Goal: Task Accomplishment & Management: Manage account settings

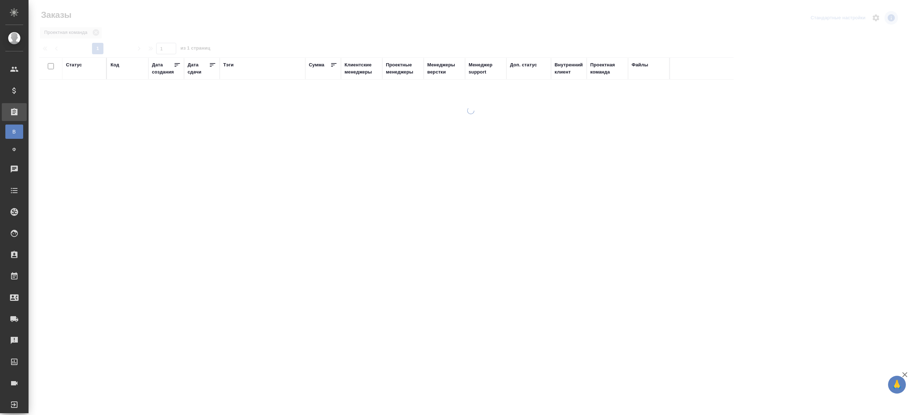
click at [229, 65] on div "Тэги" at bounding box center [228, 64] width 10 height 7
click at [133, 91] on input "text" at bounding box center [128, 91] width 34 height 9
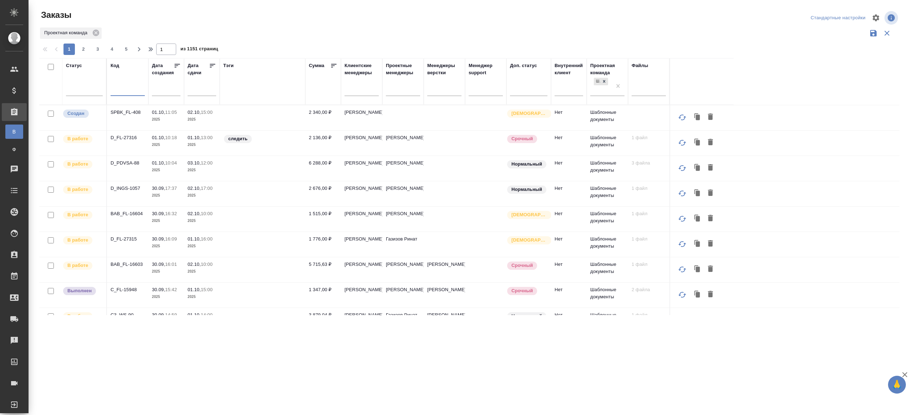
paste input "V_FL-959."
click at [332, 39] on div "Проектная команда" at bounding box center [469, 33] width 860 height 14
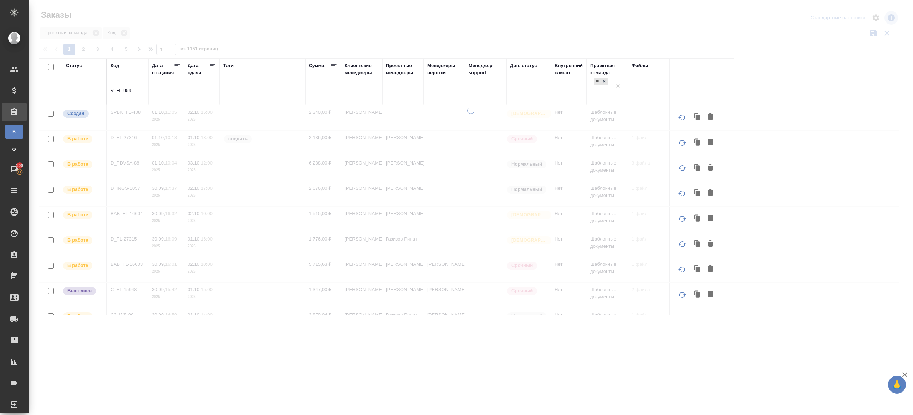
click at [141, 92] on input "V_FL-959." at bounding box center [128, 91] width 34 height 9
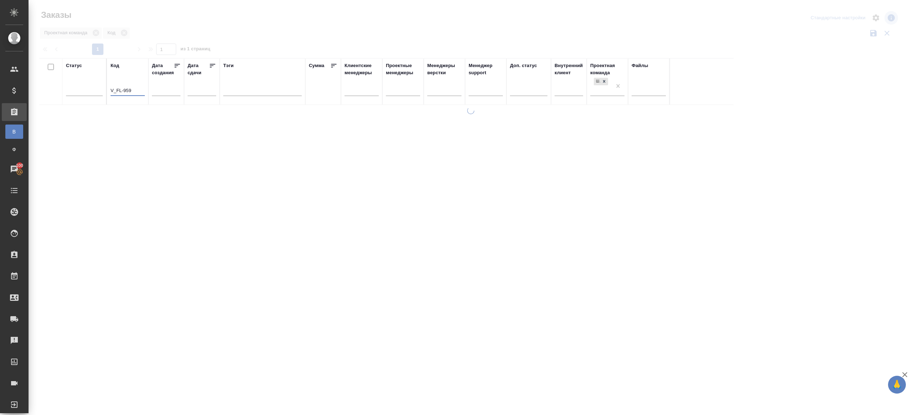
type input "V_FL-959"
click at [272, 41] on div at bounding box center [471, 159] width 885 height 319
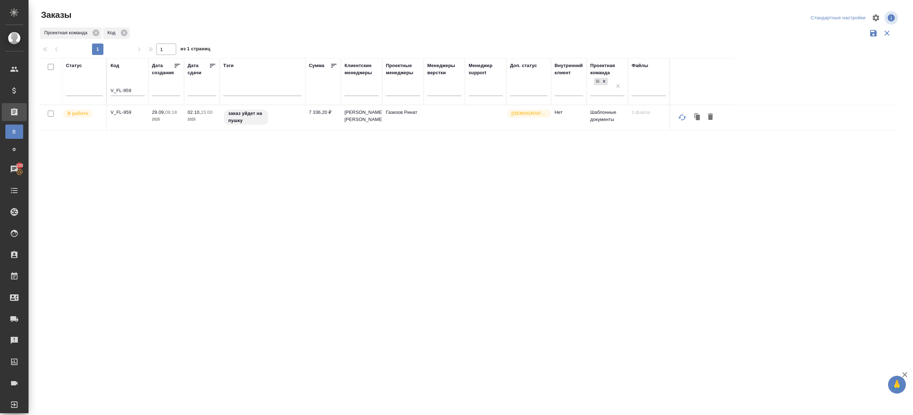
click at [124, 114] on p "V_FL-959" at bounding box center [128, 112] width 34 height 7
click at [537, 221] on div "Статус Код V_FL-959 Дата создания Дата сдачи Тэги Сумма Клиентские менеджеры Пр…" at bounding box center [469, 186] width 860 height 257
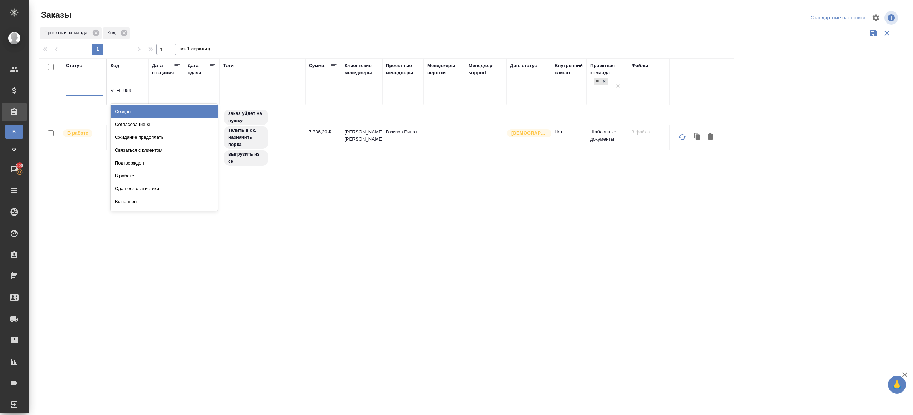
click at [97, 88] on div at bounding box center [84, 88] width 37 height 10
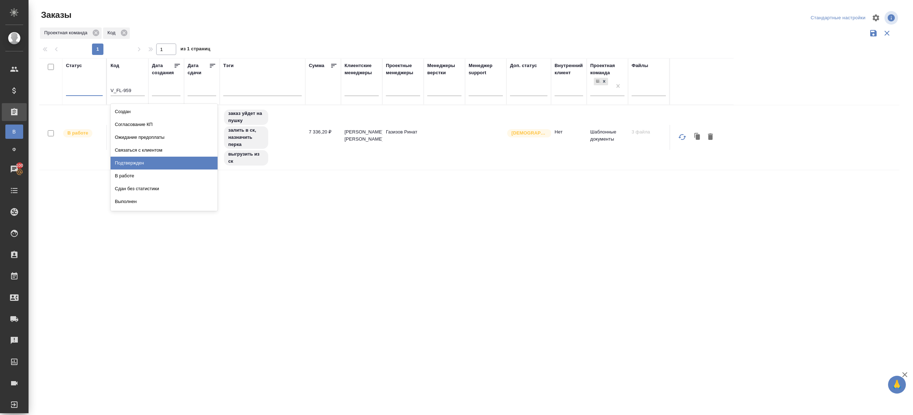
click at [144, 163] on div "Подтвержден" at bounding box center [164, 163] width 107 height 13
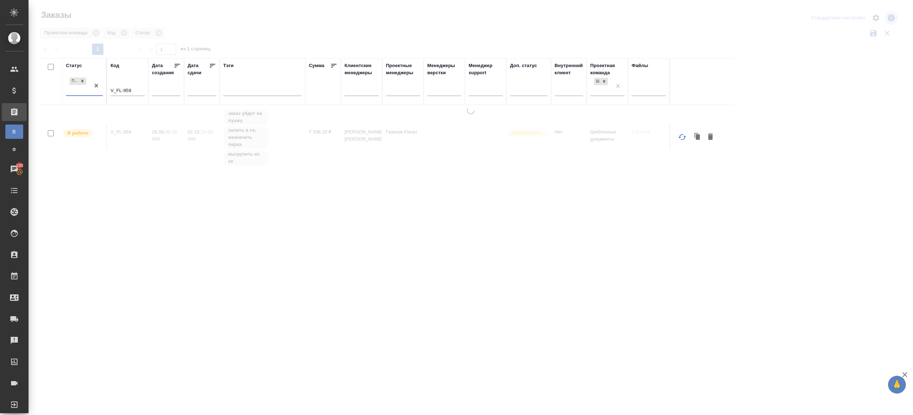
click at [132, 88] on input "V_FL-959" at bounding box center [128, 91] width 34 height 9
click at [177, 148] on div at bounding box center [471, 213] width 885 height 212
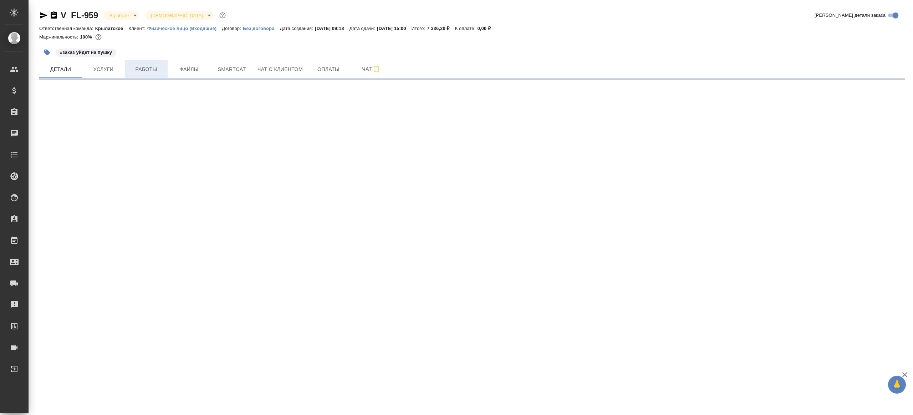
click at [153, 68] on span "Работы" at bounding box center [146, 69] width 34 height 9
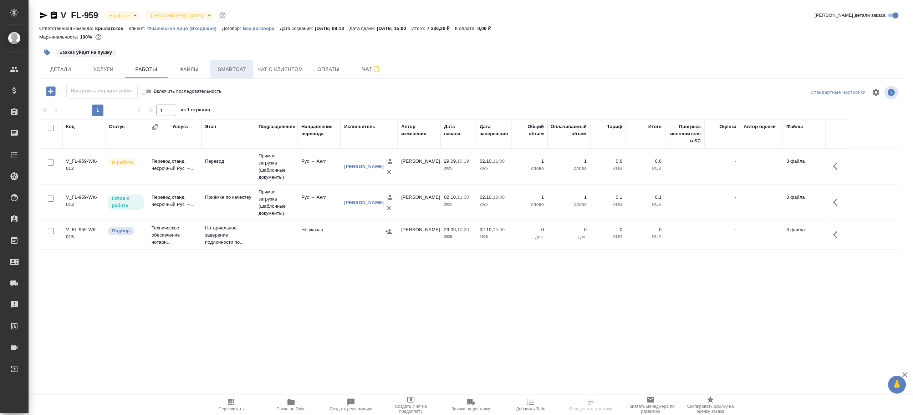
click at [232, 68] on span "Smartcat" at bounding box center [232, 69] width 34 height 9
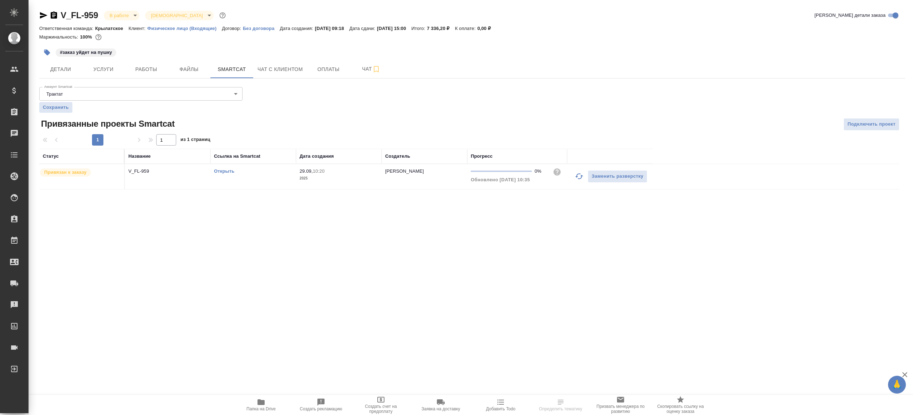
click at [225, 169] on link "Открыть" at bounding box center [224, 170] width 20 height 5
click at [148, 67] on span "Работы" at bounding box center [146, 69] width 34 height 9
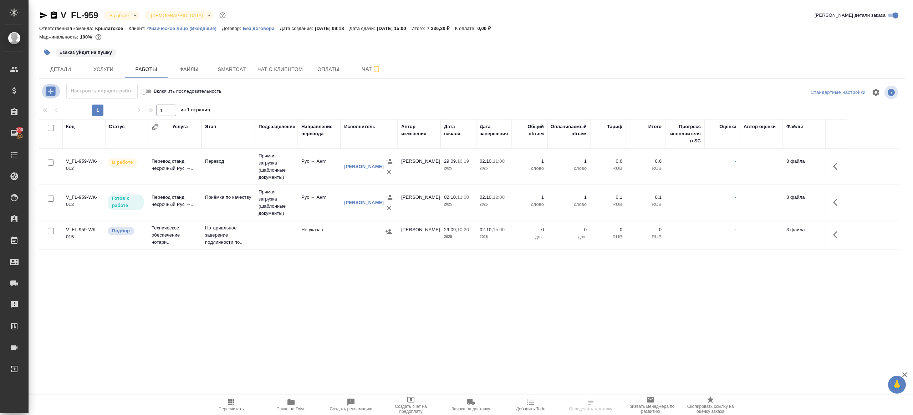
click at [52, 85] on icon "button" at bounding box center [51, 91] width 12 height 12
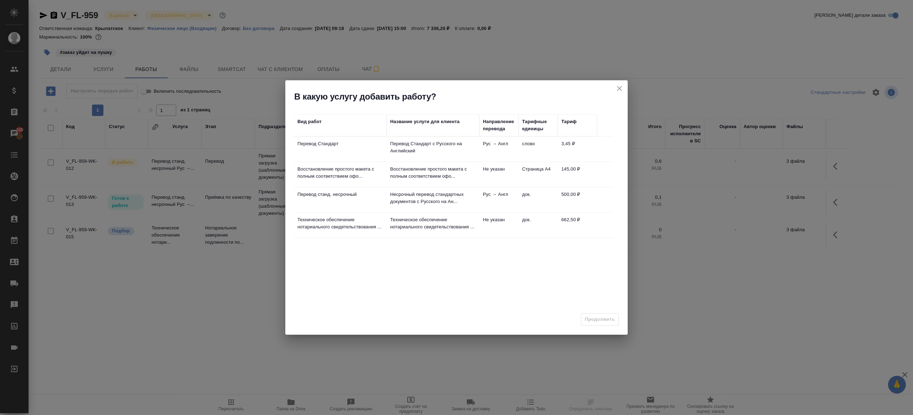
click at [383, 139] on td "Перевод Стандарт" at bounding box center [340, 149] width 93 height 25
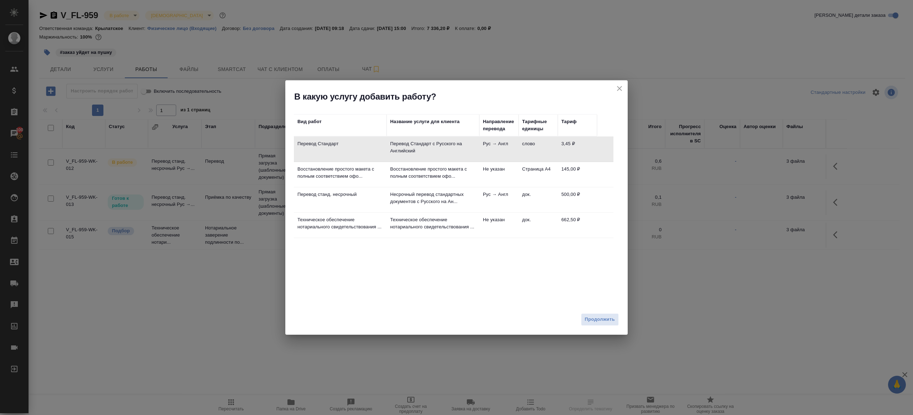
click at [403, 178] on p "Восстановление простого макета с полным соответствием офо..." at bounding box center [433, 172] width 86 height 14
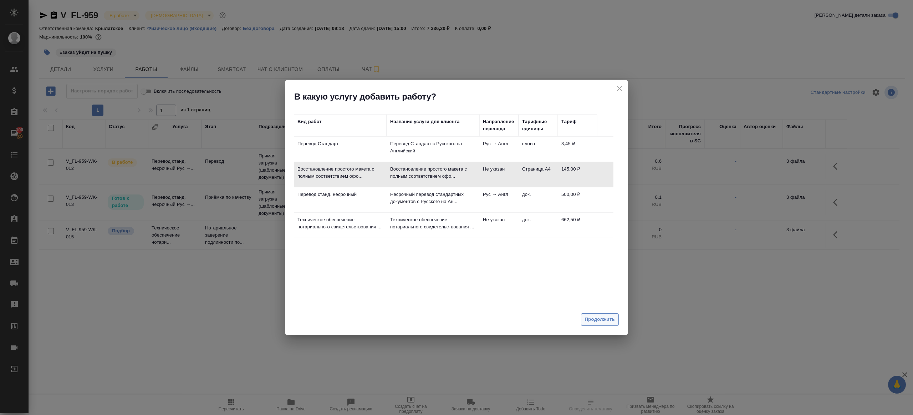
click at [592, 319] on span "Продолжить" at bounding box center [600, 319] width 30 height 8
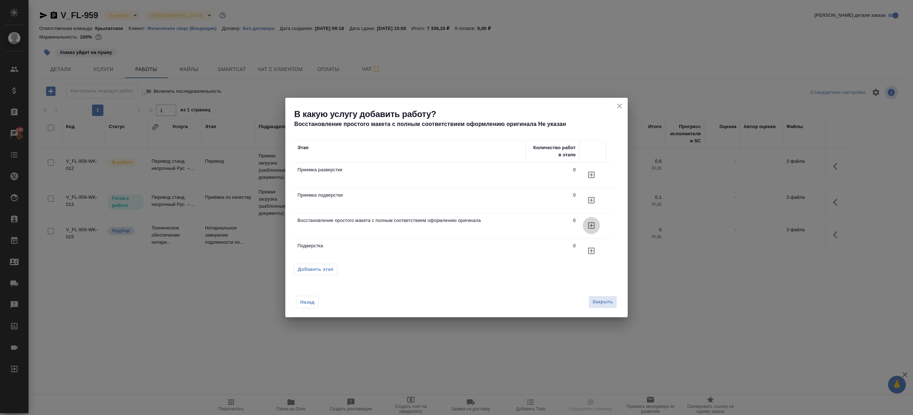
click at [591, 224] on icon "button" at bounding box center [591, 225] width 6 height 6
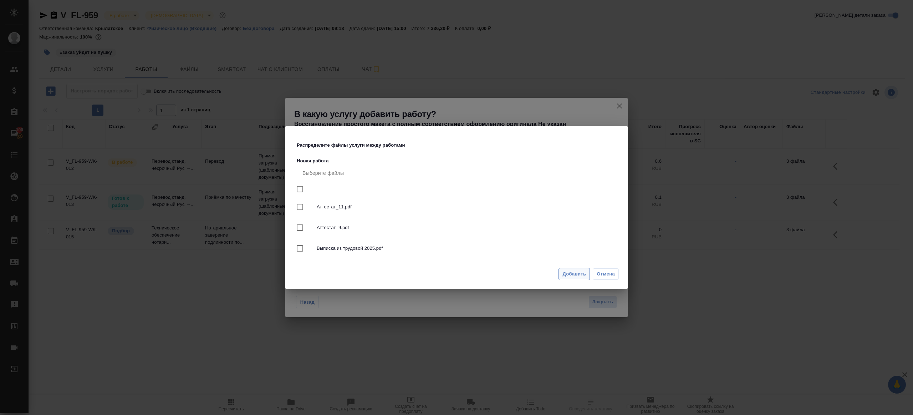
drag, startPoint x: 576, startPoint y: 260, endPoint x: 577, endPoint y: 272, distance: 12.2
click at [576, 260] on nav "Выберите файлы Аттестат_11.pdf Аттестат_9.pdf Выписка из трудовой 2025.pdf" at bounding box center [458, 212] width 322 height 97
click at [577, 272] on span "Добавить" at bounding box center [574, 274] width 24 height 8
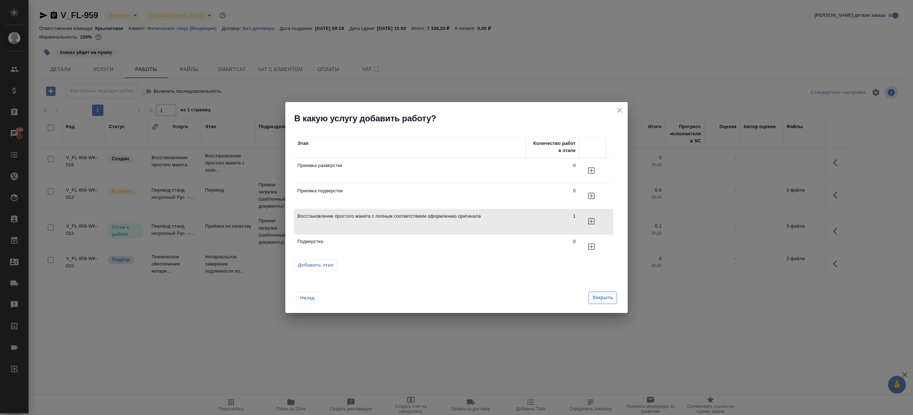
click at [597, 297] on span "Закрыть" at bounding box center [602, 298] width 21 height 8
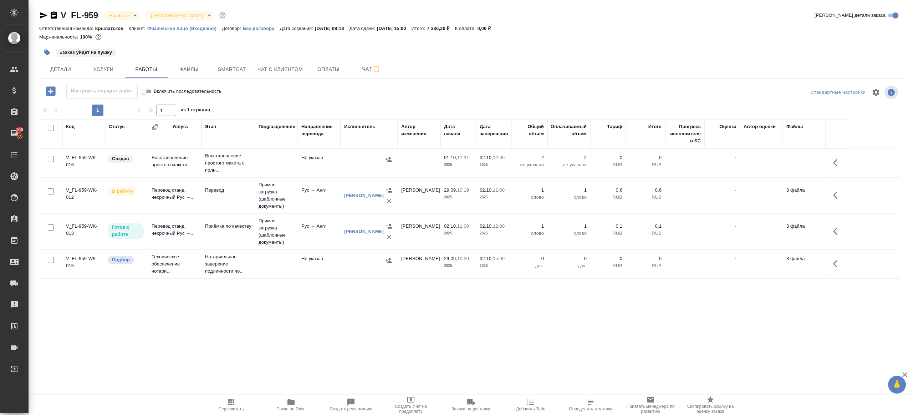
click at [304, 406] on span "Папка на Drive" at bounding box center [290, 408] width 29 height 5
click at [830, 158] on button "button" at bounding box center [837, 162] width 17 height 17
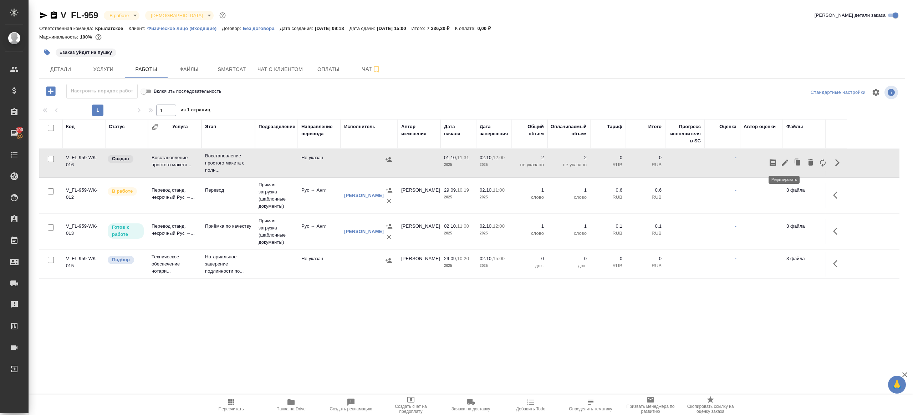
click at [784, 162] on icon "button" at bounding box center [785, 162] width 9 height 9
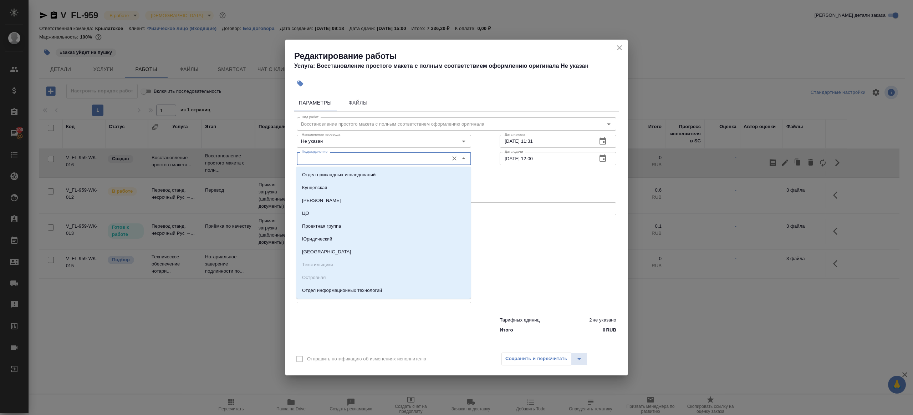
click at [370, 158] on input "Подразделение" at bounding box center [372, 158] width 146 height 9
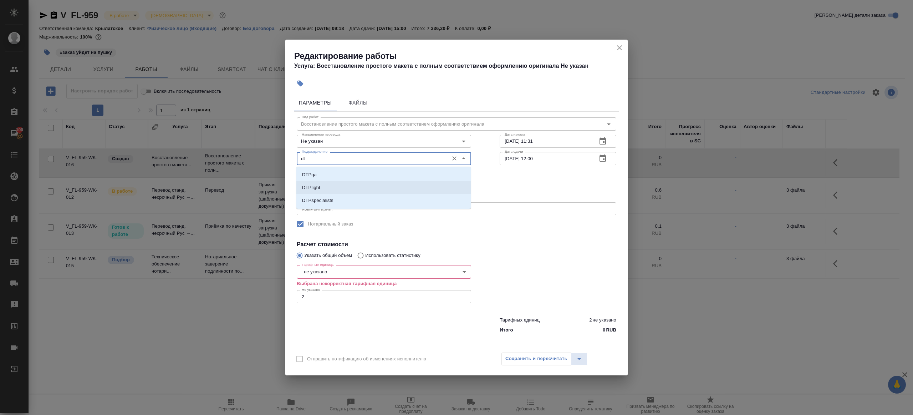
click at [347, 192] on li "DTPlight" at bounding box center [383, 187] width 174 height 13
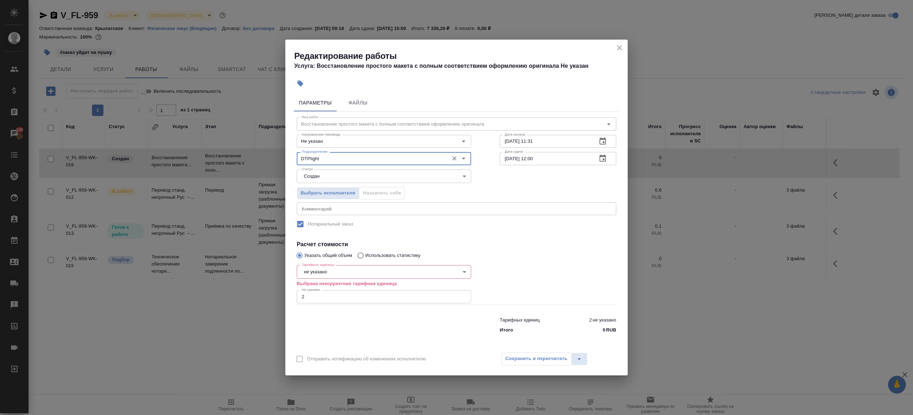
type input "DTPlight"
click at [324, 181] on body "🙏 .cls-1 fill:#fff; AWATERA Gazizov Rinat Клиенты Спецификации Заказы 100 Чаты …" at bounding box center [456, 207] width 913 height 415
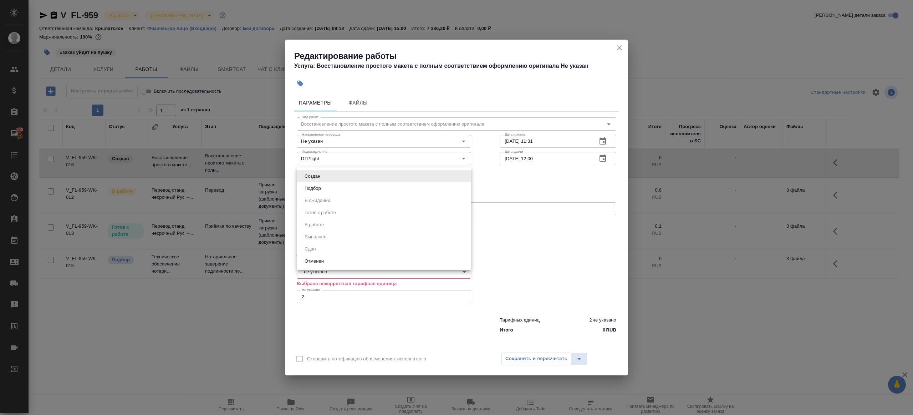
click at [324, 192] on li "Подбор" at bounding box center [384, 188] width 174 height 12
type input "recruiting"
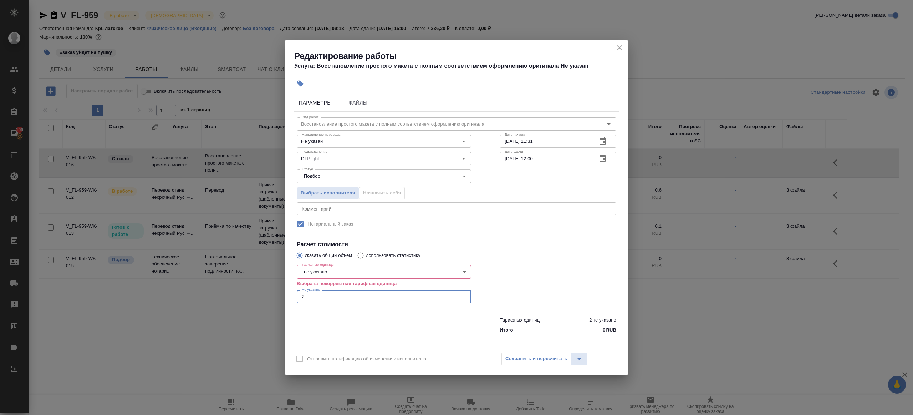
drag, startPoint x: 322, startPoint y: 294, endPoint x: 310, endPoint y: 294, distance: 12.1
click at [310, 294] on input "2" at bounding box center [384, 296] width 174 height 13
click at [341, 263] on div "Тарифные единицы не указано 5a8b1489cc6b4906c91bfd89 Тарифные единицы Выбрана н…" at bounding box center [384, 283] width 174 height 42
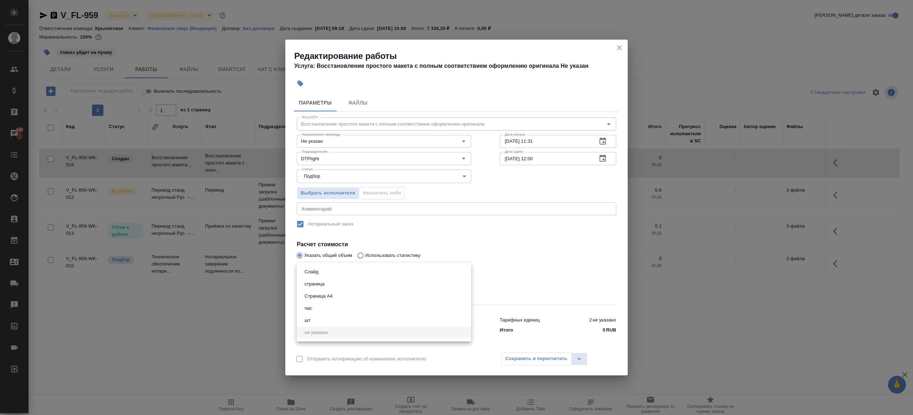
click at [341, 270] on body "🙏 .cls-1 fill:#fff; AWATERA Gazizov Rinat Клиенты Спецификации Заказы 100 Чаты …" at bounding box center [456, 207] width 913 height 415
click at [345, 282] on li "страница" at bounding box center [384, 284] width 174 height 12
type input "5a8b1489cc6b4906c91bfdb2"
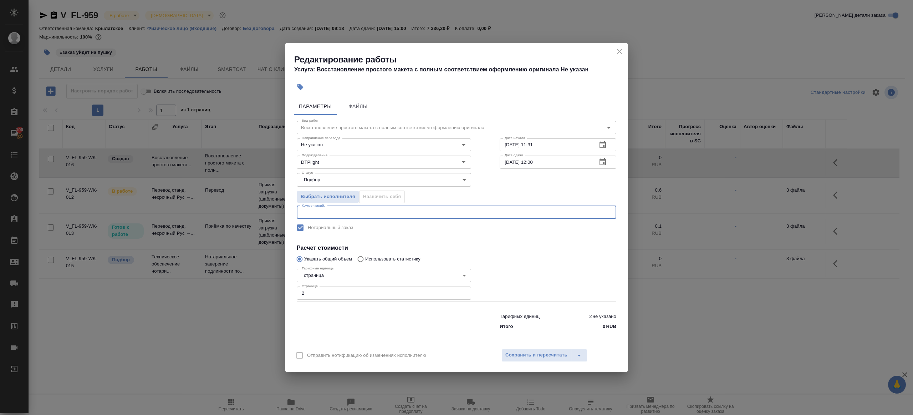
click at [399, 210] on textarea at bounding box center [457, 211] width 310 height 5
paste textarea "Выписка из трудовой 2025.pdf"
type textarea "верстаем только Выписка из трудовой 2025.pdf"
click at [548, 144] on input "01.10.2025 11:31" at bounding box center [546, 144] width 92 height 13
click at [551, 162] on input "02.10.2025 12:00" at bounding box center [546, 162] width 92 height 13
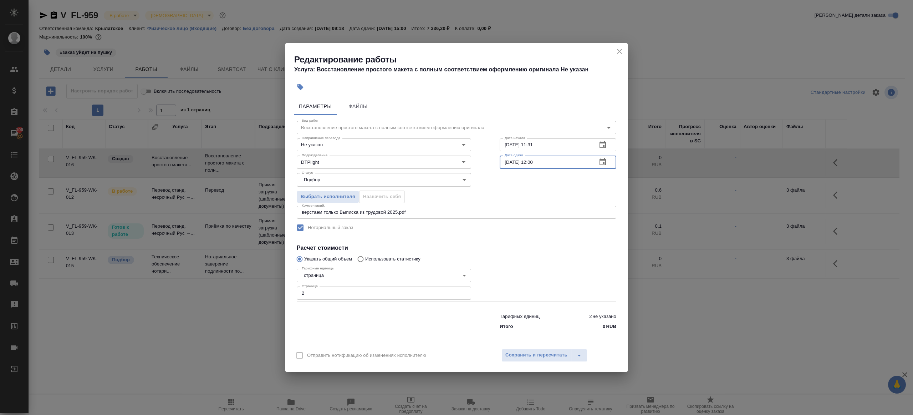
paste input "1.10.2025 11:31"
drag, startPoint x: 534, startPoint y: 160, endPoint x: 590, endPoint y: 160, distance: 56.4
click at [590, 160] on input "01.10.2025 11:31" at bounding box center [546, 162] width 92 height 13
type input "01.10.2025 13:00"
click at [568, 356] on button "Сохранить и пересчитать" at bounding box center [536, 355] width 70 height 13
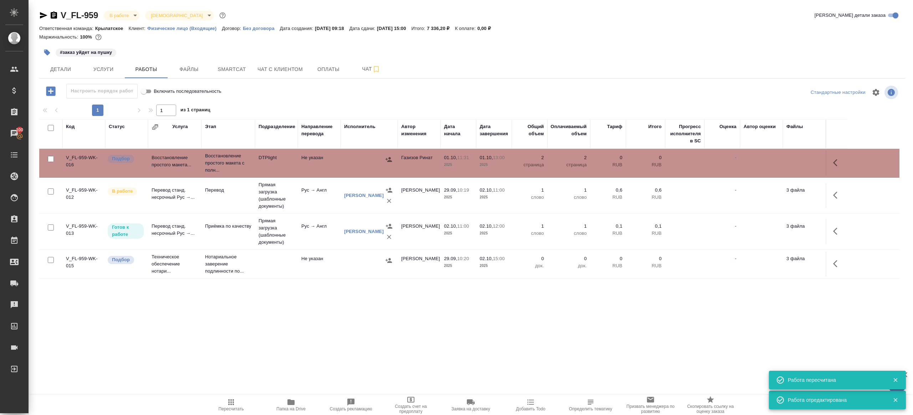
click at [226, 407] on span "Пересчитать" at bounding box center [231, 408] width 25 height 5
click at [225, 407] on span "Пересчитать" at bounding box center [231, 408] width 25 height 5
click at [291, 354] on div ".cls-1 fill:#fff; AWATERA Gazizov Rinat Клиенты Спецификации Заказы 100 Чаты To…" at bounding box center [456, 207] width 913 height 415
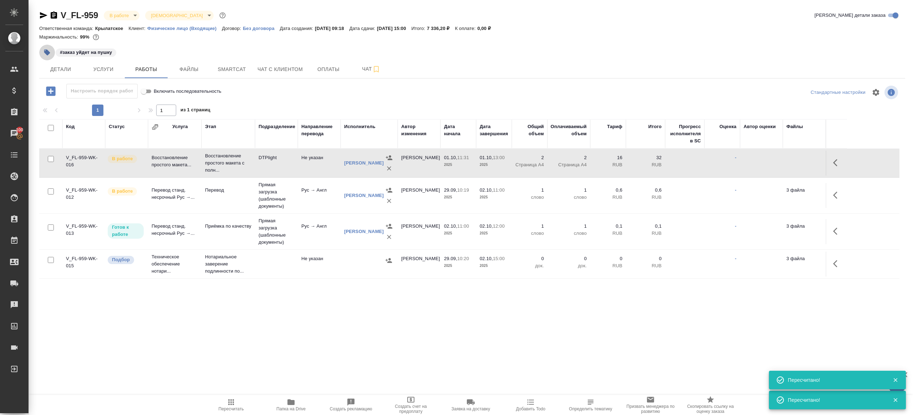
click at [47, 55] on icon "button" at bounding box center [47, 53] width 6 height 6
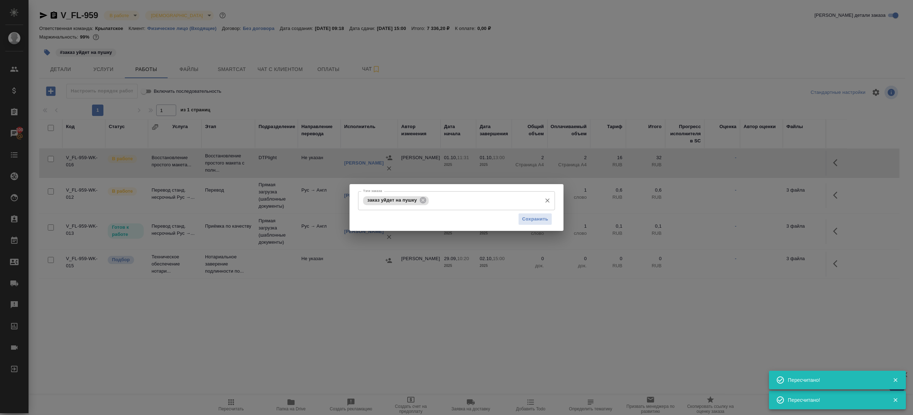
click at [450, 205] on input "Тэги заказа" at bounding box center [485, 200] width 108 height 12
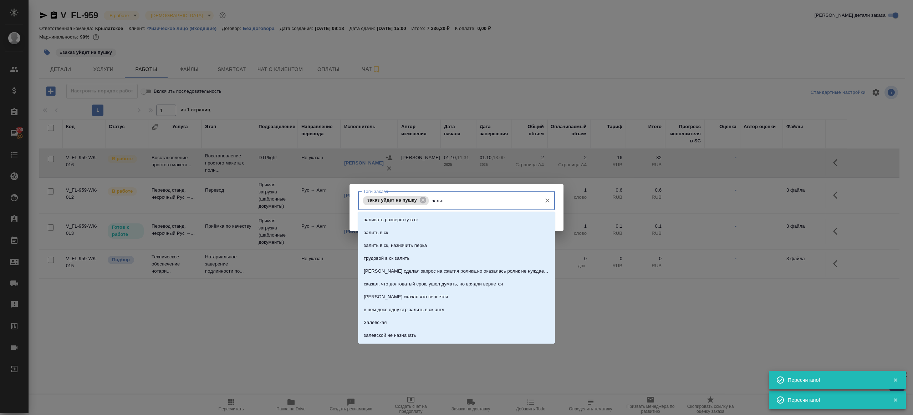
type input "залить"
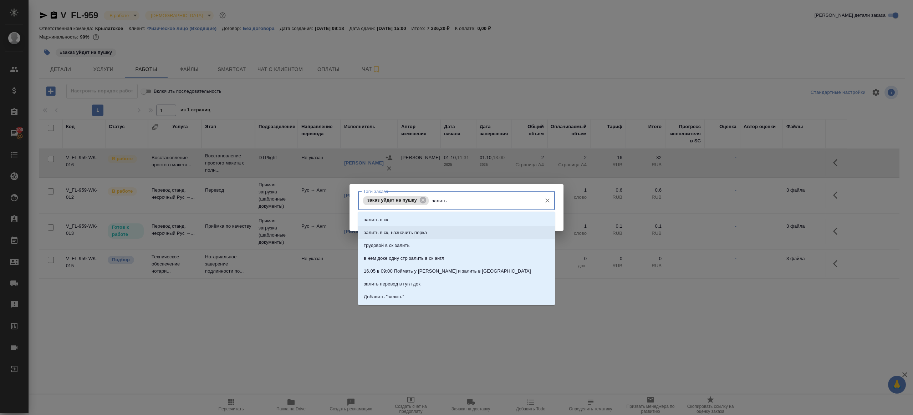
click at [437, 233] on li "залить в ск, назначить перка" at bounding box center [456, 232] width 197 height 13
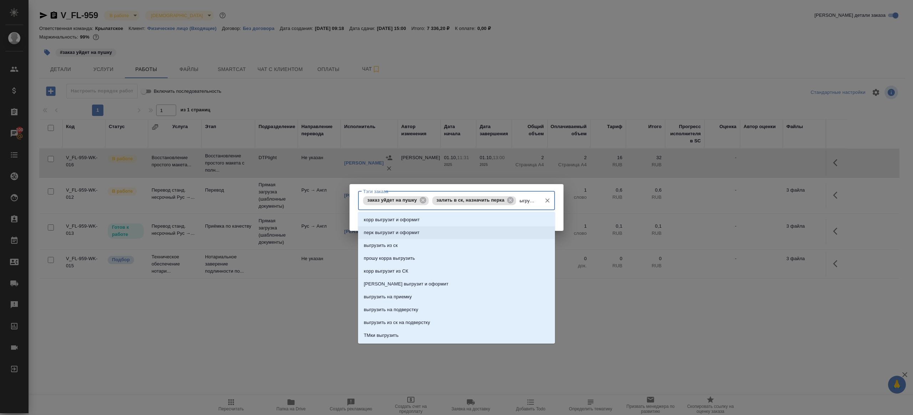
type input "выгрузить"
click at [434, 223] on li "выгрузить из ск" at bounding box center [456, 219] width 197 height 13
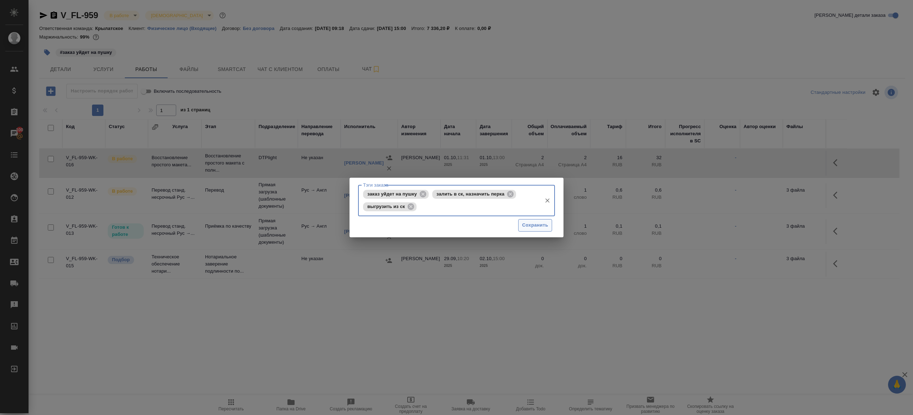
scroll to position [0, 0]
click at [525, 227] on span "Сохранить" at bounding box center [535, 225] width 26 height 8
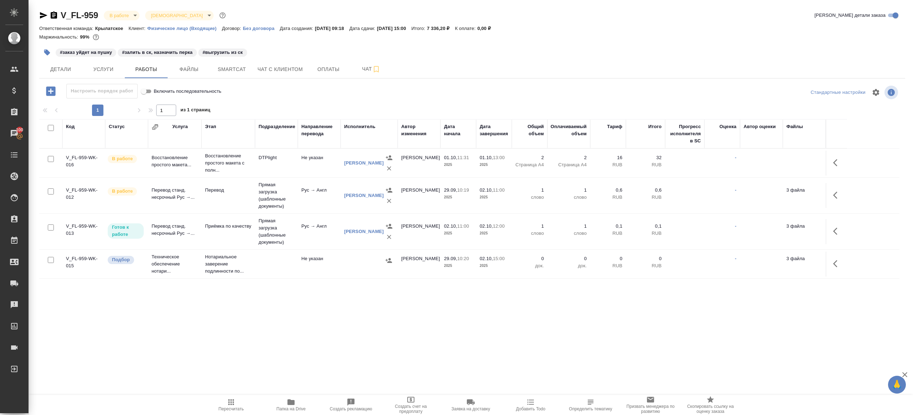
click at [239, 394] on div ".cls-1 fill:#fff; AWATERA Gazizov Rinat Клиенты Спецификации Заказы 100 Чаты To…" at bounding box center [456, 207] width 913 height 415
click at [238, 395] on div ".cls-1 fill:#fff; AWATERA Gazizov Rinat Клиенты Спецификации Заказы 100 Чаты To…" at bounding box center [456, 207] width 913 height 415
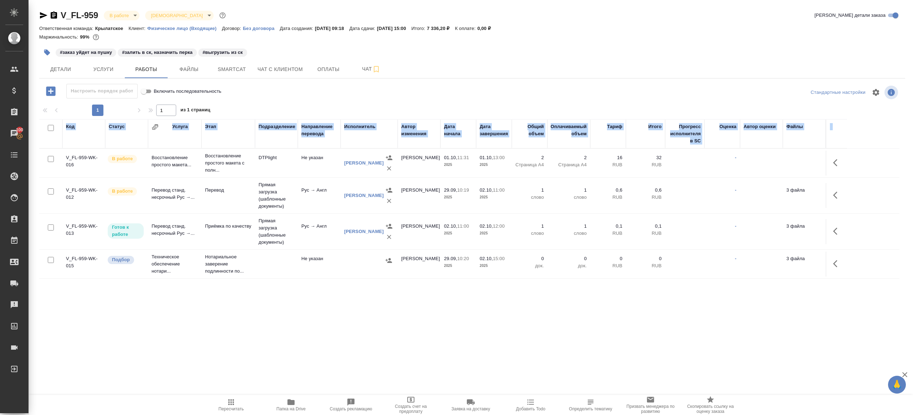
click at [233, 400] on icon "button" at bounding box center [231, 402] width 9 height 9
click at [233, 401] on icon "button" at bounding box center [231, 402] width 9 height 9
click at [289, 361] on div ".cls-1 fill:#fff; AWATERA Gazizov Rinat Клиенты Спецификации Заказы 100 Чаты To…" at bounding box center [456, 207] width 913 height 415
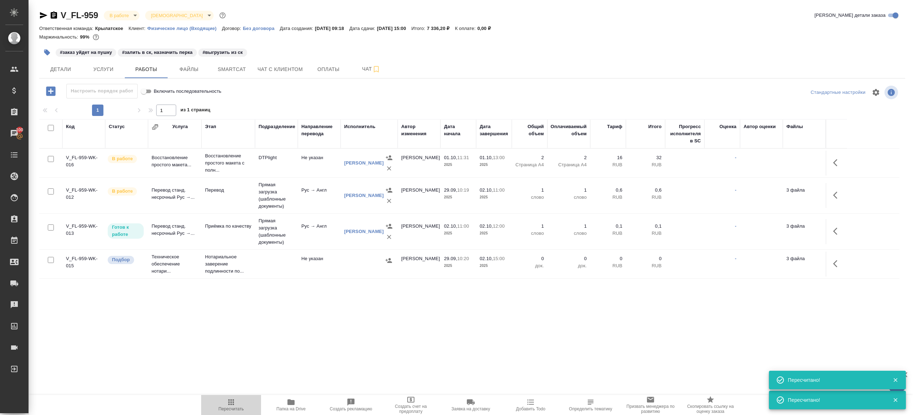
click at [230, 404] on icon "button" at bounding box center [231, 402] width 6 height 6
drag, startPoint x: 230, startPoint y: 404, endPoint x: 264, endPoint y: 373, distance: 45.7
click at [230, 404] on icon "button" at bounding box center [231, 402] width 6 height 6
click at [280, 363] on div ".cls-1 fill:#fff; AWATERA Gazizov Rinat Клиенты Спецификации Заказы 100 Чаты To…" at bounding box center [456, 207] width 913 height 415
click at [231, 399] on icon "button" at bounding box center [231, 402] width 6 height 6
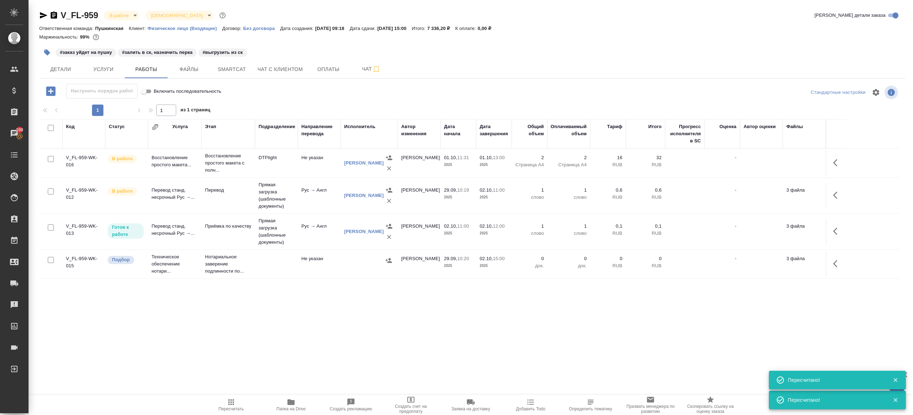
click at [231, 399] on icon "button" at bounding box center [231, 402] width 6 height 6
click at [315, 353] on div ".cls-1 fill:#fff; AWATERA Gazizov Rinat Клиенты Спецификации Заказы 100 Чаты To…" at bounding box center [456, 207] width 913 height 415
click at [228, 408] on span "Пересчитать" at bounding box center [231, 408] width 25 height 5
drag, startPoint x: 228, startPoint y: 408, endPoint x: 303, endPoint y: 361, distance: 88.5
click at [228, 408] on span "Пересчитать" at bounding box center [231, 408] width 25 height 5
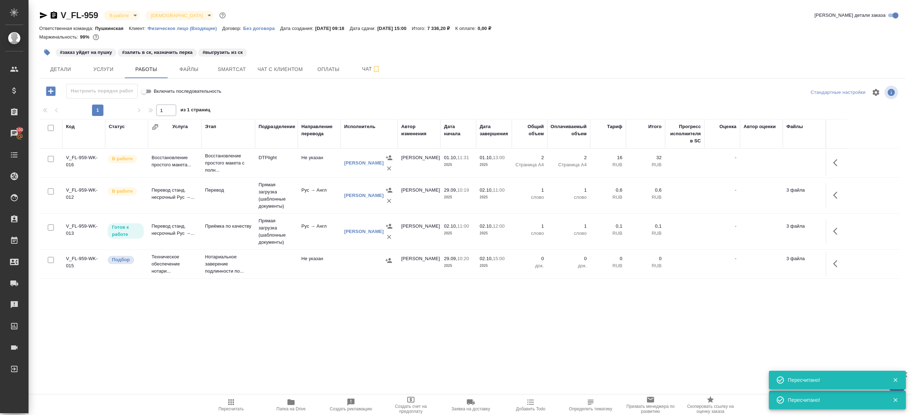
click at [306, 360] on div ".cls-1 fill:#fff; AWATERA Gazizov Rinat Клиенты Спецификации Заказы 100 Чаты To…" at bounding box center [456, 207] width 913 height 415
click at [226, 398] on span "Пересчитать" at bounding box center [230, 405] width 51 height 14
click at [311, 367] on div ".cls-1 fill:#fff; AWATERA Gazizov Rinat Клиенты Спецификации Заказы 100 Чаты To…" at bounding box center [456, 207] width 913 height 415
click at [224, 398] on span "Пересчитать" at bounding box center [230, 405] width 51 height 14
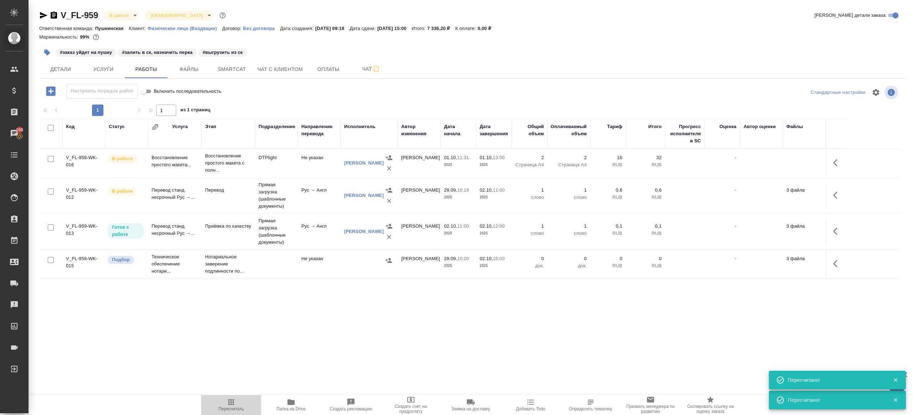
click at [224, 398] on span "Пересчитать" at bounding box center [230, 405] width 51 height 14
click at [298, 359] on div ".cls-1 fill:#fff; AWATERA Gazizov Rinat Клиенты Спецификации Заказы 100 Чаты To…" at bounding box center [456, 207] width 913 height 415
click at [225, 67] on span "Smartcat" at bounding box center [232, 69] width 34 height 9
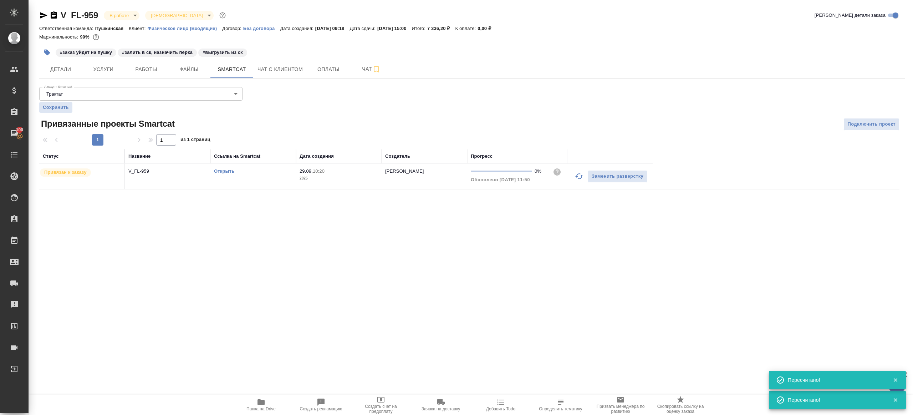
click at [220, 168] on div "Открыть" at bounding box center [253, 171] width 78 height 7
click at [220, 170] on link "Открыть" at bounding box center [224, 170] width 20 height 5
click at [349, 72] on button "Оплаты" at bounding box center [328, 69] width 43 height 18
click at [357, 70] on span "Чат" at bounding box center [371, 69] width 34 height 9
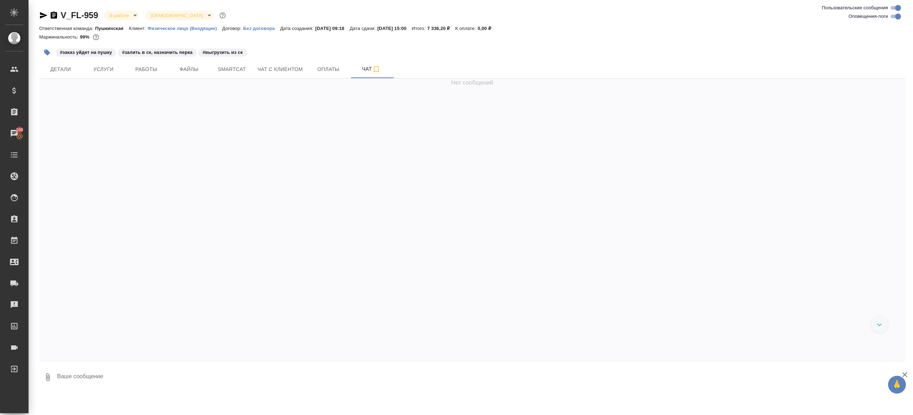
scroll to position [1858, 0]
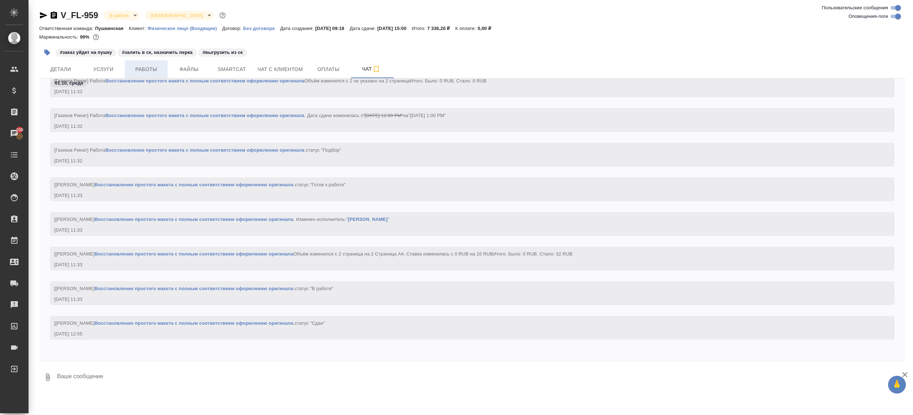
click at [146, 76] on button "Работы" at bounding box center [146, 69] width 43 height 18
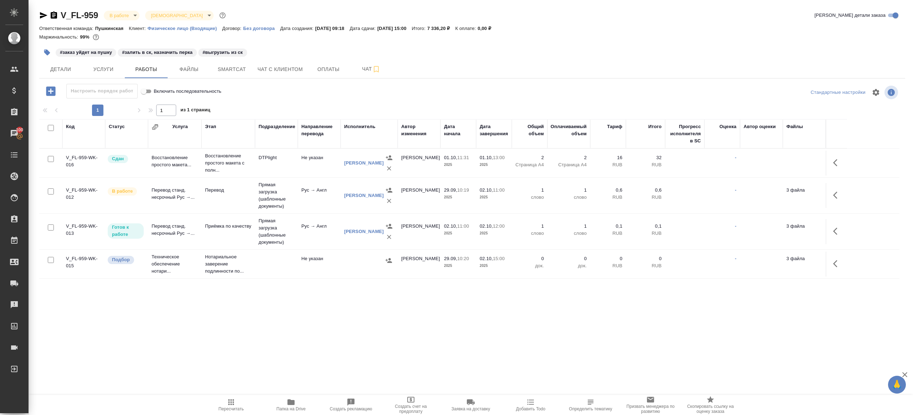
click at [280, 399] on span "Папка на Drive" at bounding box center [290, 405] width 51 height 14
click at [225, 398] on span "Пересчитать" at bounding box center [230, 405] width 51 height 14
drag, startPoint x: 225, startPoint y: 398, endPoint x: 234, endPoint y: 349, distance: 49.7
click at [225, 398] on span "Пересчитать" at bounding box center [230, 405] width 51 height 14
click at [234, 347] on div ".cls-1 fill:#fff; AWATERA Gazizov Rinat Клиенты Спецификации Заказы 100 Чаты To…" at bounding box center [456, 207] width 913 height 415
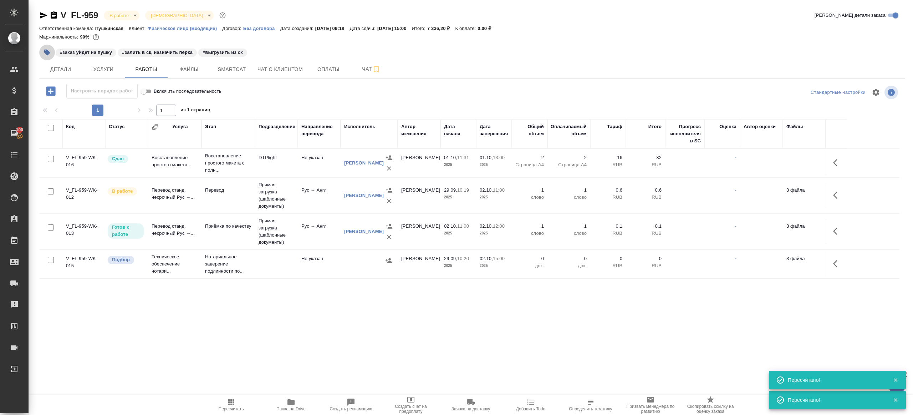
click at [41, 49] on button "button" at bounding box center [47, 53] width 16 height 16
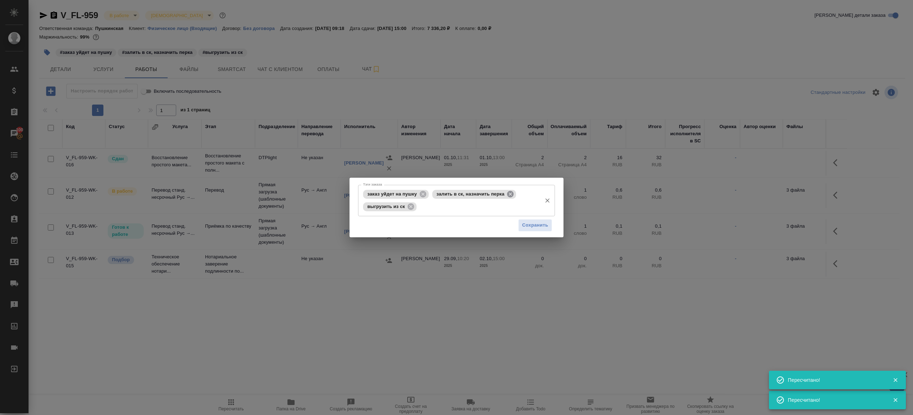
click at [513, 192] on icon at bounding box center [510, 193] width 6 height 6
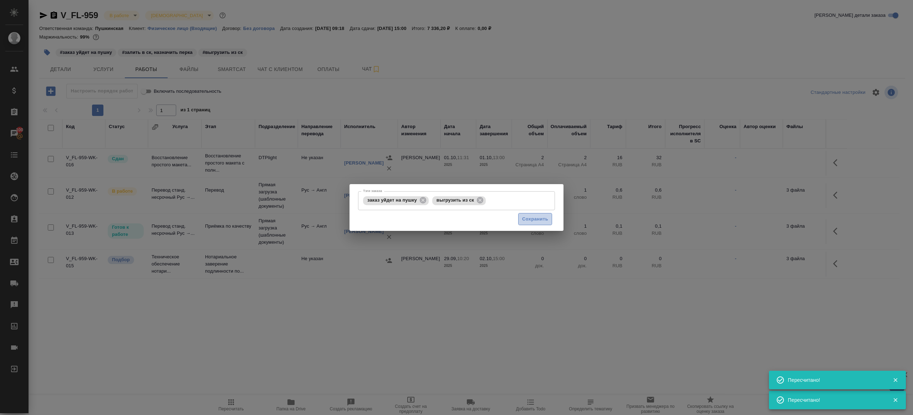
click at [538, 215] on span "Сохранить" at bounding box center [535, 219] width 26 height 8
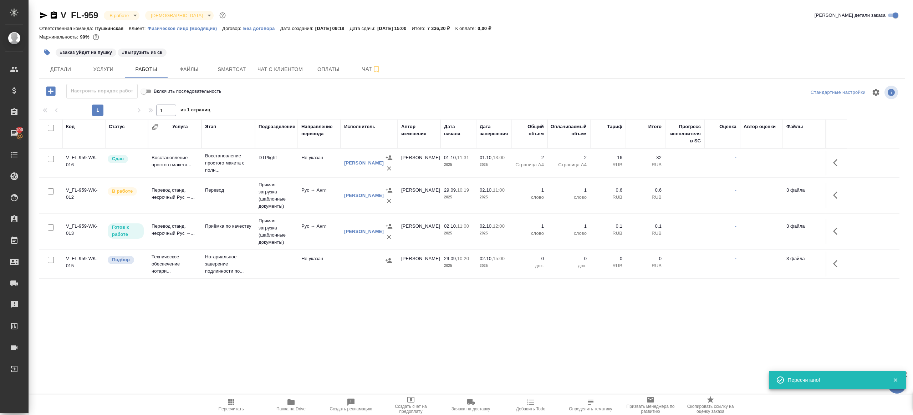
click at [219, 408] on span "Пересчитать" at bounding box center [231, 408] width 25 height 5
drag, startPoint x: 272, startPoint y: 360, endPoint x: 251, endPoint y: 264, distance: 98.9
click at [272, 359] on div ".cls-1 fill:#fff; AWATERA Gazizov Rinat Клиенты Спецификации Заказы 100 Чаты To…" at bounding box center [456, 207] width 913 height 415
click at [62, 66] on span "Детали" at bounding box center [61, 69] width 34 height 9
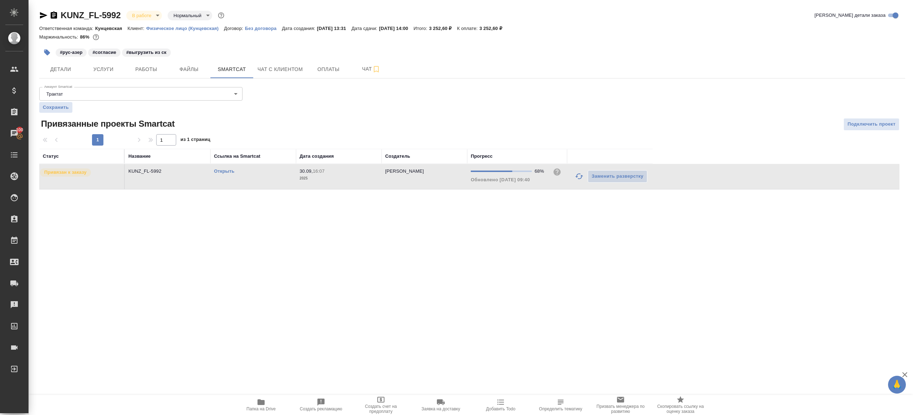
click at [579, 170] on button "button" at bounding box center [579, 176] width 17 height 17
click at [541, 239] on div ".cls-1 fill:#fff; AWATERA Gazizov Rinat Клиенты Спецификации Заказы 100 Чаты To…" at bounding box center [456, 207] width 913 height 415
click at [223, 171] on link "Открыть" at bounding box center [224, 170] width 20 height 5
click at [138, 81] on div "KUNZ_FL-5992 В работе inProgress Нормальный normal Кратко детали заказа Ответст…" at bounding box center [472, 104] width 874 height 208
click at [142, 73] on span "Работы" at bounding box center [146, 69] width 34 height 9
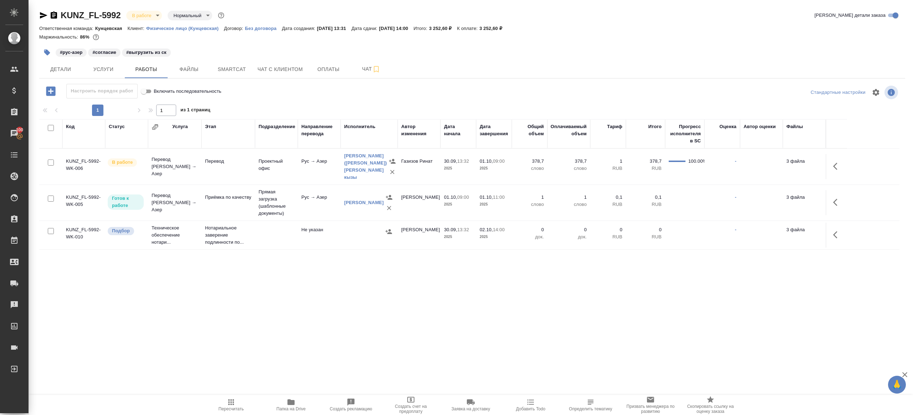
click at [46, 52] on icon "button" at bounding box center [47, 53] width 6 height 6
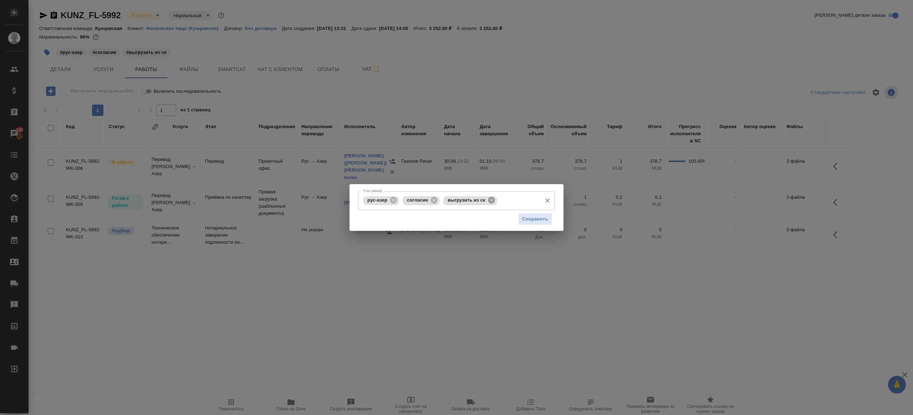
click at [489, 200] on icon at bounding box center [492, 200] width 8 height 8
click at [525, 221] on span "Сохранить" at bounding box center [535, 219] width 26 height 8
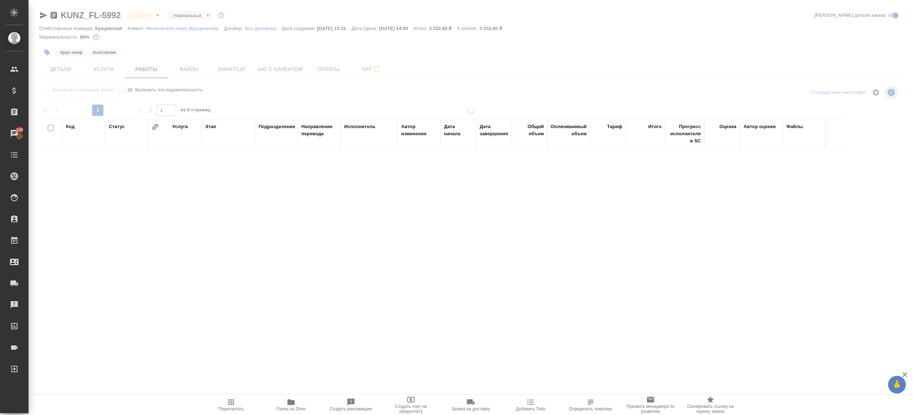
click at [295, 402] on span "Папка на Drive" at bounding box center [290, 405] width 51 height 14
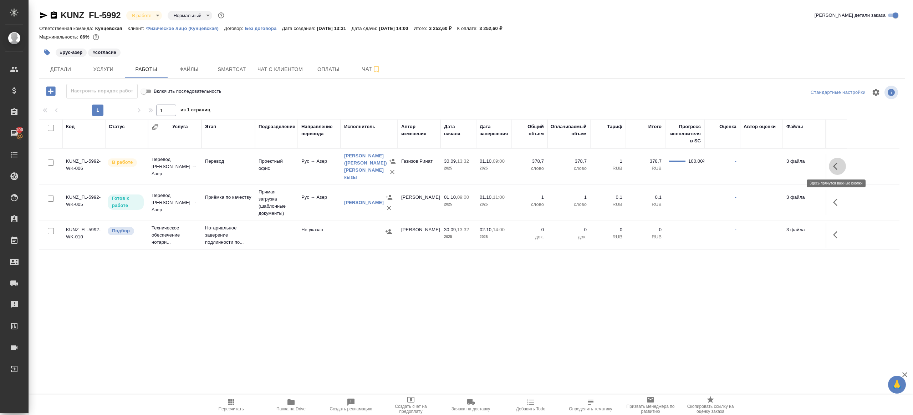
click at [844, 167] on button "button" at bounding box center [837, 166] width 17 height 17
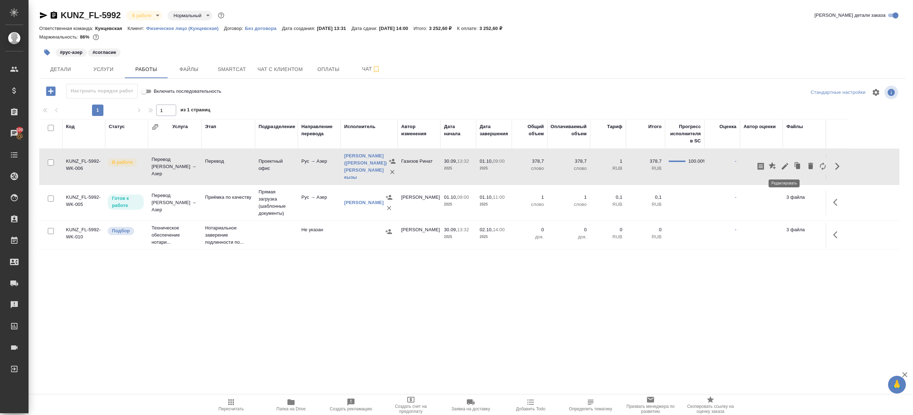
click at [786, 167] on icon "button" at bounding box center [785, 166] width 9 height 9
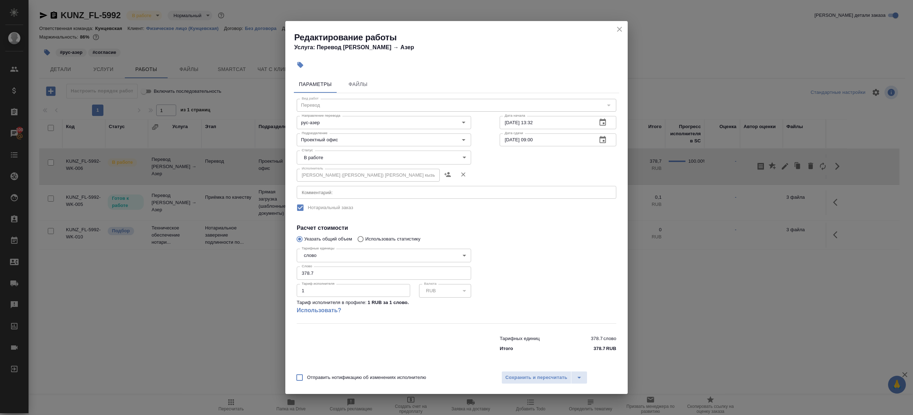
click at [329, 164] on div "Исполнитель Мамедова (Алиева) Гюнель Алим кызы Исполнитель" at bounding box center [383, 175] width 203 height 46
click at [329, 156] on body "🙏 .cls-1 fill:#fff; AWATERA Gazizov Rinat Клиенты Спецификации Заказы 100 Чаты …" at bounding box center [456, 207] width 913 height 415
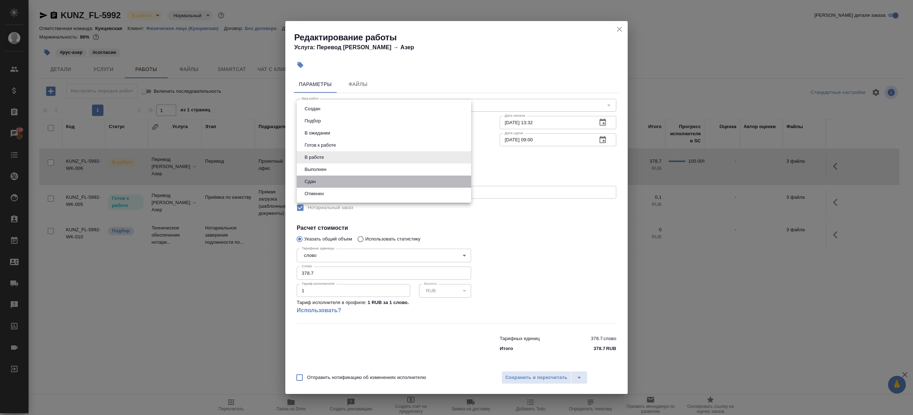
click at [325, 183] on li "Сдан" at bounding box center [384, 181] width 174 height 12
type input "closed"
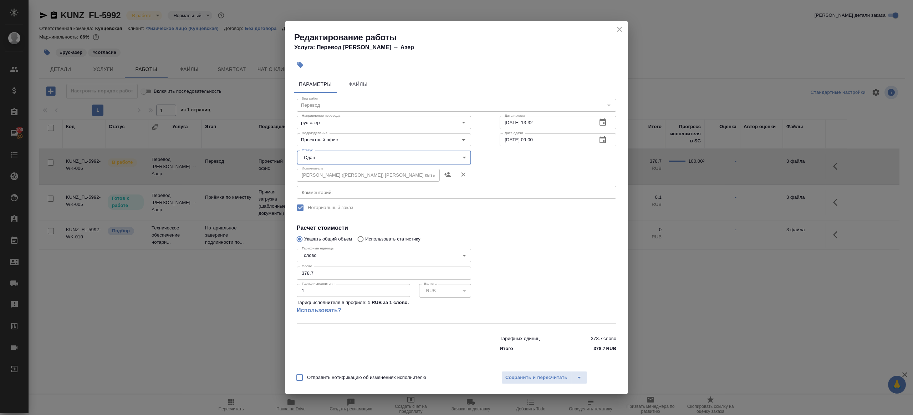
click at [343, 274] on input "378.7" at bounding box center [384, 272] width 174 height 13
paste input "66.2"
type input "366.2"
click at [529, 284] on div at bounding box center [557, 284] width 145 height 106
click at [541, 378] on span "Сохранить и пересчитать" at bounding box center [536, 377] width 62 height 8
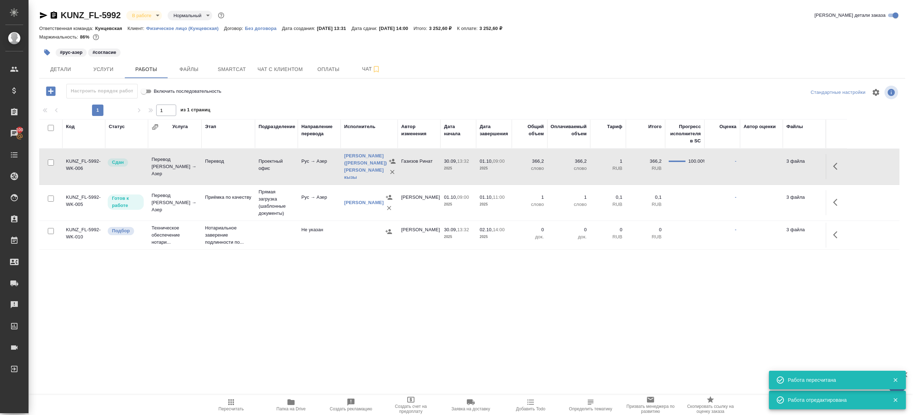
click at [239, 404] on span "Пересчитать" at bounding box center [230, 405] width 51 height 14
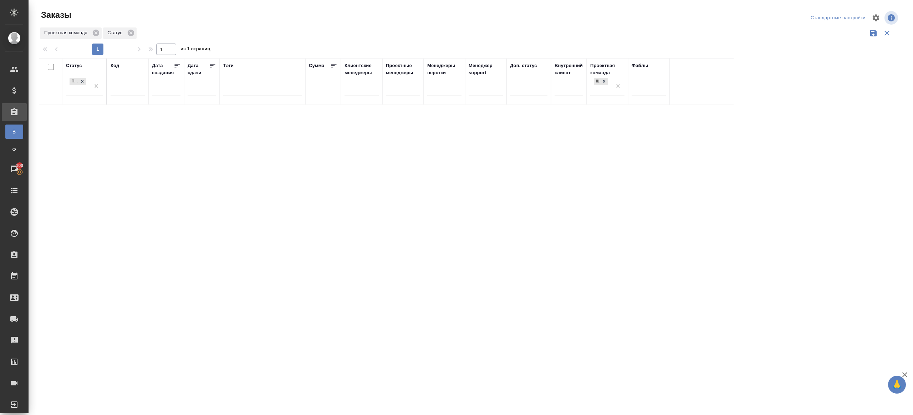
click at [508, 39] on div "Проектная команда Статус" at bounding box center [469, 33] width 860 height 14
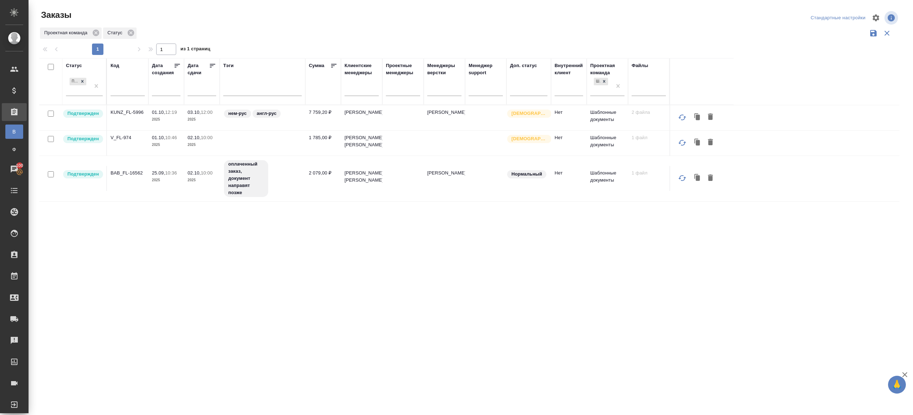
click at [124, 111] on p "KUNZ_FL-5996" at bounding box center [128, 112] width 34 height 7
click at [121, 134] on tr "Подтвержден V_FL-974 01.10, 10:46 2025 02.10, 10:00 2025 1 785,00 ₽ [PERSON_NAM…" at bounding box center [469, 142] width 860 height 25
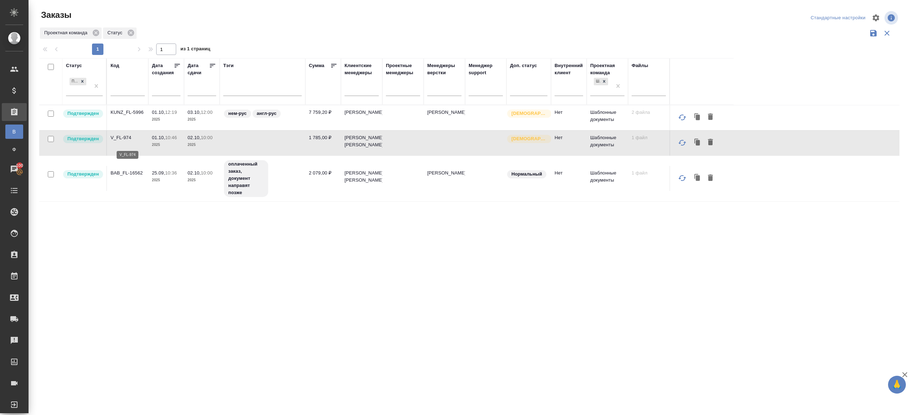
click at [122, 141] on p "V_FL-974" at bounding box center [128, 137] width 34 height 7
click at [137, 177] on p "BAB_FL-16562" at bounding box center [128, 172] width 34 height 7
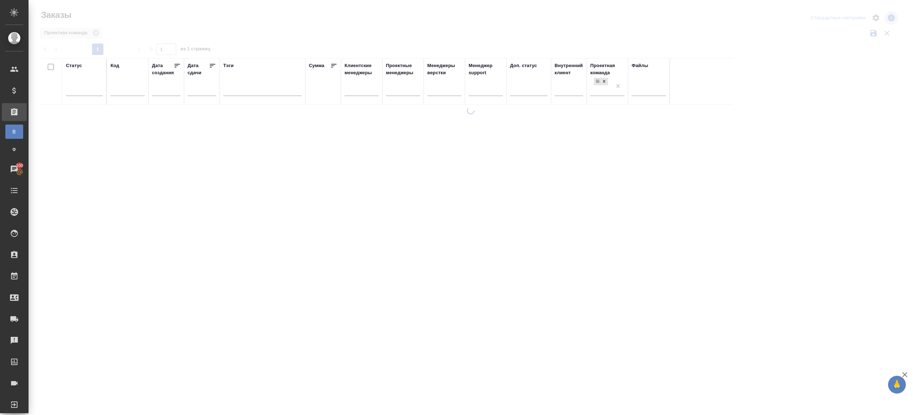
click at [316, 40] on div at bounding box center [471, 159] width 885 height 319
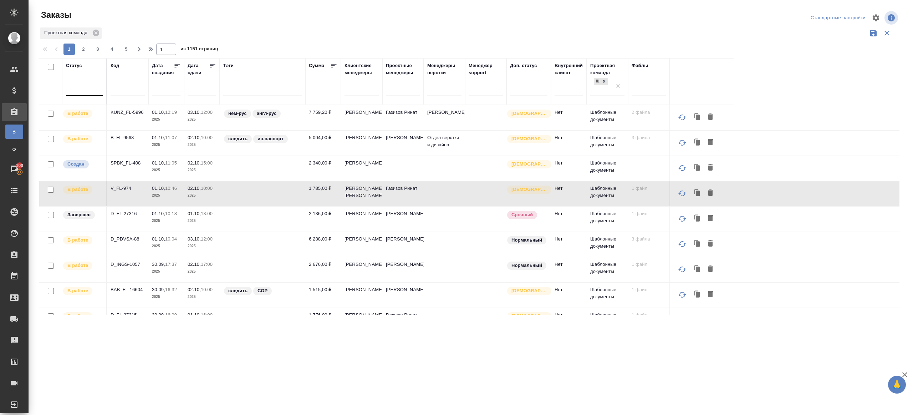
click at [93, 88] on div at bounding box center [84, 88] width 37 height 10
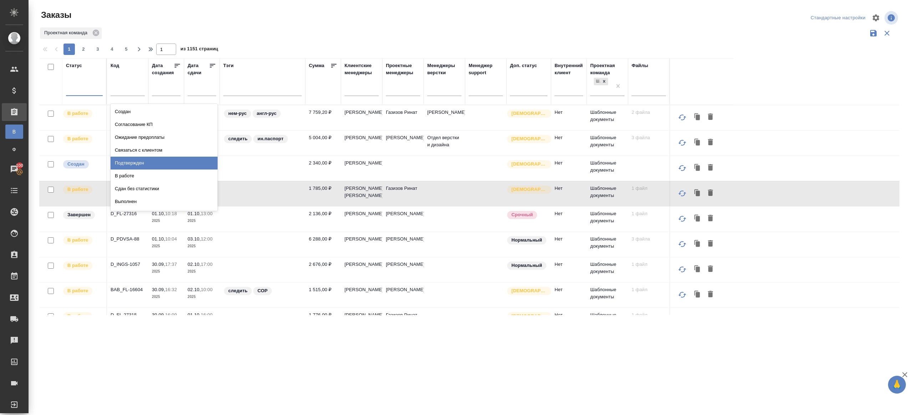
click at [134, 163] on div "Подтвержден" at bounding box center [164, 163] width 107 height 13
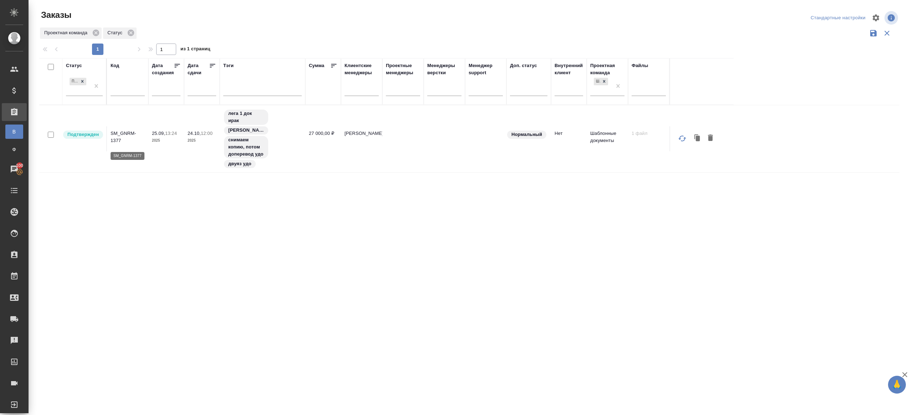
click at [118, 136] on p "SM_GNRM-1377" at bounding box center [128, 137] width 34 height 14
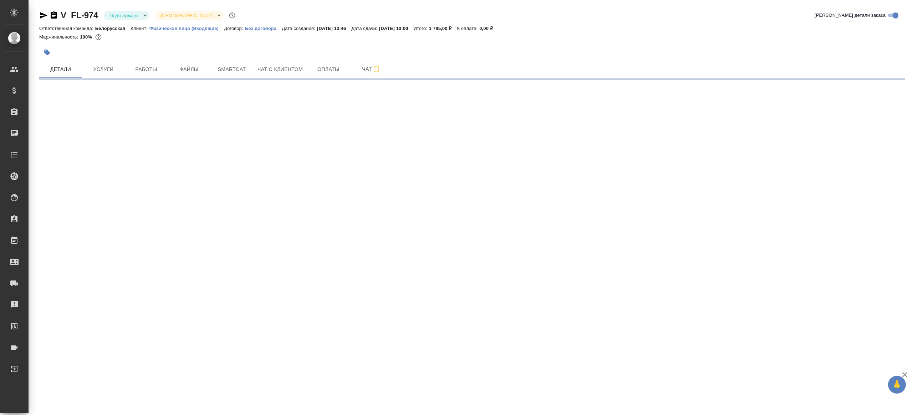
select select "RU"
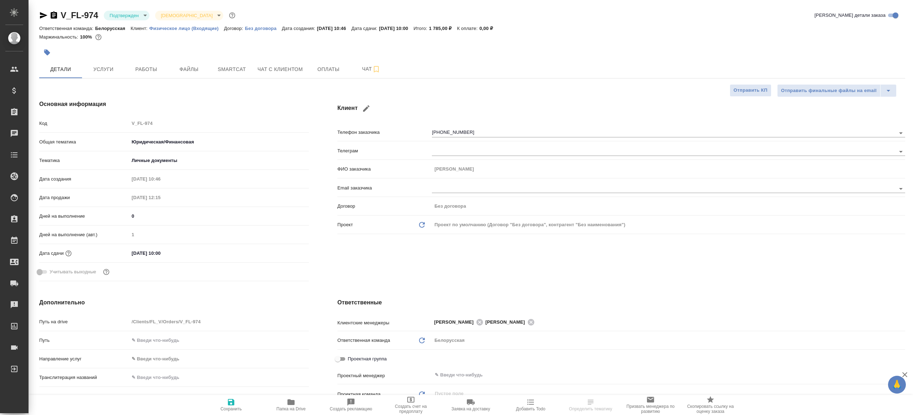
type textarea "x"
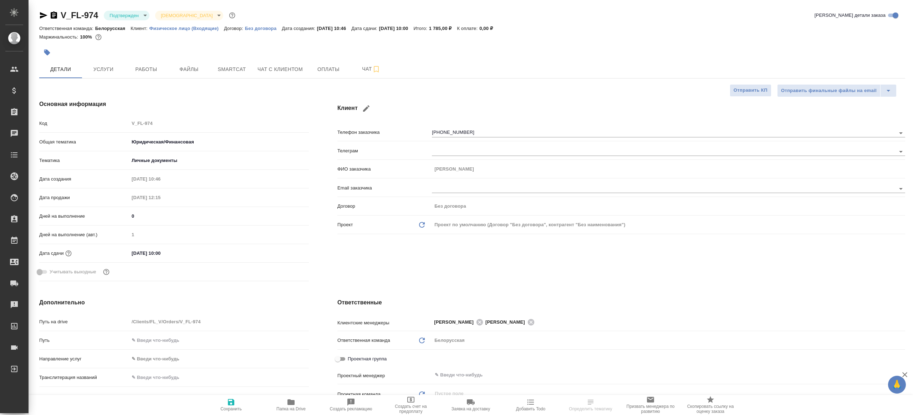
type textarea "x"
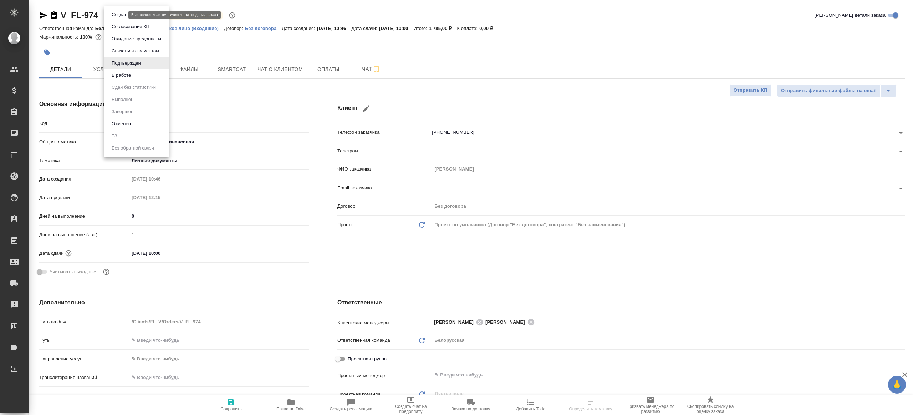
click at [110, 15] on body "🙏 .cls-1 fill:#fff; AWATERA Gazizov Rinat Клиенты Спецификации Заказы Чаты Todo…" at bounding box center [456, 207] width 913 height 415
click at [142, 73] on li "В работе" at bounding box center [136, 75] width 65 height 12
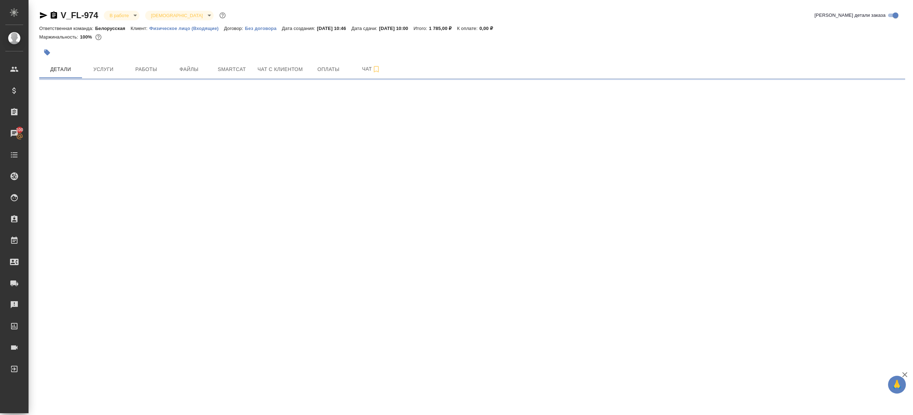
select select "RU"
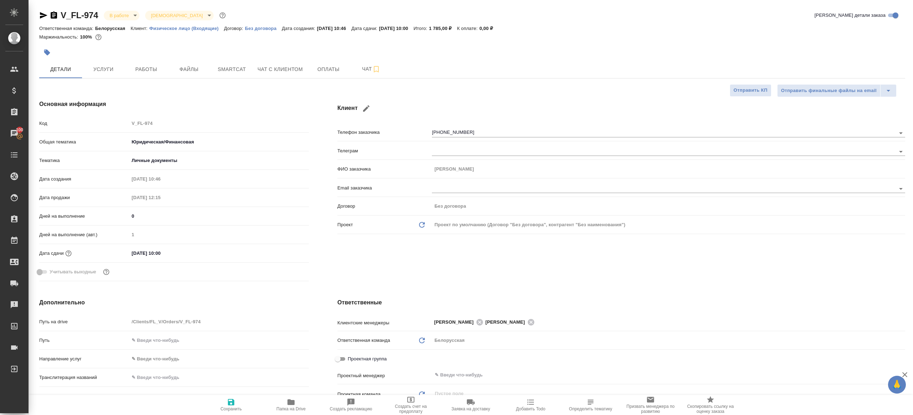
type textarea "x"
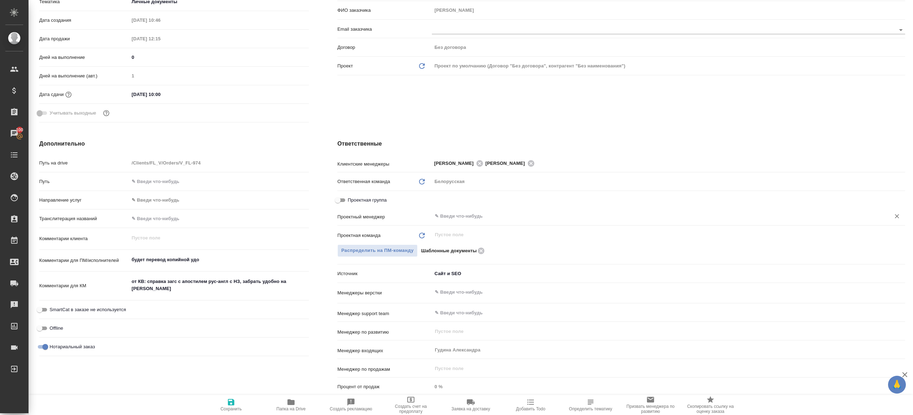
click at [520, 212] on input "text" at bounding box center [656, 216] width 445 height 9
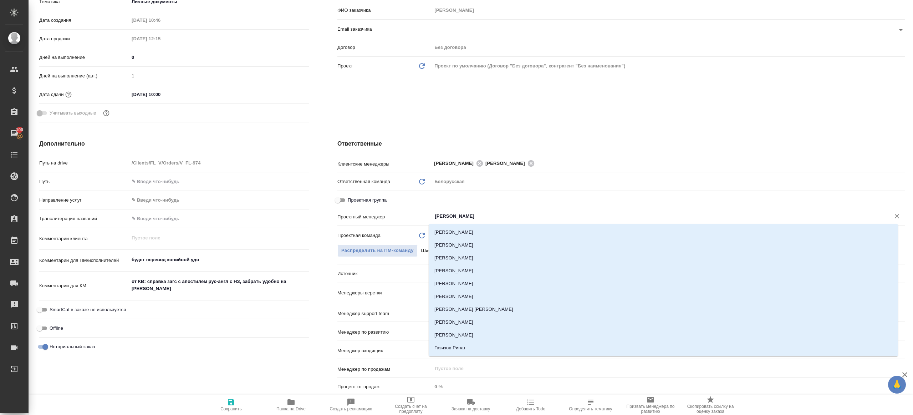
type input "ринат"
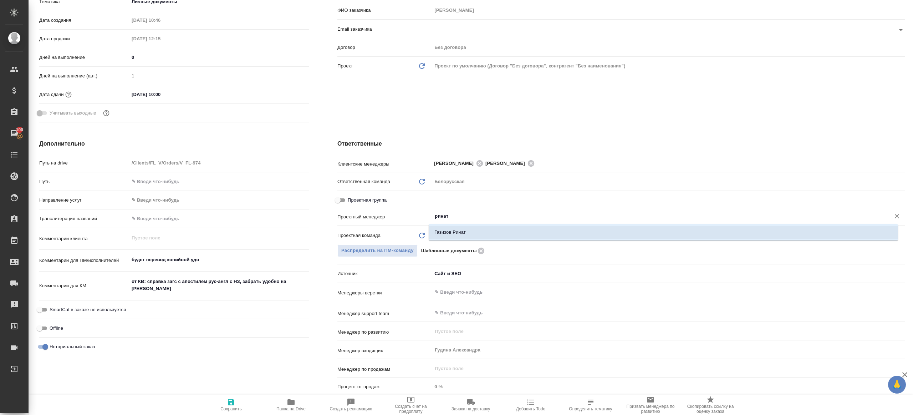
click at [474, 237] on li "Газизов Ринат" at bounding box center [663, 232] width 469 height 13
type textarea "x"
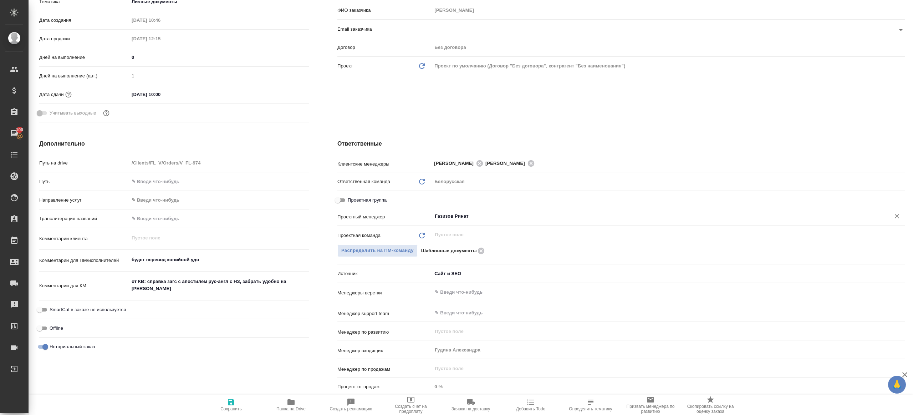
type input "Газизов Ринат"
click at [237, 398] on span "Сохранить" at bounding box center [230, 405] width 51 height 14
type textarea "x"
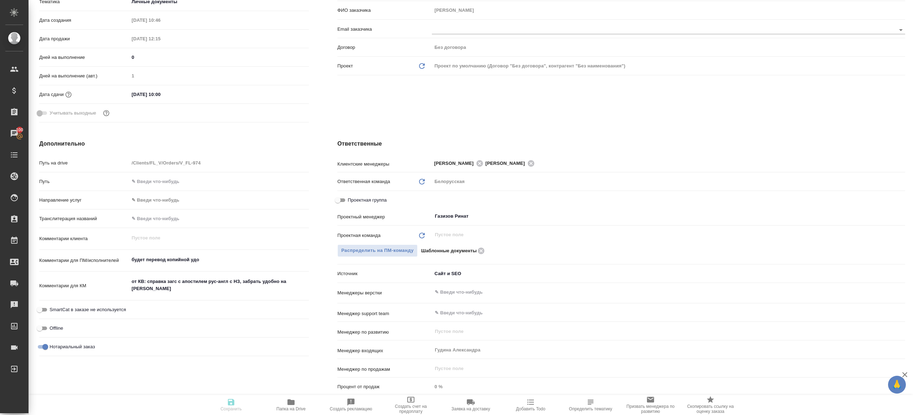
type textarea "x"
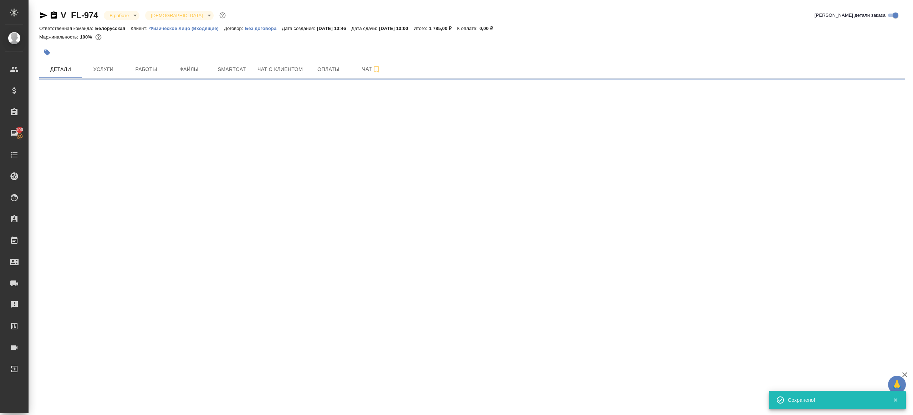
select select "RU"
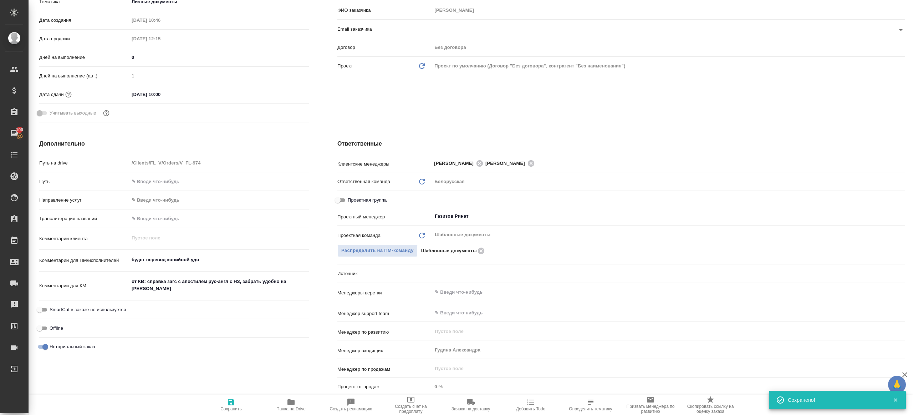
type textarea "x"
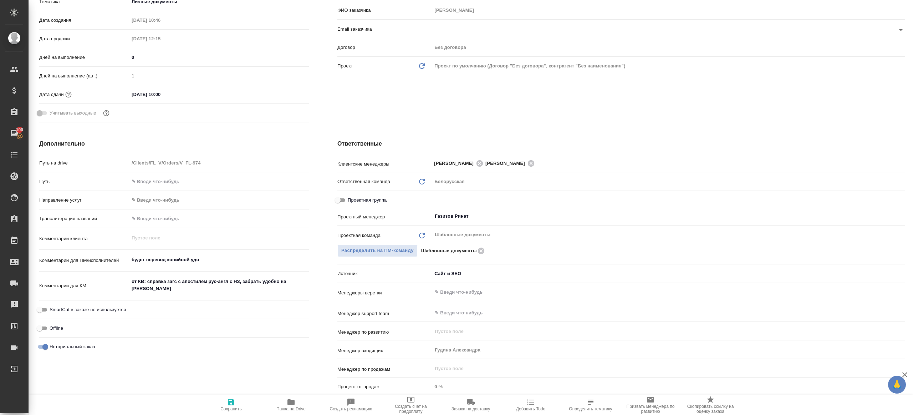
type textarea "x"
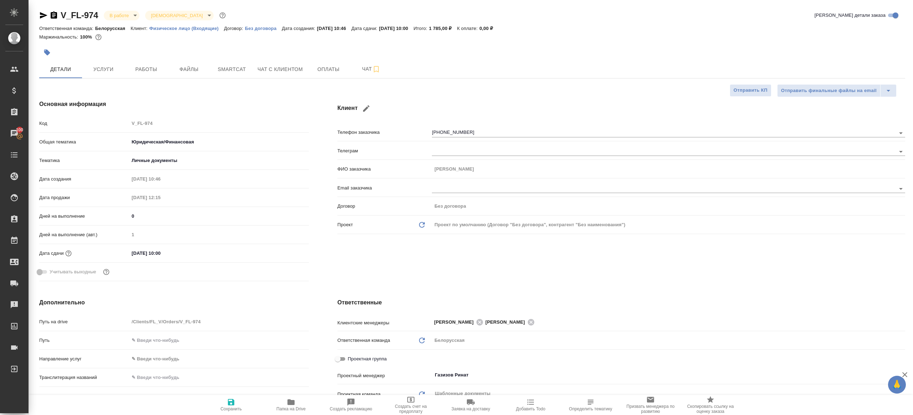
scroll to position [187, 0]
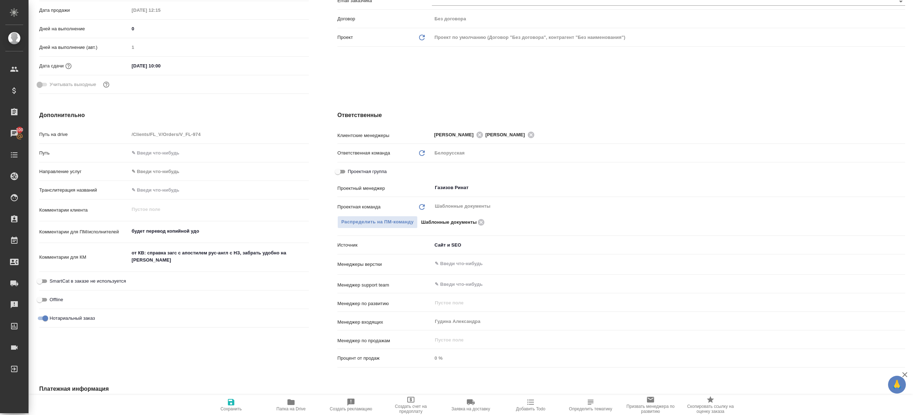
click at [290, 407] on span "Папка на Drive" at bounding box center [290, 408] width 29 height 5
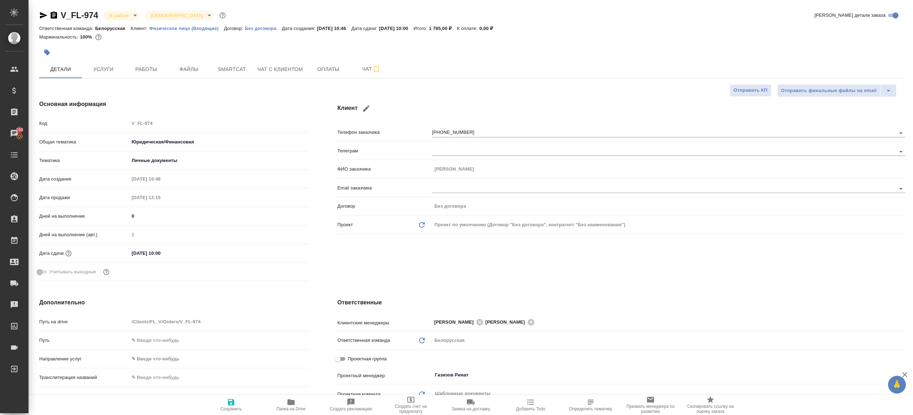
type textarea "x"
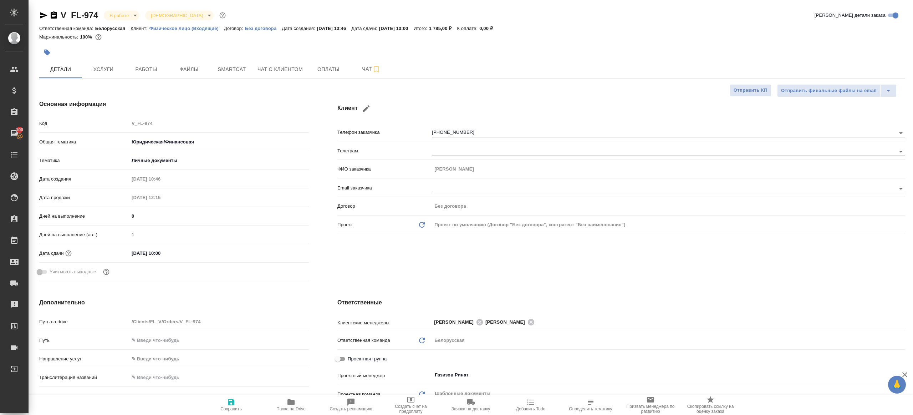
type textarea "x"
click at [142, 77] on button "Работы" at bounding box center [146, 69] width 43 height 18
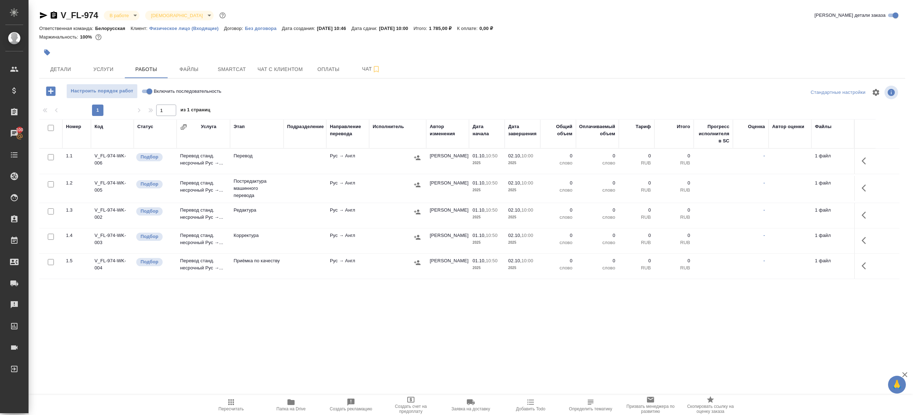
click at [146, 91] on input "Включить последовательность" at bounding box center [150, 91] width 26 height 9
checkbox input "true"
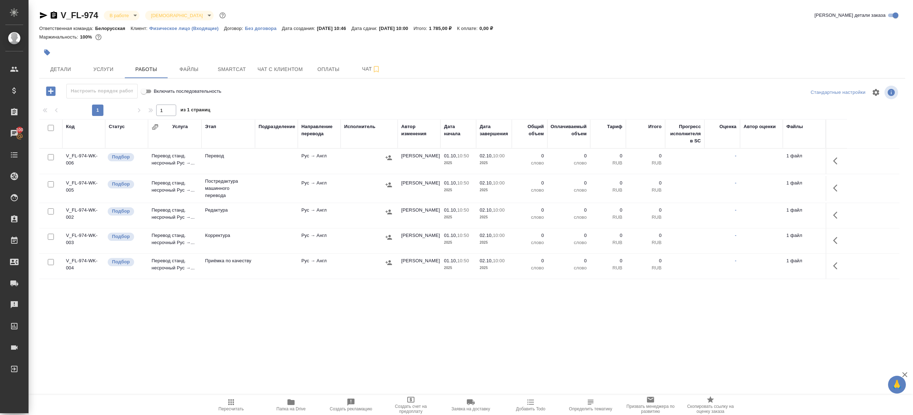
click at [49, 127] on input "checkbox" at bounding box center [51, 128] width 6 height 6
checkbox input "true"
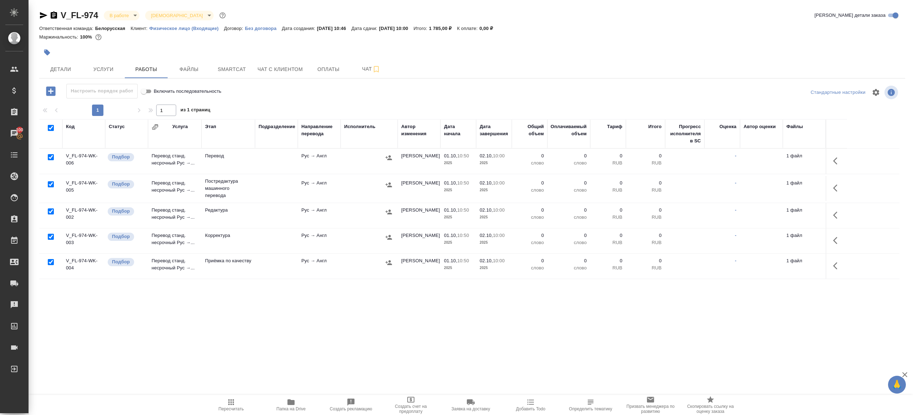
checkbox input "true"
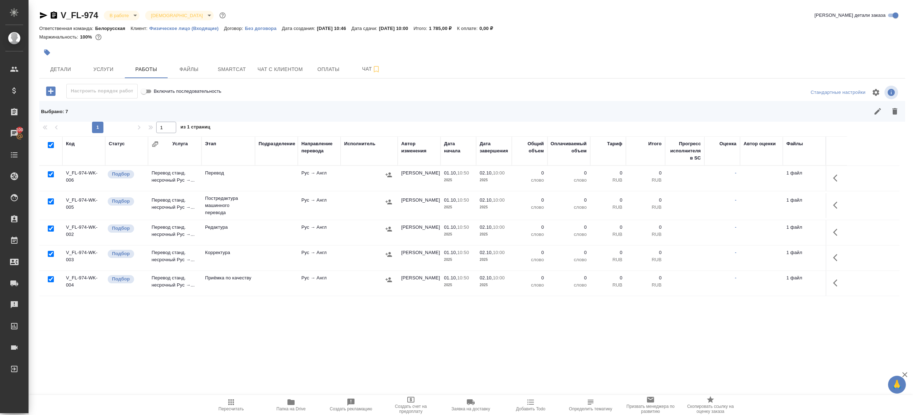
click at [50, 174] on input "checkbox" at bounding box center [51, 174] width 6 height 6
checkbox input "false"
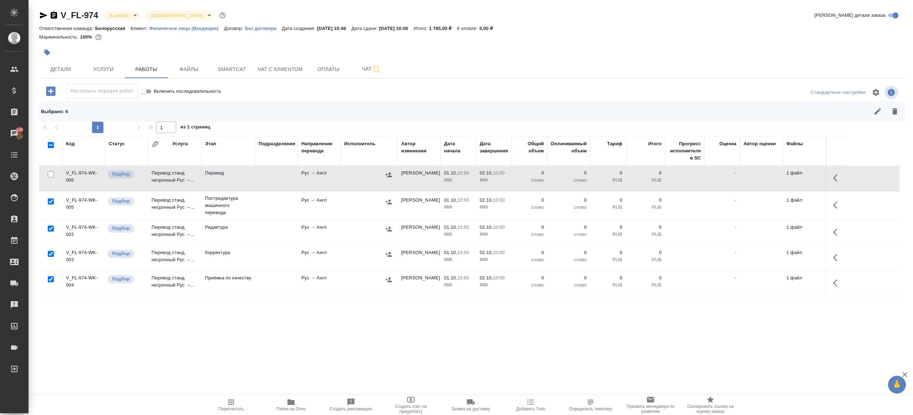
click at [51, 278] on input "checkbox" at bounding box center [51, 279] width 6 height 6
checkbox input "false"
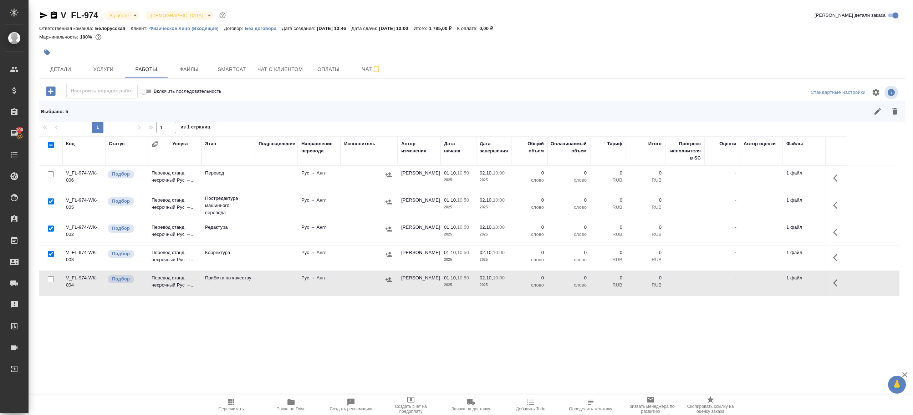
scroll to position [56, 0]
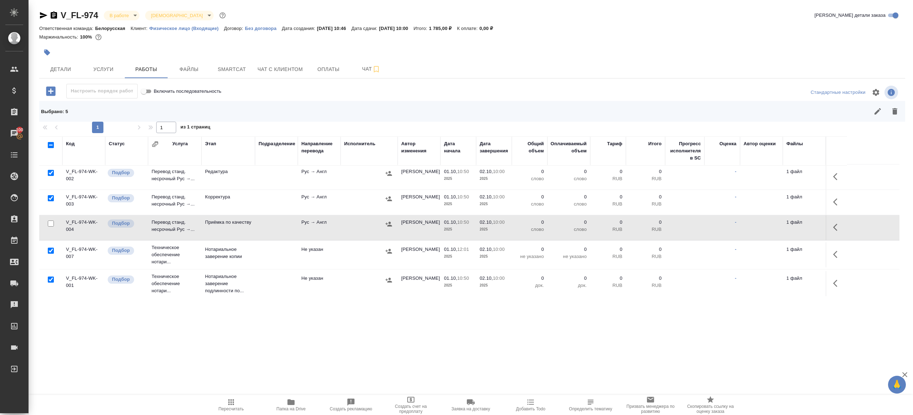
click at [52, 250] on input "checkbox" at bounding box center [51, 251] width 6 height 6
checkbox input "false"
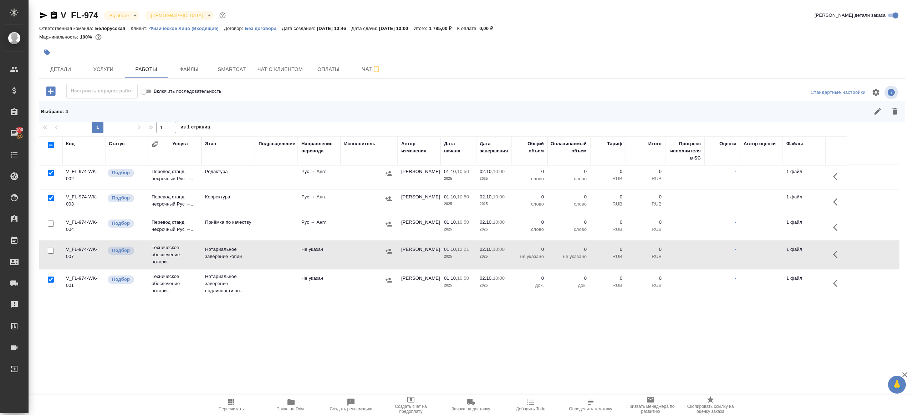
drag, startPoint x: 53, startPoint y: 277, endPoint x: 115, endPoint y: 273, distance: 61.9
click at [53, 277] on input "checkbox" at bounding box center [51, 279] width 6 height 6
checkbox input "false"
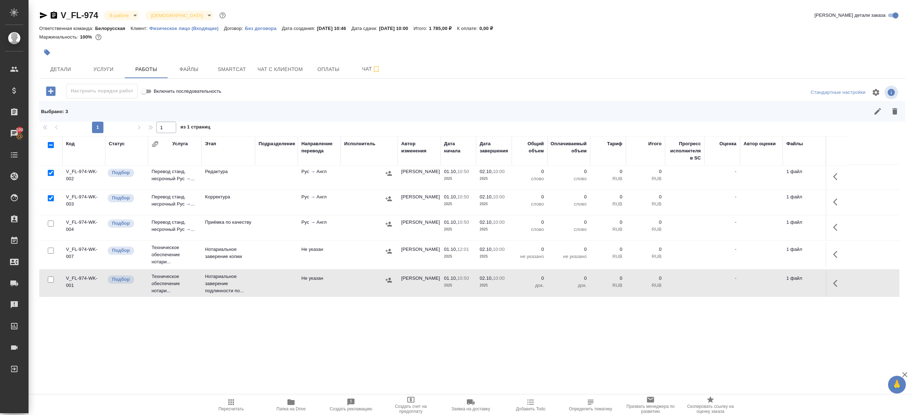
click at [900, 111] on button "button" at bounding box center [894, 111] width 17 height 17
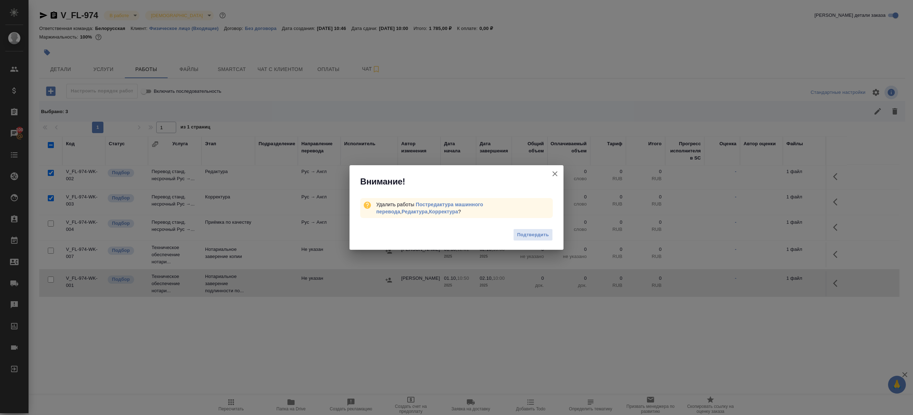
click at [555, 233] on div "Подтвердить" at bounding box center [457, 235] width 214 height 29
click at [549, 219] on div "Удалить работы Постредактура машинного перевода , Редактура , Корректура ?" at bounding box center [457, 207] width 214 height 27
click at [541, 236] on span "Подтвердить" at bounding box center [533, 235] width 32 height 8
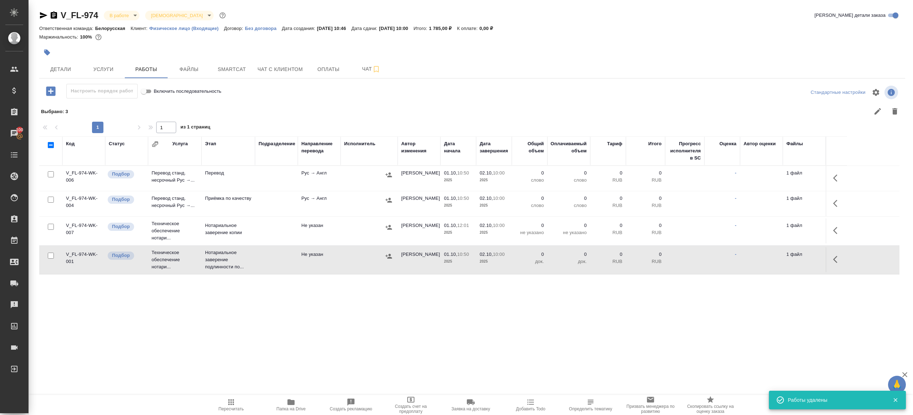
scroll to position [0, 0]
click at [834, 174] on icon "button" at bounding box center [837, 178] width 9 height 9
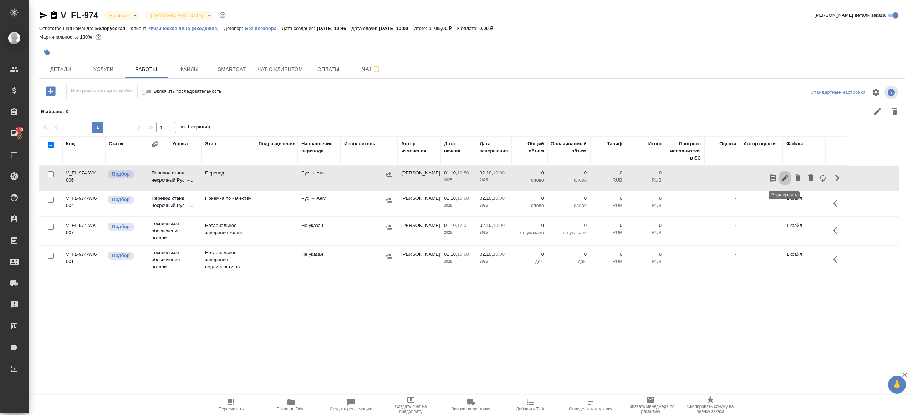
click at [788, 172] on button "button" at bounding box center [785, 177] width 12 height 17
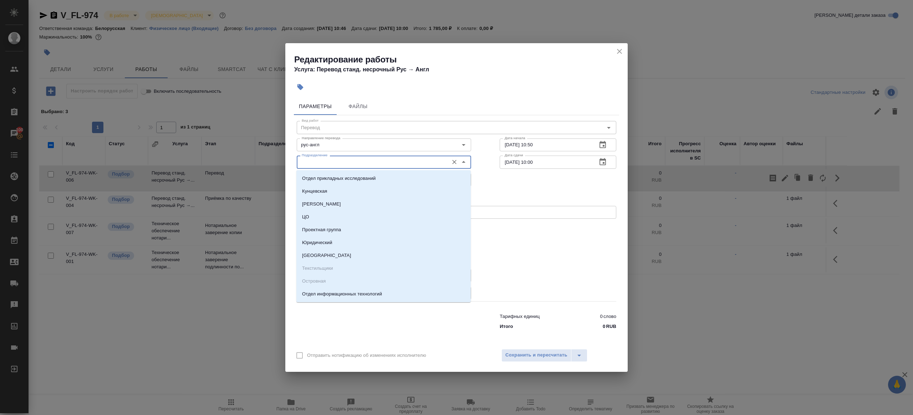
click at [349, 160] on input "Подразделение" at bounding box center [372, 162] width 146 height 9
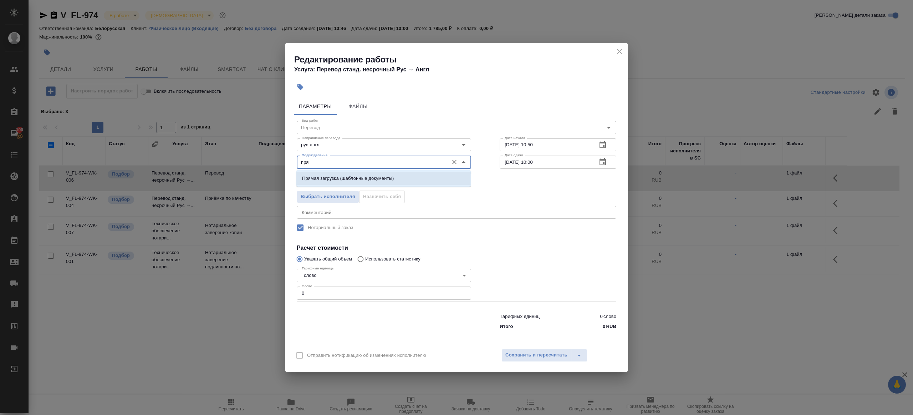
click at [361, 177] on p "Прямая загрузка (шаблонные документы)" at bounding box center [348, 178] width 92 height 7
type input "Прямая загрузка (шаблонные документы)"
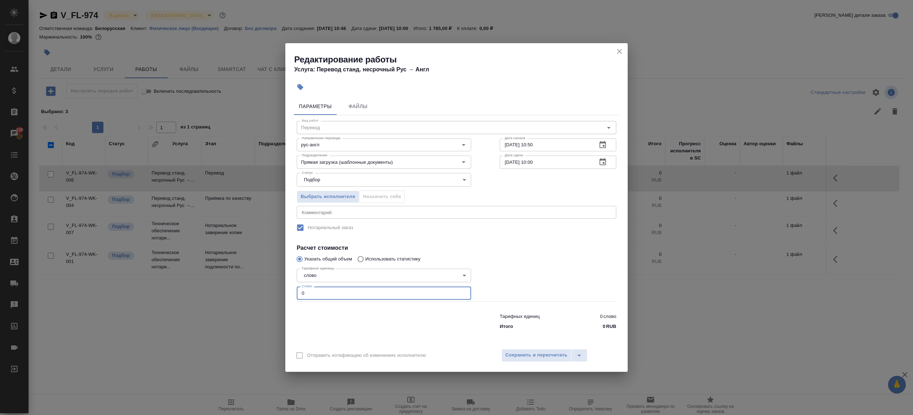
click at [315, 292] on input "0" at bounding box center [384, 292] width 174 height 13
type input "1"
click at [305, 328] on div at bounding box center [383, 320] width 203 height 29
drag, startPoint x: 535, startPoint y: 164, endPoint x: 535, endPoint y: 169, distance: 5.7
click at [535, 164] on input "[DATE] 10:00" at bounding box center [546, 162] width 92 height 13
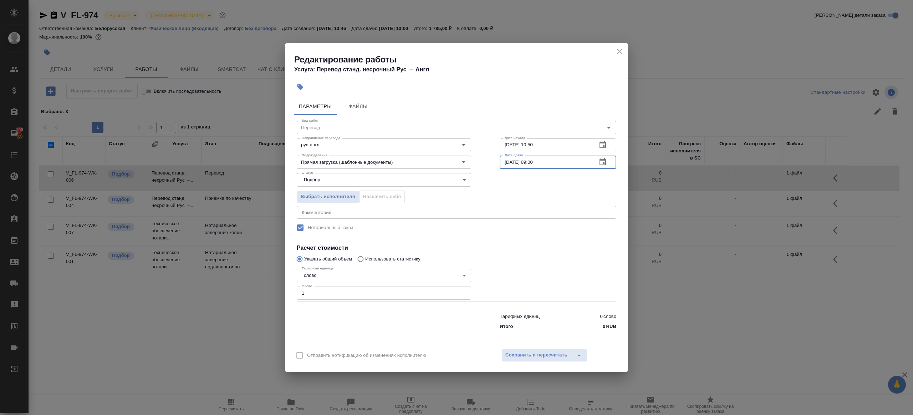
type input "02.10.2025 09:00"
drag, startPoint x: 538, startPoint y: 299, endPoint x: 536, endPoint y: 348, distance: 49.3
click at [538, 300] on div "Тарифных единиц 0 слово Итого 0 RUB" at bounding box center [557, 320] width 145 height 49
click at [536, 350] on button "Сохранить и пересчитать" at bounding box center [536, 355] width 70 height 13
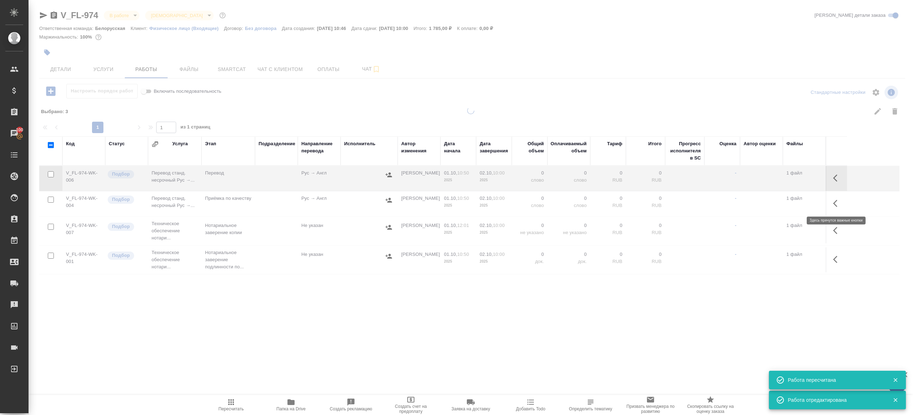
click at [839, 201] on icon "button" at bounding box center [837, 203] width 9 height 9
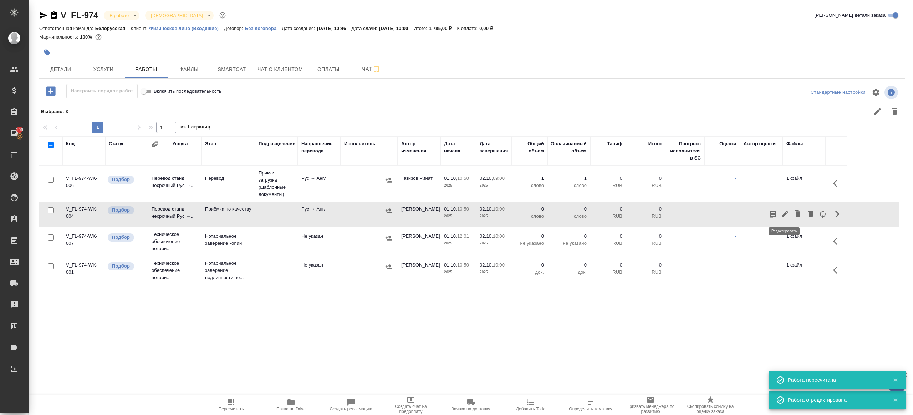
click at [786, 213] on icon "button" at bounding box center [785, 214] width 6 height 6
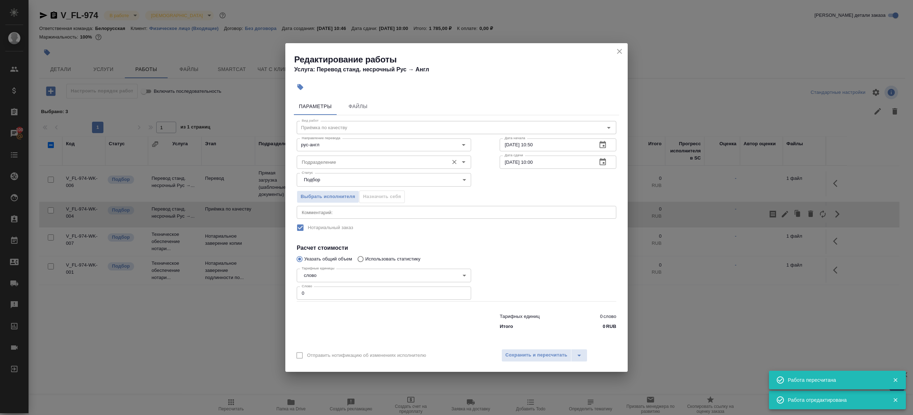
click at [382, 164] on input "Подразделение" at bounding box center [372, 162] width 146 height 9
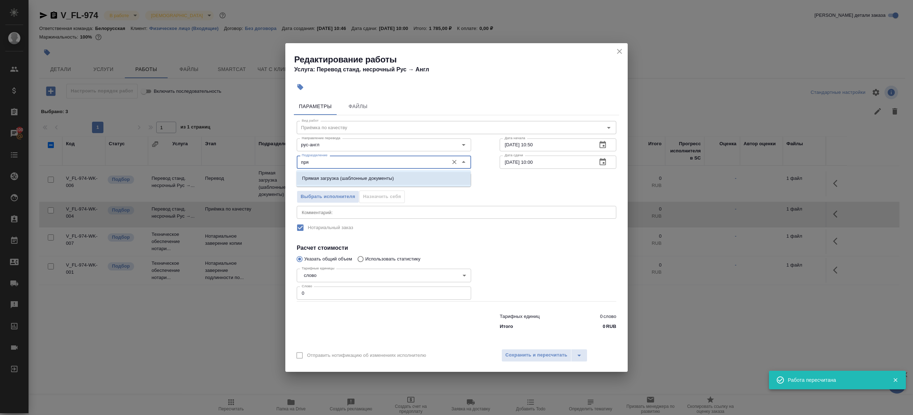
click at [418, 176] on li "Прямая загрузка (шаблонные документы)" at bounding box center [383, 178] width 174 height 13
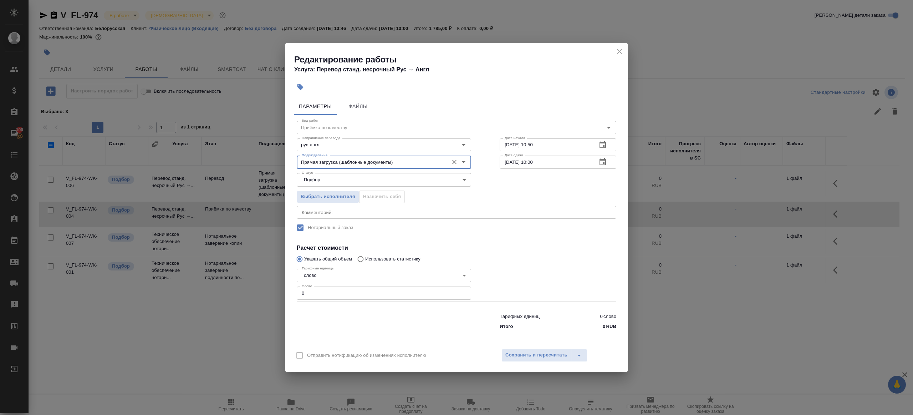
type input "Прямая загрузка (шаблонные документы)"
click at [544, 139] on input "01.10.2025 10:50" at bounding box center [546, 144] width 92 height 13
paste input "2.10.2025 09:0"
type input "02.10.2025 09:00"
click at [390, 294] on input "0" at bounding box center [384, 292] width 174 height 13
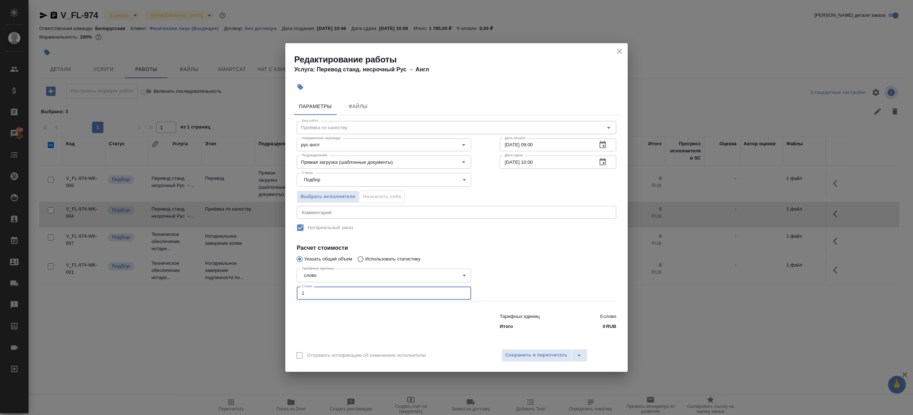
type input "1"
click at [541, 284] on div at bounding box center [557, 283] width 145 height 64
click at [540, 353] on span "Сохранить и пересчитать" at bounding box center [536, 355] width 62 height 8
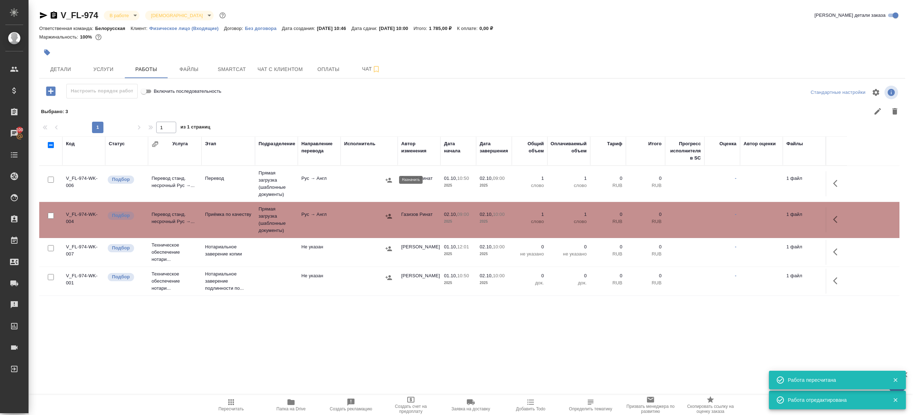
click at [393, 181] on button "button" at bounding box center [388, 180] width 11 height 11
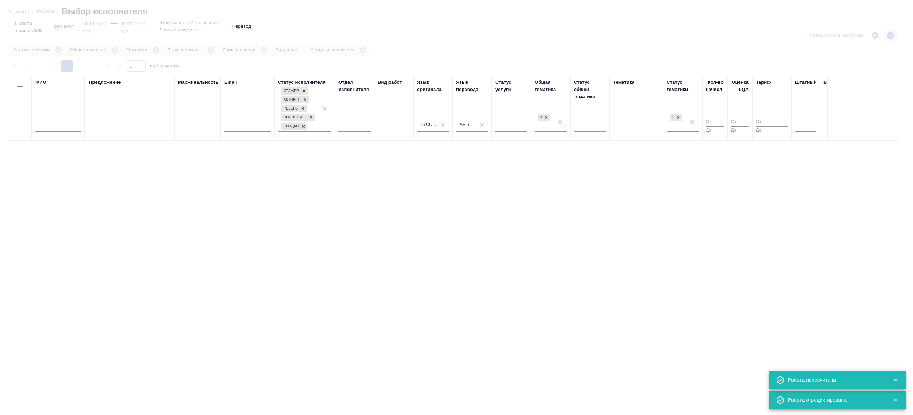
click at [60, 129] on input "text" at bounding box center [58, 127] width 46 height 9
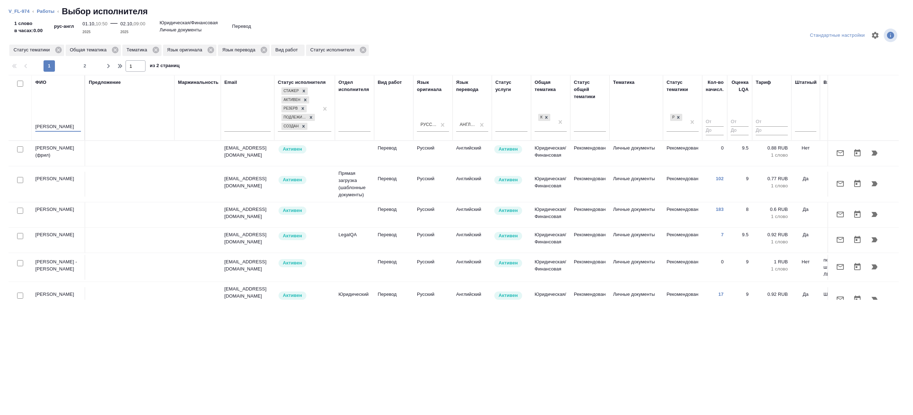
type input "Шувалова"
click at [104, 100] on div "Предложение" at bounding box center [130, 108] width 82 height 58
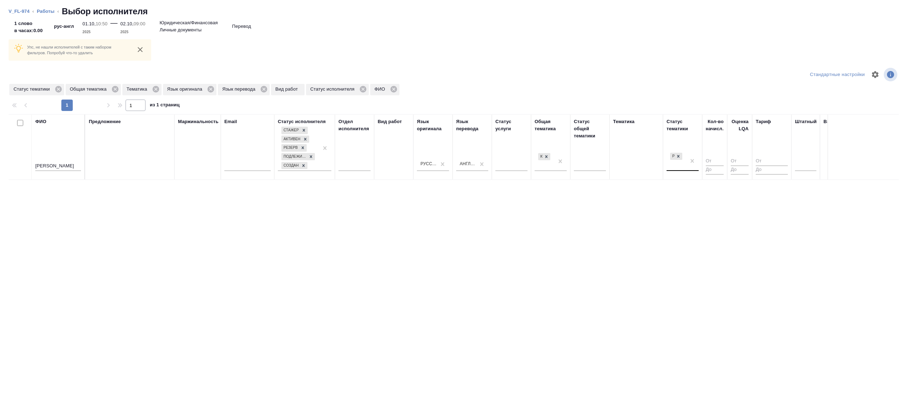
click at [683, 163] on div "Рекомендован" at bounding box center [676, 160] width 19 height 19
click at [685, 163] on div "Рекомендован" at bounding box center [676, 160] width 19 height 19
click at [683, 158] on div "Рекомендован" at bounding box center [676, 160] width 19 height 19
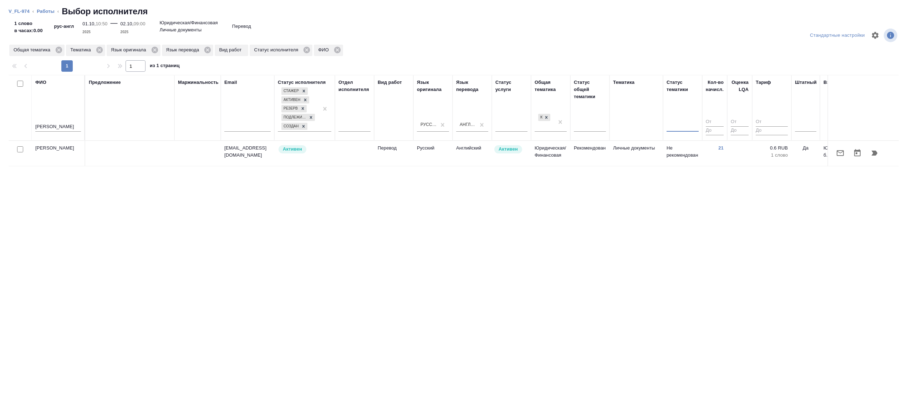
click at [627, 167] on div "ФИО Шувалова Предложение Маржинальность Email Статус исполнителя Стажер Активен…" at bounding box center [454, 187] width 890 height 225
click at [699, 158] on td "Не рекомендован" at bounding box center [682, 153] width 39 height 25
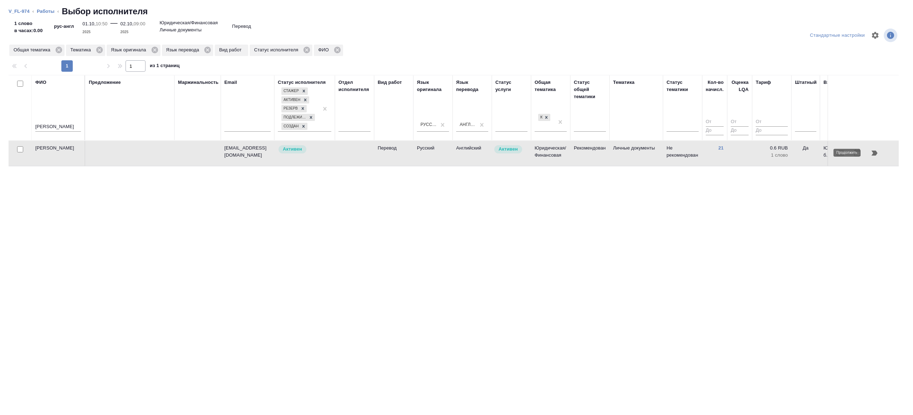
click at [876, 156] on button "button" at bounding box center [874, 152] width 17 height 17
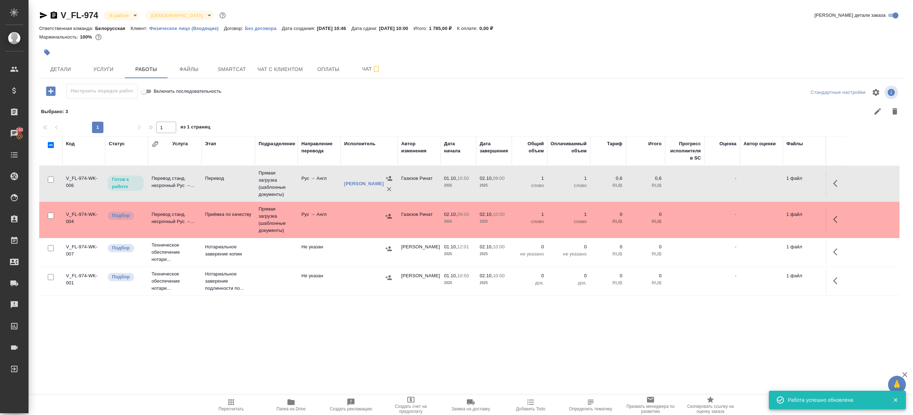
click at [302, 187] on td "Рус → Англ" at bounding box center [319, 183] width 43 height 25
click at [228, 410] on span "Пересчитать" at bounding box center [231, 408] width 25 height 5
click at [381, 348] on div ".cls-1 fill:#fff; AWATERA Gazizov Rinat Клиенты Спецификации Заказы 100 Чаты To…" at bounding box center [456, 207] width 913 height 415
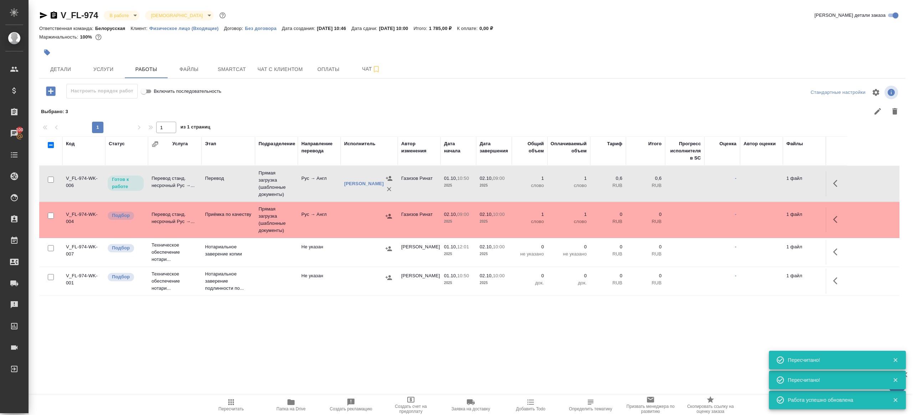
click at [240, 405] on span "Пересчитать" at bounding box center [230, 405] width 51 height 14
drag, startPoint x: 240, startPoint y: 405, endPoint x: 315, endPoint y: 363, distance: 85.7
click at [240, 405] on span "Пересчитать" at bounding box center [230, 405] width 51 height 14
click at [326, 361] on div ".cls-1 fill:#fff; AWATERA Gazizov Rinat Клиенты Спецификации Заказы 100 Чаты To…" at bounding box center [456, 207] width 913 height 415
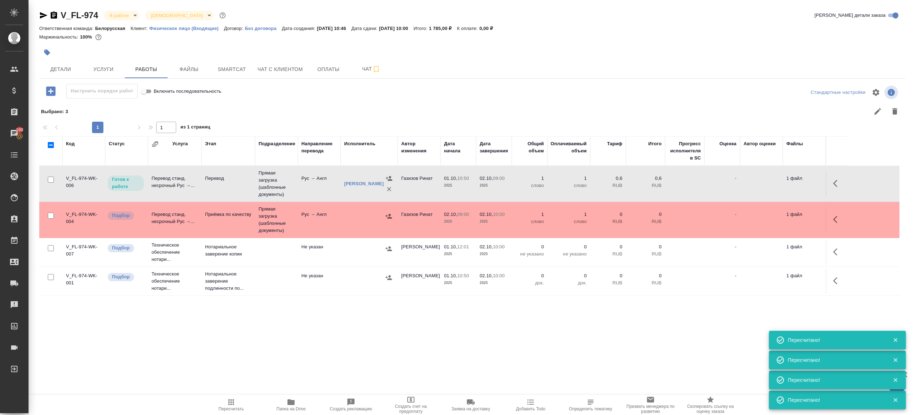
click at [355, 230] on td at bounding box center [369, 219] width 57 height 25
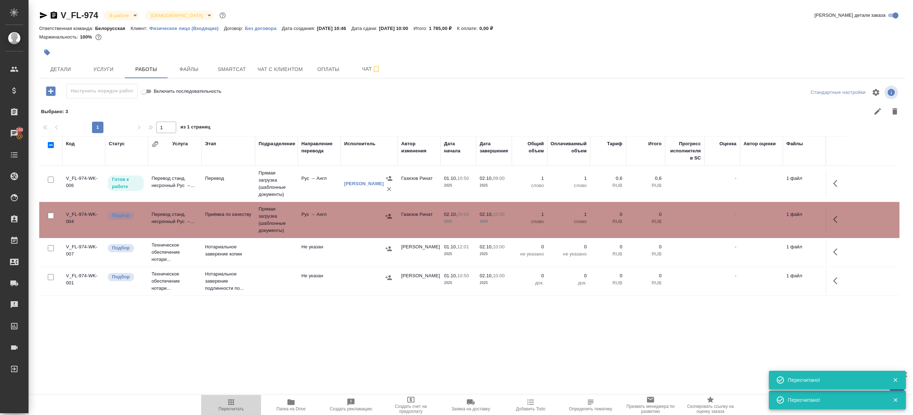
click at [222, 409] on span "Пересчитать" at bounding box center [231, 408] width 25 height 5
drag, startPoint x: 222, startPoint y: 409, endPoint x: 266, endPoint y: 379, distance: 53.7
click at [223, 408] on span "Пересчитать" at bounding box center [231, 408] width 25 height 5
click at [275, 371] on div ".cls-1 fill:#fff; AWATERA Gazizov Rinat Клиенты Спецификации Заказы 100 Чаты To…" at bounding box center [456, 207] width 913 height 415
click at [50, 64] on button "Детали" at bounding box center [60, 69] width 43 height 18
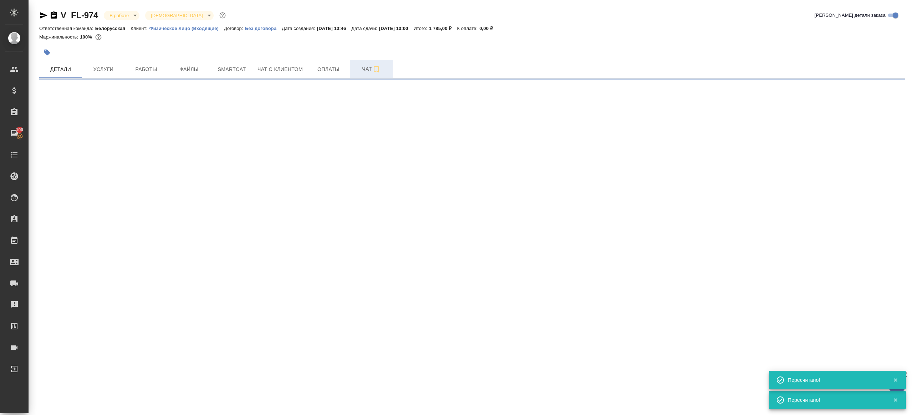
select select "RU"
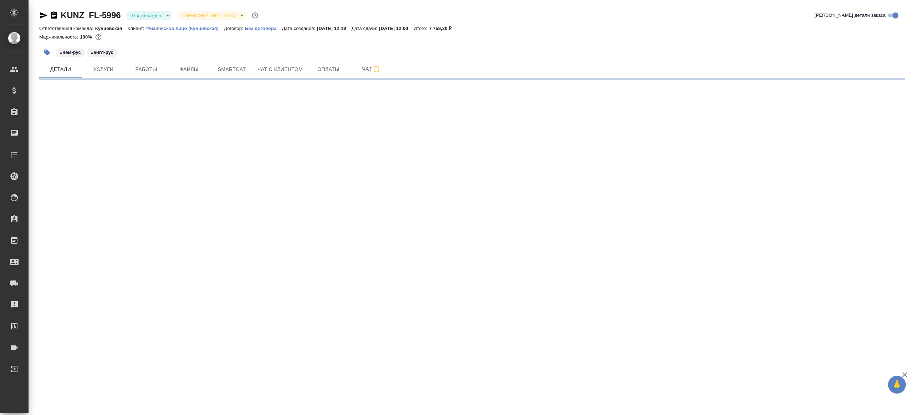
click at [148, 14] on body "🙏 .cls-1 fill:#fff; AWATERA [PERSON_NAME] Клиенты Спецификации Заказы Чаты Todo…" at bounding box center [456, 207] width 913 height 415
click at [168, 75] on li "В работе" at bounding box center [158, 75] width 65 height 12
select select "RU"
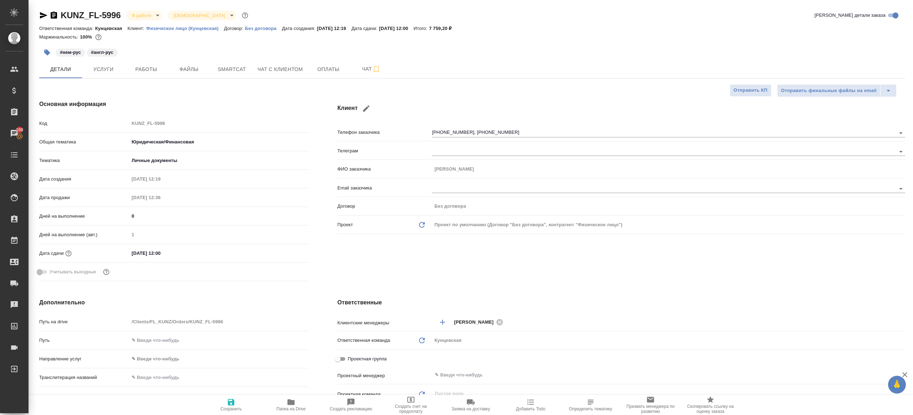
type textarea "x"
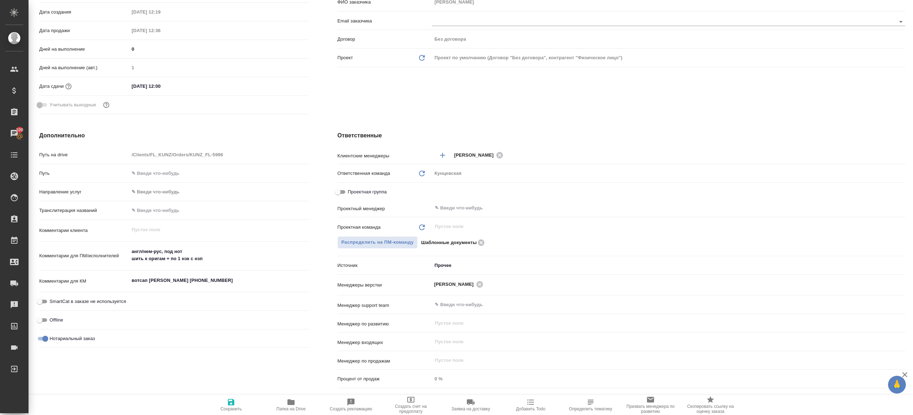
scroll to position [216, 0]
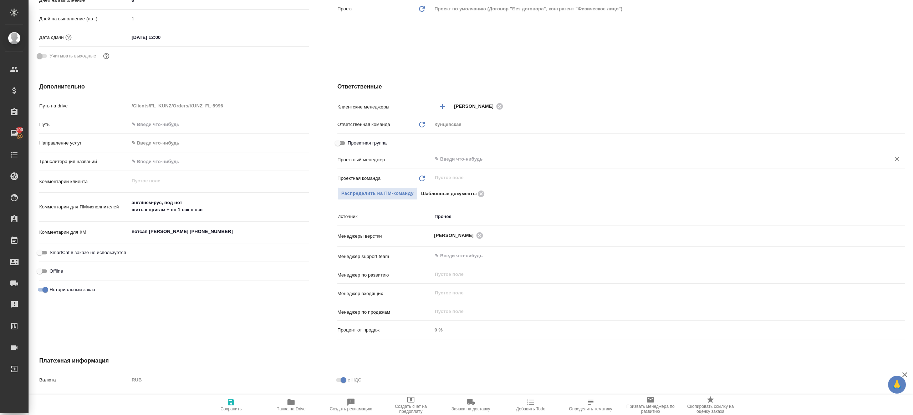
click at [453, 156] on input "text" at bounding box center [656, 159] width 445 height 9
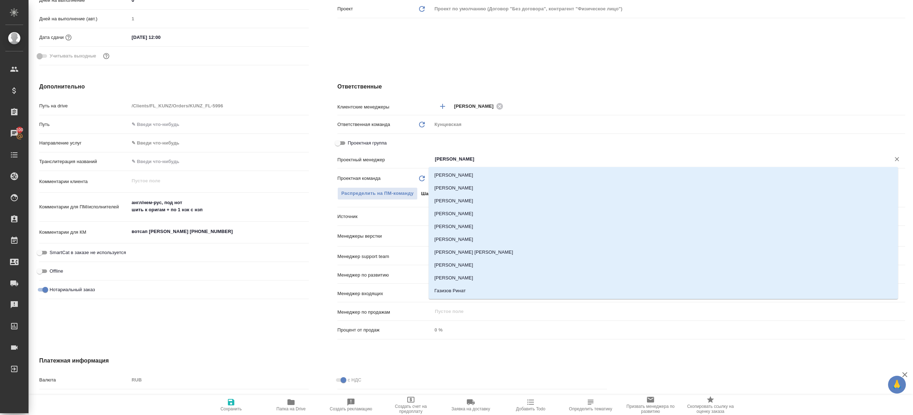
type input "ринат"
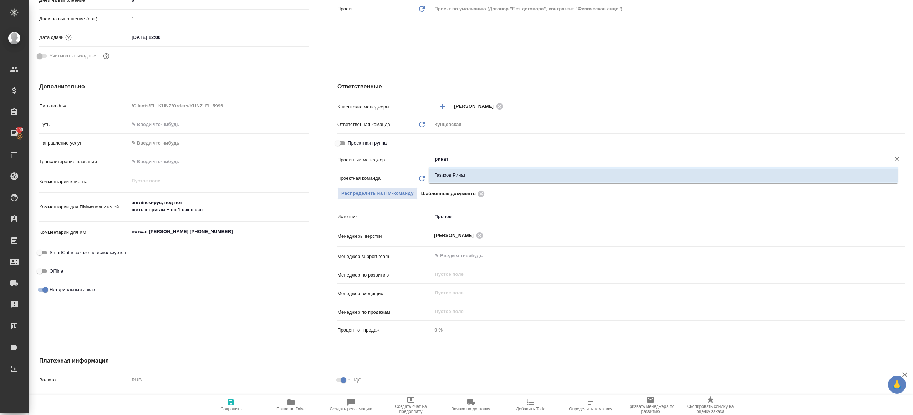
click at [456, 175] on li "Газизов Ринат" at bounding box center [663, 175] width 469 height 13
type textarea "x"
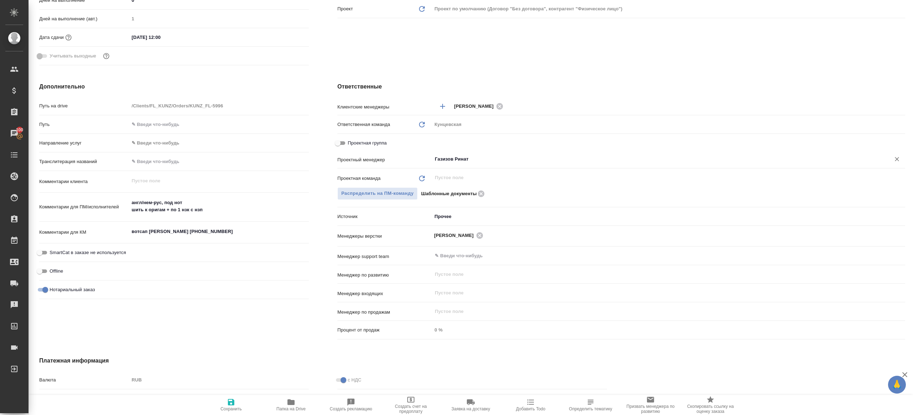
type input "Газизов Ринат"
click at [229, 407] on span "Сохранить" at bounding box center [230, 408] width 21 height 5
type textarea "x"
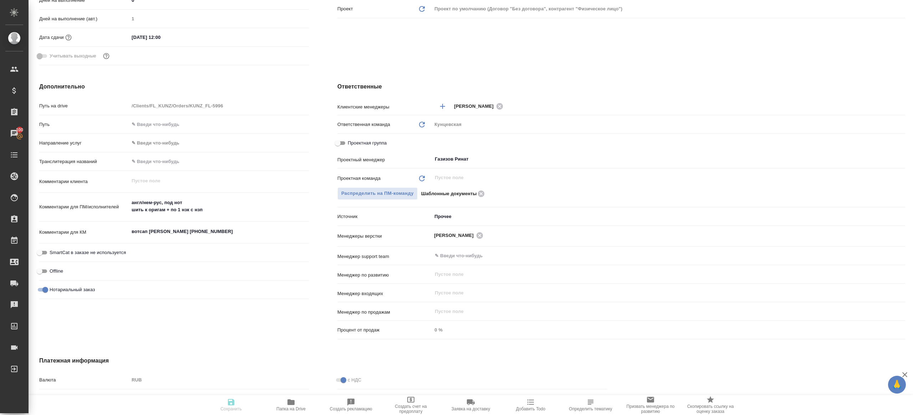
type textarea "x"
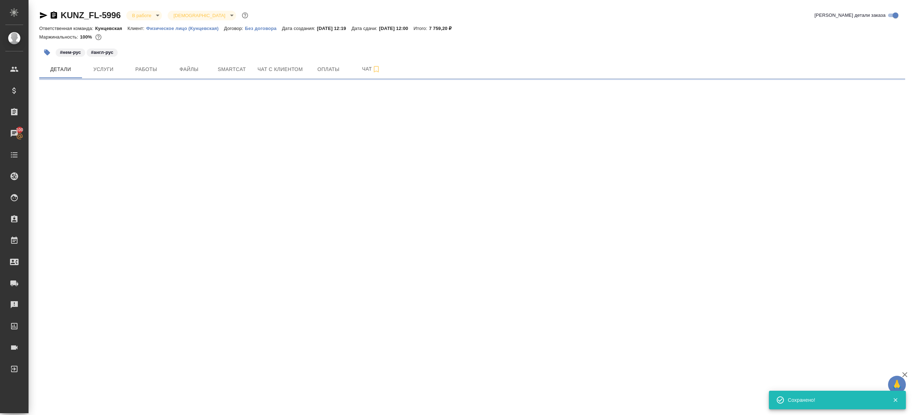
select select "RU"
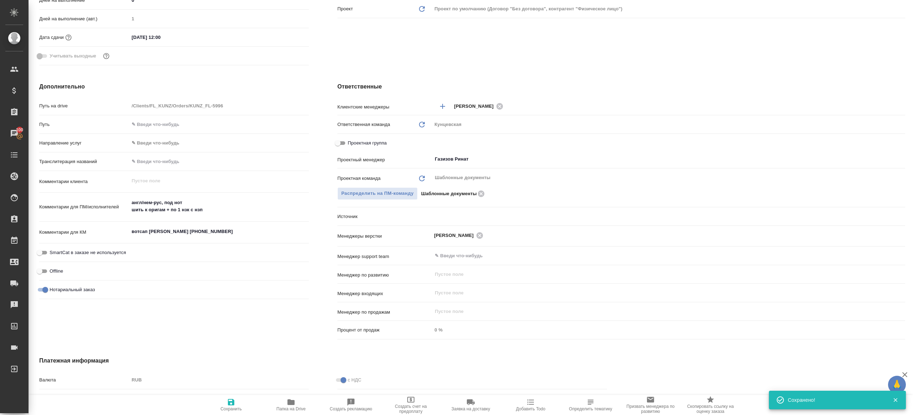
type textarea "x"
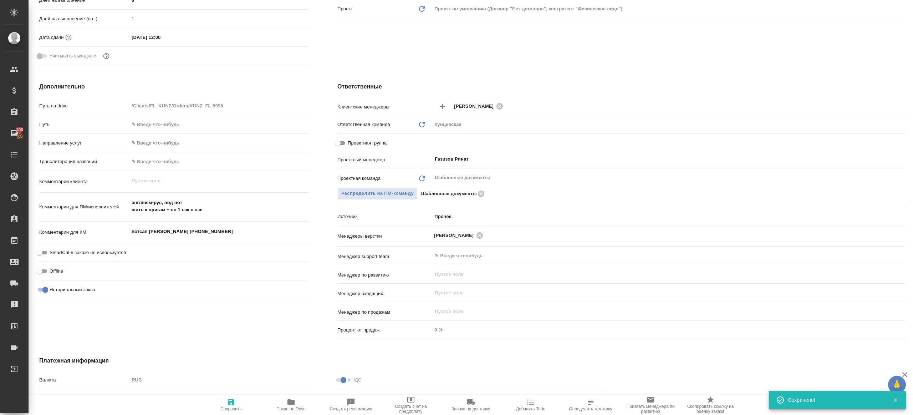
type textarea "x"
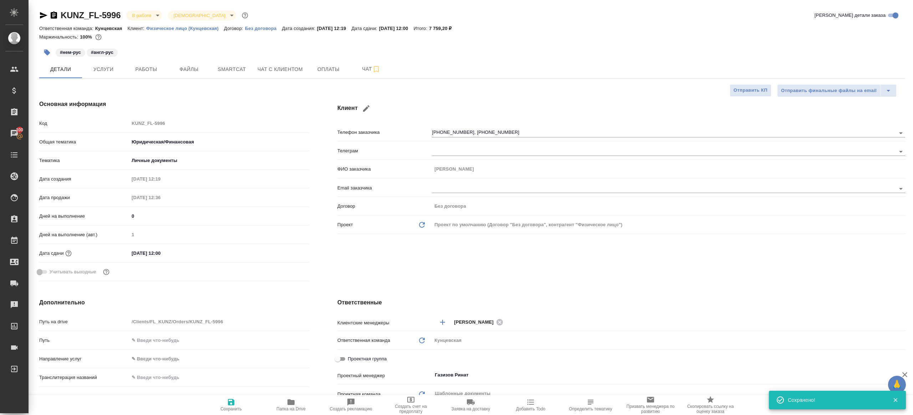
scroll to position [115, 0]
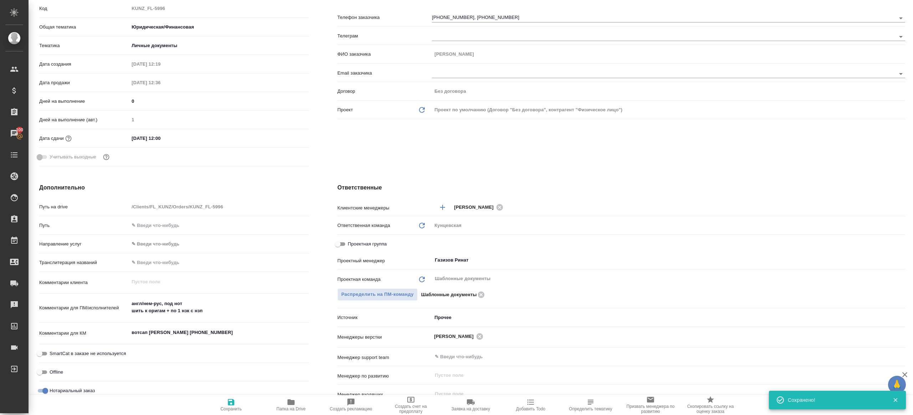
click at [300, 396] on button "Папка на Drive" at bounding box center [291, 405] width 60 height 20
click at [299, 398] on span "Папка на Drive" at bounding box center [290, 405] width 51 height 14
type textarea "x"
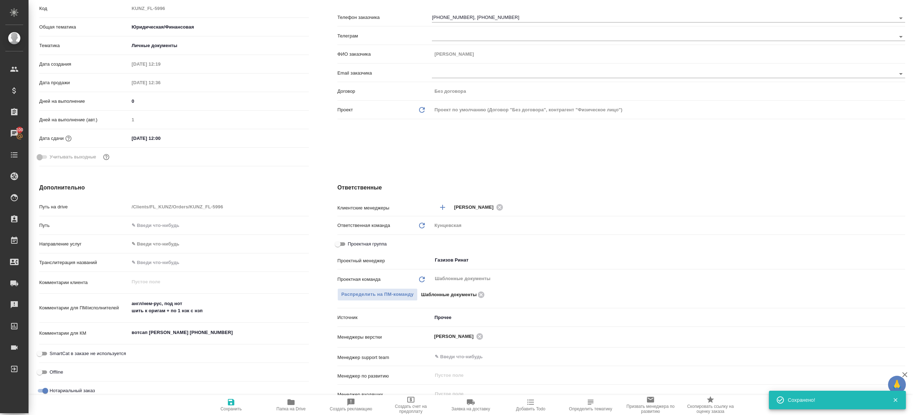
type textarea "x"
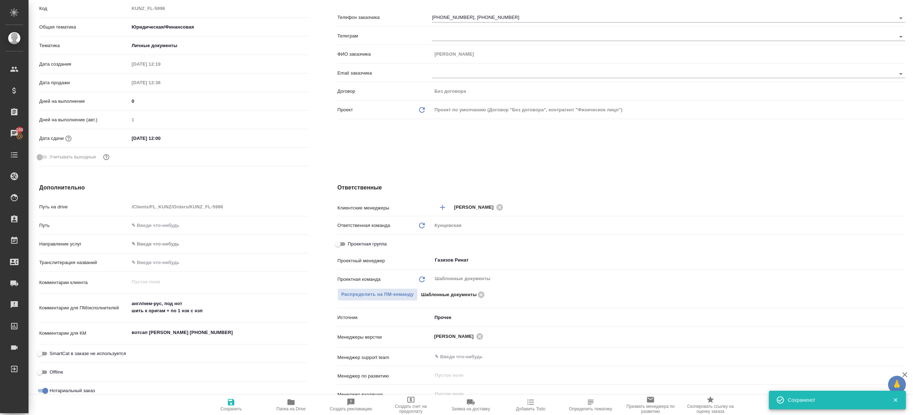
type textarea "x"
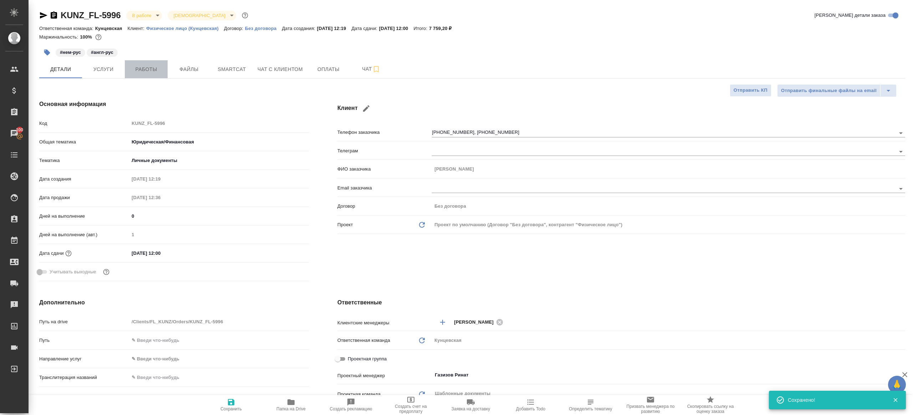
click at [148, 78] on button "Работы" at bounding box center [146, 69] width 43 height 18
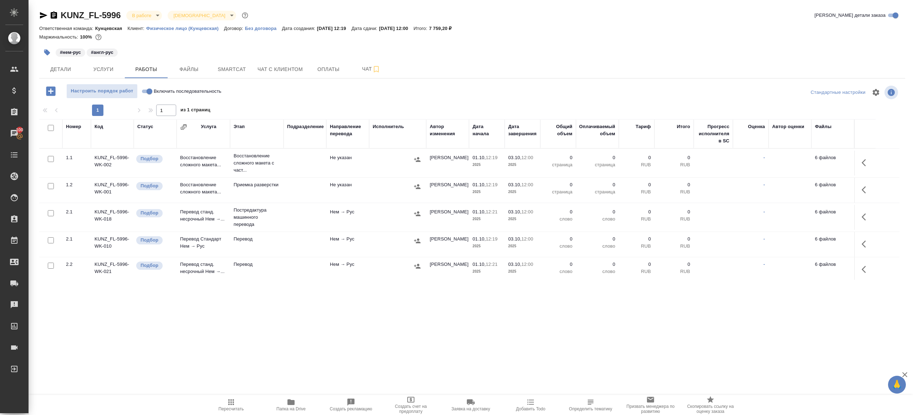
click at [150, 96] on label "Включить последовательность" at bounding box center [180, 91] width 82 height 15
click at [150, 96] on input "Включить последовательность" at bounding box center [150, 91] width 26 height 9
checkbox input "true"
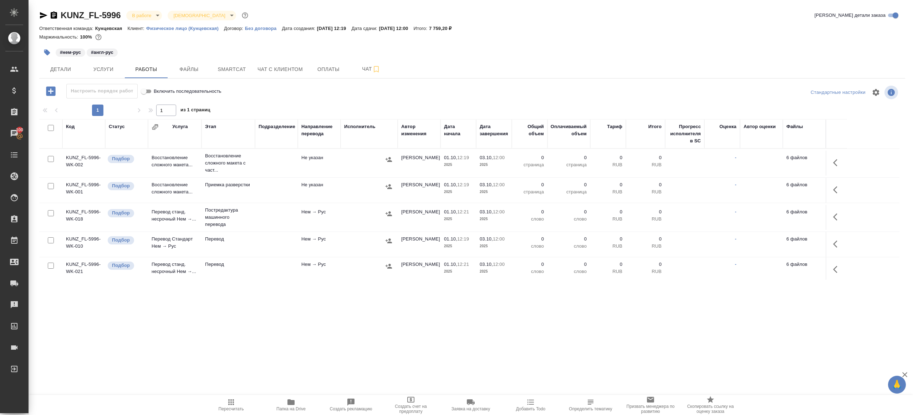
click at [50, 127] on input "checkbox" at bounding box center [51, 128] width 6 height 6
checkbox input "true"
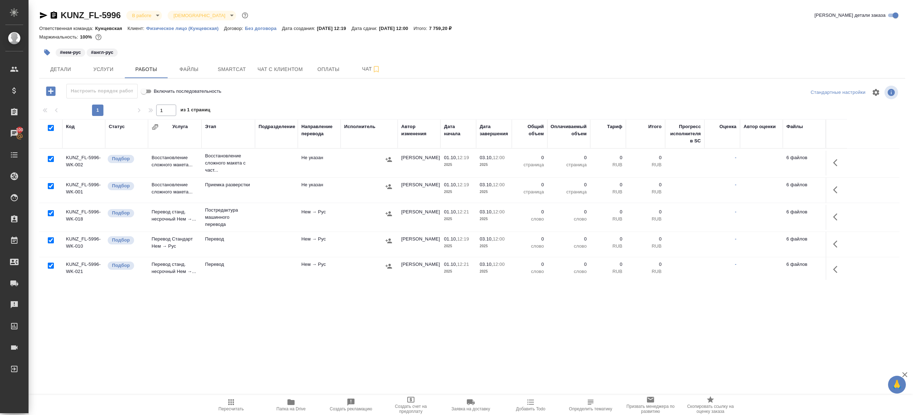
checkbox input "true"
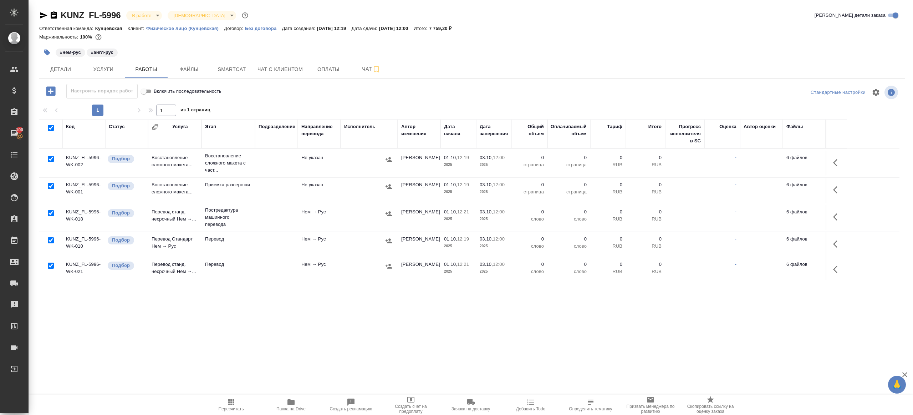
checkbox input "true"
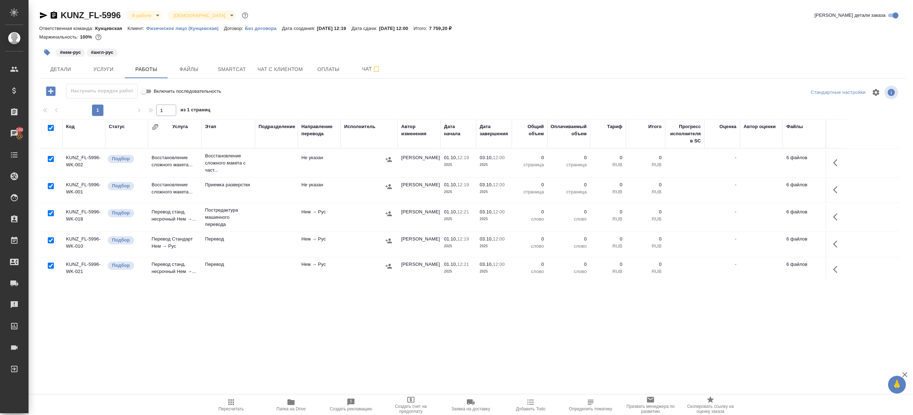
checkbox input "true"
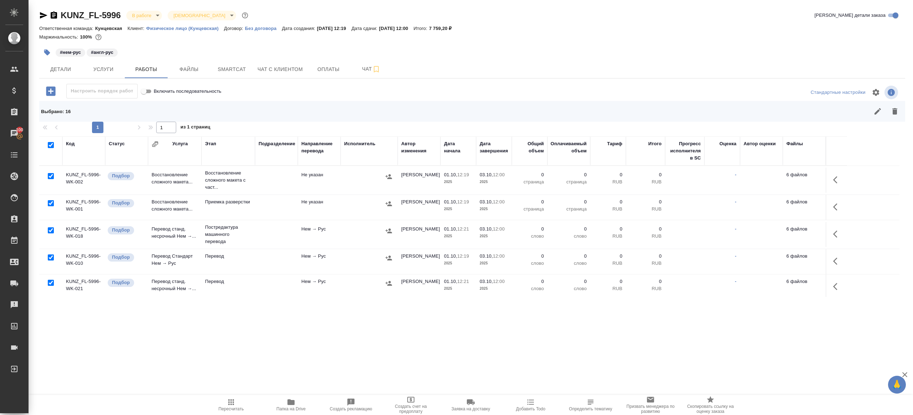
click at [50, 173] on input "checkbox" at bounding box center [51, 176] width 6 height 6
checkbox input "false"
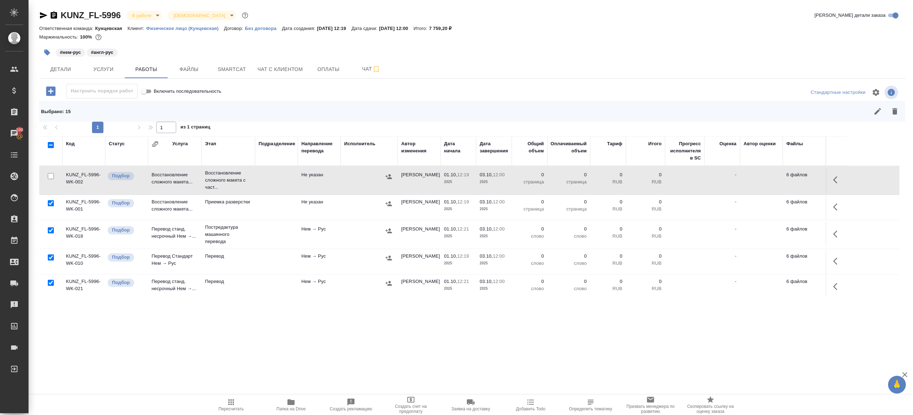
scroll to position [25, 0]
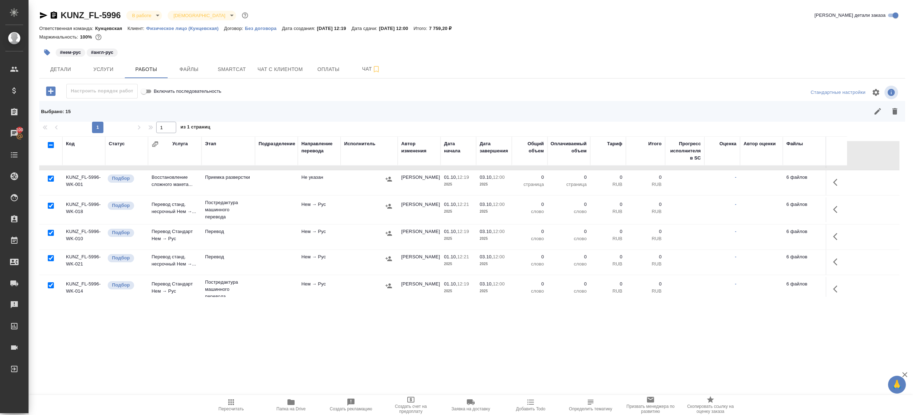
click at [50, 231] on input "checkbox" at bounding box center [51, 233] width 6 height 6
checkbox input "false"
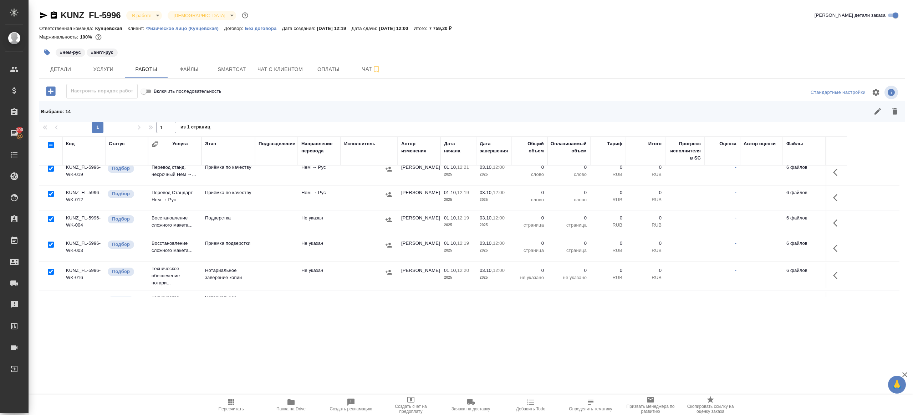
scroll to position [276, 0]
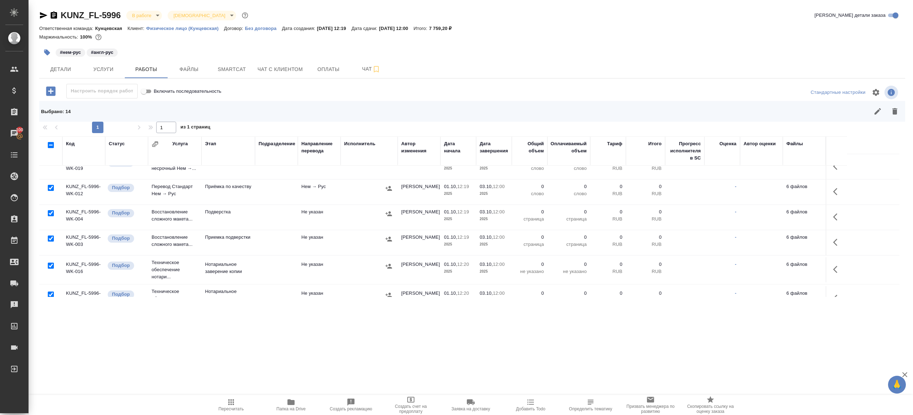
click at [50, 185] on input "checkbox" at bounding box center [51, 188] width 6 height 6
checkbox input "false"
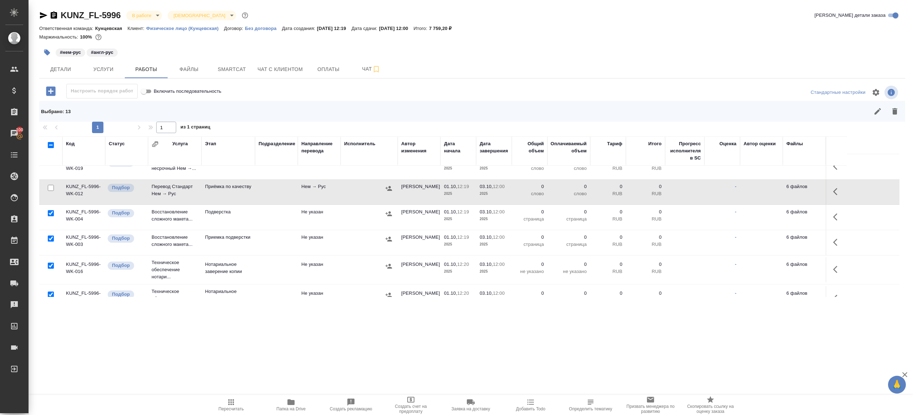
scroll to position [290, 0]
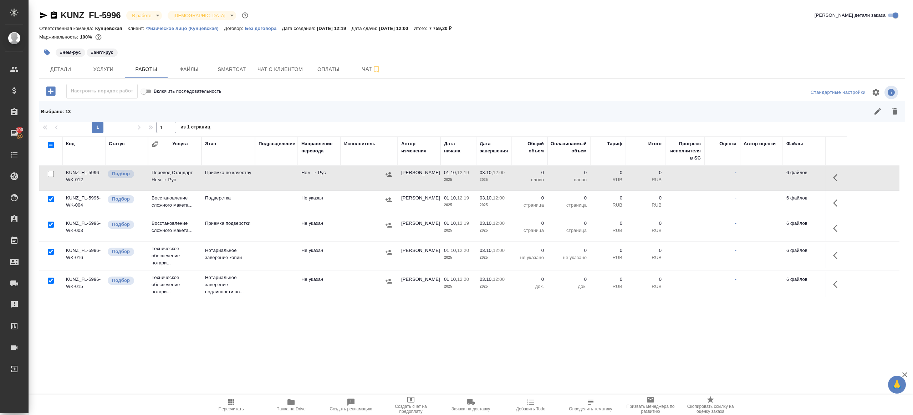
click at [49, 250] on input "checkbox" at bounding box center [51, 252] width 6 height 6
checkbox input "false"
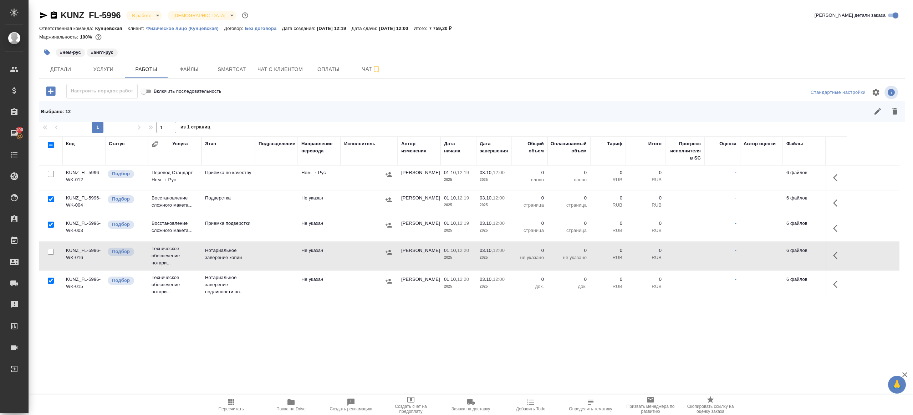
click at [48, 278] on input "checkbox" at bounding box center [51, 280] width 6 height 6
checkbox input "false"
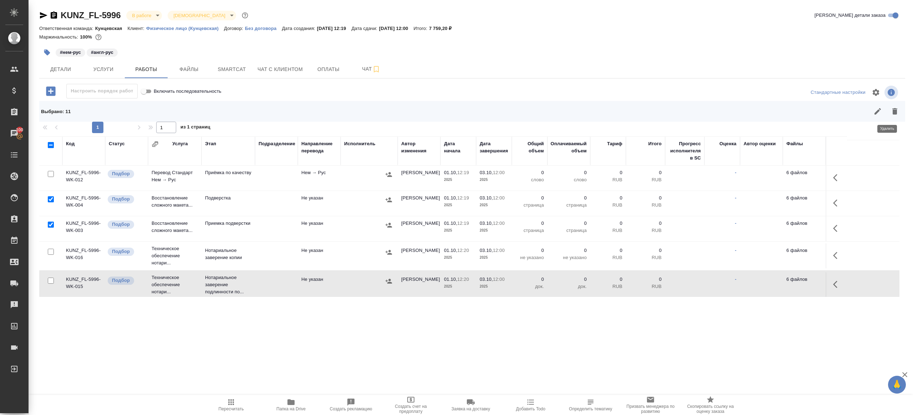
click at [897, 110] on icon "button" at bounding box center [895, 111] width 9 height 9
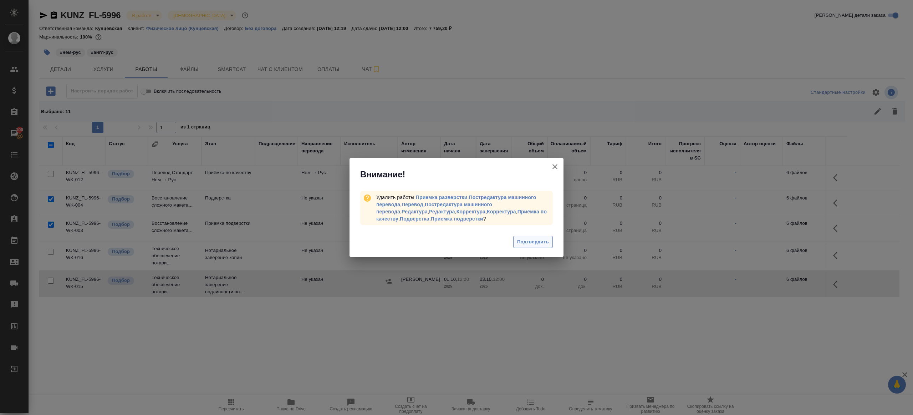
click at [547, 241] on span "Подтвердить" at bounding box center [533, 242] width 32 height 8
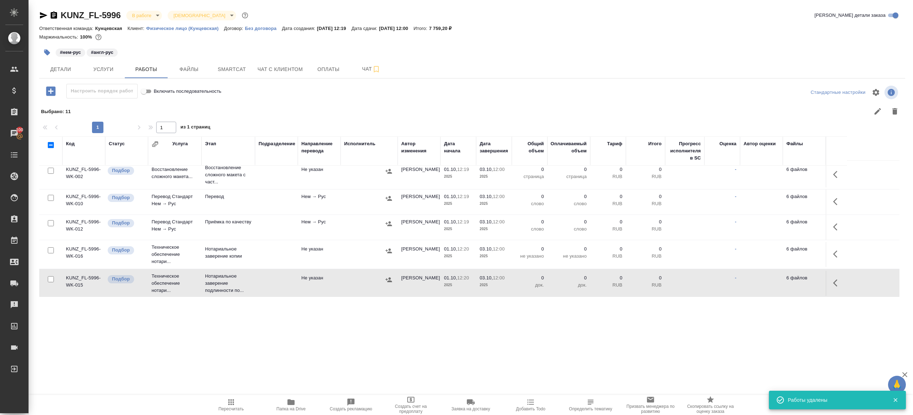
scroll to position [0, 0]
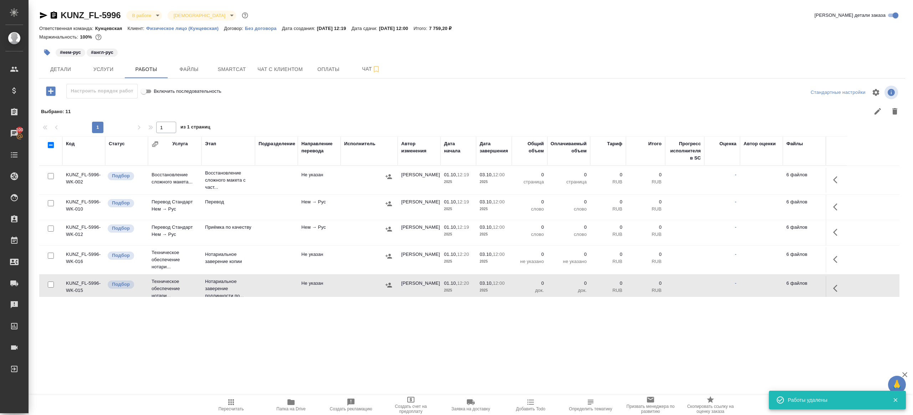
click at [830, 204] on button "button" at bounding box center [837, 206] width 17 height 17
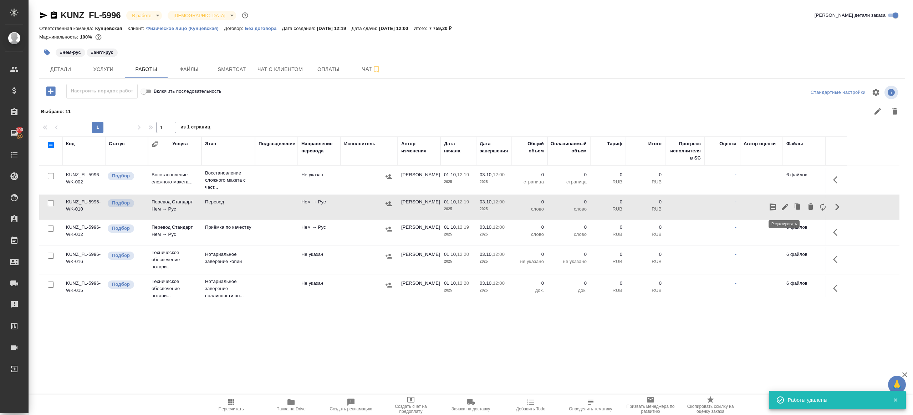
click at [787, 207] on icon "button" at bounding box center [785, 207] width 9 height 9
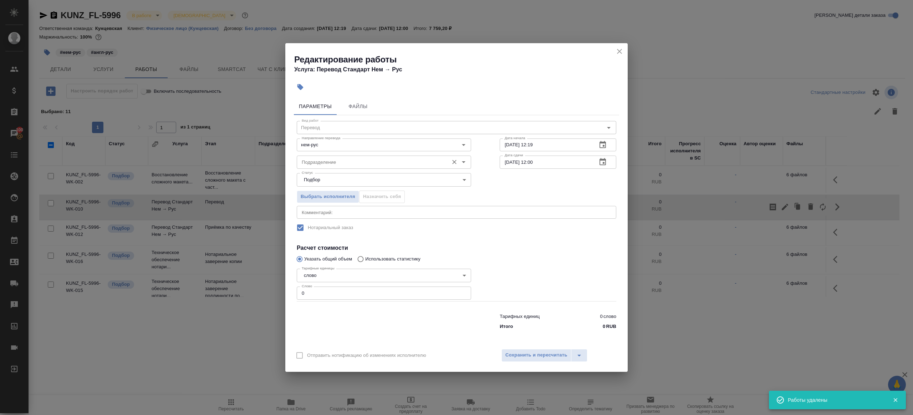
click at [361, 166] on input "Подразделение" at bounding box center [372, 162] width 146 height 9
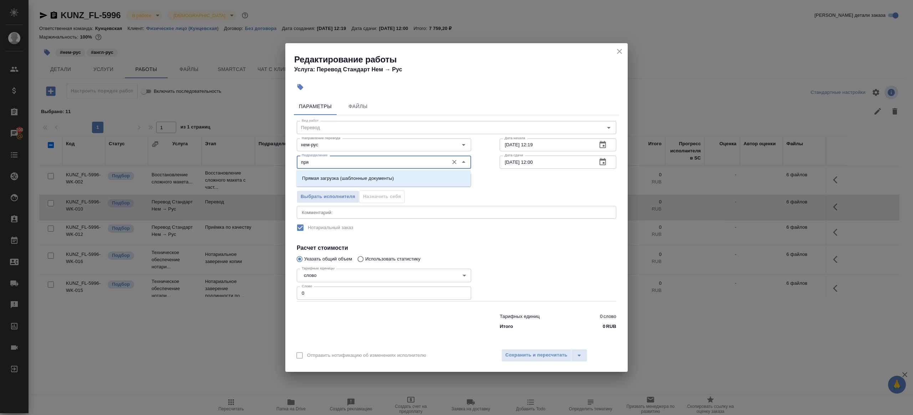
click at [359, 174] on li "Прямая загрузка (шаблонные документы)" at bounding box center [383, 178] width 174 height 13
type input "Прямая загрузка (шаблонные документы)"
click at [332, 299] on input "0" at bounding box center [384, 292] width 174 height 13
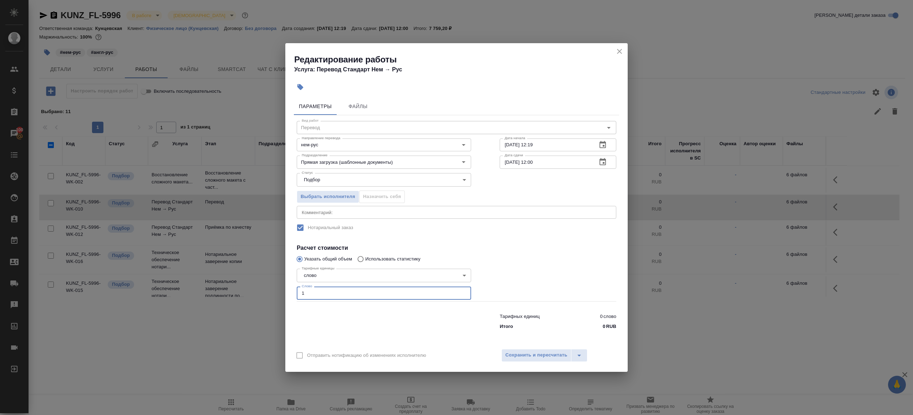
type input "1"
click at [340, 313] on div at bounding box center [383, 320] width 203 height 29
click at [534, 161] on input "[DATE] 12:00" at bounding box center [546, 162] width 92 height 13
type input "[DATE] 11:00"
click at [536, 269] on div at bounding box center [557, 283] width 145 height 64
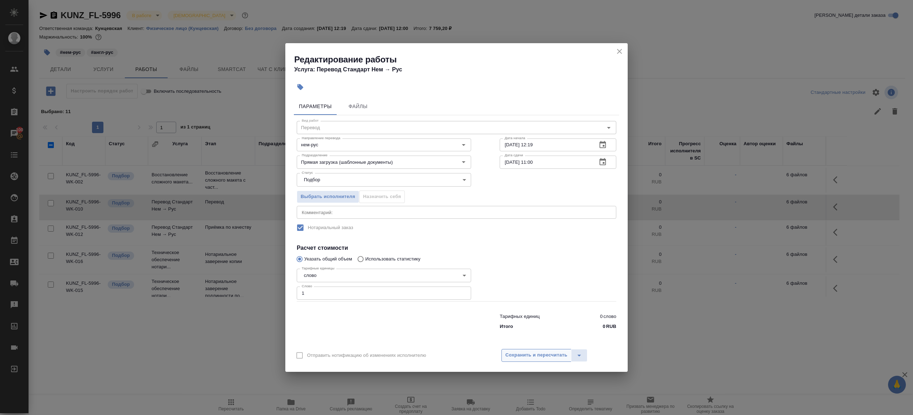
click at [562, 355] on span "Сохранить и пересчитать" at bounding box center [536, 355] width 62 height 8
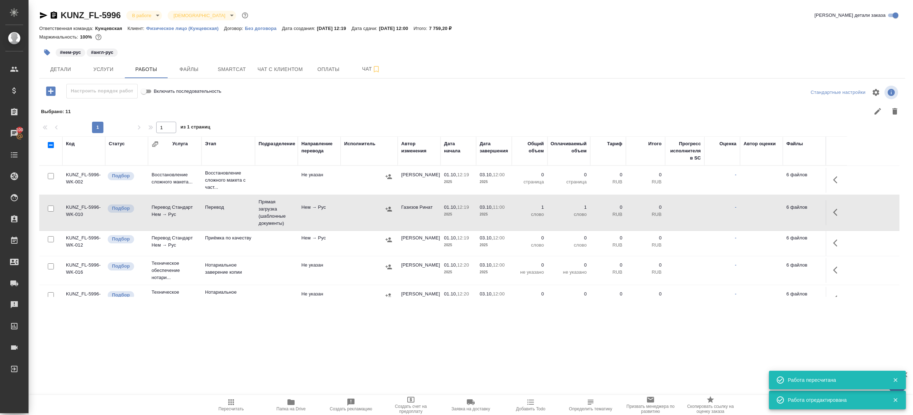
click at [837, 238] on button "button" at bounding box center [837, 242] width 17 height 17
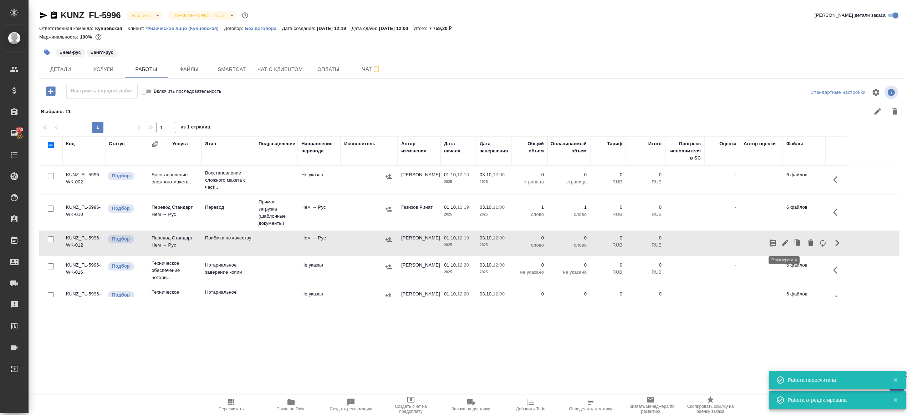
click at [783, 244] on icon "button" at bounding box center [785, 243] width 6 height 6
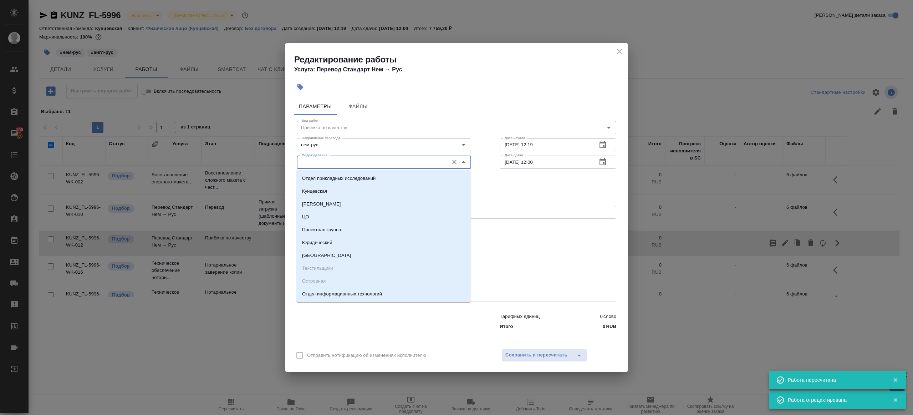
click at [332, 162] on input "Подразделение" at bounding box center [372, 162] width 146 height 9
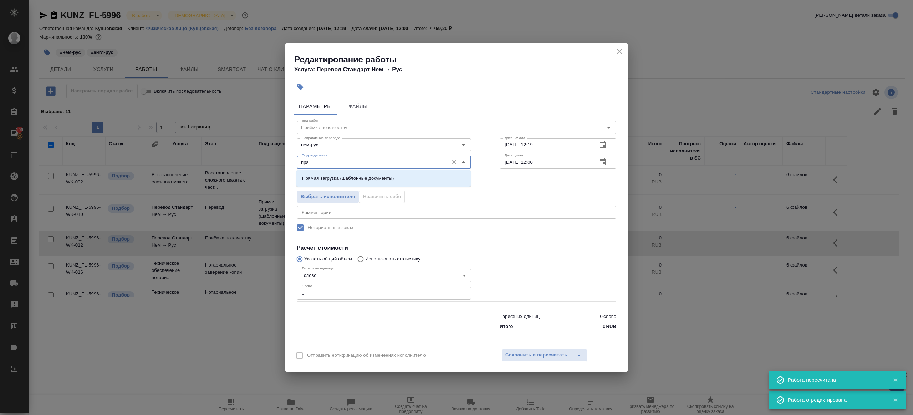
click at [332, 174] on li "Прямая загрузка (шаблонные документы)" at bounding box center [383, 178] width 174 height 13
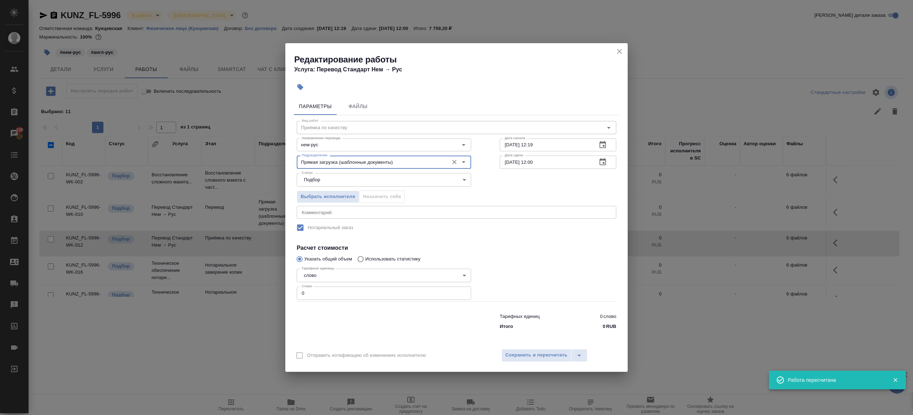
type input "Прямая загрузка (шаблонные документы)"
click at [557, 146] on input "[DATE] 12:19" at bounding box center [546, 144] width 92 height 13
paste input "3.10.2025 11:00"
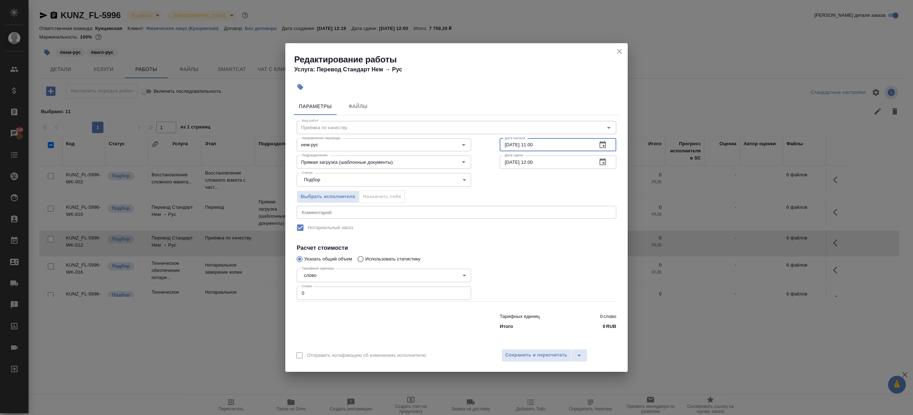
type input "[DATE] 11:00"
drag, startPoint x: 383, startPoint y: 296, endPoint x: 421, endPoint y: 291, distance: 37.8
click at [383, 297] on input "0" at bounding box center [384, 292] width 174 height 13
type input "1"
click at [537, 271] on div at bounding box center [557, 283] width 145 height 64
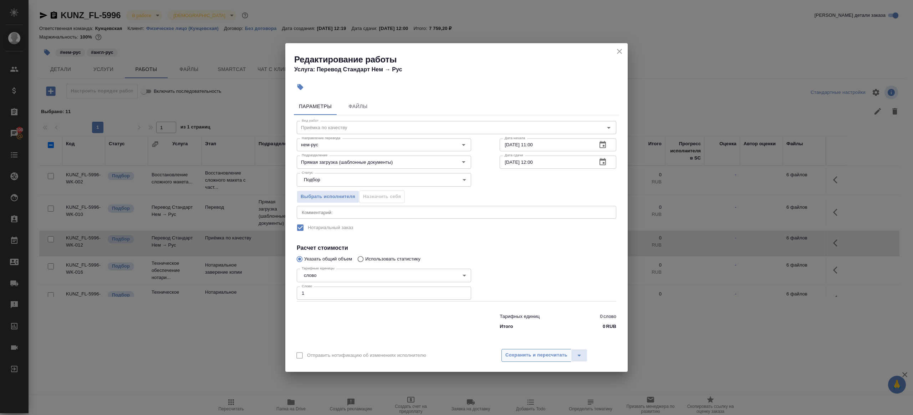
click at [541, 356] on span "Сохранить и пересчитать" at bounding box center [536, 355] width 62 height 8
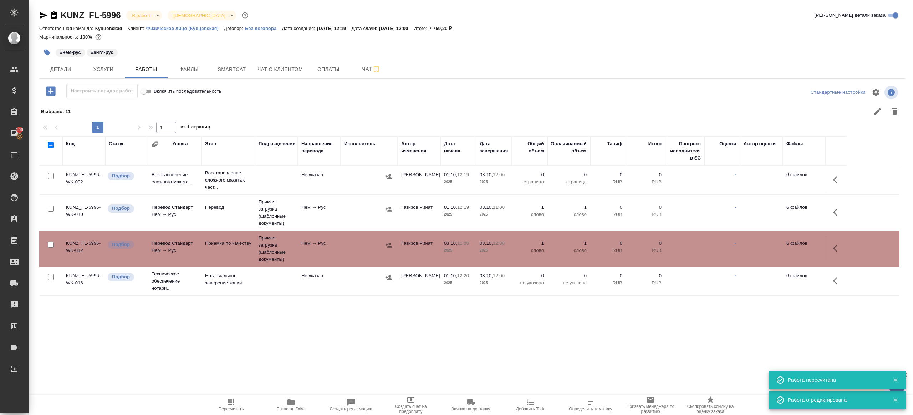
click at [344, 205] on td at bounding box center [369, 212] width 57 height 25
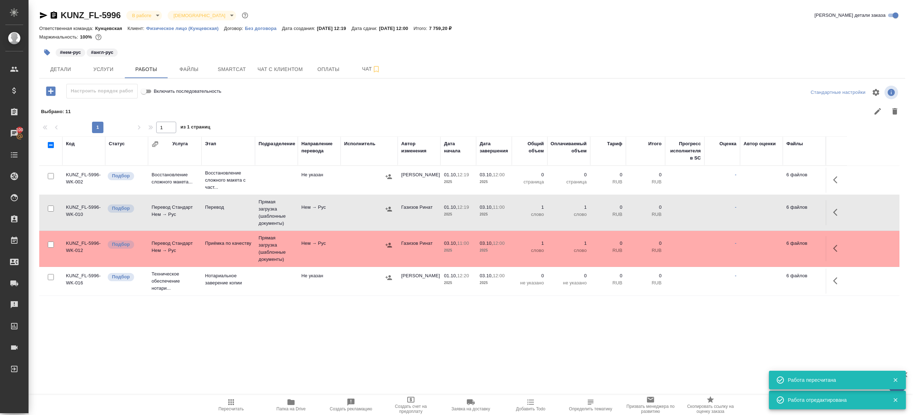
click at [344, 205] on td at bounding box center [369, 212] width 57 height 25
click at [221, 402] on span "Пересчитать" at bounding box center [230, 405] width 51 height 14
drag, startPoint x: 260, startPoint y: 357, endPoint x: 258, endPoint y: 354, distance: 3.7
click at [260, 357] on div ".cls-1 fill:#fff; AWATERA Gazizov Rinat Клиенты Спецификации Заказы 100 Чаты To…" at bounding box center [456, 207] width 913 height 415
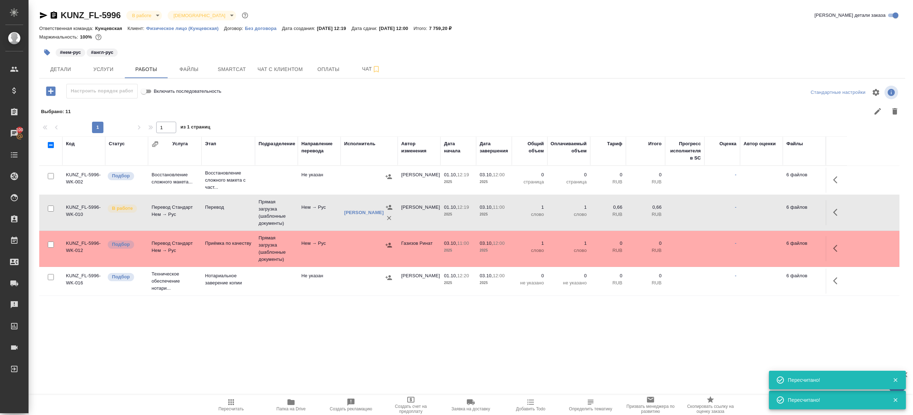
drag, startPoint x: 52, startPoint y: 178, endPoint x: 58, endPoint y: 178, distance: 6.1
click at [52, 178] on input "checkbox" at bounding box center [51, 176] width 6 height 6
checkbox input "true"
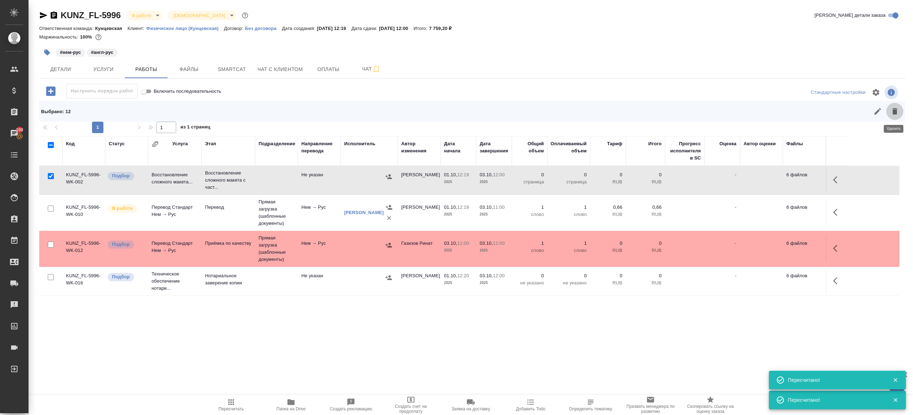
click at [892, 108] on icon "button" at bounding box center [895, 111] width 9 height 9
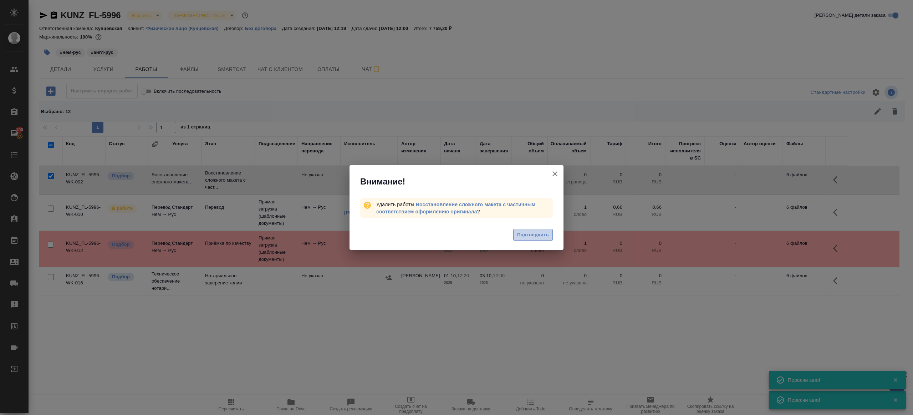
click at [537, 236] on span "Подтвердить" at bounding box center [533, 235] width 32 height 8
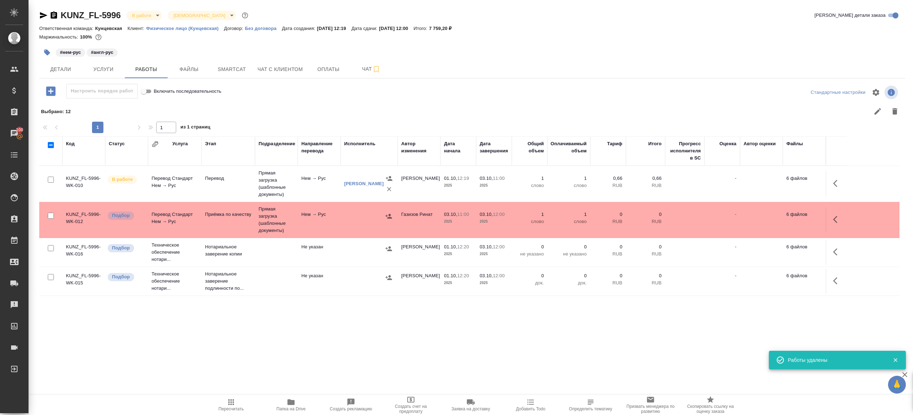
click at [49, 70] on span "Детали" at bounding box center [61, 69] width 34 height 9
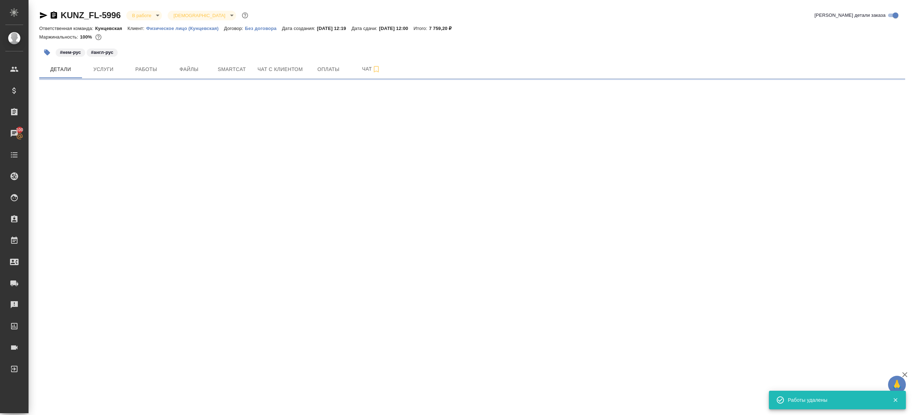
select select "RU"
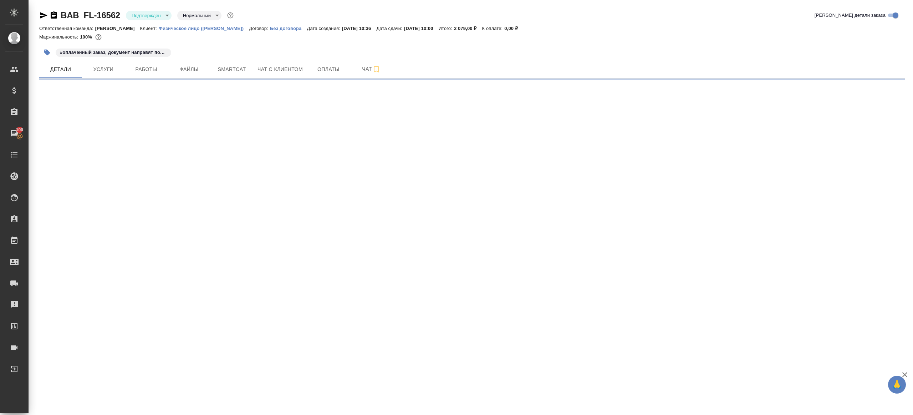
click at [156, 18] on body "🙏 .cls-1 fill:#fff; AWATERA [PERSON_NAME] Клиенты Спецификации Заказы 100 Чаты …" at bounding box center [456, 207] width 913 height 415
click at [166, 70] on li "В работе" at bounding box center [158, 75] width 65 height 12
select select "RU"
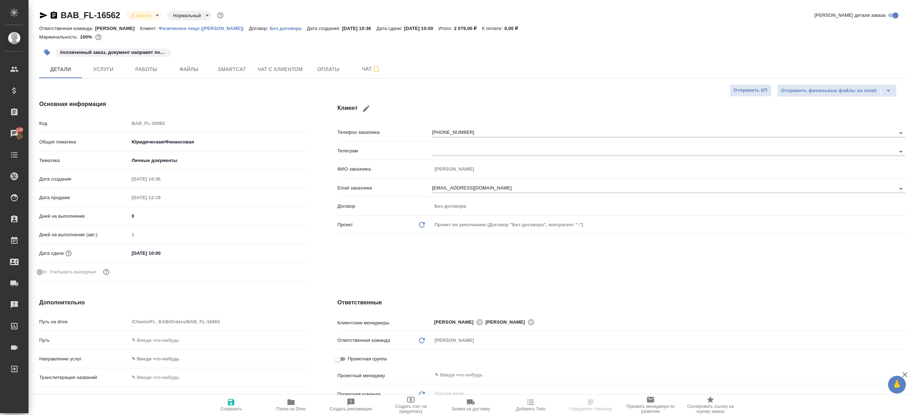
type textarea "x"
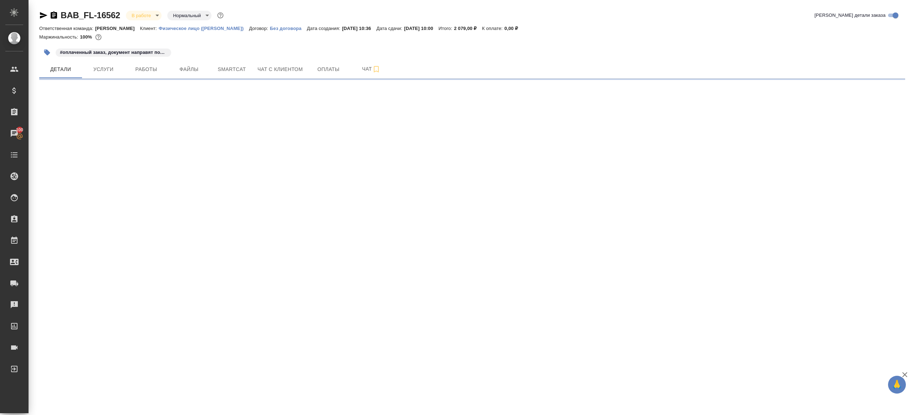
select select "RU"
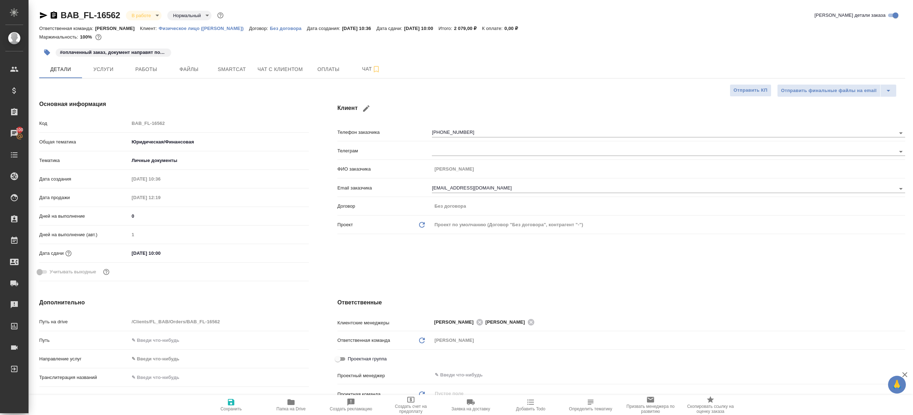
type textarea "x"
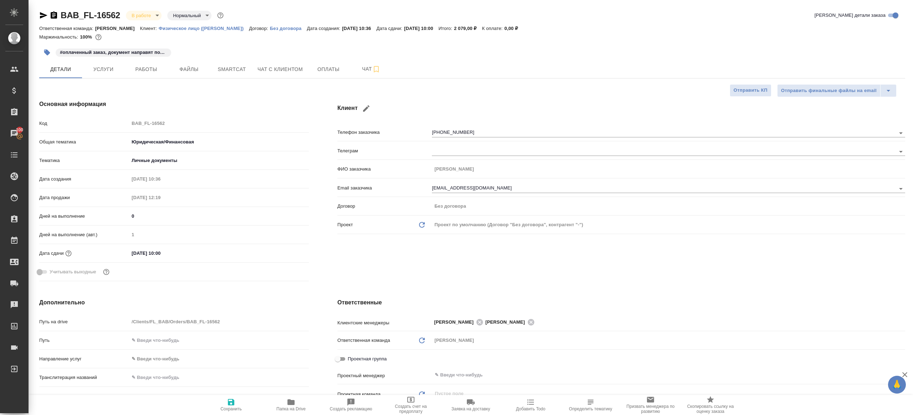
type textarea "x"
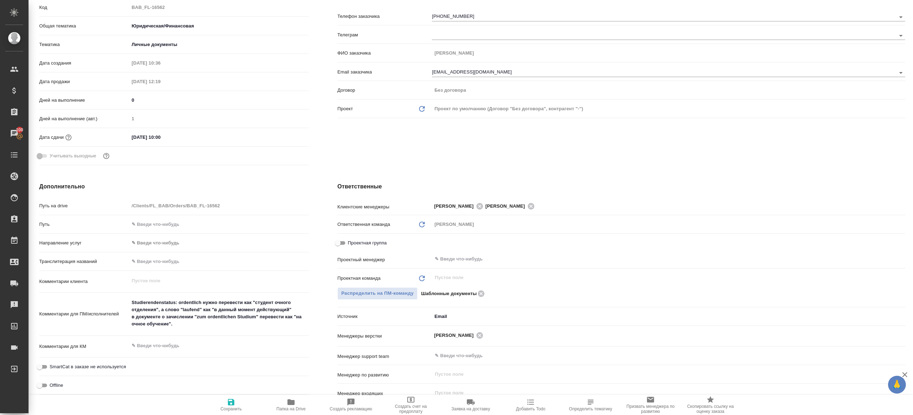
click at [455, 251] on div "Проектная группа" at bounding box center [621, 244] width 568 height 16
click at [454, 254] on div "​" at bounding box center [668, 259] width 473 height 13
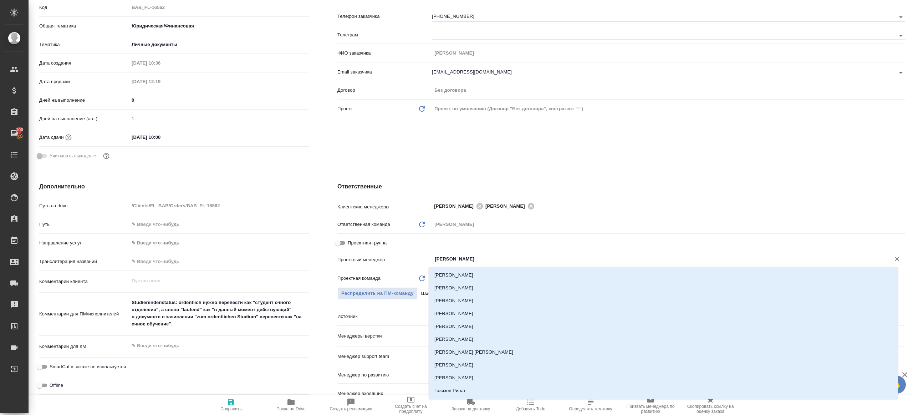
type input "ринат"
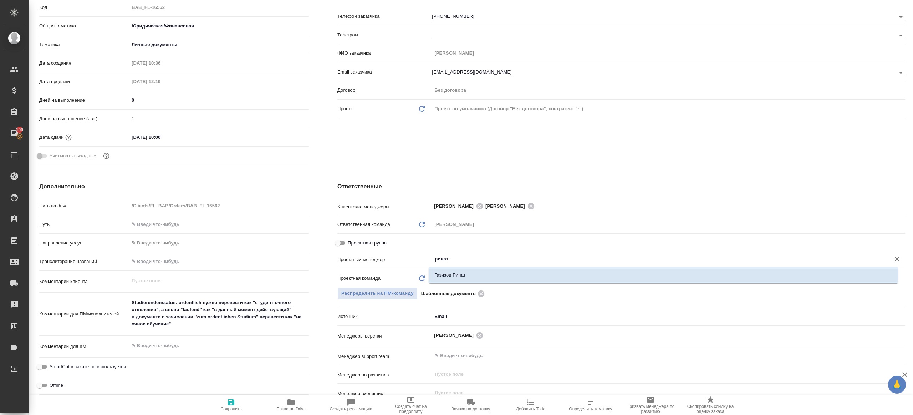
click at [453, 275] on li "Газизов Ринат" at bounding box center [663, 275] width 469 height 13
type textarea "x"
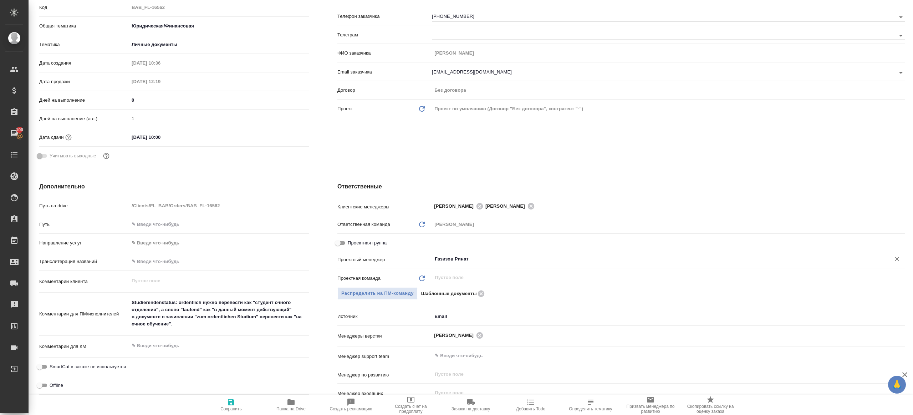
type input "Газизов Ринат"
click at [238, 408] on span "Сохранить" at bounding box center [230, 408] width 21 height 5
type textarea "x"
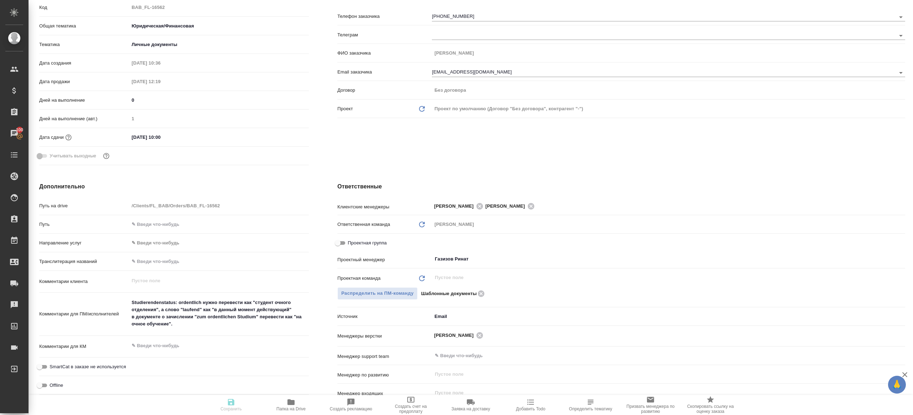
type textarea "x"
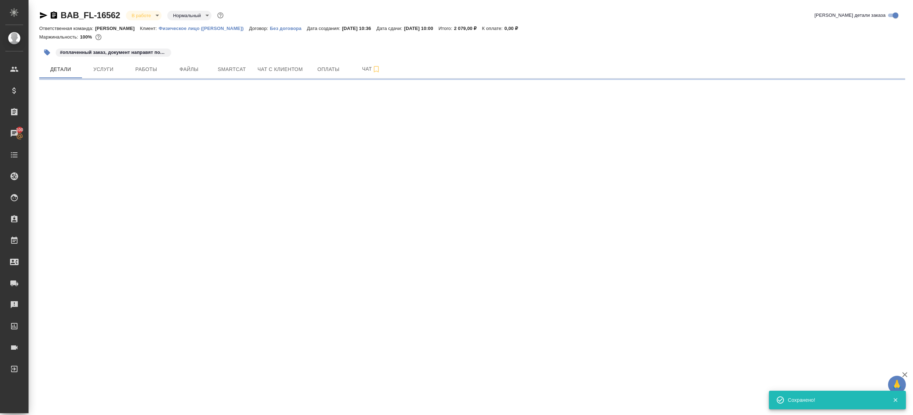
select select "RU"
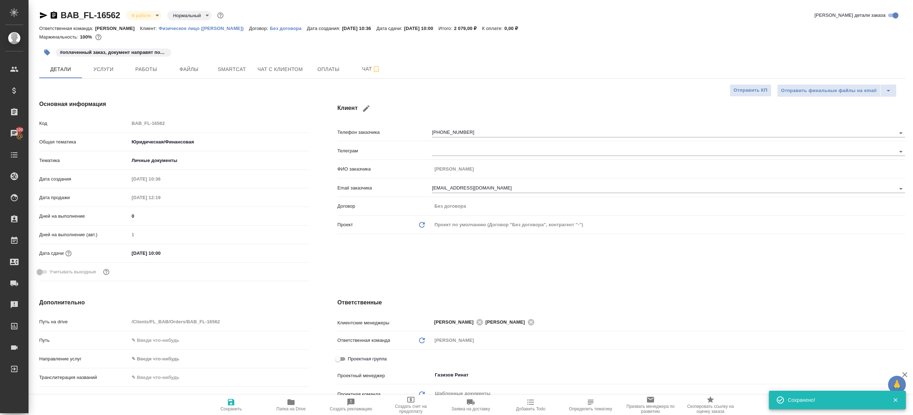
type textarea "x"
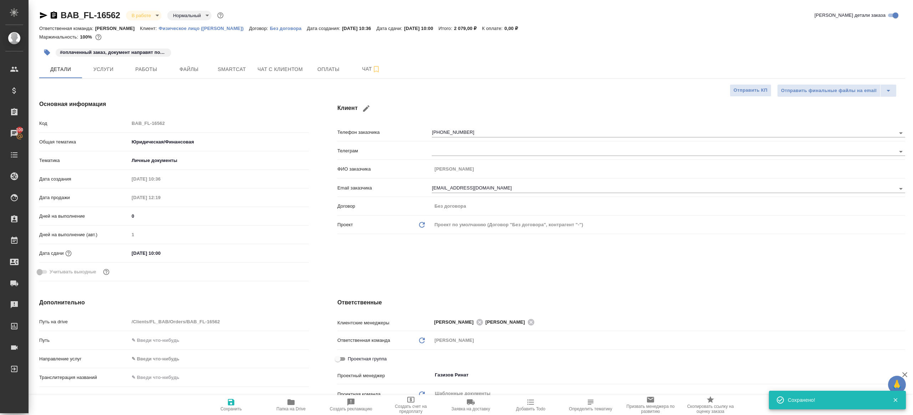
type textarea "x"
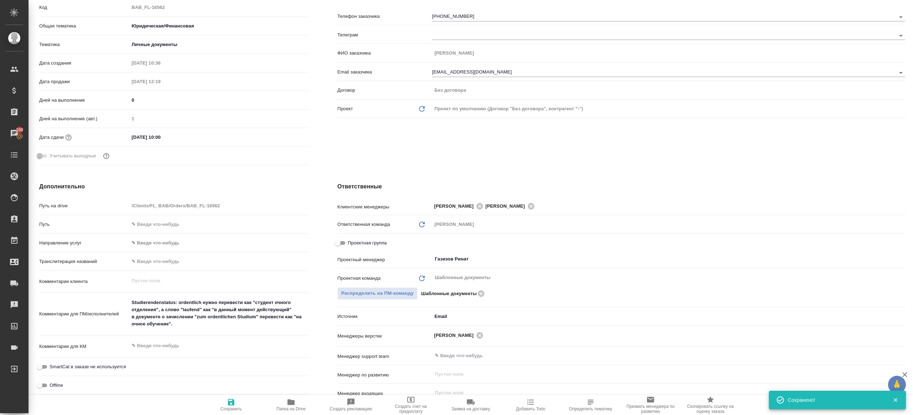
scroll to position [110, 0]
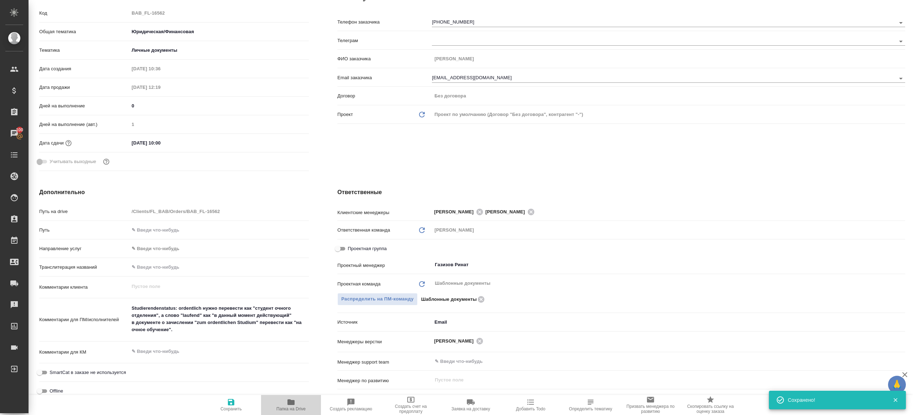
click at [296, 409] on span "Папка на Drive" at bounding box center [290, 408] width 29 height 5
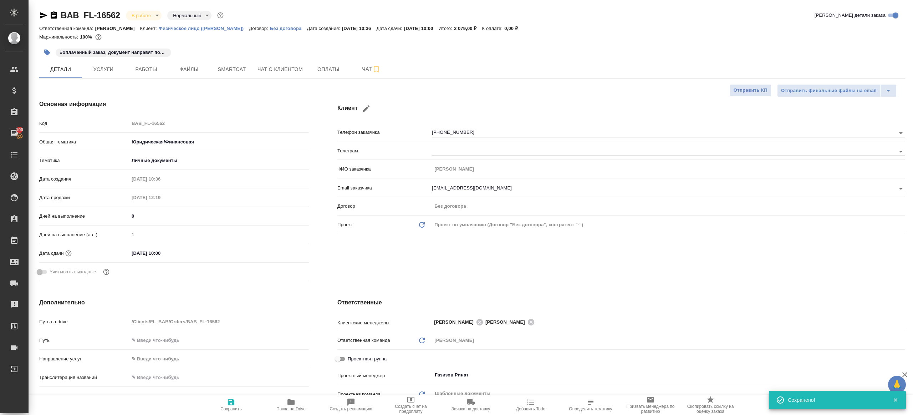
type textarea "x"
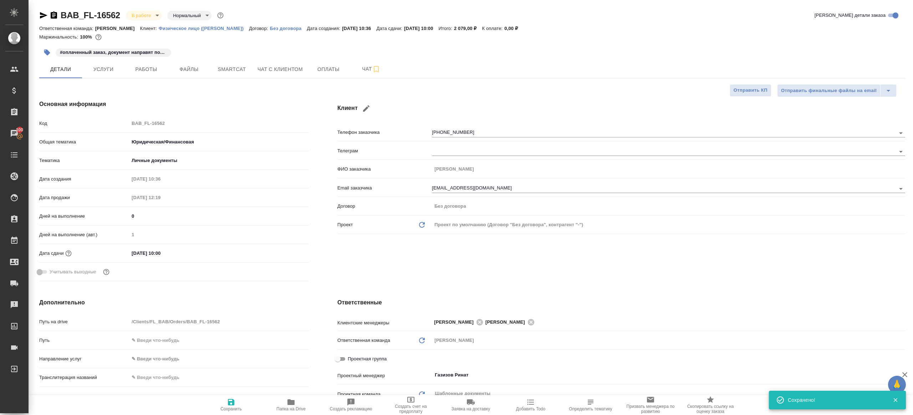
type textarea "x"
click at [145, 68] on span "Работы" at bounding box center [146, 69] width 34 height 9
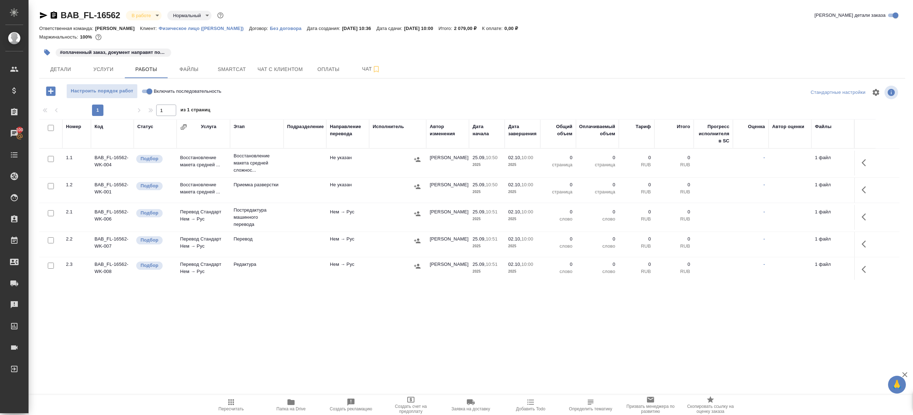
click at [150, 89] on input "Включить последовательность" at bounding box center [150, 91] width 26 height 9
checkbox input "true"
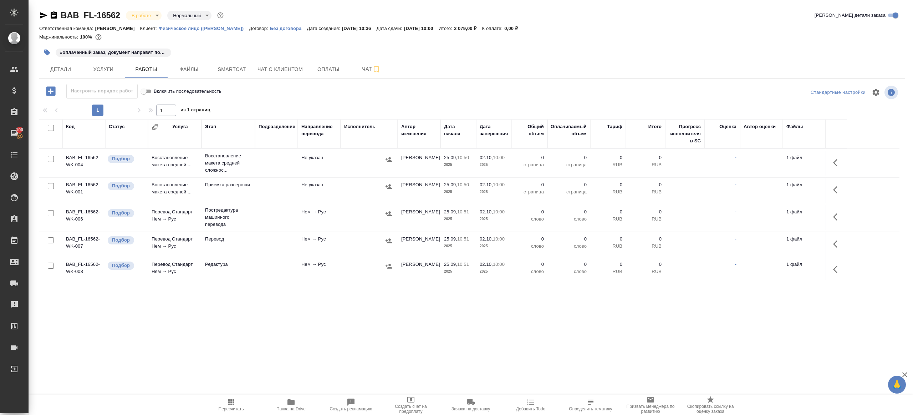
click at [50, 127] on input "checkbox" at bounding box center [51, 128] width 6 height 6
checkbox input "true"
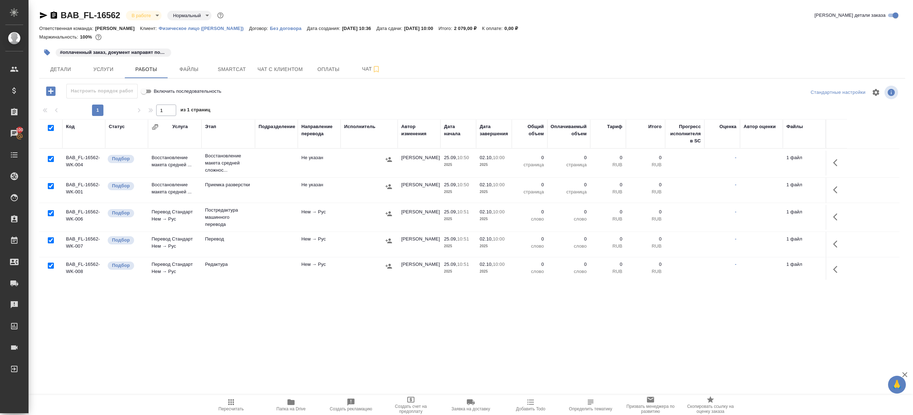
checkbox input "true"
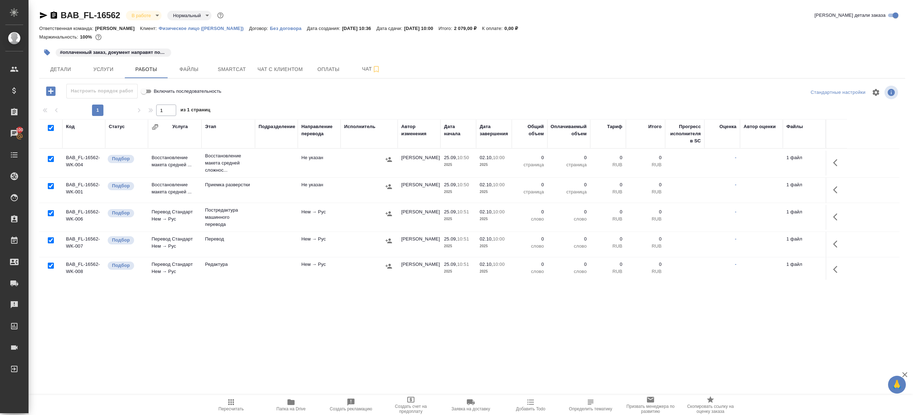
checkbox input "true"
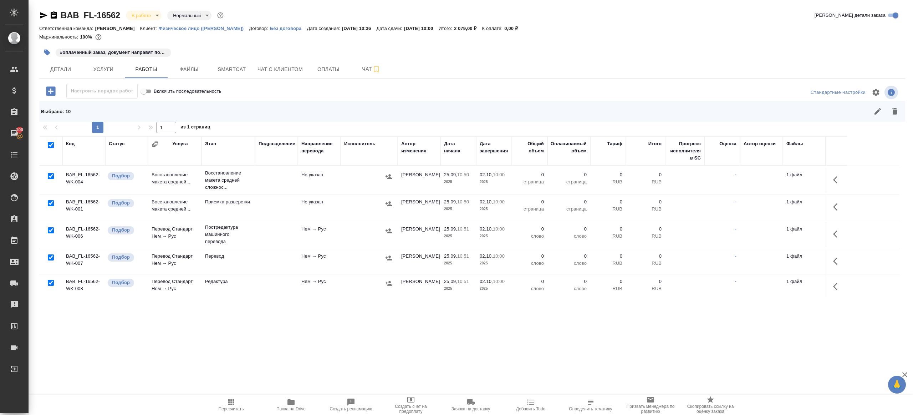
click at [51, 177] on input "checkbox" at bounding box center [51, 176] width 6 height 6
checkbox input "false"
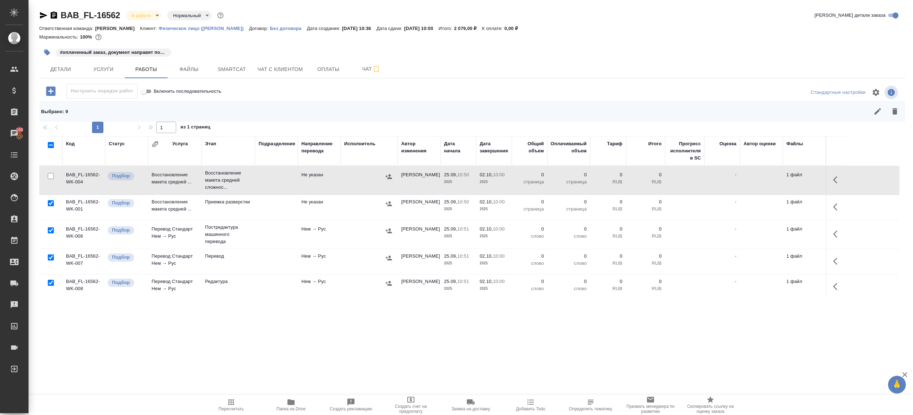
click at [50, 259] on input "checkbox" at bounding box center [51, 257] width 6 height 6
checkbox input "false"
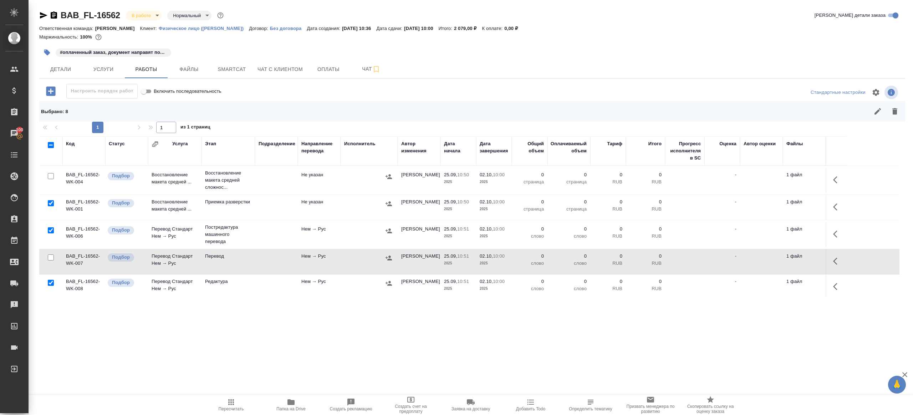
scroll to position [83, 0]
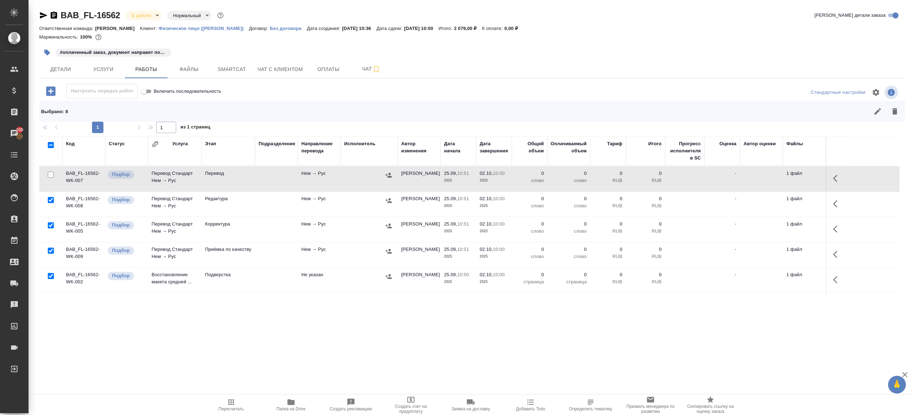
drag, startPoint x: 52, startPoint y: 249, endPoint x: 67, endPoint y: 250, distance: 14.3
click at [52, 249] on input "checkbox" at bounding box center [51, 251] width 6 height 6
checkbox input "false"
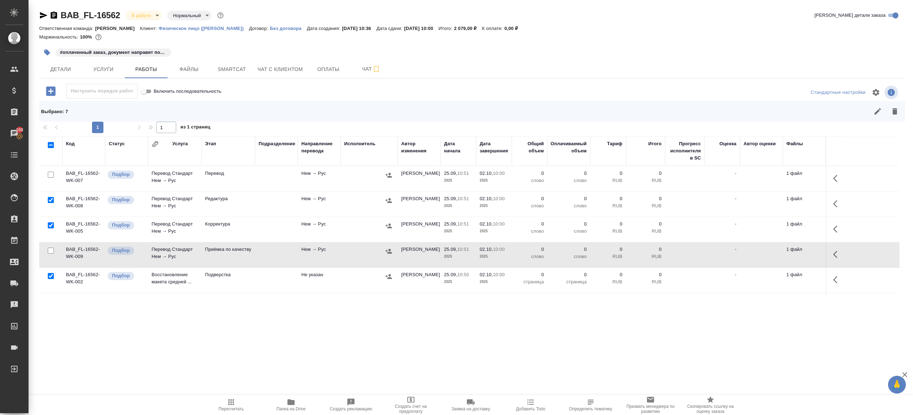
scroll to position [131, 0]
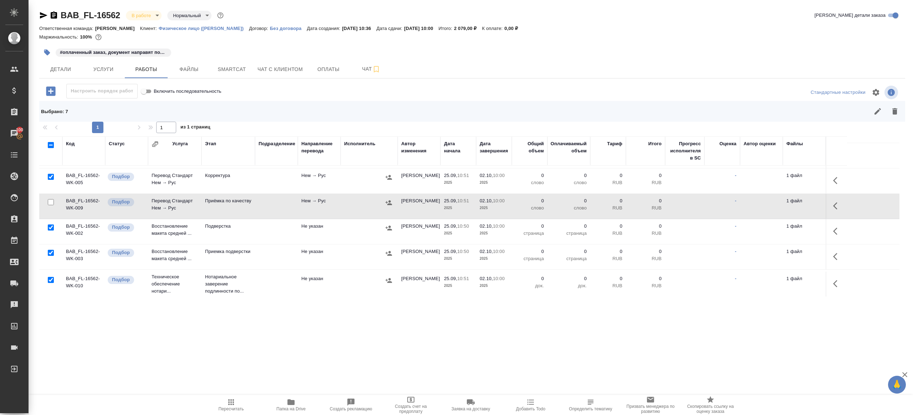
click at [52, 278] on input "checkbox" at bounding box center [51, 280] width 6 height 6
checkbox input "false"
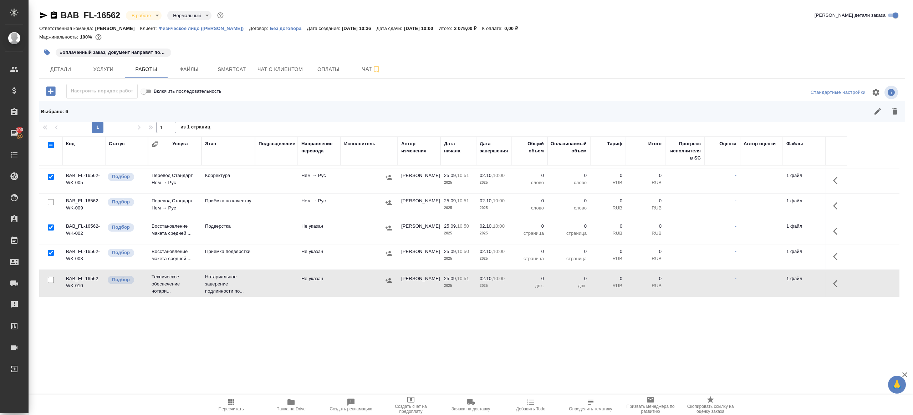
click at [887, 112] on button "button" at bounding box center [894, 111] width 17 height 17
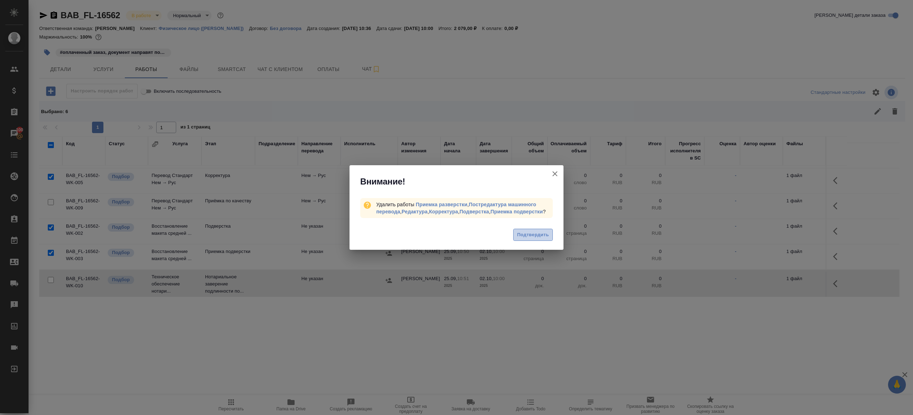
click at [533, 234] on span "Подтвердить" at bounding box center [533, 235] width 32 height 8
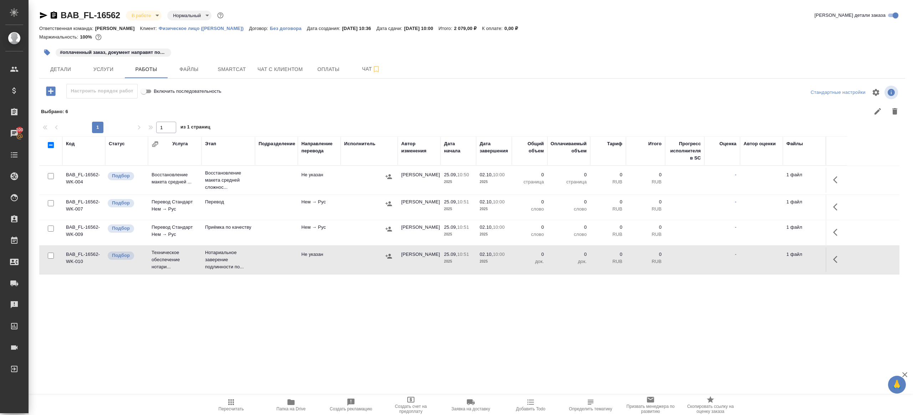
scroll to position [0, 0]
click at [829, 181] on button "button" at bounding box center [837, 179] width 17 height 17
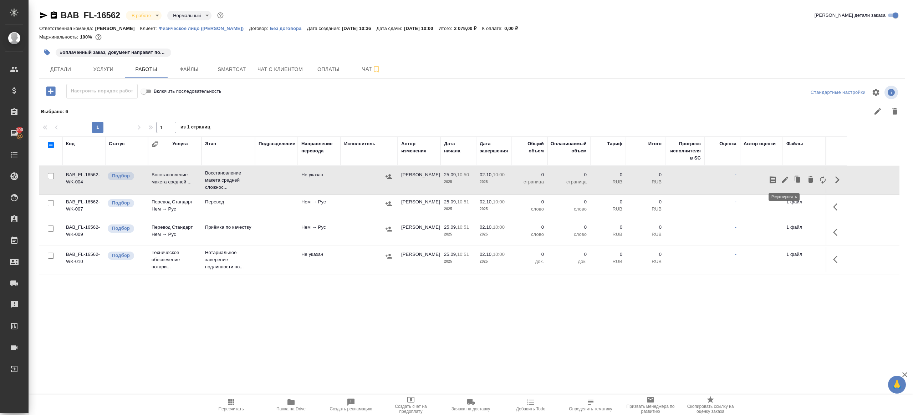
click at [779, 178] on button "button" at bounding box center [785, 179] width 12 height 17
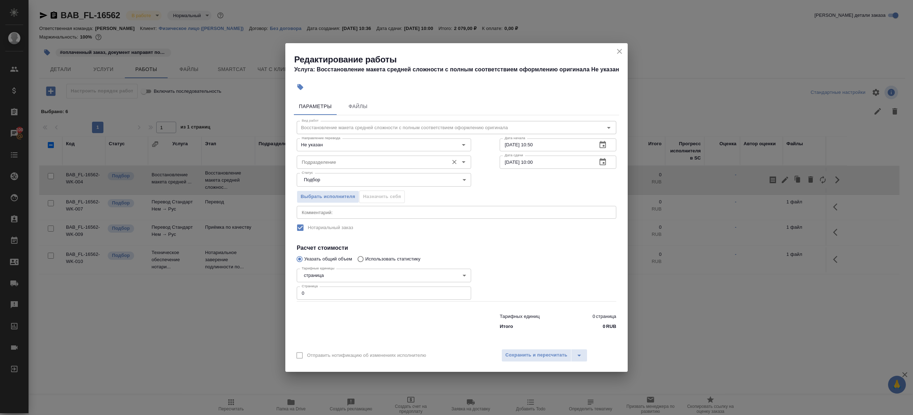
click at [316, 167] on div "Подразделение" at bounding box center [384, 162] width 174 height 13
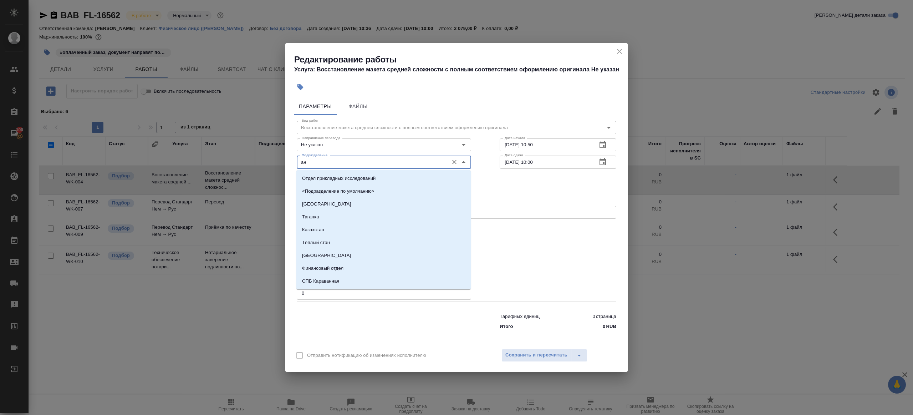
drag, startPoint x: 340, startPoint y: 165, endPoint x: 260, endPoint y: 158, distance: 80.9
click at [260, 158] on div "Редактирование работы Услуга: Восстановление макета средней сложности с полным …" at bounding box center [456, 207] width 913 height 415
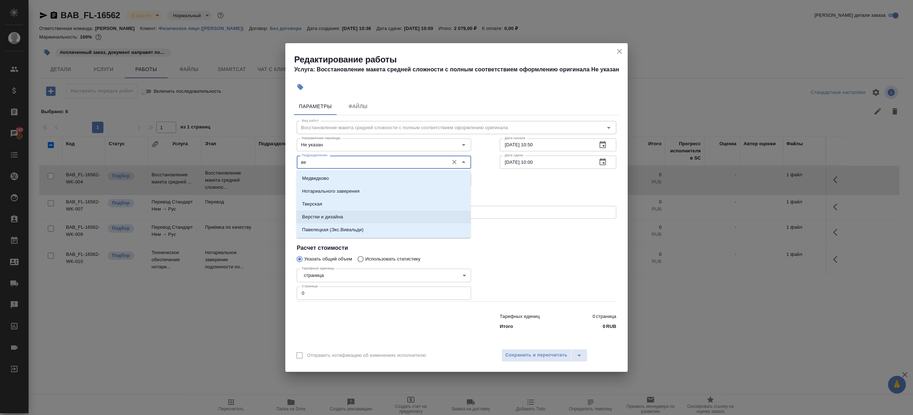
click at [350, 214] on li "Верстки и дизайна" at bounding box center [383, 216] width 174 height 13
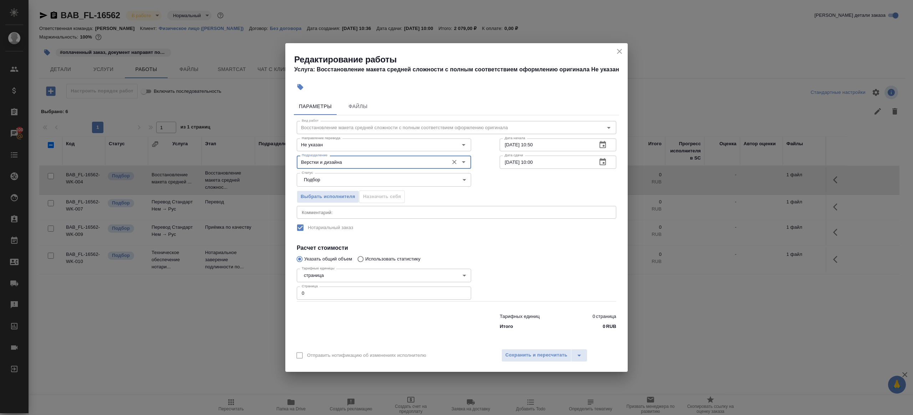
type input "Верстки и дизайна"
drag, startPoint x: 333, startPoint y: 299, endPoint x: 226, endPoint y: 285, distance: 107.6
click at [226, 285] on div "Редактирование работы Услуга: Восстановление макета средней сложности с полным …" at bounding box center [456, 207] width 913 height 415
type input "2"
click at [507, 262] on div at bounding box center [557, 283] width 145 height 64
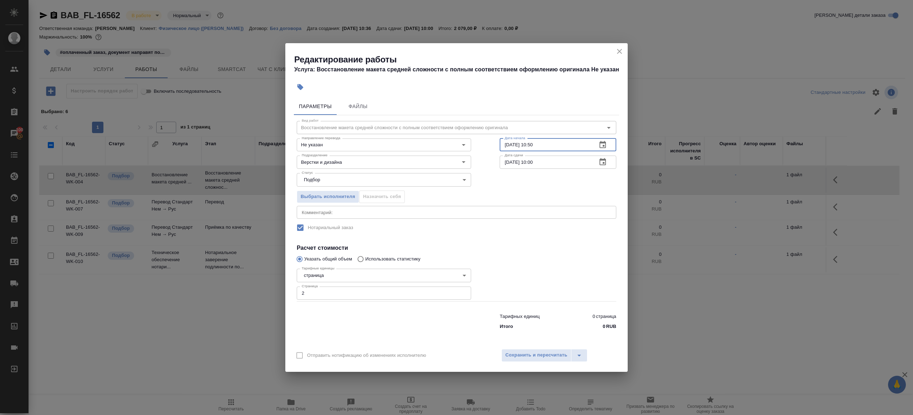
click at [560, 144] on input "25.09.2025 10:50" at bounding box center [546, 144] width 92 height 13
click at [606, 143] on icon "button" at bounding box center [603, 145] width 9 height 9
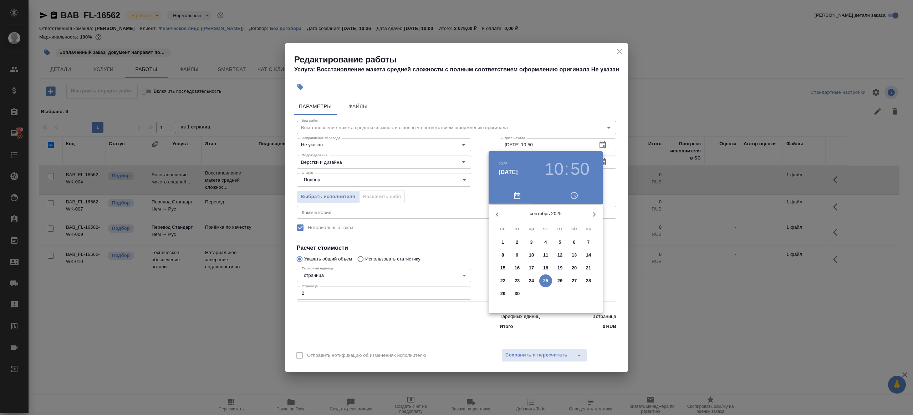
click at [593, 209] on button "button" at bounding box center [594, 214] width 17 height 17
click at [535, 243] on span "1" at bounding box center [531, 242] width 13 height 7
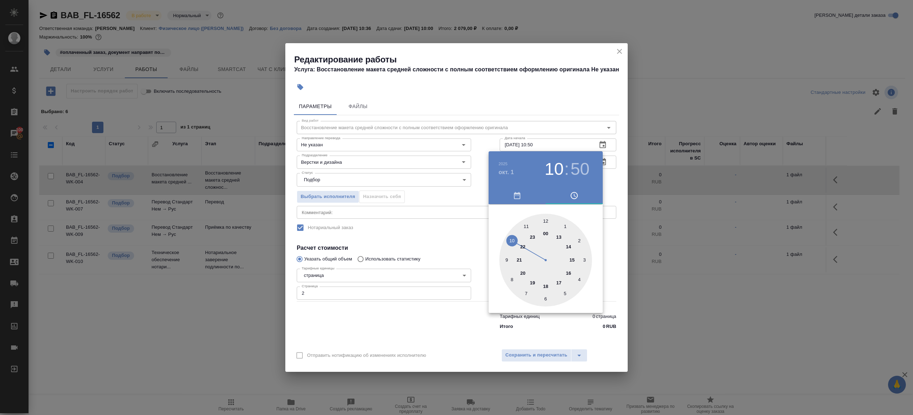
click at [547, 150] on div at bounding box center [456, 207] width 913 height 415
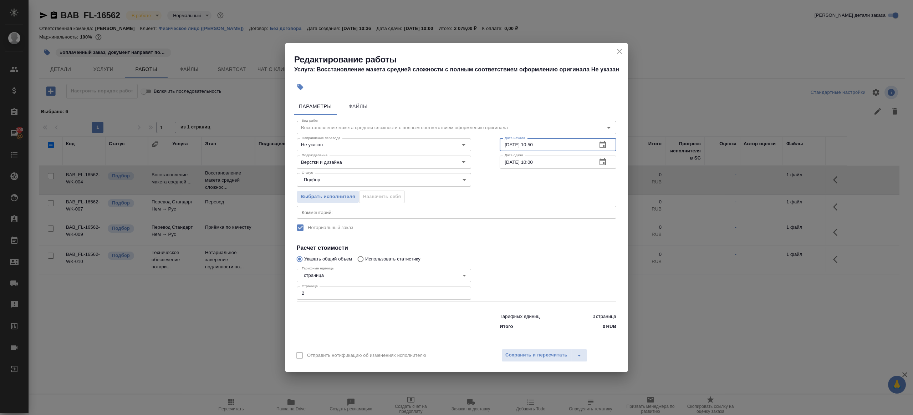
drag, startPoint x: 530, startPoint y: 144, endPoint x: 593, endPoint y: 141, distance: 62.9
click at [593, 141] on div "01.10.2025 10:50 Дата начала" at bounding box center [558, 144] width 117 height 13
click at [593, 142] on div "01.10.2025 10:50 Дата начала" at bounding box center [558, 144] width 117 height 13
click at [532, 143] on input "01.10.2025 10:50" at bounding box center [546, 144] width 92 height 13
drag, startPoint x: 530, startPoint y: 144, endPoint x: 567, endPoint y: 143, distance: 37.5
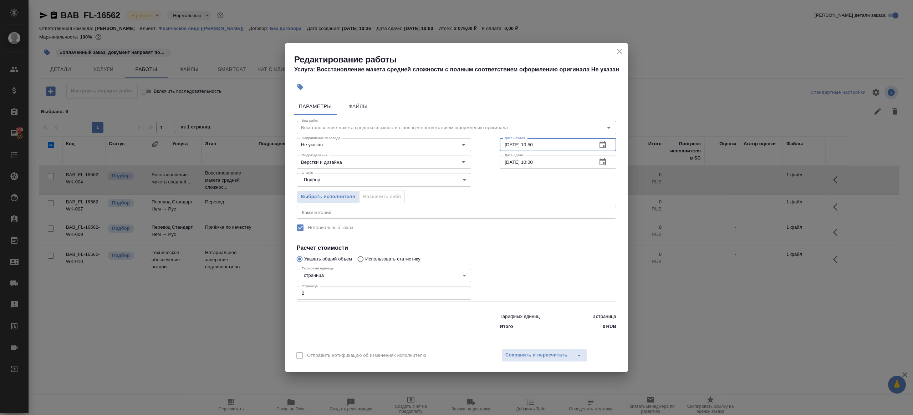
click at [567, 143] on input "01.10.2025 10:50" at bounding box center [546, 144] width 92 height 13
type input "01.10.2025 12:30"
click at [563, 169] on div "Статус Подбор recruiting Статус" at bounding box center [456, 179] width 348 height 46
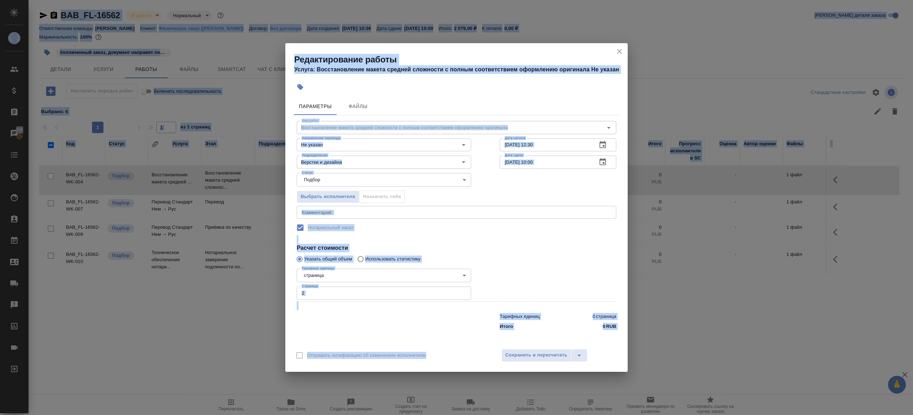
click at [562, 165] on input "[DATE] 10:00" at bounding box center [546, 162] width 92 height 13
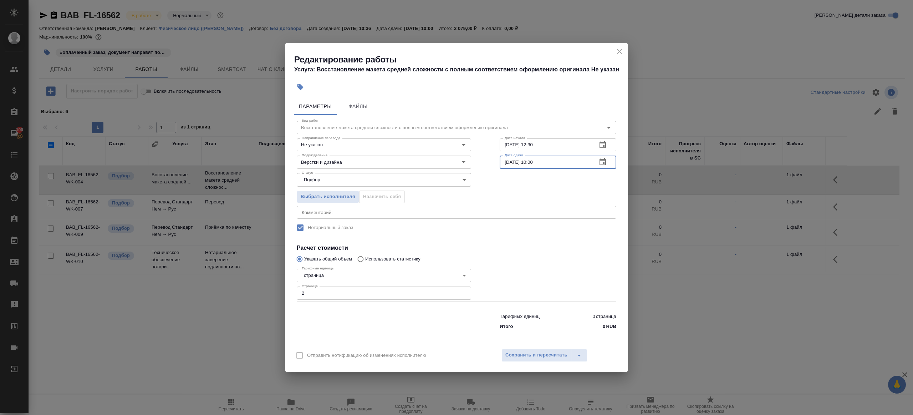
paste input "1.10.2025 12:3"
drag, startPoint x: 533, startPoint y: 161, endPoint x: 591, endPoint y: 162, distance: 58.5
click at [591, 162] on div "01.10.2025 12:30 Дата сдачи" at bounding box center [558, 162] width 117 height 13
type input "01.10.2025 15:00"
click at [531, 265] on div at bounding box center [557, 283] width 145 height 64
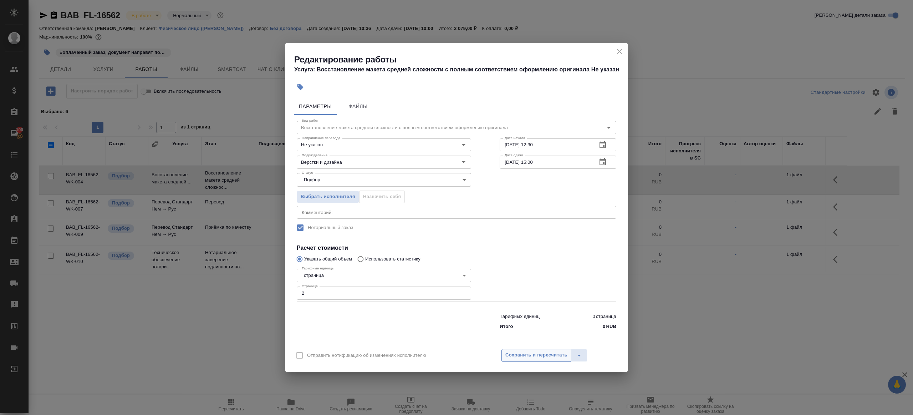
click at [529, 359] on button "Сохранить и пересчитать" at bounding box center [536, 355] width 70 height 13
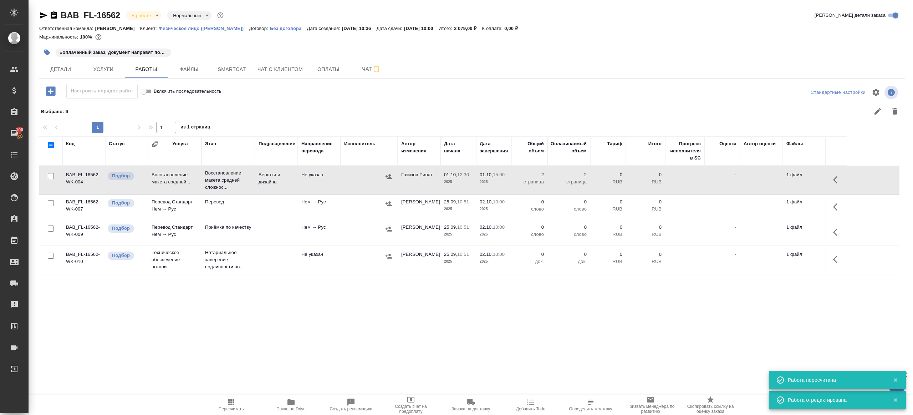
click at [51, 204] on input "checkbox" at bounding box center [51, 203] width 6 height 6
checkbox input "true"
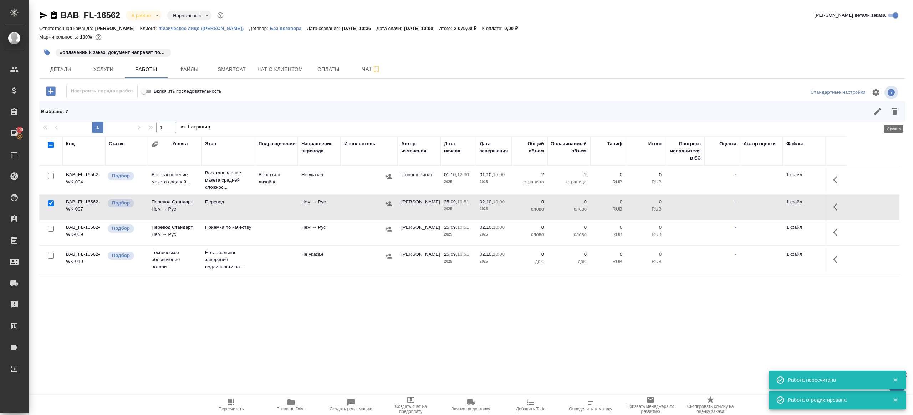
click at [897, 104] on button "button" at bounding box center [894, 111] width 17 height 17
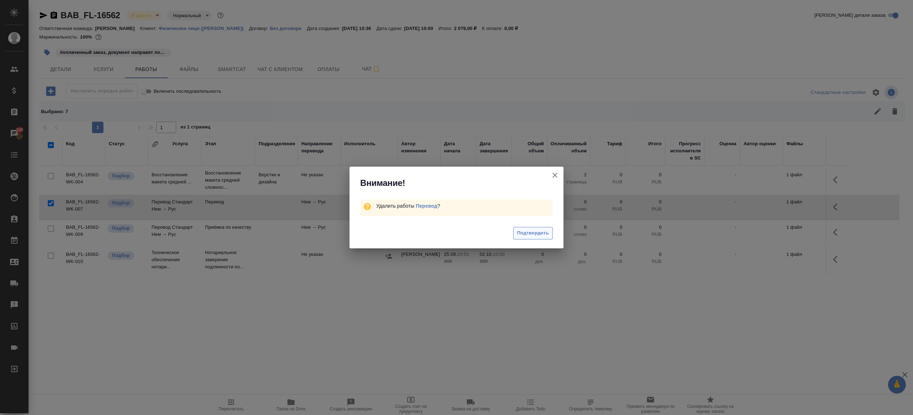
click at [539, 234] on span "Подтвердить" at bounding box center [533, 233] width 32 height 8
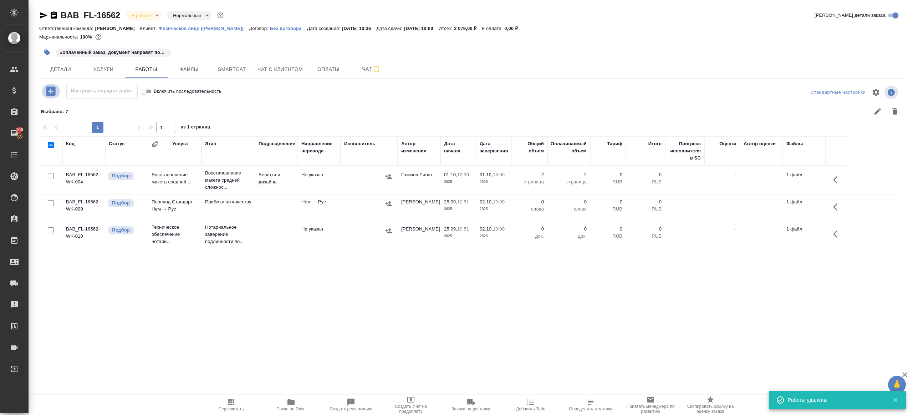
click at [49, 93] on icon "button" at bounding box center [50, 90] width 9 height 9
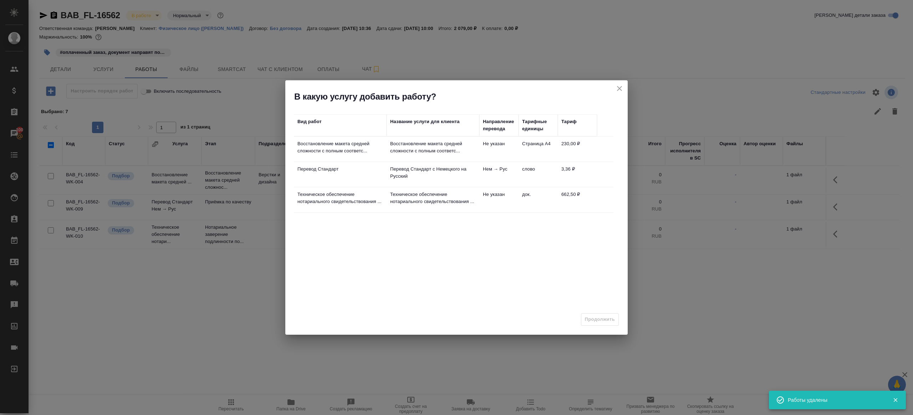
click at [365, 153] on p "Восстановление макета средней сложности с полным соответс..." at bounding box center [340, 147] width 86 height 14
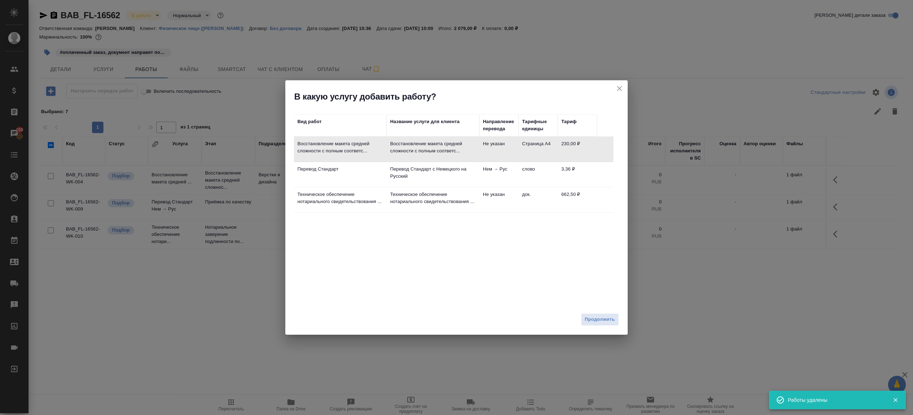
click at [379, 181] on td "Перевод Стандарт" at bounding box center [340, 174] width 93 height 25
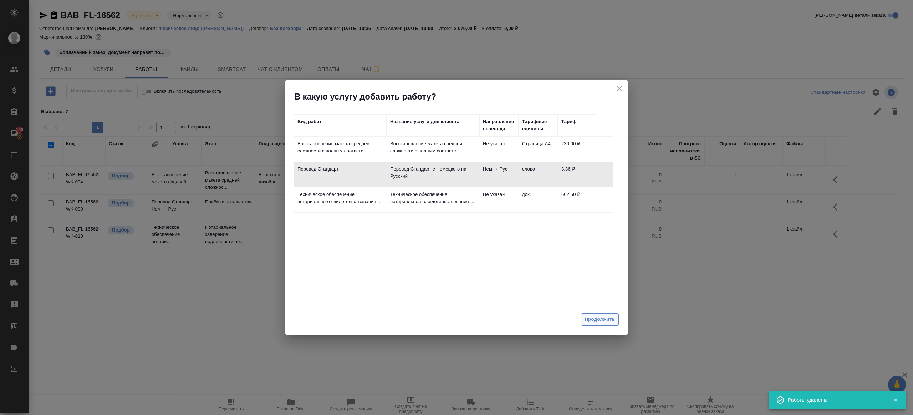
click at [597, 315] on button "Продолжить" at bounding box center [600, 319] width 38 height 12
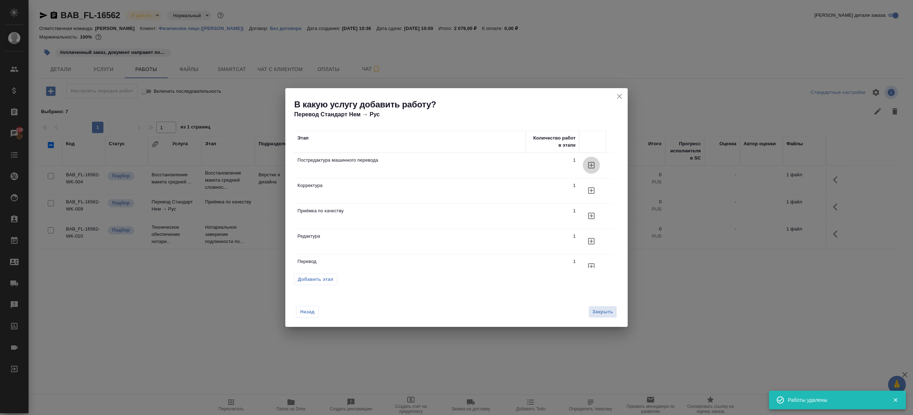
click at [589, 165] on icon "button" at bounding box center [591, 165] width 9 height 9
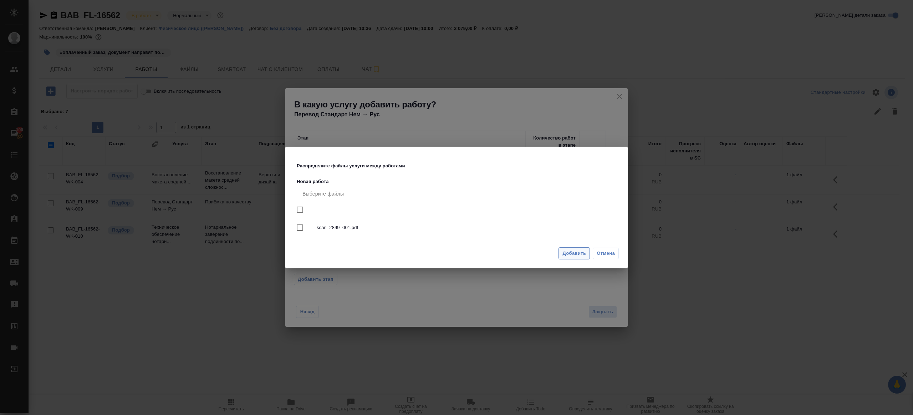
click at [567, 254] on span "Добавить" at bounding box center [574, 253] width 24 height 8
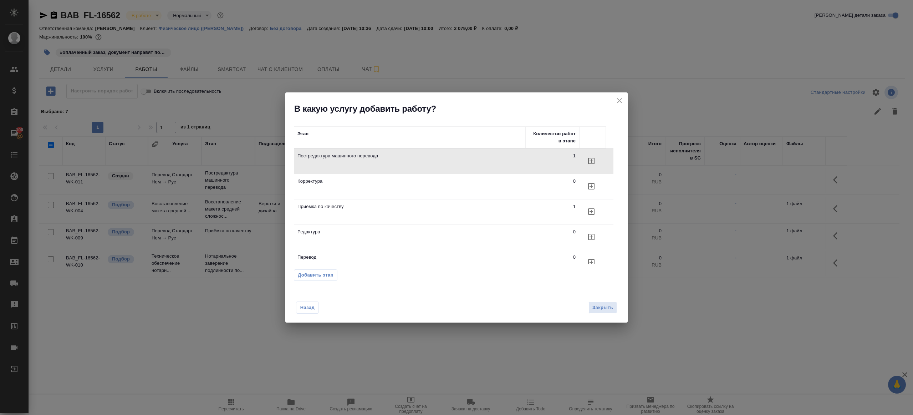
click at [600, 313] on button "Закрыть" at bounding box center [603, 307] width 29 height 12
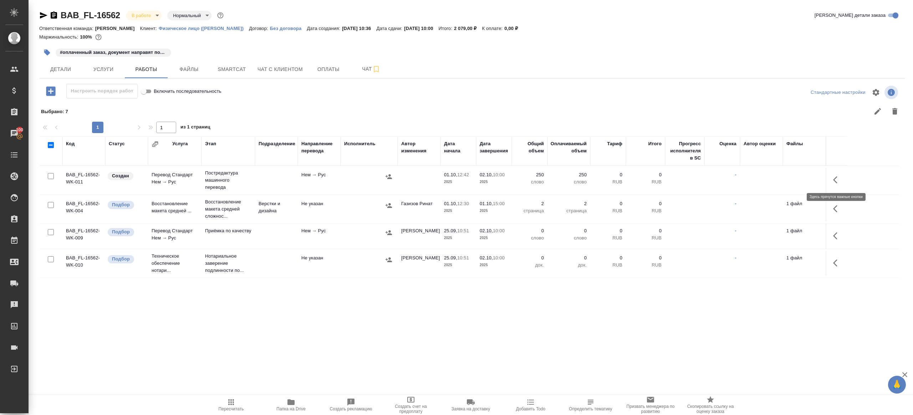
click at [837, 181] on icon "button" at bounding box center [837, 179] width 9 height 9
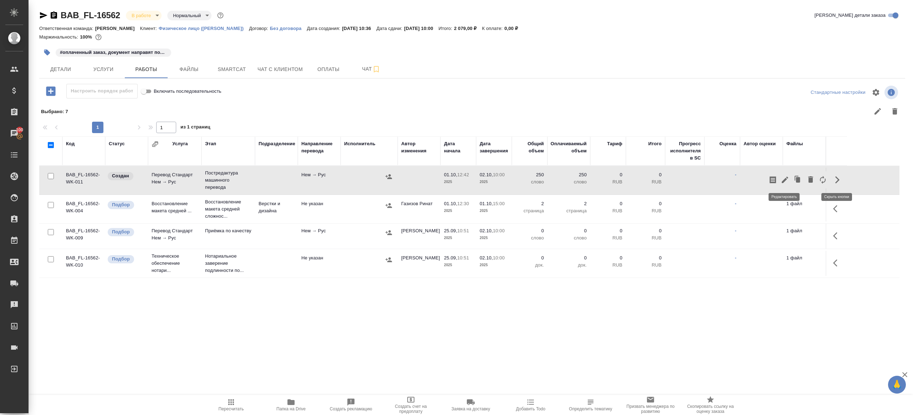
click at [786, 176] on icon "button" at bounding box center [785, 179] width 9 height 9
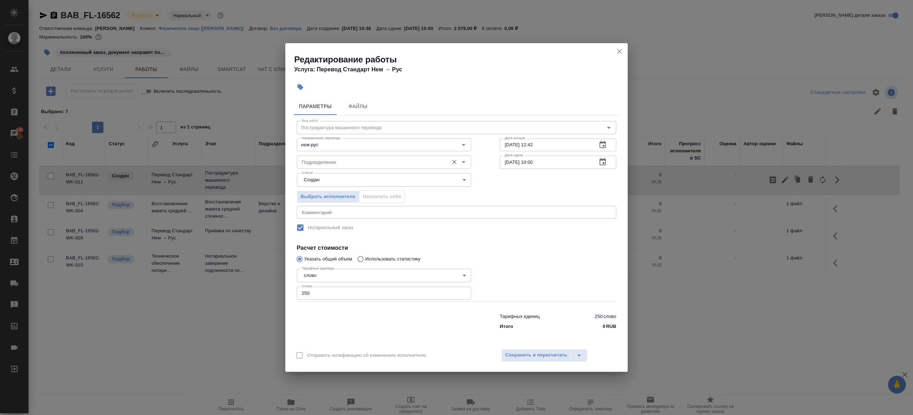
click at [337, 157] on div "Подразделение" at bounding box center [384, 162] width 174 height 13
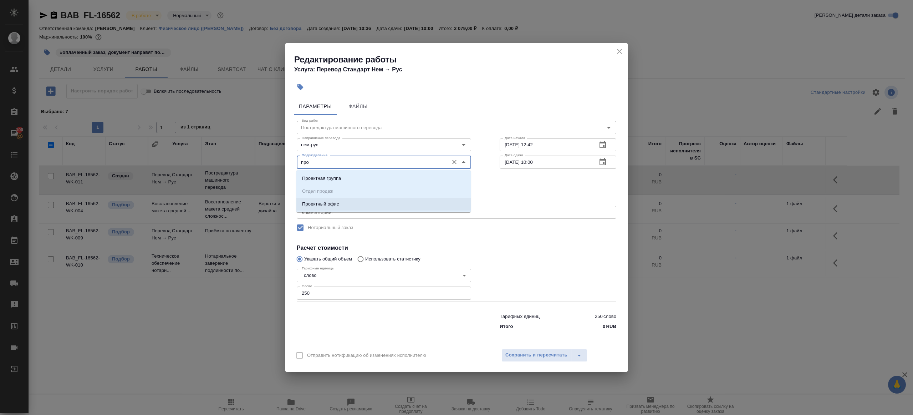
click at [380, 204] on li "Проектный офис" at bounding box center [383, 204] width 174 height 13
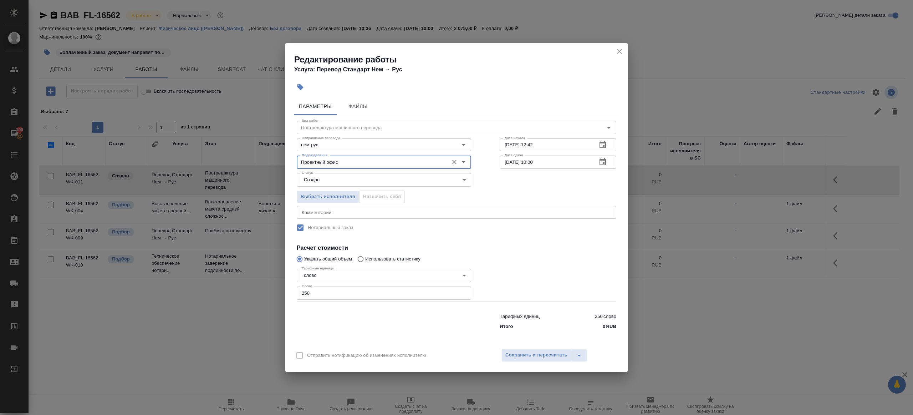
type input "Проектный офис"
click at [338, 184] on body "🙏 .cls-1 fill:#fff; AWATERA Gazizov Rinat Клиенты Спецификации Заказы 100 Чаты …" at bounding box center [456, 207] width 913 height 415
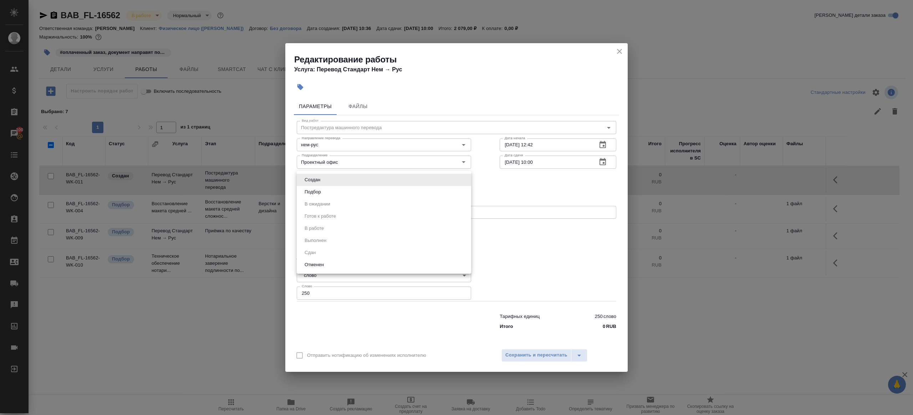
click at [344, 194] on li "Подбор" at bounding box center [384, 192] width 174 height 12
type input "recruiting"
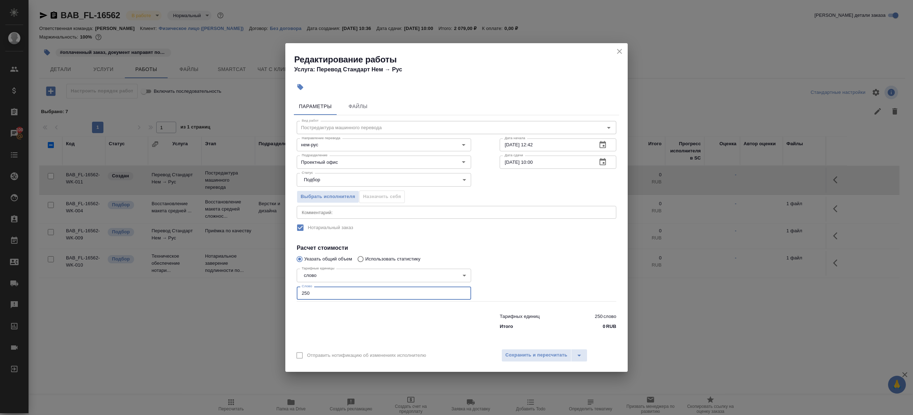
click at [319, 296] on input "250" at bounding box center [384, 292] width 174 height 13
type input "1"
click at [330, 327] on div at bounding box center [383, 320] width 203 height 29
click at [554, 151] on input "01.10.2025 12:42" at bounding box center [546, 144] width 92 height 13
paste input "5:00"
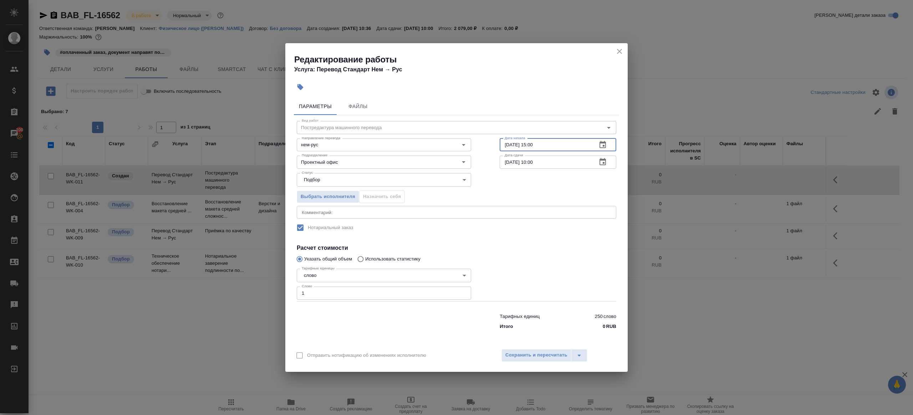
type input "01.10.2025 15:00"
click at [534, 163] on input "02.10.2025 10:00" at bounding box center [546, 162] width 92 height 13
type input "02.10.2025 09:00"
click at [581, 252] on div at bounding box center [557, 283] width 145 height 64
click at [541, 358] on span "Сохранить и пересчитать" at bounding box center [536, 355] width 62 height 8
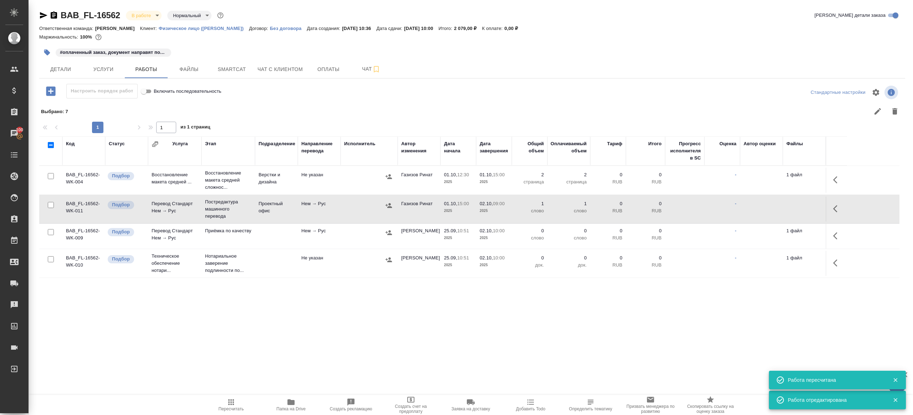
click at [834, 230] on button "button" at bounding box center [837, 235] width 17 height 17
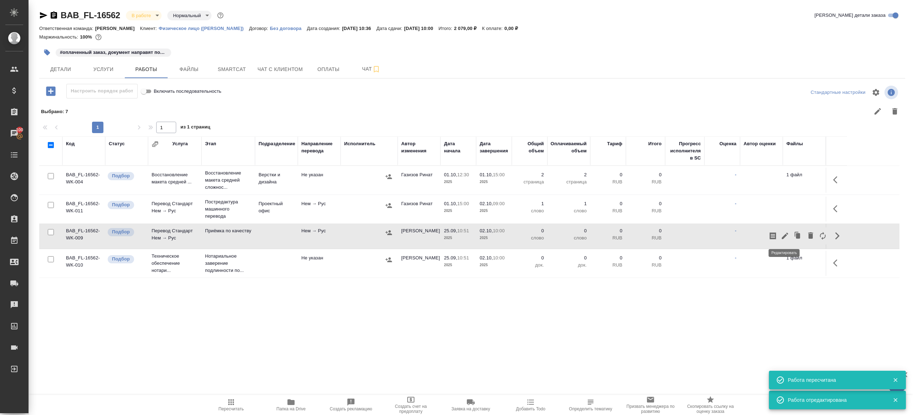
click at [786, 234] on icon "button" at bounding box center [785, 235] width 9 height 9
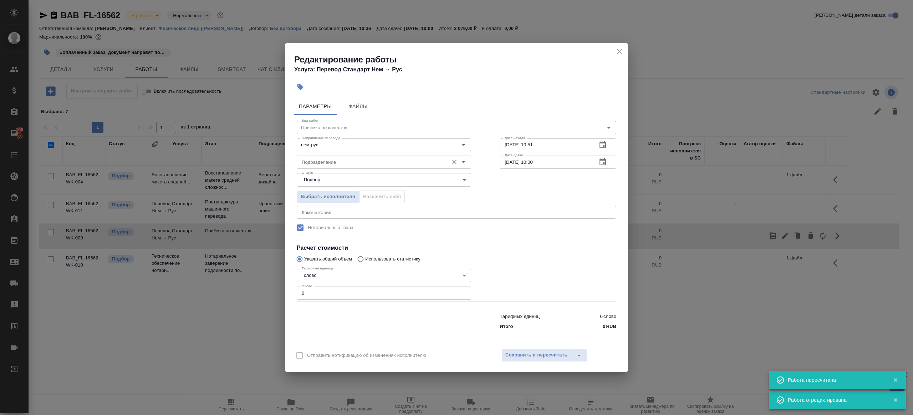
click at [343, 167] on div "Подразделение" at bounding box center [384, 162] width 174 height 13
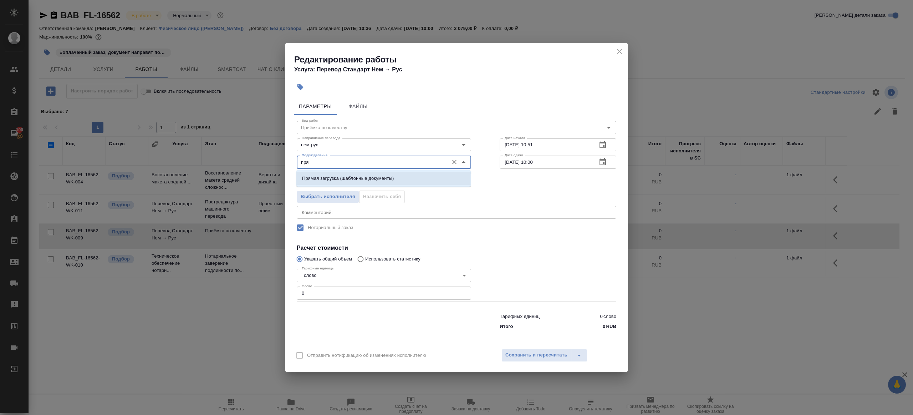
click at [352, 174] on li "Прямая загрузка (шаблонные документы)" at bounding box center [383, 178] width 174 height 13
type input "Прямая загрузка (шаблонные документы)"
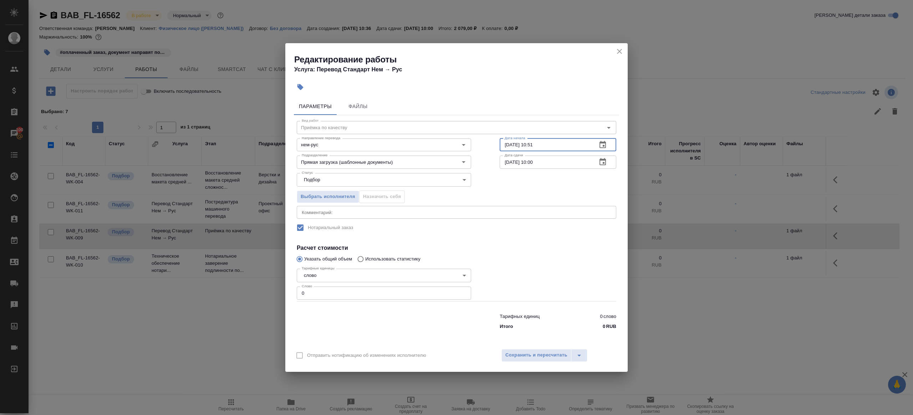
drag, startPoint x: 560, startPoint y: 140, endPoint x: 561, endPoint y: 144, distance: 4.3
click at [560, 140] on input "25.09.2025 10:51" at bounding box center [546, 144] width 92 height 13
paste input "02.10.2025 09:00"
type input "02.10.2025 09:00"
click at [366, 296] on input "0" at bounding box center [384, 292] width 174 height 13
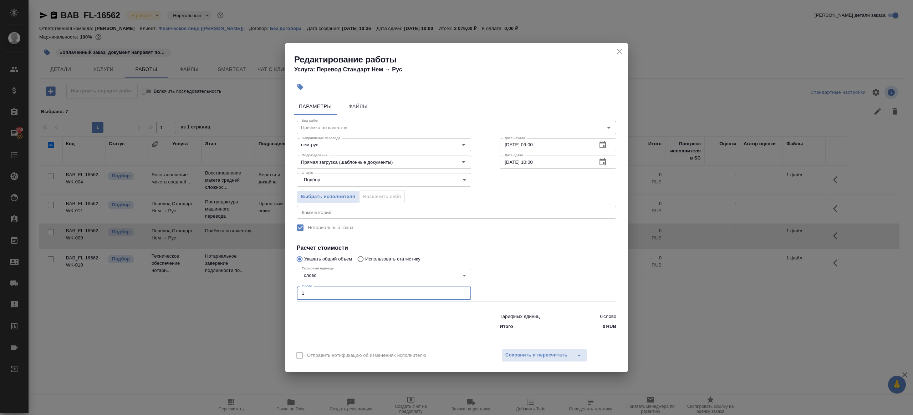
type input "1"
click at [507, 277] on div at bounding box center [557, 283] width 145 height 64
click at [528, 351] on button "Сохранить и пересчитать" at bounding box center [536, 355] width 70 height 13
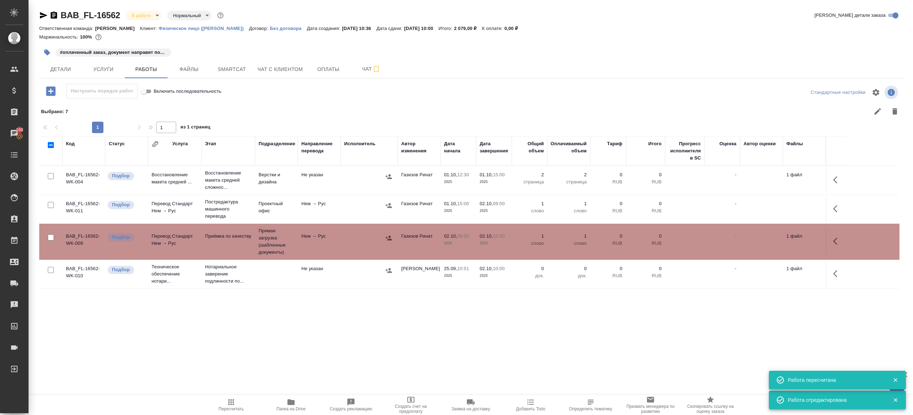
click at [240, 399] on span "Пересчитать" at bounding box center [230, 405] width 51 height 14
click at [313, 347] on div ".cls-1 fill:#fff; AWATERA Gazizov Rinat Клиенты Спецификации Заказы 100 Чаты To…" at bounding box center [456, 207] width 913 height 415
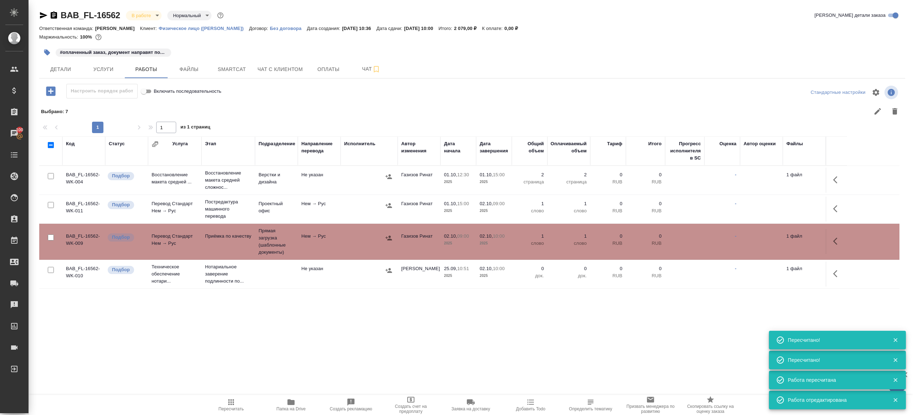
click at [237, 400] on span "Пересчитать" at bounding box center [230, 405] width 51 height 14
drag, startPoint x: 324, startPoint y: 359, endPoint x: 343, endPoint y: 352, distance: 20.9
click at [327, 358] on div ".cls-1 fill:#fff; AWATERA Gazizov Rinat Клиенты Спецификации Заказы 100 Чаты To…" at bounding box center [456, 207] width 913 height 415
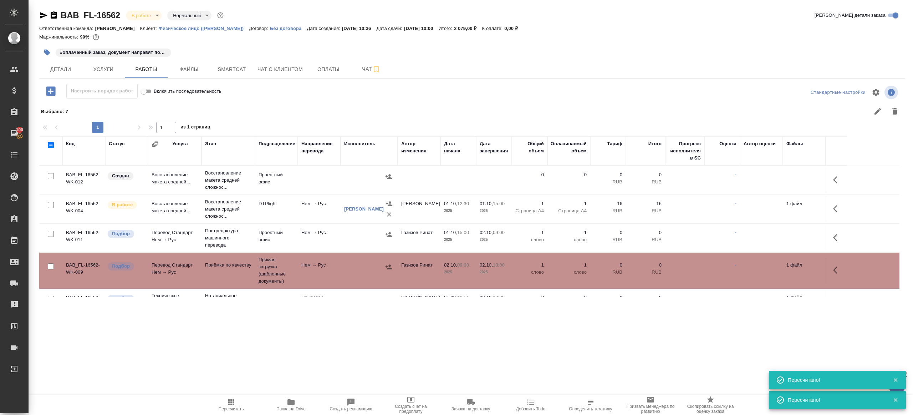
click at [47, 54] on icon "button" at bounding box center [47, 53] width 6 height 6
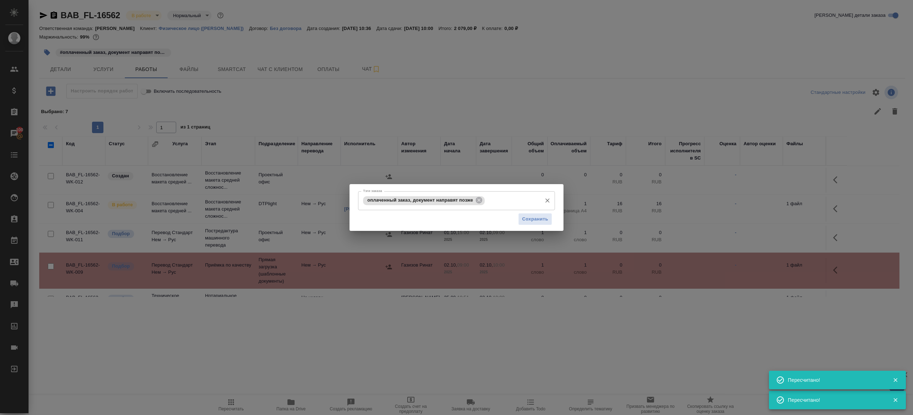
click at [502, 200] on input "Тэги заказа" at bounding box center [513, 200] width 52 height 12
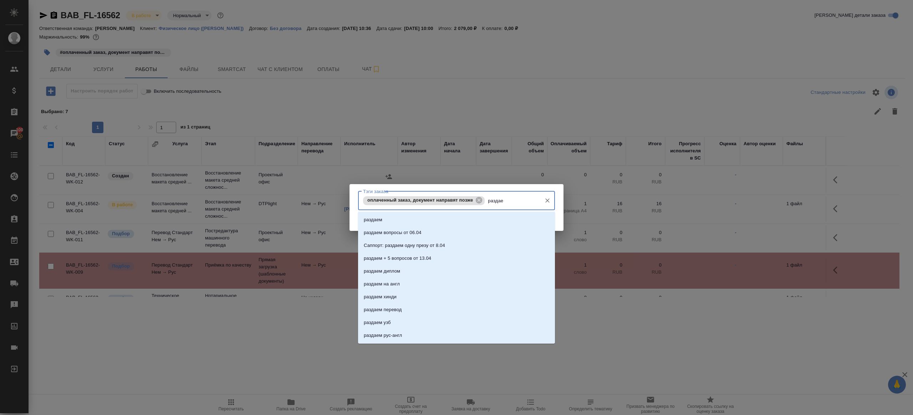
type input "раздаем"
click at [488, 217] on li "раздаем" at bounding box center [456, 219] width 197 height 13
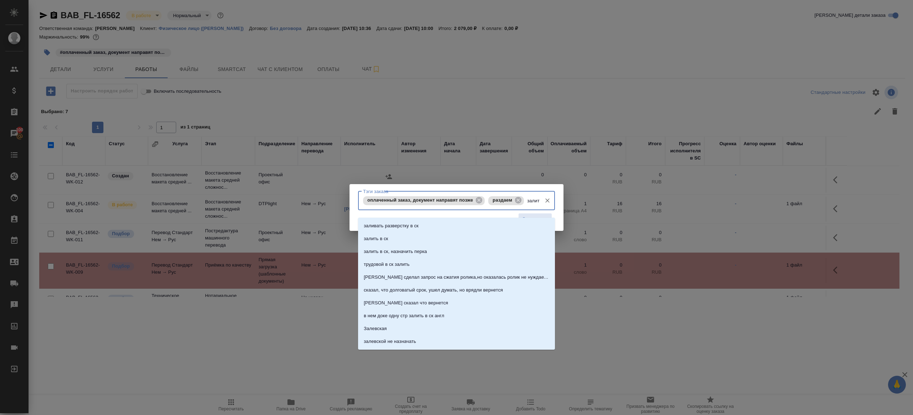
type input "залить"
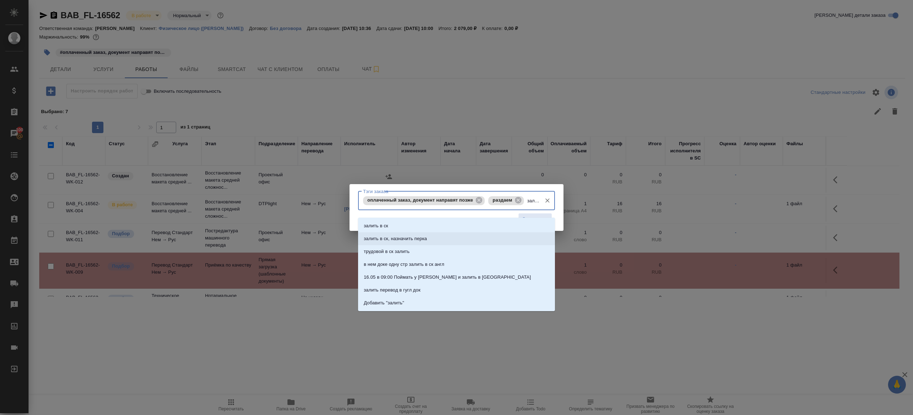
click at [473, 235] on li "залить в ск, назначить перка" at bounding box center [456, 238] width 197 height 13
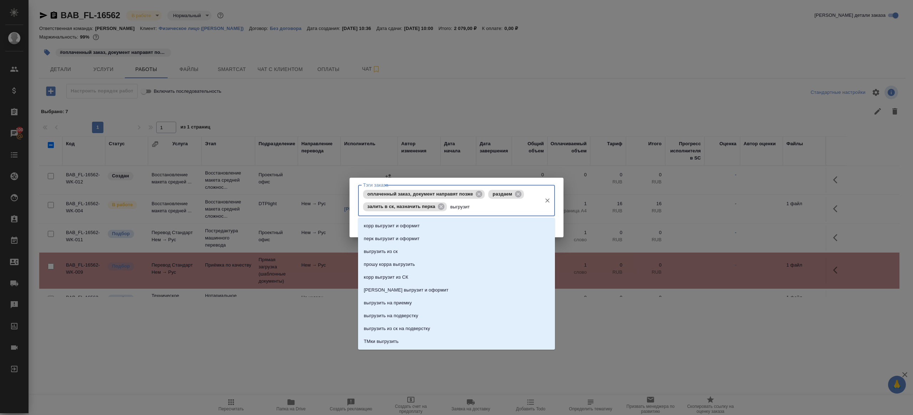
type input "выгрузить"
click at [482, 229] on li "выгрузить из ск" at bounding box center [456, 225] width 197 height 13
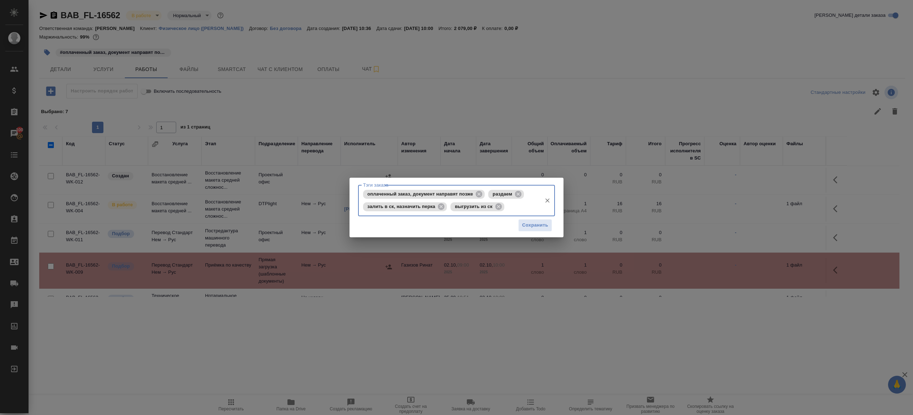
click at [535, 231] on div "Сохранить" at bounding box center [456, 225] width 197 height 18
click at [535, 230] on button "Сохранить" at bounding box center [535, 225] width 34 height 12
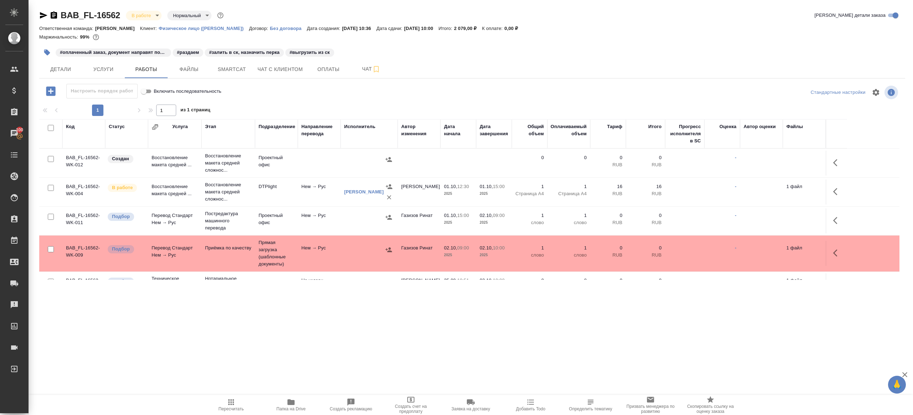
click at [230, 393] on div ".cls-1 fill:#fff; AWATERA Gazizov Rinat Клиенты Спецификации Заказы 100 Чаты To…" at bounding box center [456, 207] width 913 height 415
click at [223, 400] on span "Пересчитать" at bounding box center [230, 405] width 51 height 14
drag, startPoint x: 223, startPoint y: 400, endPoint x: 290, endPoint y: 383, distance: 69.8
click at [223, 400] on span "Пересчитать" at bounding box center [230, 405] width 51 height 14
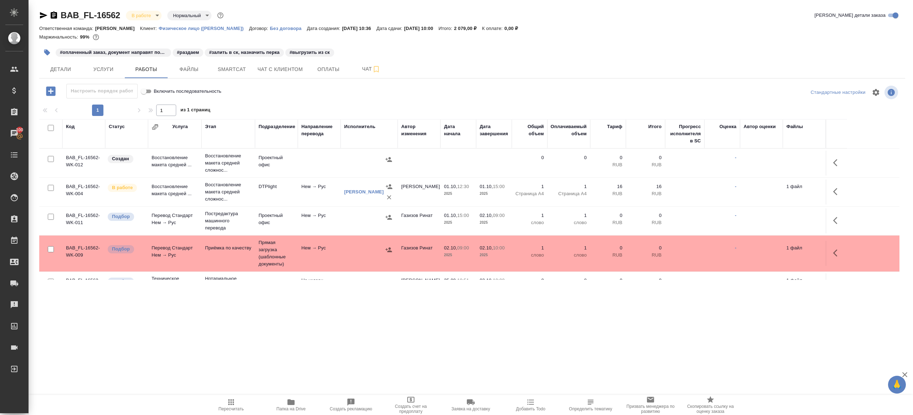
click at [301, 380] on div ".cls-1 fill:#fff; AWATERA Gazizov Rinat Клиенты Спецификации Заказы 100 Чаты To…" at bounding box center [456, 207] width 913 height 415
click at [225, 410] on span "Пересчитать" at bounding box center [231, 408] width 25 height 5
click at [332, 338] on div ".cls-1 fill:#fff; AWATERA Gazizov Rinat Клиенты Спецификации Заказы 100 Чаты To…" at bounding box center [456, 207] width 913 height 415
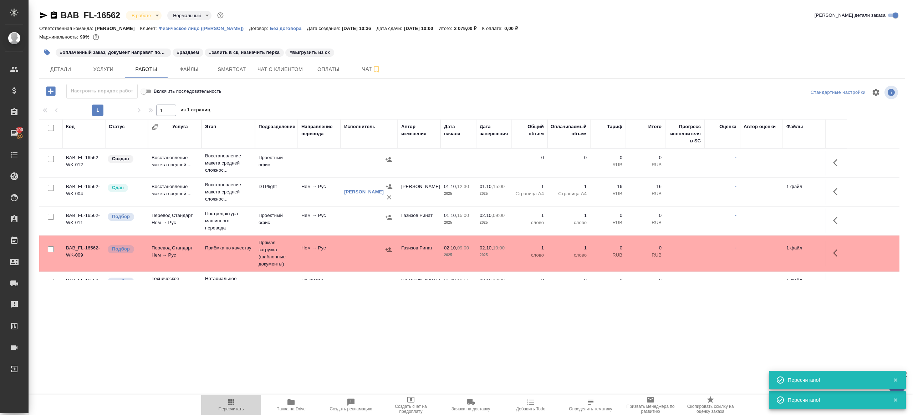
click at [221, 406] on span "Пересчитать" at bounding box center [230, 405] width 51 height 14
click at [314, 366] on div ".cls-1 fill:#fff; AWATERA Gazizov Rinat Клиенты Спецификации Заказы 100 Чаты To…" at bounding box center [456, 207] width 913 height 415
click at [360, 68] on span "Чат" at bounding box center [371, 69] width 34 height 9
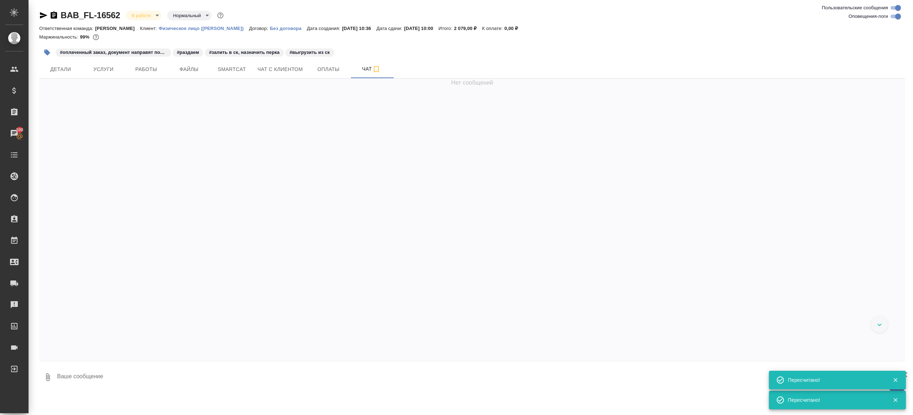
scroll to position [1622, 0]
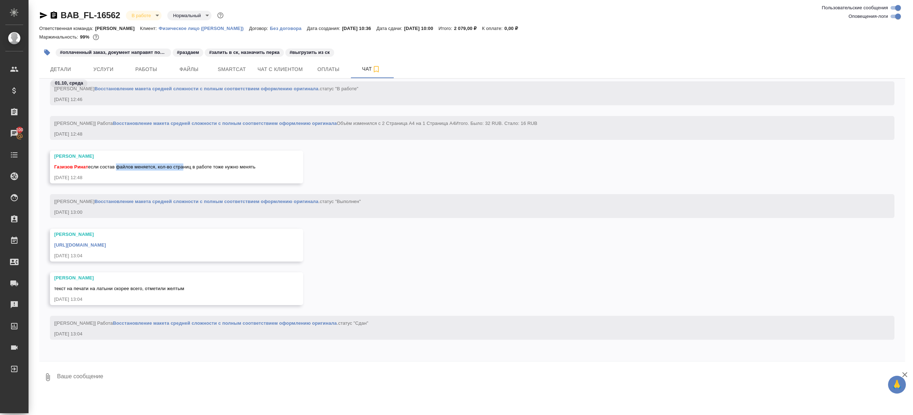
drag, startPoint x: 117, startPoint y: 168, endPoint x: 183, endPoint y: 168, distance: 66.7
click at [183, 168] on span "Газизов Ринат если состав файлов меняется, кол-во страниц в работе тоже нужно м…" at bounding box center [154, 166] width 201 height 5
drag, startPoint x: 183, startPoint y: 168, endPoint x: 226, endPoint y: 168, distance: 42.8
click at [226, 168] on span "Газизов Ринат если состав файлов меняется, кол-во страниц в работе тоже нужно м…" at bounding box center [154, 166] width 201 height 5
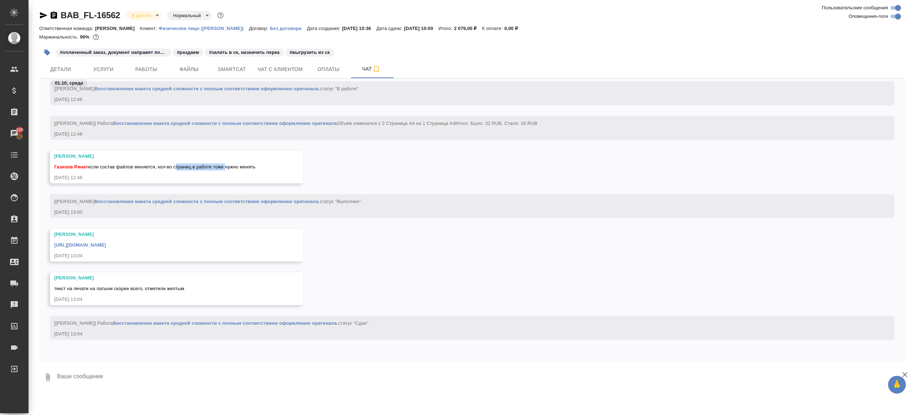
click at [226, 168] on span "Газизов Ринат если состав файлов меняется, кол-во страниц в работе тоже нужно м…" at bounding box center [154, 166] width 201 height 5
drag, startPoint x: 103, startPoint y: 289, endPoint x: 156, endPoint y: 289, distance: 52.8
click at [156, 289] on span "текст на печати на латыни скорее всего, отметили желтым" at bounding box center [119, 288] width 130 height 5
click at [116, 378] on textarea at bounding box center [480, 377] width 849 height 24
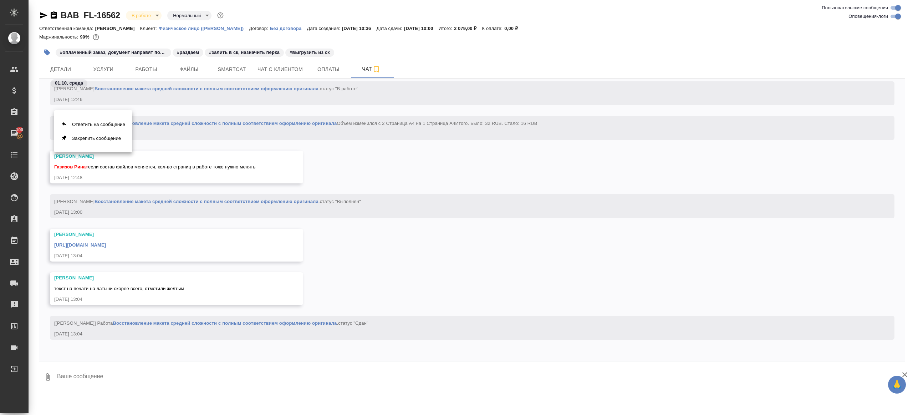
click at [163, 271] on div at bounding box center [456, 207] width 913 height 415
drag, startPoint x: 122, startPoint y: 287, endPoint x: 167, endPoint y: 289, distance: 45.0
click at [167, 289] on span "текст на печати на латыни скорее всего, отметили желтым" at bounding box center [119, 288] width 130 height 5
drag, startPoint x: 184, startPoint y: 290, endPoint x: 138, endPoint y: 288, distance: 46.4
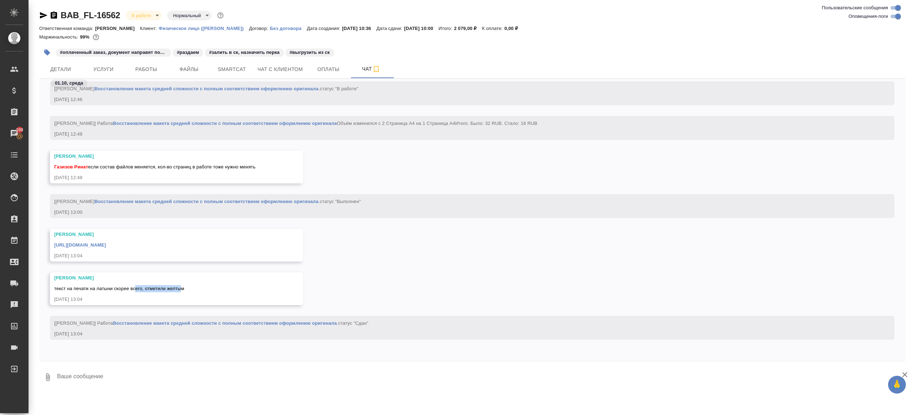
click at [138, 288] on span "текст на печати на латыни скорее всего, отметили желтым" at bounding box center [119, 288] width 130 height 5
click at [191, 385] on textarea at bounding box center [480, 377] width 849 height 24
type textarea "оки спасибо"
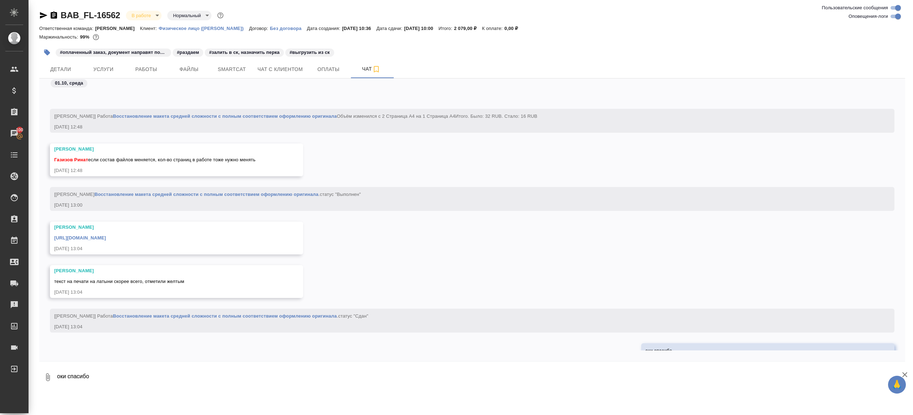
scroll to position [1657, 0]
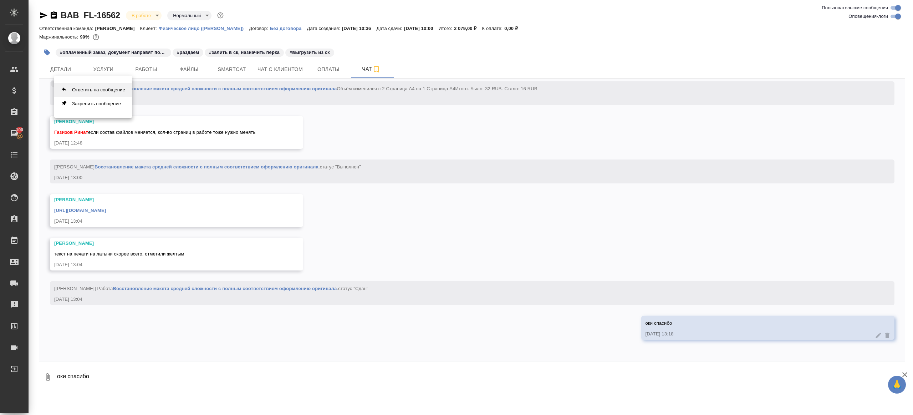
click at [116, 88] on button "Ответить на сообщение" at bounding box center [93, 90] width 78 height 14
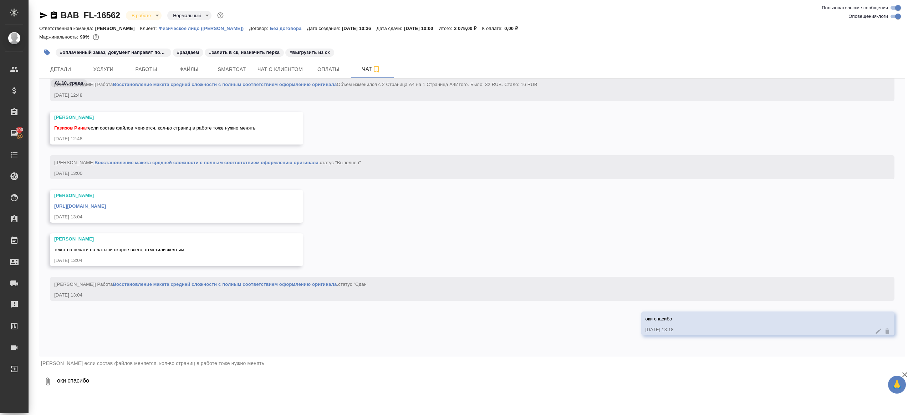
click at [139, 370] on textarea "оки спасибо" at bounding box center [480, 381] width 849 height 24
type textarea "как по тикету было оформлено, так и завел"
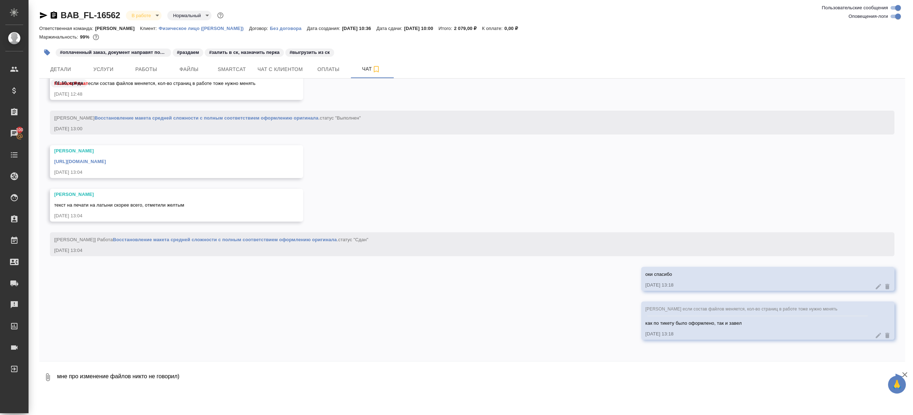
scroll to position [1693, 0]
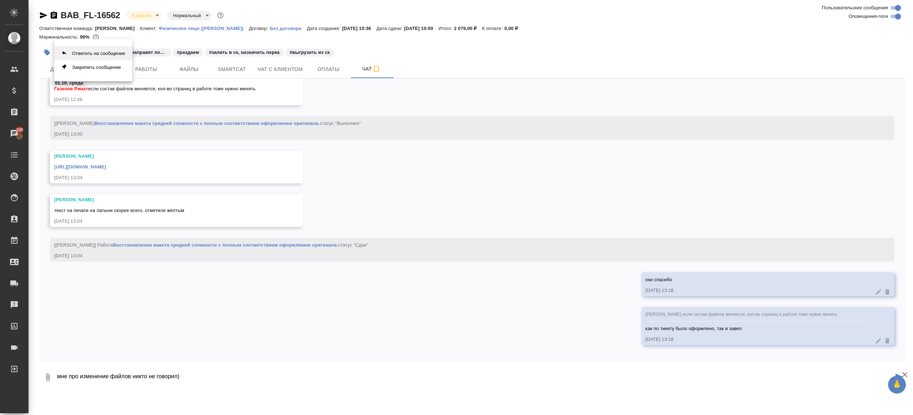
click at [93, 56] on button "Ответить на сообщение" at bounding box center [93, 53] width 78 height 14
click at [219, 383] on textarea "мне про изменение файлов никто не говорил)" at bounding box center [474, 381] width 837 height 24
type textarea "мне про изменение файлов никто не говорил)"
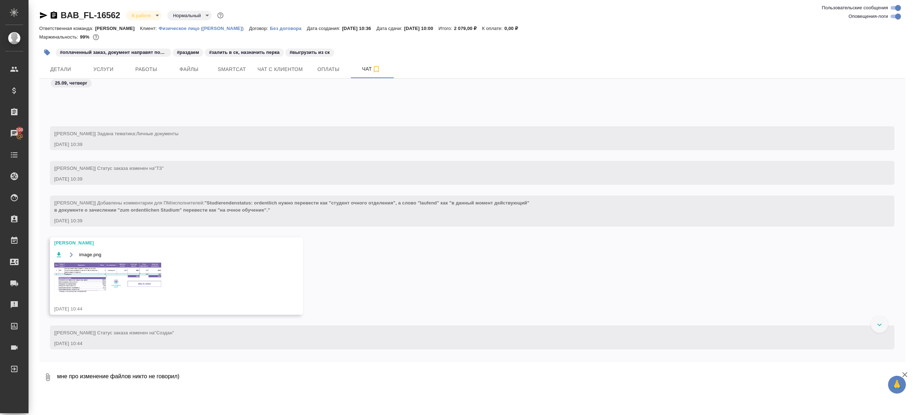
scroll to position [164, 0]
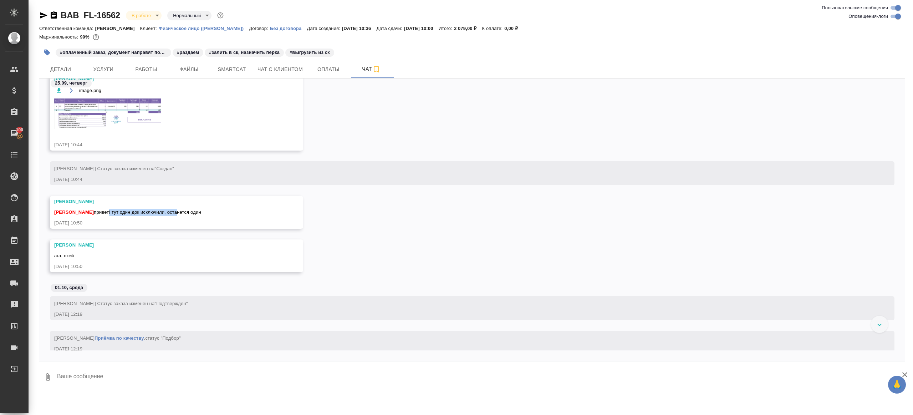
drag, startPoint x: 121, startPoint y: 210, endPoint x: 192, endPoint y: 210, distance: 70.3
click at [192, 210] on span "Заборова Александра привет! тут один док исключили, останется один" at bounding box center [127, 211] width 147 height 5
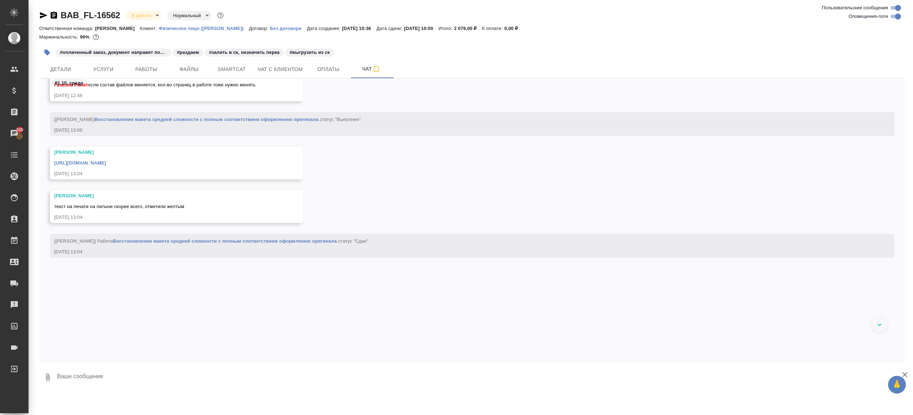
scroll to position [1862, 0]
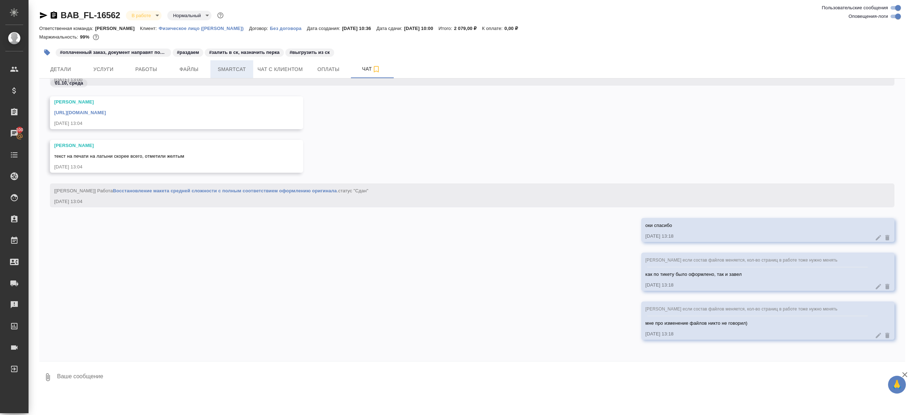
click at [234, 71] on span "Smartcat" at bounding box center [232, 69] width 34 height 9
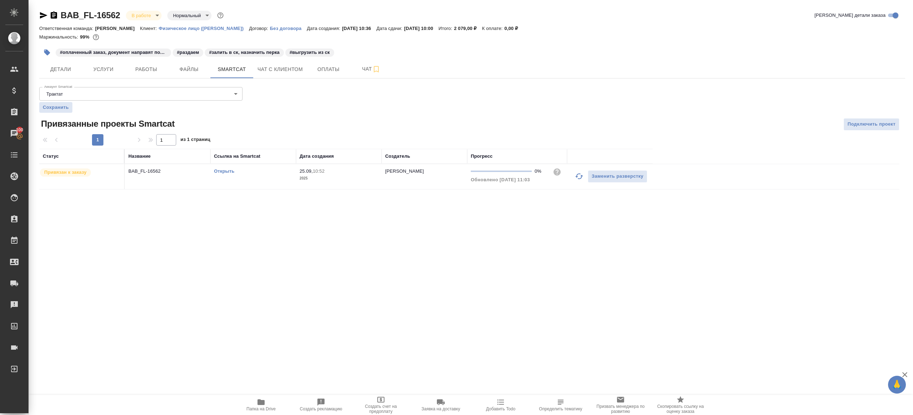
click at [229, 170] on link "Открыть" at bounding box center [224, 170] width 20 height 5
click at [148, 71] on span "Работы" at bounding box center [146, 69] width 34 height 9
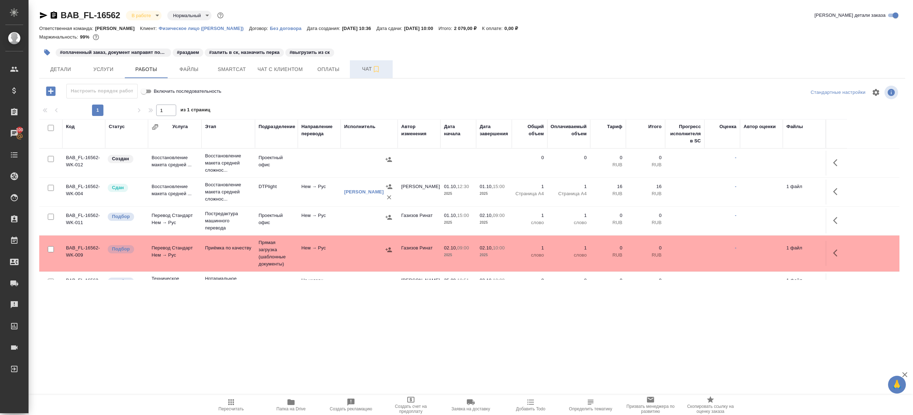
click at [362, 67] on span "Чат" at bounding box center [371, 69] width 34 height 9
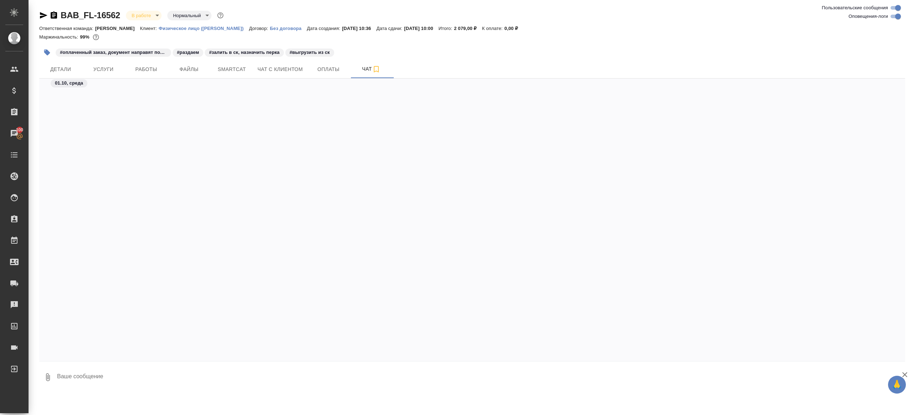
scroll to position [1817, 0]
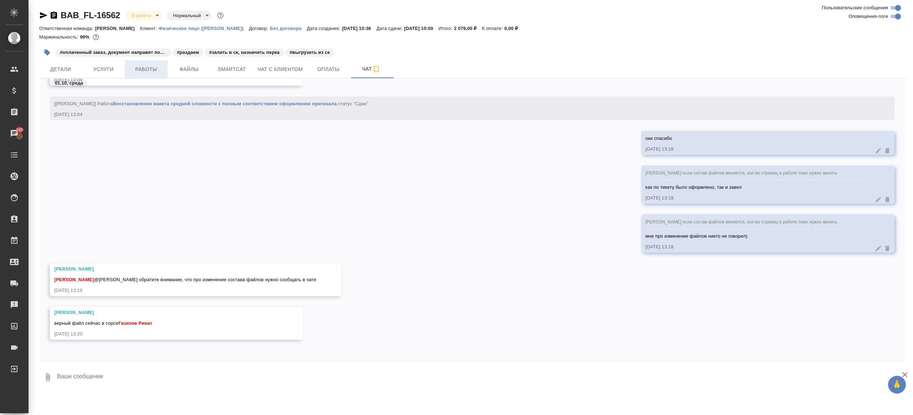
click at [149, 65] on span "Работы" at bounding box center [146, 69] width 34 height 9
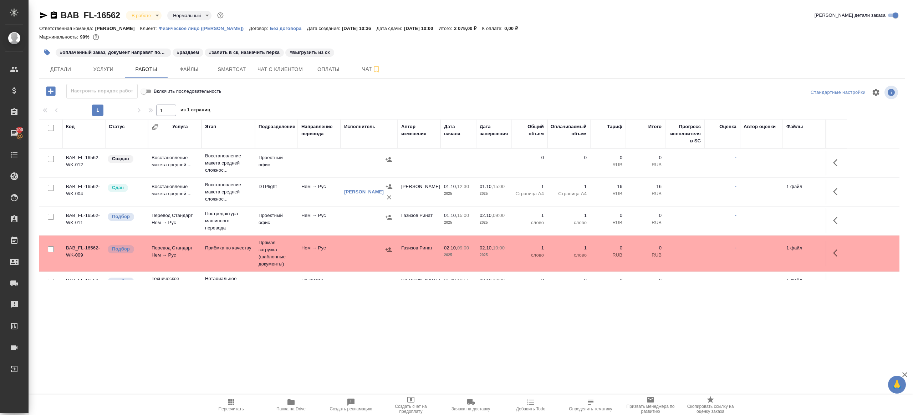
click at [286, 408] on span "Папка на Drive" at bounding box center [290, 408] width 29 height 5
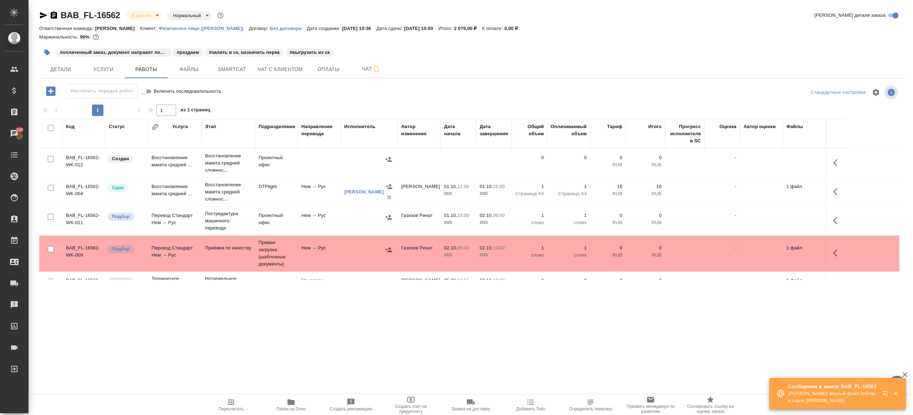
click at [52, 159] on input "checkbox" at bounding box center [51, 159] width 6 height 6
checkbox input "true"
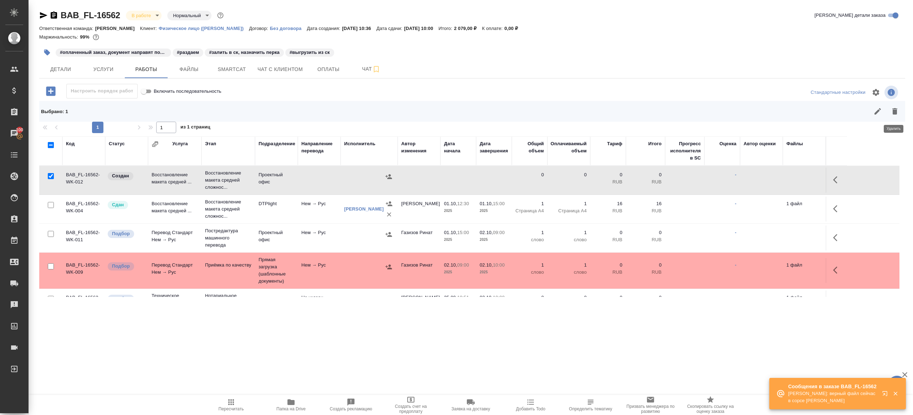
click at [901, 111] on button "button" at bounding box center [894, 111] width 17 height 17
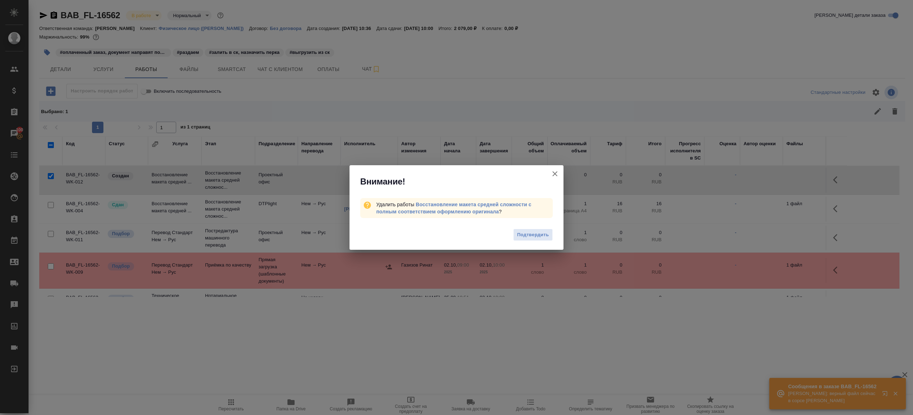
click at [535, 233] on span "Подтвердить" at bounding box center [533, 235] width 32 height 8
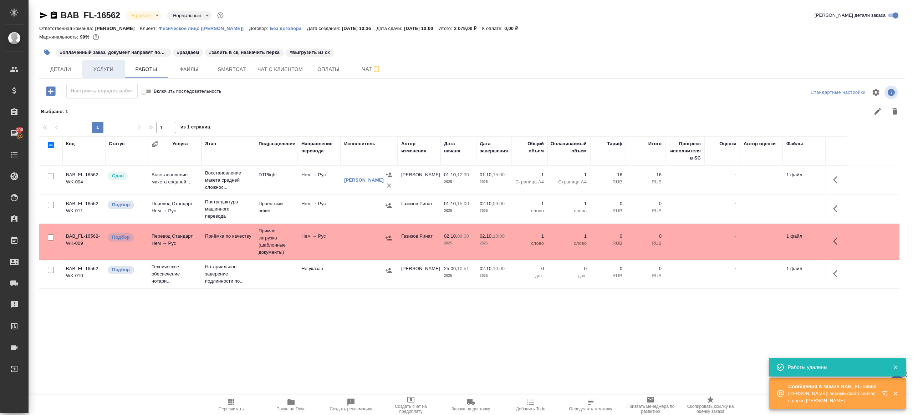
click at [116, 75] on button "Услуги" at bounding box center [103, 69] width 43 height 18
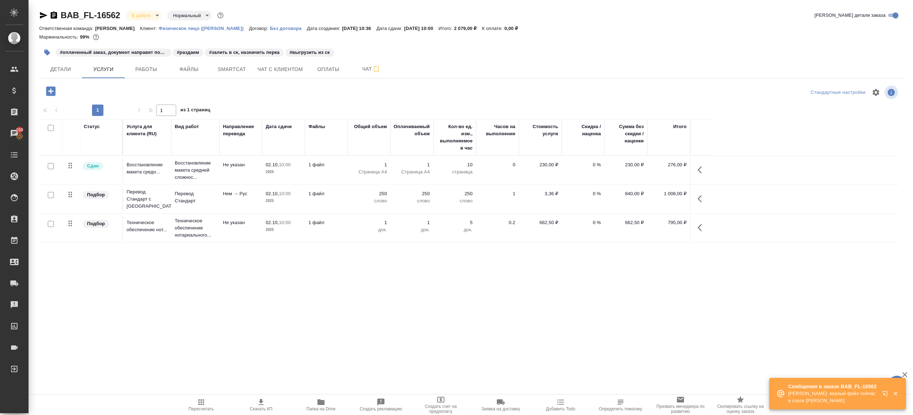
click at [698, 198] on icon "button" at bounding box center [700, 198] width 4 height 7
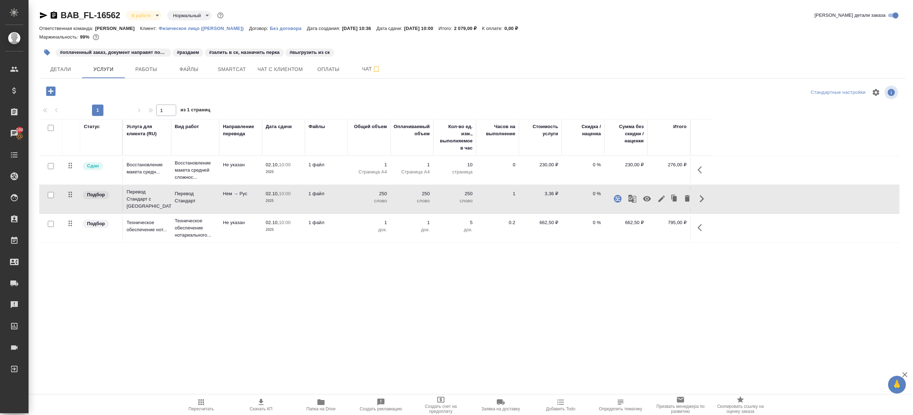
click at [633, 198] on icon "button" at bounding box center [632, 198] width 9 height 9
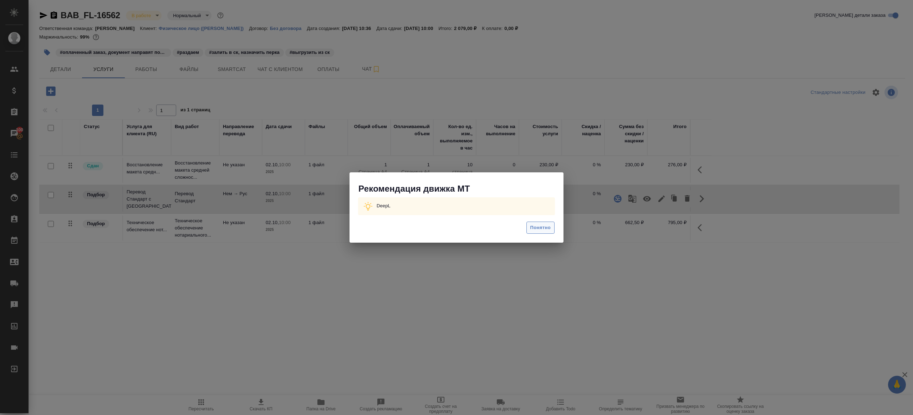
click at [534, 224] on span "Понятно" at bounding box center [540, 228] width 20 height 8
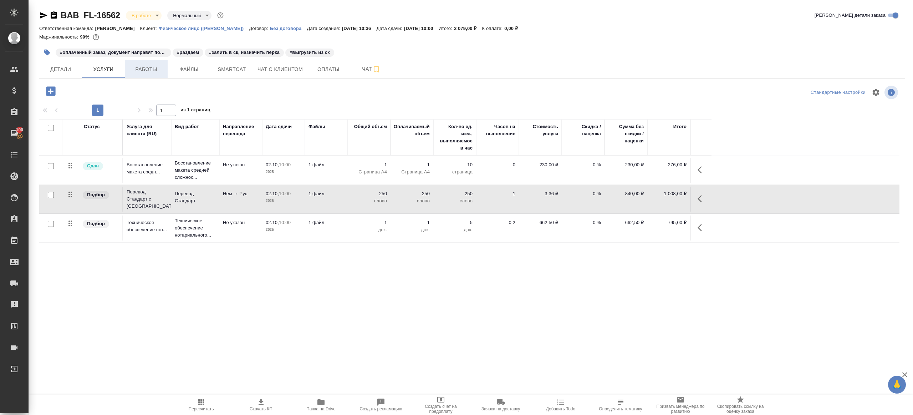
click at [151, 67] on span "Работы" at bounding box center [146, 69] width 34 height 9
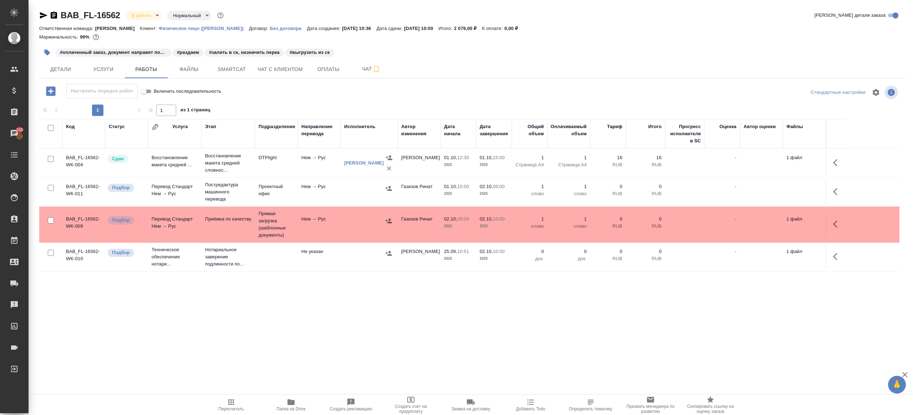
click at [830, 190] on button "button" at bounding box center [837, 191] width 17 height 17
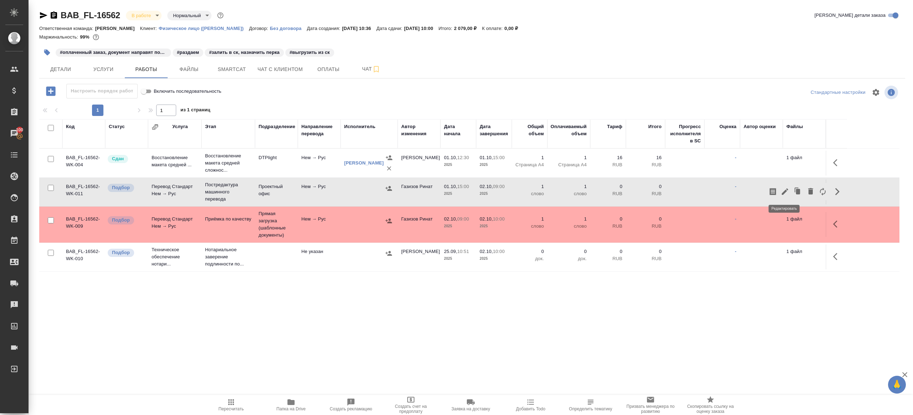
click at [787, 191] on icon "button" at bounding box center [785, 191] width 9 height 9
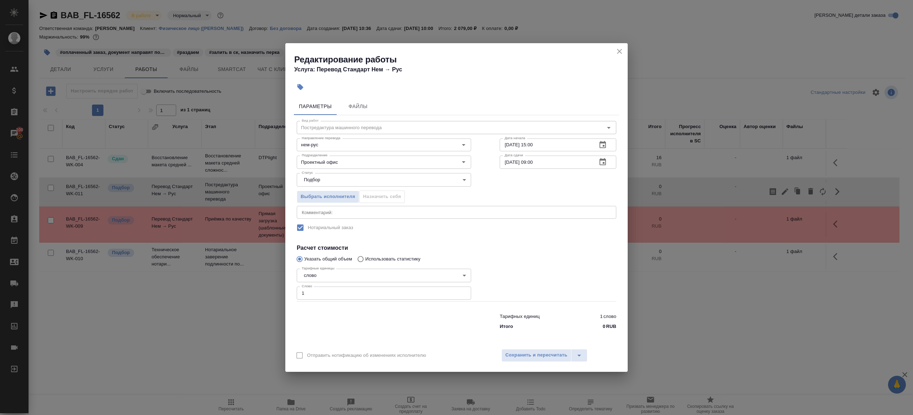
click at [328, 299] on input "1" at bounding box center [384, 292] width 174 height 13
paste input "226"
type input "226"
drag, startPoint x: 377, startPoint y: 311, endPoint x: 433, endPoint y: 324, distance: 57.4
click at [377, 311] on div at bounding box center [383, 320] width 203 height 29
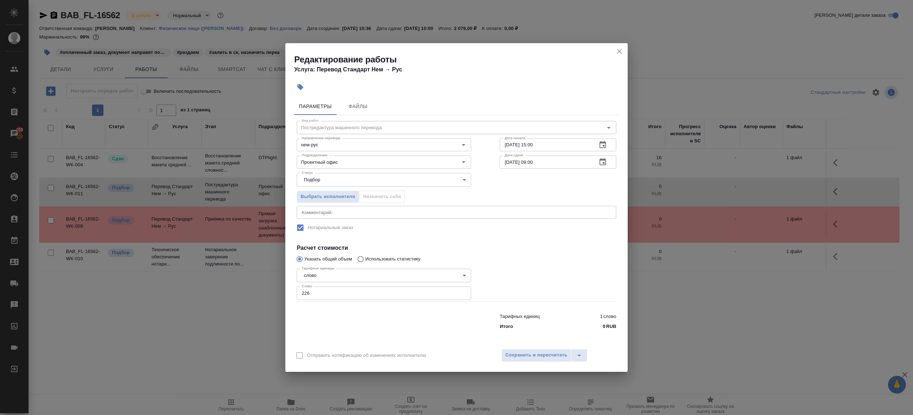
click at [537, 347] on div "Отправить нотификацию об изменениях исполнителю Сохранить и пересчитать" at bounding box center [456, 357] width 342 height 27
click at [544, 352] on span "Сохранить и пересчитать" at bounding box center [536, 355] width 62 height 8
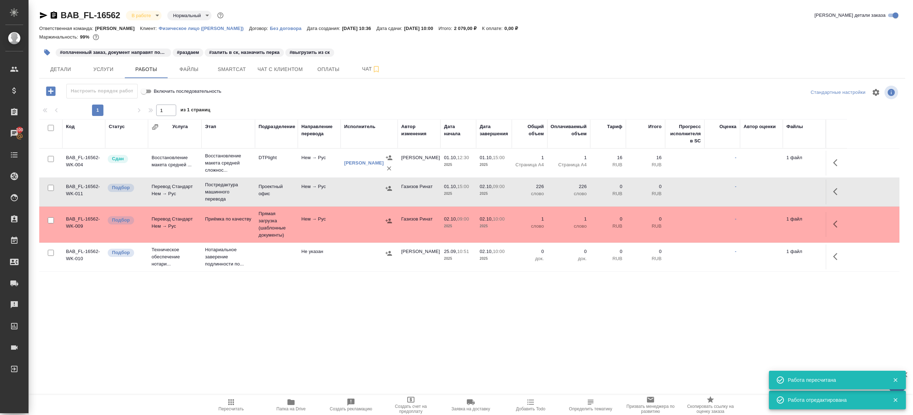
click at [386, 186] on icon "button" at bounding box center [388, 188] width 7 height 7
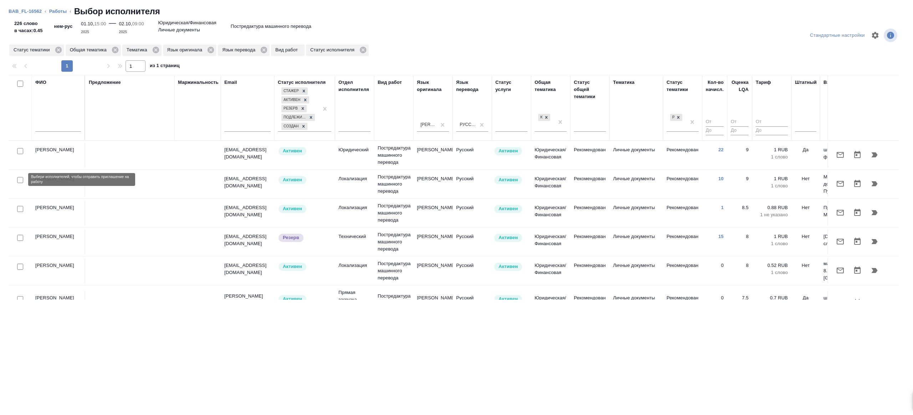
click at [20, 180] on input "checkbox" at bounding box center [20, 180] width 6 height 6
checkbox input "true"
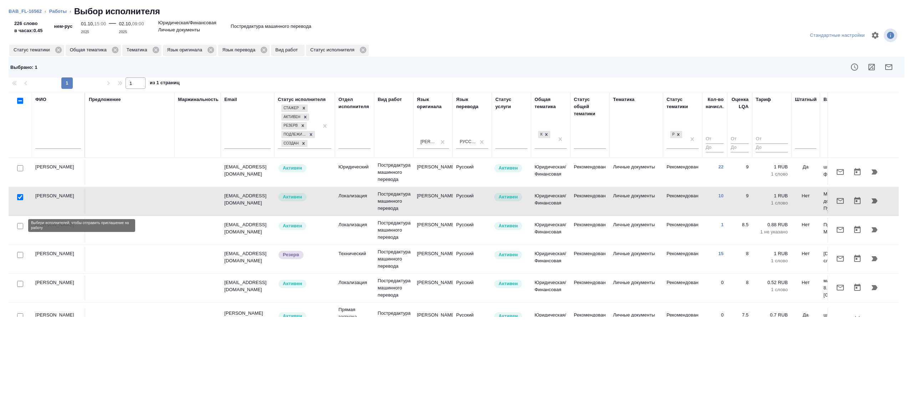
click at [18, 226] on input "checkbox" at bounding box center [20, 226] width 6 height 6
checkbox input "true"
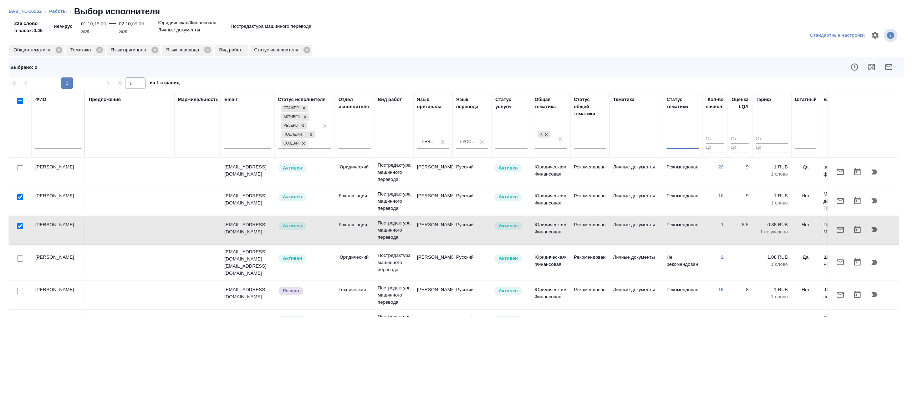
click at [19, 168] on input "checkbox" at bounding box center [20, 168] width 6 height 6
checkbox input "true"
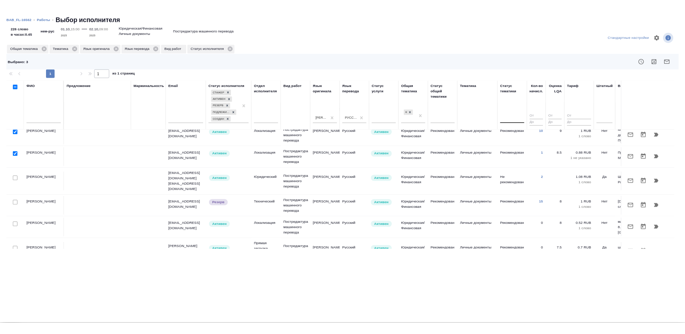
scroll to position [85, 0]
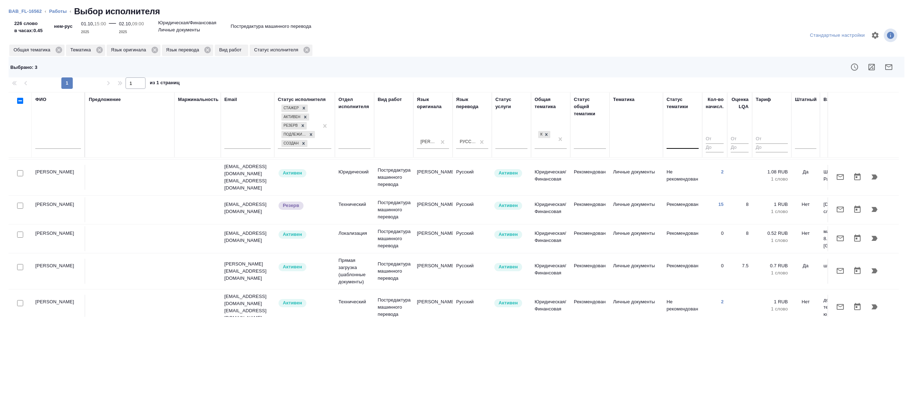
click at [20, 300] on input "checkbox" at bounding box center [20, 303] width 6 height 6
checkbox input "true"
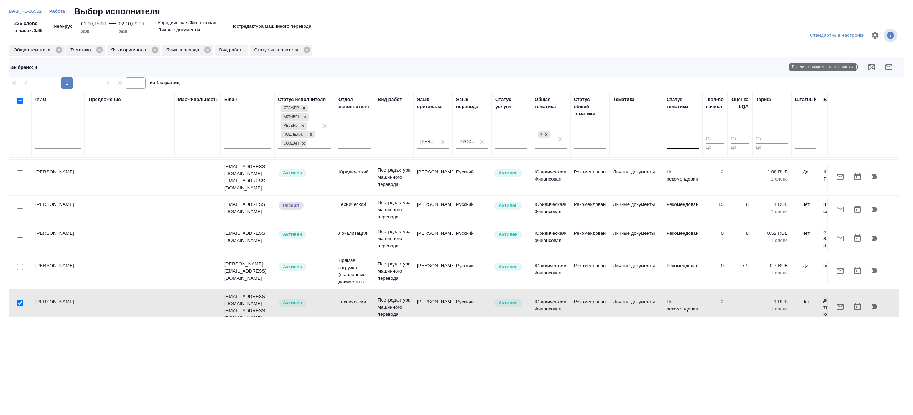
click at [885, 65] on icon "button" at bounding box center [888, 67] width 7 height 6
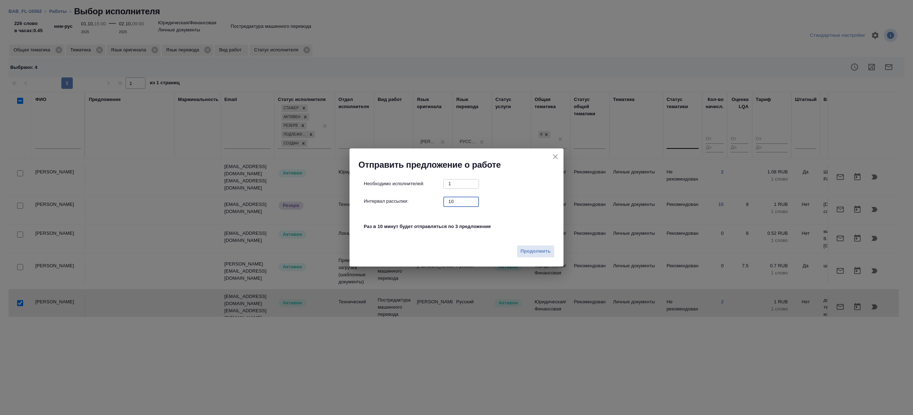
drag, startPoint x: 462, startPoint y: 199, endPoint x: 420, endPoint y: 198, distance: 41.7
click at [420, 198] on div "Интервал рассылки: 10 ​" at bounding box center [459, 201] width 191 height 9
drag, startPoint x: 456, startPoint y: 204, endPoint x: 411, endPoint y: 197, distance: 45.8
click at [416, 198] on div "Интервал рассылки: 10 ​" at bounding box center [459, 201] width 191 height 9
type input "1"
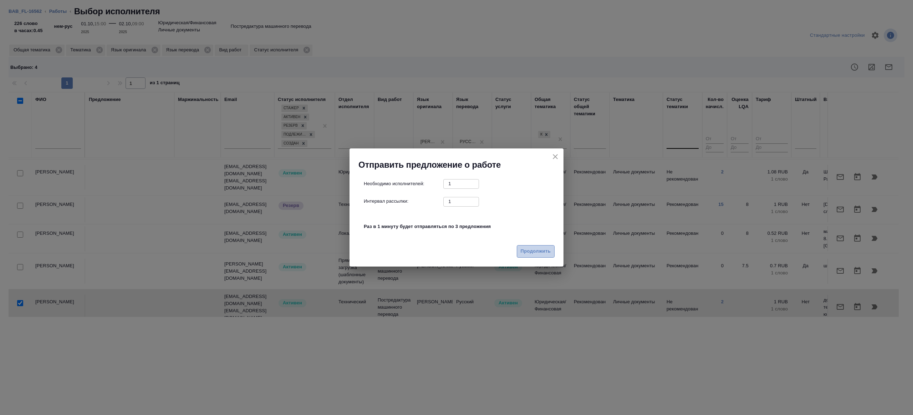
click at [536, 251] on span "Продолжить" at bounding box center [536, 251] width 30 height 8
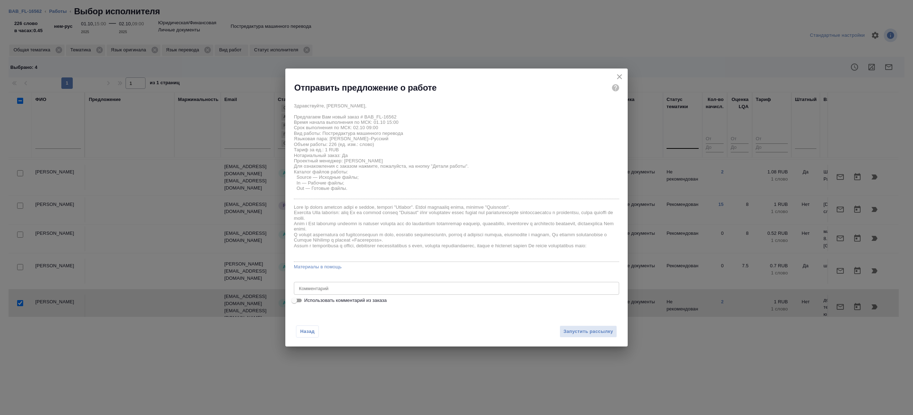
click at [294, 302] on input "Использовать комментарий из заказа" at bounding box center [294, 300] width 26 height 9
checkbox input "true"
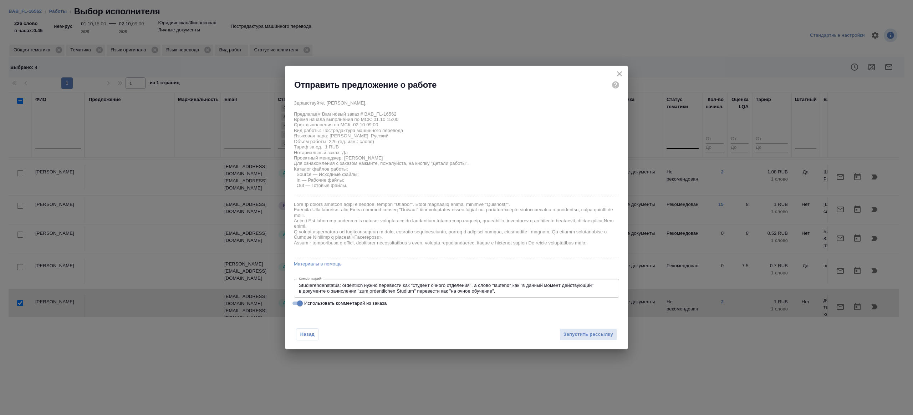
click at [528, 289] on textarea "Studierendenstatus: ordentlich нужно перевести как "студент очного отделения", …" at bounding box center [456, 287] width 315 height 11
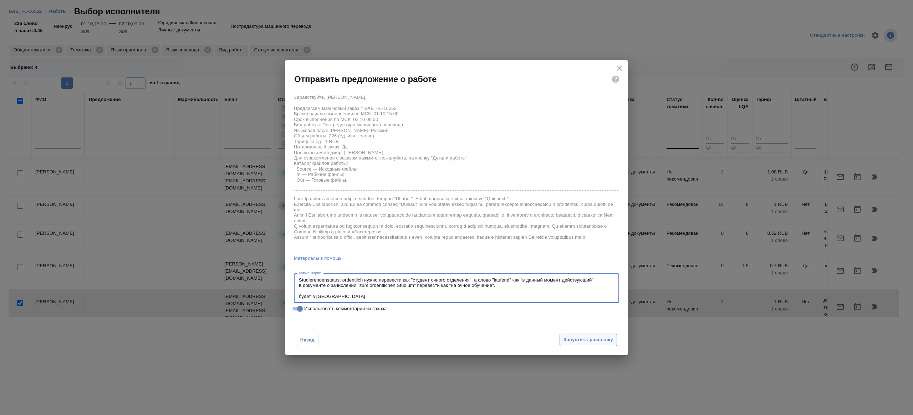
type textarea "Studierendenstatus: ordentlich нужно перевести как "студент очного отделения", …"
click at [596, 344] on button "Запустить рассылку" at bounding box center [588, 339] width 57 height 12
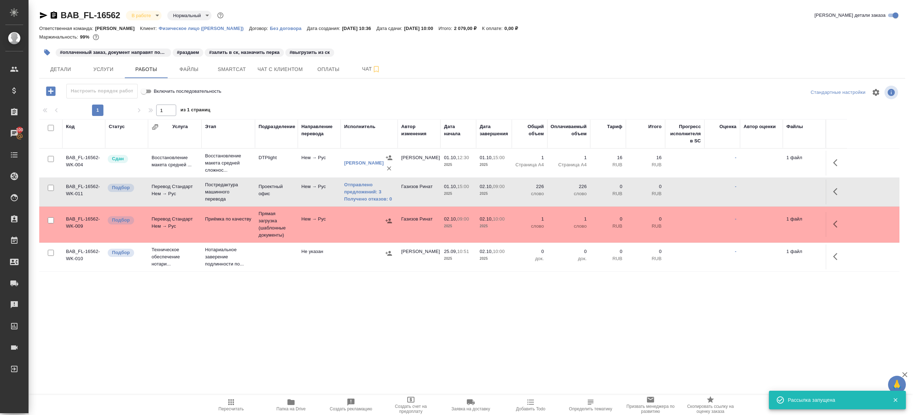
click at [309, 198] on td "Нем → Рус" at bounding box center [319, 191] width 43 height 25
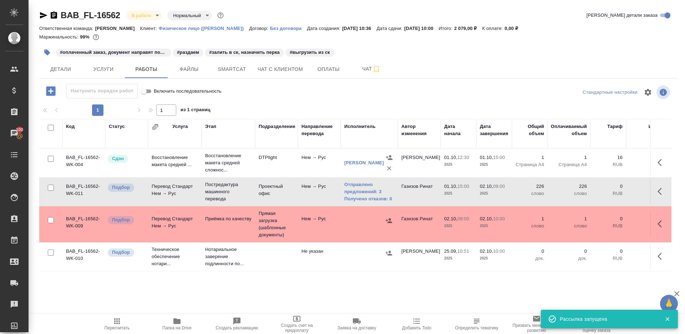
click at [114, 324] on icon "button" at bounding box center [117, 322] width 6 height 6
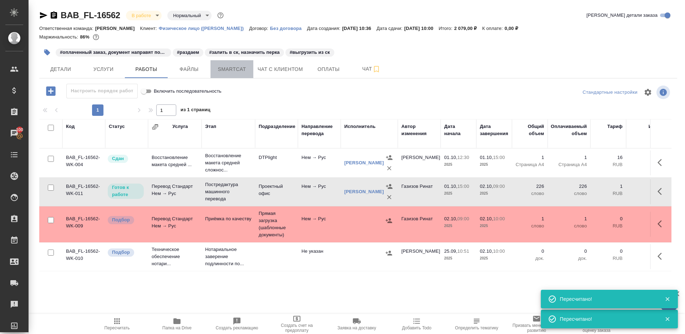
click at [230, 72] on span "Smartcat" at bounding box center [232, 69] width 34 height 9
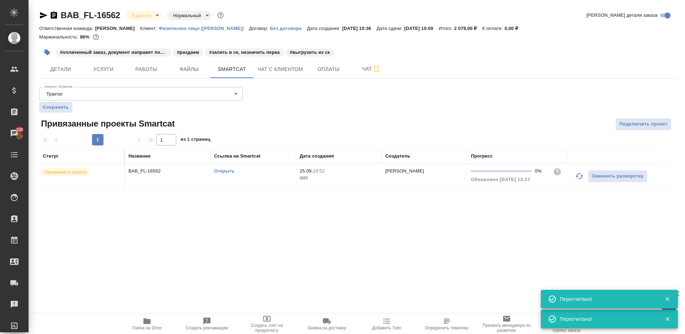
click at [226, 172] on link "Открыть" at bounding box center [224, 170] width 20 height 5
click at [147, 79] on div "BAB_FL-16562 В работе inProgress Нормальный normal Кратко детали заказа Ответст…" at bounding box center [358, 104] width 646 height 208
click at [149, 73] on span "Работы" at bounding box center [146, 69] width 34 height 9
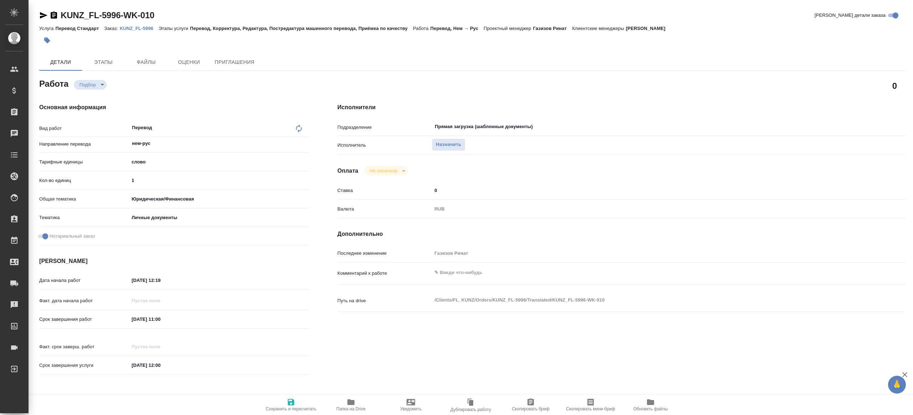
type textarea "x"
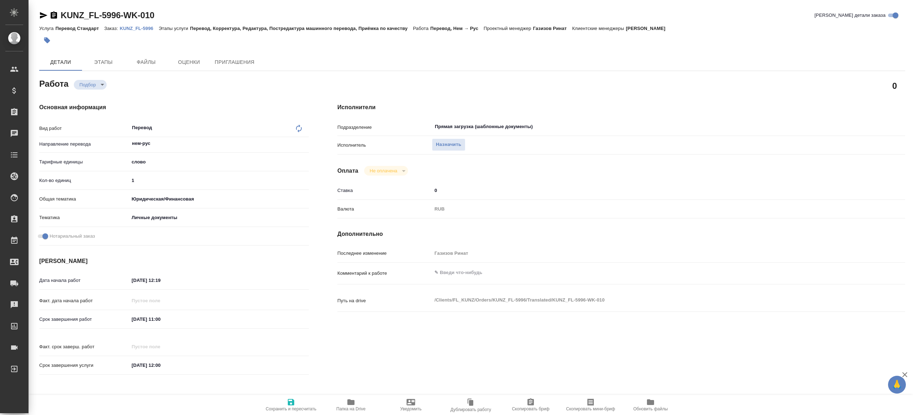
type textarea "x"
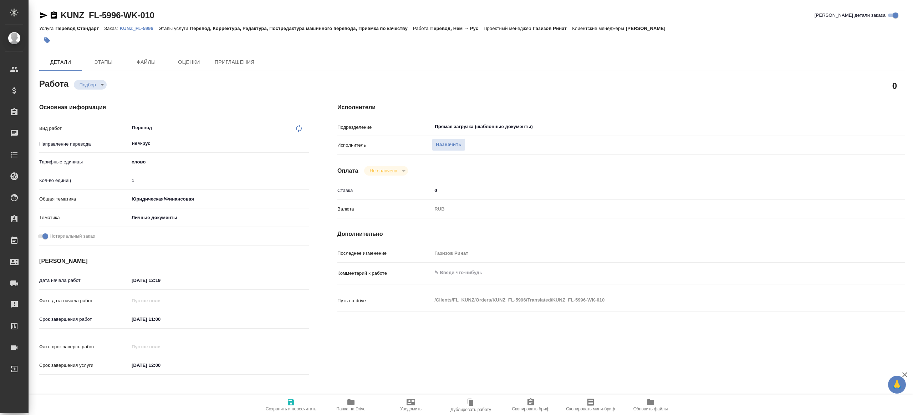
type textarea "x"
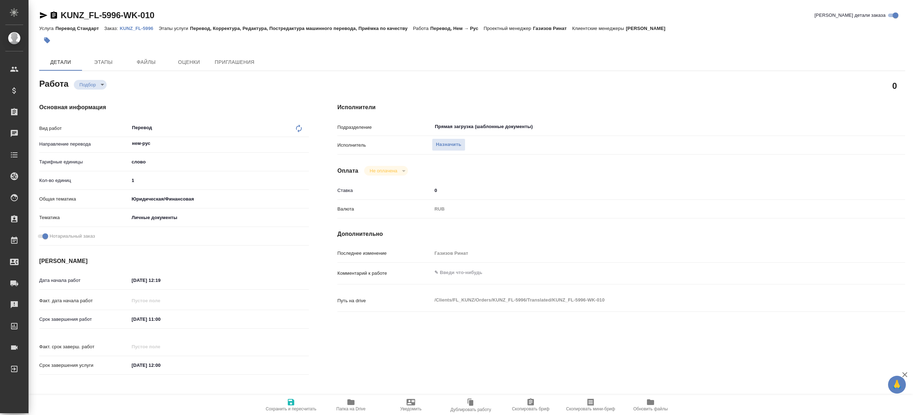
type textarea "x"
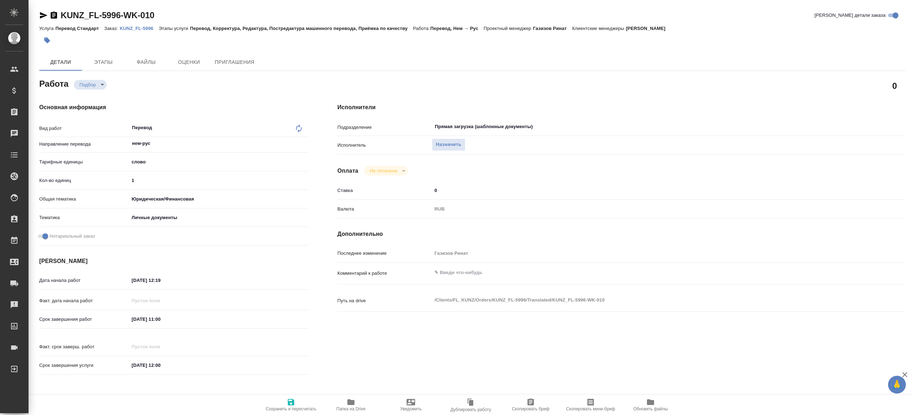
type textarea "x"
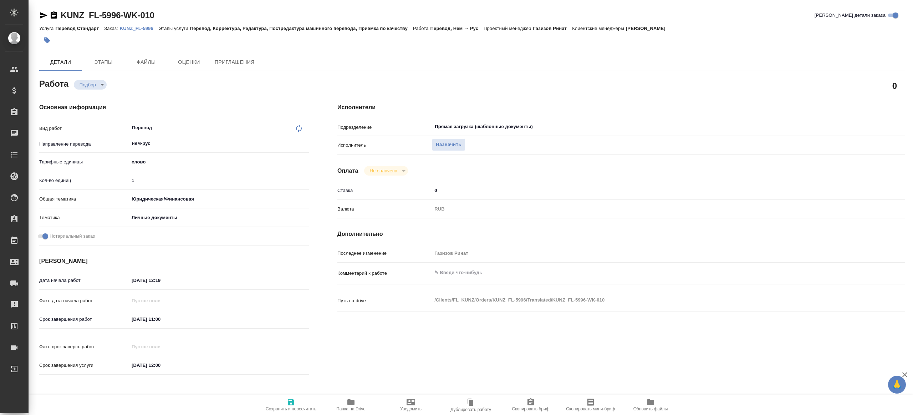
type textarea "x"
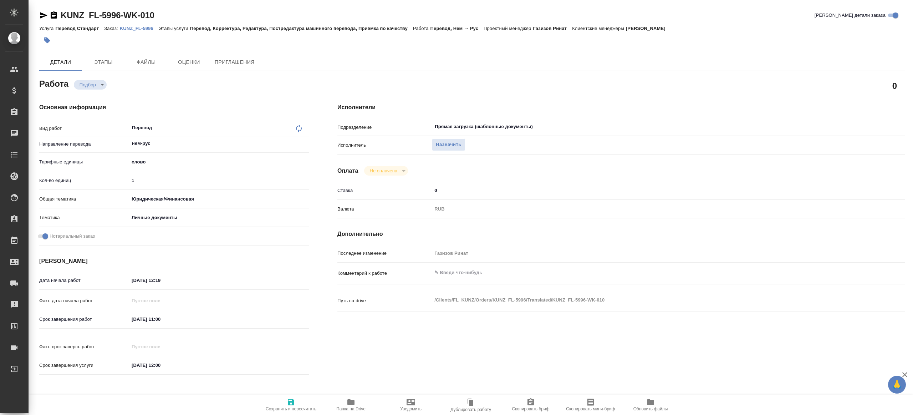
type textarea "x"
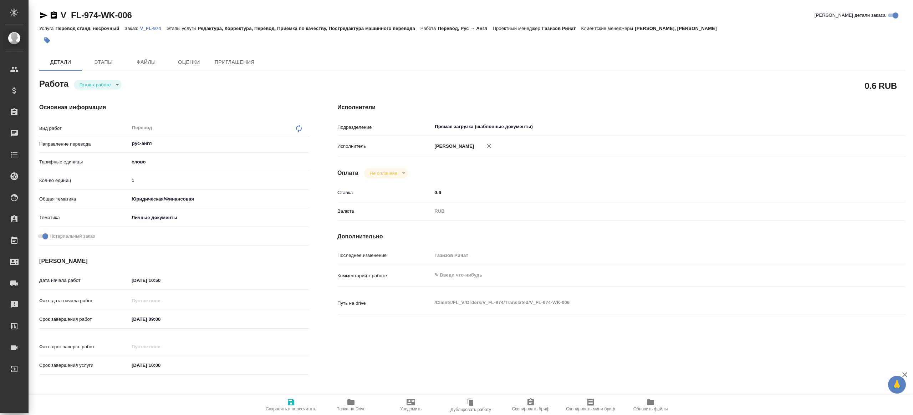
type textarea "x"
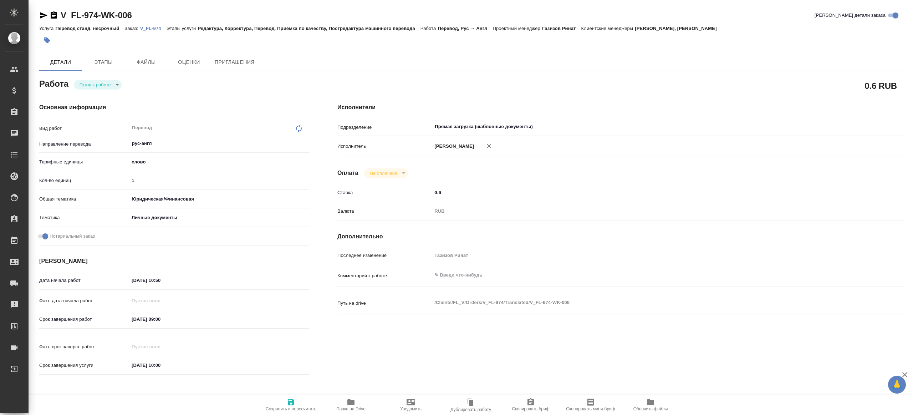
type textarea "x"
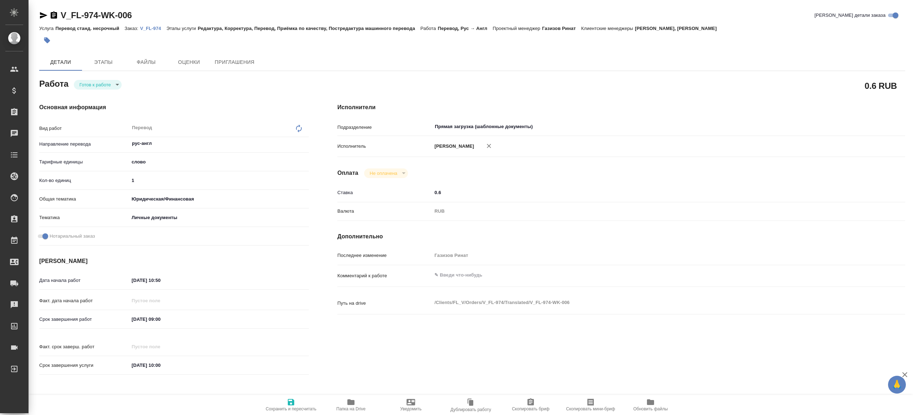
type textarea "x"
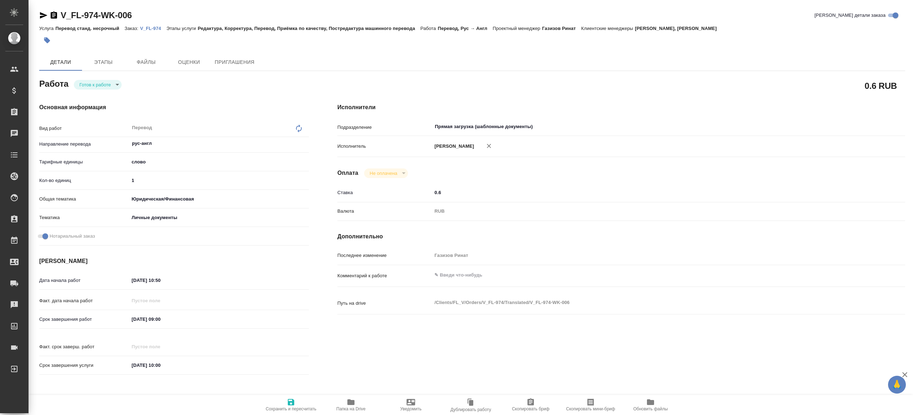
type textarea "x"
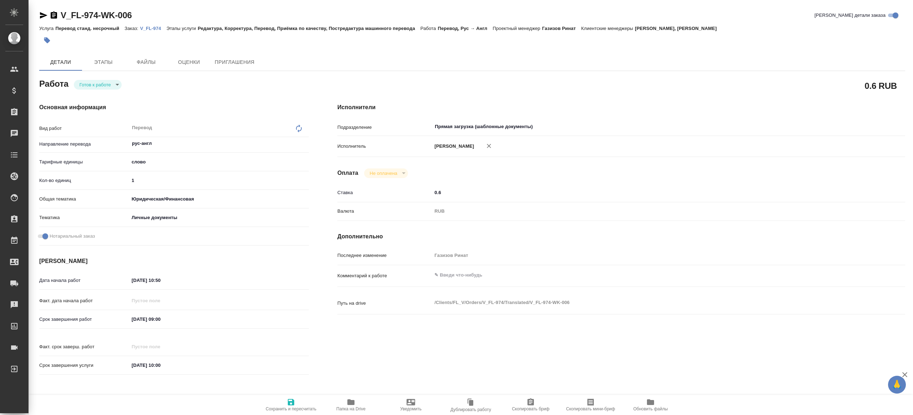
type textarea "x"
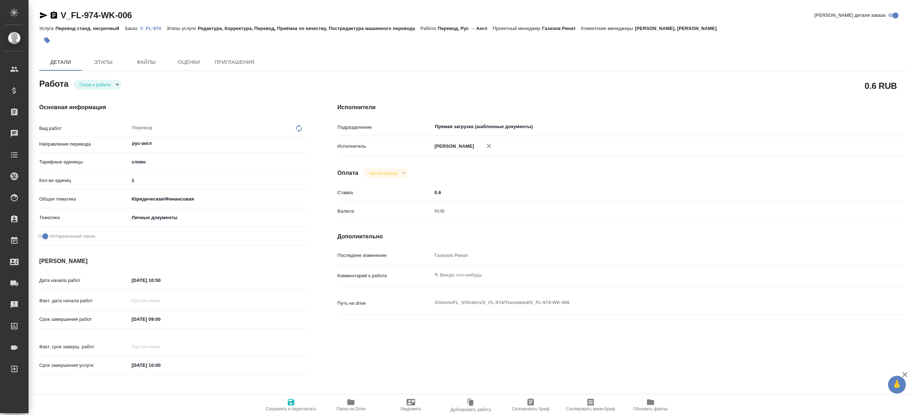
type textarea "x"
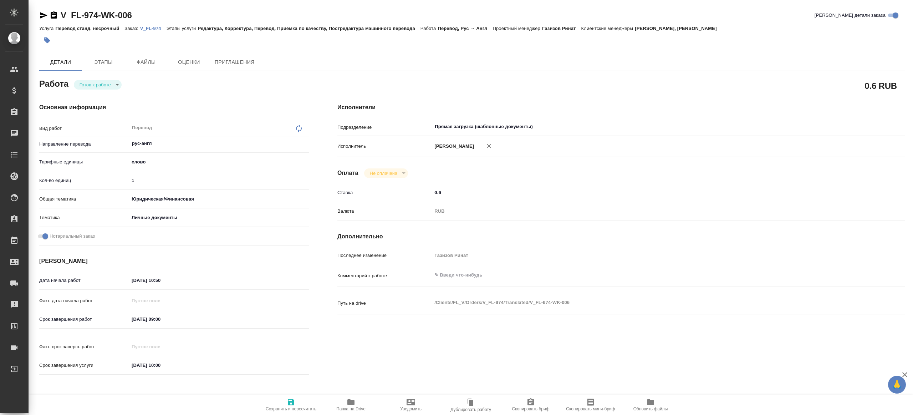
type textarea "x"
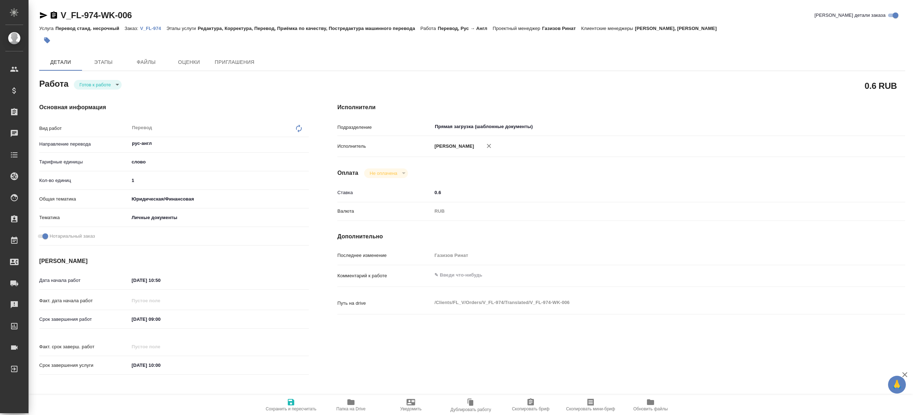
type textarea "x"
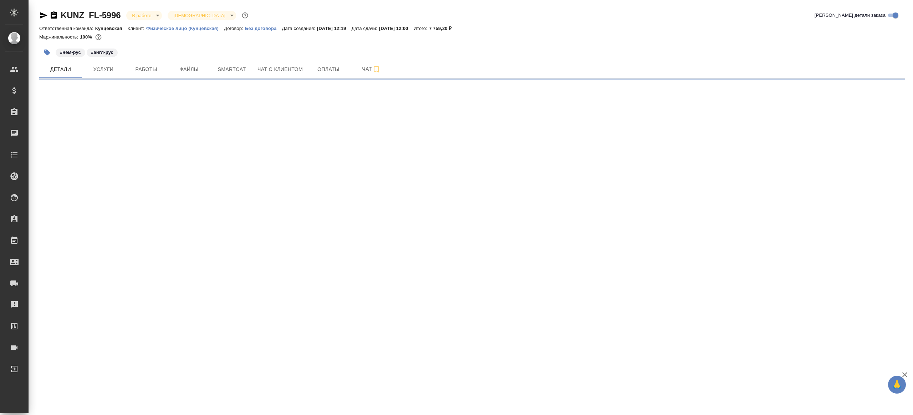
select select "RU"
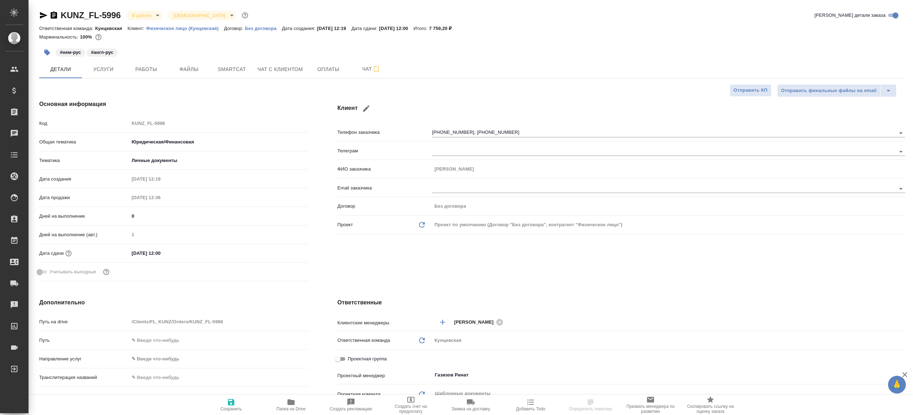
type textarea "x"
click at [148, 76] on button "Работы" at bounding box center [146, 69] width 43 height 18
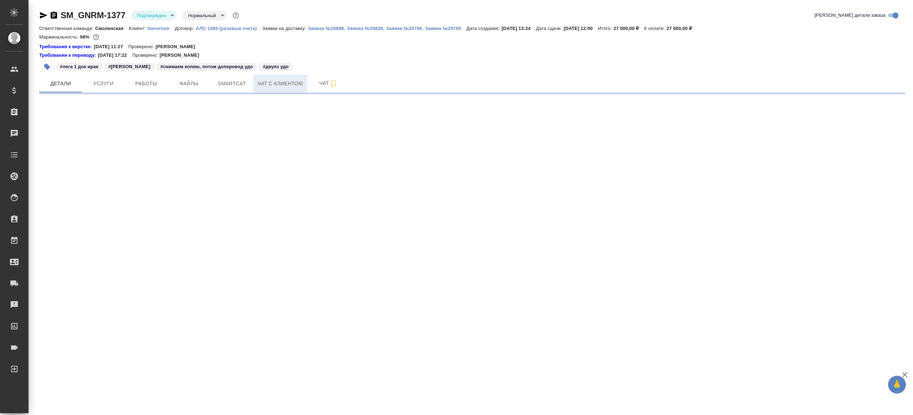
select select "RU"
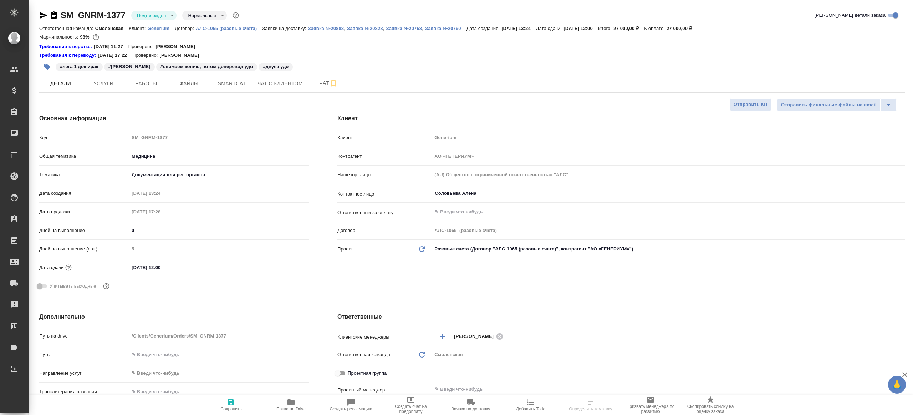
type textarea "x"
click at [162, 14] on body "🙏 .cls-1 fill:#fff; AWATERA [PERSON_NAME] Клиенты Спецификации Заказы Чаты Todo…" at bounding box center [456, 207] width 913 height 415
click at [163, 77] on li "В работе" at bounding box center [163, 75] width 65 height 12
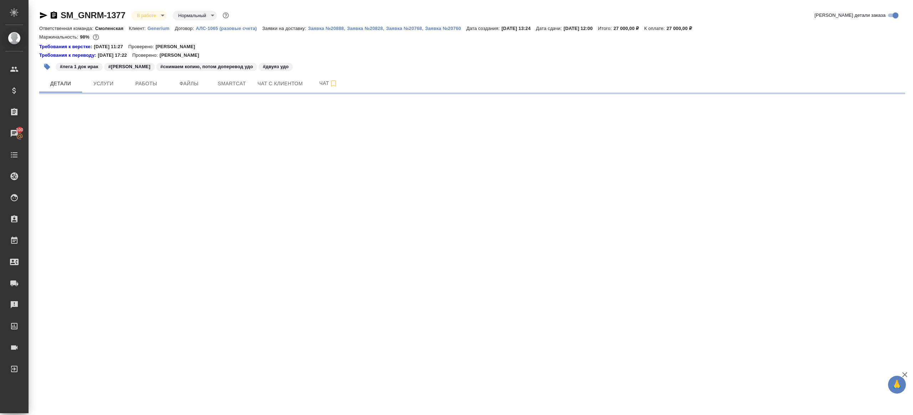
select select "RU"
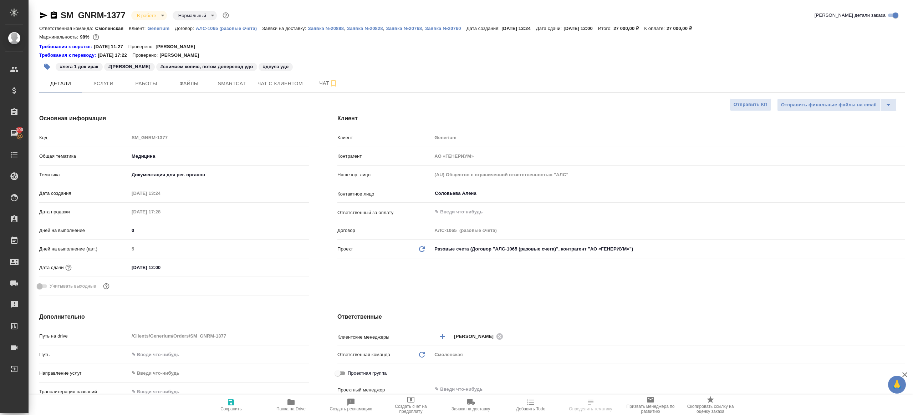
type textarea "x"
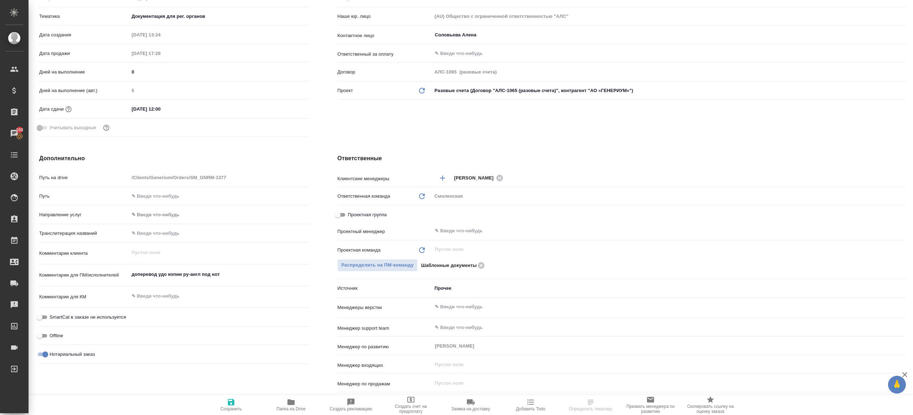
click at [469, 240] on hr at bounding box center [621, 240] width 568 height 0
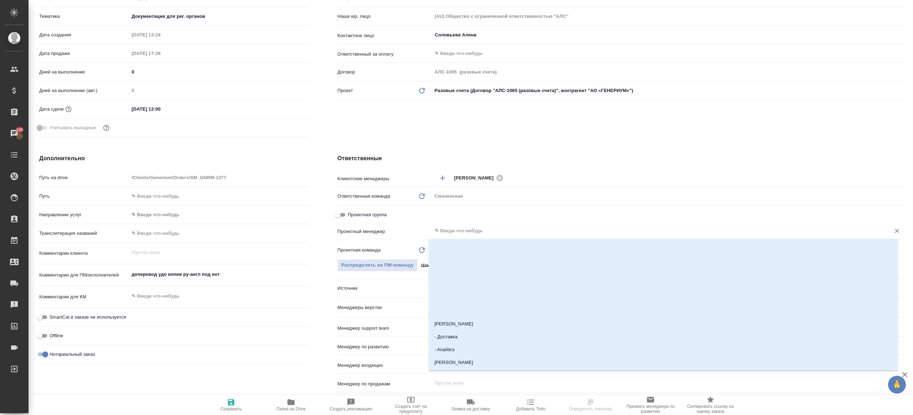
click at [472, 232] on input "text" at bounding box center [656, 230] width 445 height 9
type input "ринат"
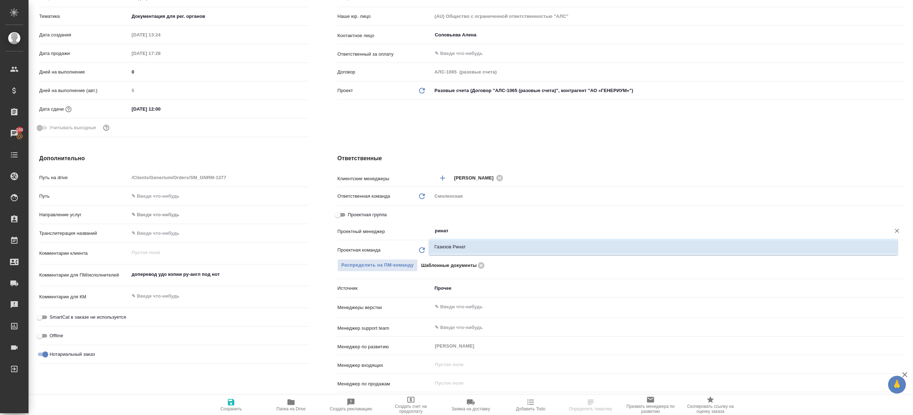
click at [535, 246] on li "Газизов Ринат" at bounding box center [663, 246] width 469 height 13
type textarea "x"
type input "Газизов Ринат"
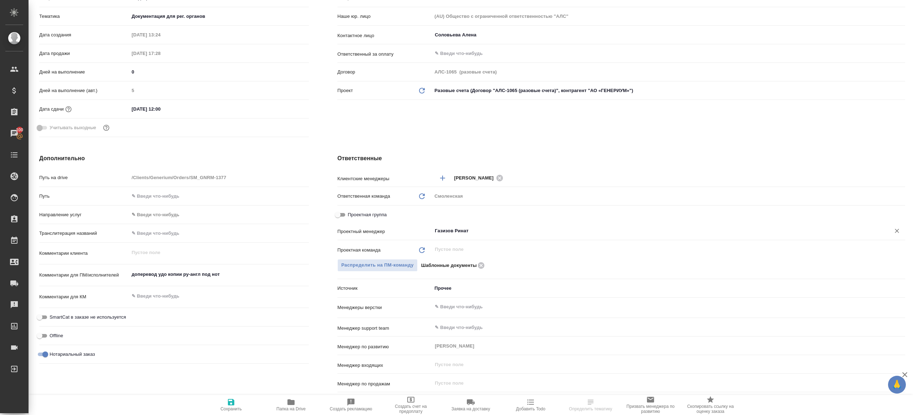
click at [223, 404] on div ".cls-1 fill:#fff; AWATERA [PERSON_NAME] Клиенты Спецификации Заказы 100 Чаты To…" at bounding box center [456, 207] width 913 height 415
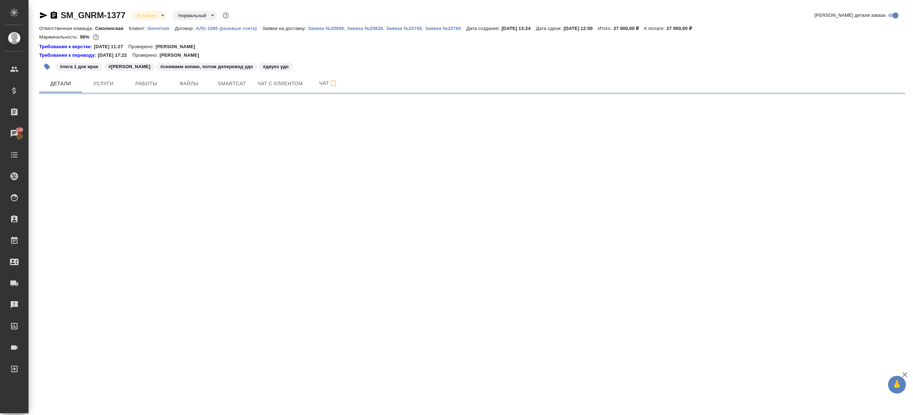
select select "RU"
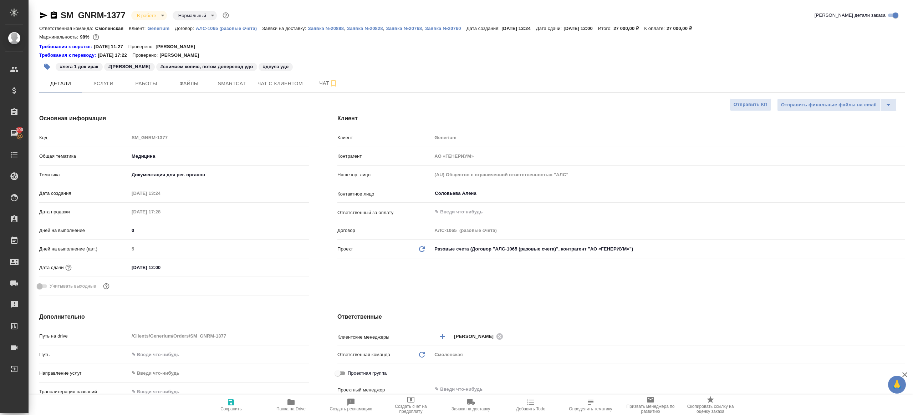
type textarea "x"
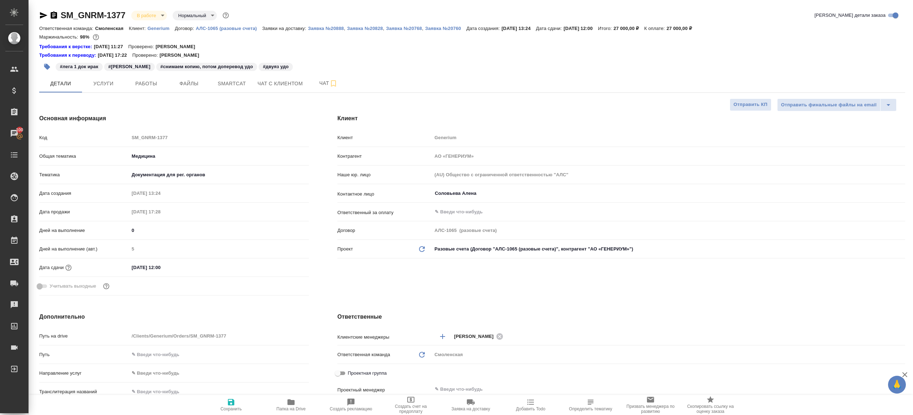
type textarea "x"
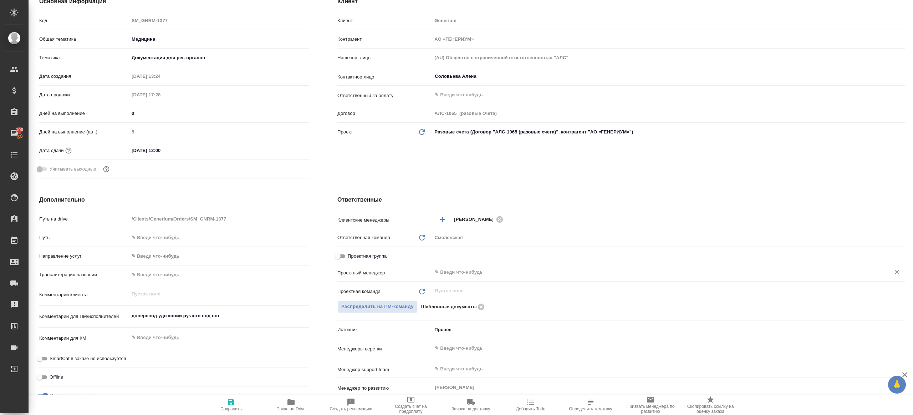
click at [471, 267] on div "​" at bounding box center [668, 272] width 473 height 13
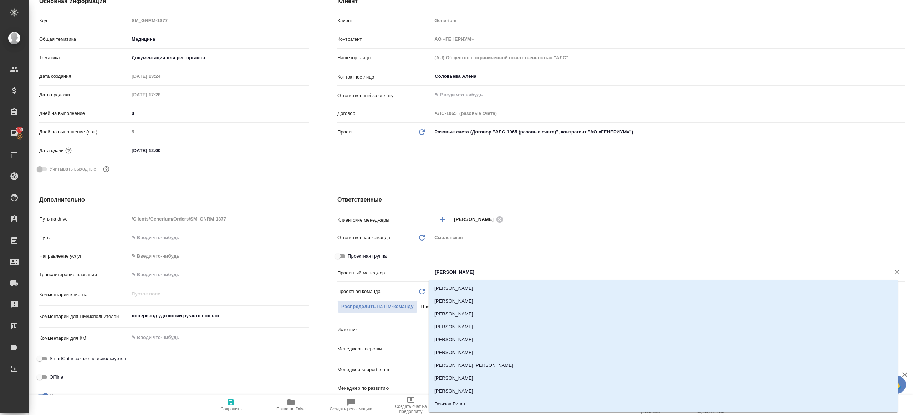
type input "ринат"
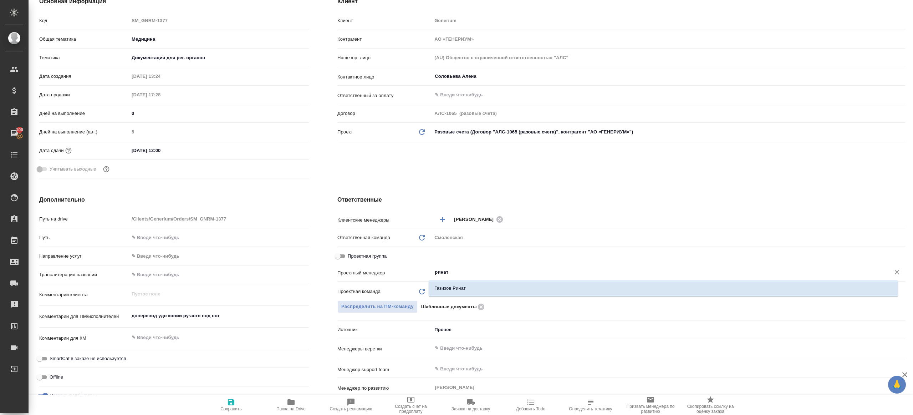
click at [469, 282] on li "Газизов Ринат" at bounding box center [663, 288] width 469 height 13
type textarea "x"
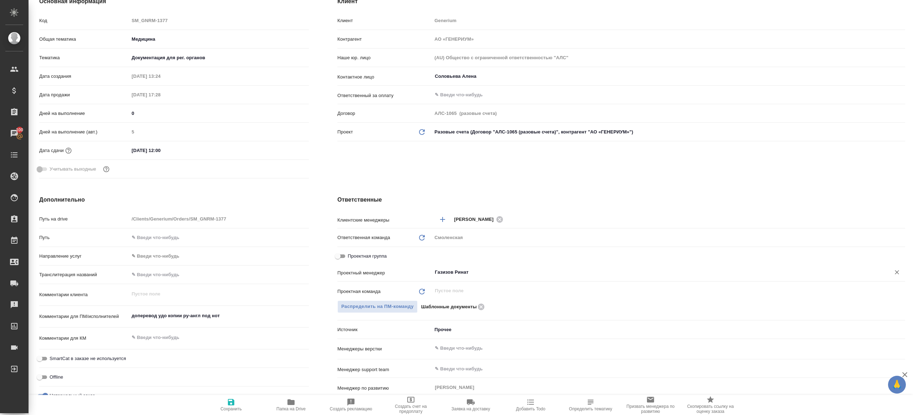
type input "Газизов Ринат"
click at [230, 397] on button "Сохранить" at bounding box center [231, 405] width 60 height 20
type textarea "x"
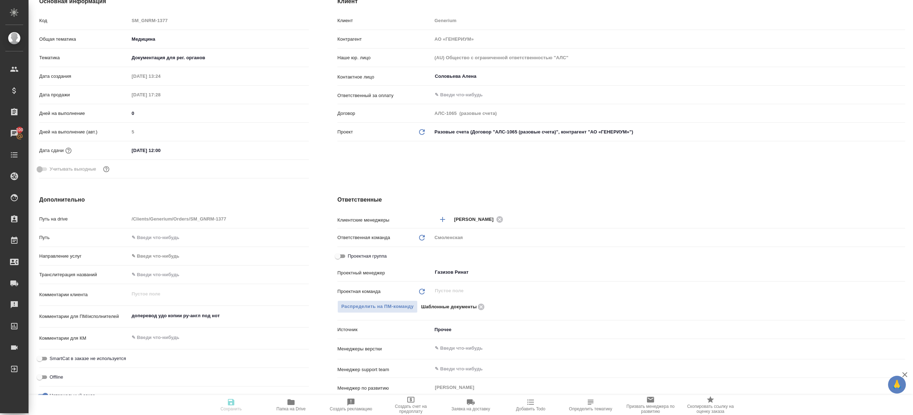
type textarea "x"
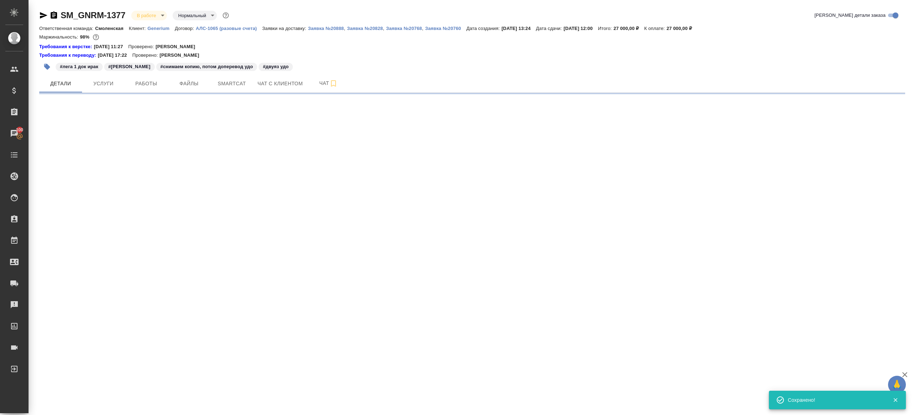
select select "RU"
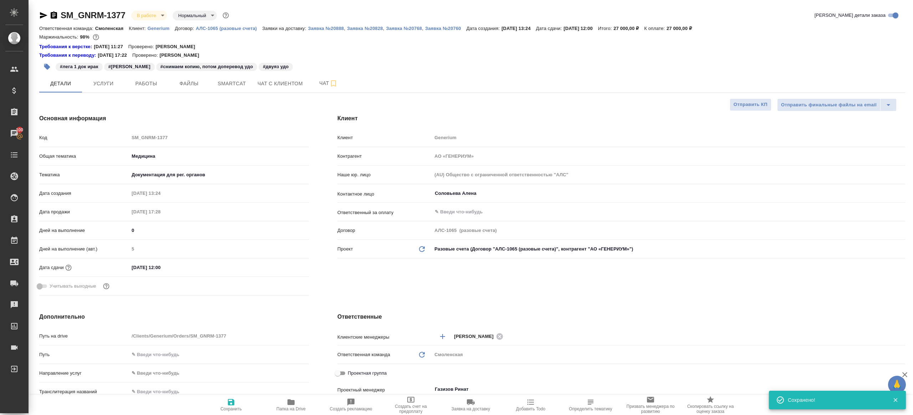
type textarea "x"
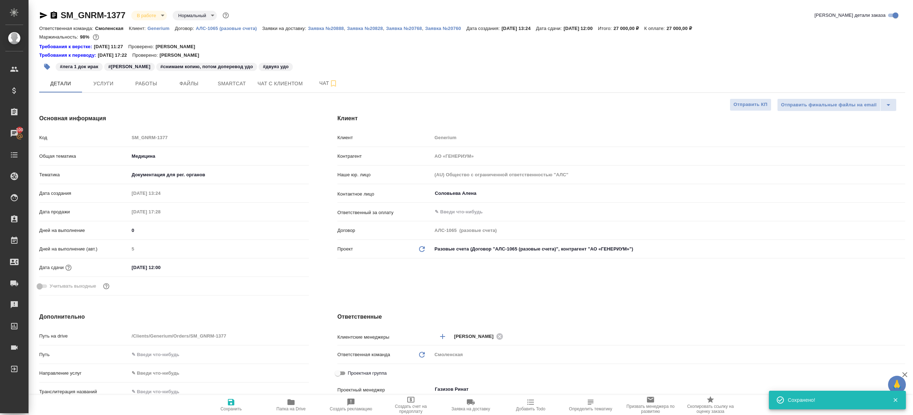
type textarea "x"
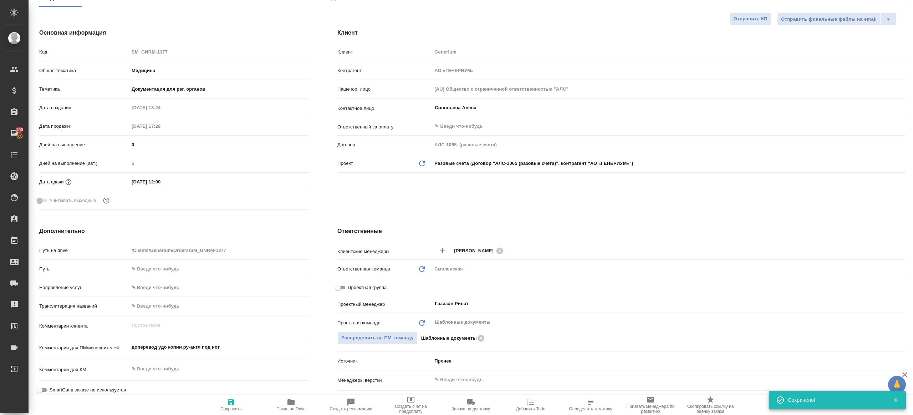
scroll to position [134, 0]
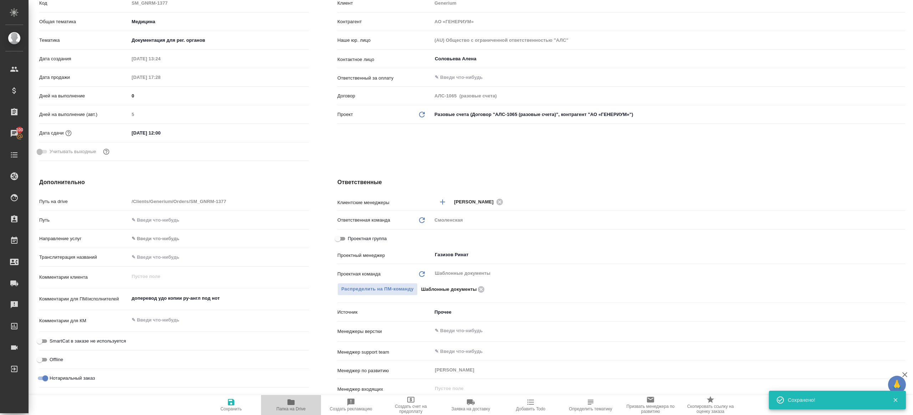
click at [292, 398] on icon "button" at bounding box center [291, 402] width 9 height 9
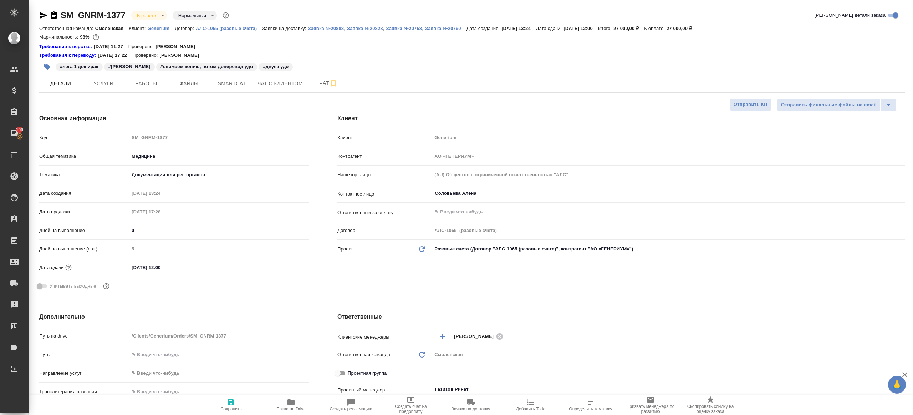
type textarea "x"
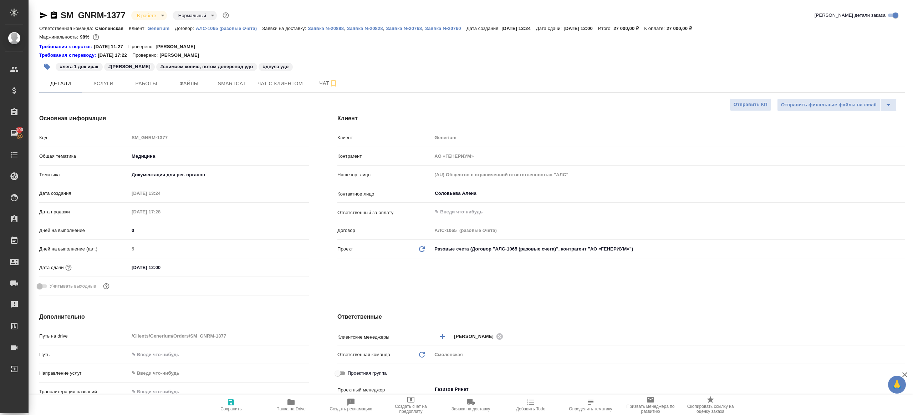
type textarea "x"
click at [150, 86] on span "Работы" at bounding box center [146, 83] width 34 height 9
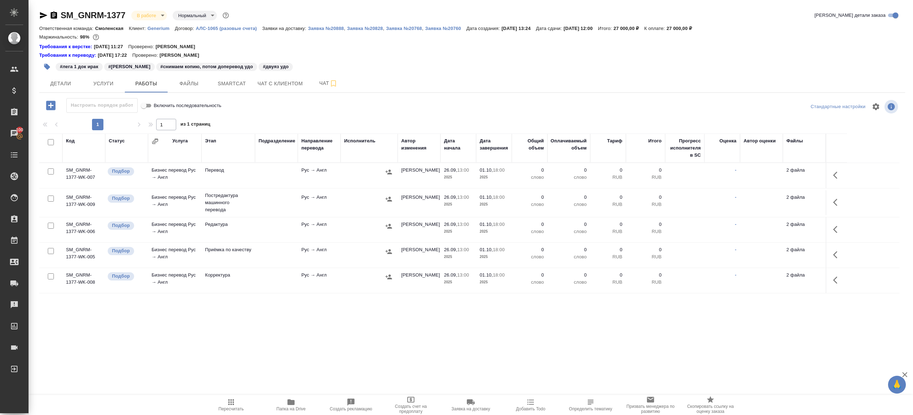
click at [49, 140] on input "checkbox" at bounding box center [51, 142] width 6 height 6
checkbox input "true"
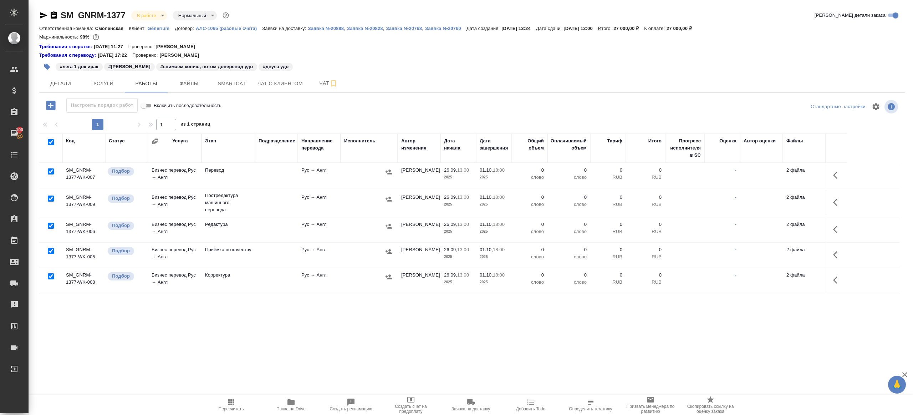
checkbox input "true"
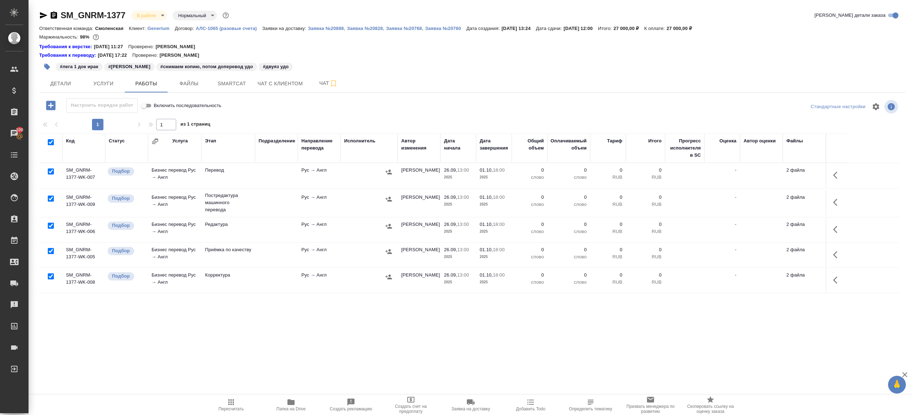
checkbox input "true"
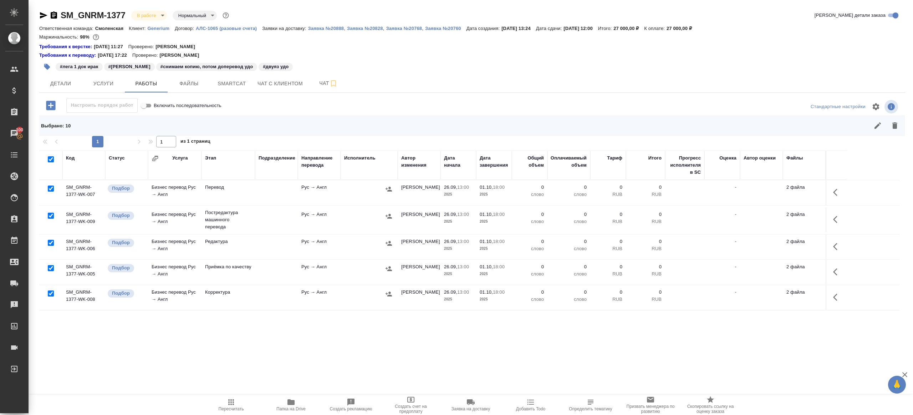
click at [53, 187] on input "checkbox" at bounding box center [51, 188] width 6 height 6
checkbox input "false"
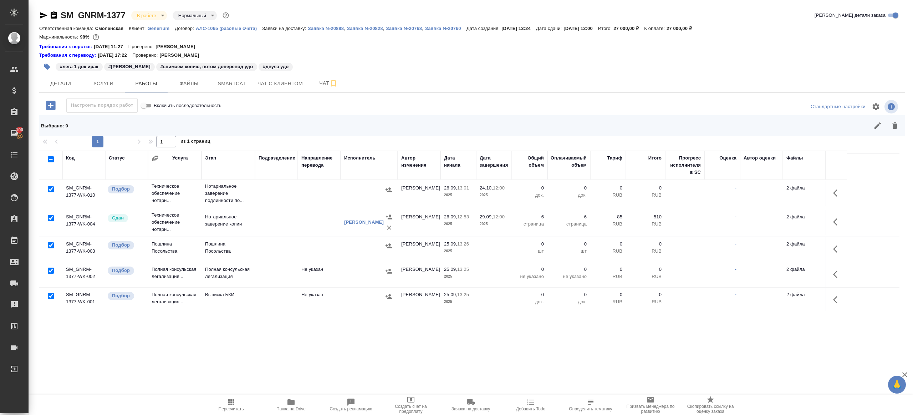
scroll to position [101, 0]
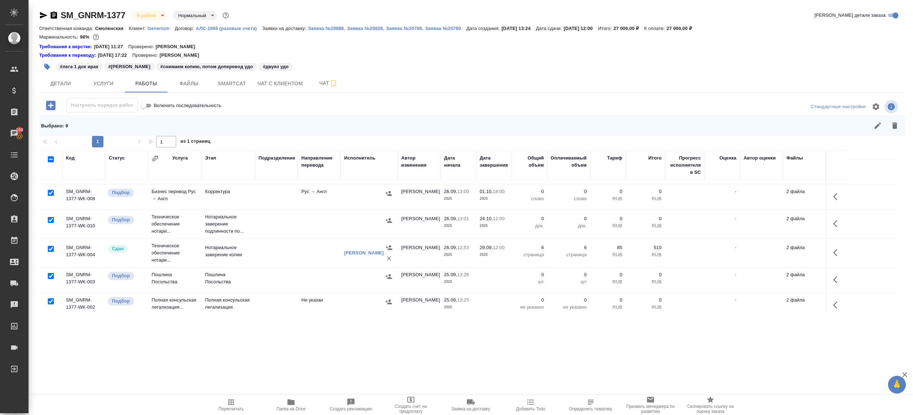
click at [49, 217] on input "checkbox" at bounding box center [51, 220] width 6 height 6
checkbox input "false"
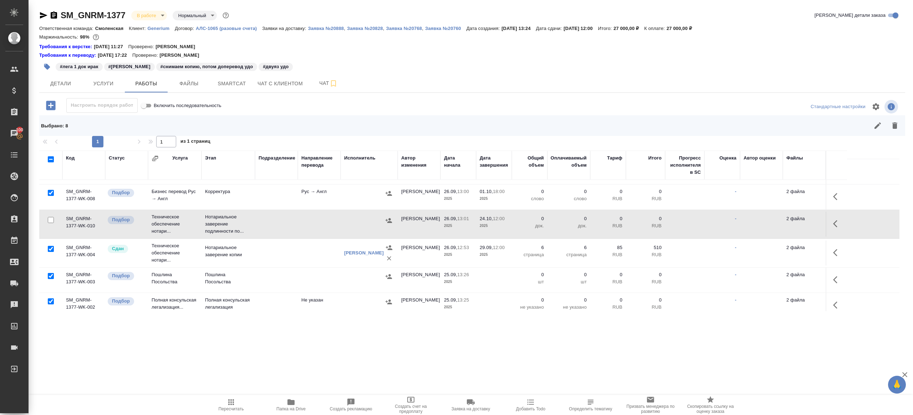
click at [51, 249] on input "checkbox" at bounding box center [51, 249] width 6 height 6
checkbox input "false"
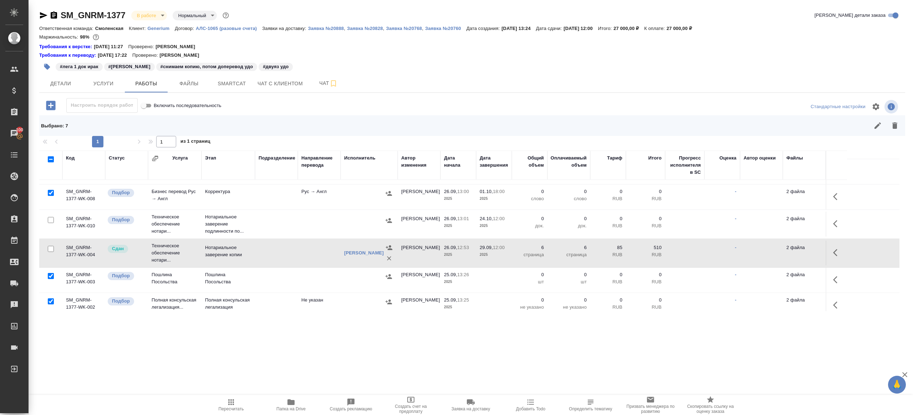
click at [52, 273] on input "checkbox" at bounding box center [51, 276] width 6 height 6
checkbox input "false"
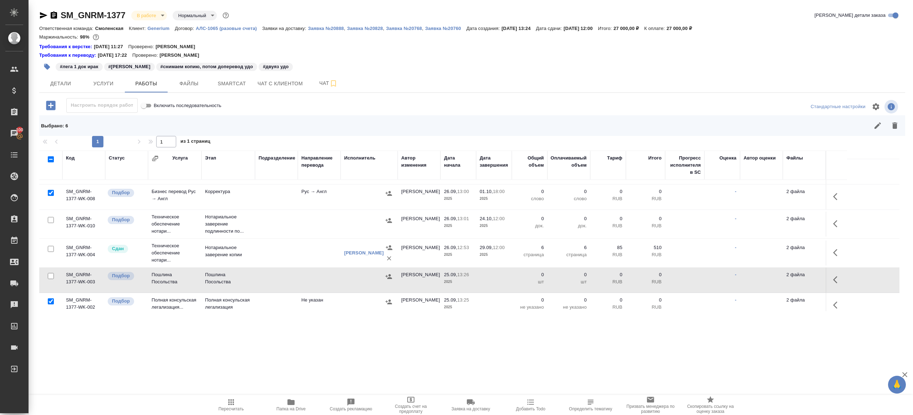
scroll to position [131, 0]
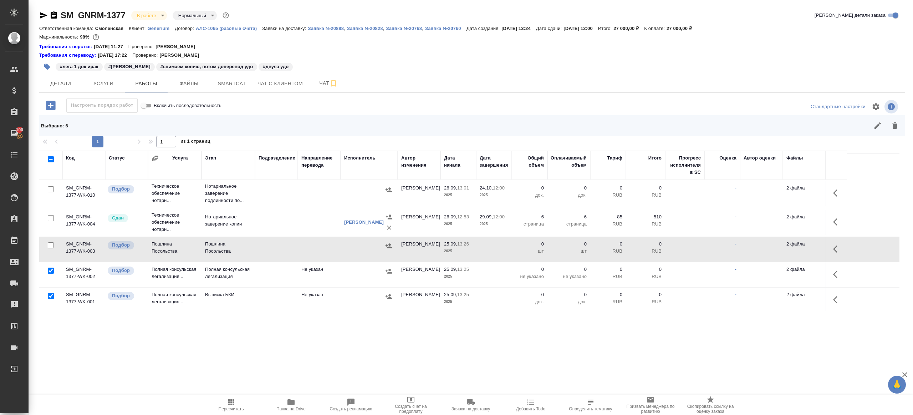
click at [50, 270] on input "checkbox" at bounding box center [51, 271] width 6 height 6
checkbox input "false"
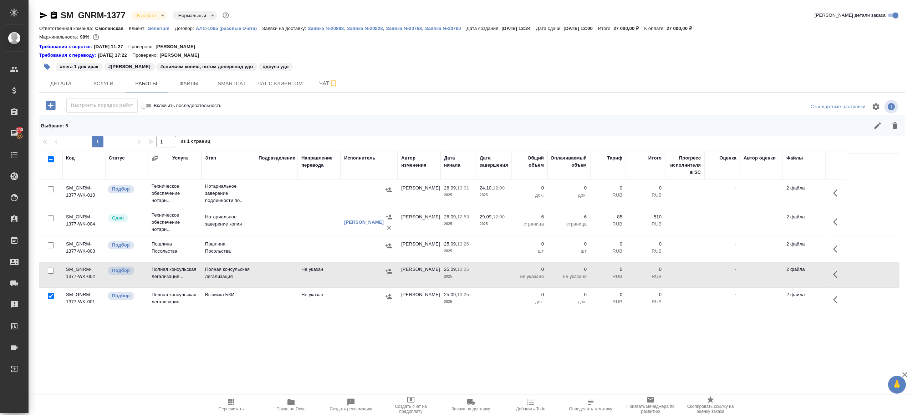
click at [51, 294] on input "checkbox" at bounding box center [51, 296] width 6 height 6
checkbox input "false"
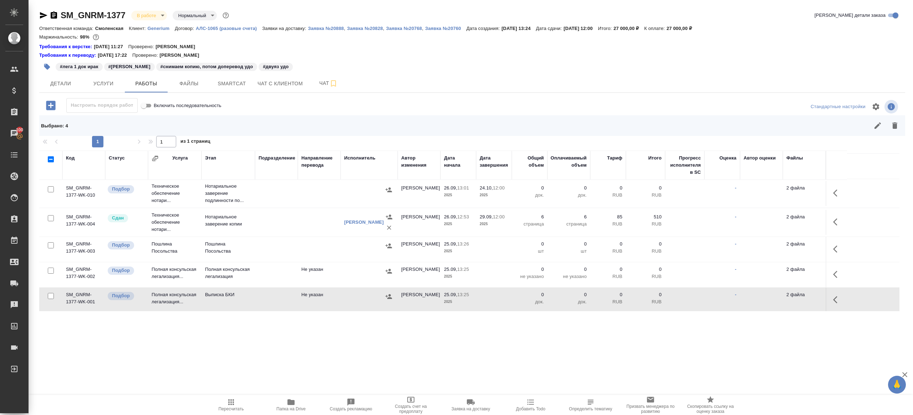
scroll to position [0, 0]
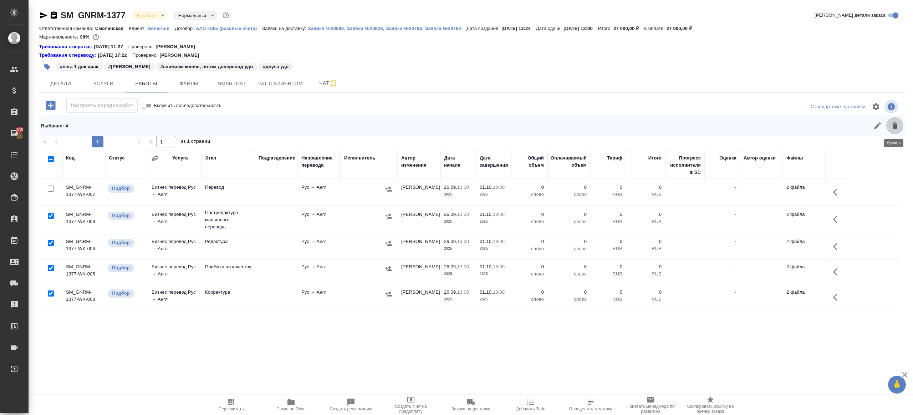
click at [887, 129] on button "button" at bounding box center [894, 125] width 17 height 17
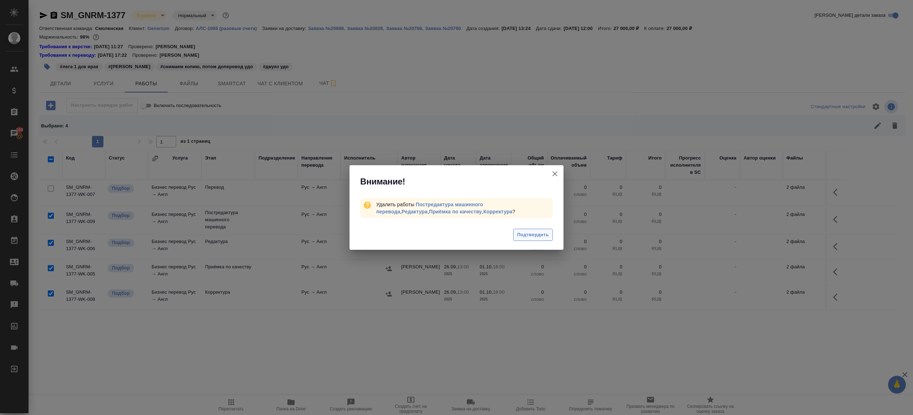
click at [531, 238] on span "Подтвердить" at bounding box center [533, 235] width 32 height 8
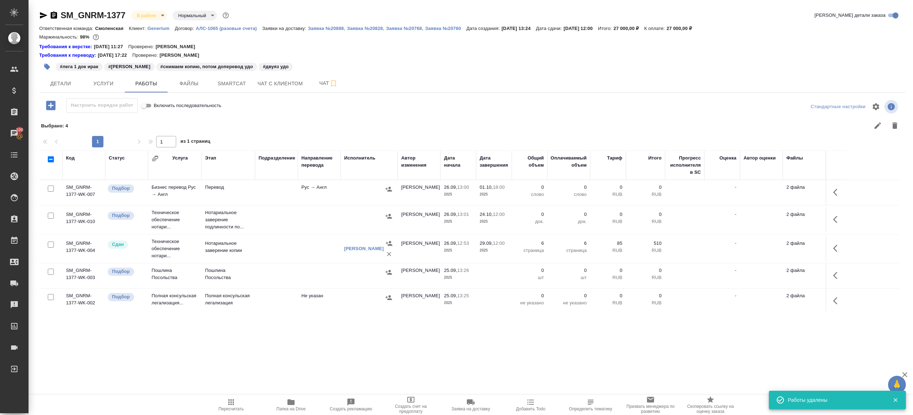
click at [831, 193] on button "button" at bounding box center [837, 192] width 17 height 17
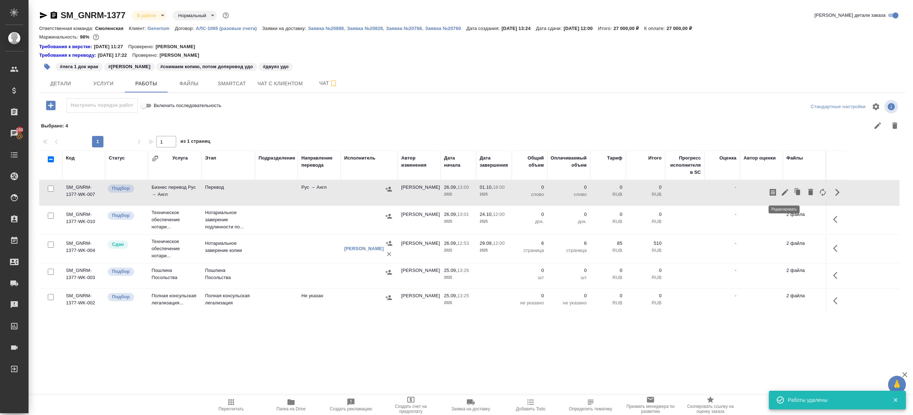
click at [784, 192] on icon "button" at bounding box center [785, 192] width 9 height 9
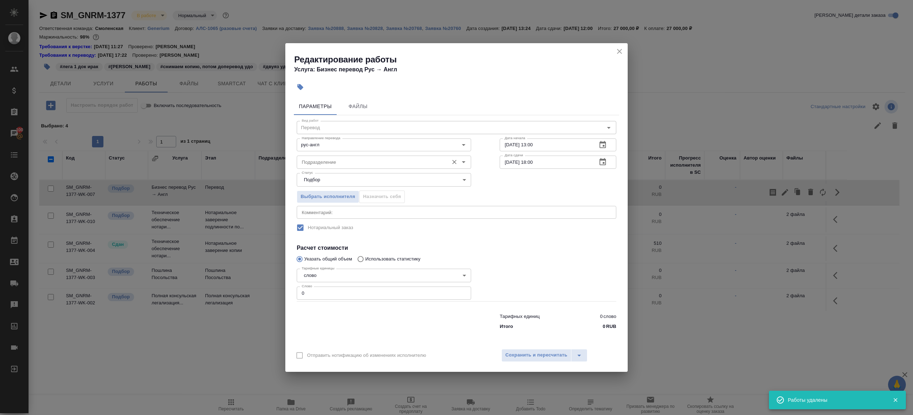
click at [374, 159] on input "Подразделение" at bounding box center [372, 162] width 146 height 9
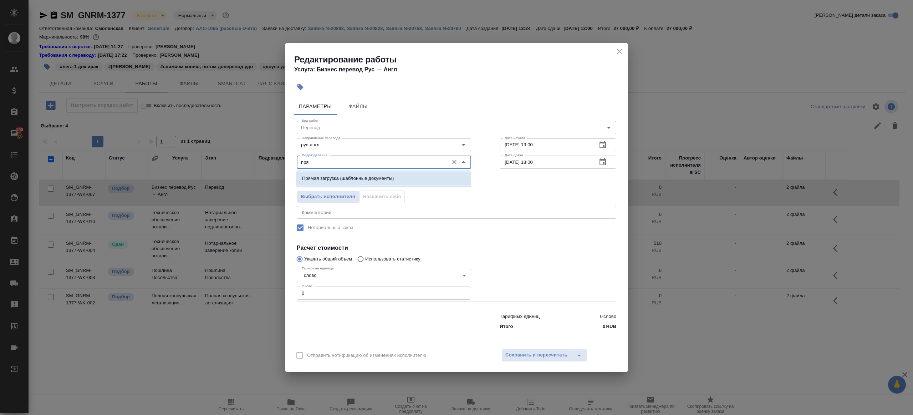
click at [365, 173] on li "Прямая загрузка (шаблонные документы)" at bounding box center [383, 178] width 174 height 13
type input "Прямая загрузка (шаблонные документы)"
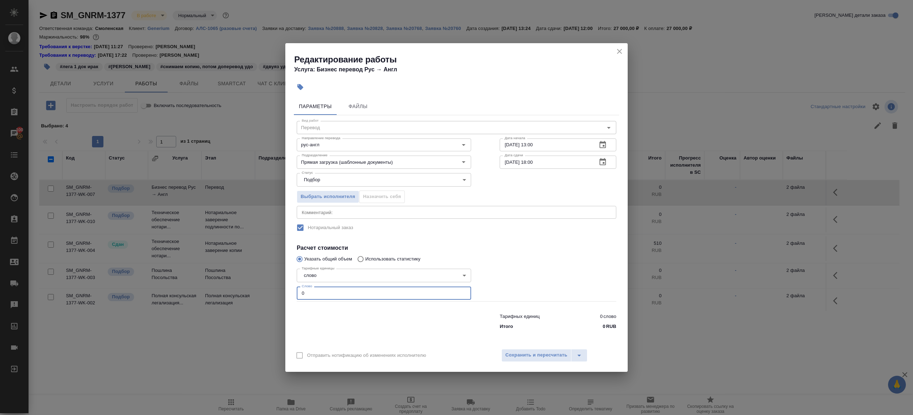
drag, startPoint x: 338, startPoint y: 292, endPoint x: 276, endPoint y: 289, distance: 62.1
click at [276, 289] on div "Редактирование работы Услуга: Бизнес перевод Рус → [PERSON_NAME] Файлы Вид рабо…" at bounding box center [456, 207] width 913 height 415
type input "100"
click at [531, 355] on span "Сохранить и пересчитать" at bounding box center [536, 355] width 62 height 8
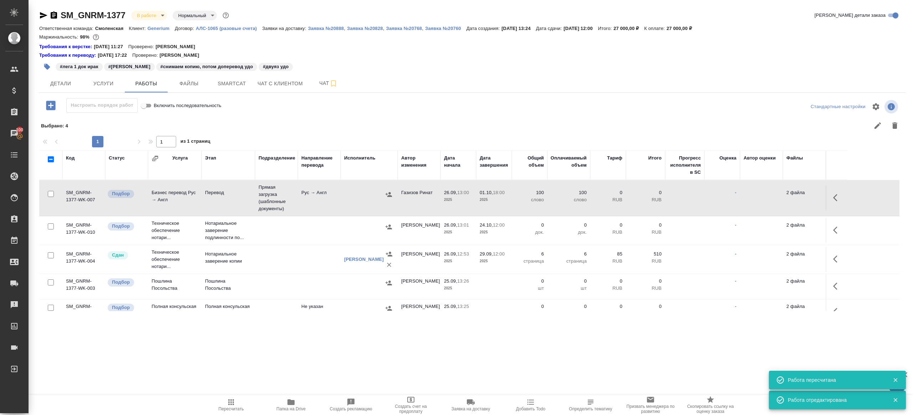
click at [220, 406] on span "Пересчитать" at bounding box center [231, 408] width 25 height 5
click at [306, 375] on div ".cls-1 fill:#fff; AWATERA [PERSON_NAME] Клиенты Спецификации Заказы 100 Чаты To…" at bounding box center [456, 207] width 913 height 415
click at [233, 395] on button "Пересчитать" at bounding box center [231, 405] width 60 height 20
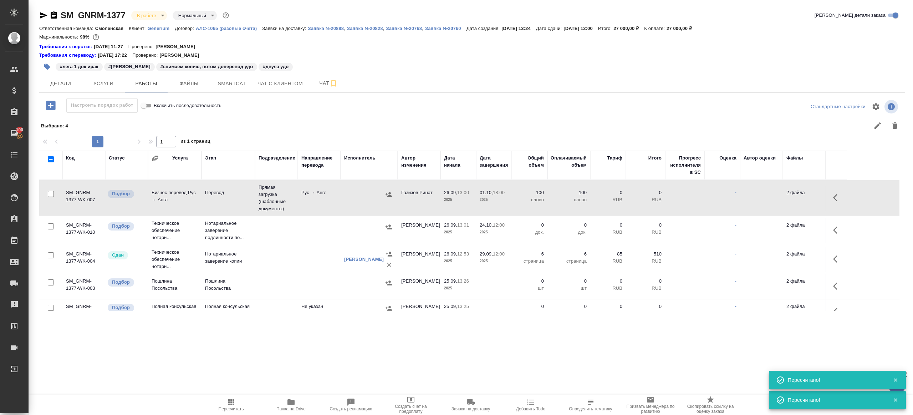
click at [322, 380] on div ".cls-1 fill:#fff; AWATERA [PERSON_NAME] Клиенты Спецификации Заказы 100 Чаты To…" at bounding box center [456, 207] width 913 height 415
click at [229, 403] on icon "button" at bounding box center [231, 402] width 6 height 6
click at [319, 367] on div ".cls-1 fill:#fff; AWATERA [PERSON_NAME] Клиенты Спецификации Заказы 100 Чаты To…" at bounding box center [456, 207] width 913 height 415
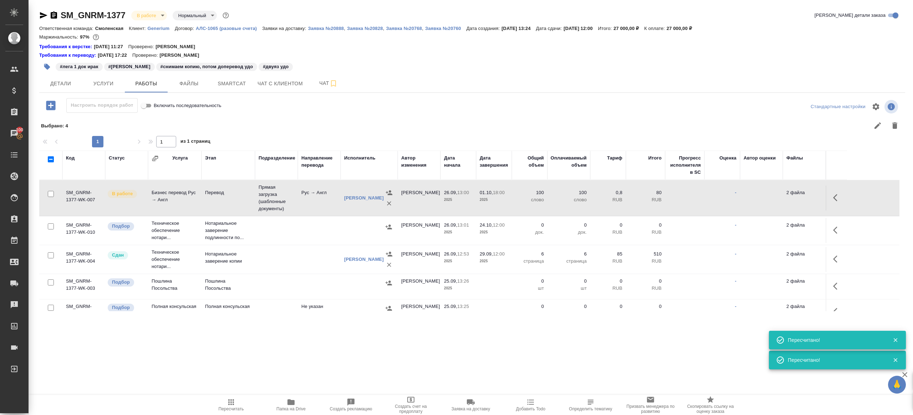
click at [458, 118] on div at bounding box center [559, 125] width 690 height 17
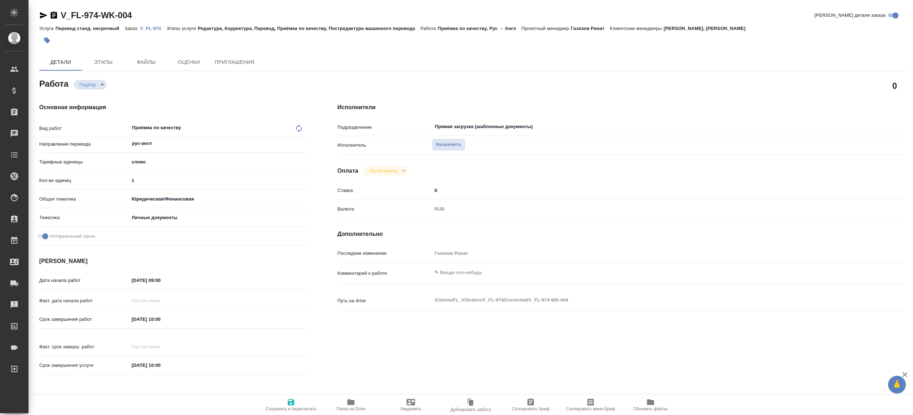
type textarea "x"
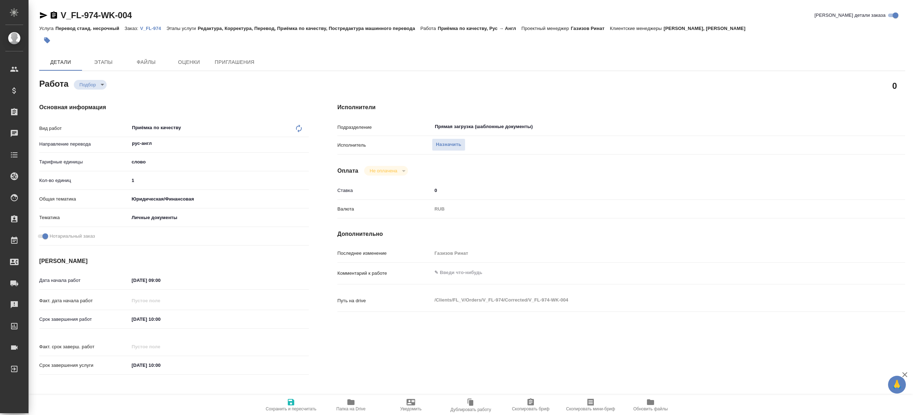
type textarea "x"
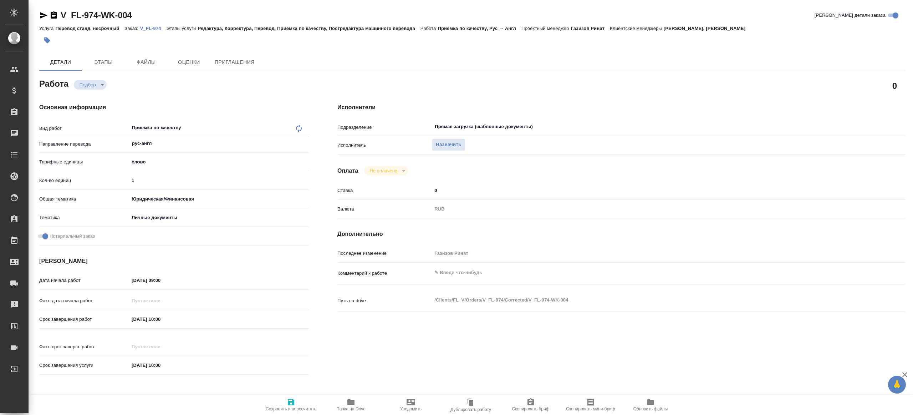
type textarea "x"
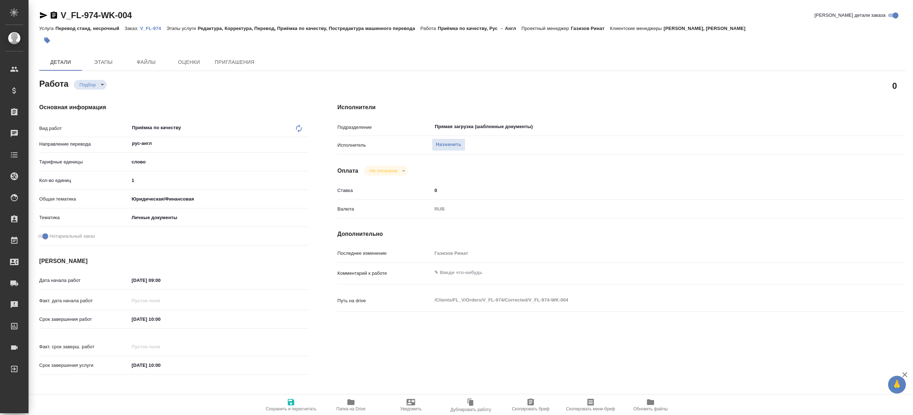
type textarea "x"
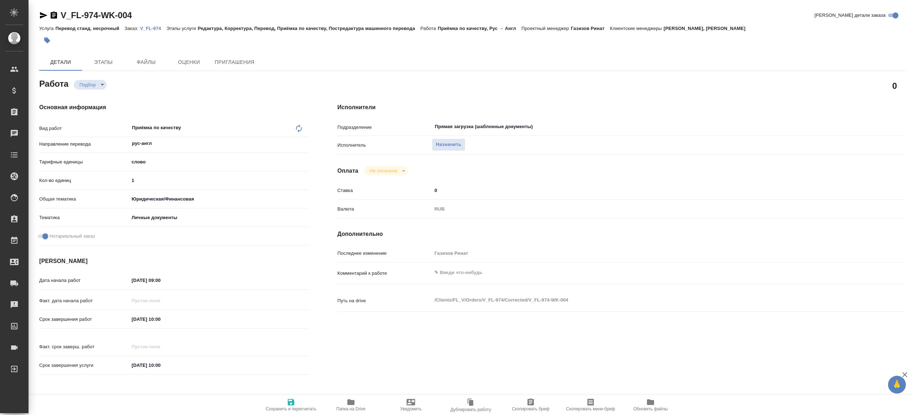
type textarea "x"
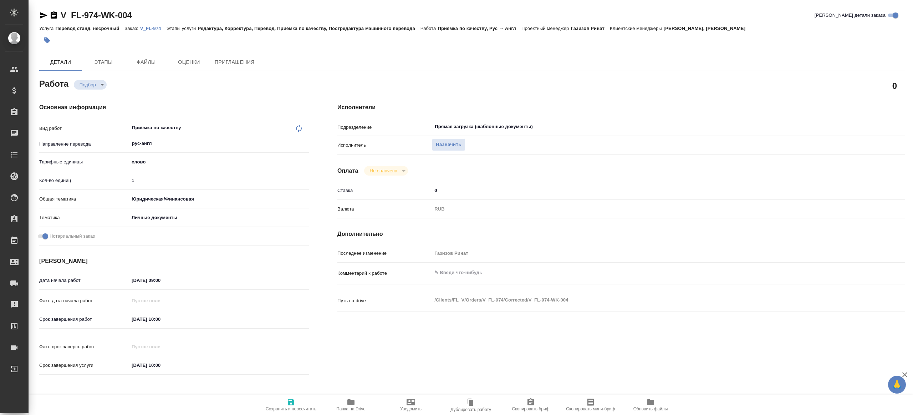
type textarea "x"
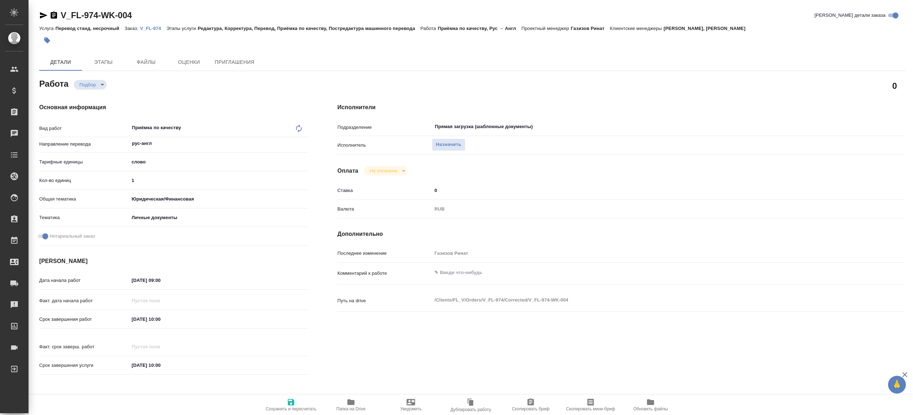
type textarea "x"
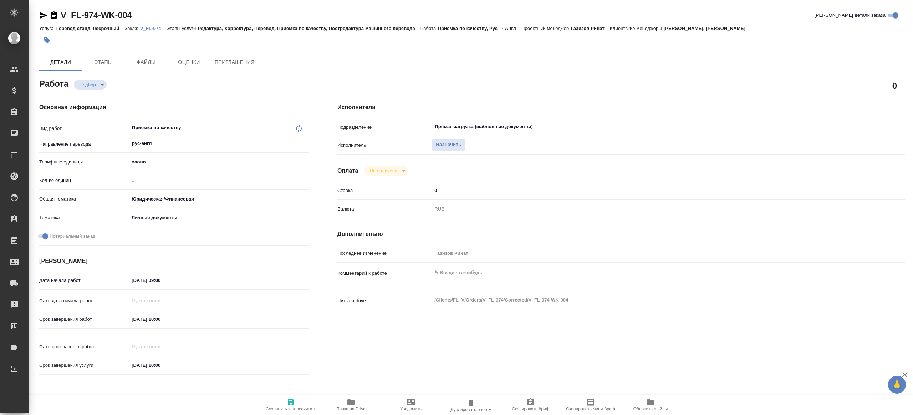
type textarea "x"
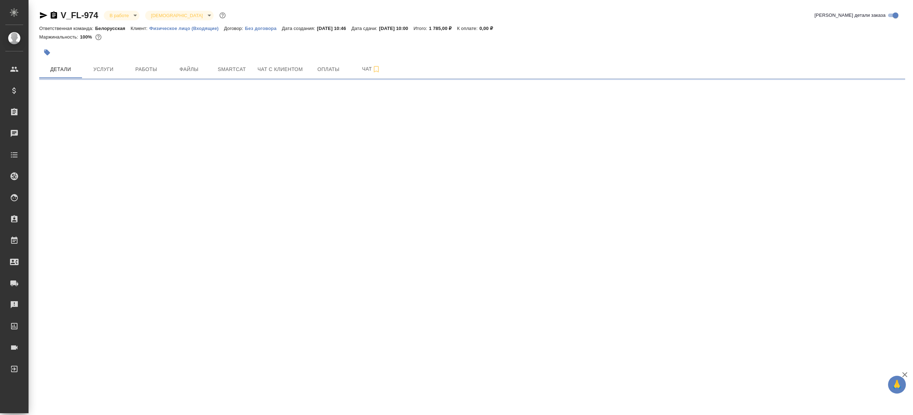
select select "RU"
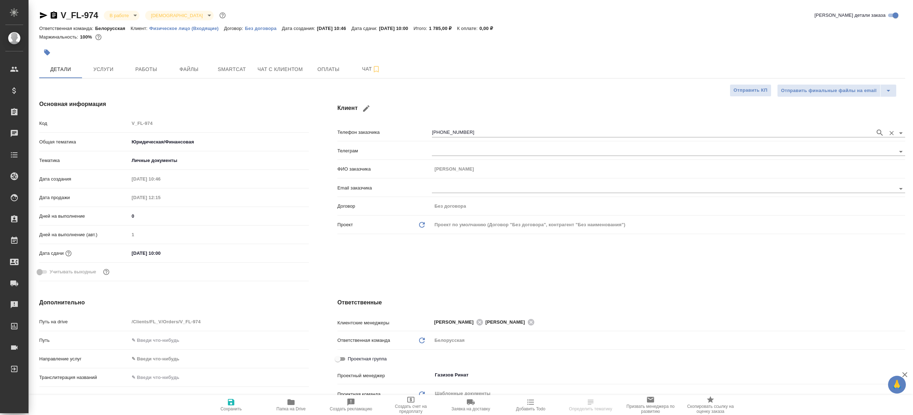
type textarea "x"
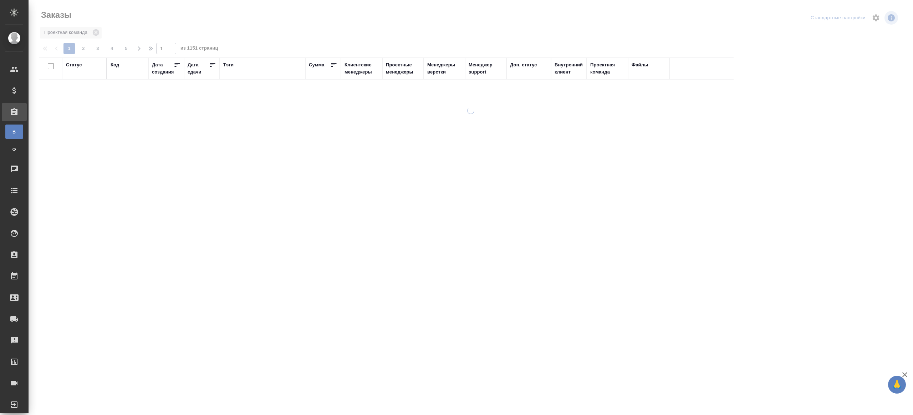
click at [389, 67] on div "Проектные менеджеры" at bounding box center [403, 68] width 34 height 14
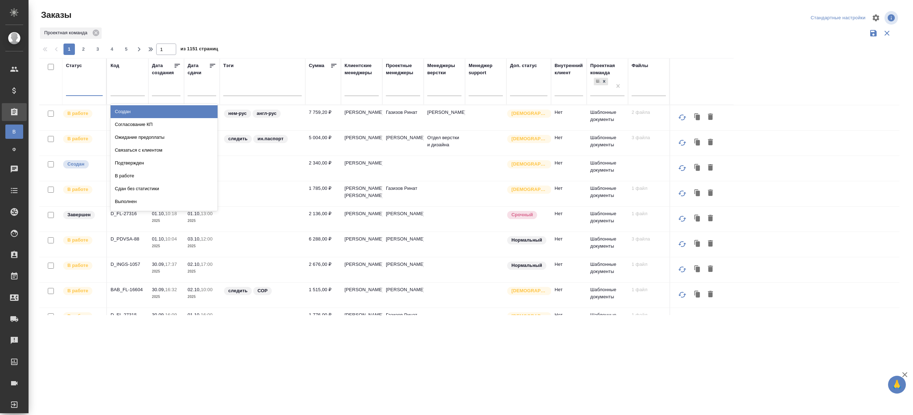
click at [89, 93] on div at bounding box center [84, 88] width 37 height 10
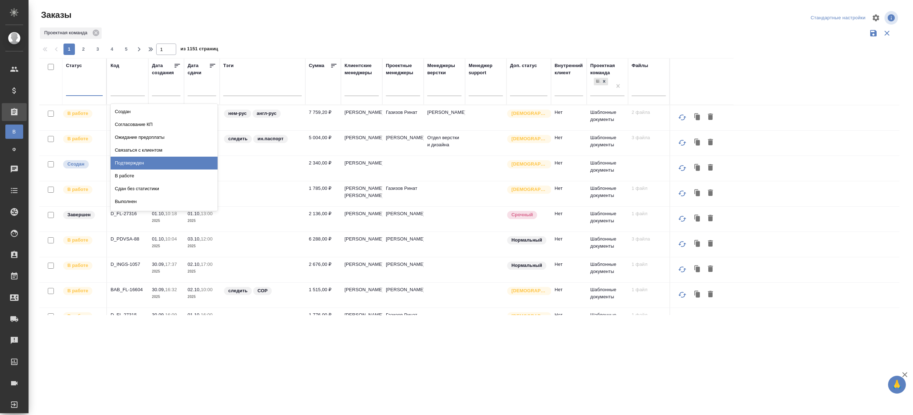
click at [113, 160] on div "Подтвержден" at bounding box center [164, 163] width 107 height 13
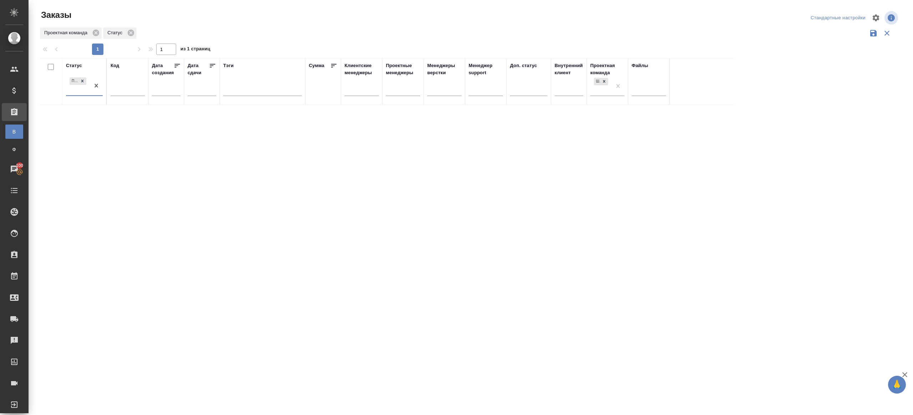
click at [653, 22] on div "Стандартные настройки" at bounding box center [758, 17] width 283 height 17
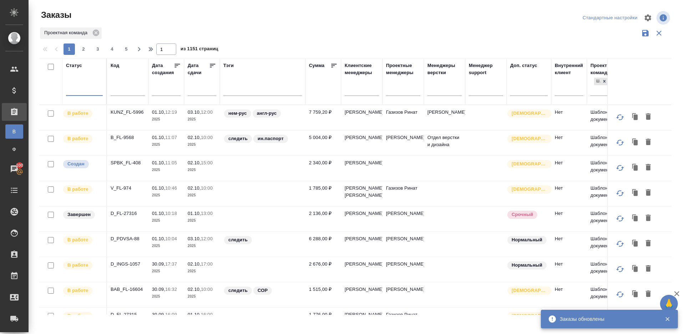
click at [339, 27] on div "Проектная команда" at bounding box center [355, 33] width 632 height 14
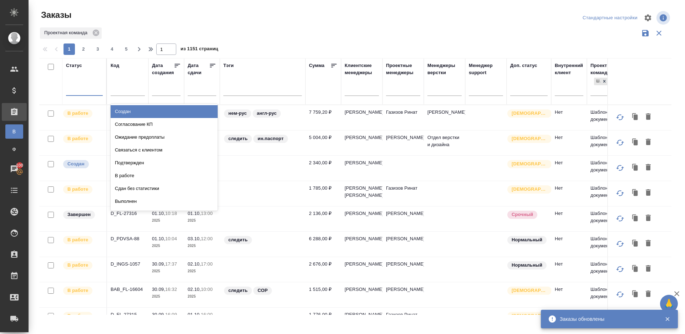
click at [92, 90] on div at bounding box center [84, 88] width 37 height 10
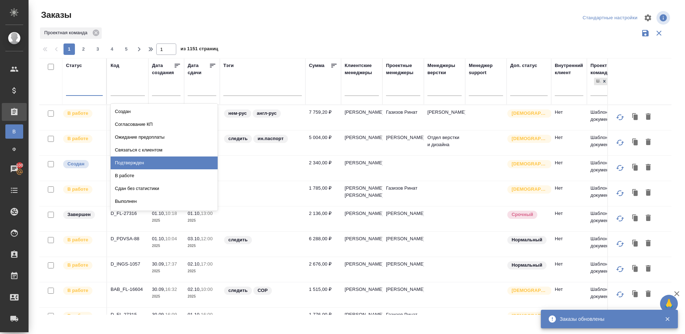
click at [138, 161] on div "Подтвержден" at bounding box center [164, 163] width 107 height 13
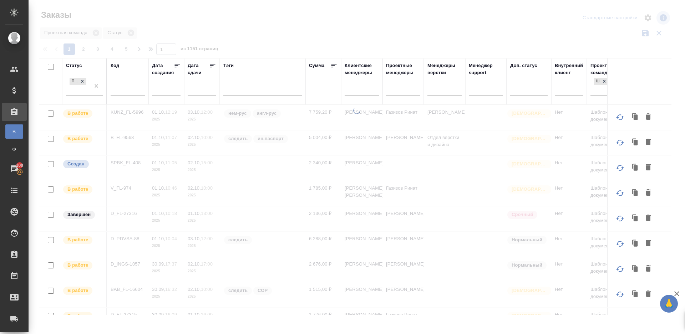
click at [301, 39] on div at bounding box center [357, 159] width 656 height 319
click at [359, 26] on div at bounding box center [358, 17] width 213 height 17
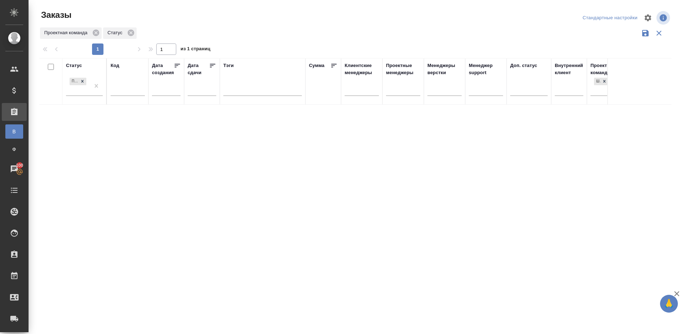
click at [247, 40] on div at bounding box center [358, 42] width 638 height 4
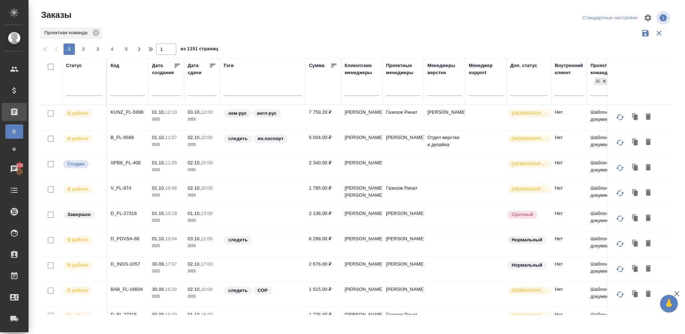
click at [299, 29] on div "Проектная команда" at bounding box center [355, 33] width 632 height 14
click at [78, 94] on div at bounding box center [84, 89] width 37 height 14
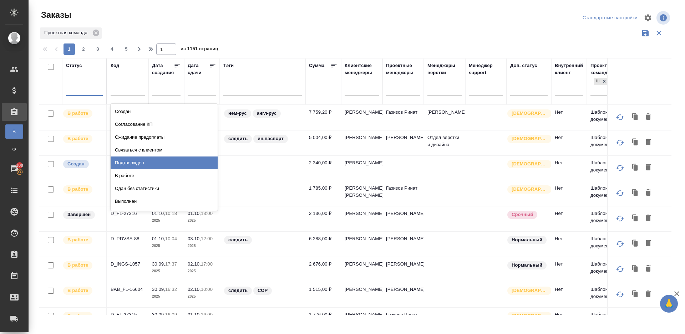
click at [131, 162] on div "Подтвержден" at bounding box center [164, 163] width 107 height 13
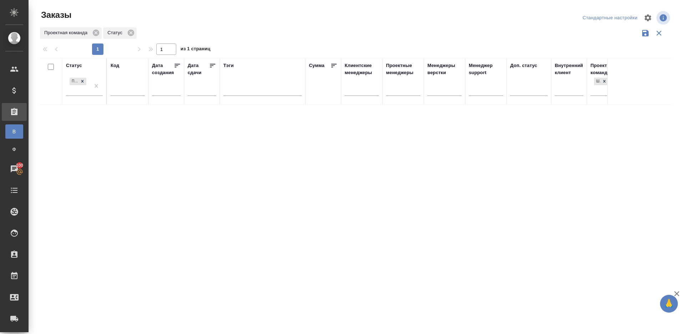
click at [357, 41] on div at bounding box center [358, 42] width 638 height 4
click at [337, 17] on div at bounding box center [358, 17] width 213 height 17
click at [358, 29] on div "Проектная команда Статус" at bounding box center [355, 33] width 632 height 14
click at [222, 170] on div "Статус Подтвержден Код Дата создания Дата сдачи Тэги Сумма Клиентские менеджеры…" at bounding box center [355, 186] width 632 height 257
click at [388, 20] on div at bounding box center [358, 17] width 213 height 17
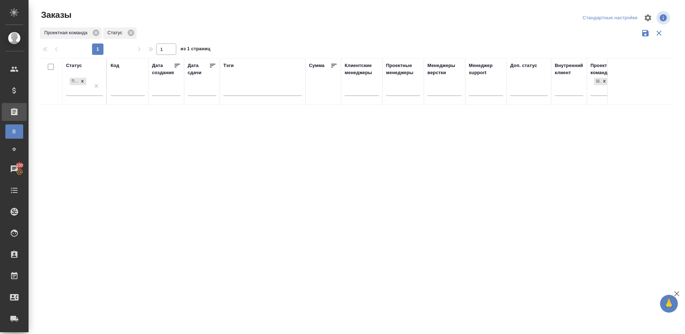
click at [187, 177] on div "Статус Подтвержден Код Дата создания Дата сдачи Тэги Сумма Клиентские менеджеры…" at bounding box center [355, 186] width 632 height 257
click at [177, 173] on div "Статус Подтвержден Код Дата создания Дата сдачи Тэги Сумма Клиентские менеджеры…" at bounding box center [355, 186] width 632 height 257
click at [155, 204] on div "Статус Подтвержден Код Дата создания Дата сдачи Тэги Сумма Клиентские менеджеры…" at bounding box center [355, 186] width 632 height 257
click at [104, 89] on th "Статус Подтвержден" at bounding box center [84, 81] width 45 height 47
click at [103, 89] on th "Статус Подтвержден" at bounding box center [84, 81] width 45 height 47
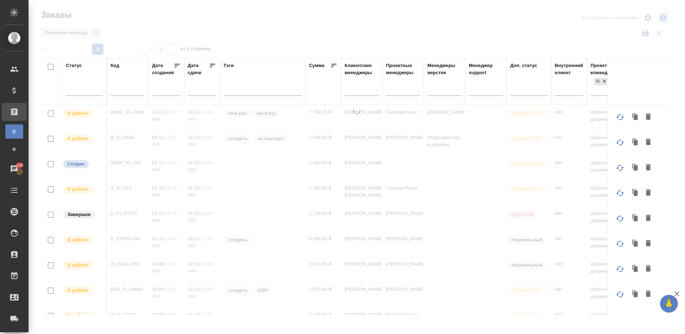
drag, startPoint x: 251, startPoint y: 38, endPoint x: 54, endPoint y: 84, distance: 202.6
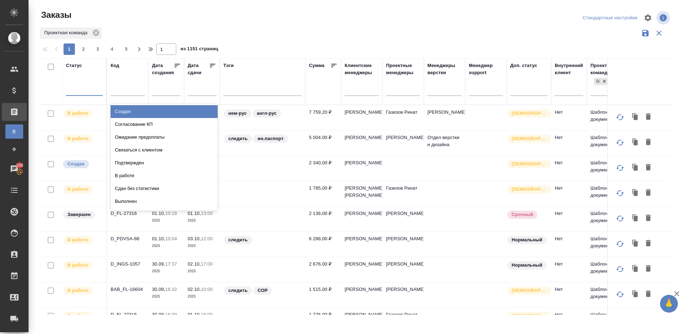
click at [73, 88] on input "text" at bounding box center [74, 88] width 8 height 5
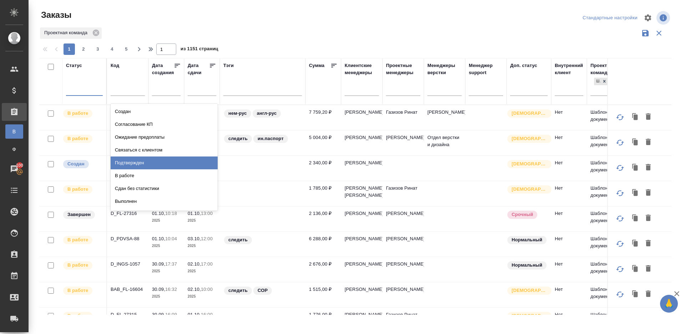
click at [150, 159] on div "Подтвержден" at bounding box center [164, 163] width 107 height 13
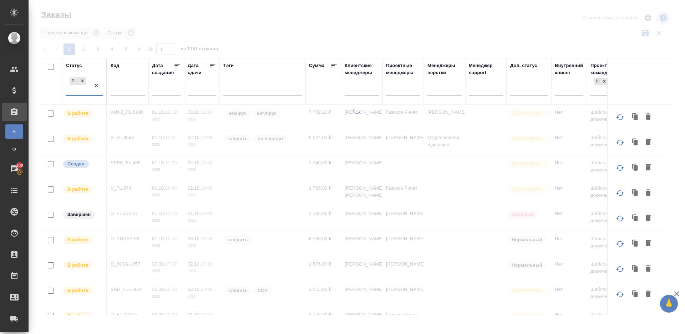
click at [259, 42] on div at bounding box center [357, 159] width 656 height 319
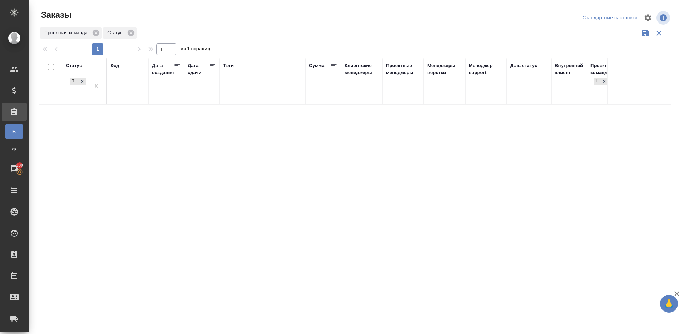
click at [302, 31] on div "Проектная команда Статус" at bounding box center [355, 33] width 632 height 14
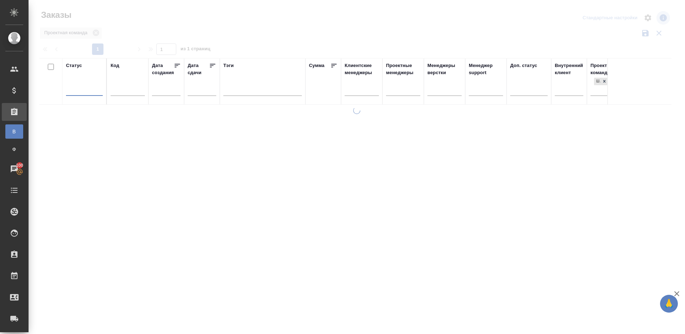
click at [279, 27] on div at bounding box center [357, 159] width 656 height 319
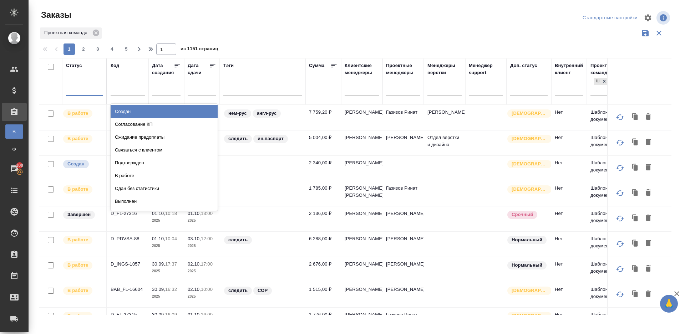
click at [75, 89] on input "text" at bounding box center [74, 88] width 8 height 5
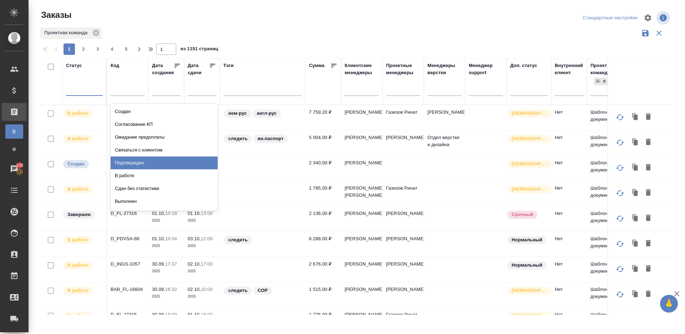
click at [139, 166] on div "Подтвержден" at bounding box center [164, 163] width 107 height 13
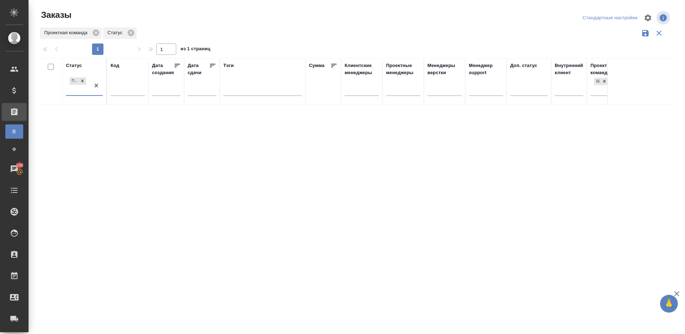
click at [250, 30] on div "Проектная команда Статус" at bounding box center [355, 33] width 632 height 14
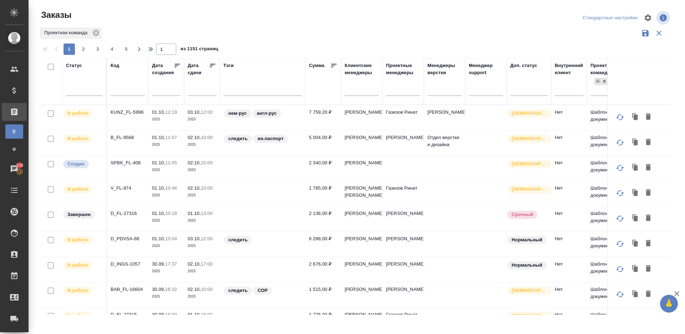
click at [315, 40] on div at bounding box center [358, 42] width 638 height 4
click at [82, 76] on div "Статус" at bounding box center [84, 81] width 37 height 39
click at [82, 85] on div at bounding box center [84, 88] width 37 height 10
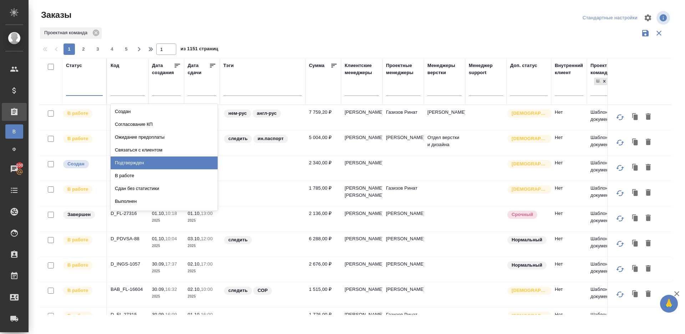
click at [136, 166] on div "Подтвержден" at bounding box center [164, 163] width 107 height 13
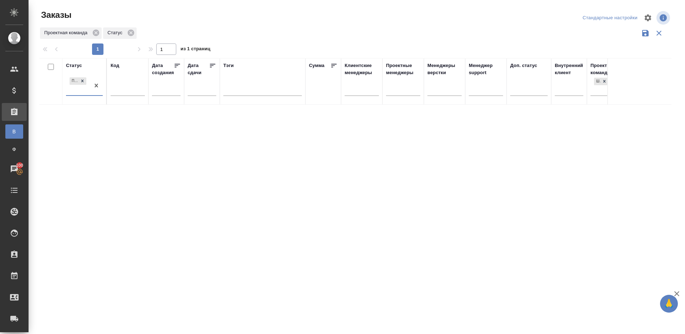
click at [271, 25] on div at bounding box center [358, 17] width 213 height 17
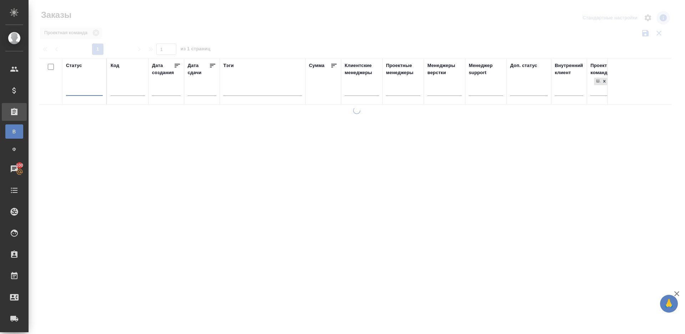
click at [93, 83] on div at bounding box center [84, 88] width 37 height 10
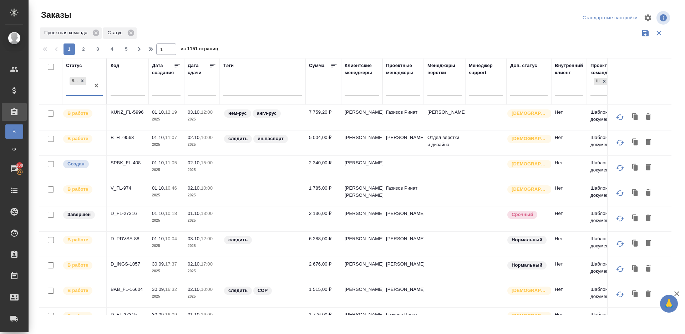
click at [212, 66] on icon at bounding box center [212, 65] width 7 height 7
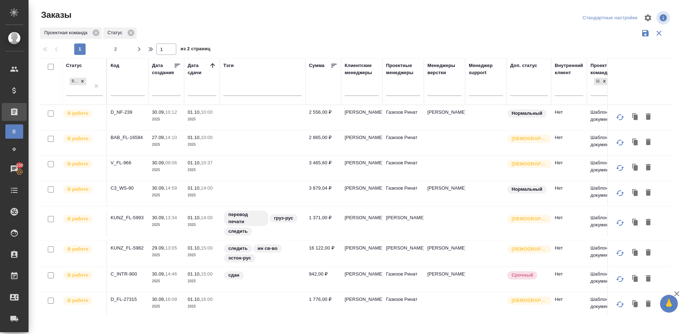
click at [347, 21] on div at bounding box center [358, 17] width 213 height 17
click at [408, 90] on div at bounding box center [403, 88] width 34 height 10
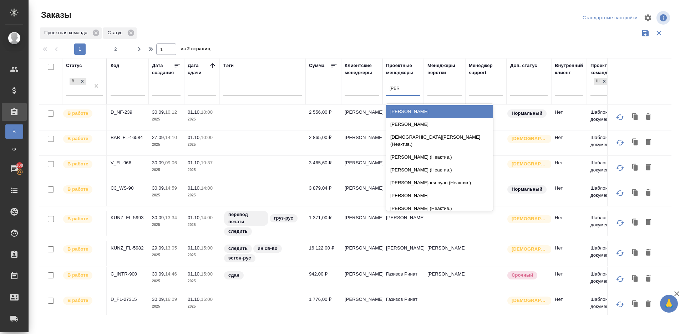
type input "ринат"
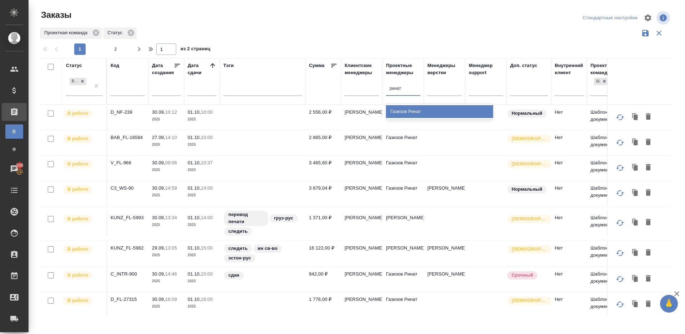
click at [416, 107] on div "Газизов Ринат" at bounding box center [439, 111] width 107 height 13
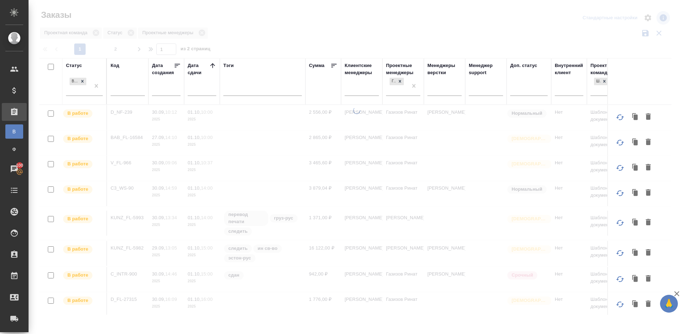
click at [437, 30] on div at bounding box center [357, 159] width 656 height 319
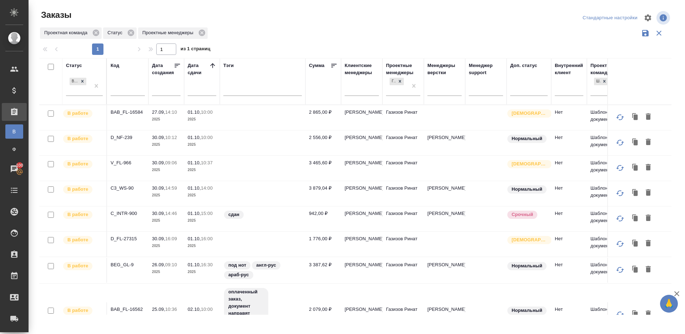
click at [129, 109] on p "BAB_FL-16584" at bounding box center [128, 112] width 34 height 7
click at [127, 134] on p "D_NF-239" at bounding box center [128, 137] width 34 height 7
click at [126, 162] on p "V_FL-966" at bounding box center [128, 162] width 34 height 7
click at [123, 186] on p "C3_WS-90" at bounding box center [128, 188] width 34 height 7
click at [123, 214] on p "C_INTR-900" at bounding box center [128, 213] width 34 height 7
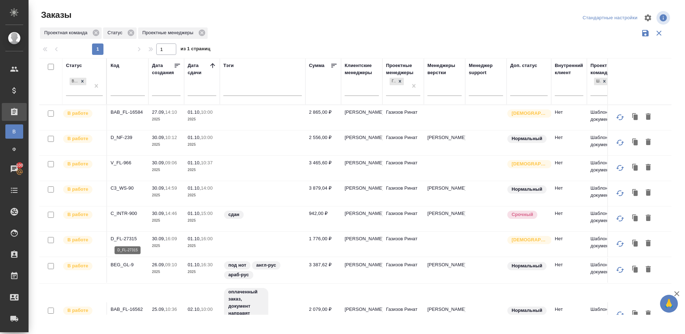
click at [123, 236] on p "D_FL-27315" at bounding box center [128, 238] width 34 height 7
click at [123, 265] on p "BEG_GL-9" at bounding box center [128, 264] width 34 height 7
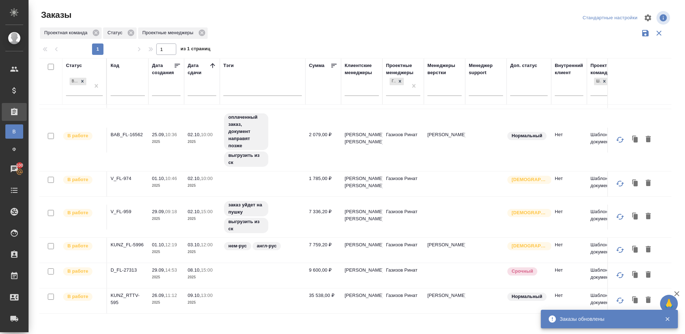
scroll to position [74, 0]
click at [129, 131] on p "BAB_FL-16562" at bounding box center [128, 134] width 34 height 7
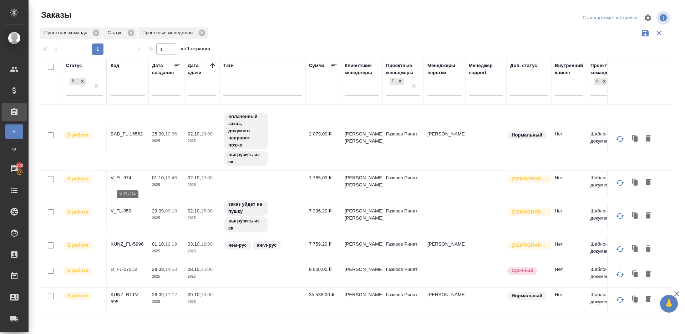
click at [121, 182] on p "V_FL-974" at bounding box center [128, 177] width 34 height 7
click at [120, 215] on p "V_FL-959" at bounding box center [128, 211] width 34 height 7
click at [124, 248] on p "KUNZ_FL-5996" at bounding box center [128, 244] width 34 height 7
click at [126, 273] on p "D_FL-27313" at bounding box center [128, 269] width 34 height 7
click at [126, 306] on p "KUNZ_RTTV-595" at bounding box center [128, 298] width 34 height 14
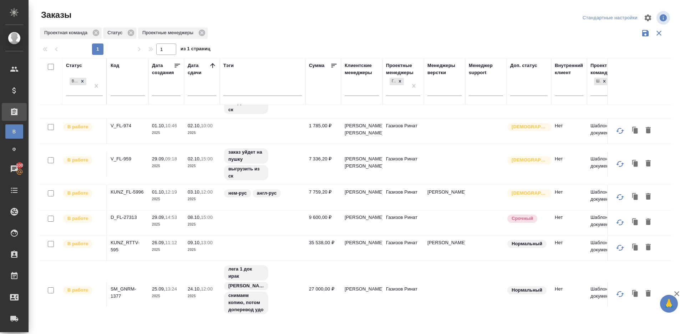
scroll to position [156, 0]
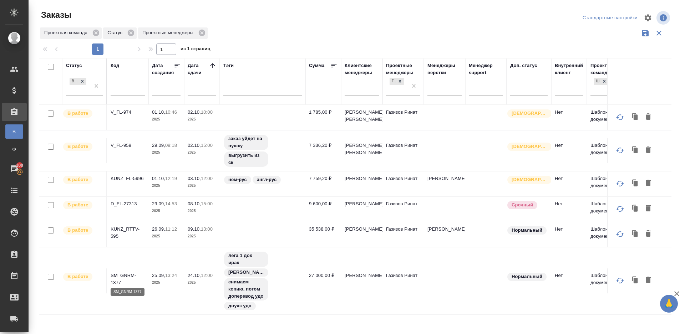
click at [127, 273] on p "SM_GNRM-1377" at bounding box center [128, 279] width 34 height 14
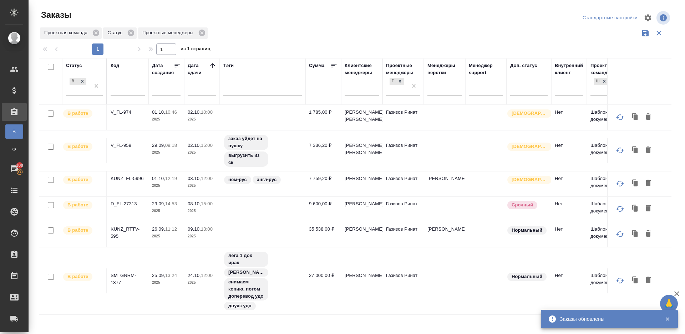
scroll to position [0, 0]
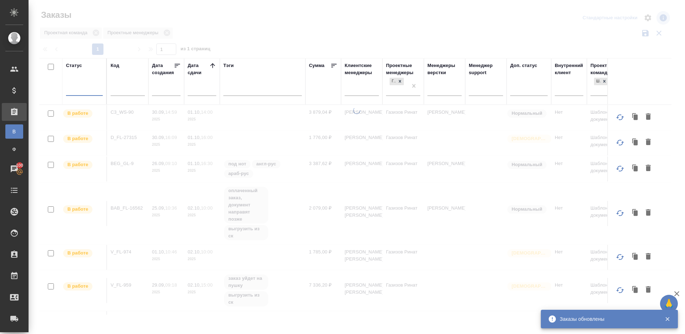
click at [87, 85] on div at bounding box center [84, 88] width 37 height 10
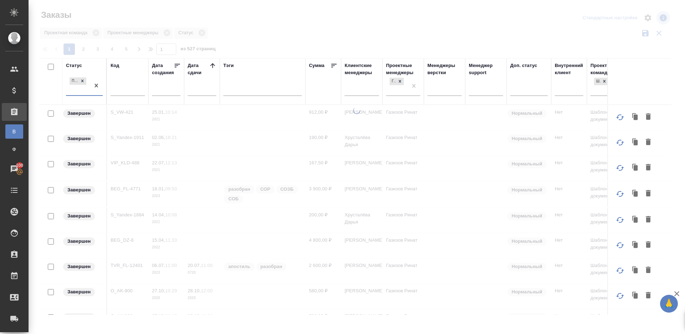
click at [212, 64] on icon at bounding box center [212, 65] width 5 height 5
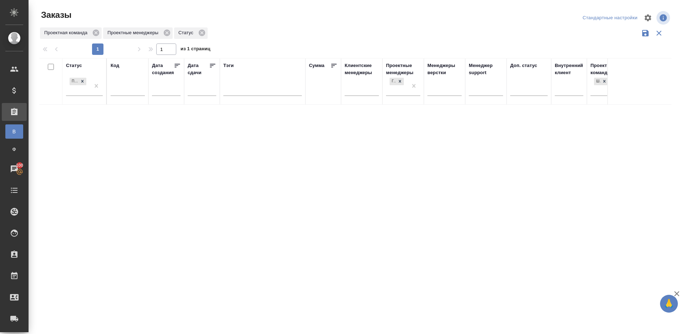
click at [301, 36] on div "Заказы Стандартные настройки Проектная команда Проектные менеджеры Статус 1 1 и…" at bounding box center [358, 159] width 646 height 319
click at [421, 45] on div "1 1 из 1 страниц" at bounding box center [358, 49] width 638 height 11
click at [320, 24] on div at bounding box center [358, 17] width 213 height 17
click at [105, 93] on th "Статус Подтвержден" at bounding box center [84, 81] width 45 height 47
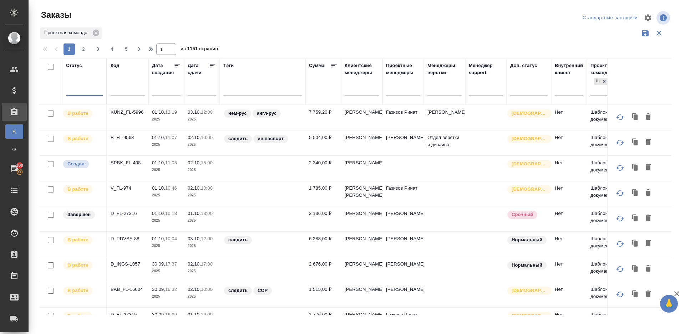
click at [81, 92] on div at bounding box center [84, 88] width 37 height 10
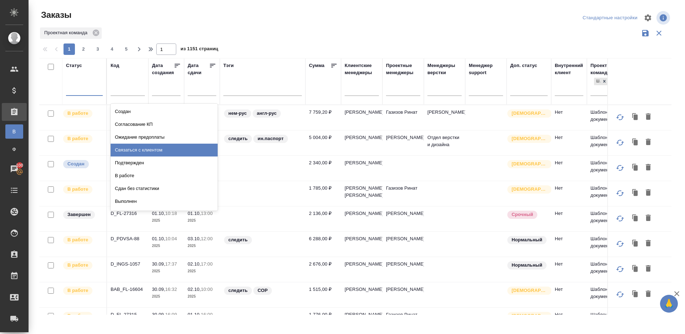
click at [135, 164] on div "Подтвержден" at bounding box center [164, 163] width 107 height 13
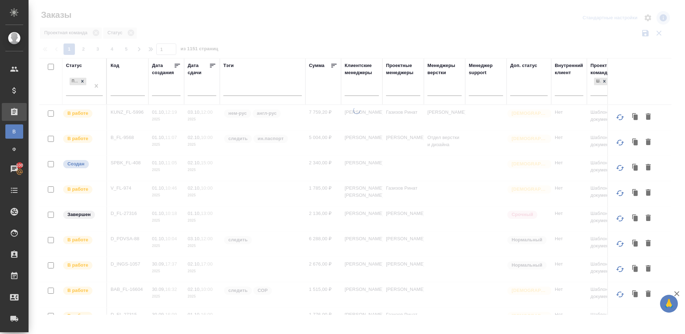
click at [267, 45] on div at bounding box center [357, 159] width 656 height 319
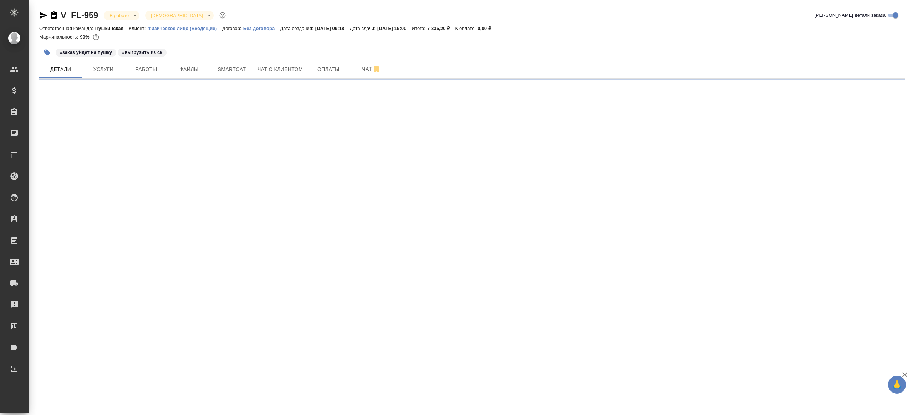
select select "RU"
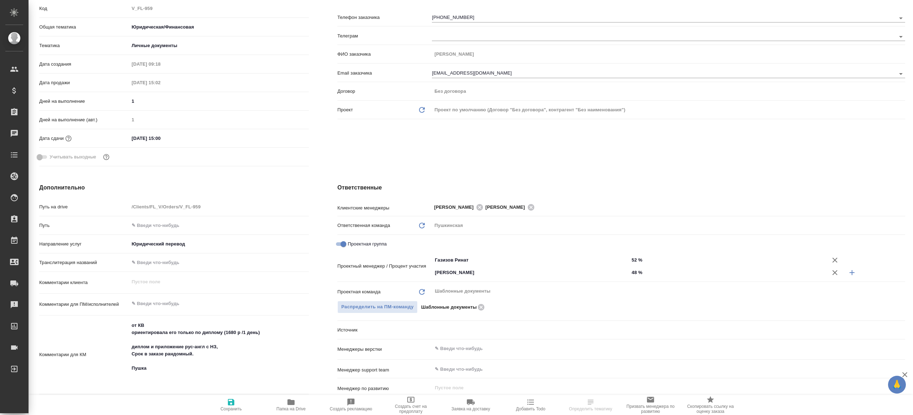
type textarea "x"
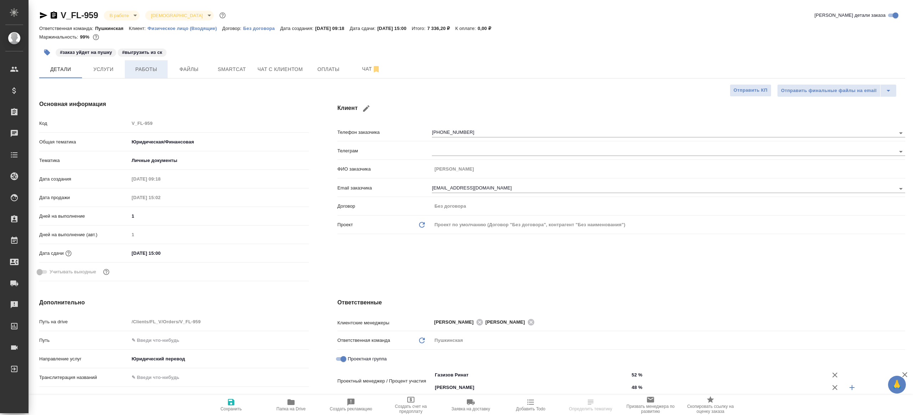
click at [159, 66] on span "Работы" at bounding box center [146, 69] width 34 height 9
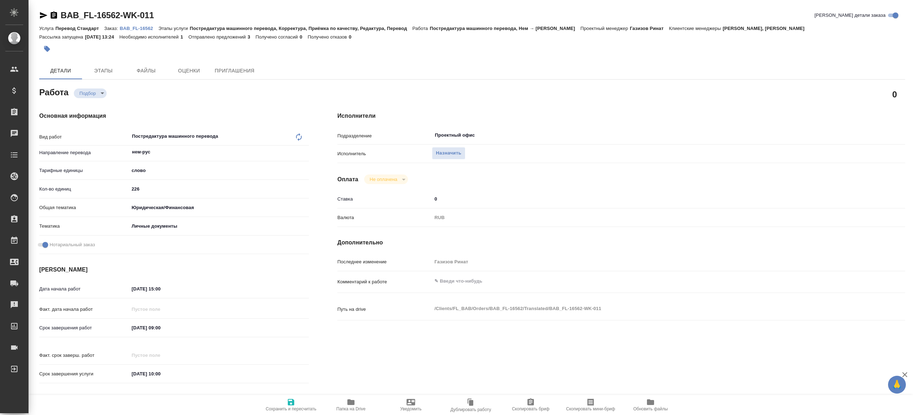
type textarea "x"
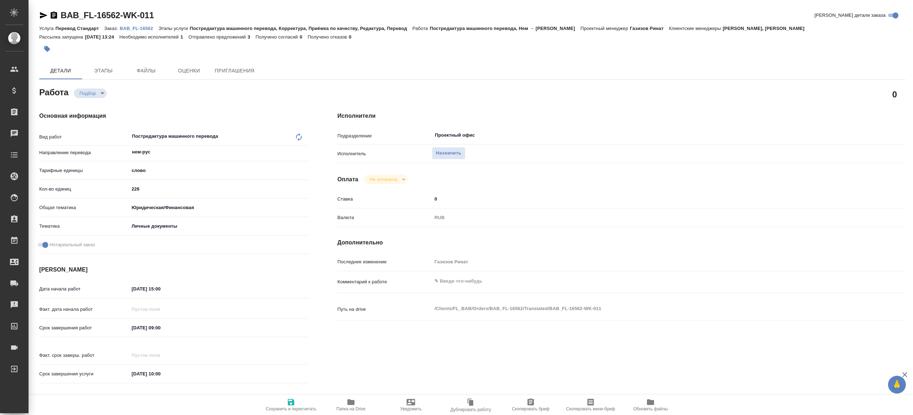
type textarea "x"
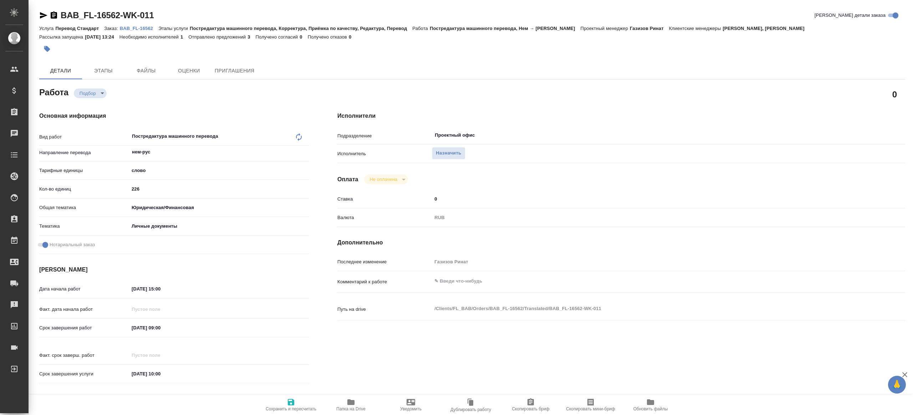
type textarea "x"
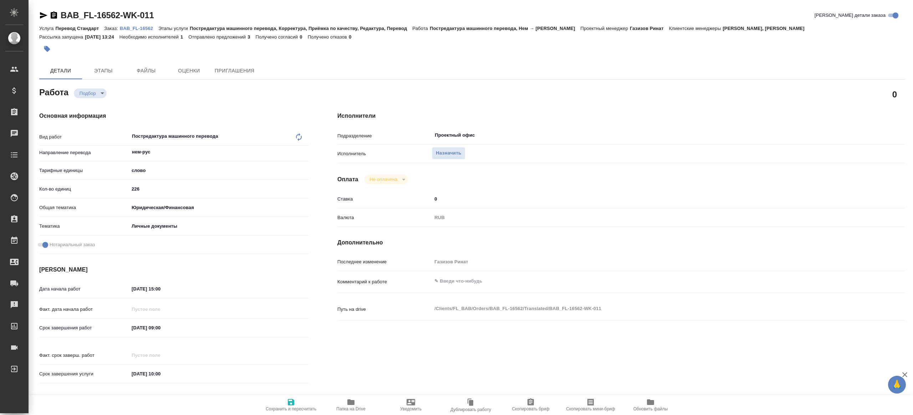
type textarea "x"
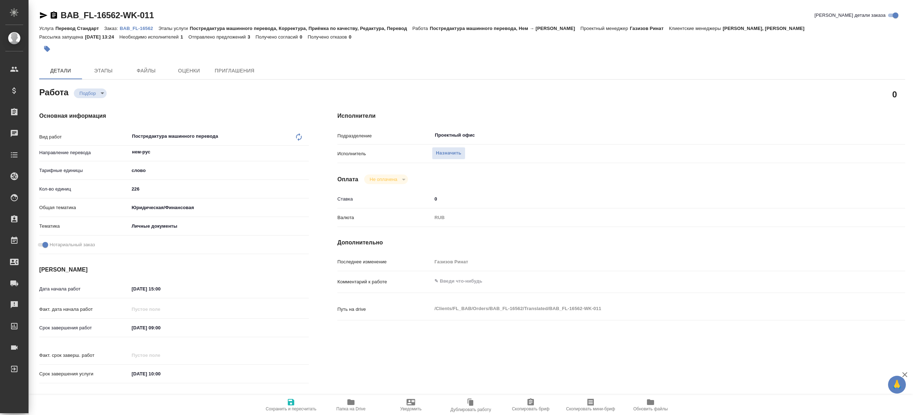
type textarea "x"
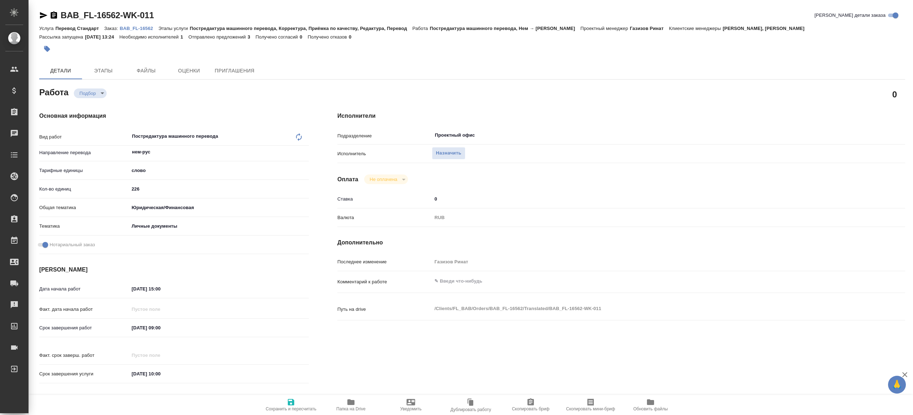
type textarea "x"
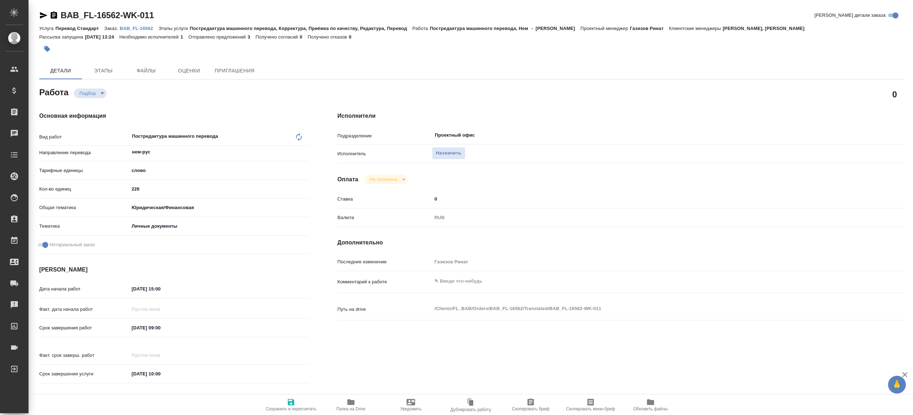
type textarea "x"
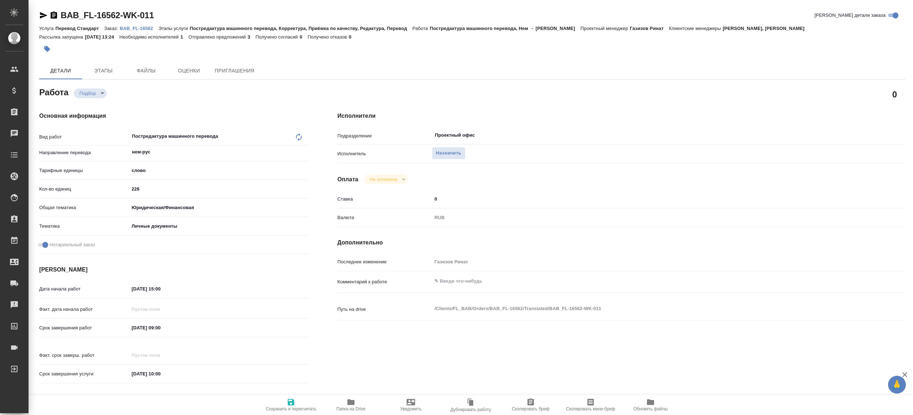
type textarea "x"
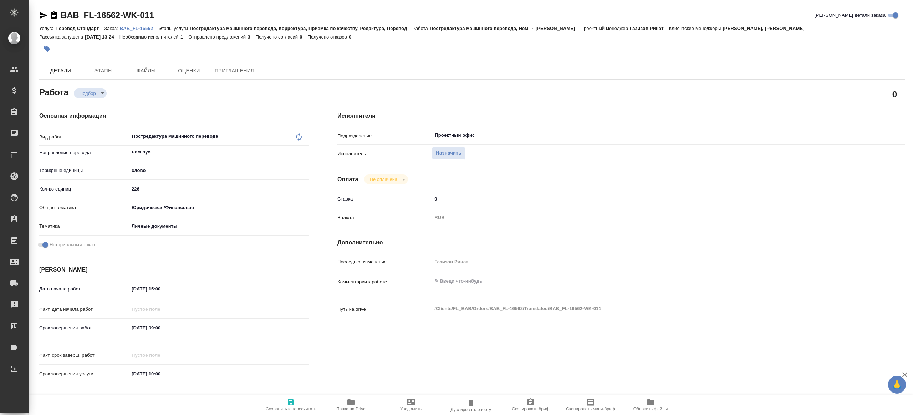
type textarea "x"
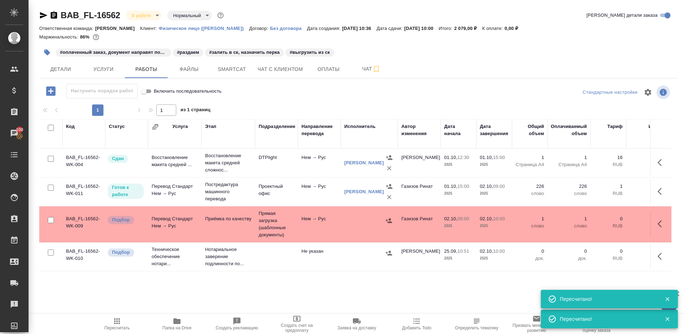
click at [121, 325] on span "Пересчитать" at bounding box center [116, 324] width 51 height 14
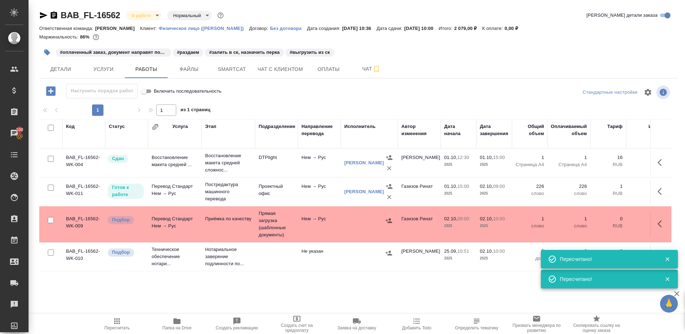
click at [47, 52] on icon "button" at bounding box center [47, 53] width 6 height 6
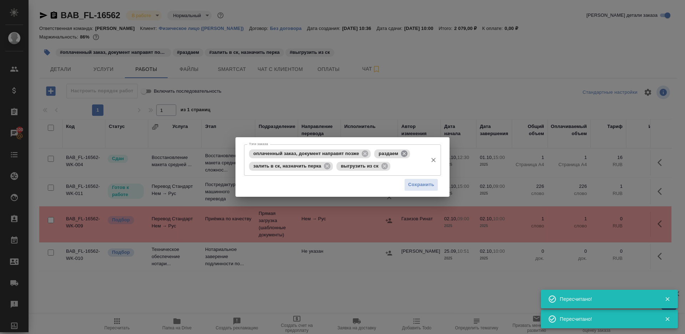
click at [405, 155] on icon at bounding box center [404, 153] width 6 height 6
click at [326, 163] on icon at bounding box center [327, 166] width 8 height 8
click at [426, 189] on span "Сохранить" at bounding box center [421, 185] width 26 height 8
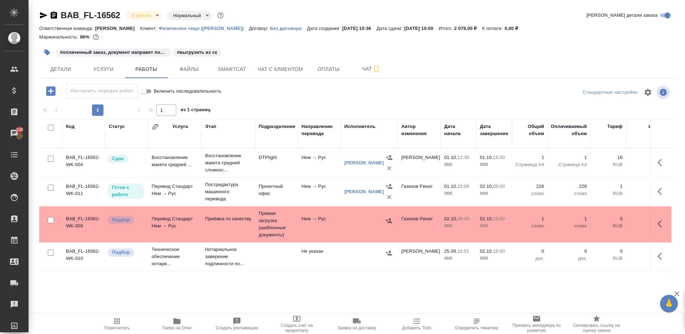
click at [117, 322] on icon "button" at bounding box center [117, 322] width 6 height 6
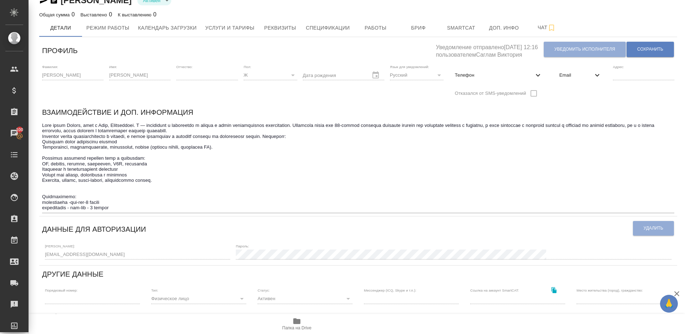
scroll to position [19, 0]
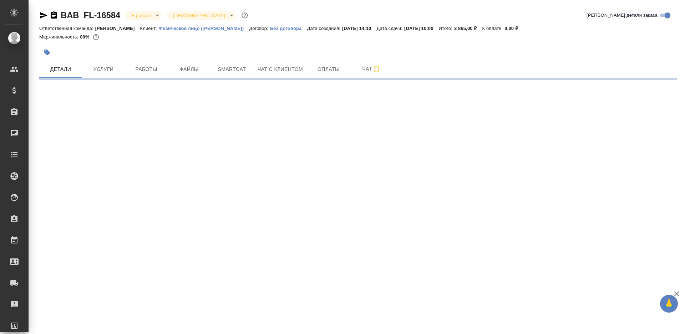
select select "RU"
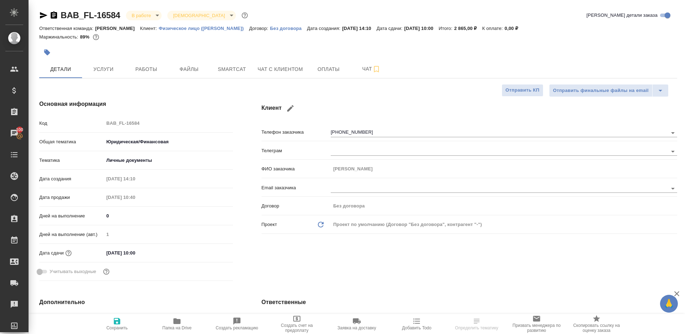
type textarea "x"
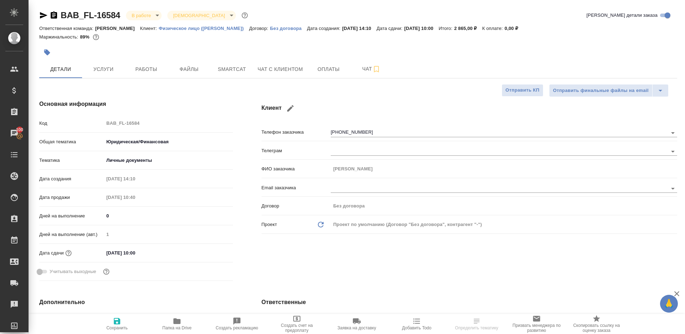
type textarea "x"
click at [137, 74] on button "Работы" at bounding box center [146, 69] width 43 height 18
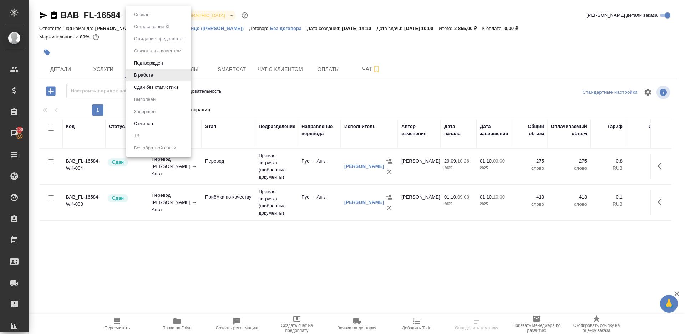
click at [149, 12] on body "🙏 .cls-1 fill:#fff; AWATERA Gazizov Rinat Клиенты Спецификации Заказы 100 Чаты …" at bounding box center [342, 167] width 685 height 334
click at [157, 90] on button "Сдан без статистики" at bounding box center [156, 87] width 49 height 8
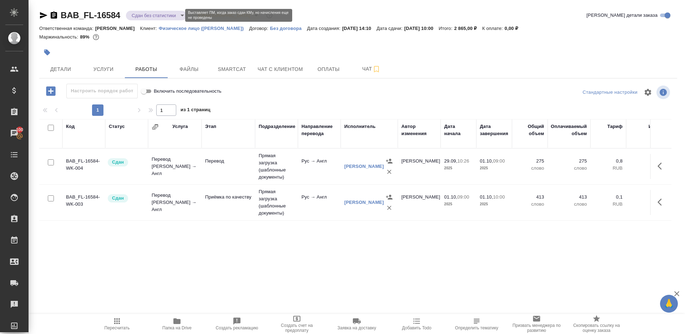
click at [152, 11] on body "🙏 .cls-1 fill:#fff; AWATERA Gazizov Rinat Клиенты Спецификации Заказы 100 Чаты …" at bounding box center [342, 167] width 685 height 334
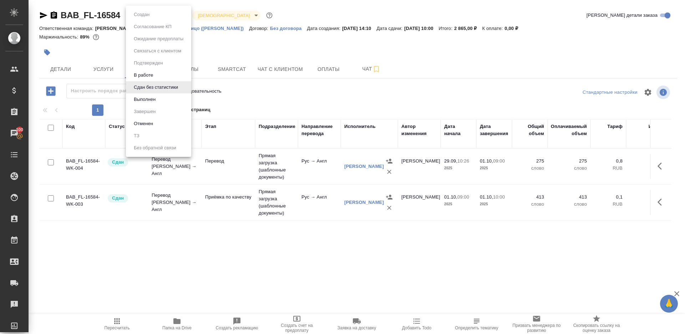
click at [154, 104] on li "Выполнен" at bounding box center [158, 99] width 65 height 12
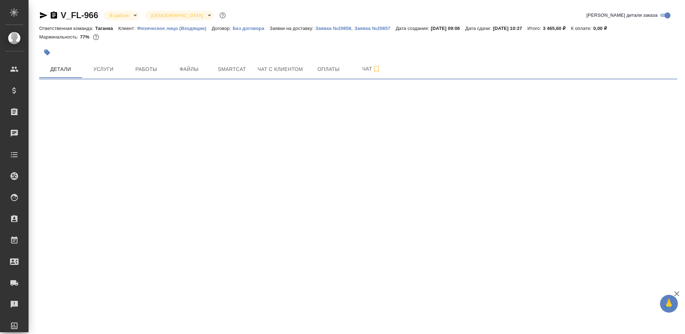
select select "RU"
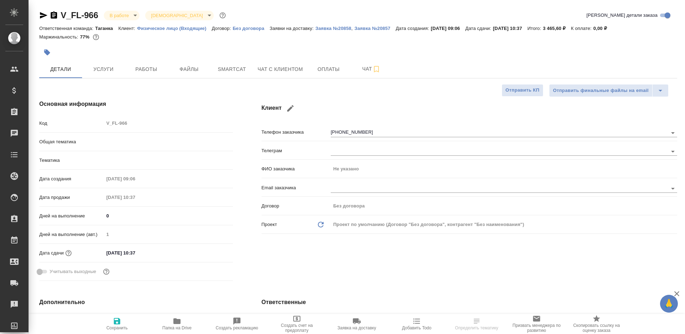
type textarea "x"
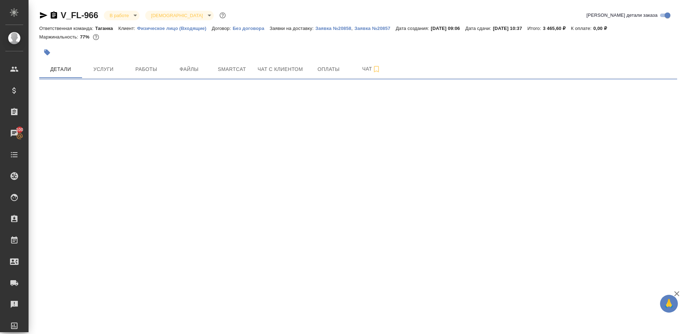
select select "RU"
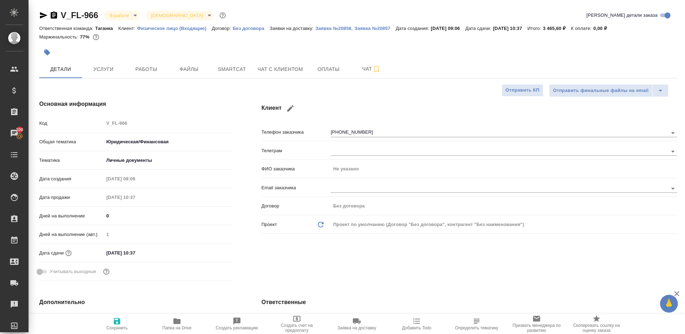
type textarea "x"
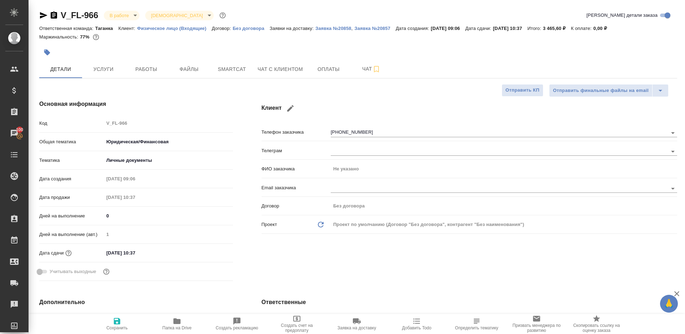
type textarea "x"
click at [136, 71] on span "Работы" at bounding box center [146, 69] width 34 height 9
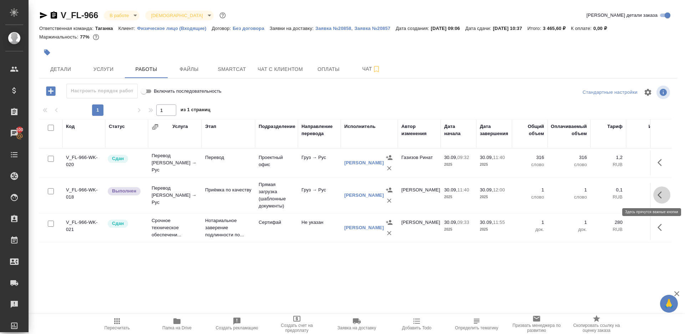
click at [663, 195] on icon "button" at bounding box center [661, 195] width 9 height 9
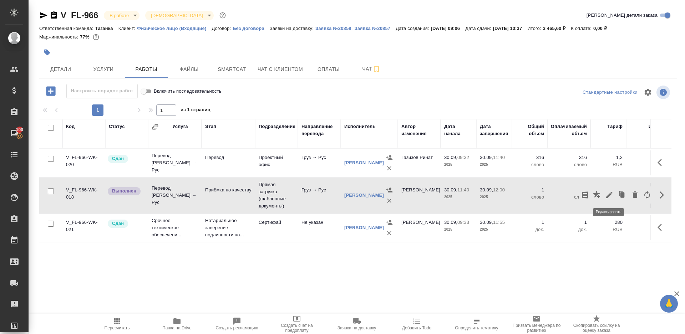
click at [609, 195] on icon "button" at bounding box center [609, 195] width 6 height 6
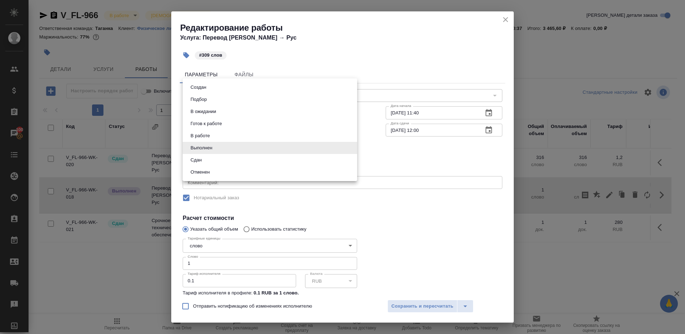
click at [211, 146] on body "🙏 .cls-1 fill:#fff; AWATERA Gazizov Rinat Клиенты Спецификации Заказы 100 Чаты …" at bounding box center [342, 167] width 685 height 334
click at [204, 162] on li "Сдан" at bounding box center [270, 160] width 174 height 12
type input "closed"
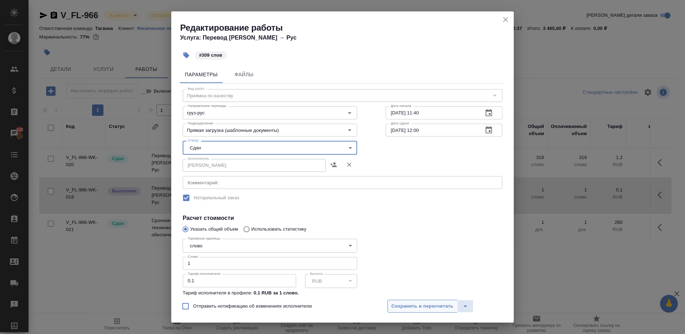
click at [402, 308] on span "Сохранить и пересчитать" at bounding box center [422, 306] width 62 height 8
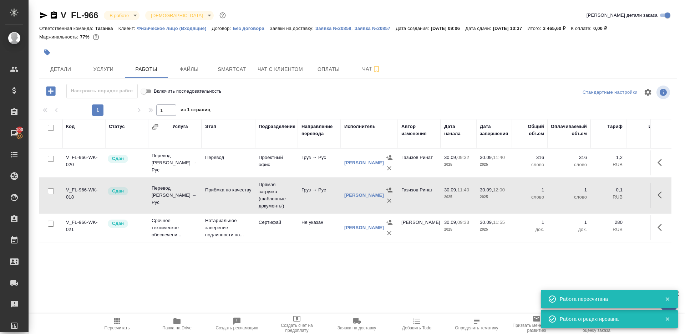
click at [654, 197] on button "button" at bounding box center [661, 195] width 17 height 17
click at [608, 193] on icon "button" at bounding box center [609, 195] width 9 height 9
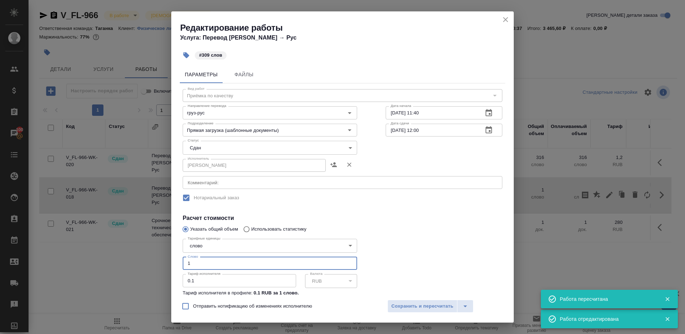
drag, startPoint x: 200, startPoint y: 265, endPoint x: 144, endPoint y: 257, distance: 55.9
click at [144, 257] on div "Редактирование работы Услуга: Перевод Стандарт Груз → Рус #309 слов Параметры Ф…" at bounding box center [342, 167] width 685 height 334
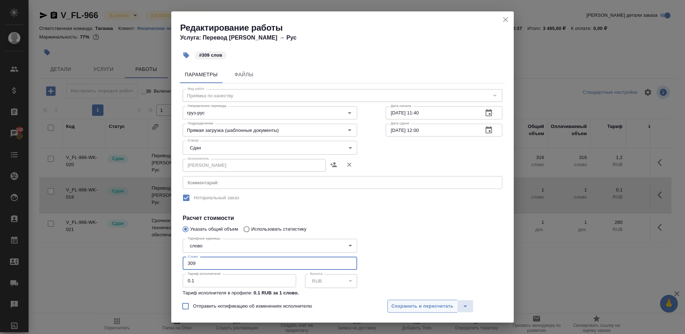
type input "309"
click at [412, 311] on button "Сохранить и пересчитать" at bounding box center [422, 306] width 70 height 13
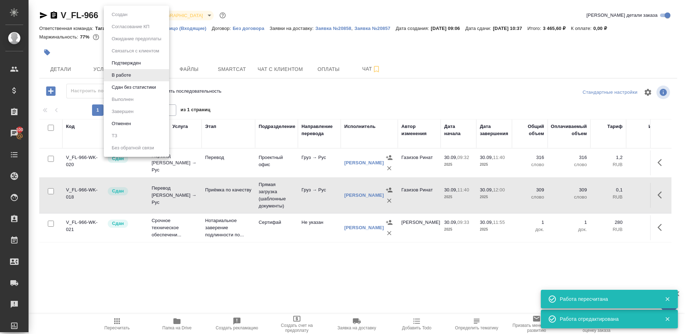
click at [116, 13] on body "🙏 .cls-1 fill:#fff; AWATERA Gazizov Rinat Клиенты Спецификации Заказы 100 Чаты …" at bounding box center [342, 167] width 685 height 334
click at [122, 81] on li "В работе" at bounding box center [136, 75] width 65 height 12
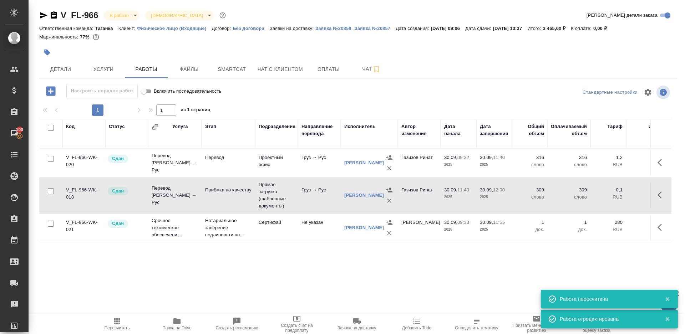
click at [118, 15] on body "🙏 .cls-1 fill:#fff; AWATERA Gazizov Rinat Клиенты Спецификации Заказы 100 Чаты …" at bounding box center [342, 167] width 685 height 334
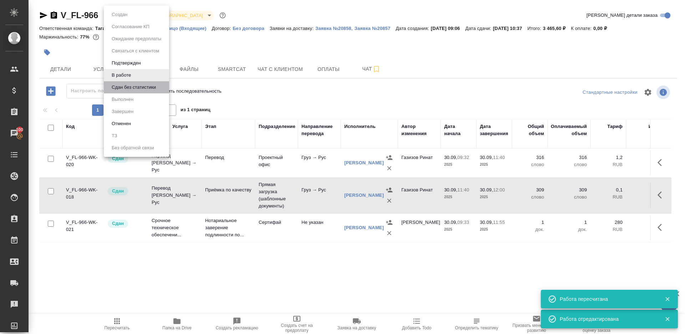
click at [127, 82] on li "Сдан без статистики" at bounding box center [136, 87] width 65 height 12
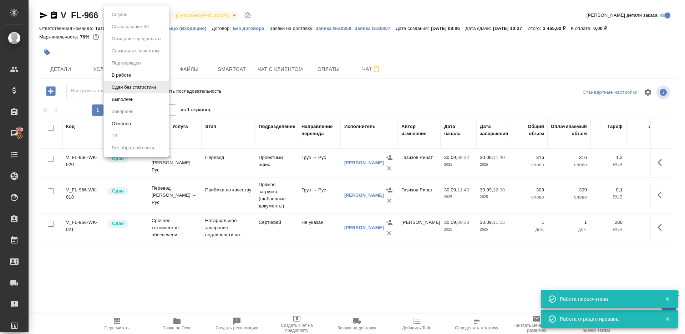
click at [117, 12] on body "🙏 .cls-1 fill:#fff; AWATERA Gazizov Rinat Клиенты Спецификации Заказы 100 Чаты …" at bounding box center [342, 167] width 685 height 334
click at [134, 97] on button "Выполнен" at bounding box center [123, 100] width 26 height 8
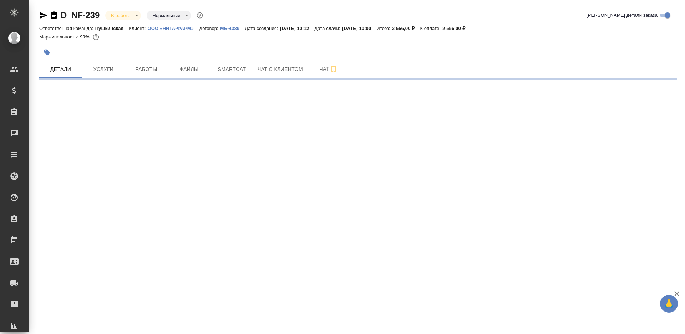
select select "RU"
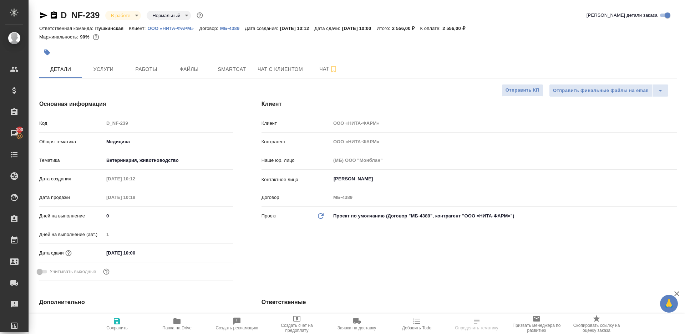
select select "RU"
type textarea "x"
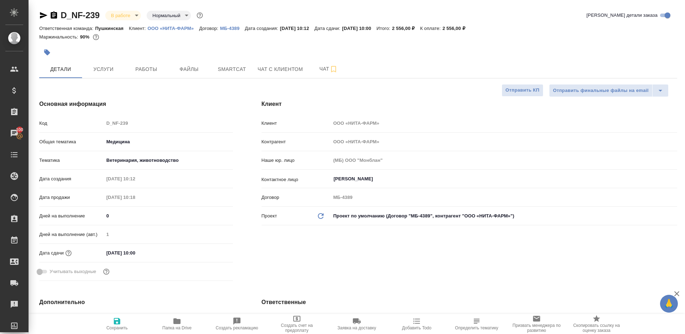
type textarea "x"
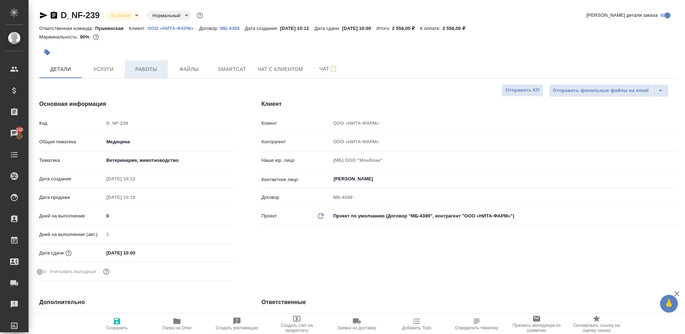
click at [143, 70] on span "Работы" at bounding box center [146, 69] width 34 height 9
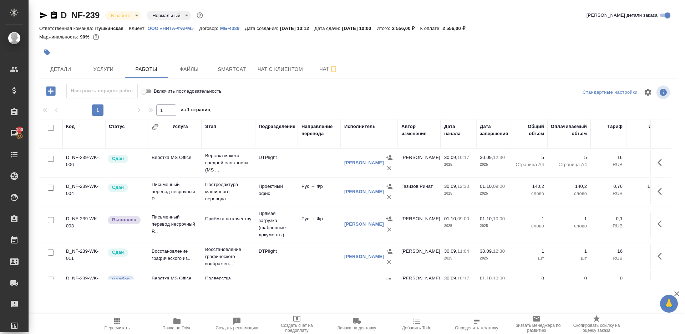
click at [233, 100] on div "Настроить порядок работ Включить последовательность" at bounding box center [145, 92] width 213 height 17
click at [657, 224] on icon "button" at bounding box center [661, 224] width 9 height 9
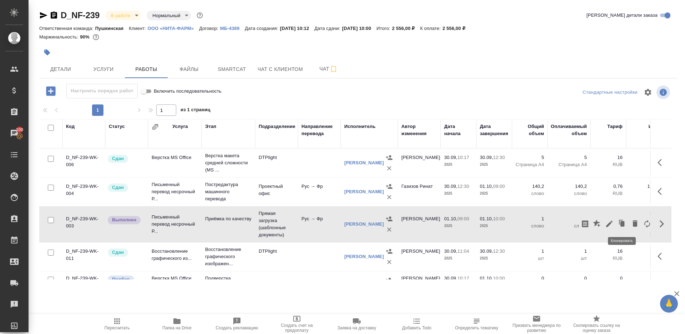
click at [611, 222] on icon "button" at bounding box center [609, 224] width 6 height 6
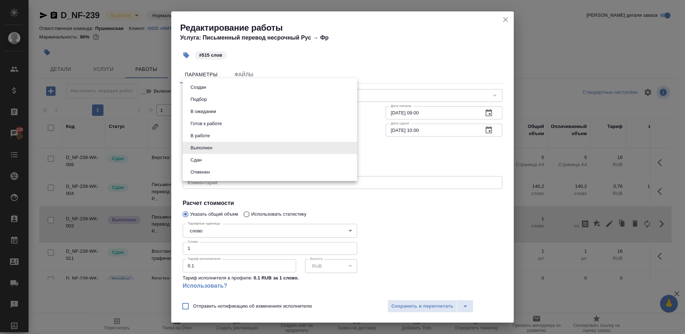
click at [241, 146] on body "🙏 .cls-1 fill:#fff; AWATERA Gazizov Rinat Клиенты Спецификации Заказы 100 Чаты …" at bounding box center [342, 167] width 685 height 334
click at [221, 162] on li "Сдан" at bounding box center [270, 160] width 174 height 12
type input "closed"
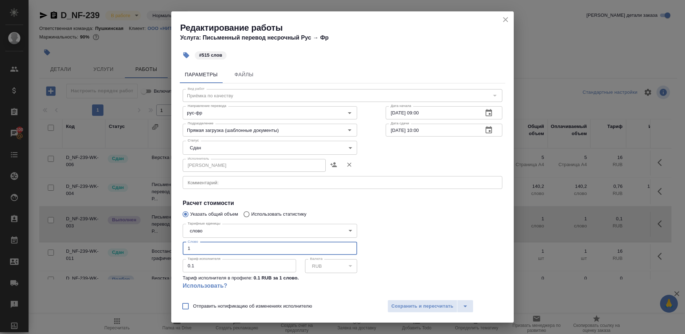
drag, startPoint x: 184, startPoint y: 249, endPoint x: 122, endPoint y: 238, distance: 62.2
click at [123, 238] on div "Редактирование работы Услуга: Письменный перевод несрочный Рус → Фр #515 слов П…" at bounding box center [342, 167] width 685 height 334
type input "515"
drag, startPoint x: 395, startPoint y: 232, endPoint x: 395, endPoint y: 255, distance: 22.8
click at [395, 232] on div at bounding box center [443, 260] width 145 height 106
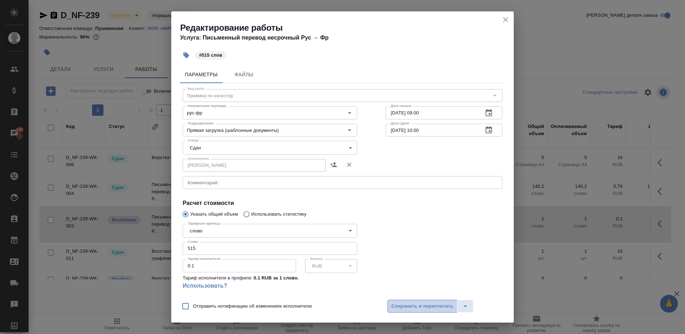
click at [395, 308] on span "Сохранить и пересчитать" at bounding box center [422, 306] width 62 height 8
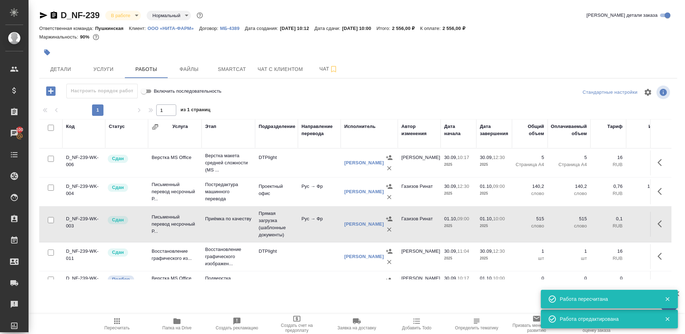
scroll to position [16, 0]
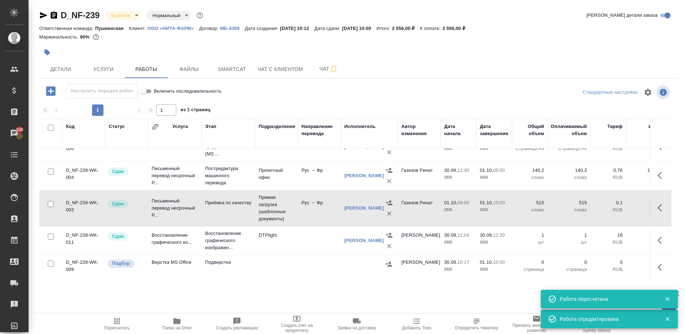
drag, startPoint x: 50, startPoint y: 261, endPoint x: 93, endPoint y: 233, distance: 51.7
click at [50, 261] on input "checkbox" at bounding box center [51, 264] width 6 height 6
checkbox input "true"
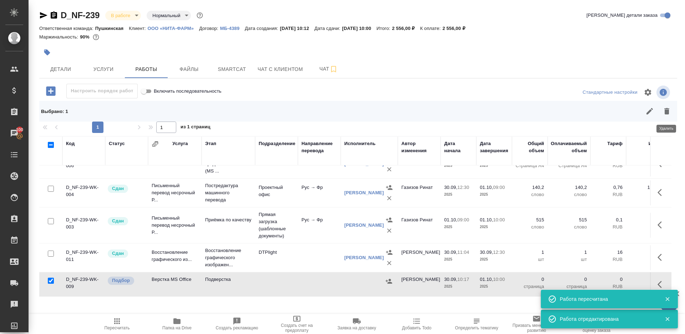
drag, startPoint x: 671, startPoint y: 116, endPoint x: 664, endPoint y: 116, distance: 6.1
click at [671, 116] on button "button" at bounding box center [666, 111] width 17 height 17
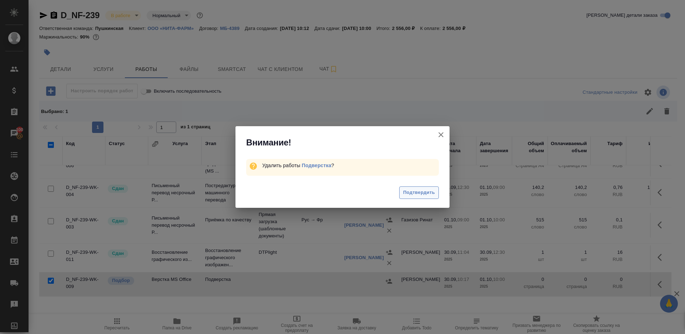
click at [404, 194] on span "Подтвердить" at bounding box center [419, 193] width 32 height 8
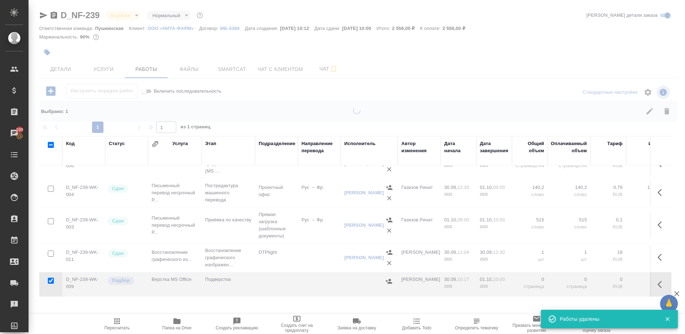
scroll to position [0, 0]
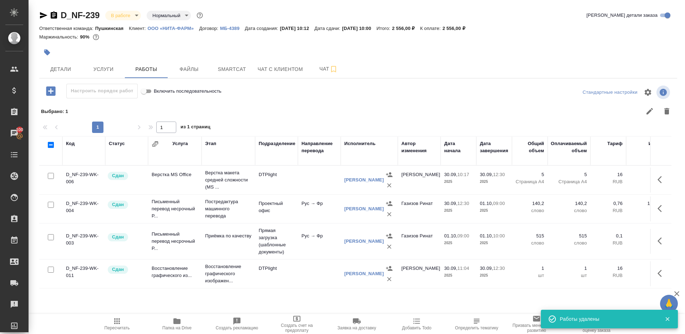
click at [130, 21] on div "D_NF-239 В работе inProgress Нормальный normal" at bounding box center [121, 15] width 165 height 11
click at [130, 13] on body "🙏 .cls-1 fill:#fff; AWATERA Gazizov Rinat Клиенты Спецификации Заказы 100 Чаты …" at bounding box center [342, 167] width 685 height 334
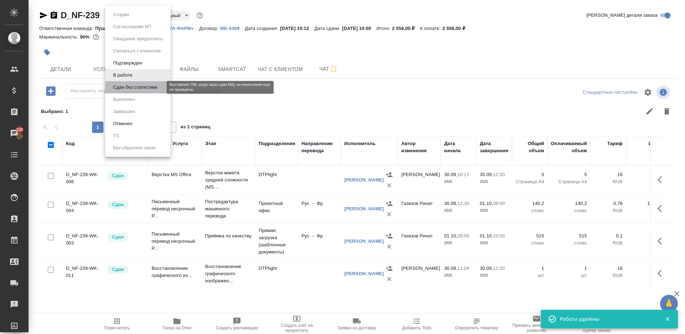
click at [131, 90] on button "Сдан без статистики" at bounding box center [135, 87] width 49 height 8
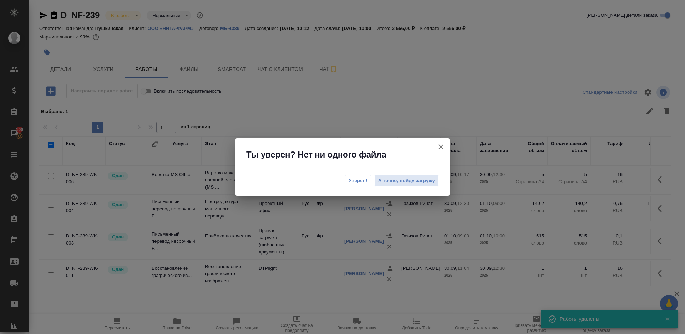
click at [355, 180] on span "Уверен!" at bounding box center [357, 180] width 19 height 7
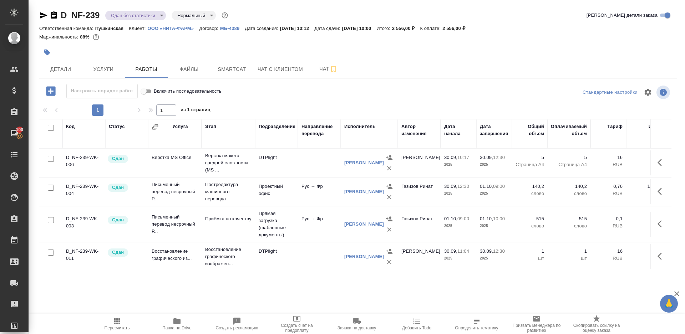
click at [137, 7] on div "D_NF-239 Сдан без статистики distributed Нормальный normal Кратко детали заказа…" at bounding box center [358, 149] width 646 height 298
click at [137, 15] on body "🙏 .cls-1 fill:#fff; AWATERA Gazizov Rinat Клиенты Спецификации Заказы 100 Чаты …" at bounding box center [342, 167] width 685 height 334
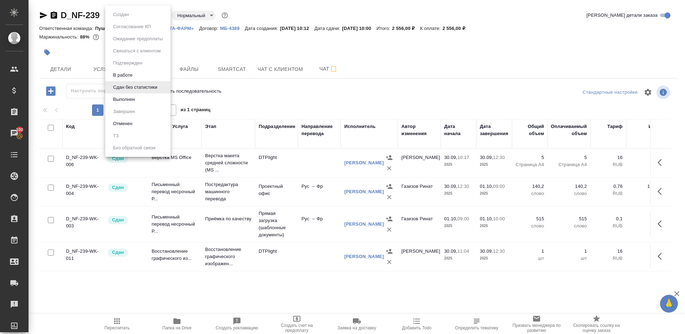
click at [137, 102] on li "Выполнен" at bounding box center [137, 99] width 65 height 12
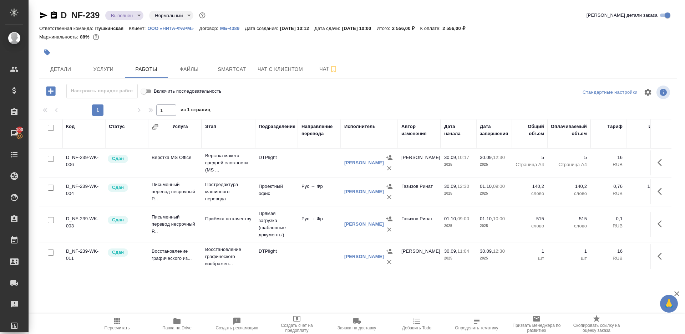
click at [116, 321] on icon "button" at bounding box center [117, 322] width 6 height 6
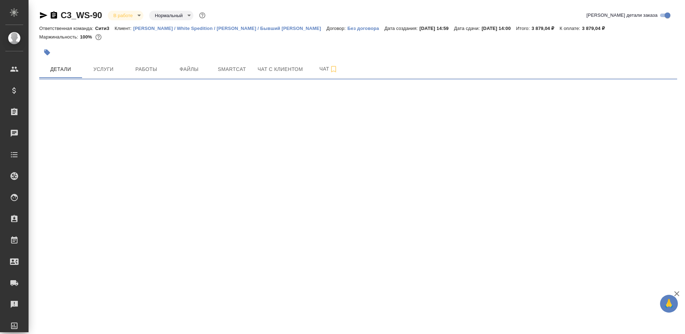
select select "RU"
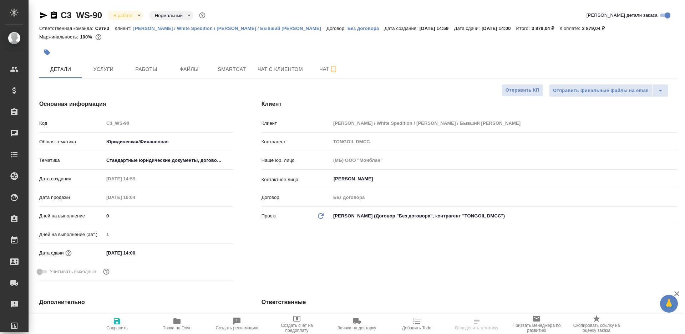
type textarea "x"
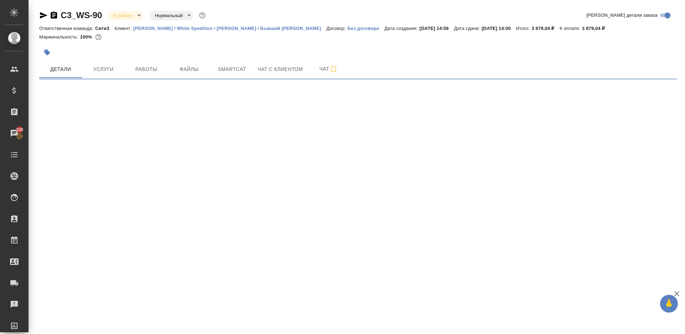
select select "RU"
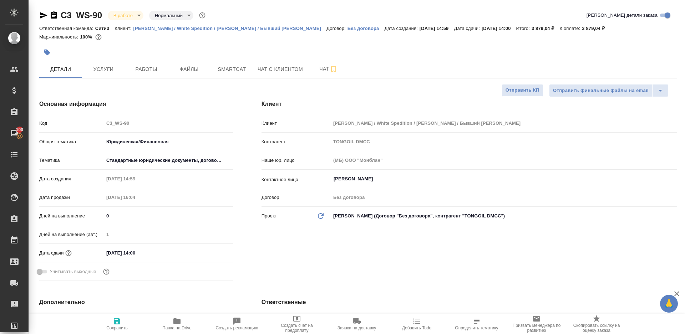
type textarea "x"
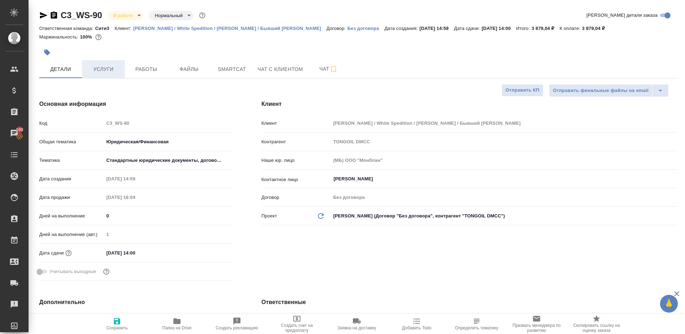
type textarea "x"
click at [139, 69] on span "Работы" at bounding box center [146, 69] width 34 height 9
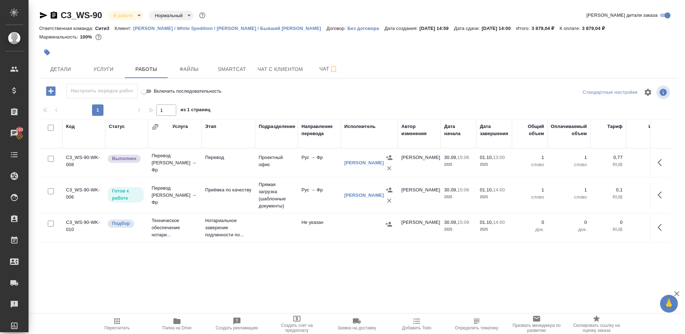
click at [658, 159] on icon "button" at bounding box center [661, 162] width 9 height 9
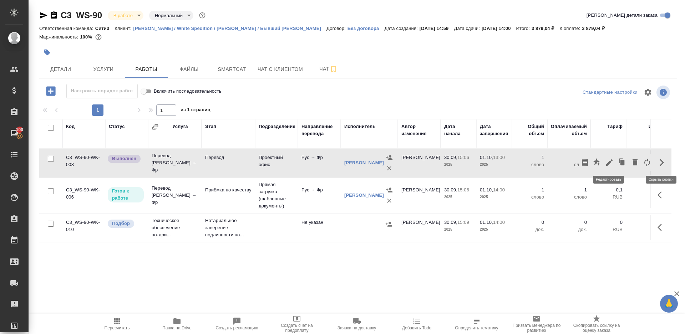
click at [609, 159] on icon "button" at bounding box center [609, 162] width 9 height 9
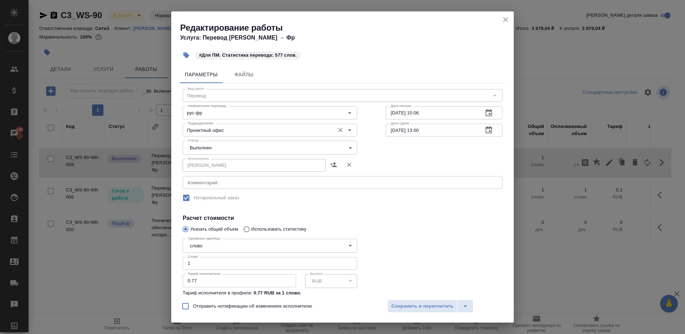
click at [216, 136] on div "Проектный офис Подразделение" at bounding box center [270, 130] width 174 height 13
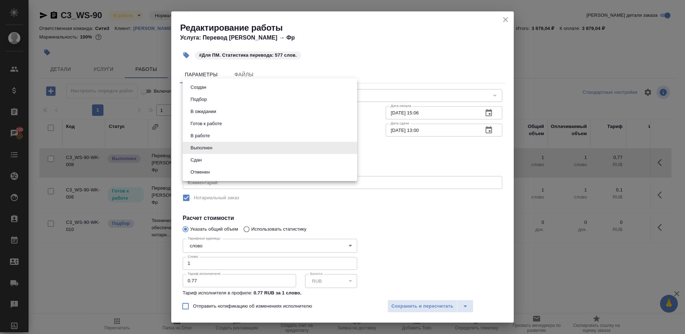
click at [216, 146] on body "🙏 .cls-1 fill:#fff; AWATERA [PERSON_NAME] Клиенты Спецификации Заказы 100 Чаты …" at bounding box center [342, 167] width 685 height 334
click at [216, 162] on li "Сдан" at bounding box center [270, 160] width 174 height 12
type input "closed"
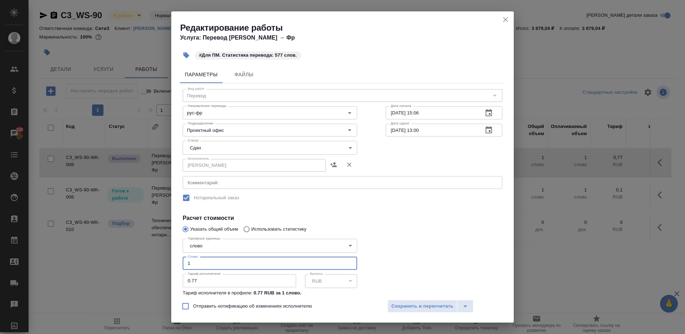
drag, startPoint x: 214, startPoint y: 262, endPoint x: 128, endPoint y: 258, distance: 86.4
click at [129, 258] on div "Редактирование работы Услуга: Перевод [PERSON_NAME] → Фр #Для ПМ. Статистика пе…" at bounding box center [342, 167] width 685 height 334
type input "577"
click at [404, 306] on span "Сохранить и пересчитать" at bounding box center [422, 306] width 62 height 8
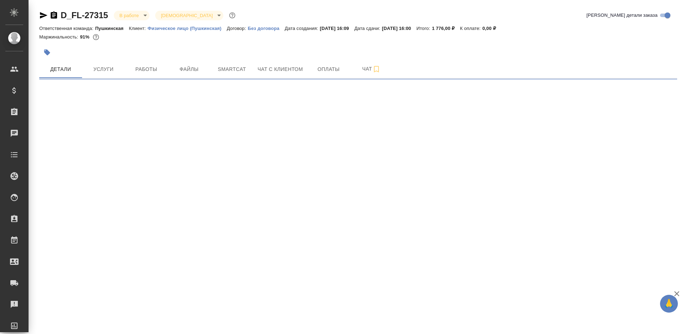
select select "RU"
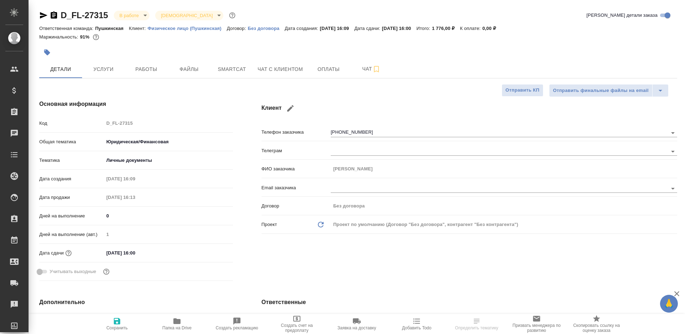
type textarea "x"
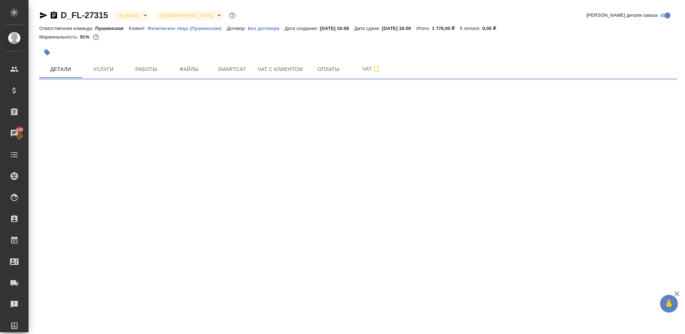
select select "RU"
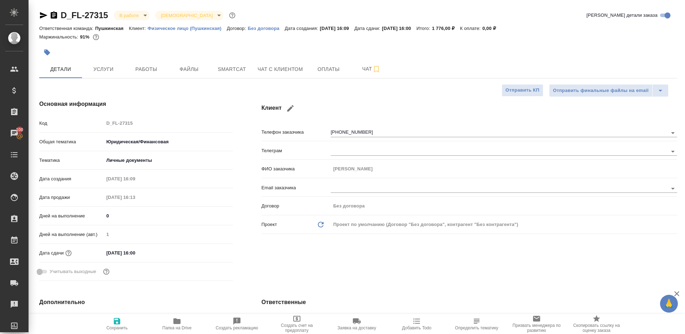
type textarea "x"
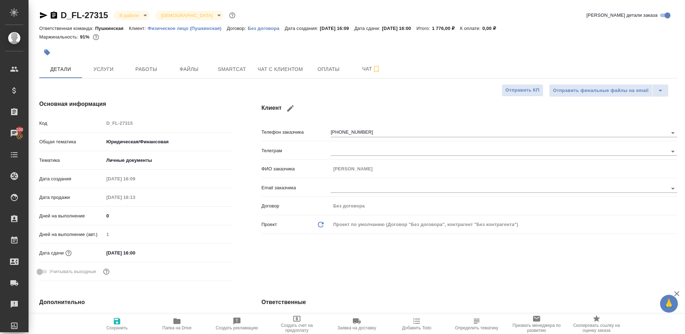
type textarea "x"
click at [156, 65] on button "Работы" at bounding box center [146, 69] width 43 height 18
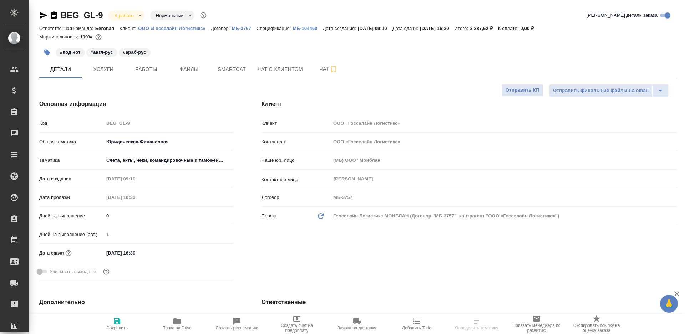
select select "RU"
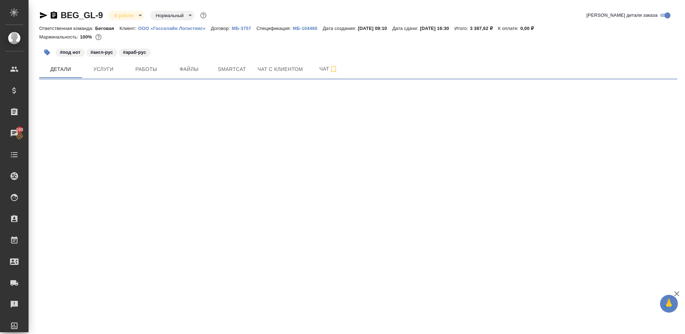
select select "RU"
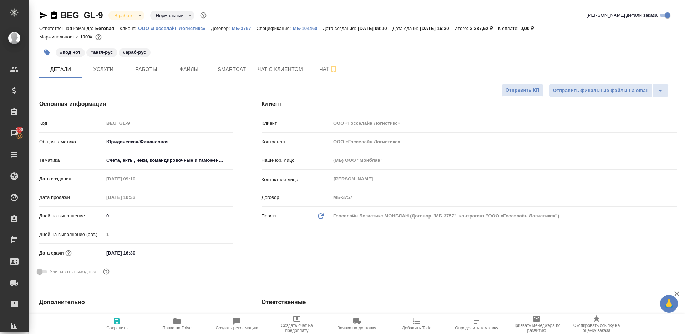
type textarea "x"
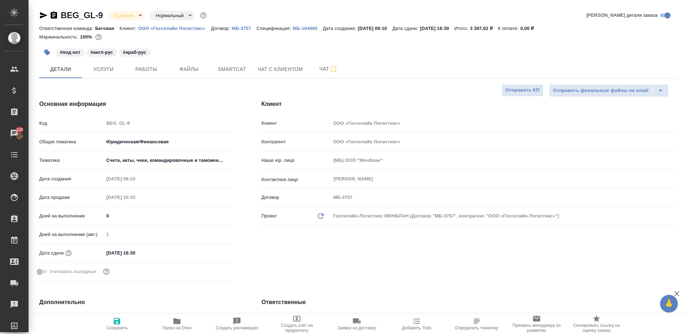
type textarea "x"
click at [148, 73] on span "Работы" at bounding box center [146, 69] width 34 height 9
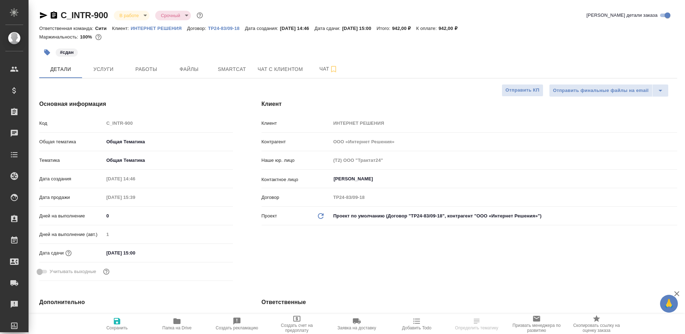
select select "RU"
type textarea "x"
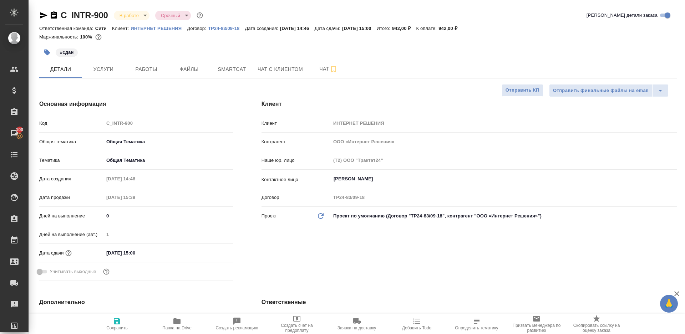
type textarea "x"
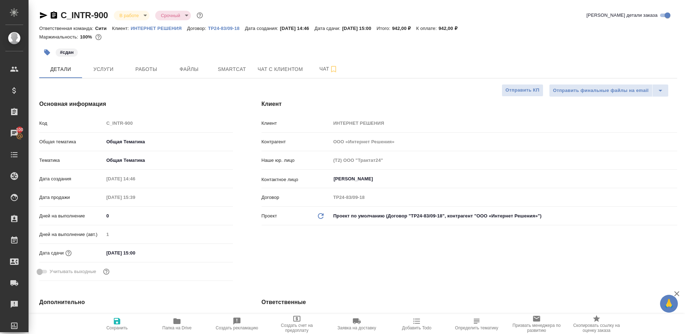
type textarea "x"
click at [151, 70] on span "Работы" at bounding box center [146, 69] width 34 height 9
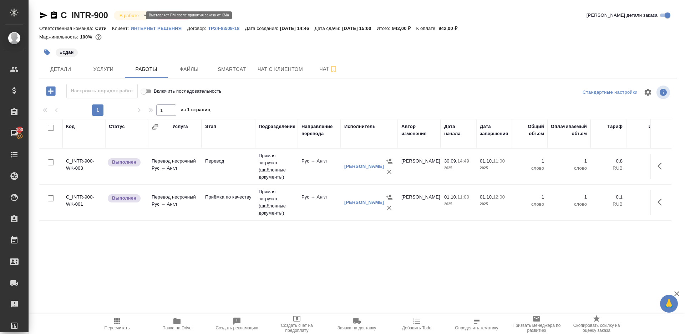
click at [137, 16] on body "🙏 .cls-1 fill:#fff; AWATERA Gazizov Rinat Клиенты Спецификации Заказы 100 Чаты …" at bounding box center [342, 167] width 685 height 334
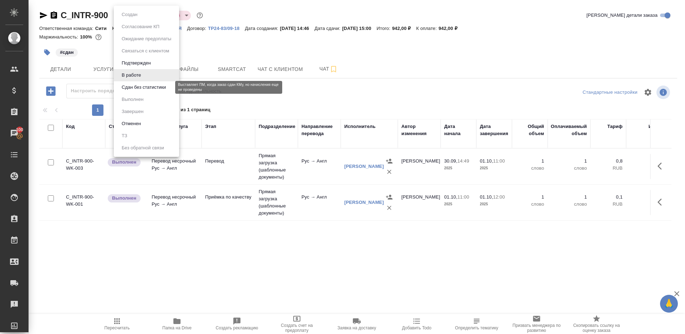
click at [147, 86] on button "Сдан без статистики" at bounding box center [143, 87] width 49 height 8
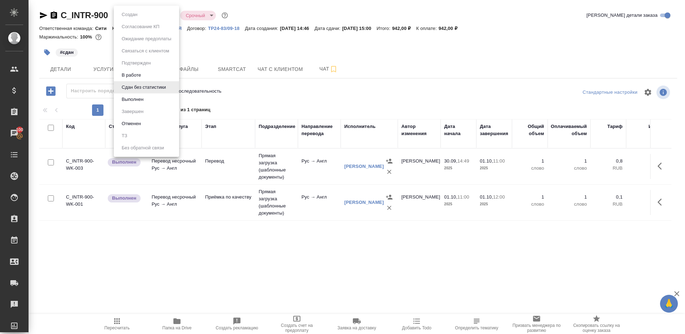
click at [140, 17] on body "🙏 .cls-1 fill:#fff; AWATERA Gazizov Rinat Клиенты Спецификации Заказы 100 Чаты …" at bounding box center [342, 167] width 685 height 334
click at [144, 95] on li "Выполнен" at bounding box center [146, 99] width 65 height 12
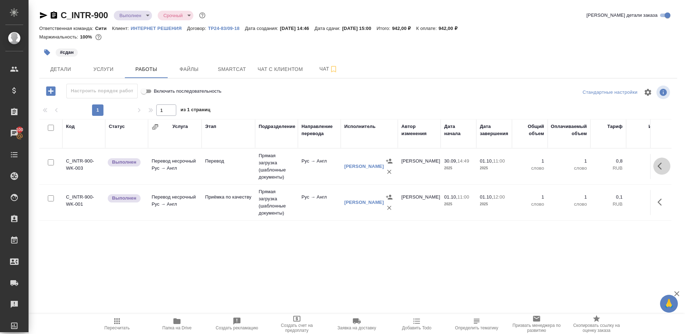
click at [660, 165] on icon "button" at bounding box center [661, 166] width 9 height 9
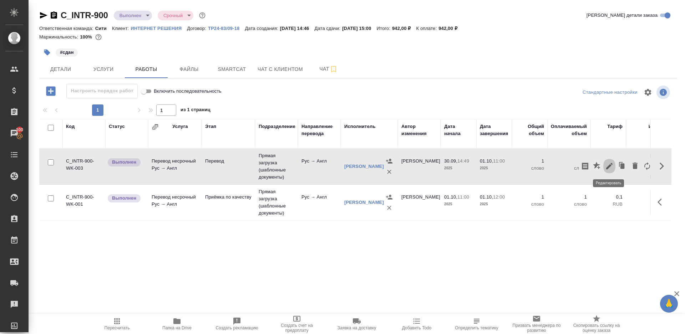
click at [606, 165] on icon "button" at bounding box center [609, 166] width 9 height 9
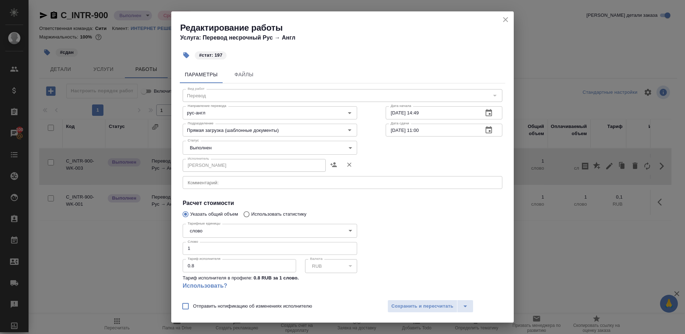
click at [216, 151] on body "🙏 .cls-1 fill:#fff; AWATERA Gazizov Rinat Клиенты Спецификации Заказы 100 Чаты …" at bounding box center [342, 167] width 685 height 334
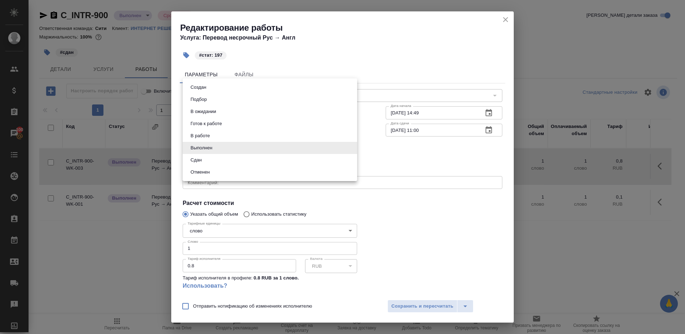
click at [214, 164] on li "Сдан" at bounding box center [270, 160] width 174 height 12
type input "closed"
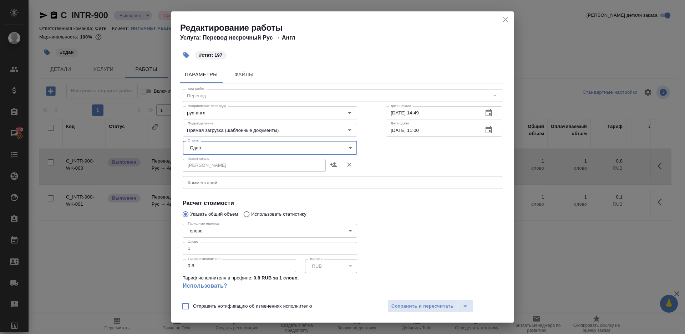
click at [204, 249] on input "1" at bounding box center [270, 248] width 174 height 13
type input "197"
click at [403, 308] on span "Сохранить и пересчитать" at bounding box center [422, 306] width 62 height 8
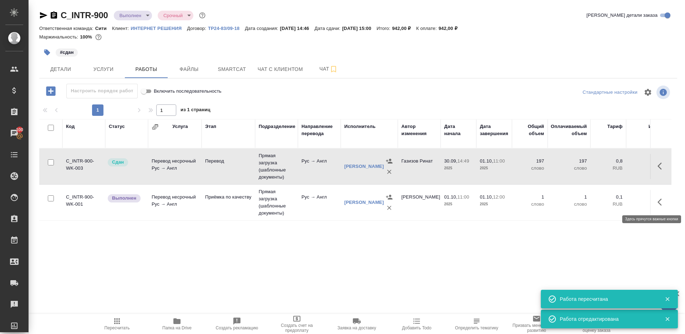
click at [665, 198] on icon "button" at bounding box center [661, 202] width 9 height 9
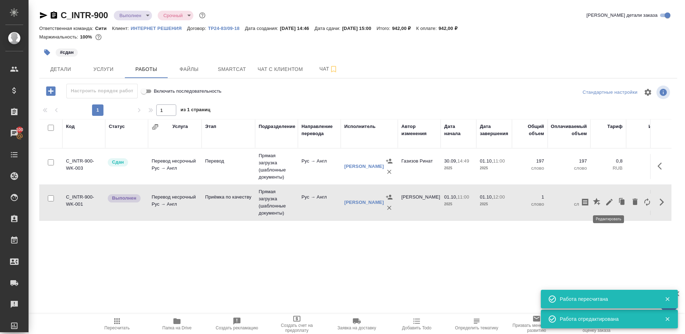
click at [609, 200] on icon "button" at bounding box center [609, 202] width 9 height 9
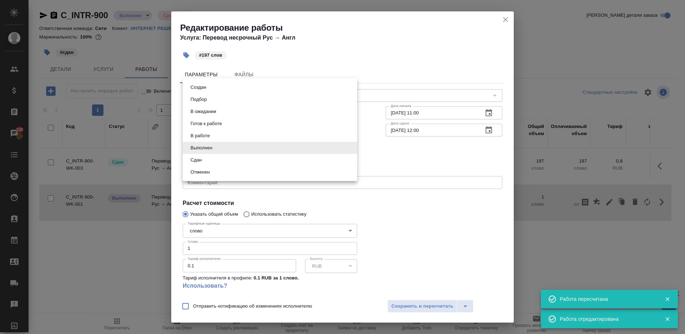
click at [211, 143] on body "🙏 .cls-1 fill:#fff; AWATERA Gazizov Rinat Клиенты Спецификации Заказы 100 Чаты …" at bounding box center [342, 167] width 685 height 334
click at [200, 169] on button "Отменен" at bounding box center [200, 172] width 24 height 8
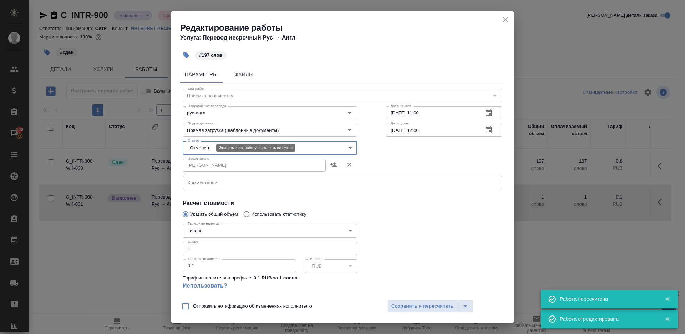
click at [200, 148] on body "🙏 .cls-1 fill:#fff; AWATERA Gazizov Rinat Клиенты Спецификации Заказы 100 Чаты …" at bounding box center [342, 167] width 685 height 334
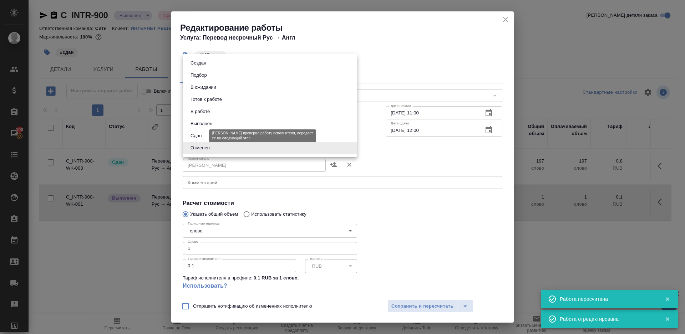
click at [202, 133] on button "Сдан" at bounding box center [195, 136] width 15 height 8
type input "closed"
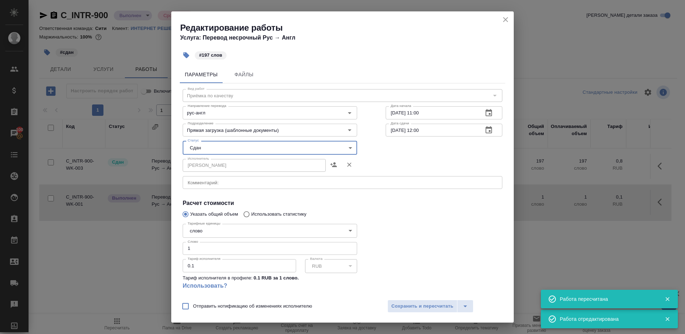
click at [204, 252] on input "1" at bounding box center [270, 248] width 174 height 13
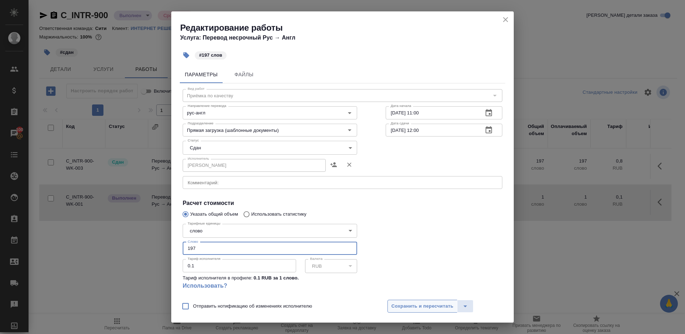
type input "197"
click at [399, 304] on span "Сохранить и пересчитать" at bounding box center [422, 306] width 62 height 8
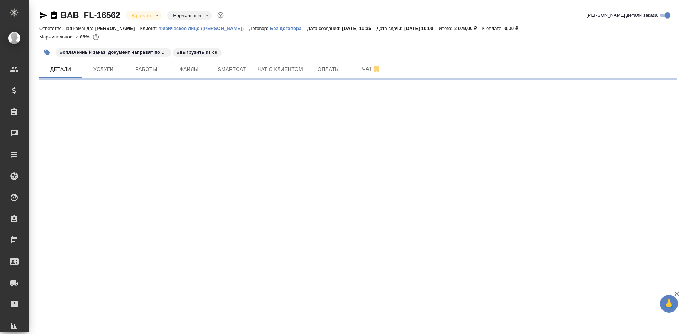
select select "RU"
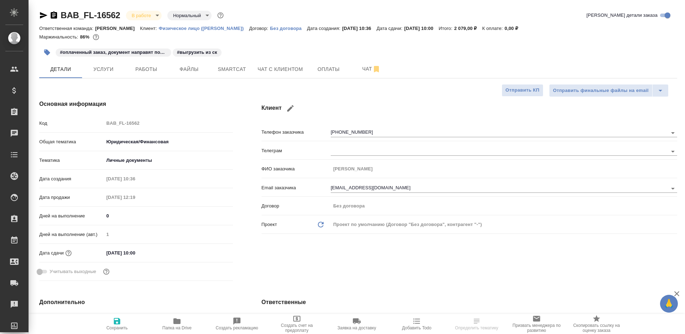
type textarea "x"
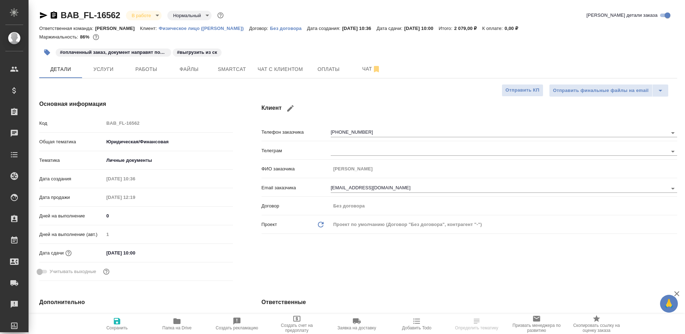
type textarea "x"
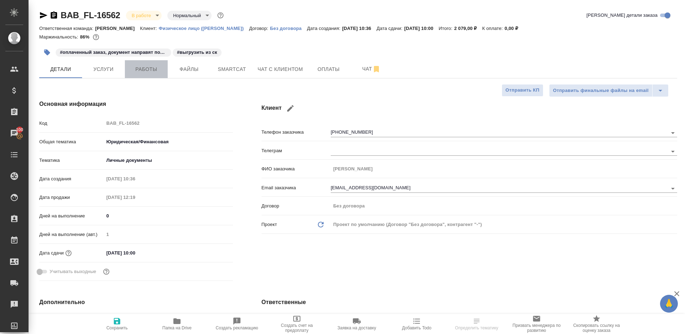
click at [135, 74] on button "Работы" at bounding box center [146, 69] width 43 height 18
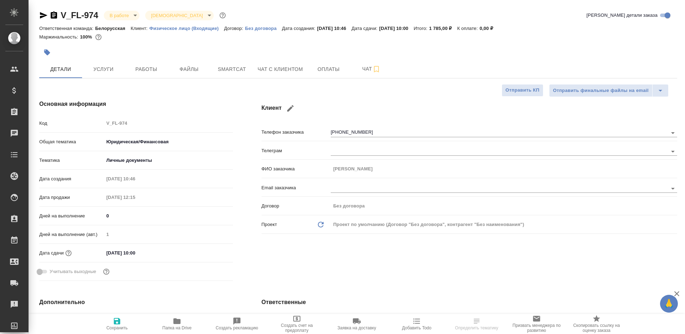
select select "RU"
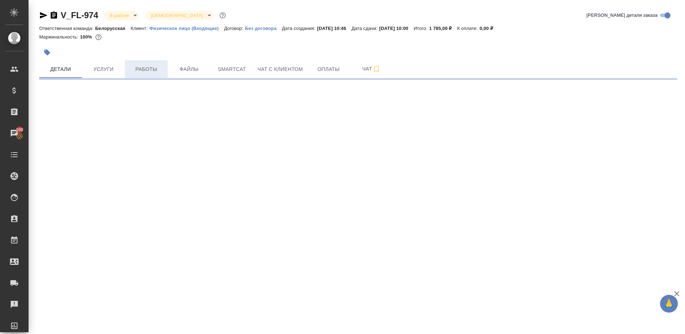
click at [135, 69] on span "Работы" at bounding box center [146, 69] width 34 height 9
select select "RU"
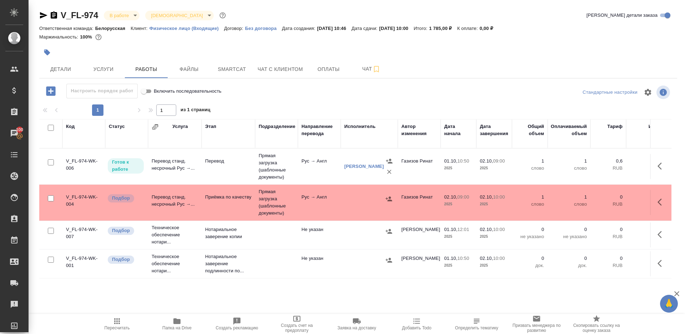
click at [269, 101] on div at bounding box center [358, 92] width 213 height 17
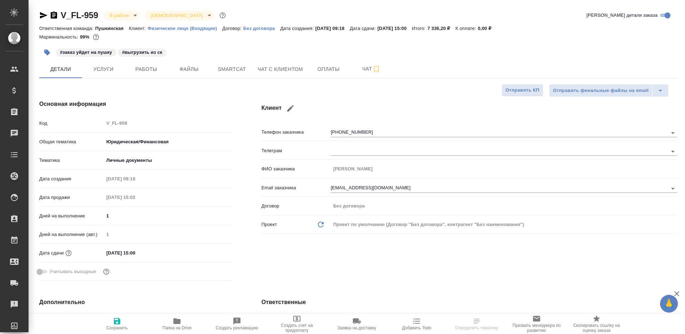
select select "RU"
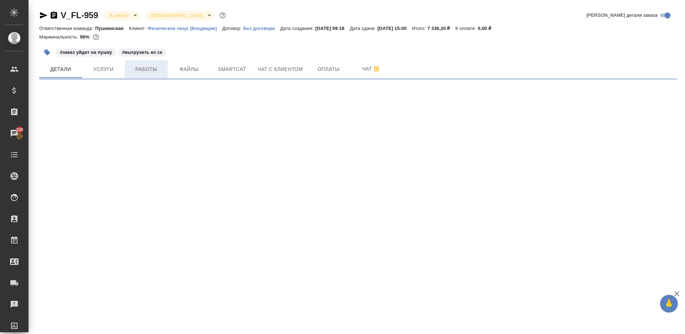
select select "RU"
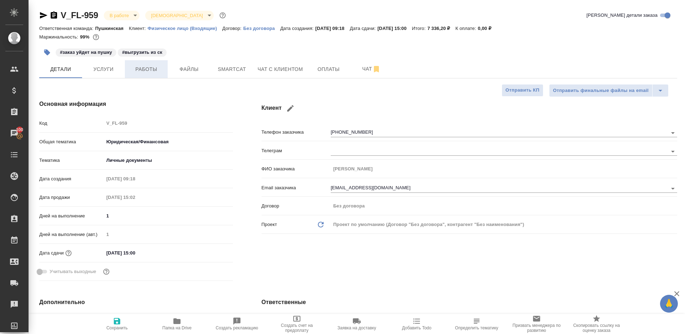
type textarea "x"
click at [144, 67] on span "Работы" at bounding box center [146, 69] width 34 height 9
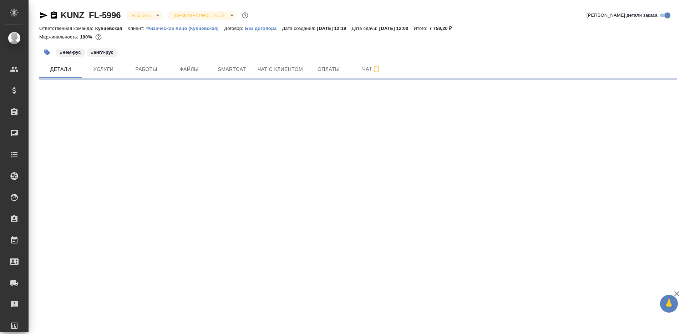
select select "RU"
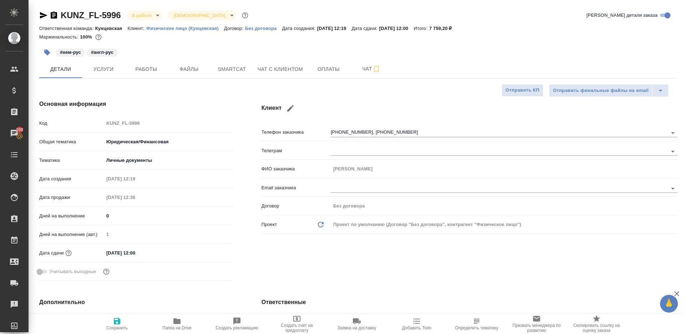
type textarea "x"
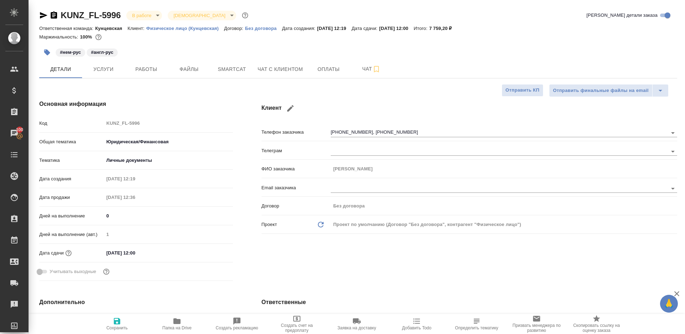
type textarea "x"
click at [144, 70] on span "Работы" at bounding box center [146, 69] width 34 height 9
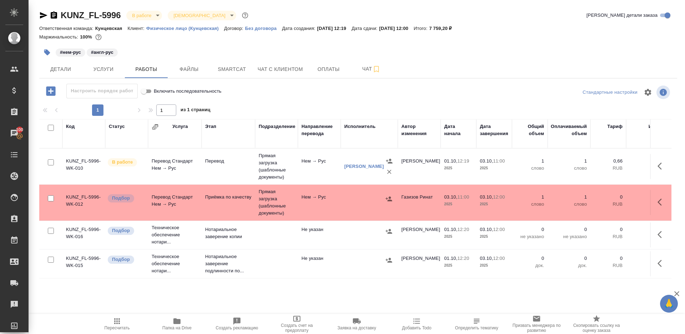
click at [283, 96] on div at bounding box center [358, 92] width 213 height 17
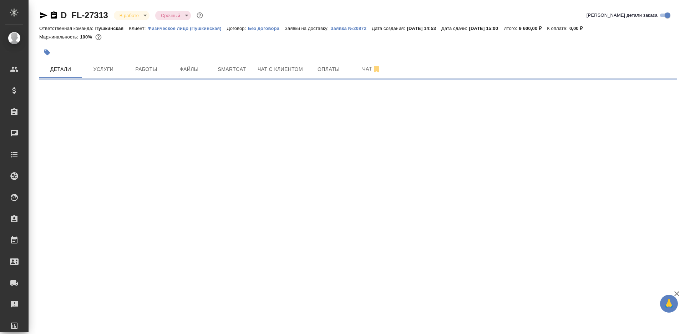
select select "RU"
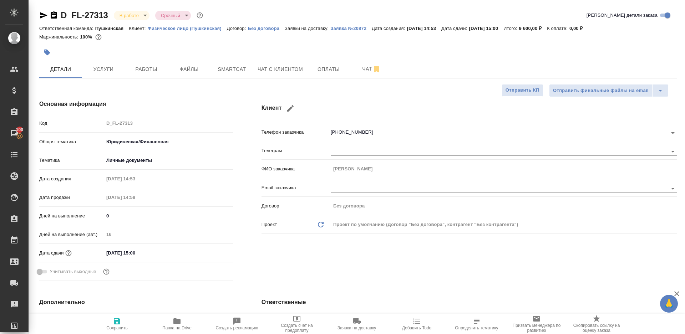
type textarea "x"
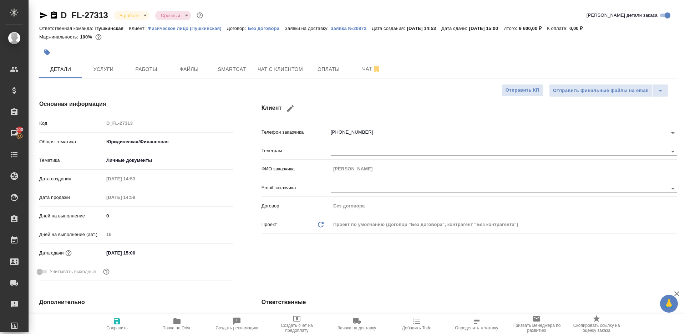
type textarea "x"
click at [133, 75] on button "Работы" at bounding box center [146, 69] width 43 height 18
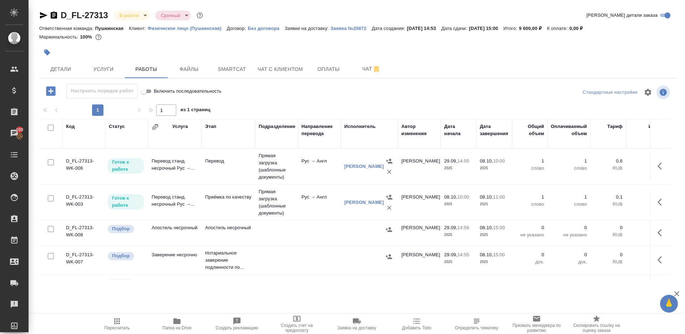
click at [274, 93] on div at bounding box center [358, 92] width 213 height 17
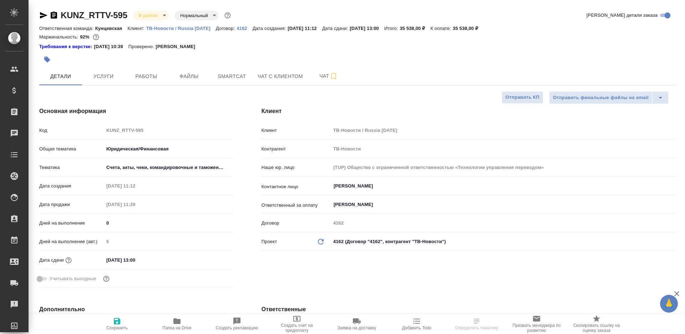
select select "RU"
type textarea "x"
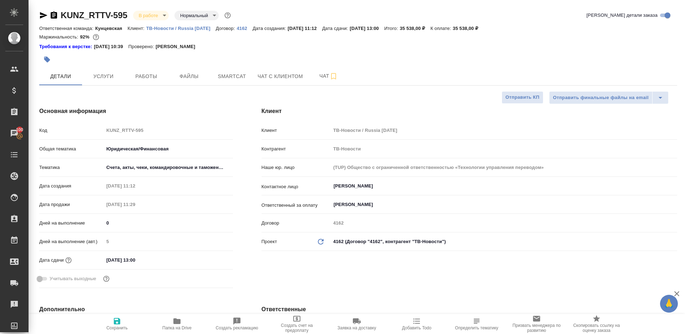
type textarea "x"
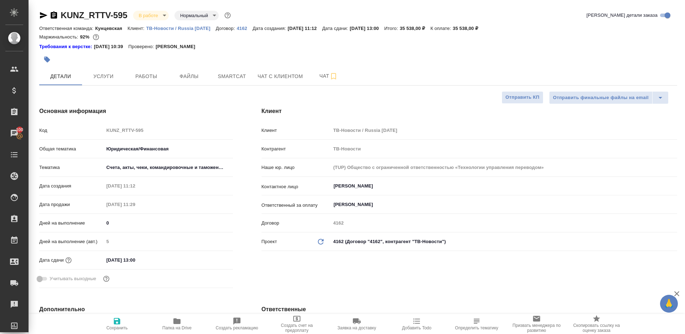
type textarea "x"
click at [149, 75] on span "Работы" at bounding box center [146, 76] width 34 height 9
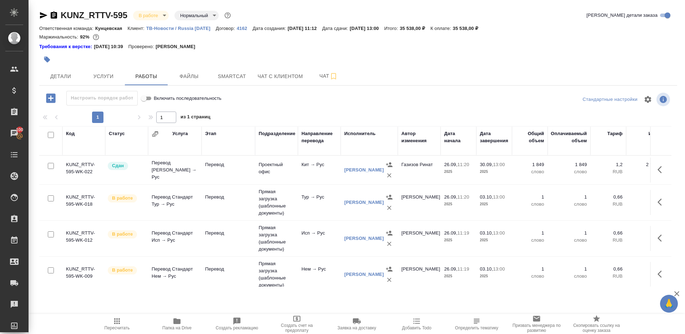
click at [288, 103] on div at bounding box center [358, 99] width 213 height 17
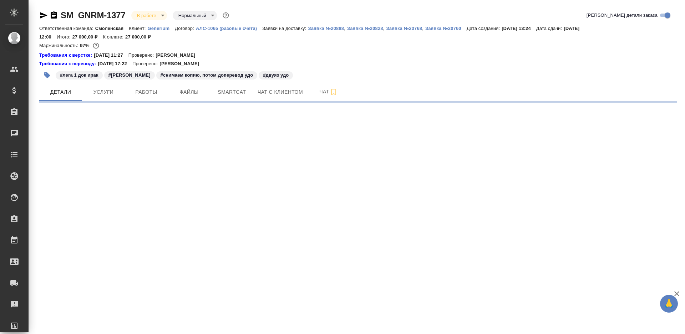
select select "RU"
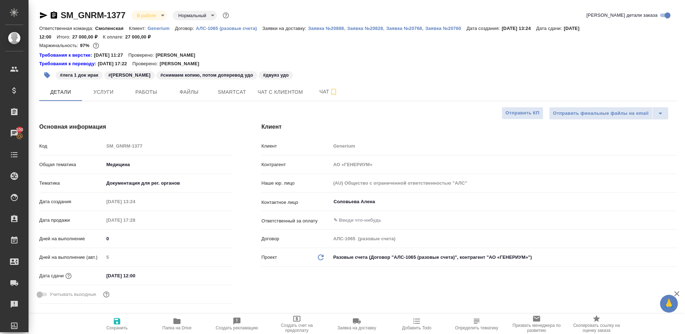
type textarea "x"
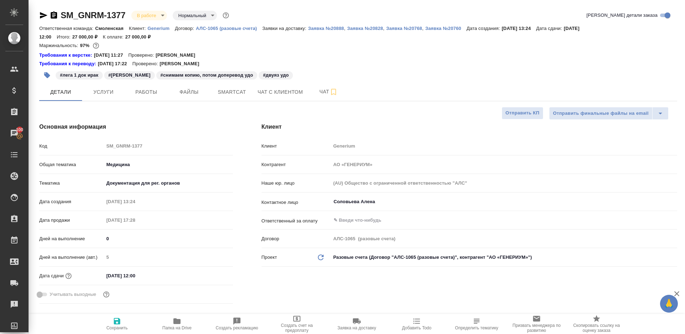
type textarea "x"
click at [140, 90] on span "Работы" at bounding box center [146, 92] width 34 height 9
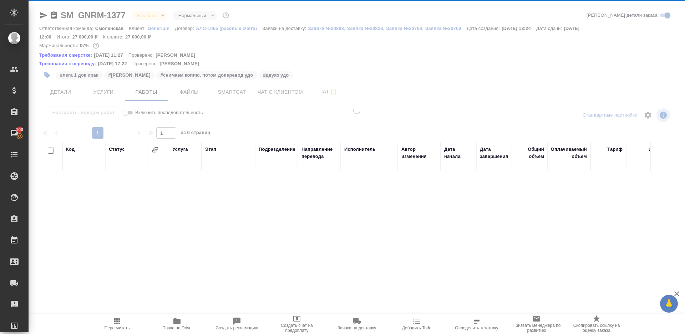
click at [147, 97] on button "Работы" at bounding box center [146, 92] width 43 height 18
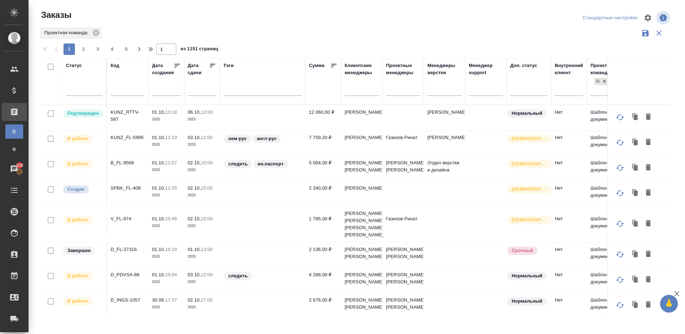
click at [271, 48] on div "1 2 3 4 5 1 из 1151 страниц" at bounding box center [358, 49] width 638 height 11
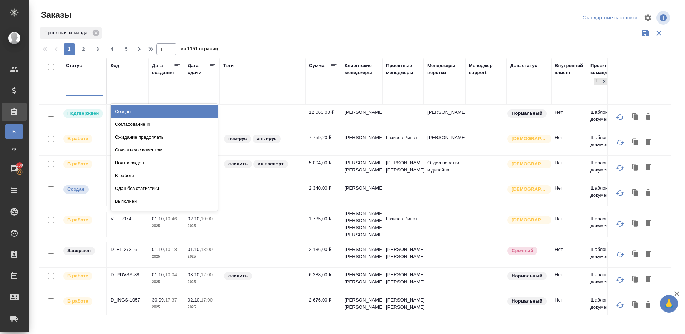
click at [78, 82] on div at bounding box center [84, 89] width 37 height 14
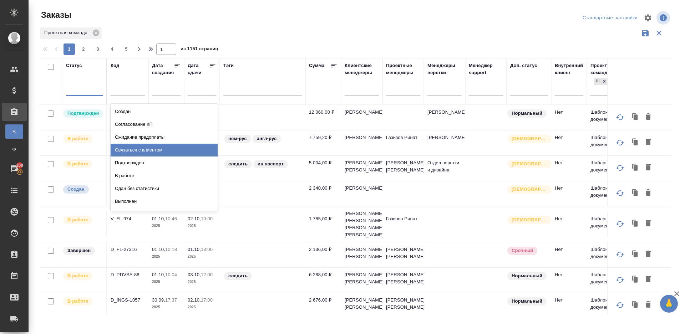
click at [154, 156] on div "Связаться с клиентом" at bounding box center [164, 150] width 107 height 13
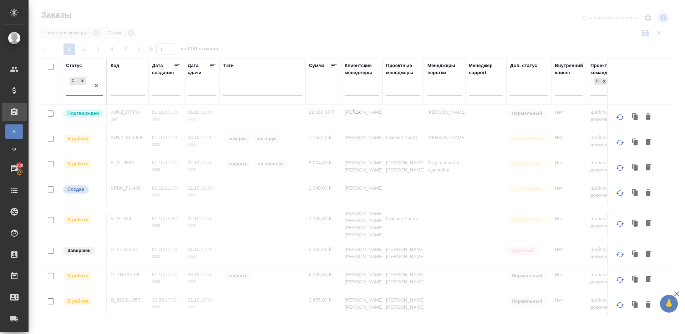
drag, startPoint x: 102, startPoint y: 104, endPoint x: 89, endPoint y: 88, distance: 20.6
click at [89, 88] on div "Связаться с клиентом" at bounding box center [78, 85] width 24 height 19
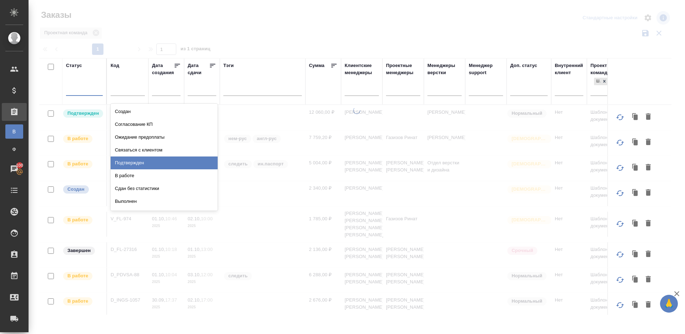
click at [141, 159] on div "Подтвержден" at bounding box center [164, 163] width 107 height 13
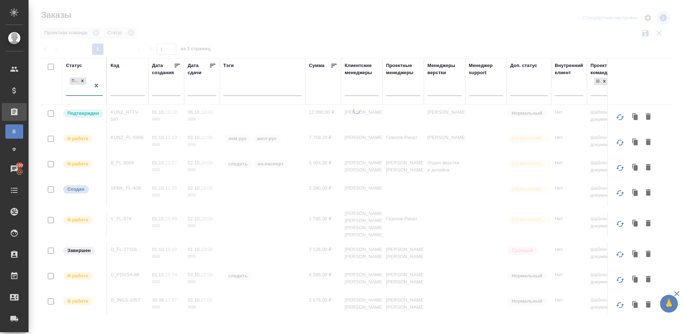
click at [308, 47] on div "1 1 из 1 страниц" at bounding box center [358, 49] width 638 height 11
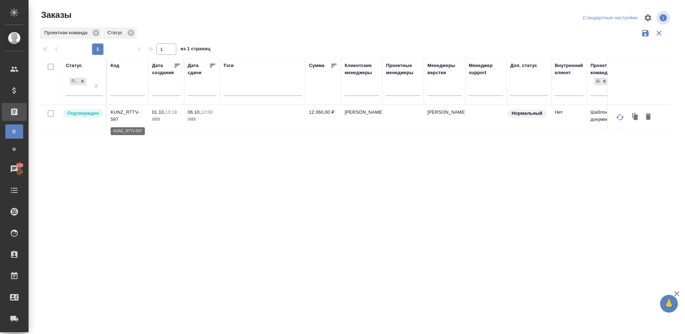
click at [119, 112] on p "KUNZ_RTTV-597" at bounding box center [128, 116] width 34 height 14
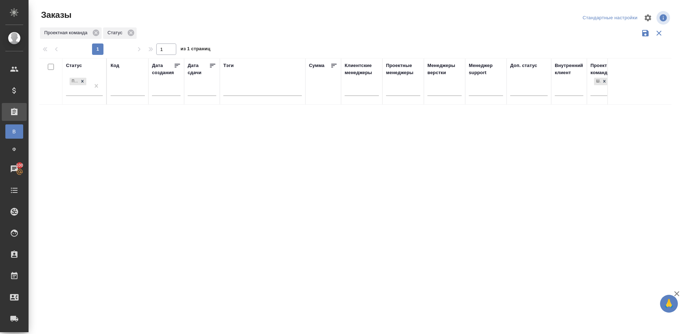
click at [337, 50] on div "1 1 из 1 страниц" at bounding box center [358, 49] width 638 height 11
click at [373, 30] on div "Проектная команда Статус" at bounding box center [355, 33] width 632 height 14
click at [312, 31] on div "Проектная команда" at bounding box center [355, 33] width 632 height 14
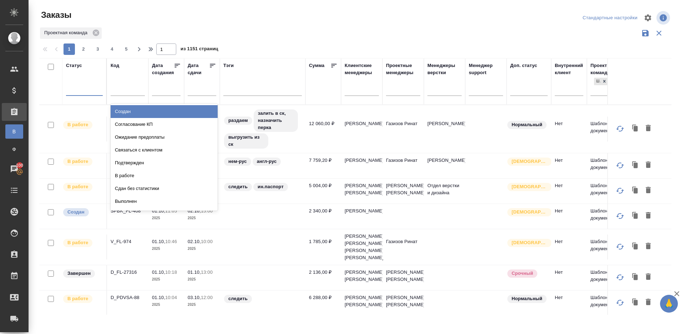
click at [87, 91] on div at bounding box center [84, 88] width 37 height 10
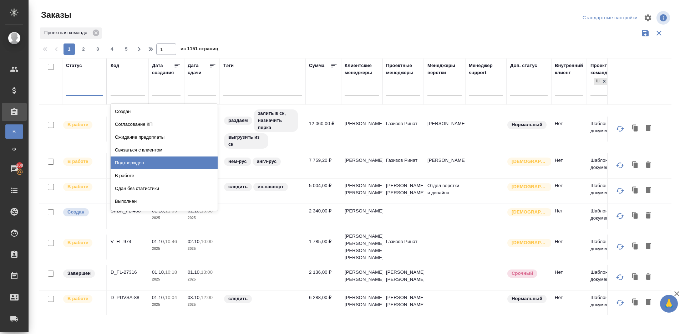
click at [155, 163] on div "Подтвержден" at bounding box center [164, 163] width 107 height 13
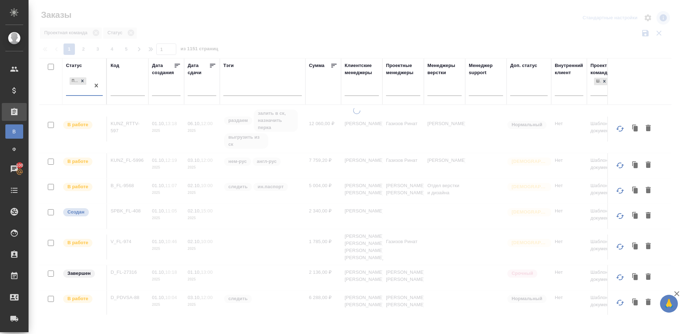
click at [327, 33] on div at bounding box center [357, 159] width 656 height 319
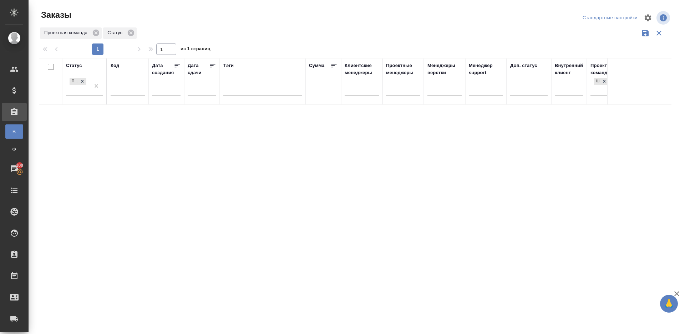
click at [407, 26] on div "Проектная команда Статус" at bounding box center [355, 33] width 632 height 14
click at [271, 38] on div "Проектная команда" at bounding box center [355, 33] width 632 height 14
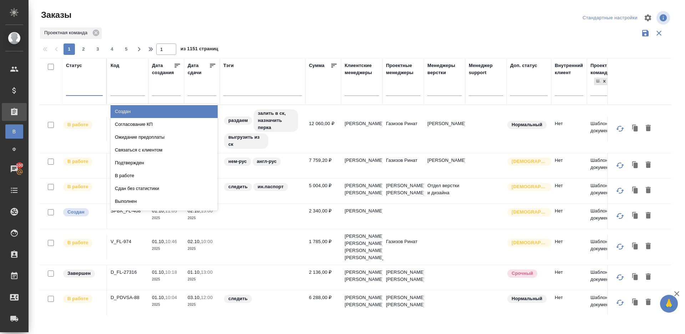
click at [86, 92] on div at bounding box center [84, 88] width 37 height 10
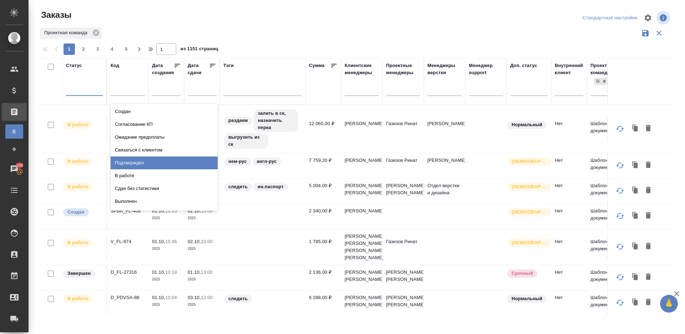
click at [137, 163] on div "Подтвержден" at bounding box center [164, 163] width 107 height 13
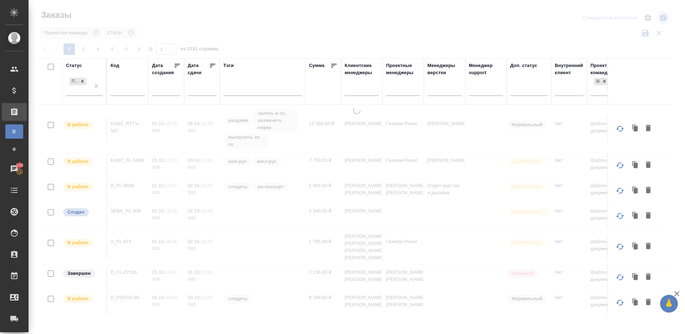
click at [269, 27] on div at bounding box center [357, 159] width 656 height 319
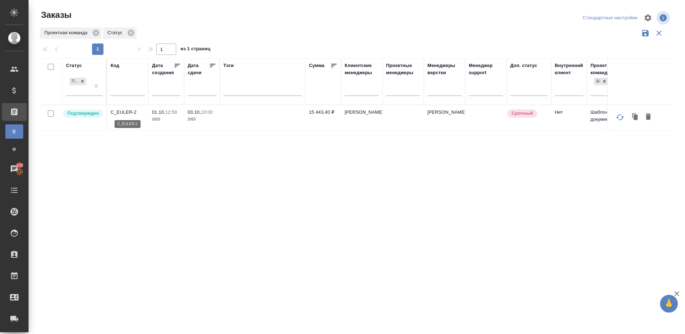
click at [122, 113] on p "C_EULER-2" at bounding box center [128, 112] width 34 height 7
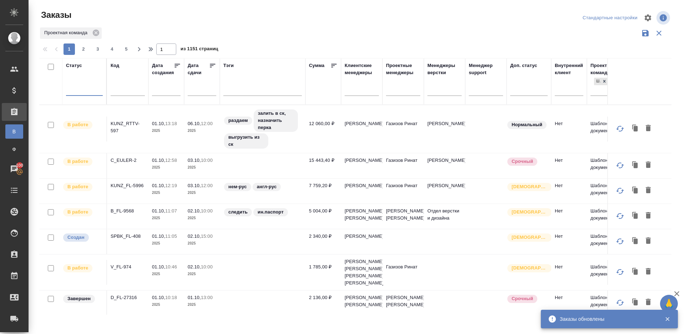
click at [80, 88] on div at bounding box center [84, 88] width 37 height 10
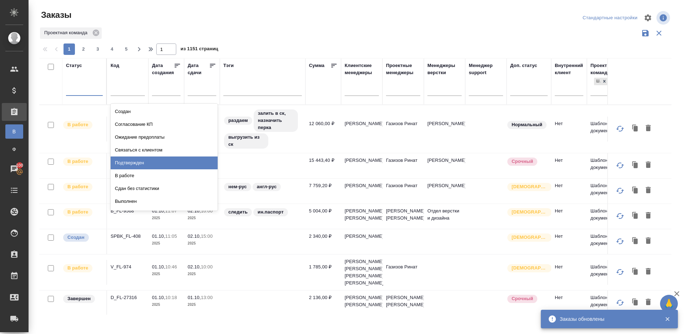
click at [176, 164] on div "Подтвержден" at bounding box center [164, 163] width 107 height 13
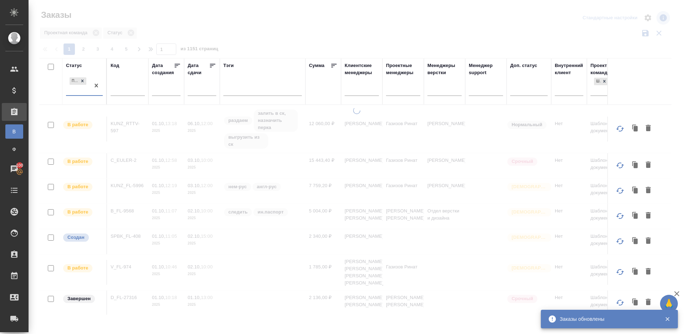
click at [296, 31] on div at bounding box center [357, 159] width 656 height 319
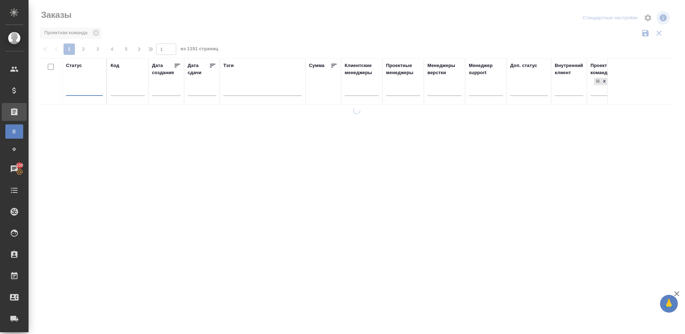
click at [285, 52] on div "1 2 3 4 5 1 из 1151 страниц" at bounding box center [358, 49] width 638 height 11
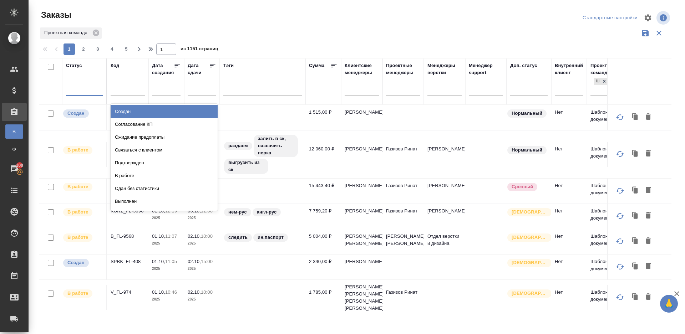
click at [80, 85] on div at bounding box center [84, 88] width 37 height 10
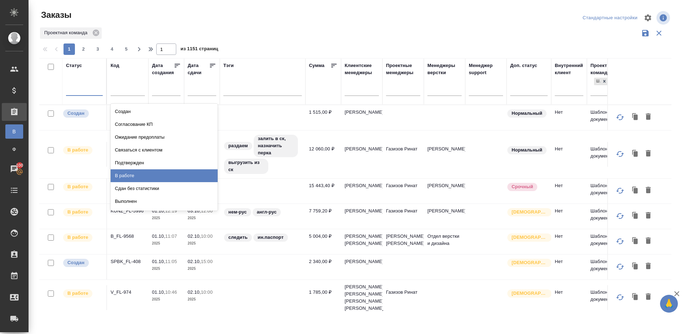
click at [154, 182] on div "Сдан без статистики" at bounding box center [164, 188] width 107 height 13
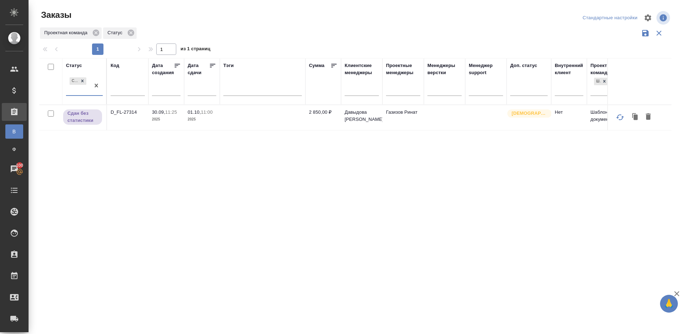
click at [266, 42] on div at bounding box center [358, 42] width 638 height 4
click at [117, 112] on p "D_FL-27314" at bounding box center [128, 112] width 34 height 7
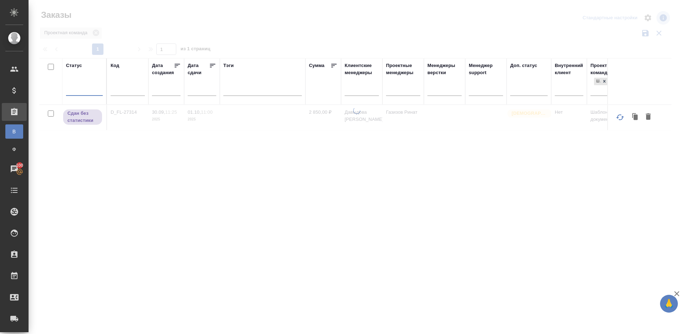
click at [93, 86] on div at bounding box center [84, 88] width 37 height 10
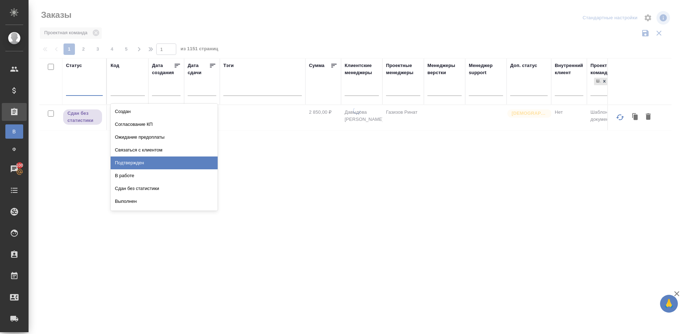
click at [164, 161] on div "Подтвержден" at bounding box center [164, 163] width 107 height 13
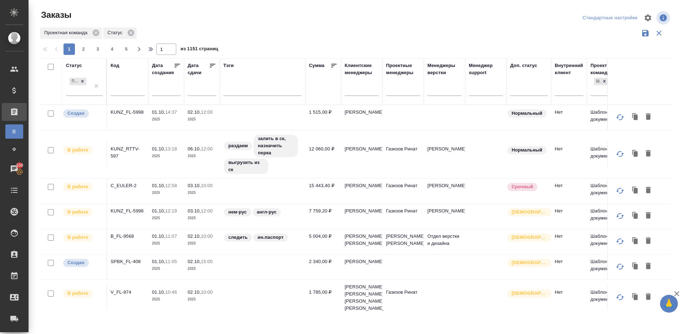
click at [300, 38] on div "Заказы Стандартные настройки Проектная команда Статус 1 2 3 4 5 1 из 1151 стран…" at bounding box center [358, 159] width 646 height 319
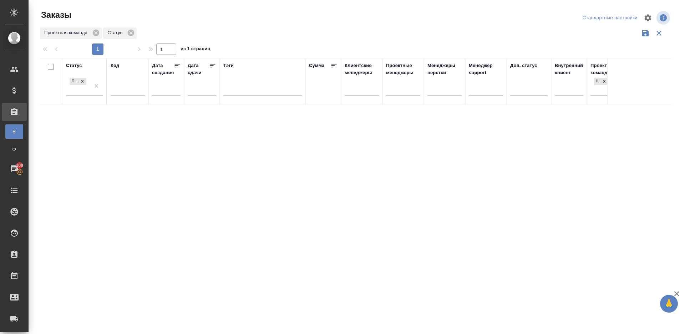
click at [434, 27] on div "Проектная команда Статус" at bounding box center [355, 33] width 632 height 14
click at [119, 291] on div "Статус Подтвержден Код Дата создания Дата сдачи Тэги Сумма Клиентские менеджеры…" at bounding box center [355, 186] width 632 height 257
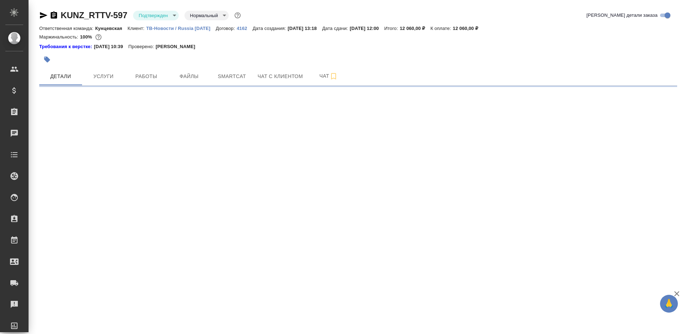
select select "RU"
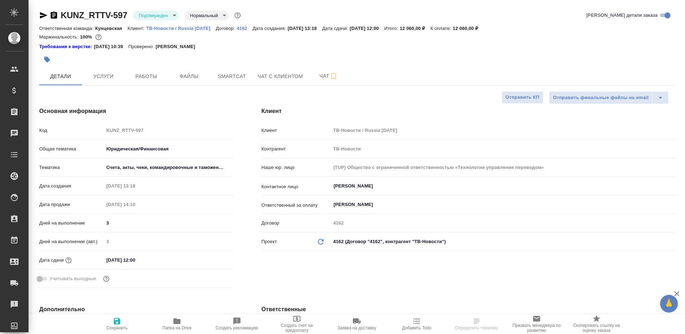
type textarea "x"
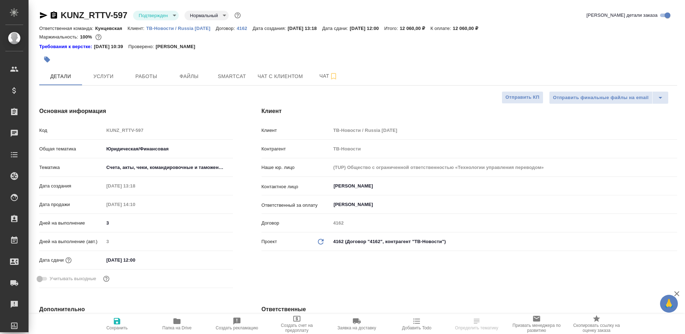
type textarea "x"
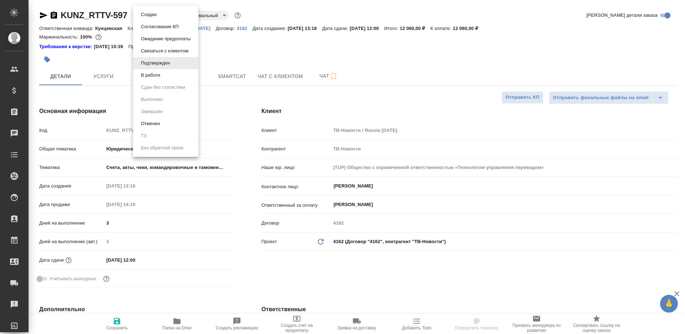
click at [157, 16] on body "🙏 .cls-1 fill:#fff; AWATERA [PERSON_NAME] Клиенты Спецификации Заказы Чаты Todo…" at bounding box center [342, 167] width 685 height 334
click at [157, 77] on button "В работе" at bounding box center [151, 75] width 24 height 8
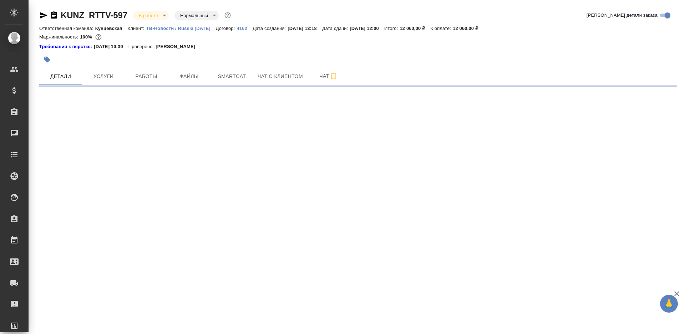
select select "RU"
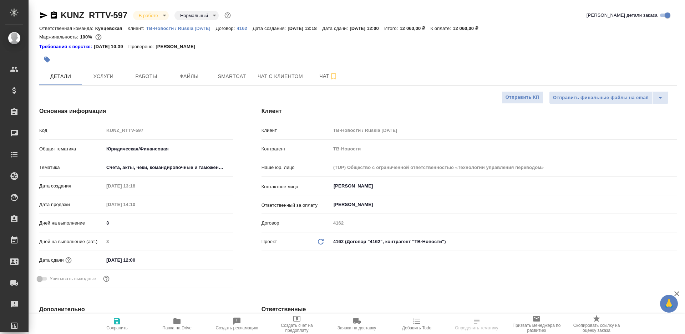
type textarea "x"
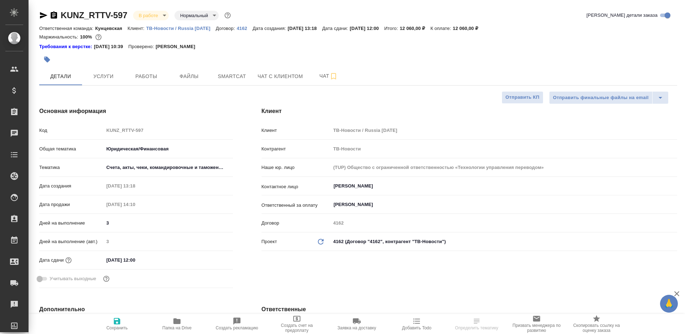
type textarea "x"
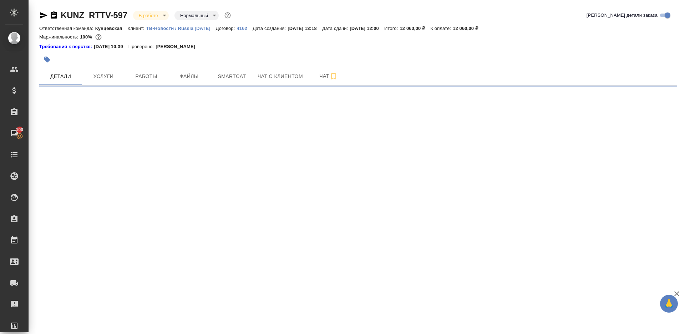
select select "RU"
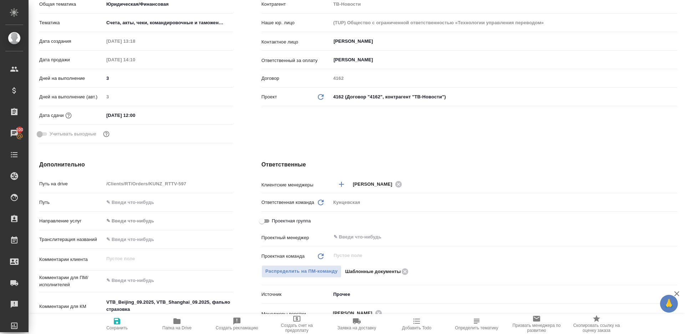
scroll to position [144, 0]
click at [357, 229] on div "Проектная группа" at bounding box center [469, 223] width 416 height 16
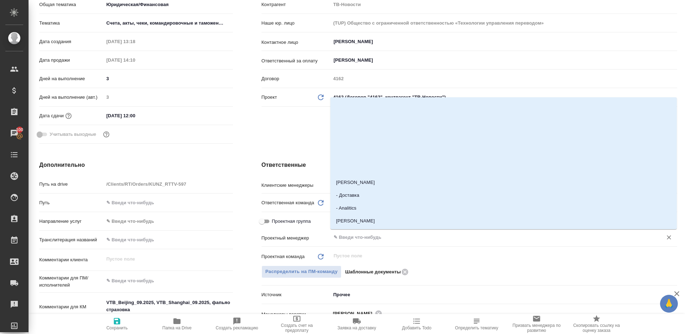
click at [355, 236] on input "text" at bounding box center [492, 237] width 318 height 9
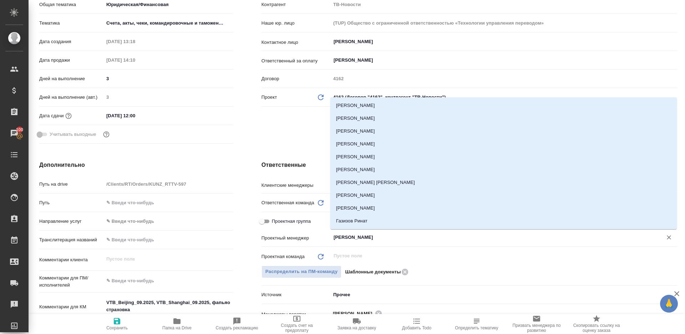
type input "ринат"
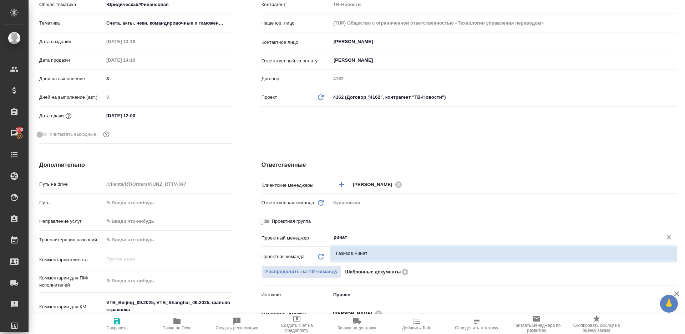
click at [348, 249] on li "Газизов Ринат" at bounding box center [503, 253] width 346 height 13
type textarea "x"
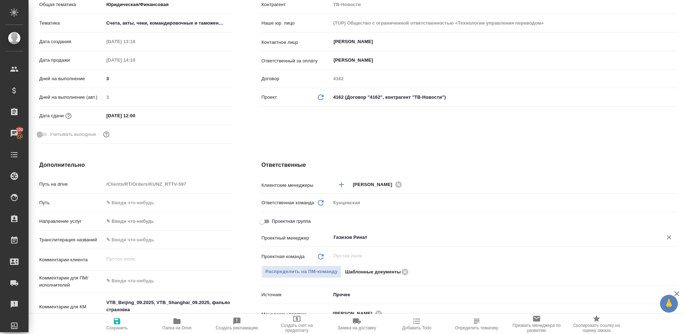
type input "Газизов Ринат"
click at [119, 325] on icon "button" at bounding box center [117, 321] width 6 height 6
type textarea "x"
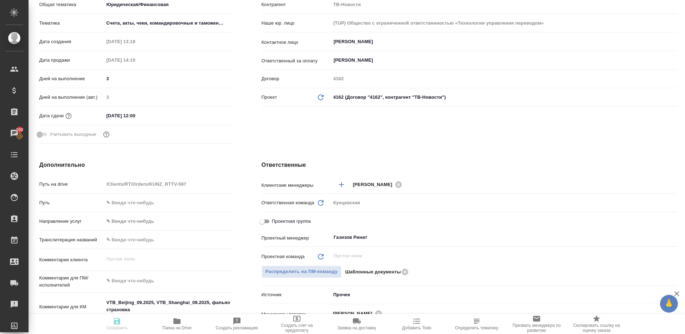
type textarea "x"
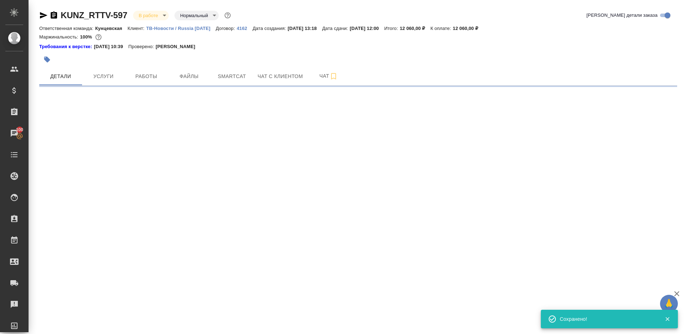
scroll to position [0, 0]
select select "RU"
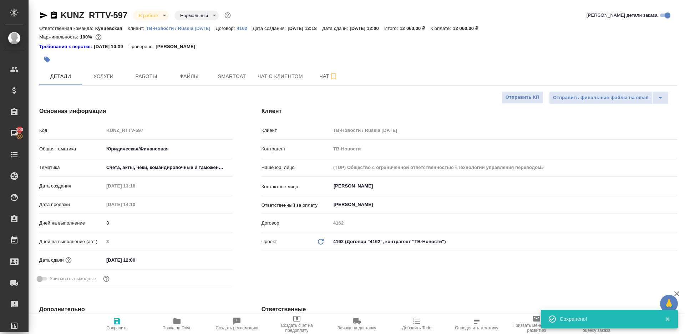
type textarea "x"
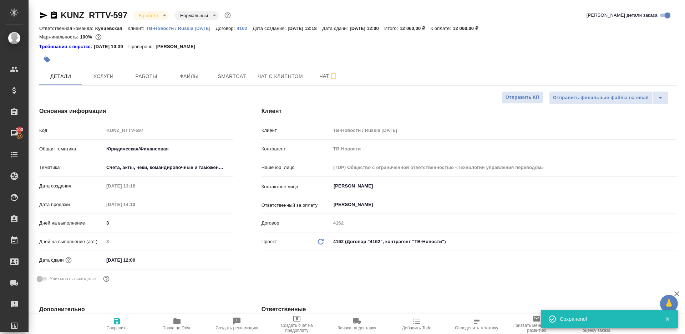
type textarea "x"
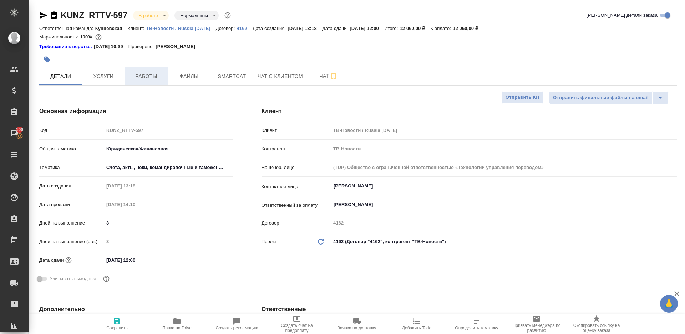
click at [142, 81] on button "Работы" at bounding box center [146, 76] width 43 height 18
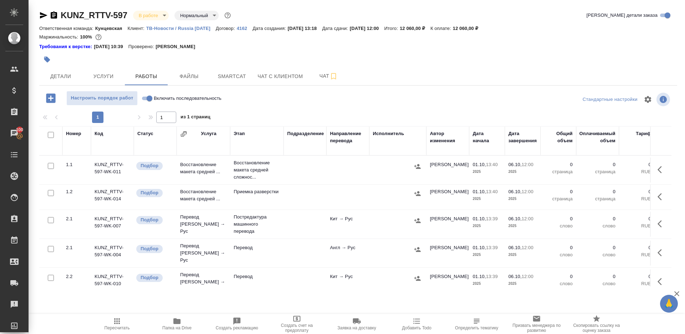
click at [271, 106] on div at bounding box center [358, 99] width 213 height 17
click at [179, 317] on icon "button" at bounding box center [177, 321] width 9 height 9
click at [147, 100] on input "Включить последовательность" at bounding box center [150, 98] width 26 height 9
checkbox input "true"
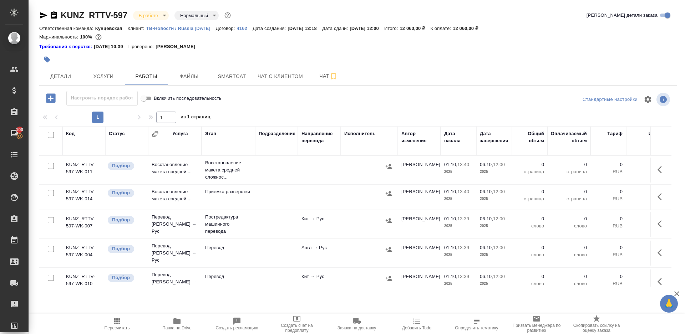
drag, startPoint x: 51, startPoint y: 134, endPoint x: 52, endPoint y: 159, distance: 25.0
click at [51, 134] on input "checkbox" at bounding box center [51, 135] width 6 height 6
checkbox input "true"
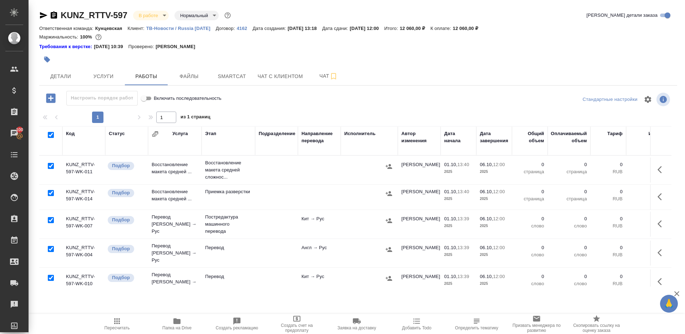
checkbox input "true"
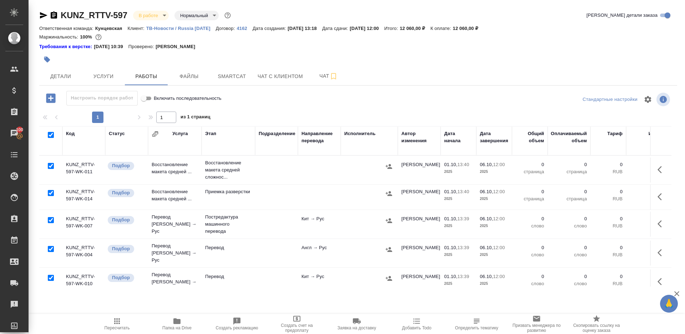
checkbox input "true"
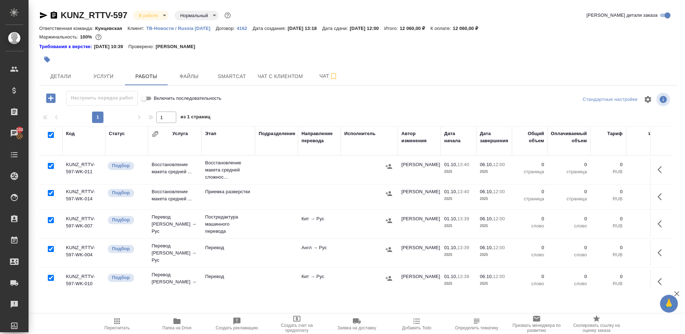
checkbox input "true"
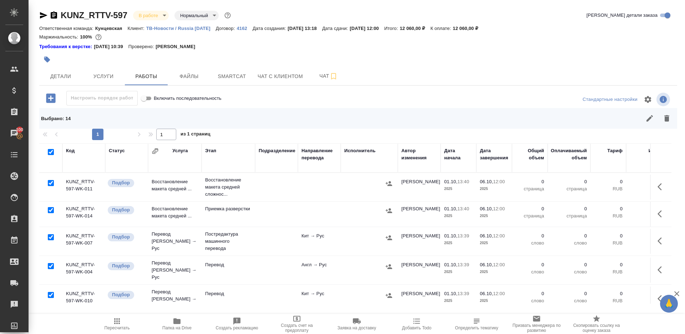
drag, startPoint x: 51, startPoint y: 184, endPoint x: 91, endPoint y: 229, distance: 59.6
click at [51, 184] on input "checkbox" at bounding box center [51, 183] width 6 height 6
checkbox input "false"
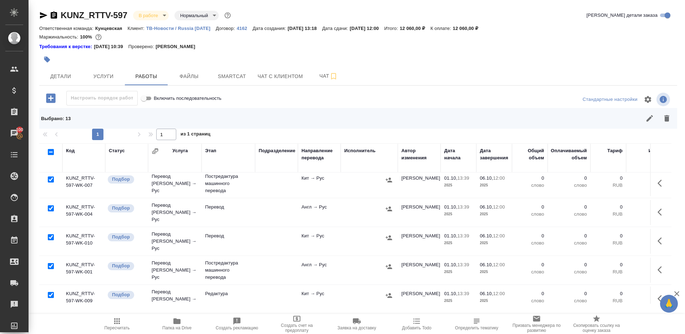
scroll to position [63, 0]
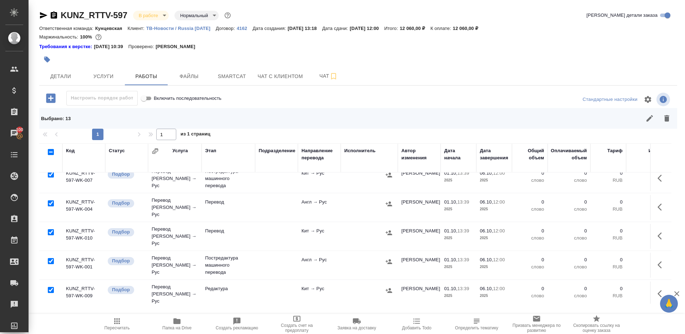
click at [49, 201] on input "checkbox" at bounding box center [51, 203] width 6 height 6
checkbox input "false"
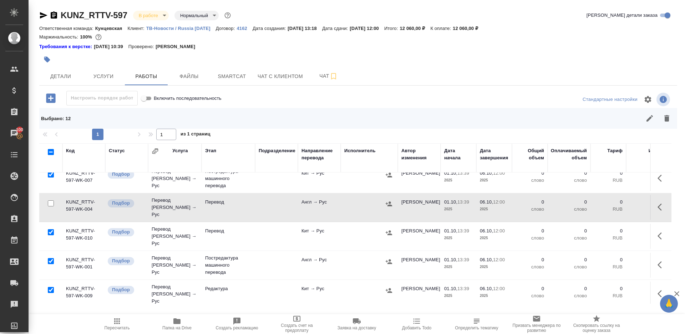
click at [52, 229] on input "checkbox" at bounding box center [51, 232] width 6 height 6
checkbox input "false"
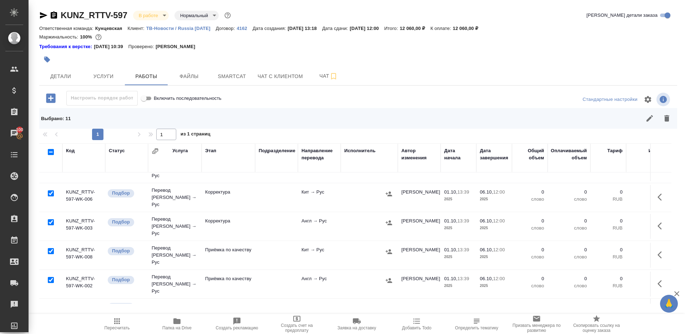
scroll to position [218, 0]
click at [49, 276] on input "checkbox" at bounding box center [51, 279] width 6 height 6
checkbox input "false"
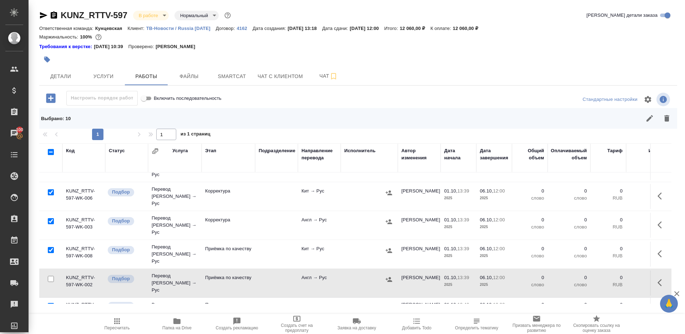
scroll to position [232, 0]
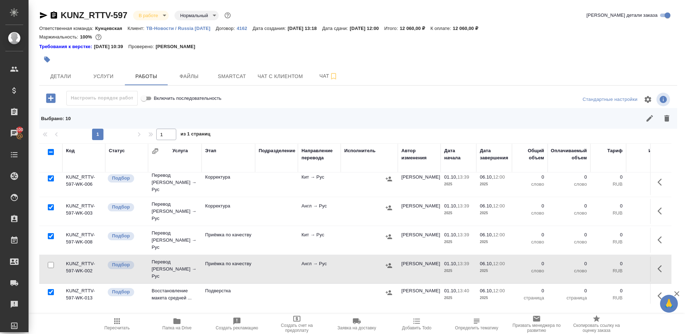
click at [51, 289] on input "checkbox" at bounding box center [51, 292] width 6 height 6
checkbox input "false"
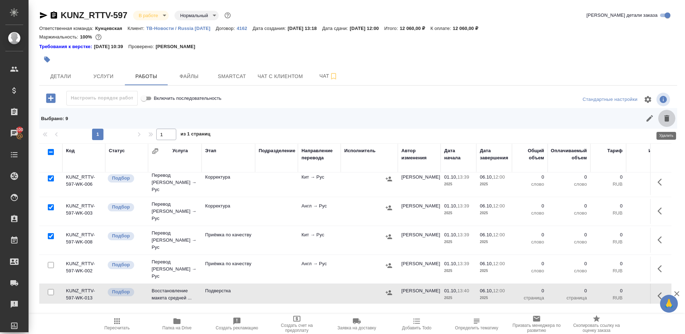
click at [667, 117] on icon "button" at bounding box center [666, 118] width 5 height 6
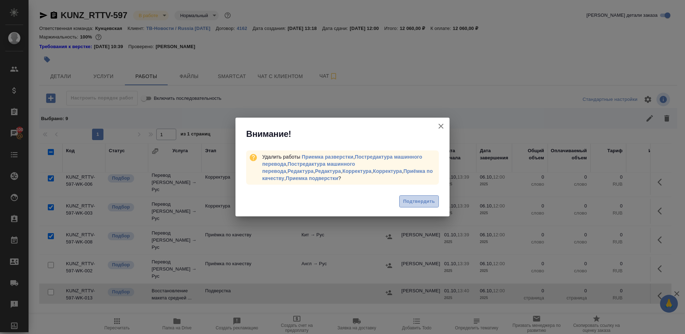
click at [406, 198] on span "Подтвердить" at bounding box center [419, 202] width 32 height 8
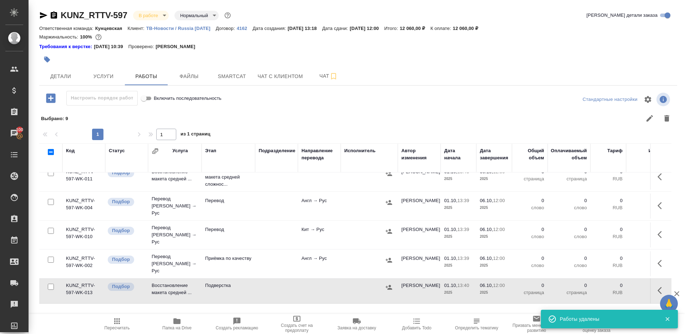
scroll to position [0, 0]
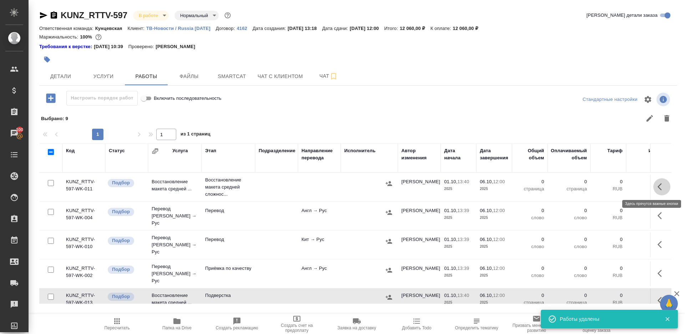
drag, startPoint x: 661, startPoint y: 182, endPoint x: 656, endPoint y: 186, distance: 6.3
click at [661, 182] on button "button" at bounding box center [661, 186] width 17 height 17
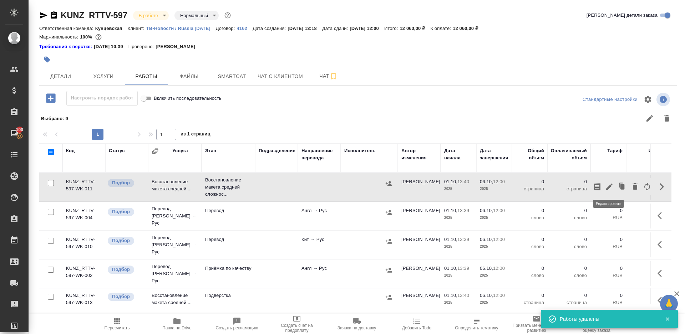
click at [608, 188] on icon "button" at bounding box center [609, 187] width 6 height 6
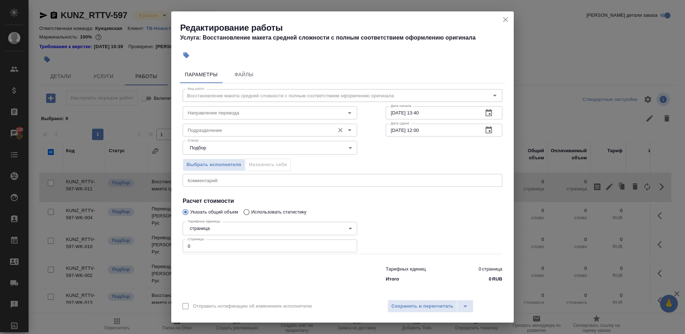
click at [262, 131] on input "Подразделение" at bounding box center [258, 130] width 146 height 9
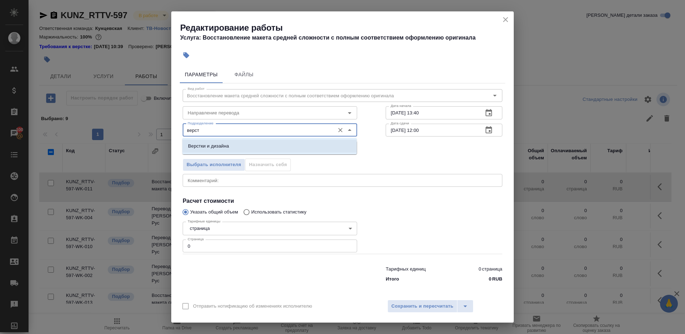
click at [197, 146] on p "Верстки и дизайна" at bounding box center [208, 146] width 41 height 7
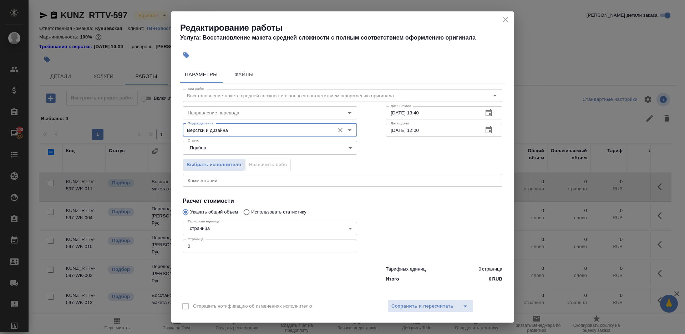
type input "Верстки и дизайна"
click at [198, 254] on div "Тарифных единиц 0 страница Итого 0 RUB" at bounding box center [342, 273] width 348 height 49
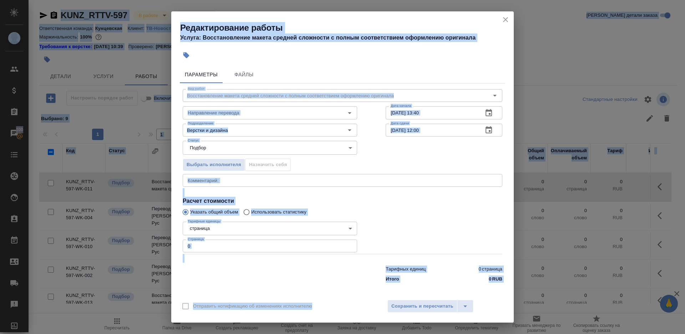
click at [198, 250] on input "0" at bounding box center [270, 246] width 174 height 13
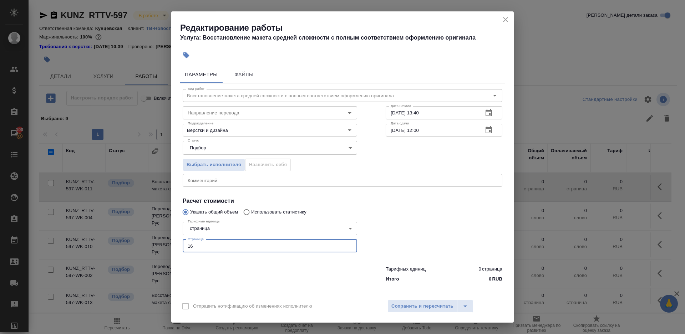
type input "16"
click at [434, 227] on div at bounding box center [443, 237] width 145 height 64
click at [444, 116] on input "01.10.2025 13:40" at bounding box center [432, 112] width 92 height 13
click at [253, 180] on textarea at bounding box center [343, 180] width 310 height 5
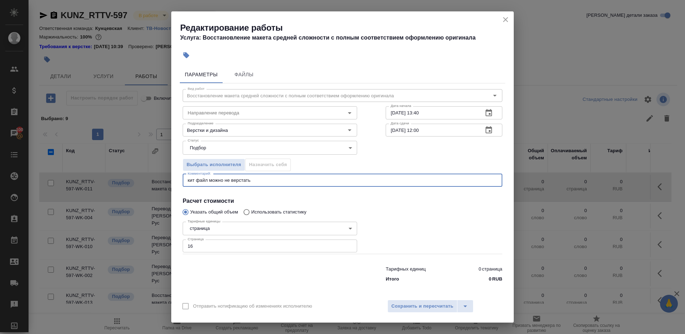
type textarea "кит файл можно не верстать"
click at [409, 248] on div at bounding box center [443, 237] width 145 height 64
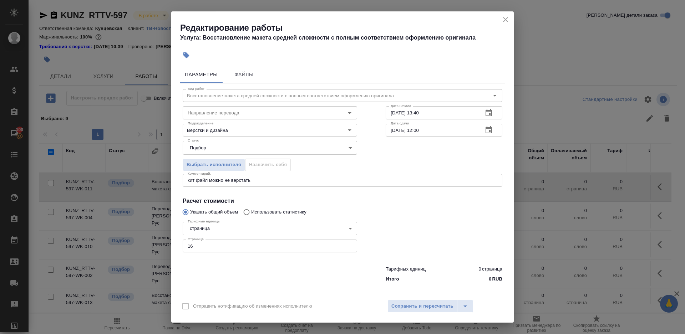
click at [431, 108] on input "01.10.2025 13:40" at bounding box center [432, 112] width 92 height 13
click at [438, 131] on input "06.10.2025 12:00" at bounding box center [432, 130] width 92 height 13
paste input "1.10.2025 13:4"
drag, startPoint x: 417, startPoint y: 130, endPoint x: 477, endPoint y: 130, distance: 59.9
click at [477, 130] on input "01.10.2025 13:40" at bounding box center [432, 130] width 92 height 13
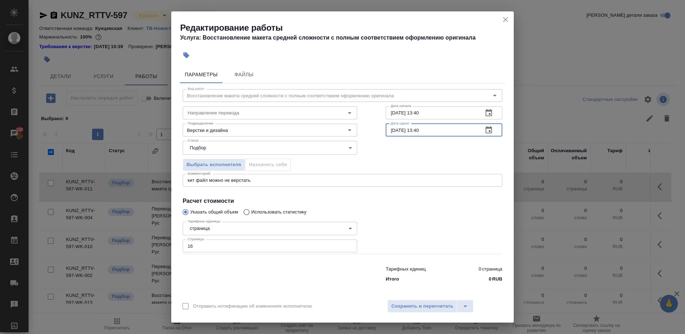
drag, startPoint x: 394, startPoint y: 129, endPoint x: 398, endPoint y: 163, distance: 33.3
click at [394, 130] on input "01.10.2025 13:40" at bounding box center [432, 130] width 92 height 13
click at [409, 195] on div "Вид работ Восстановление макета средней сложности с полным соответствием оформл…" at bounding box center [342, 184] width 325 height 202
click at [423, 129] on input "02.10.2025 13:40" at bounding box center [432, 130] width 92 height 13
click at [425, 132] on input "02.10.2025 13:40" at bounding box center [432, 130] width 92 height 13
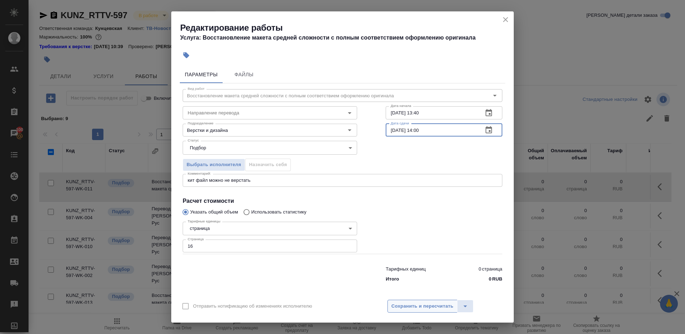
type input "[DATE] 14:00"
click at [411, 301] on button "Сохранить и пересчитать" at bounding box center [422, 306] width 70 height 13
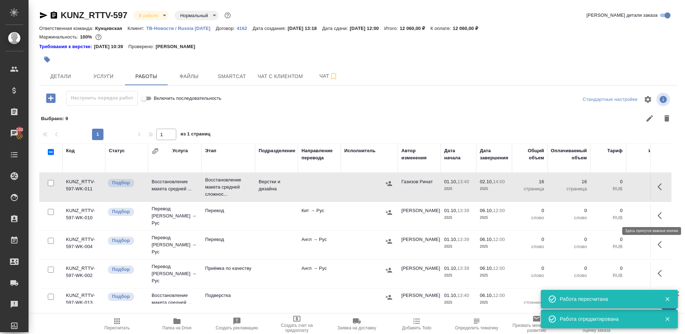
click at [661, 213] on icon "button" at bounding box center [661, 216] width 9 height 9
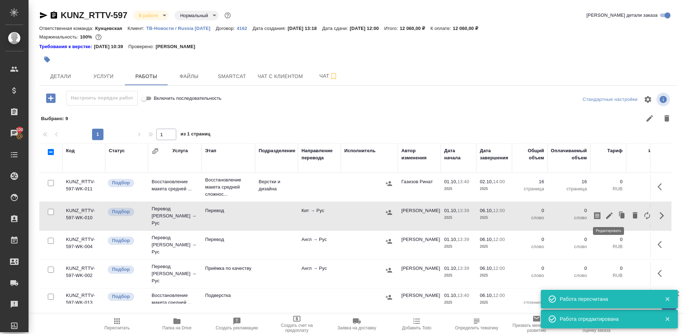
click at [611, 212] on icon "button" at bounding box center [609, 216] width 9 height 9
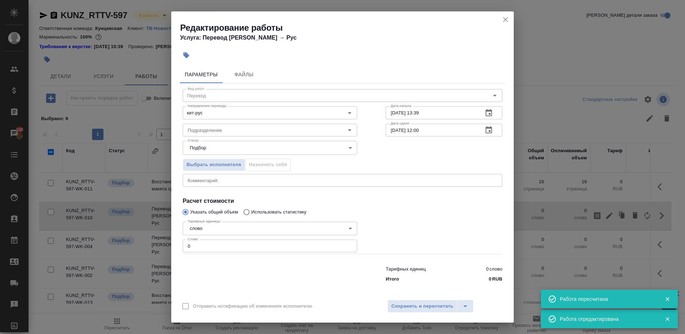
click at [198, 119] on div "Подразделение Подразделение" at bounding box center [269, 130] width 203 height 46
click at [198, 127] on input "Подразделение" at bounding box center [258, 130] width 146 height 9
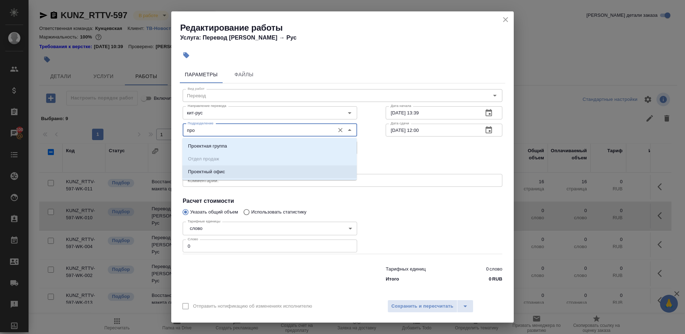
click at [210, 173] on p "Проектный офис" at bounding box center [206, 171] width 37 height 7
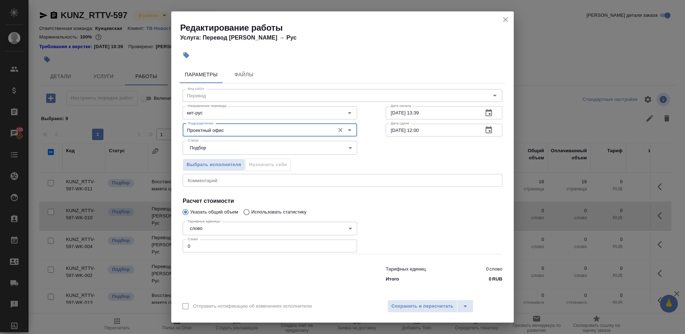
type input "Проектный офис"
click at [212, 249] on input "0" at bounding box center [270, 246] width 174 height 13
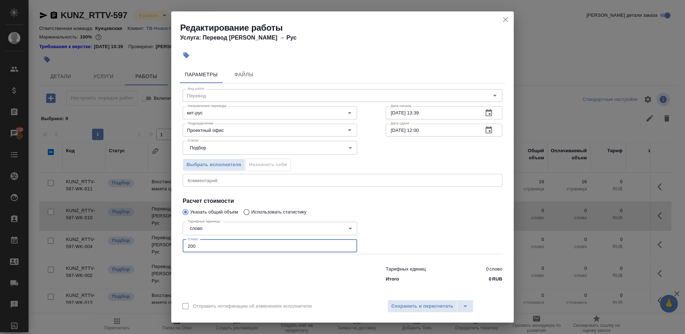
type input "200"
click at [432, 118] on input "01.10.2025 13:39" at bounding box center [432, 112] width 92 height 13
paste input "2.10.2025 14:00"
type input "[DATE] 14:00"
click at [441, 133] on input "06.10.2025 12:00" at bounding box center [432, 130] width 92 height 13
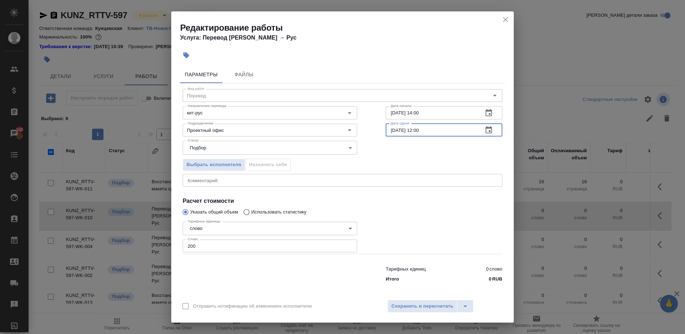
paste input "2.10.2025 14"
type input "[DATE] 14:00"
drag, startPoint x: 396, startPoint y: 114, endPoint x: 407, endPoint y: 173, distance: 60.2
click at [396, 116] on input "[DATE] 14:00" at bounding box center [432, 112] width 92 height 13
type input "01.10.2025 14:00"
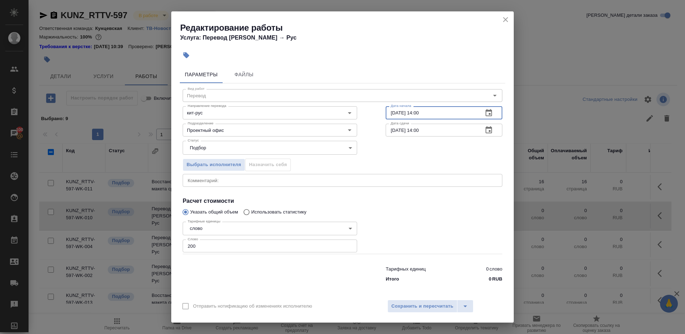
click at [421, 130] on input "[DATE] 14:00" at bounding box center [432, 130] width 92 height 13
type input "[DATE] 10:00"
click at [277, 180] on textarea at bounding box center [343, 180] width 310 height 5
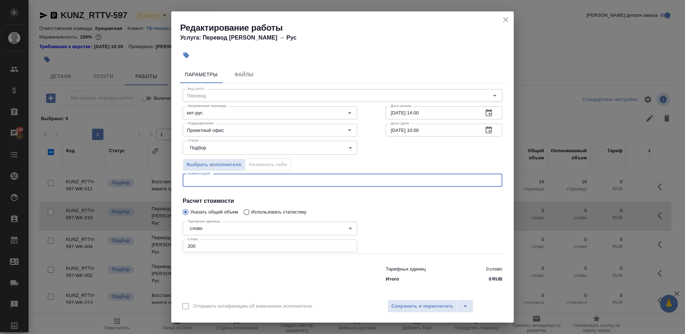
click at [443, 216] on div at bounding box center [443, 237] width 145 height 64
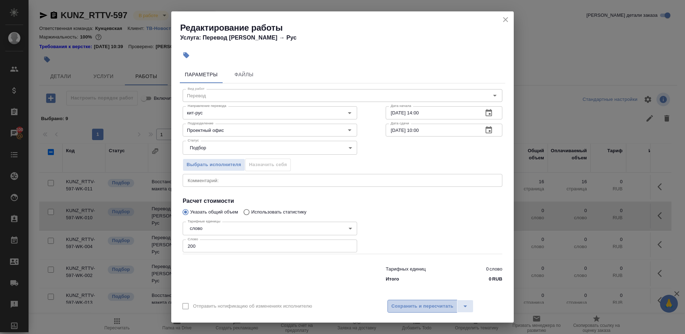
click at [438, 309] on span "Сохранить и пересчитать" at bounding box center [422, 306] width 62 height 8
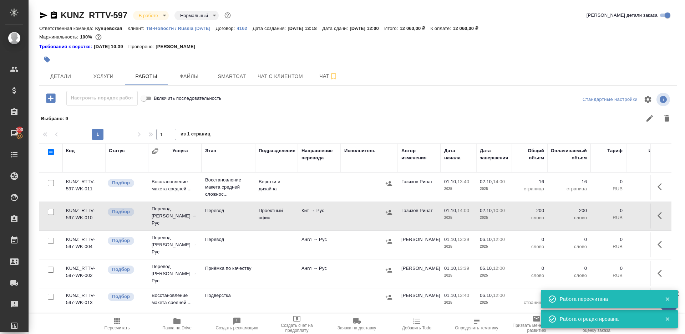
click at [385, 214] on div at bounding box center [388, 212] width 11 height 11
click at [388, 213] on icon "button" at bounding box center [388, 212] width 7 height 7
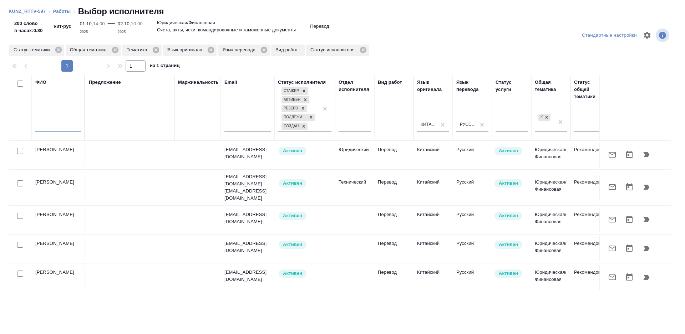
click at [73, 124] on input "text" at bounding box center [58, 127] width 46 height 9
type input "[PERSON_NAME]"
click at [126, 118] on div "Предложение" at bounding box center [130, 108] width 82 height 58
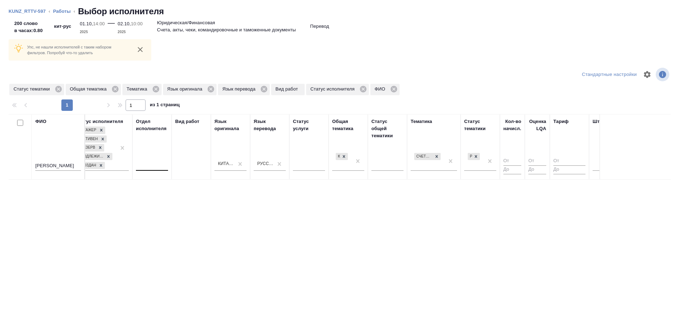
scroll to position [0, 249]
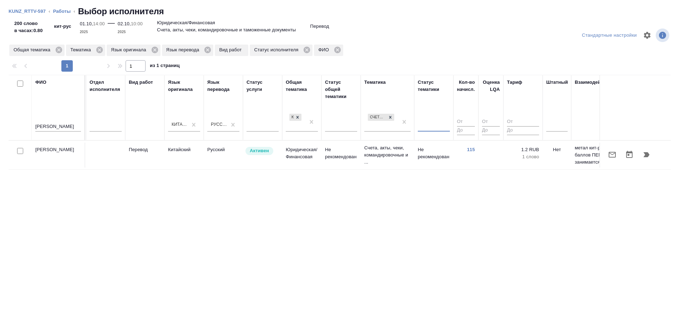
click at [427, 171] on div "ФИО эльмира Предложение Маржинальность Email Статус исполнителя Стажер Активен …" at bounding box center [340, 187] width 662 height 225
click at [440, 158] on td "Не рекомендован" at bounding box center [433, 155] width 39 height 25
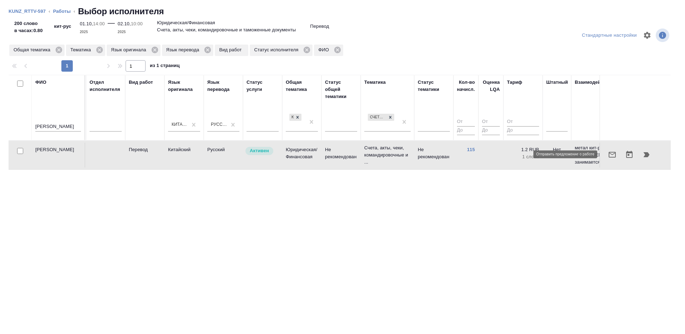
click at [609, 157] on icon "button" at bounding box center [611, 155] width 7 height 6
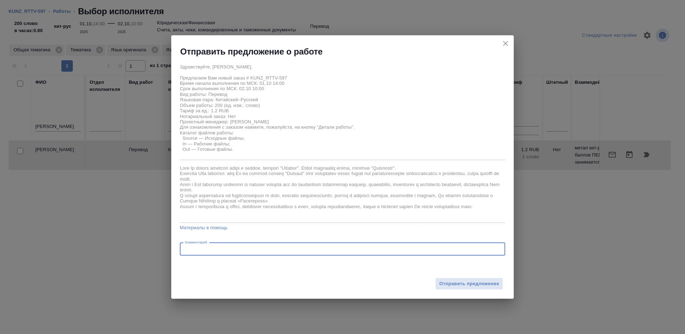
click at [233, 248] on textarea at bounding box center [342, 248] width 315 height 5
paste textarea "фапьяо страховка.pdf"
type textarea "переводим только файл фапьяо страховка.pdf"
click at [443, 290] on button "Отправить предложение" at bounding box center [469, 284] width 68 height 12
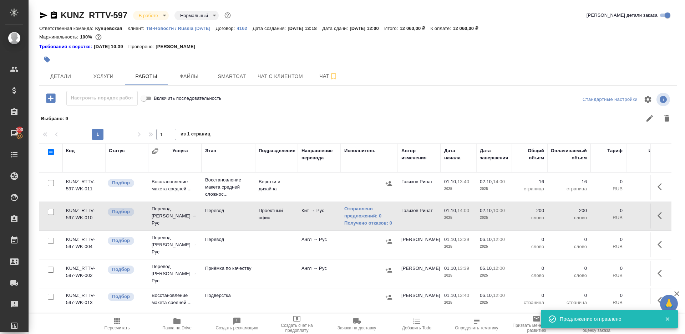
click at [671, 240] on div "Код Статус Услуга Этап Подразделение Направление перевода Исполнитель Автор изм…" at bounding box center [358, 223] width 638 height 161
click at [663, 240] on icon "button" at bounding box center [661, 244] width 9 height 9
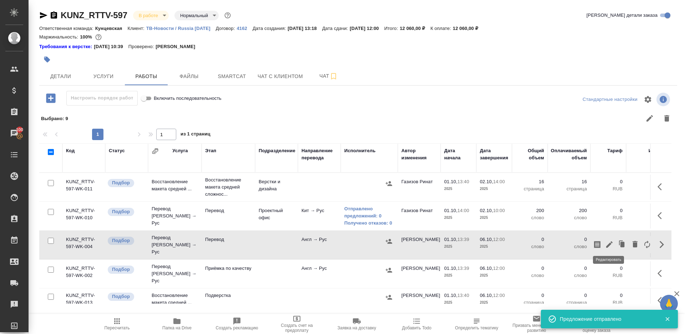
click at [610, 240] on icon "button" at bounding box center [609, 244] width 9 height 9
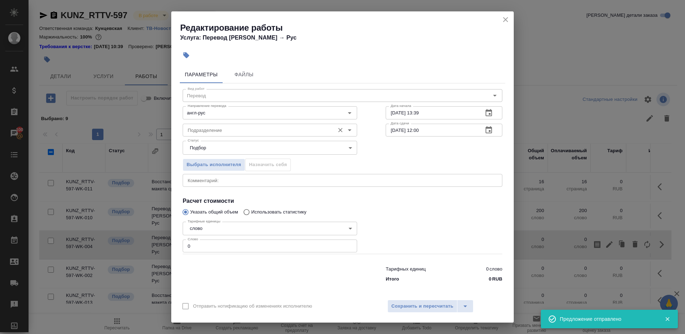
click at [226, 128] on input "Подразделение" at bounding box center [258, 130] width 146 height 9
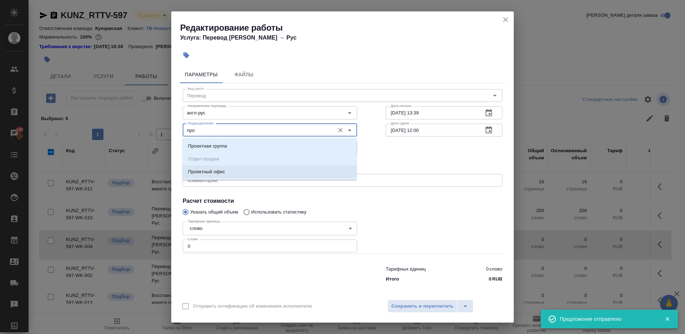
click at [236, 169] on li "Проектный офис" at bounding box center [269, 171] width 174 height 13
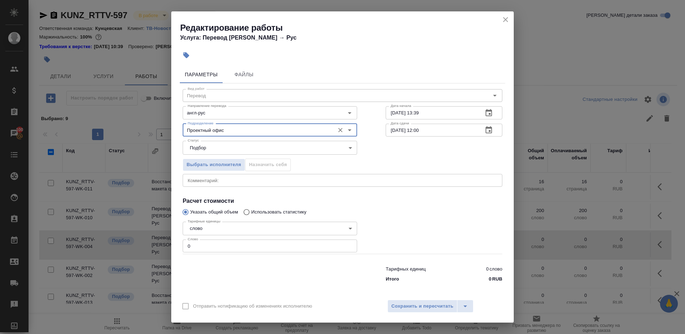
type input "Проектный офис"
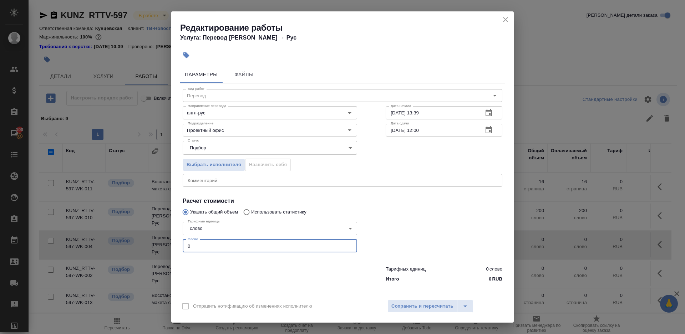
click at [236, 244] on input "0" at bounding box center [270, 246] width 174 height 13
type input "1"
click at [427, 234] on div at bounding box center [443, 237] width 145 height 64
click at [450, 124] on input "06.10.2025 12:00" at bounding box center [432, 130] width 92 height 13
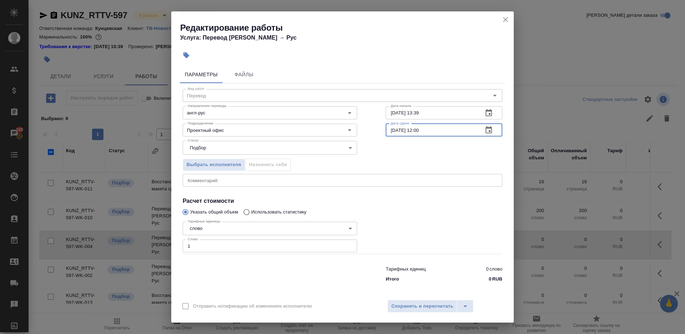
click at [450, 113] on input "01.10.2025 13:39" at bounding box center [432, 112] width 92 height 13
paste input "text"
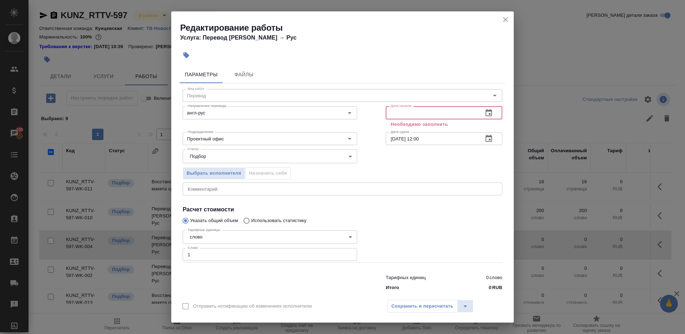
click at [463, 140] on input "06.10.2025 12:00" at bounding box center [432, 138] width 92 height 13
click at [450, 112] on input "text" at bounding box center [432, 112] width 92 height 13
paste input "06.10.2025 12:00"
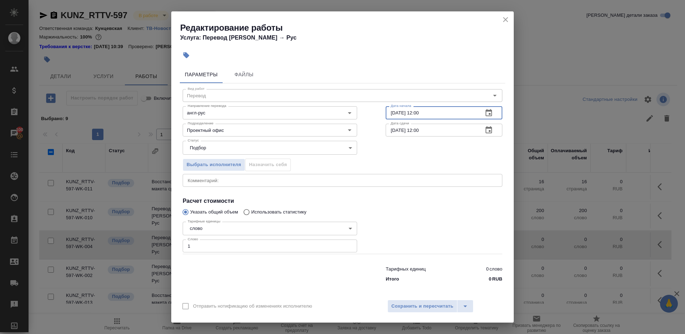
click at [395, 114] on input "06.10.2025 12:00" at bounding box center [432, 112] width 92 height 13
drag, startPoint x: 420, startPoint y: 112, endPoint x: 426, endPoint y: 166, distance: 54.2
click at [420, 112] on input "02.10.2025 12:00" at bounding box center [432, 112] width 92 height 13
type input "[DATE] 14:00"
click at [441, 134] on input "06.10.2025 12:00" at bounding box center [432, 130] width 92 height 13
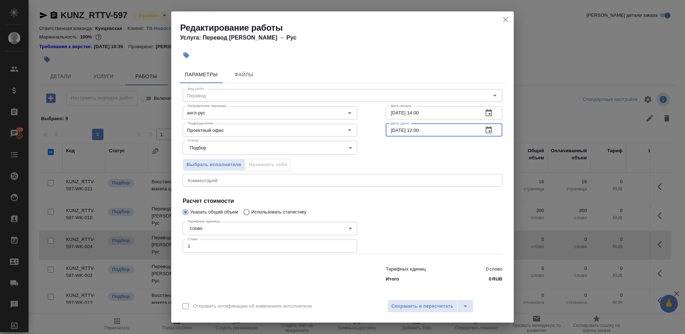
paste input "2.10.2025 14"
click at [488, 131] on icon "button" at bounding box center [488, 130] width 9 height 9
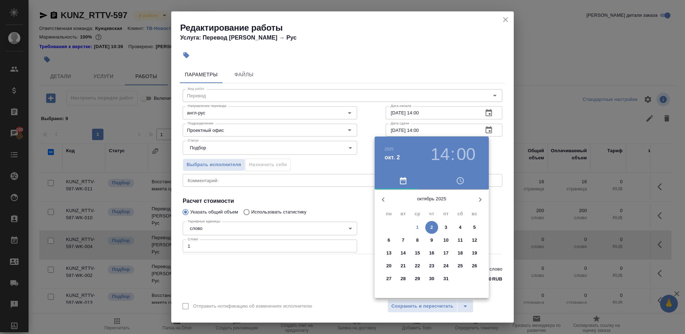
click at [447, 230] on p "3" at bounding box center [445, 227] width 2 height 7
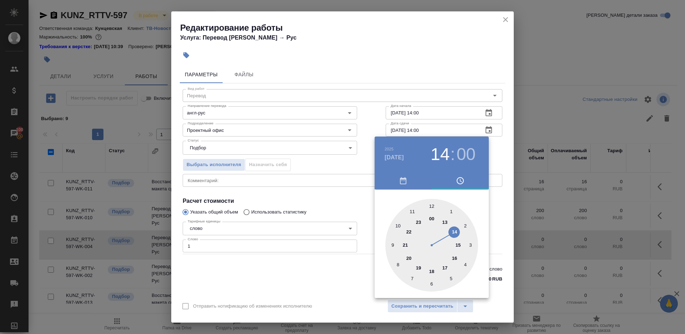
click at [375, 139] on div "2025 окт. 3 14 : 00" at bounding box center [432, 155] width 114 height 36
click at [421, 129] on div at bounding box center [342, 167] width 685 height 334
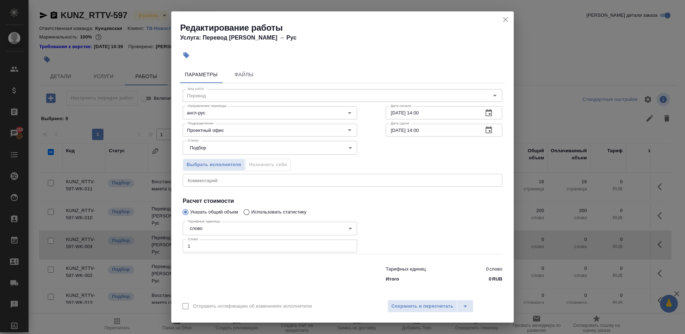
click at [420, 131] on input "03.10.2025 14:00" at bounding box center [432, 130] width 92 height 13
type input "03.10.2025 09:00"
click at [409, 202] on h4 "Расчет стоимости" at bounding box center [343, 201] width 320 height 9
click at [413, 306] on span "Сохранить и пересчитать" at bounding box center [422, 306] width 62 height 8
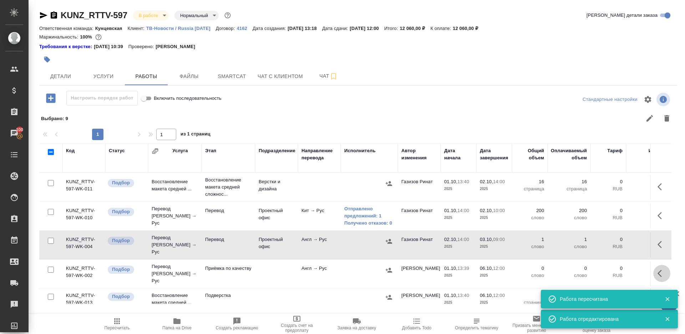
click at [659, 269] on icon "button" at bounding box center [661, 273] width 9 height 9
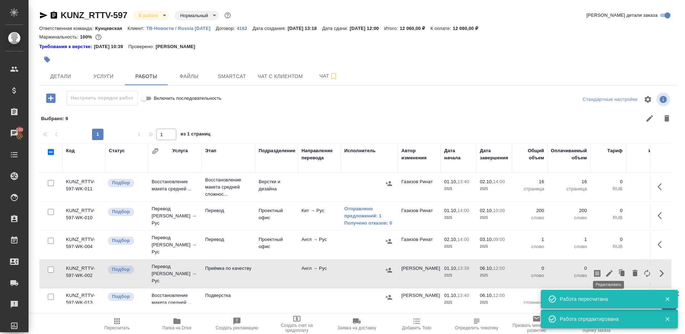
click at [610, 269] on icon "button" at bounding box center [609, 273] width 9 height 9
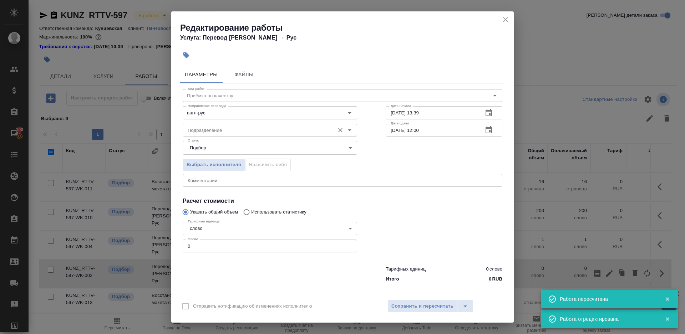
click at [232, 132] on input "Подразделение" at bounding box center [258, 130] width 146 height 9
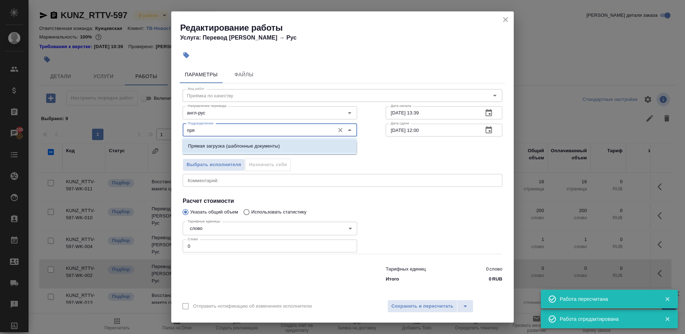
click at [249, 147] on p "Прямая загрузка (шаблонные документы)" at bounding box center [234, 146] width 92 height 7
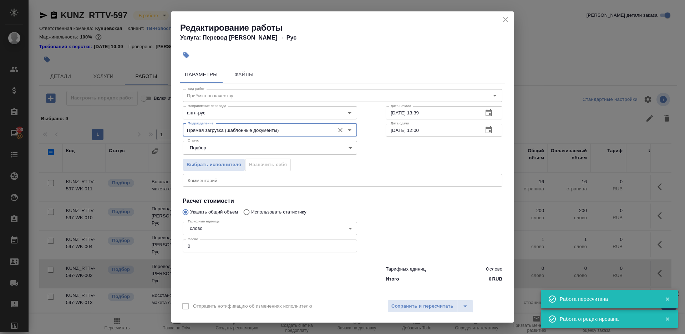
type input "Прямая загрузка (шаблонные документы)"
click at [437, 114] on input "01.10.2025 13:39" at bounding box center [432, 112] width 92 height 13
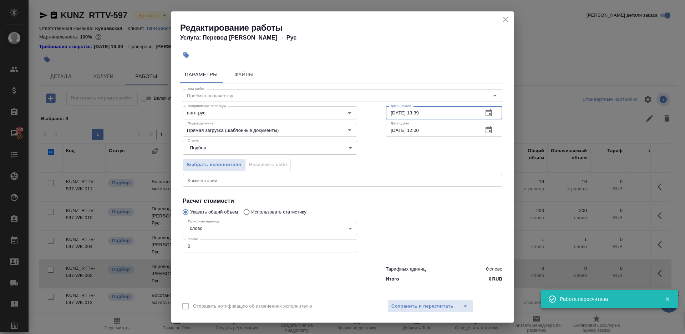
paste input "3.10.2025 09:00"
type input "03.10.2025 09:00"
click at [444, 133] on input "06.10.2025 12:00" at bounding box center [432, 130] width 92 height 13
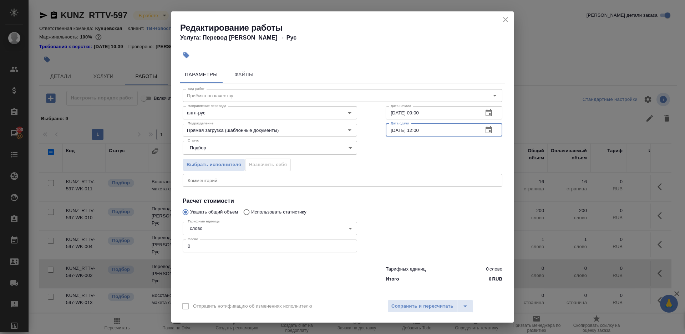
paste input "3.10.2025 09"
click at [419, 129] on input "03.10.2025 09:00" at bounding box center [432, 130] width 92 height 13
type input "03.10.2025 12:00"
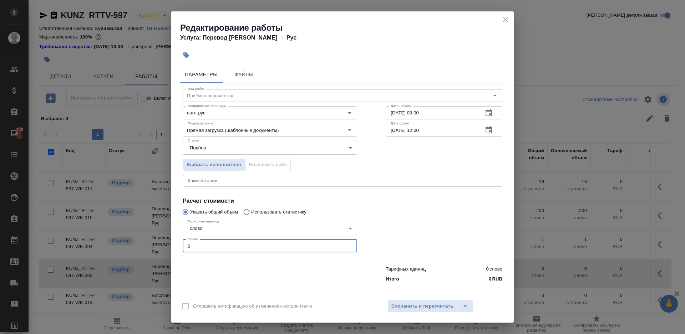
click at [272, 247] on input "0" at bounding box center [270, 246] width 174 height 13
type input "1"
click at [393, 242] on div at bounding box center [443, 237] width 145 height 64
click at [400, 308] on span "Сохранить и пересчитать" at bounding box center [422, 306] width 62 height 8
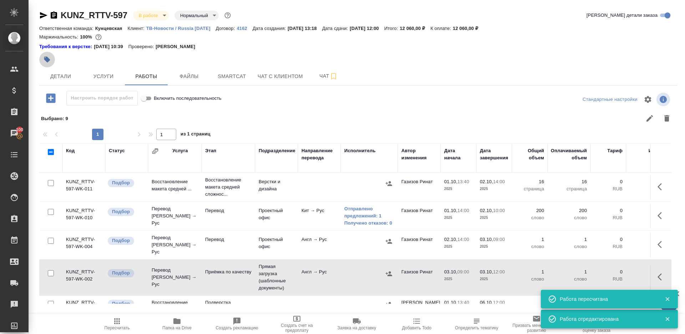
click at [40, 62] on button "button" at bounding box center [47, 60] width 16 height 16
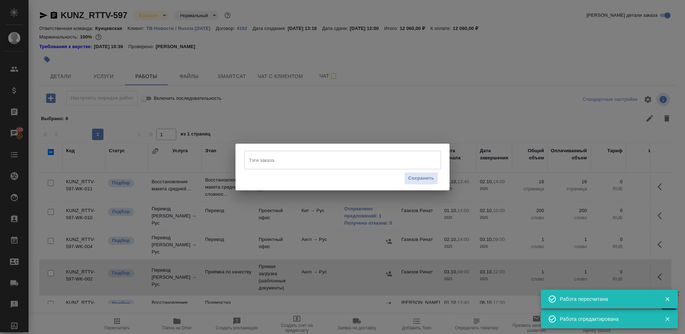
click at [326, 167] on div "Тэги заказа" at bounding box center [342, 160] width 197 height 19
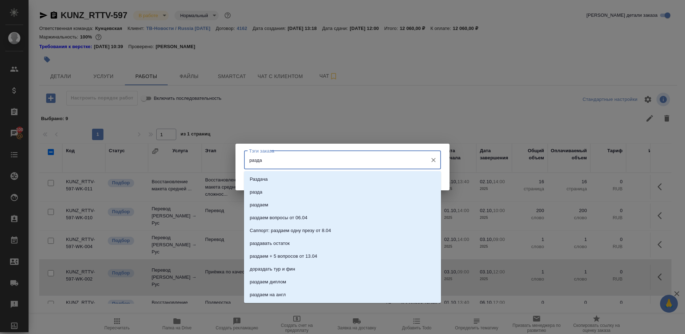
type input "раздае"
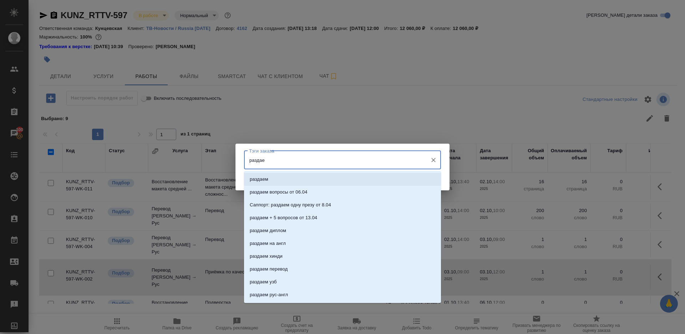
click at [347, 175] on li "раздаем" at bounding box center [342, 179] width 197 height 13
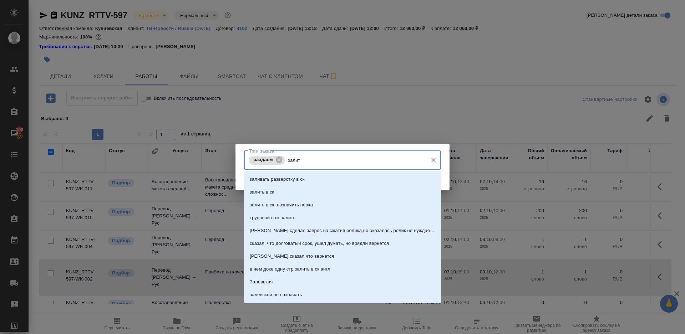
type input "залить"
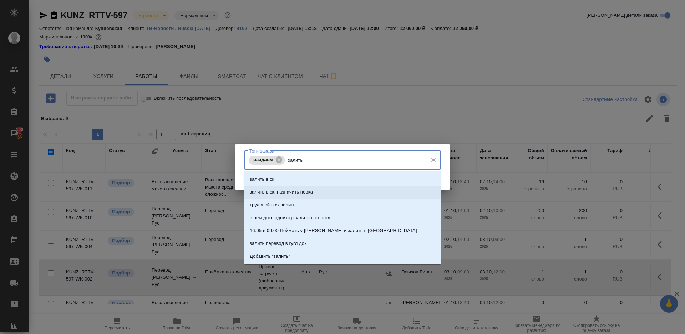
click at [328, 192] on li "залить в ск, назначить перка" at bounding box center [342, 192] width 197 height 13
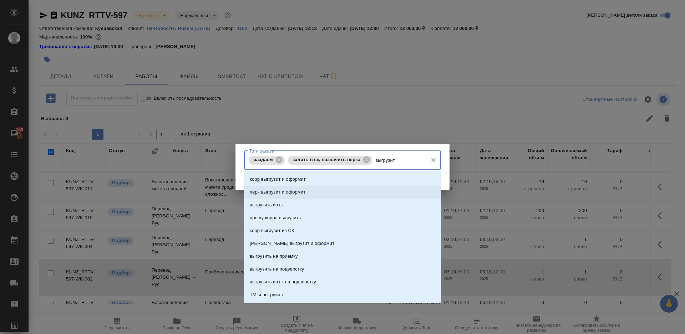
type input "выгрузить"
click at [317, 180] on li "выгрузить из ск" at bounding box center [342, 179] width 197 height 13
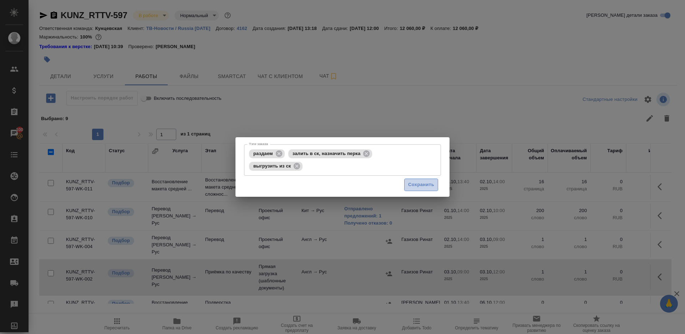
click at [419, 180] on button "Сохранить" at bounding box center [421, 185] width 34 height 12
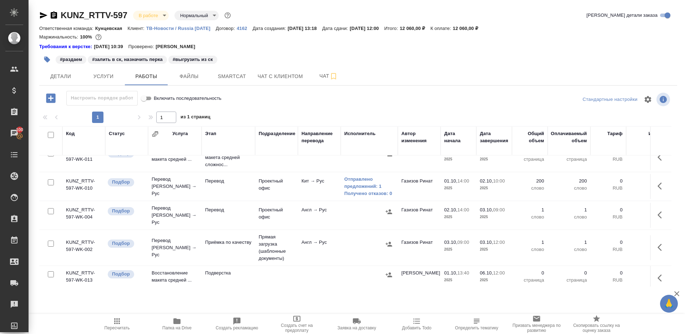
scroll to position [0, 0]
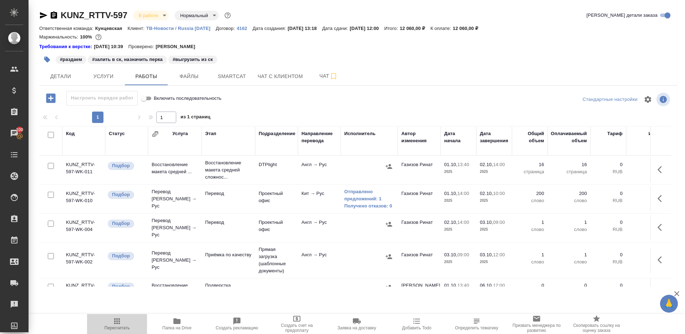
click at [126, 322] on span "Пересчитать" at bounding box center [116, 324] width 51 height 14
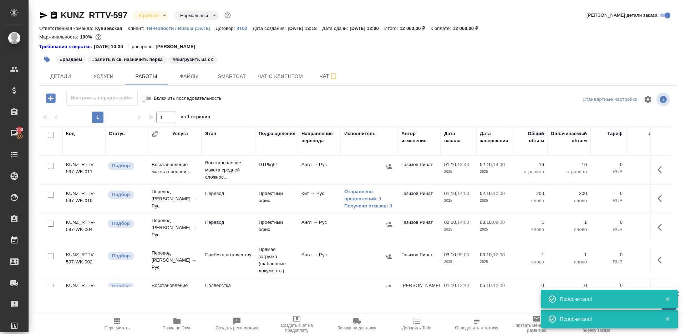
click at [64, 63] on div "#раздаем" at bounding box center [71, 60] width 31 height 8
click at [63, 70] on button "Детали" at bounding box center [60, 76] width 43 height 18
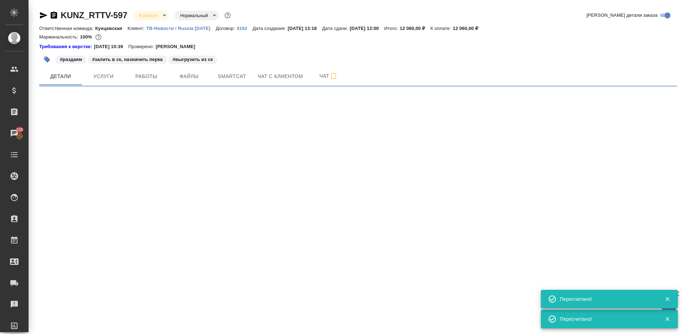
select select "RU"
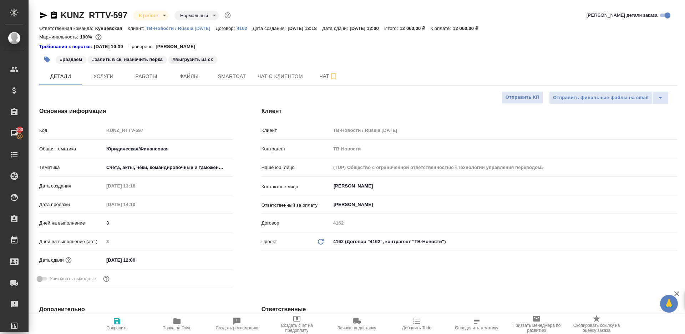
type textarea "x"
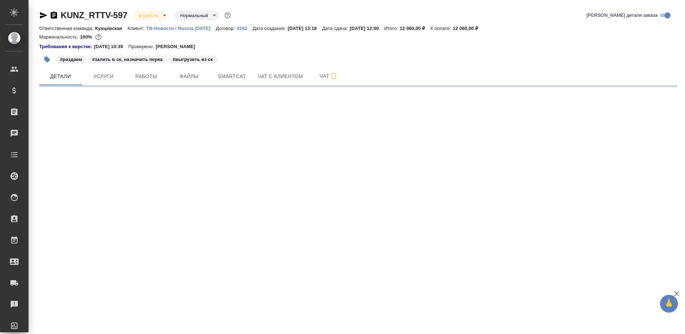
select select "RU"
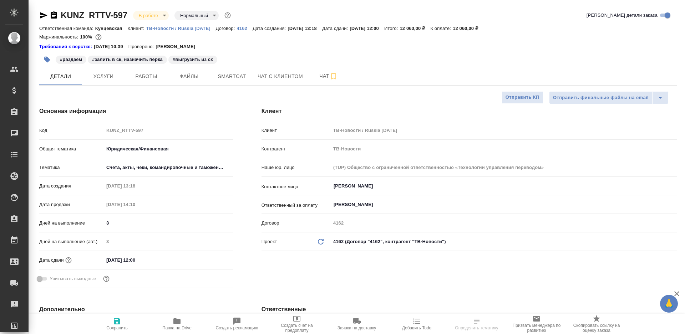
type textarea "x"
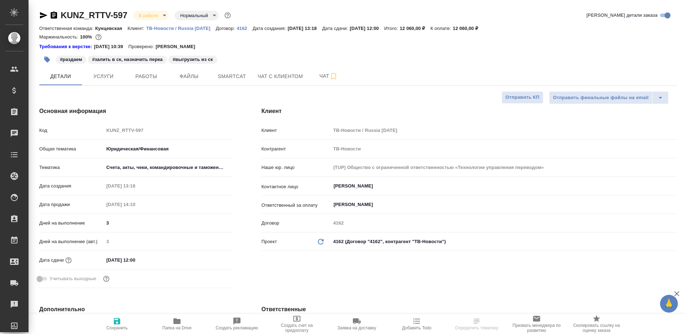
type textarea "x"
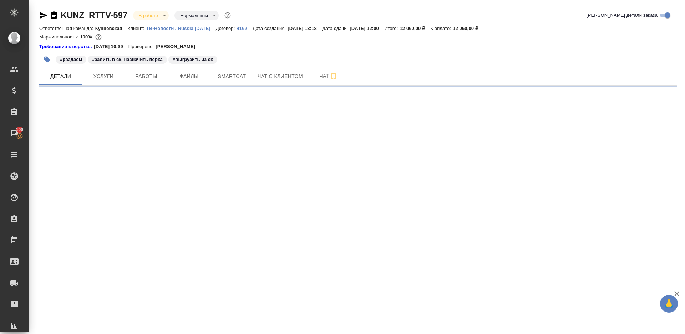
select select "RU"
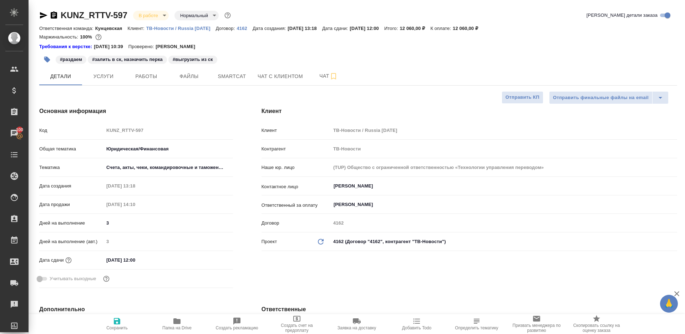
scroll to position [208, 0]
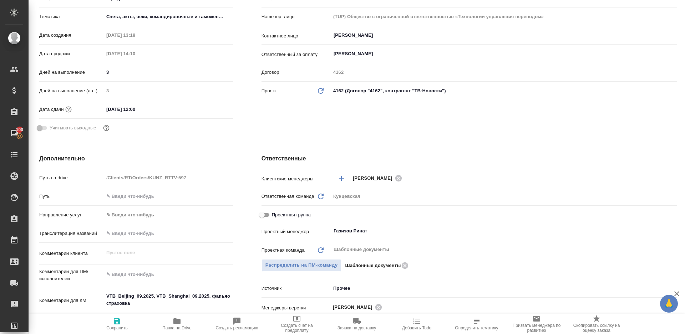
type textarea "x"
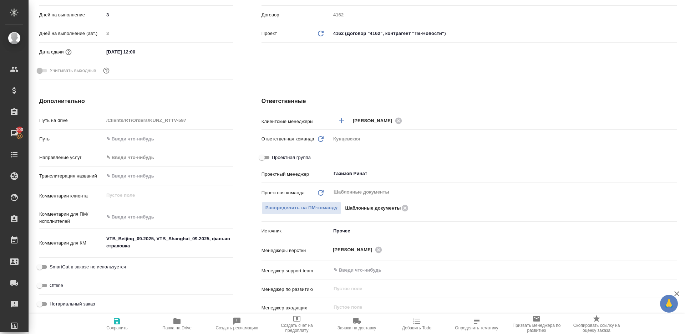
scroll to position [0, 0]
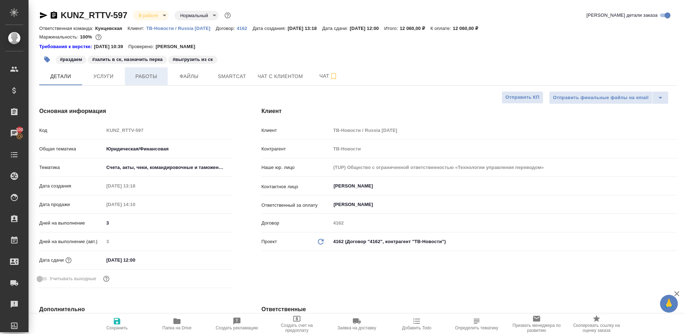
click at [150, 77] on span "Работы" at bounding box center [146, 76] width 34 height 9
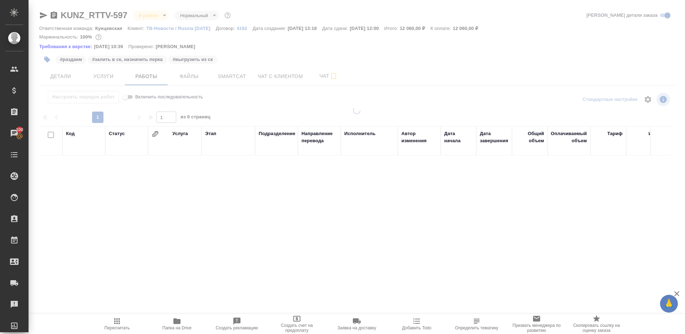
click at [290, 48] on div at bounding box center [357, 152] width 656 height 305
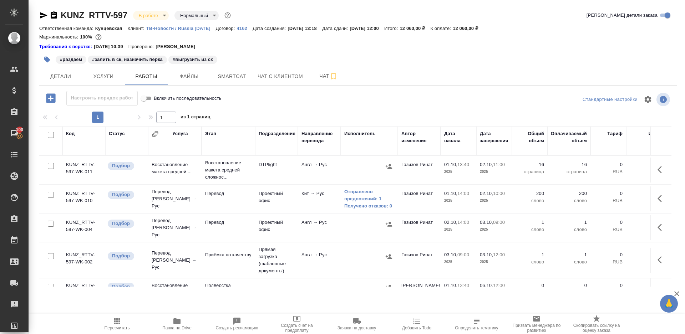
click at [112, 327] on span "Пересчитать" at bounding box center [117, 328] width 25 height 5
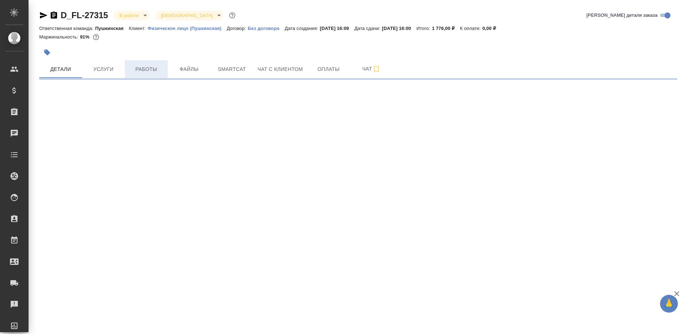
click at [149, 67] on span "Работы" at bounding box center [146, 69] width 34 height 9
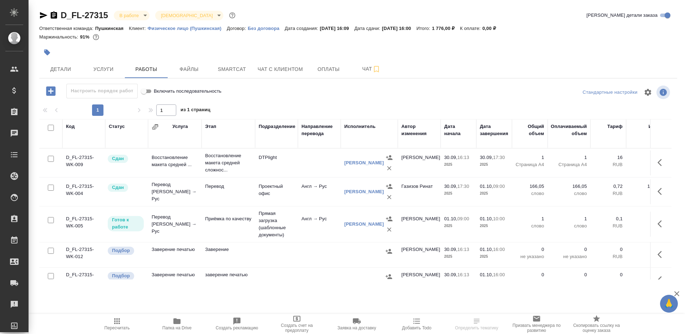
click at [263, 92] on div at bounding box center [358, 92] width 213 height 17
click at [259, 223] on td "Прямая загрузка (шаблонные документы)" at bounding box center [276, 225] width 43 height 36
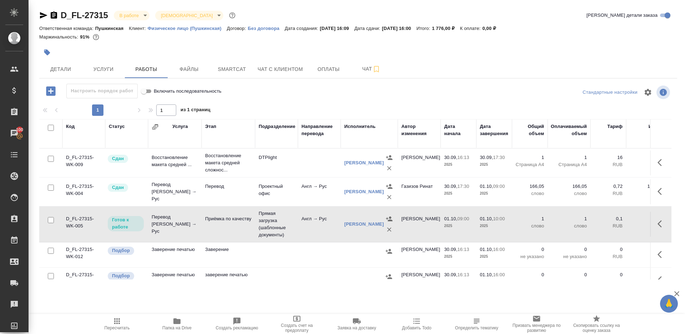
click at [259, 223] on td "Прямая загрузка (шаблонные документы)" at bounding box center [276, 225] width 43 height 36
click at [115, 324] on icon "button" at bounding box center [117, 322] width 6 height 6
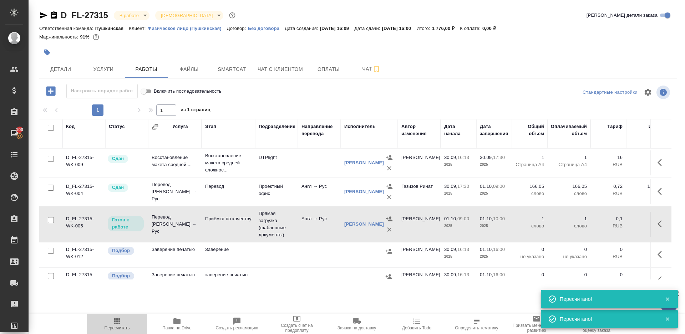
click at [119, 326] on span "Пересчитать" at bounding box center [117, 328] width 25 height 5
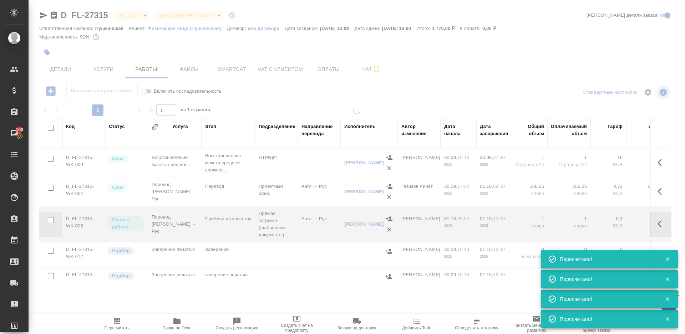
click at [375, 105] on div at bounding box center [357, 149] width 656 height 298
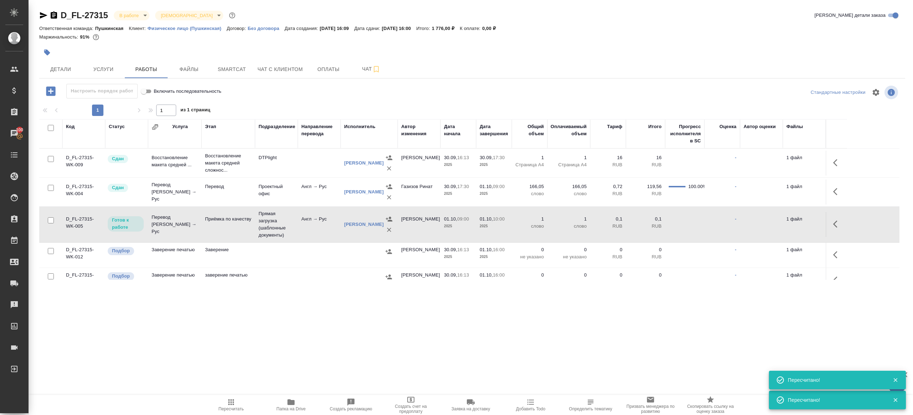
click at [236, 334] on span "Пересчитать" at bounding box center [230, 405] width 51 height 14
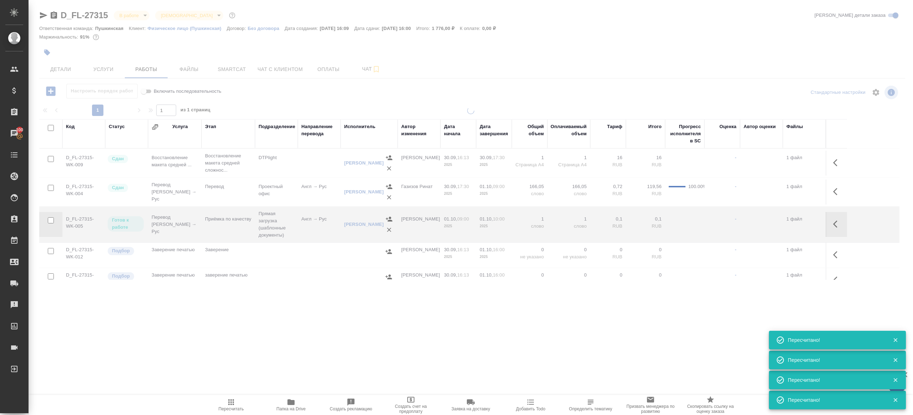
type input "distributed"
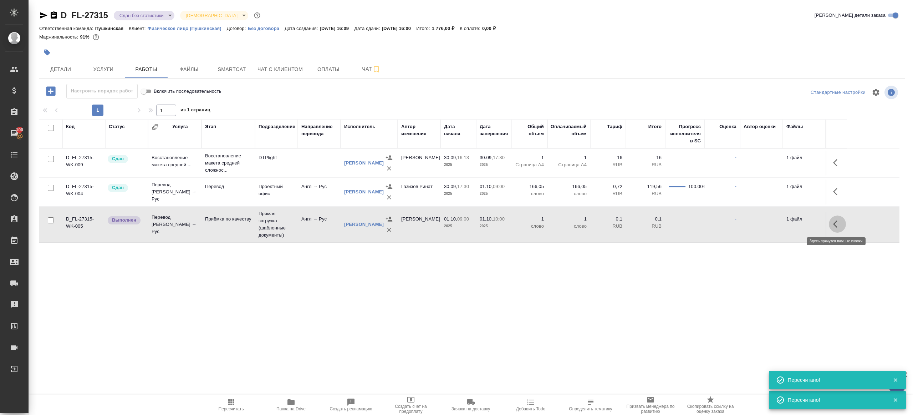
click at [684, 224] on button "button" at bounding box center [837, 223] width 17 height 17
click at [684, 220] on icon "button" at bounding box center [785, 224] width 9 height 9
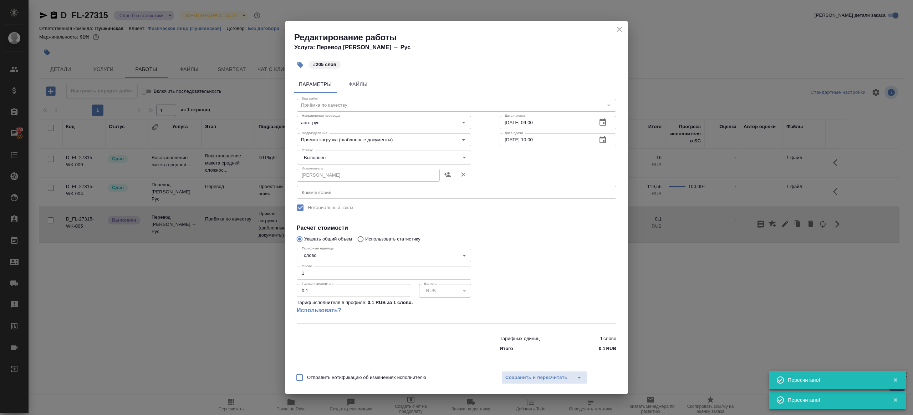
click at [325, 164] on body "🙏 .cls-1 fill:#fff; AWATERA Gazizov Rinat Клиенты Спецификации Заказы 100 Чаты …" at bounding box center [456, 207] width 913 height 415
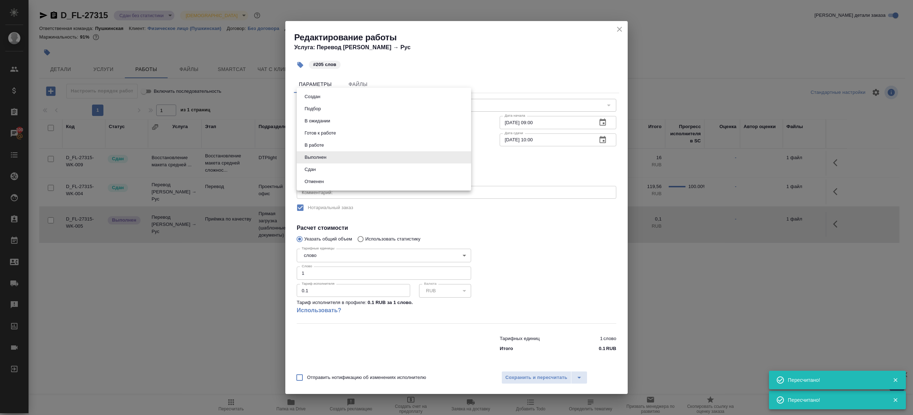
click at [323, 171] on li "Сдан" at bounding box center [384, 169] width 174 height 12
type input "closed"
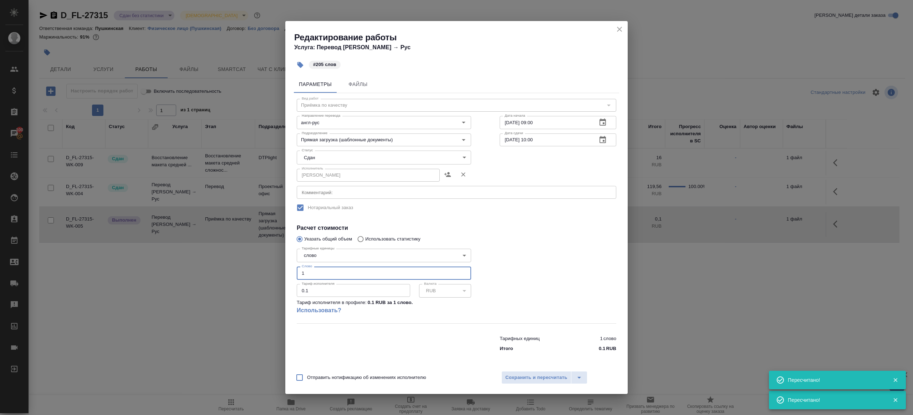
drag, startPoint x: 311, startPoint y: 272, endPoint x: 284, endPoint y: 268, distance: 27.0
click at [284, 268] on div "Редактирование работы Услуга: Перевод Стандарт Англ → Рус #205 слов Параметры Ф…" at bounding box center [456, 207] width 913 height 415
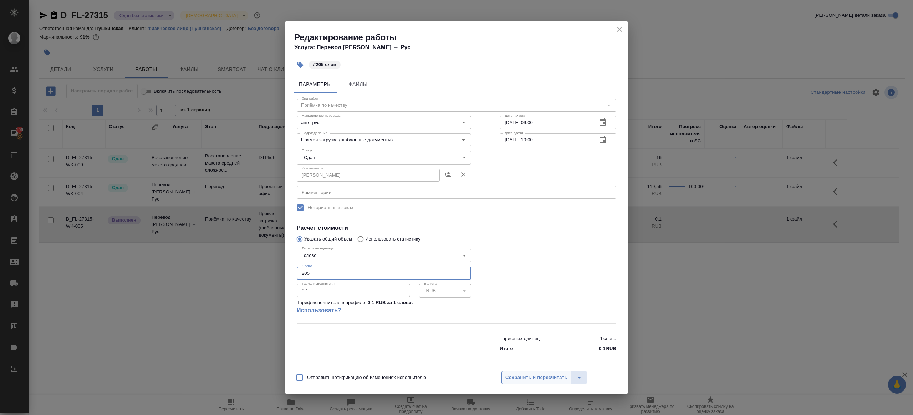
type input "205"
click at [558, 334] on button "Сохранить и пересчитать" at bounding box center [536, 377] width 70 height 13
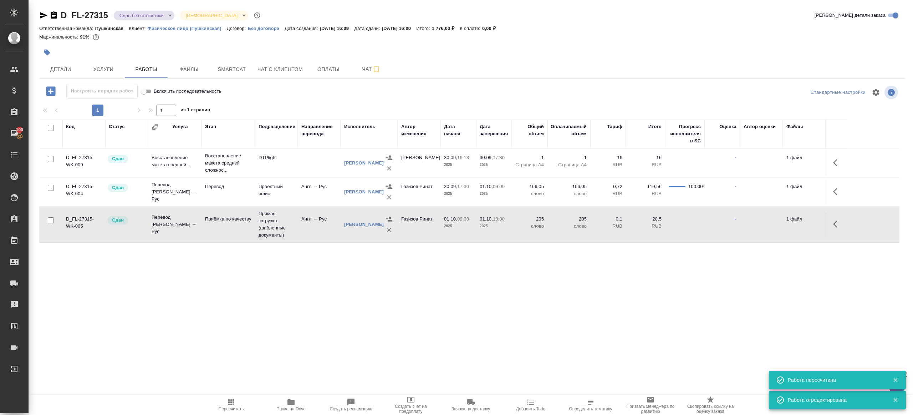
click at [165, 16] on body "🙏 .cls-1 fill:#fff; AWATERA Gazizov Rinat Клиенты Спецификации Заказы 100 Чаты …" at bounding box center [456, 207] width 913 height 415
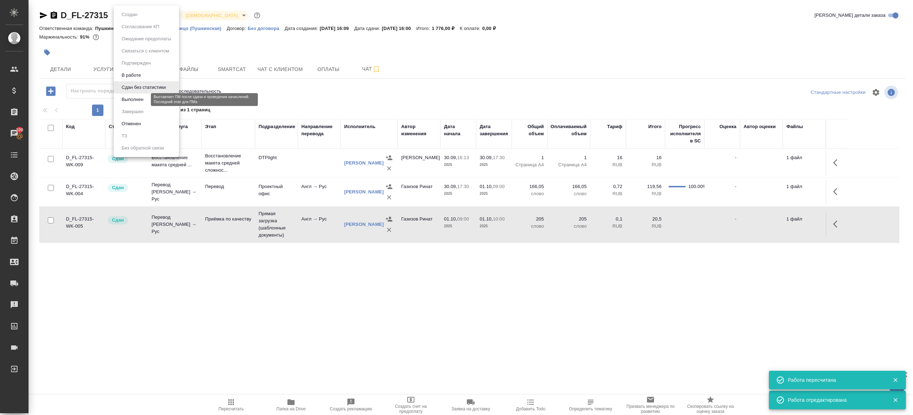
click at [138, 97] on button "Выполнен" at bounding box center [132, 100] width 26 height 8
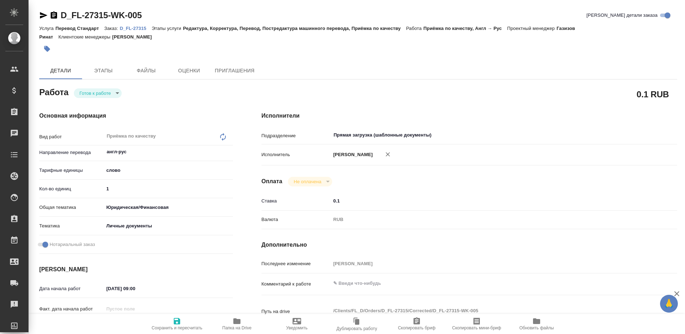
type textarea "x"
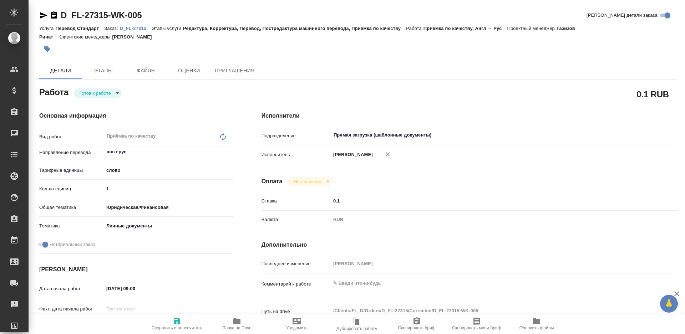
type textarea "x"
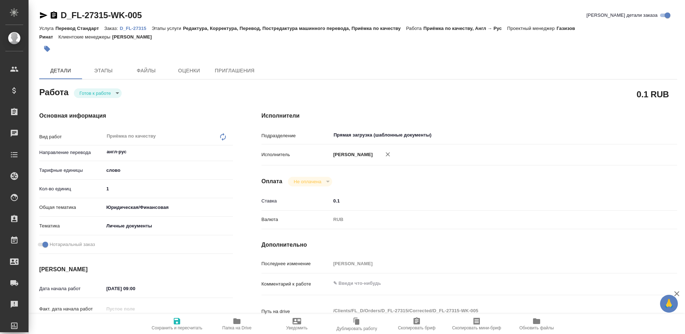
type textarea "x"
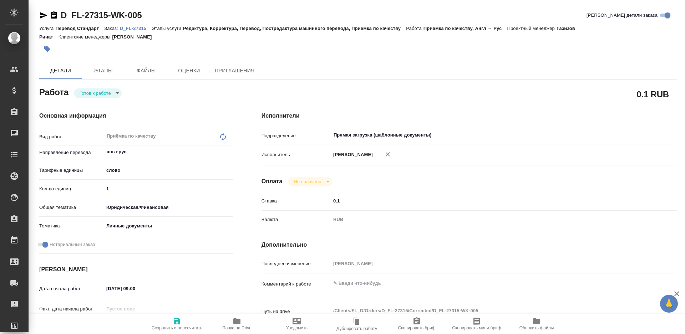
type textarea "x"
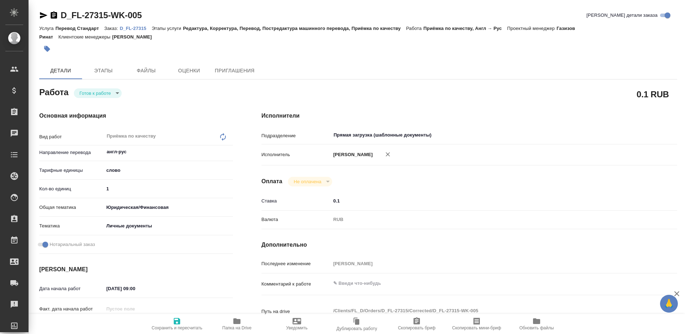
type textarea "x"
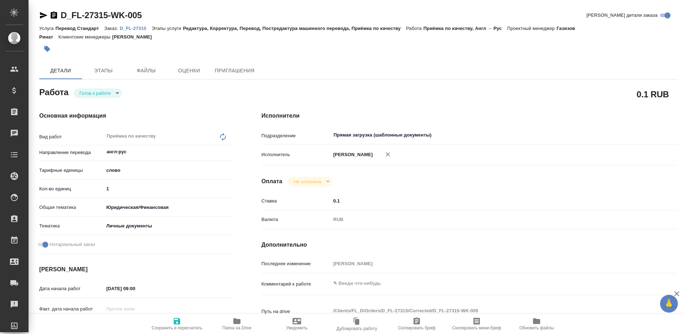
type textarea "x"
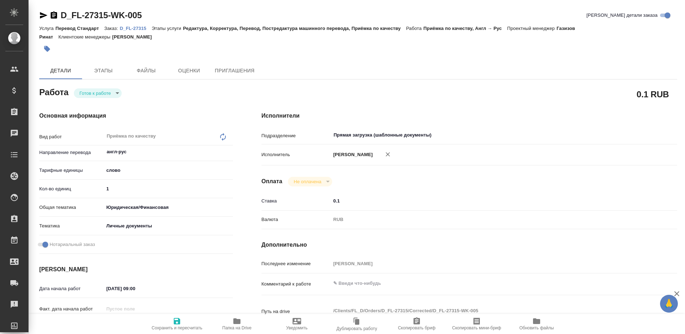
type textarea "x"
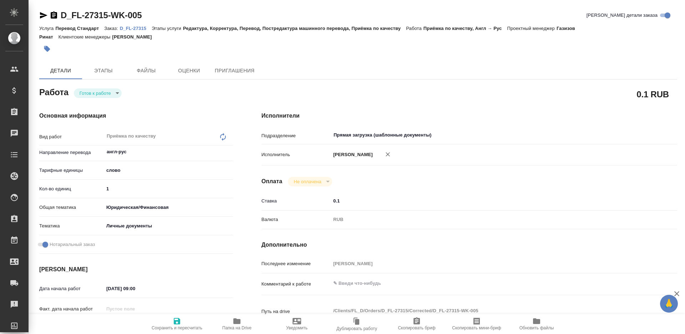
type textarea "x"
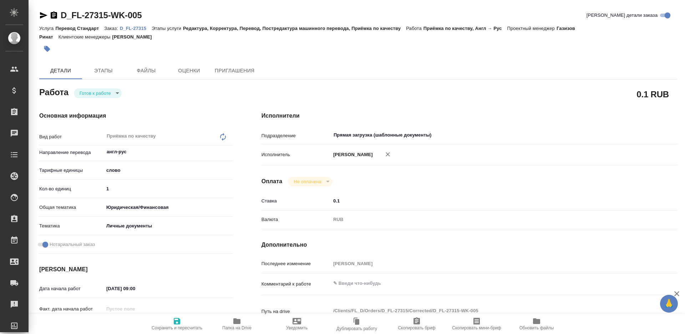
type textarea "x"
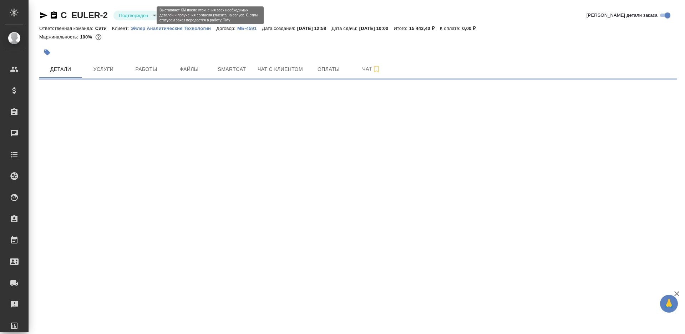
click at [138, 15] on body "🙏 .cls-1 fill:#fff; AWATERA [PERSON_NAME] Клиенты Спецификации Заказы Чаты Todo…" at bounding box center [342, 167] width 685 height 334
select select "RU"
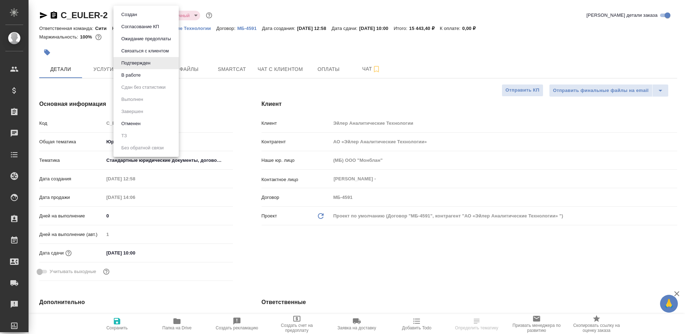
type textarea "x"
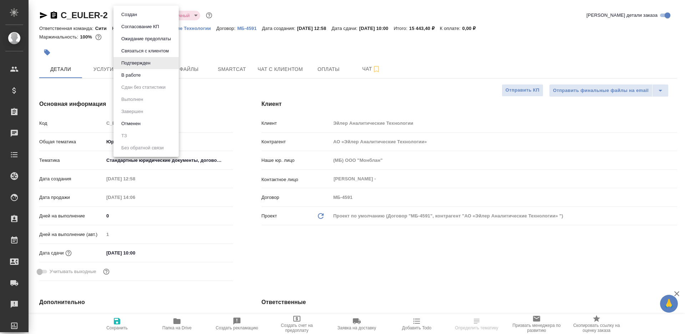
type textarea "x"
click at [139, 78] on button "В работе" at bounding box center [131, 75] width 24 height 8
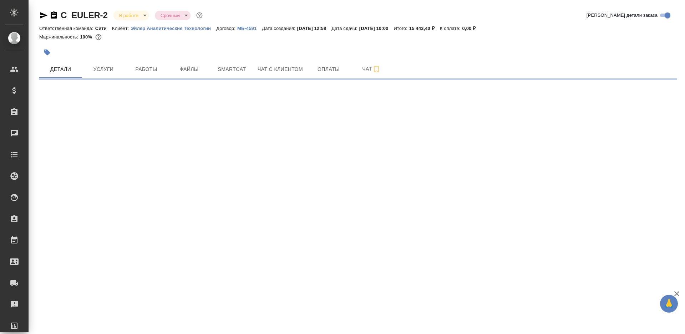
select select "RU"
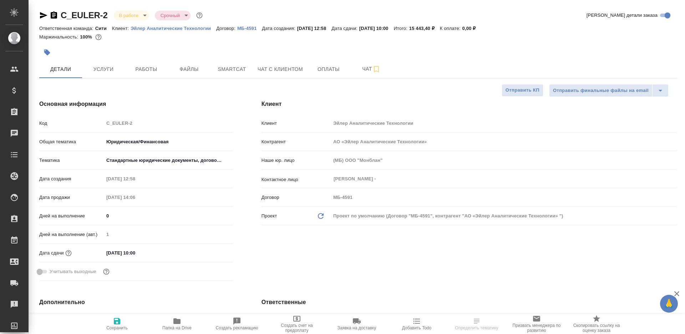
type textarea "x"
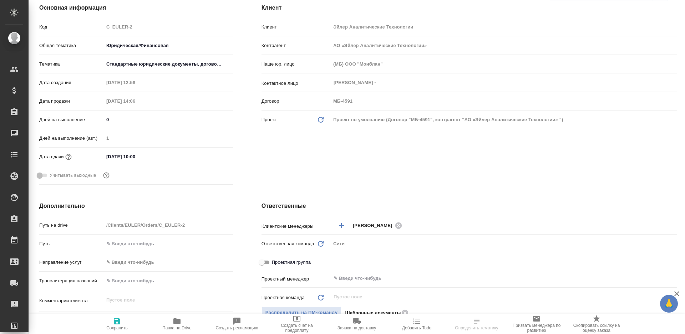
scroll to position [98, 0]
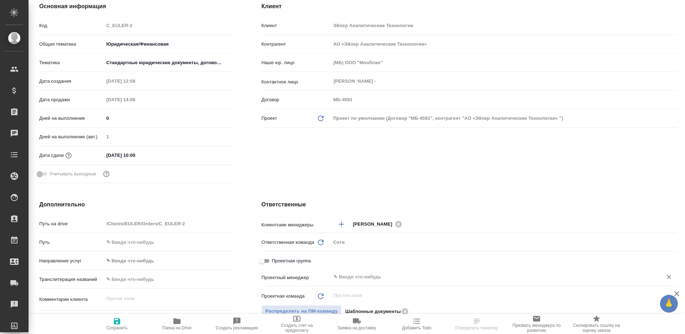
click at [358, 275] on input "text" at bounding box center [492, 277] width 318 height 9
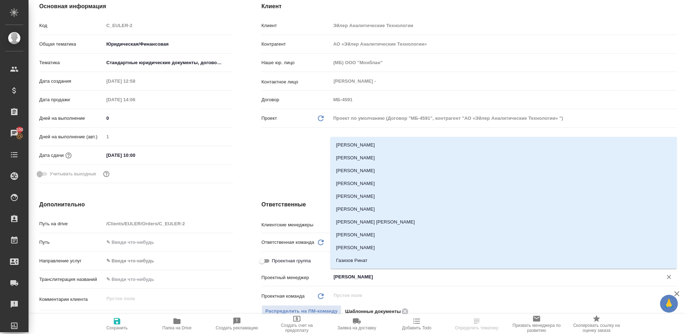
type input "ринат"
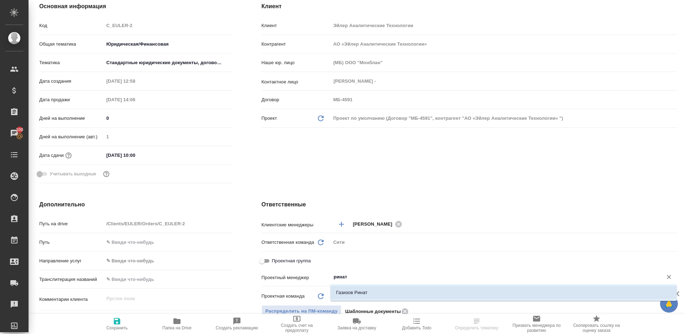
click at [359, 292] on li "Газизов Ринат" at bounding box center [503, 292] width 346 height 13
type textarea "x"
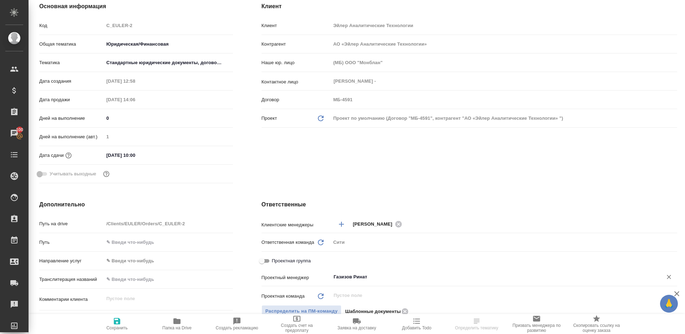
type input "Газизов Ринат"
click at [113, 322] on icon "button" at bounding box center [117, 321] width 9 height 9
type textarea "x"
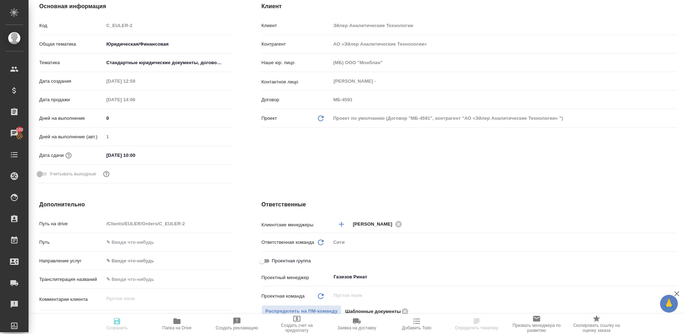
type textarea "x"
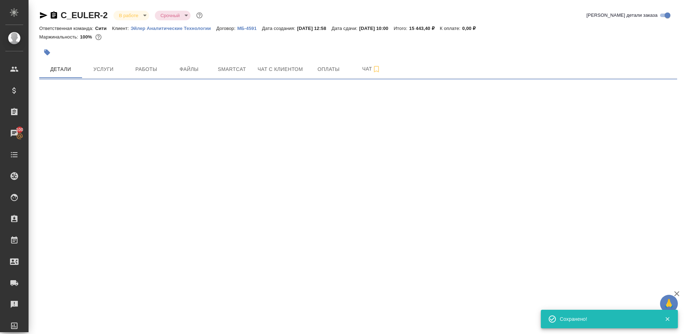
select select "RU"
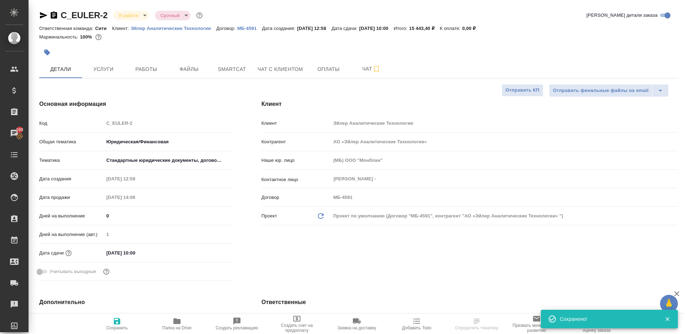
type textarea "x"
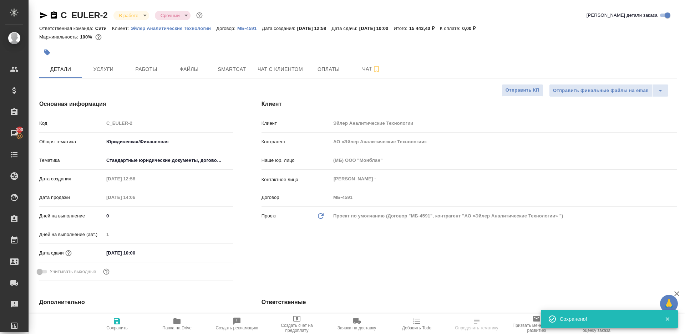
type textarea "x"
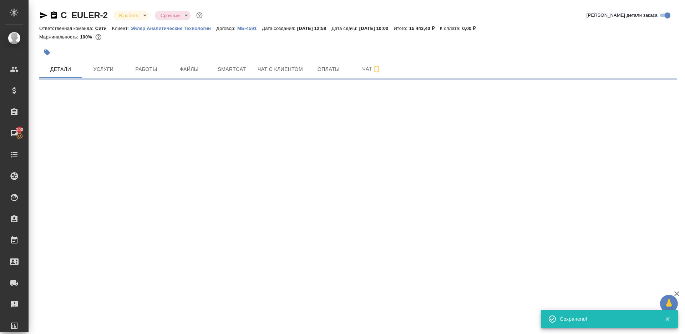
select select "RU"
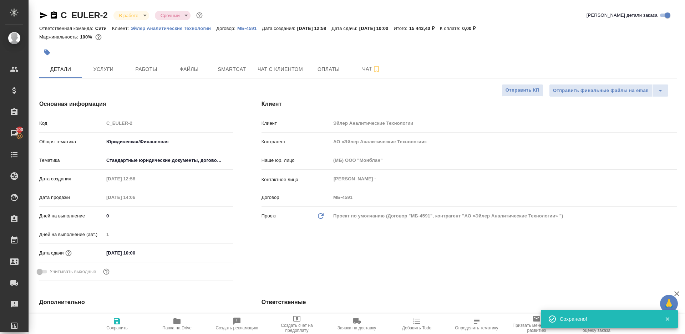
type textarea "x"
click at [157, 69] on span "Работы" at bounding box center [146, 69] width 34 height 9
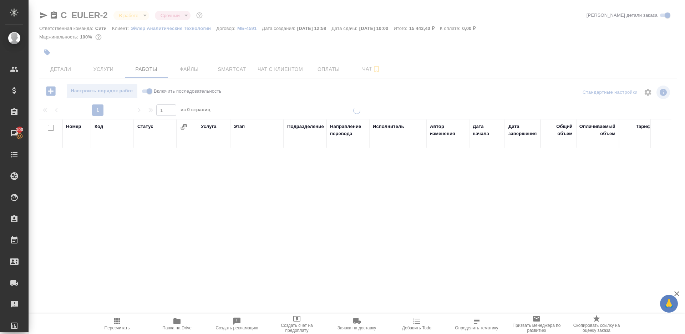
click at [255, 104] on div at bounding box center [358, 103] width 638 height 4
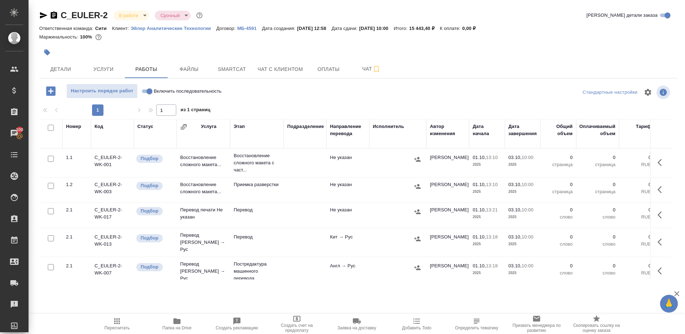
click at [148, 93] on input "Включить последовательность" at bounding box center [150, 91] width 26 height 9
checkbox input "true"
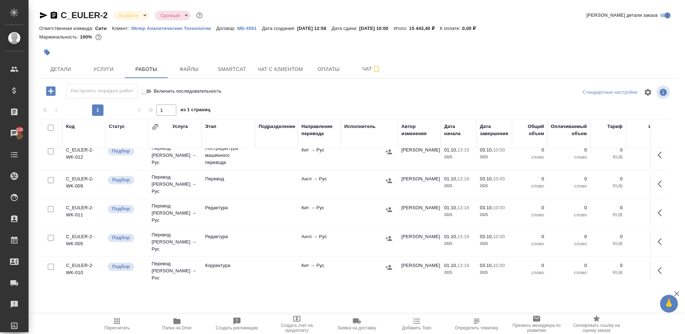
scroll to position [251, 0]
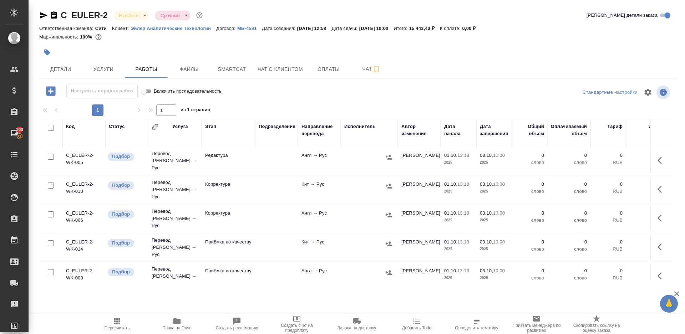
click at [185, 313] on div ".cls-1 fill:#fff; AWATERA [PERSON_NAME] Клиенты Спецификации Заказы 100 Чаты To…" at bounding box center [342, 167] width 685 height 334
click at [184, 320] on span "Папка на Drive" at bounding box center [176, 324] width 51 height 14
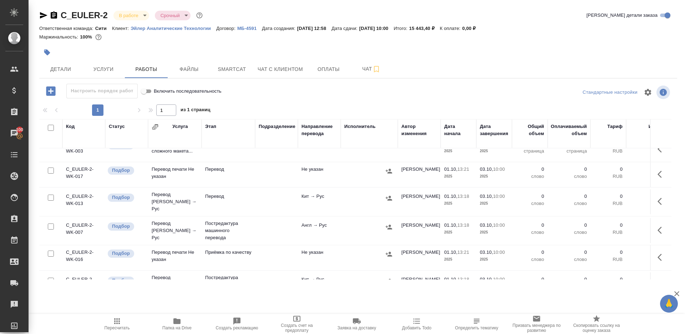
scroll to position [0, 0]
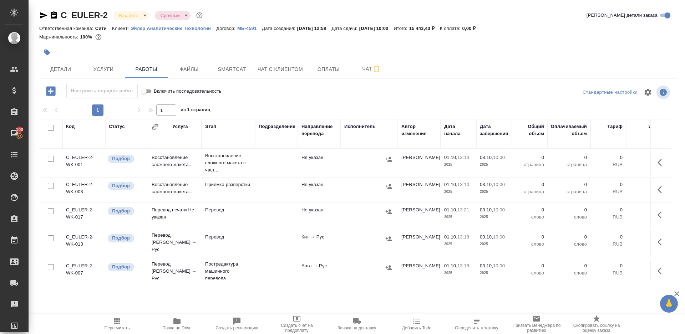
click at [48, 156] on input "checkbox" at bounding box center [51, 159] width 6 height 6
checkbox input "true"
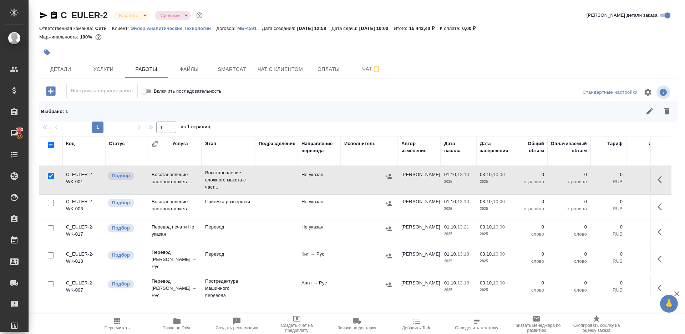
click at [50, 202] on input "checkbox" at bounding box center [51, 203] width 6 height 6
checkbox input "true"
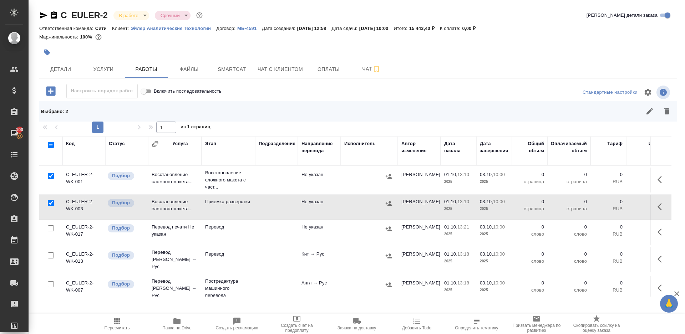
scroll to position [39, 0]
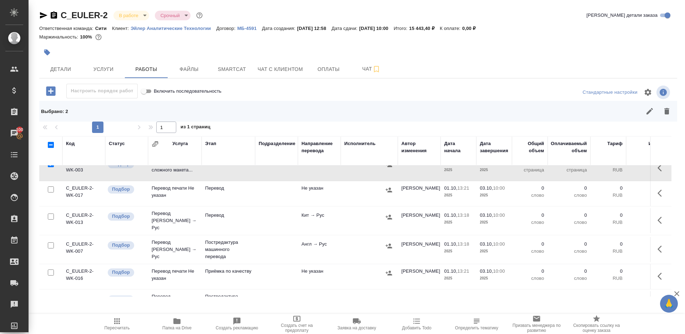
click at [51, 243] on input "checkbox" at bounding box center [51, 246] width 6 height 6
checkbox input "true"
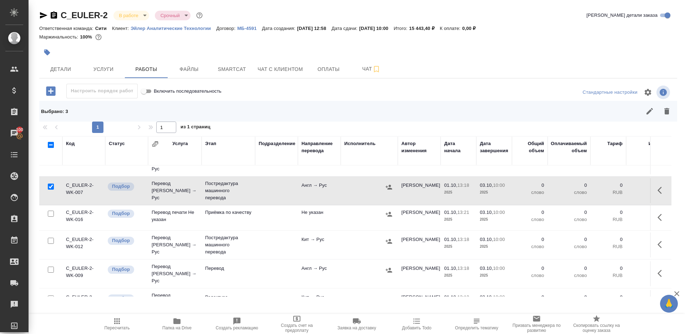
scroll to position [116, 0]
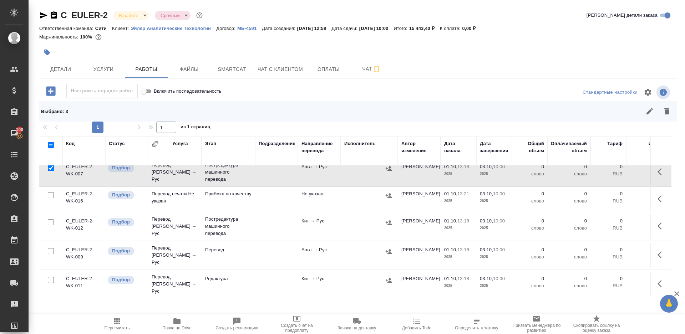
click at [51, 219] on input "checkbox" at bounding box center [51, 222] width 6 height 6
checkbox input "true"
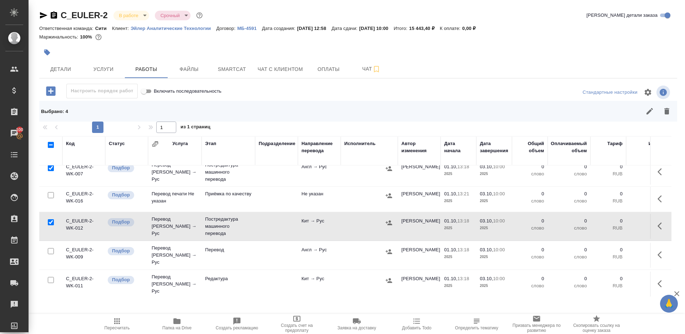
click at [51, 248] on input "checkbox" at bounding box center [51, 251] width 6 height 6
checkbox input "true"
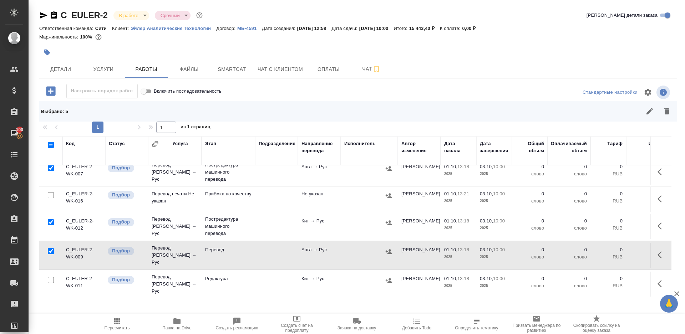
click at [51, 277] on input "checkbox" at bounding box center [51, 280] width 6 height 6
checkbox input "true"
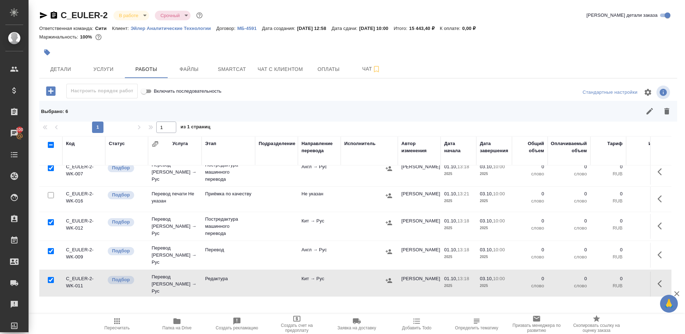
scroll to position [154, 0]
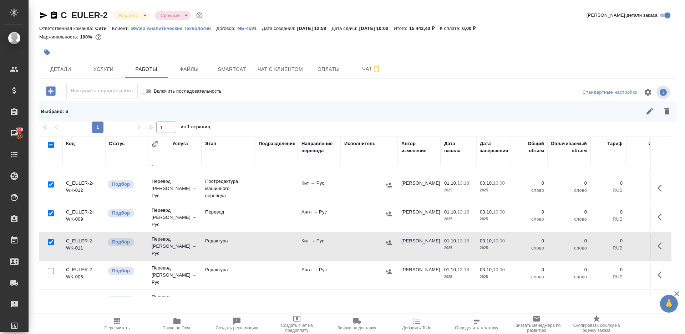
click at [52, 268] on input "checkbox" at bounding box center [51, 271] width 6 height 6
checkbox input "true"
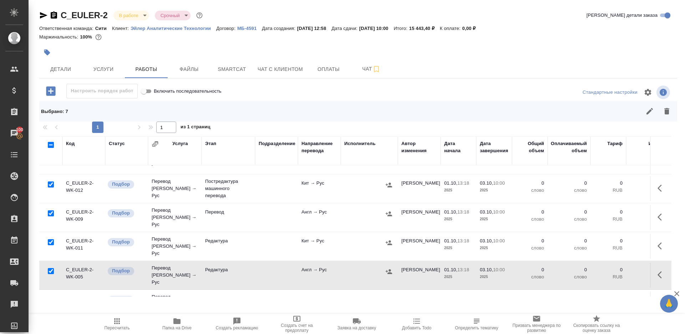
click at [52, 297] on input "checkbox" at bounding box center [51, 300] width 6 height 6
checkbox input "true"
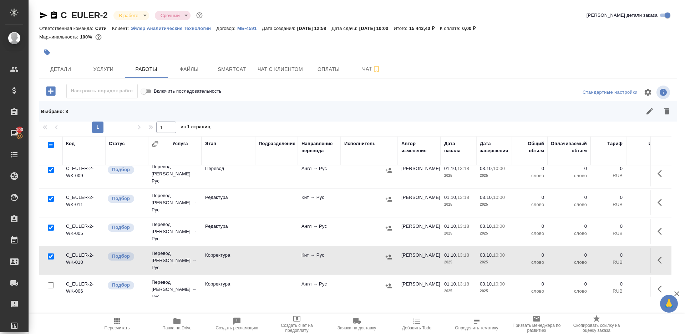
scroll to position [261, 0]
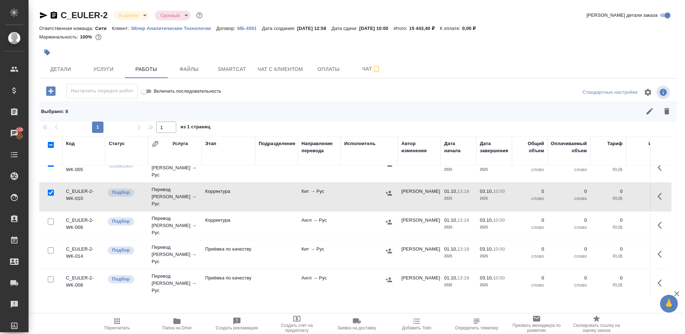
click at [51, 219] on input "checkbox" at bounding box center [51, 222] width 6 height 6
checkbox input "true"
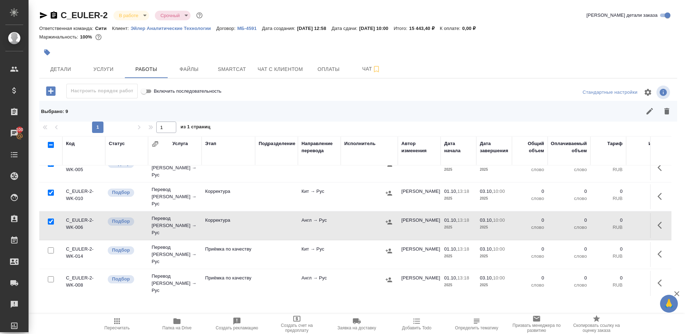
click at [52, 276] on input "checkbox" at bounding box center [51, 279] width 6 height 6
checkbox input "true"
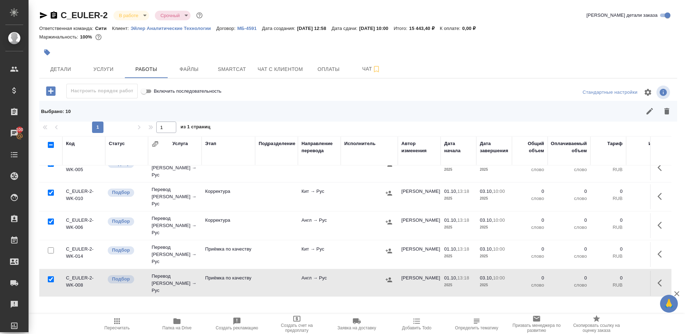
scroll to position [311, 0]
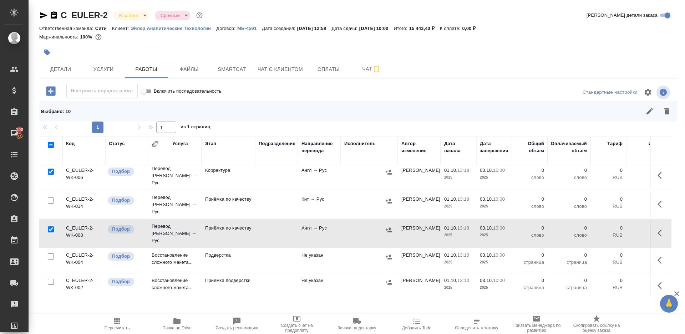
click at [53, 279] on input "checkbox" at bounding box center [51, 282] width 6 height 6
checkbox input "true"
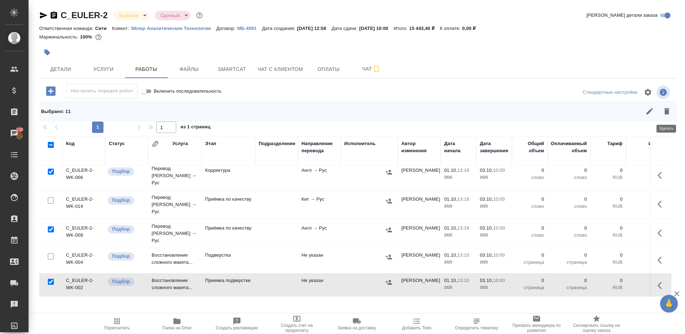
click at [668, 106] on button "button" at bounding box center [666, 111] width 17 height 17
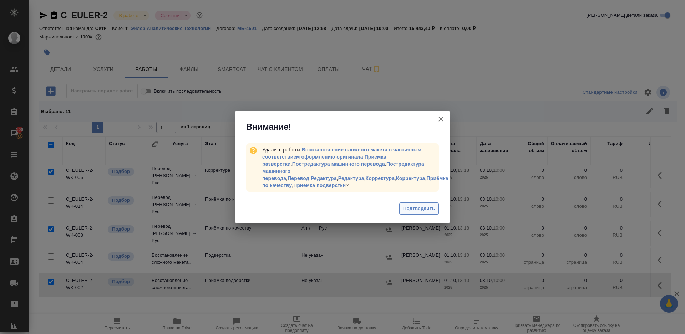
click at [414, 203] on button "Подтвердить" at bounding box center [419, 209] width 40 height 12
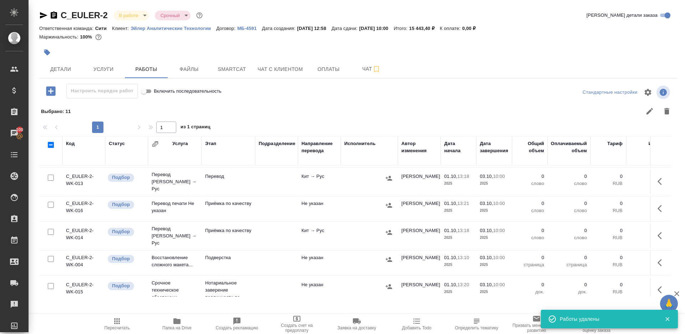
scroll to position [0, 0]
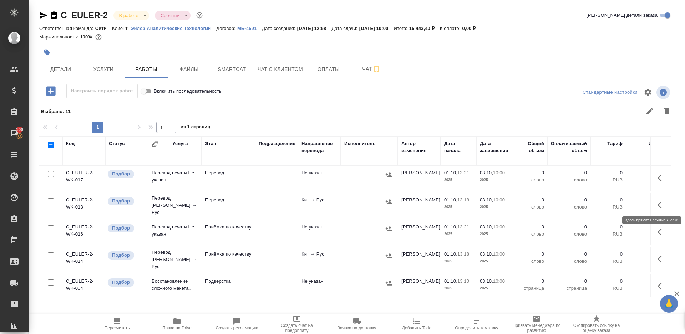
click at [662, 198] on button "button" at bounding box center [661, 205] width 17 height 17
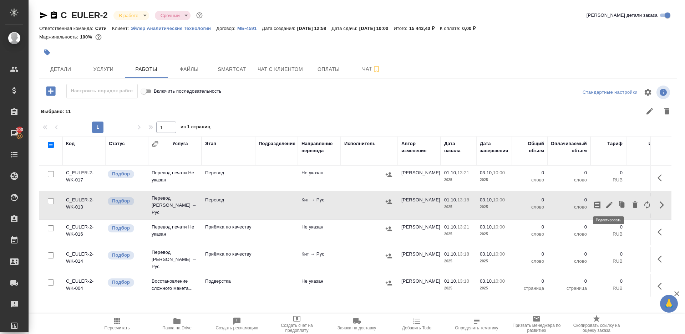
click at [611, 207] on icon "button" at bounding box center [609, 205] width 9 height 9
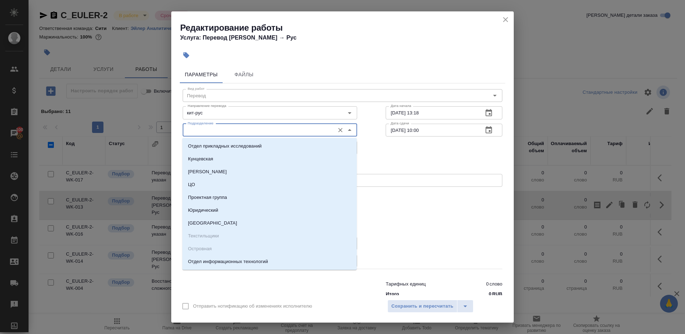
click at [221, 130] on input "Подразделение" at bounding box center [258, 130] width 146 height 9
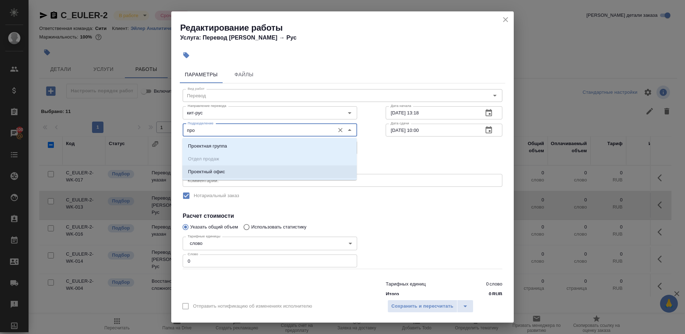
click at [230, 173] on li "Проектный офис" at bounding box center [269, 171] width 174 height 13
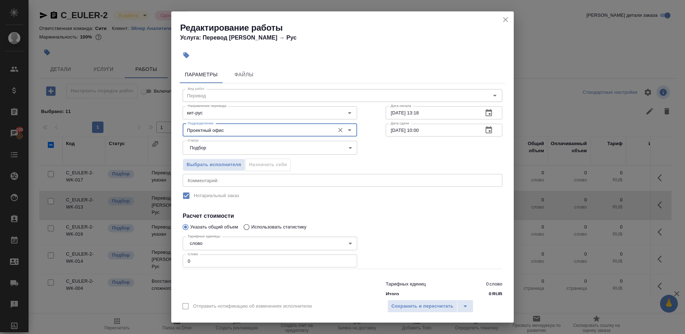
type input "Проектный офис"
click at [224, 257] on input "0" at bounding box center [270, 261] width 174 height 13
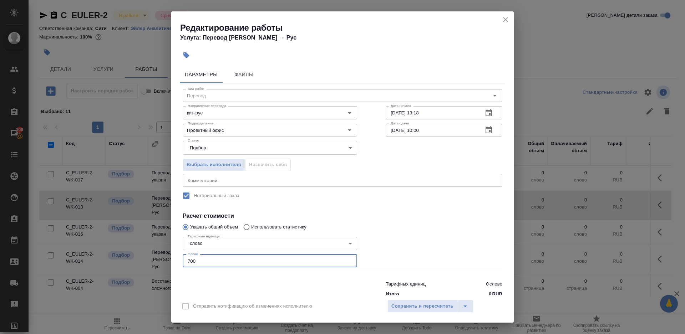
type input "700"
drag, startPoint x: 395, startPoint y: 130, endPoint x: 402, endPoint y: 165, distance: 35.7
click at [395, 132] on input "[DATE] 10:00" at bounding box center [432, 130] width 92 height 13
type input "[DATE] 10:00"
click at [432, 215] on h4 "Расчет стоимости" at bounding box center [343, 216] width 320 height 9
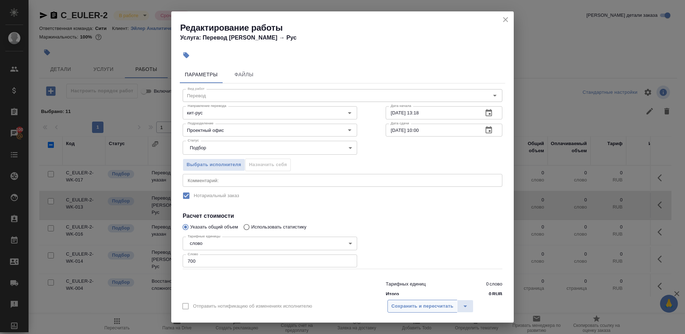
click at [432, 307] on span "Сохранить и пересчитать" at bounding box center [422, 306] width 62 height 8
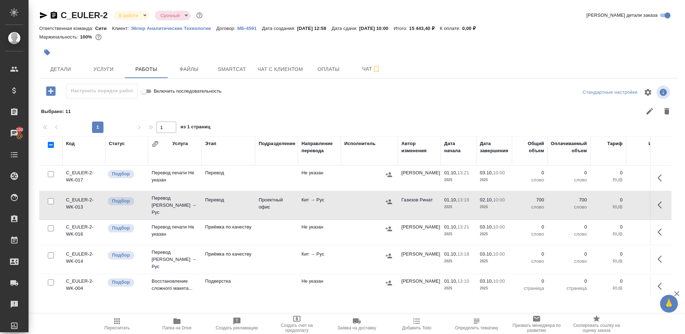
click at [660, 255] on icon "button" at bounding box center [661, 259] width 9 height 9
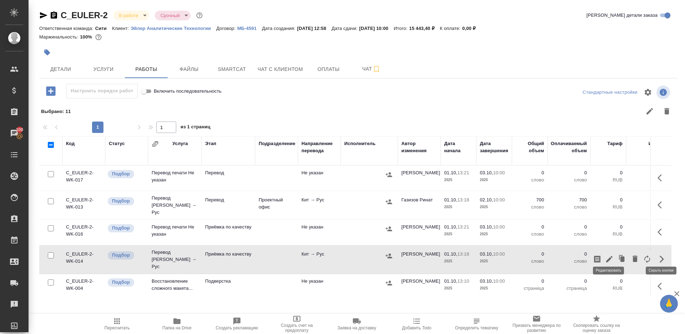
click at [614, 251] on button "button" at bounding box center [609, 259] width 12 height 17
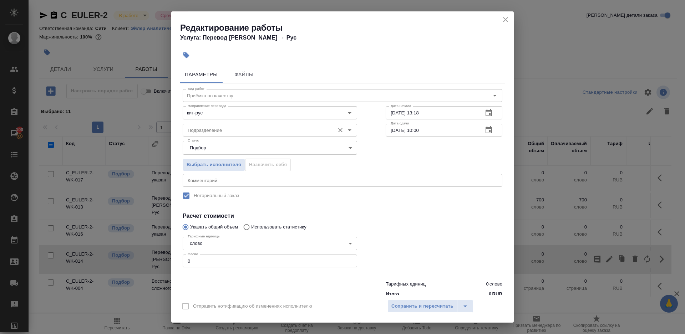
click at [247, 135] on div "Подразделение" at bounding box center [270, 130] width 174 height 13
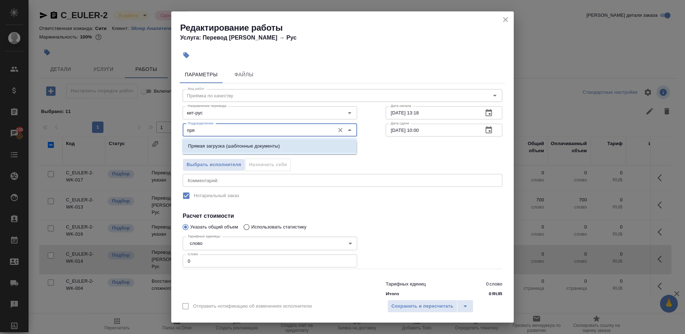
click at [268, 142] on li "Прямая загрузка (шаблонные документы)" at bounding box center [269, 146] width 174 height 13
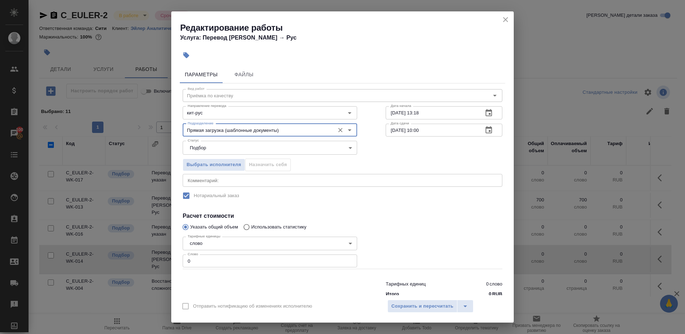
type input "Прямая загрузка (шаблонные документы)"
click at [259, 250] on div "Тарифные единицы слово 5a8b1489cc6b4906c91bfd90 Тарифные единицы Слово 0 Слово" at bounding box center [270, 251] width 174 height 35
click at [262, 256] on input "0" at bounding box center [270, 261] width 174 height 13
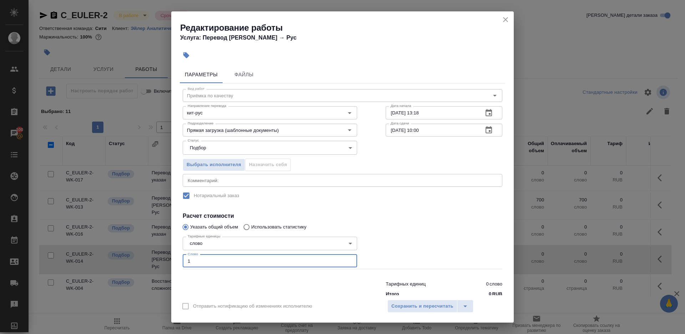
type input "1"
click at [315, 280] on div at bounding box center [269, 288] width 203 height 29
click at [434, 110] on input "[DATE] 13:18" at bounding box center [432, 112] width 92 height 13
paste input "[DATE] 10:00"
type input "[DATE] 10:00"
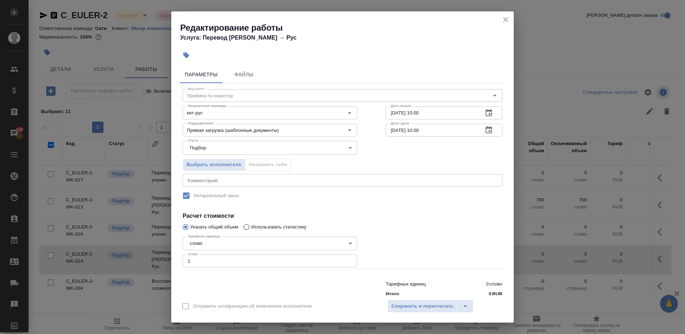
click at [437, 138] on div "Статус Подбор recruiting Статус" at bounding box center [342, 147] width 348 height 46
click at [437, 132] on input "[DATE] 10:00" at bounding box center [432, 130] width 92 height 13
paste input "2"
click at [424, 129] on input "[DATE] 10:00" at bounding box center [432, 130] width 92 height 13
type input "[DATE] 14:00"
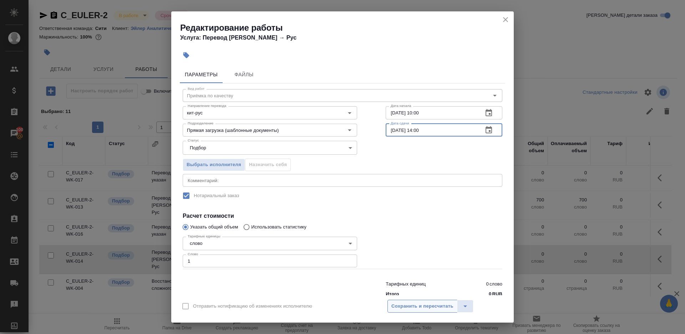
click at [447, 310] on span "Сохранить и пересчитать" at bounding box center [422, 306] width 62 height 8
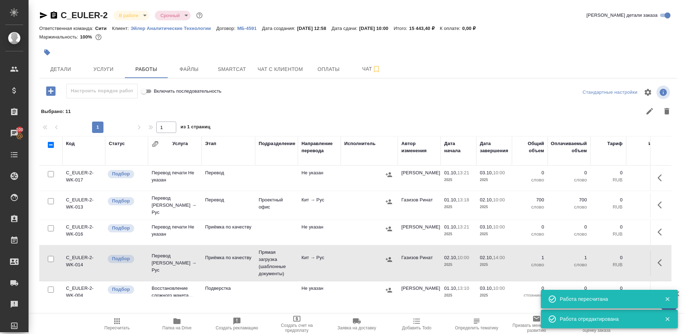
click at [52, 225] on input "checkbox" at bounding box center [51, 228] width 6 height 6
checkbox input "true"
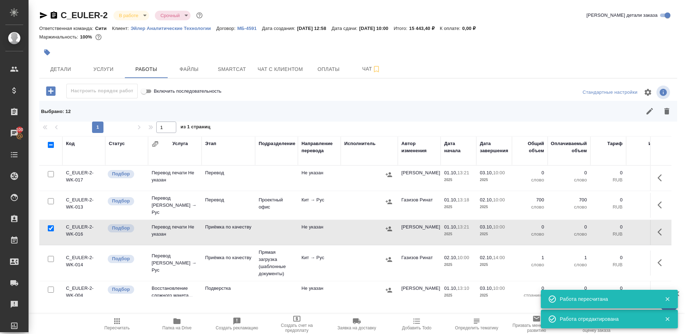
click at [666, 104] on button "button" at bounding box center [666, 111] width 17 height 17
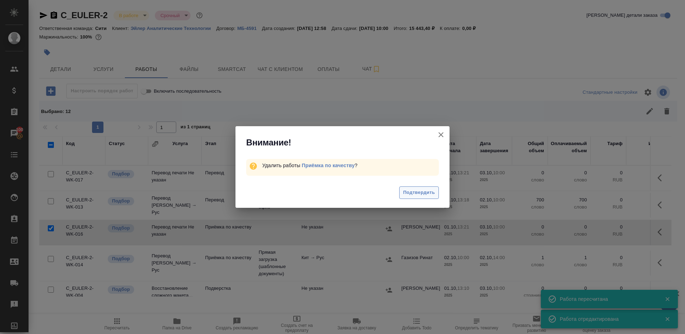
click at [419, 187] on button "Подтвердить" at bounding box center [419, 193] width 40 height 12
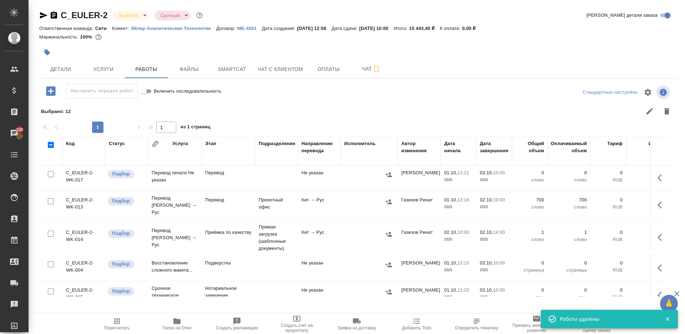
click at [47, 88] on icon "button" at bounding box center [50, 90] width 9 height 9
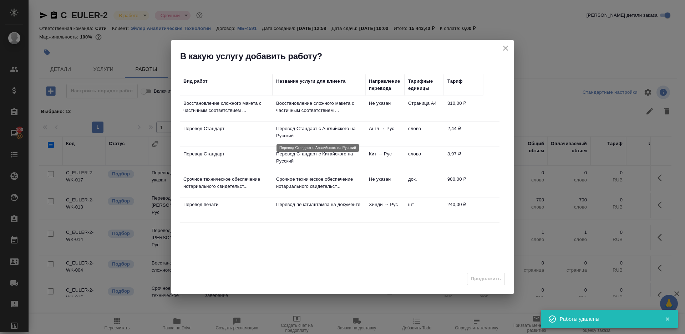
click at [351, 132] on p "Перевод Стандарт с Английского на Русский" at bounding box center [319, 132] width 86 height 14
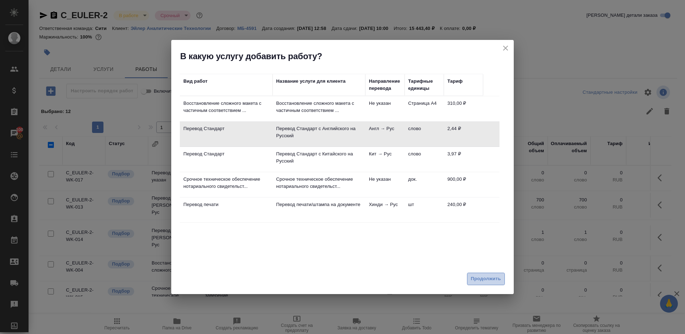
click at [497, 274] on button "Продолжить" at bounding box center [486, 279] width 38 height 12
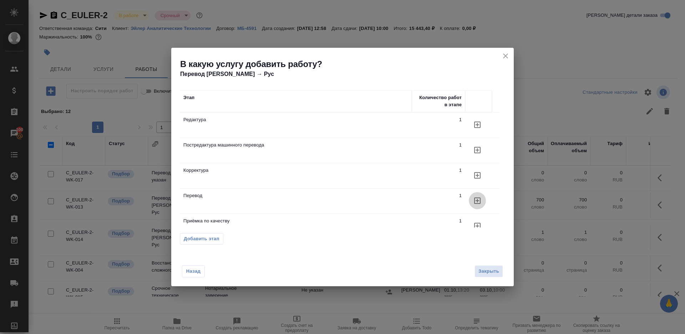
click at [473, 197] on button "button" at bounding box center [477, 200] width 17 height 17
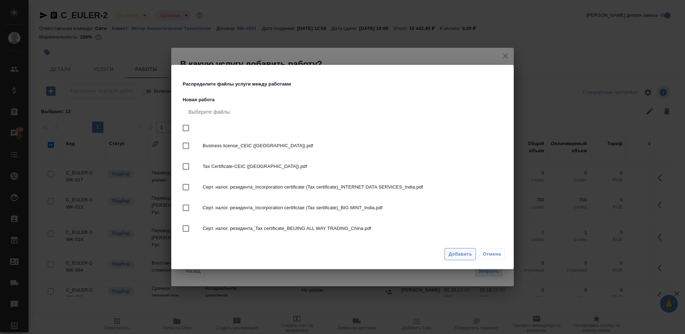
click at [456, 258] on span "Добавить" at bounding box center [460, 254] width 24 height 8
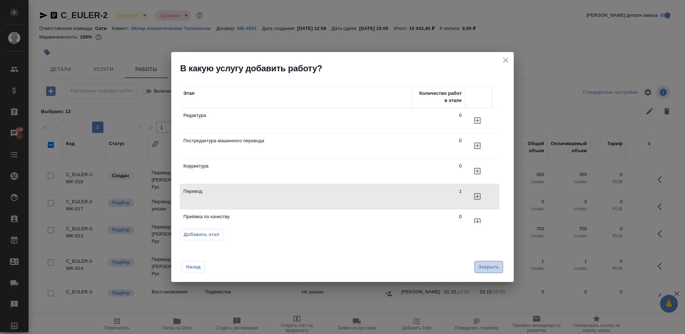
click at [488, 269] on span "Закрыть" at bounding box center [488, 267] width 21 height 8
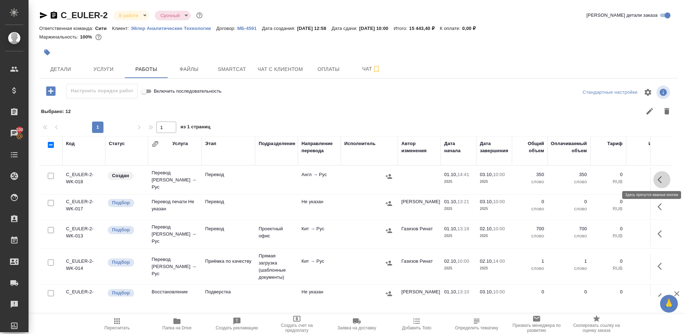
click at [658, 172] on button "button" at bounding box center [661, 179] width 17 height 17
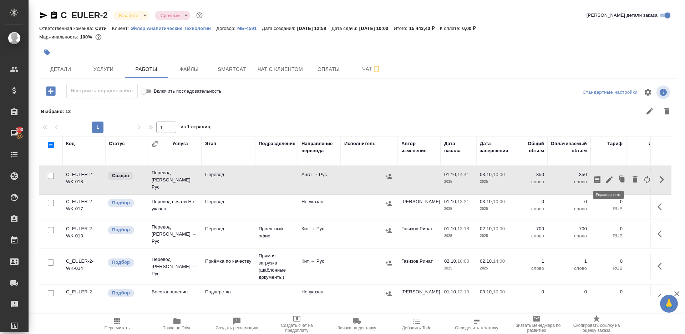
click at [609, 175] on icon "button" at bounding box center [609, 179] width 9 height 9
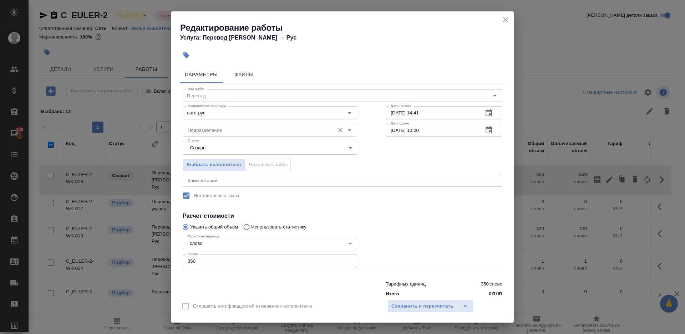
click at [233, 129] on input "Подразделение" at bounding box center [258, 130] width 146 height 9
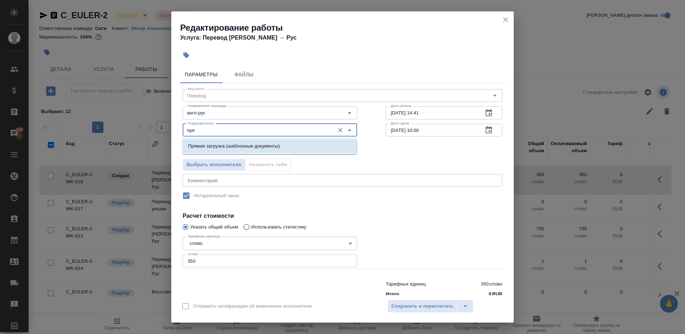
click at [246, 140] on li "Прямая загрузка (шаблонные документы)" at bounding box center [269, 146] width 174 height 13
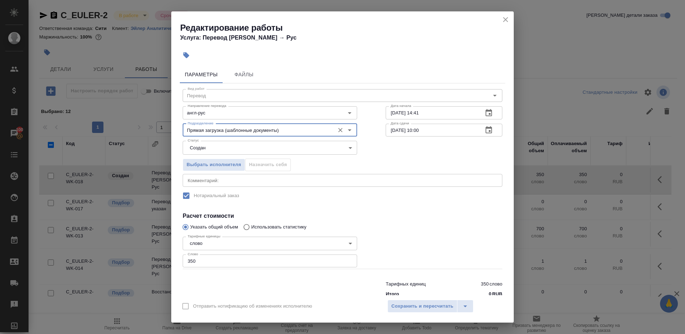
type input "Прямая загрузка (шаблонные документы)"
click at [228, 268] on div "Тарифных единиц 350 слово Итого 0 RUB" at bounding box center [342, 288] width 348 height 49
click at [227, 266] on input "350" at bounding box center [270, 261] width 174 height 13
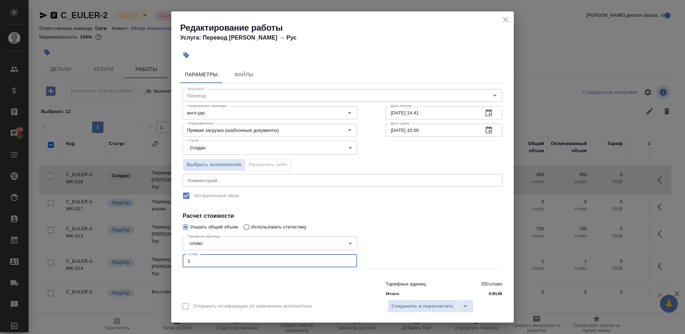
type input "1"
click at [245, 276] on div at bounding box center [269, 288] width 203 height 29
click at [225, 124] on div "Прямая загрузка (шаблонные документы) Подразделение" at bounding box center [270, 130] width 174 height 13
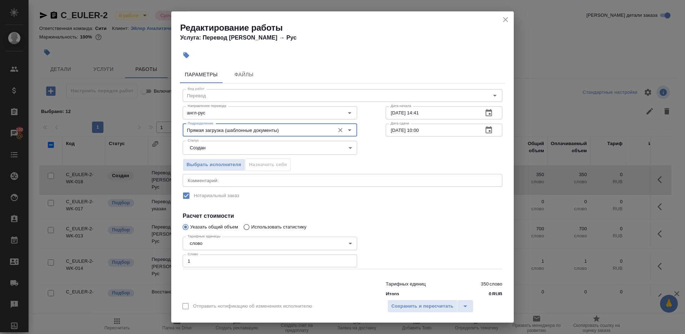
click at [225, 146] on body "🙏 .cls-1 fill:#fff; AWATERA [PERSON_NAME] Клиенты Спецификации Заказы 100 Чаты …" at bounding box center [342, 167] width 685 height 334
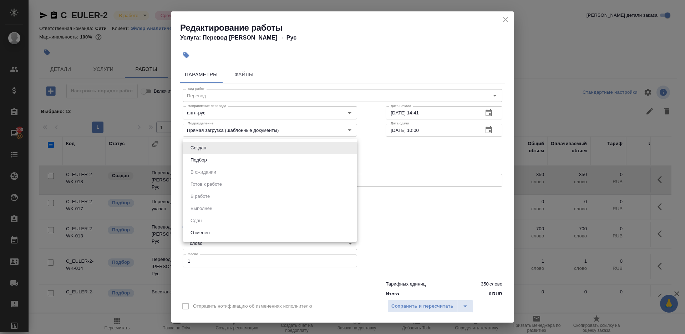
click at [225, 161] on li "Подбор" at bounding box center [270, 160] width 174 height 12
type input "recruiting"
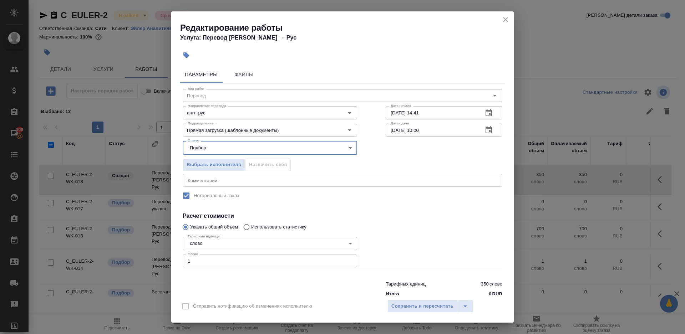
click at [393, 135] on input "[DATE] 10:00" at bounding box center [432, 130] width 92 height 13
paste input "2"
type input "[DATE] 10:00"
click at [437, 207] on div "Вид работ Перевод Вид работ Направление перевода англ-рус Направление перевода …" at bounding box center [342, 191] width 325 height 217
click at [434, 300] on button "Сохранить и пересчитать" at bounding box center [422, 306] width 70 height 13
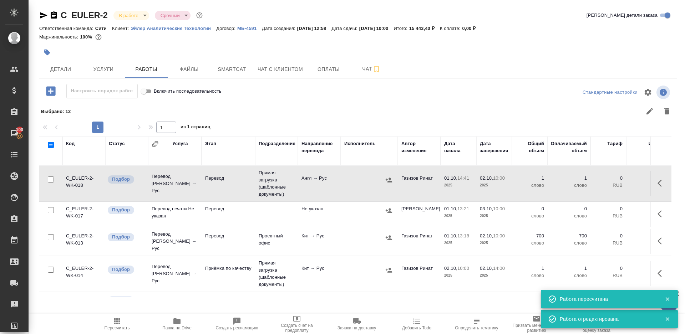
click at [51, 209] on input "checkbox" at bounding box center [51, 210] width 6 height 6
checkbox input "true"
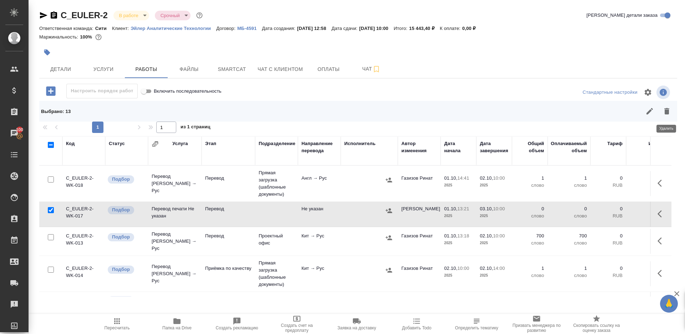
click at [669, 111] on icon "button" at bounding box center [666, 111] width 9 height 9
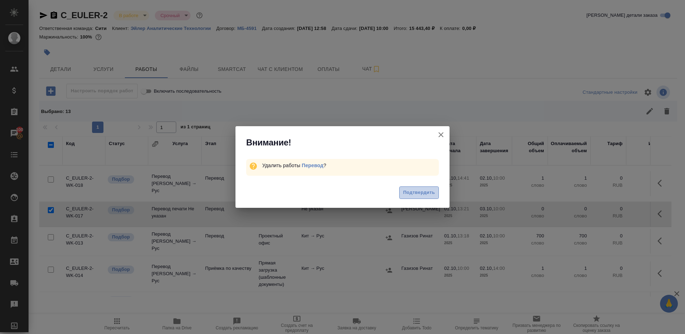
click at [438, 195] on button "Подтвердить" at bounding box center [419, 193] width 40 height 12
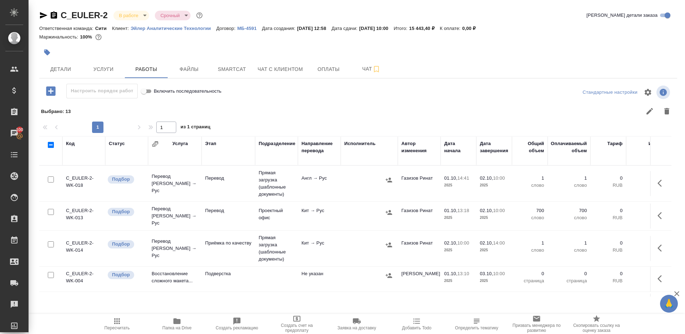
click at [392, 209] on icon "button" at bounding box center [388, 212] width 7 height 7
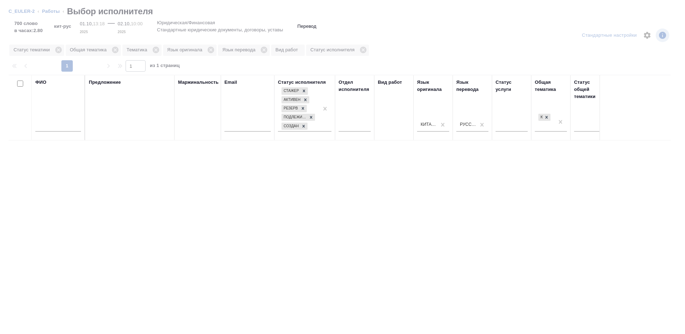
click at [45, 128] on input "text" at bounding box center [58, 127] width 46 height 9
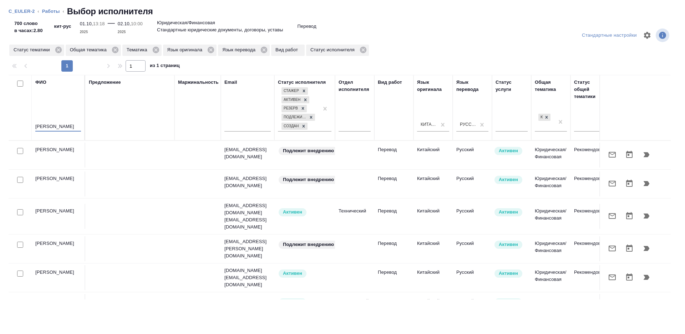
type input "[PERSON_NAME]"
click at [120, 105] on div "Предложение" at bounding box center [130, 108] width 82 height 58
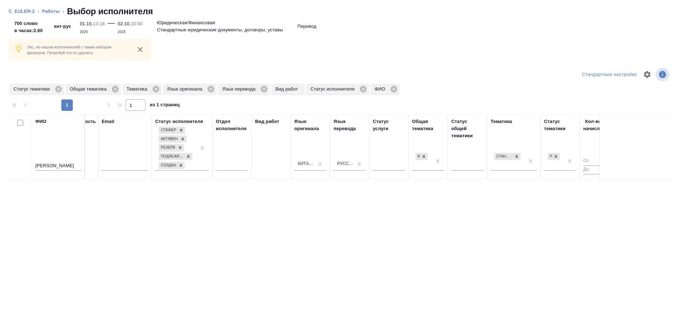
scroll to position [0, 282]
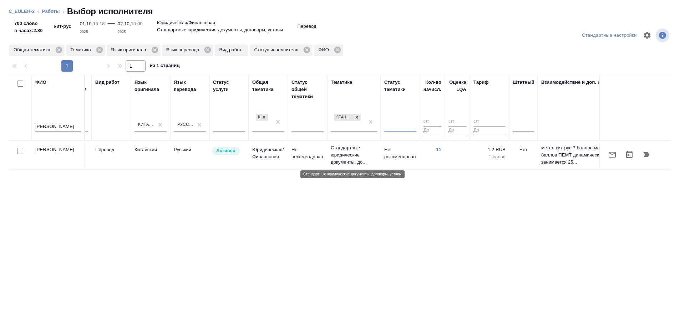
click at [364, 154] on p "Стандартные юридические документы, до..." at bounding box center [354, 154] width 46 height 21
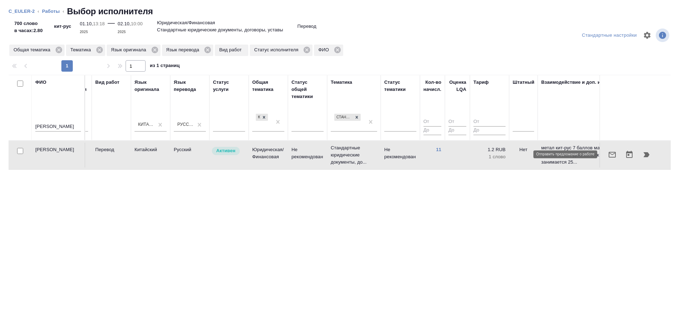
click at [616, 157] on icon "button" at bounding box center [612, 155] width 9 height 9
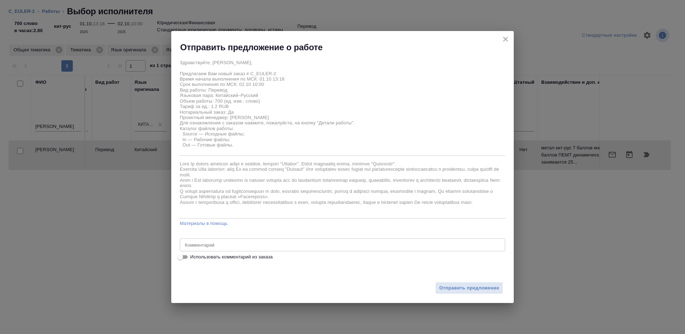
click at [242, 241] on div "x Комментарий" at bounding box center [342, 245] width 325 height 13
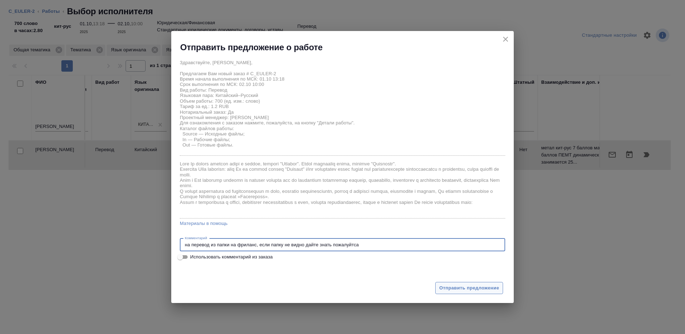
type textarea "на перевод из папки на фриланс, если папку не видно дайте знать пожалуйтса"
click at [467, 290] on span "Отправить предложение" at bounding box center [469, 288] width 60 height 8
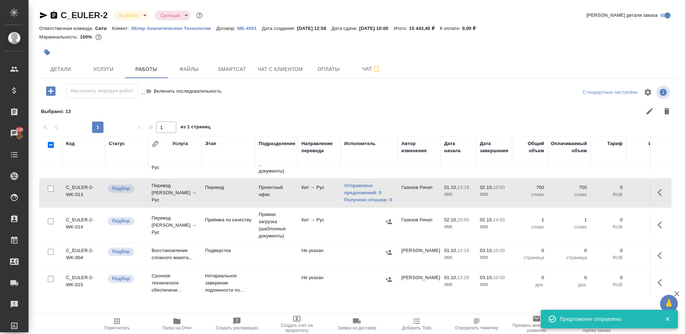
scroll to position [0, 0]
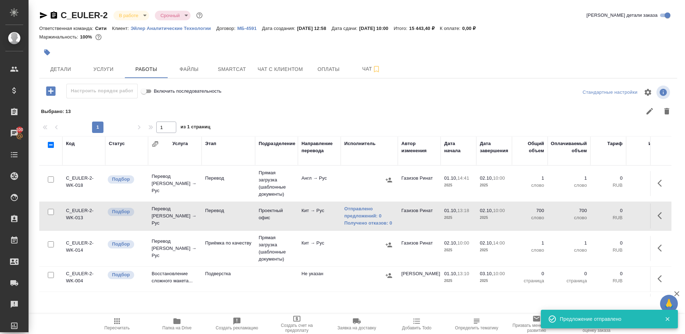
click at [49, 273] on input "checkbox" at bounding box center [51, 275] width 6 height 6
checkbox input "true"
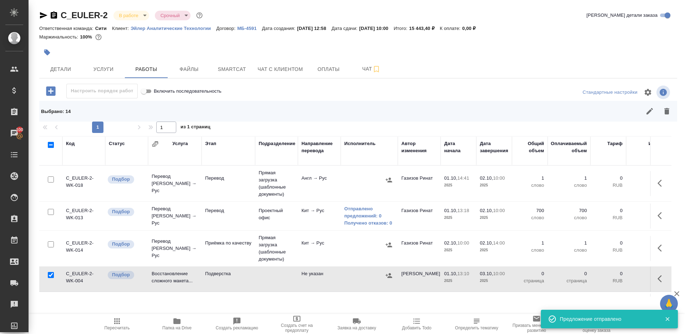
click at [666, 115] on icon "button" at bounding box center [666, 111] width 9 height 9
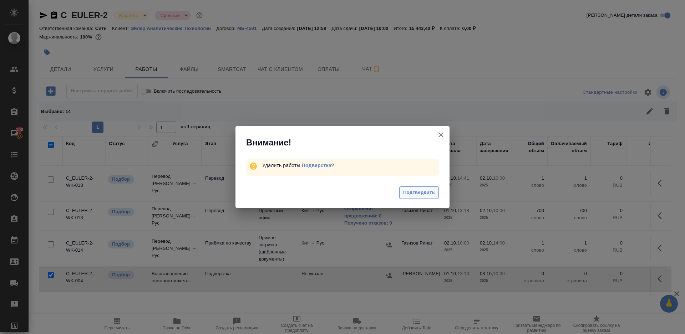
click at [405, 194] on span "Подтвердить" at bounding box center [419, 193] width 32 height 8
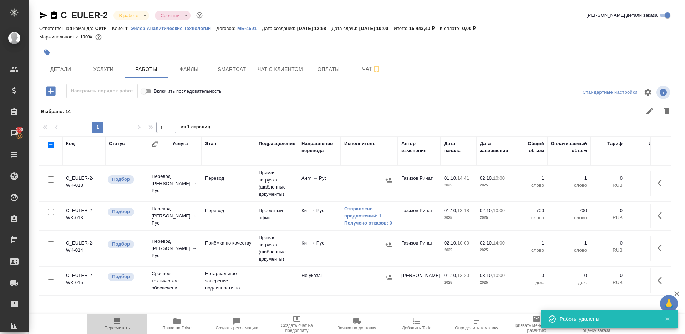
click at [117, 317] on button "Пересчитать" at bounding box center [117, 324] width 60 height 20
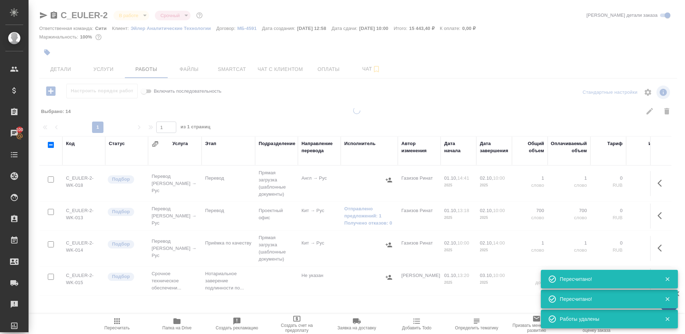
click at [301, 117] on div at bounding box center [421, 111] width 507 height 17
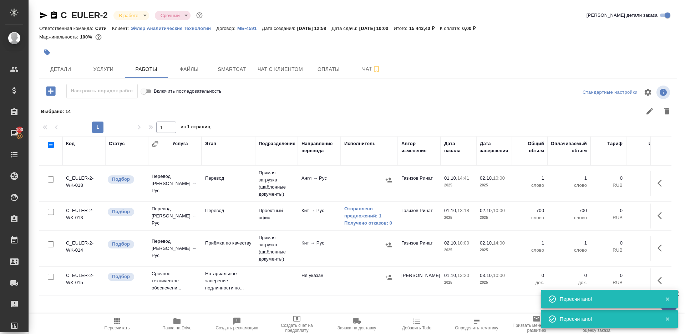
click at [303, 186] on td "Англ → Рус" at bounding box center [319, 183] width 43 height 25
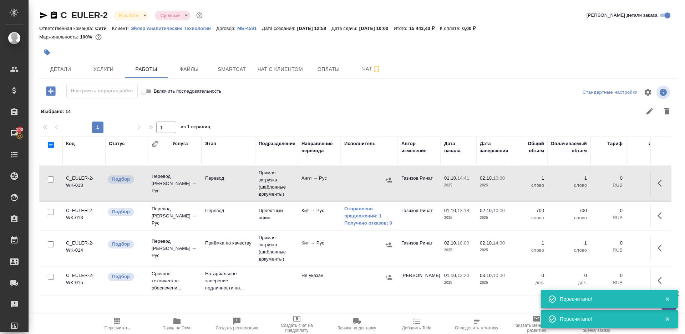
click at [303, 186] on td "Англ → Рус" at bounding box center [319, 183] width 43 height 25
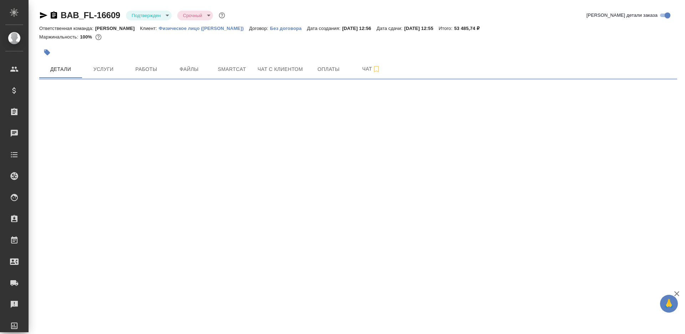
click at [138, 20] on div "BAB_FL-16609 Подтвержден confirmed Срочный urgent" at bounding box center [132, 15] width 187 height 11
click at [142, 64] on button "Работы" at bounding box center [146, 69] width 43 height 18
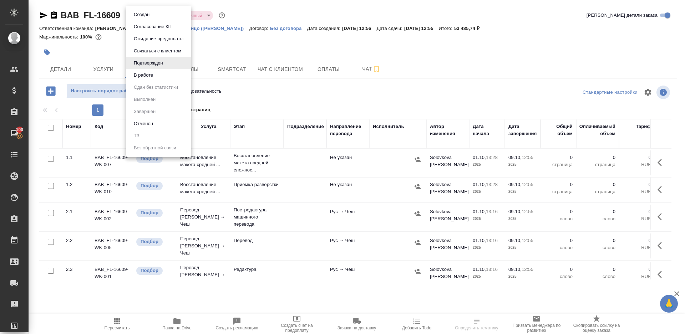
click at [154, 16] on body "🙏 .cls-1 fill:#fff; AWATERA Gazizov Rinat Клиенты Спецификации Заказы 100 Чаты …" at bounding box center [342, 167] width 685 height 334
click at [161, 78] on li "В работе" at bounding box center [158, 75] width 65 height 12
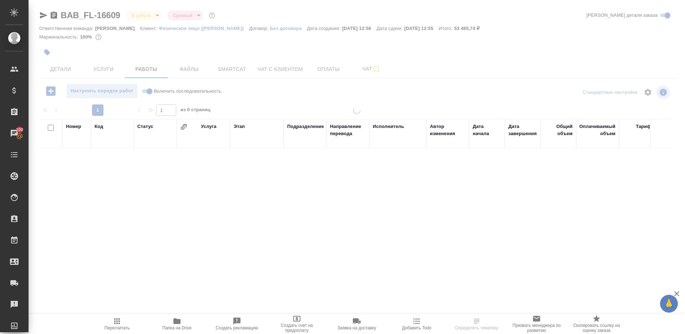
click at [180, 322] on icon "button" at bounding box center [176, 322] width 7 height 6
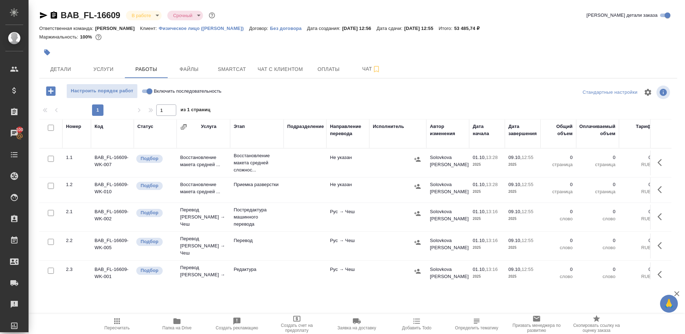
click at [177, 326] on span "Папка на Drive" at bounding box center [176, 328] width 29 height 5
click at [144, 90] on input "Включить последовательность" at bounding box center [150, 91] width 26 height 9
checkbox input "true"
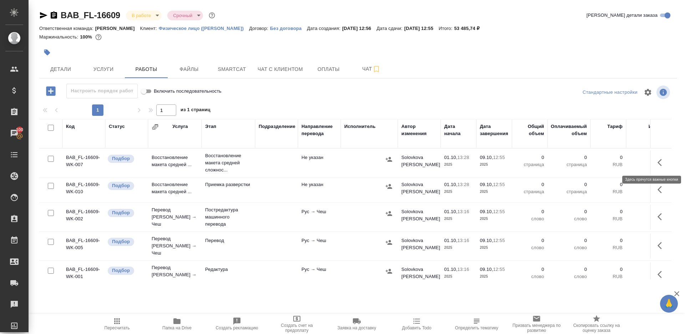
click at [654, 159] on button "button" at bounding box center [661, 162] width 17 height 17
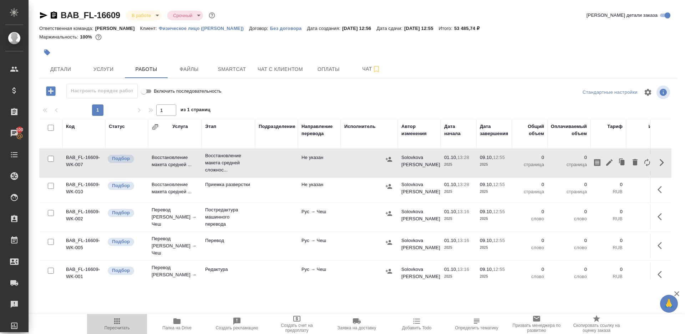
click at [111, 320] on span "Пересчитать" at bounding box center [116, 324] width 51 height 14
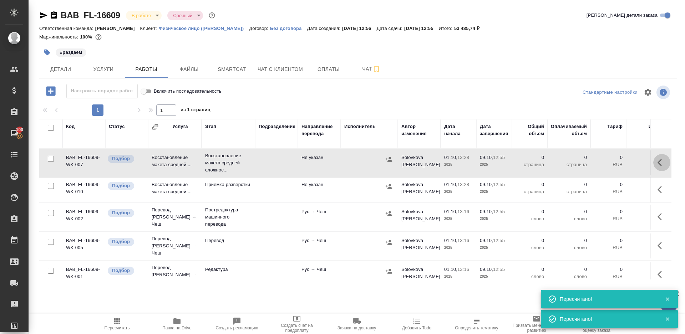
click at [657, 164] on icon "button" at bounding box center [661, 162] width 9 height 9
click at [608, 162] on icon "button" at bounding box center [609, 162] width 9 height 9
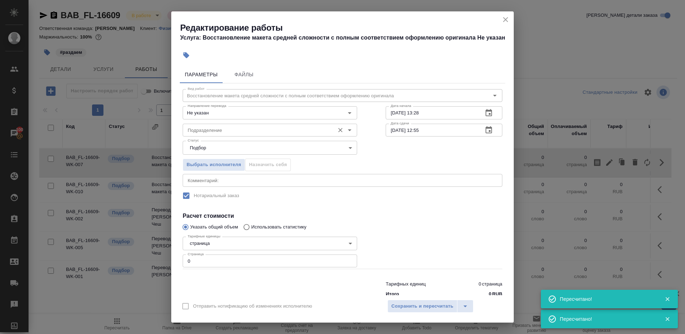
click at [215, 125] on div "Подразделение" at bounding box center [270, 130] width 174 height 13
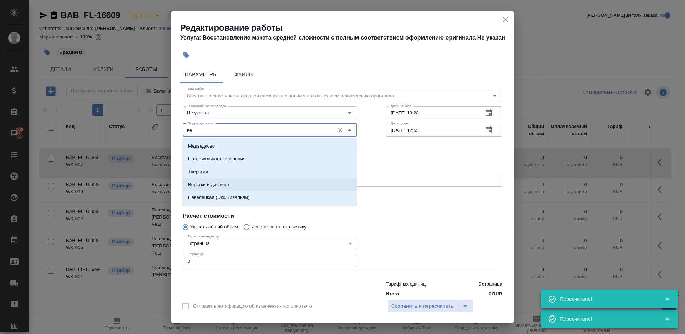
click at [233, 184] on li "Верстки и дизайна" at bounding box center [269, 184] width 174 height 13
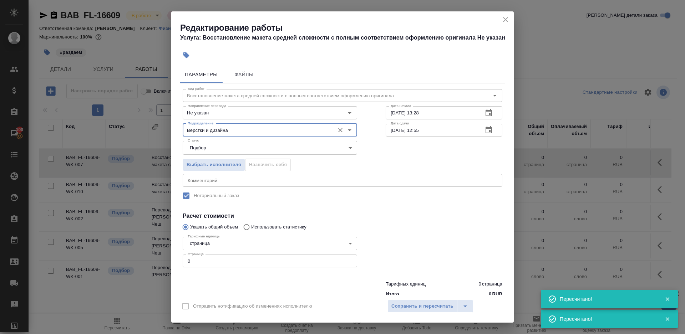
type input "Верстки и дизайна"
click at [241, 251] on div "Тарифные единицы страница 5a8b1489cc6b4906c91bfdb2 Тарифные единицы Страница 0 …" at bounding box center [270, 251] width 174 height 35
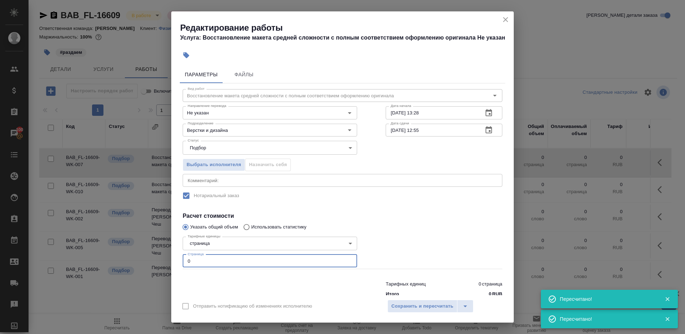
click at [241, 259] on input "0" at bounding box center [270, 261] width 174 height 13
type input "17"
click at [406, 208] on div "Вид работ Восстановление макета средней сложности с полным соответствием оформл…" at bounding box center [342, 191] width 325 height 217
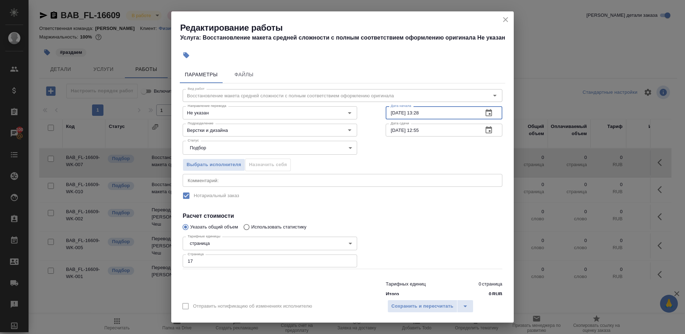
click at [436, 117] on input "01.10.2025 13:28" at bounding box center [432, 112] width 92 height 13
drag, startPoint x: 419, startPoint y: 111, endPoint x: 464, endPoint y: 111, distance: 44.6
click at [464, 111] on input "01.10.2025 13:28" at bounding box center [432, 112] width 92 height 13
type input "01.10.2025 14:40"
click at [443, 128] on input "09.10.2025 12:55" at bounding box center [432, 130] width 92 height 13
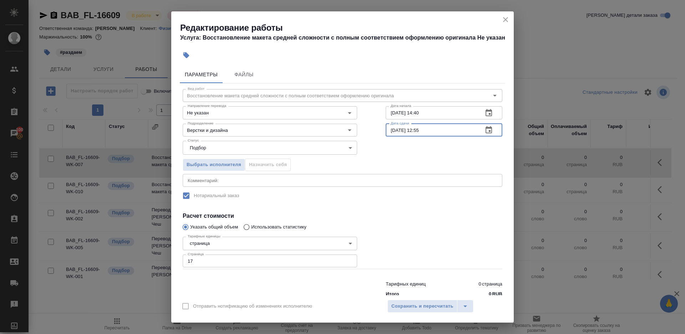
paste input "1.10.2025 14:40"
drag, startPoint x: 416, startPoint y: 129, endPoint x: 469, endPoint y: 129, distance: 52.4
click at [469, 129] on input "01.10.2025 14:40" at bounding box center [432, 130] width 92 height 13
type input "01.10.2025 20:00"
click at [421, 300] on button "Сохранить и пересчитать" at bounding box center [422, 306] width 70 height 13
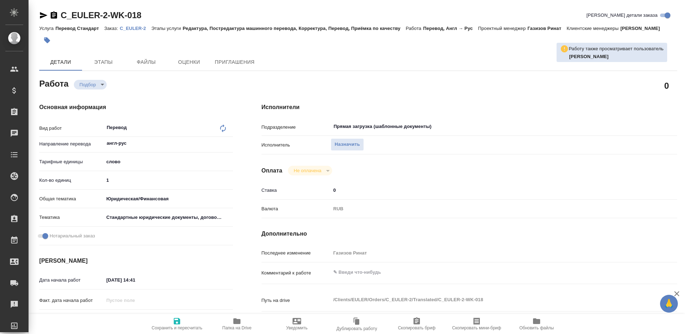
type textarea "x"
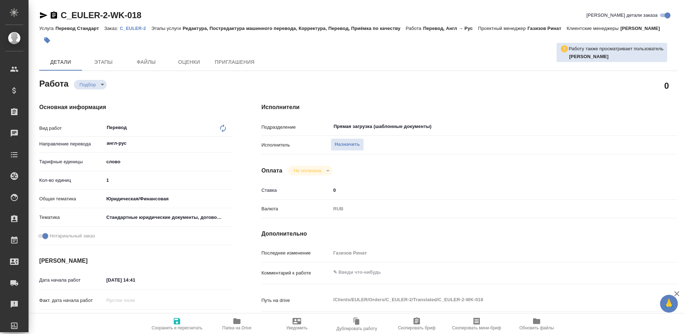
type textarea "x"
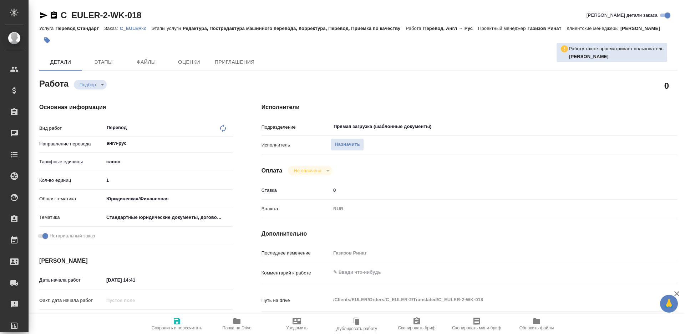
type textarea "x"
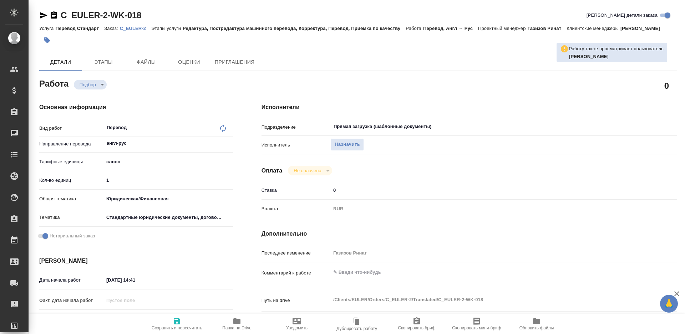
type textarea "x"
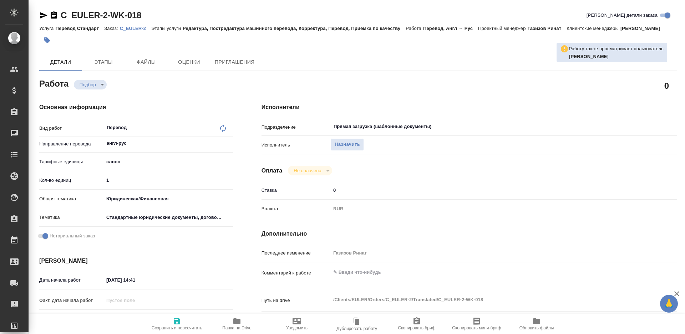
type textarea "x"
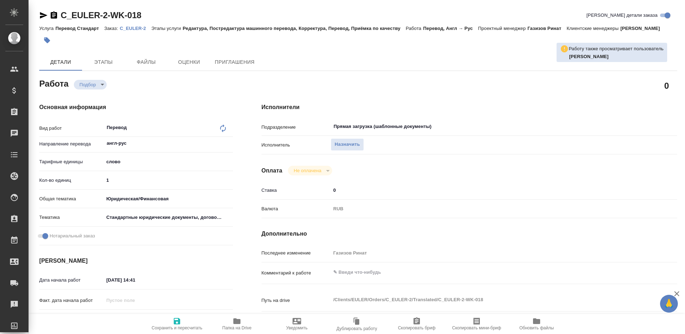
type textarea "x"
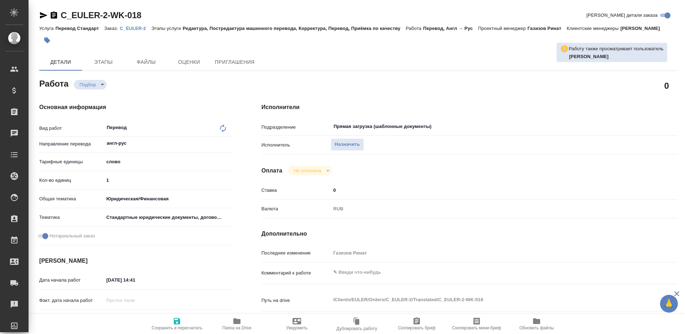
type textarea "x"
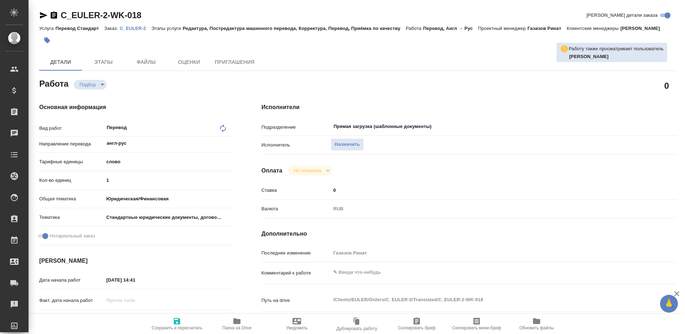
type textarea "x"
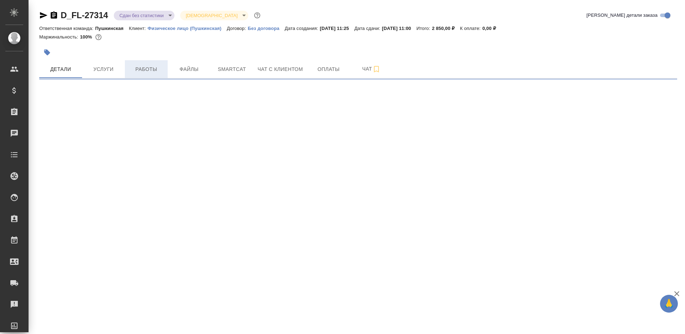
select select "RU"
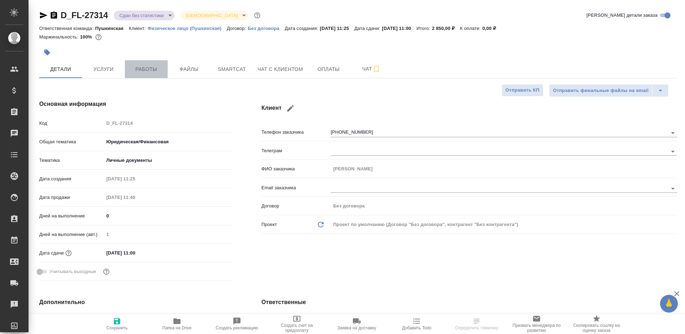
click at [149, 64] on button "Работы" at bounding box center [146, 69] width 43 height 18
type textarea "x"
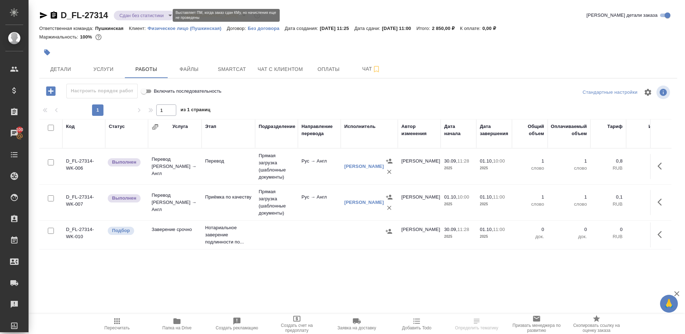
click at [158, 16] on body "🙏 .cls-1 fill:#fff; AWATERA [PERSON_NAME] Клиенты Спецификации Заказы 100 Чаты …" at bounding box center [342, 167] width 685 height 334
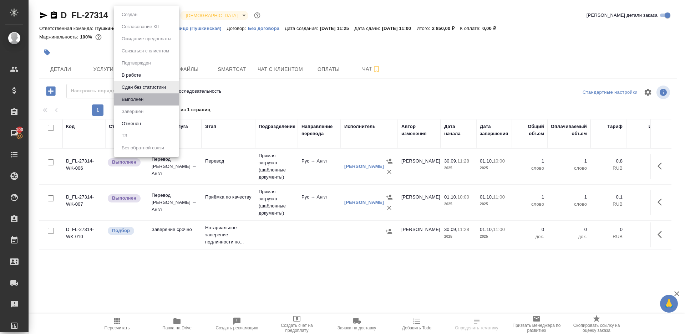
click at [157, 96] on li "Выполнен" at bounding box center [146, 99] width 65 height 12
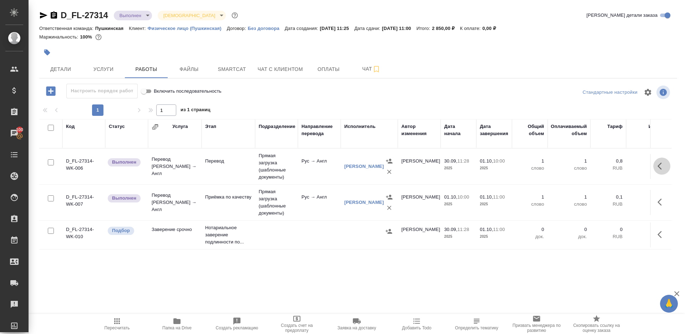
click at [657, 163] on icon "button" at bounding box center [661, 166] width 9 height 9
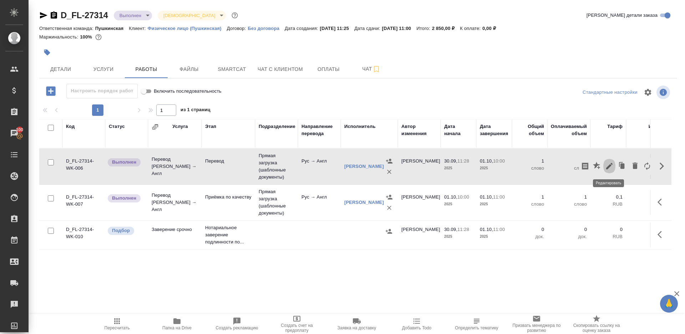
click at [610, 164] on icon "button" at bounding box center [609, 166] width 9 height 9
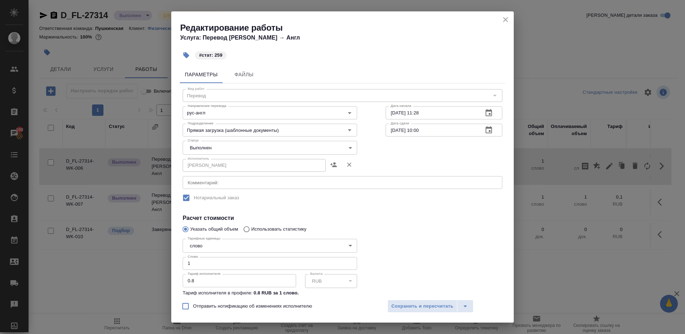
click at [218, 146] on body "🙏 .cls-1 fill:#fff; AWATERA [PERSON_NAME] Клиенты Спецификации Заказы 100 Чаты …" at bounding box center [342, 167] width 685 height 334
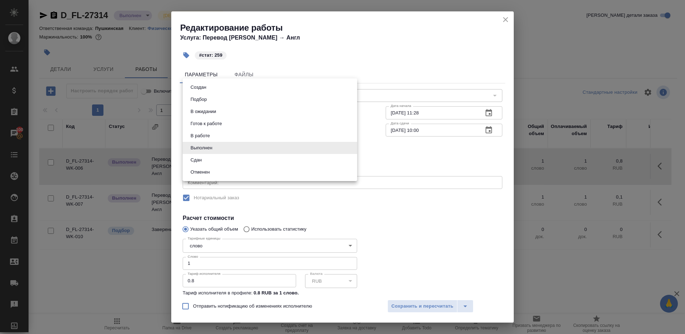
click at [218, 156] on li "Сдан" at bounding box center [270, 160] width 174 height 12
type input "closed"
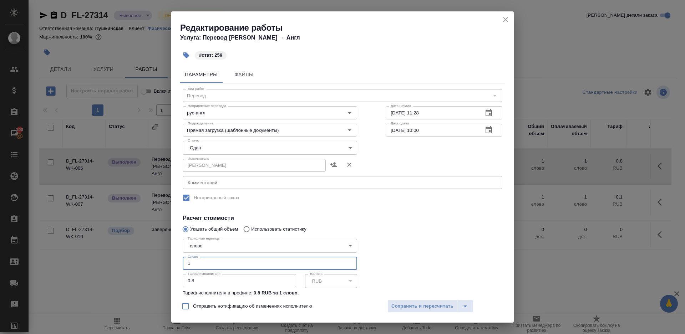
drag, startPoint x: 207, startPoint y: 266, endPoint x: 129, endPoint y: 244, distance: 80.7
click at [129, 244] on div "Редактирование работы Услуга: Перевод [PERSON_NAME] → Англ #стат: 259 Параметры…" at bounding box center [342, 167] width 685 height 334
type input "259"
click at [400, 308] on span "Сохранить и пересчитать" at bounding box center [422, 306] width 62 height 8
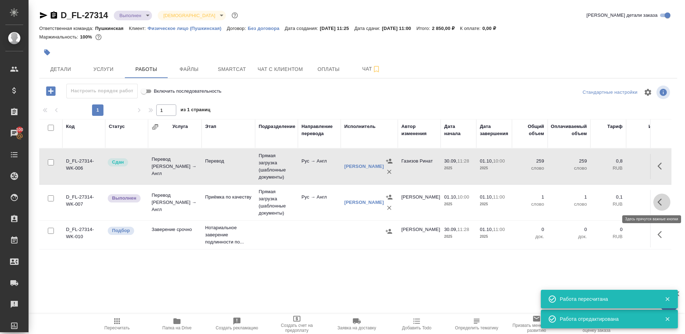
click at [663, 199] on icon "button" at bounding box center [661, 202] width 9 height 9
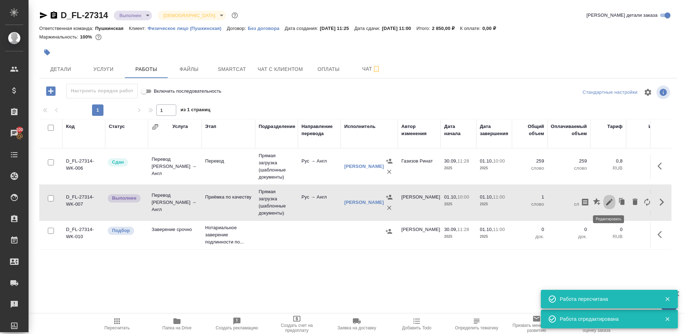
click at [609, 200] on icon "button" at bounding box center [609, 202] width 6 height 6
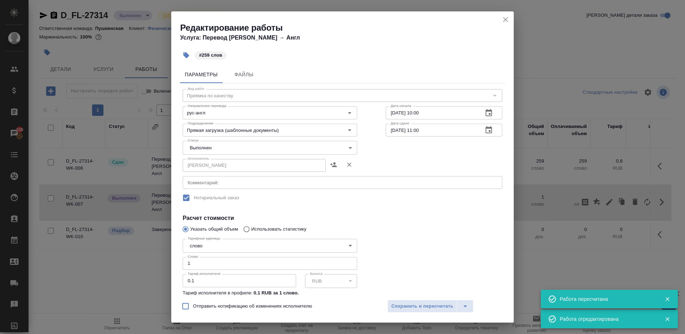
click at [194, 148] on body "🙏 .cls-1 fill:#fff; AWATERA [PERSON_NAME] Клиенты Спецификации Заказы 100 Чаты …" at bounding box center [342, 167] width 685 height 334
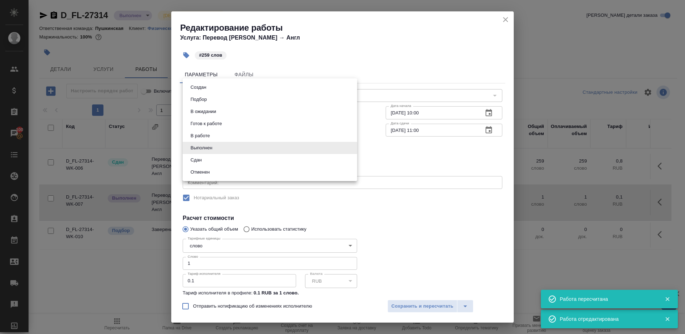
click at [200, 164] on li "Сдан" at bounding box center [270, 160] width 174 height 12
type input "closed"
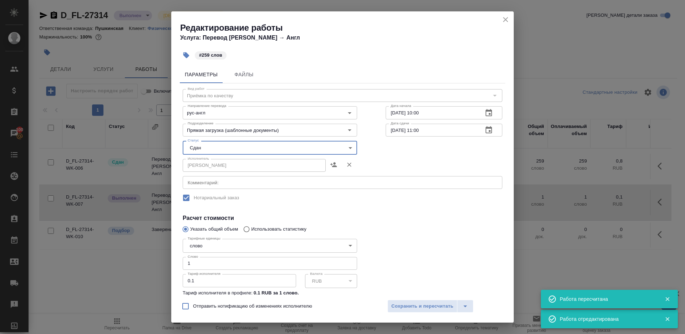
click at [203, 259] on input "1" at bounding box center [270, 263] width 174 height 13
drag, startPoint x: 211, startPoint y: 264, endPoint x: 139, endPoint y: 265, distance: 71.7
click at [139, 265] on div "Редактирование работы Услуга: Перевод Стандарт Рус → Англ #259 слов Параметры Ф…" at bounding box center [342, 167] width 685 height 334
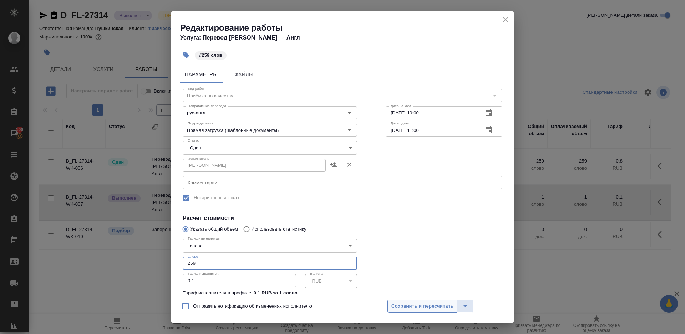
type input "259"
click at [425, 304] on span "Сохранить и пересчитать" at bounding box center [422, 306] width 62 height 8
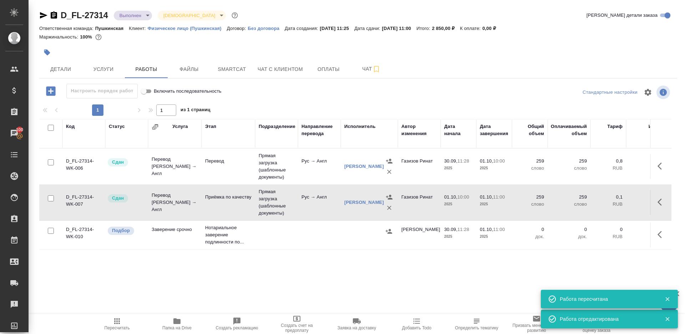
click at [114, 320] on icon "button" at bounding box center [117, 322] width 6 height 6
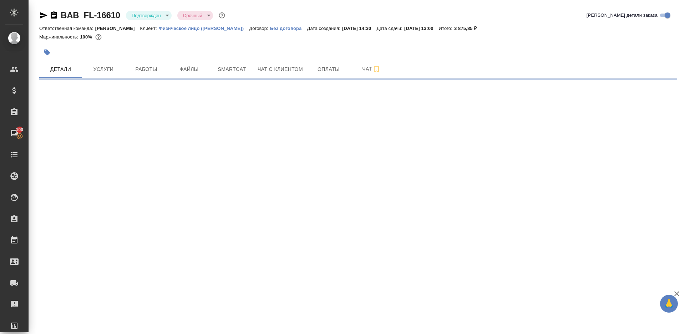
select select "RU"
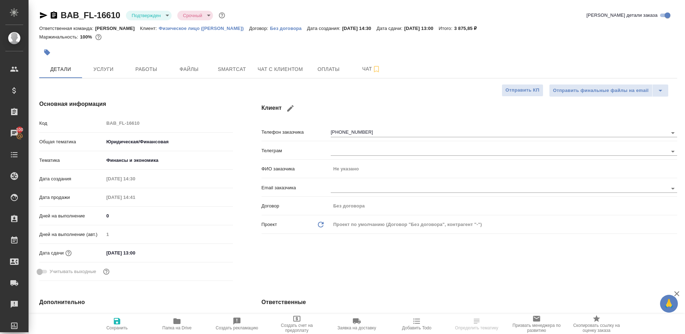
type textarea "x"
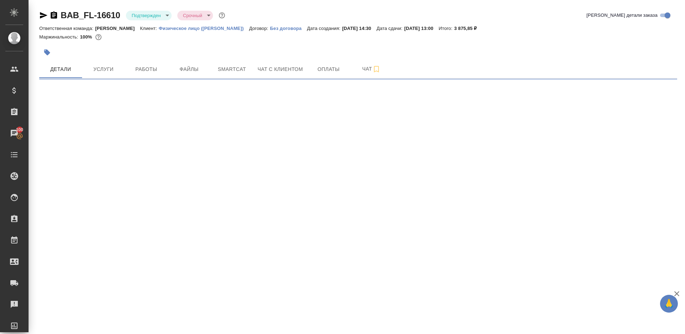
select select "RU"
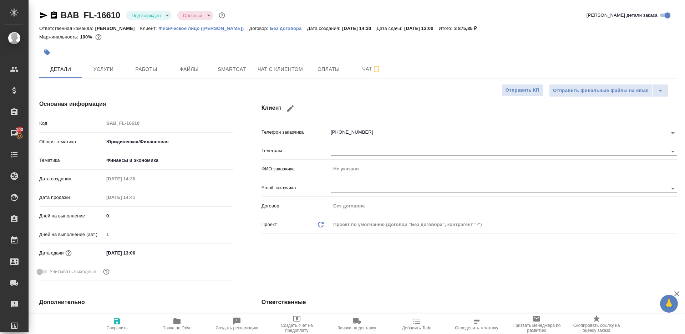
type textarea "x"
click at [159, 16] on body "🙏 .cls-1 fill:#fff; AWATERA Gazizov Rinat Клиенты Спецификации Заказы 100 Чаты …" at bounding box center [342, 167] width 685 height 334
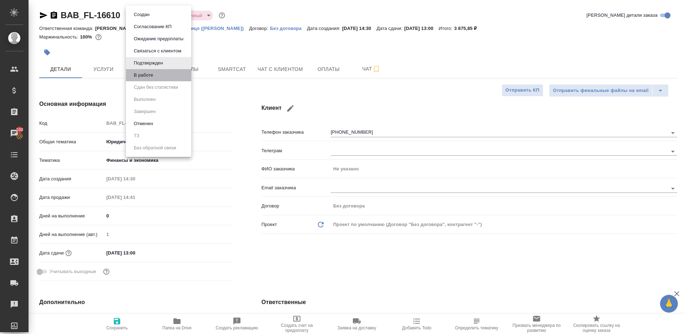
click at [159, 72] on li "В работе" at bounding box center [158, 75] width 65 height 12
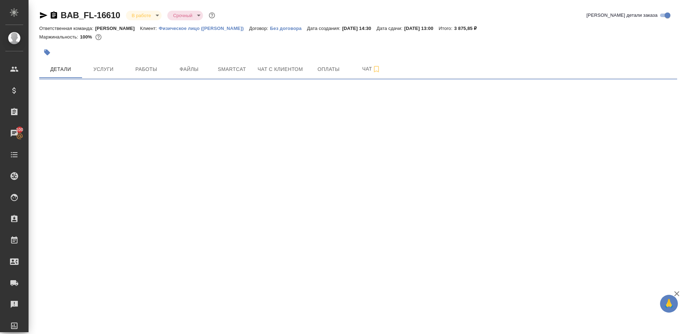
select select "RU"
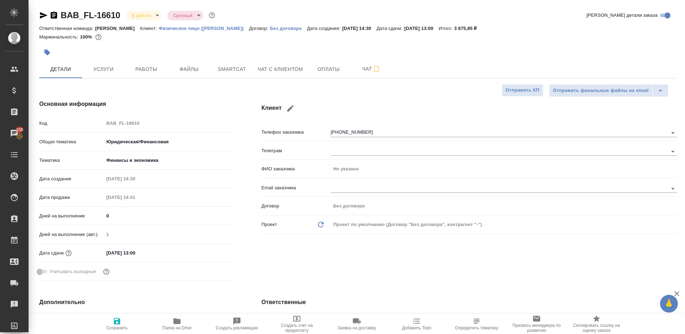
type textarea "x"
click at [214, 102] on h4 "Основная информация" at bounding box center [136, 104] width 194 height 9
type textarea "x"
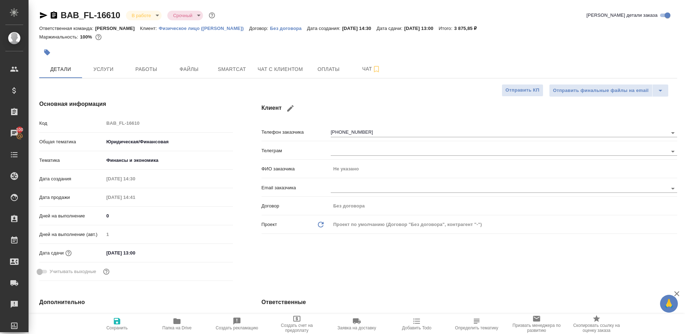
type textarea "x"
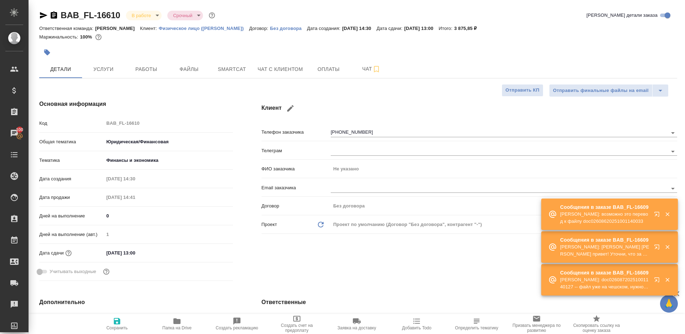
type textarea "x"
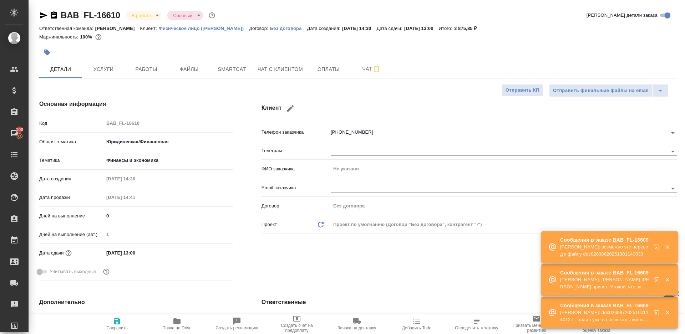
type textarea "x"
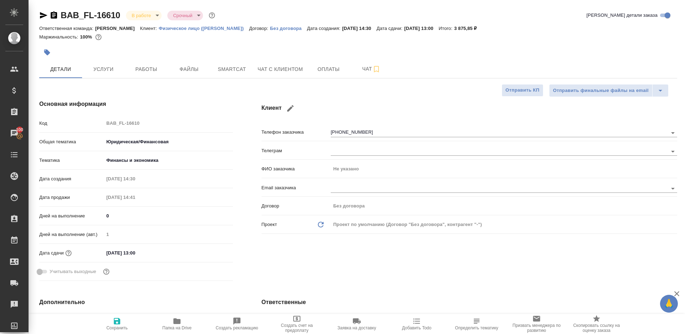
drag, startPoint x: 212, startPoint y: 93, endPoint x: 373, endPoint y: 100, distance: 161.7
click at [353, 95] on div "Основная информация Код BAB_FL-16610 Общая тематика Юридическая/Финансовая yr-f…" at bounding box center [358, 192] width 666 height 213
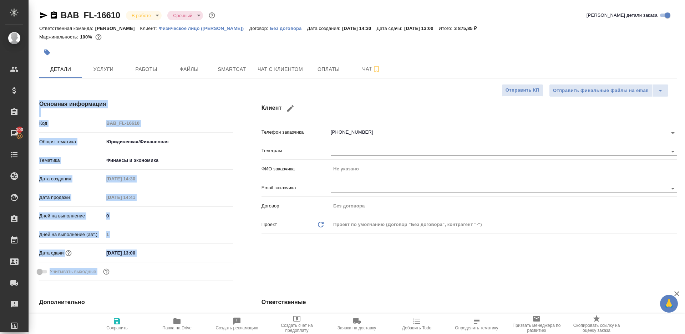
type textarea "x"
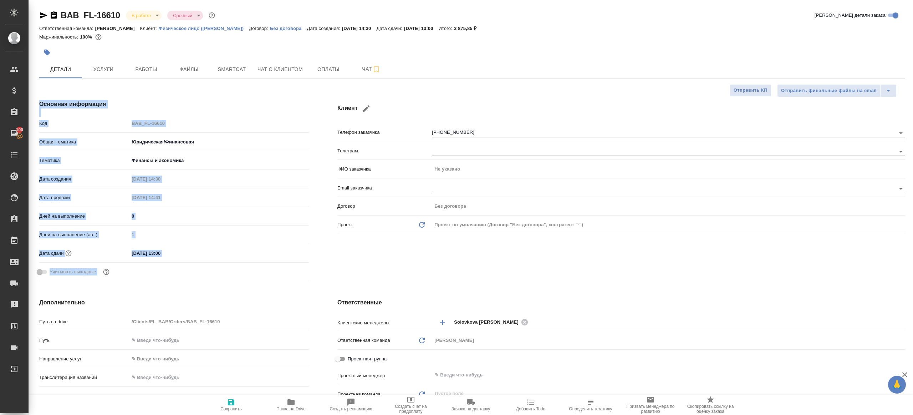
type textarea "x"
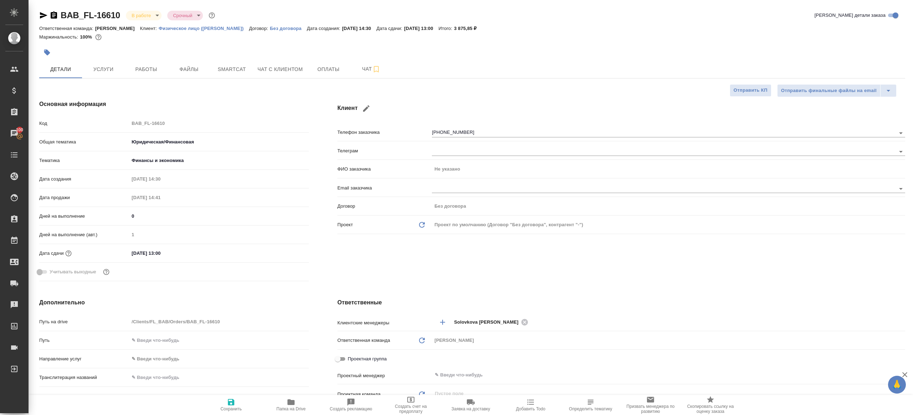
click at [515, 36] on div "Маржинальность: 100%" at bounding box center [472, 36] width 866 height 9
type textarea "x"
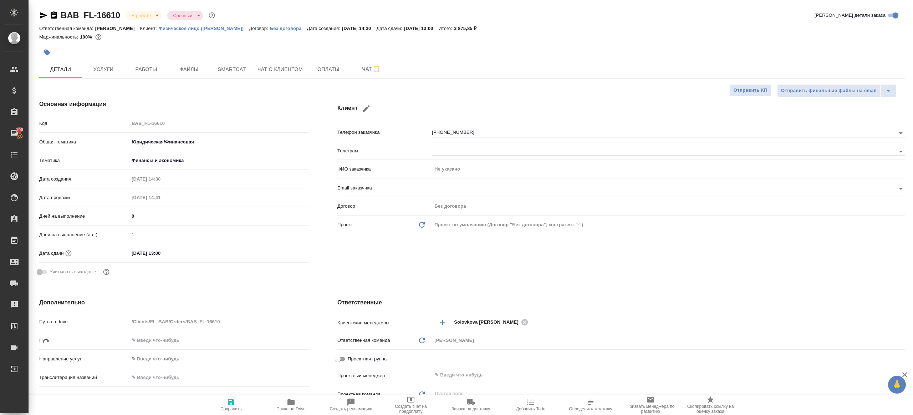
type textarea "x"
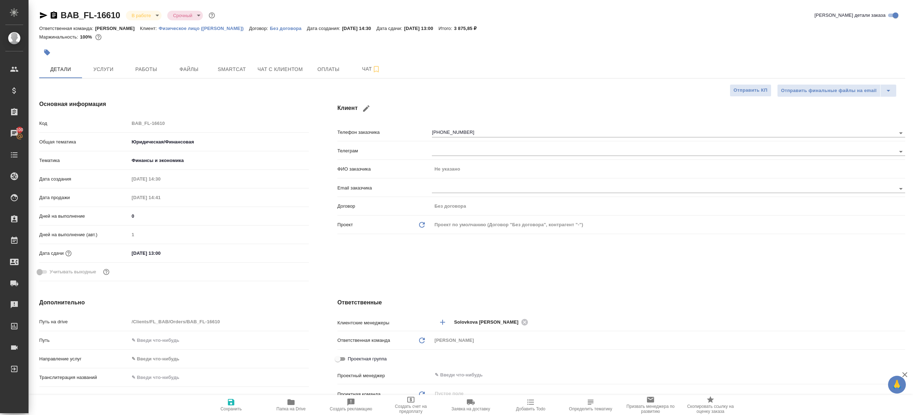
type textarea "x"
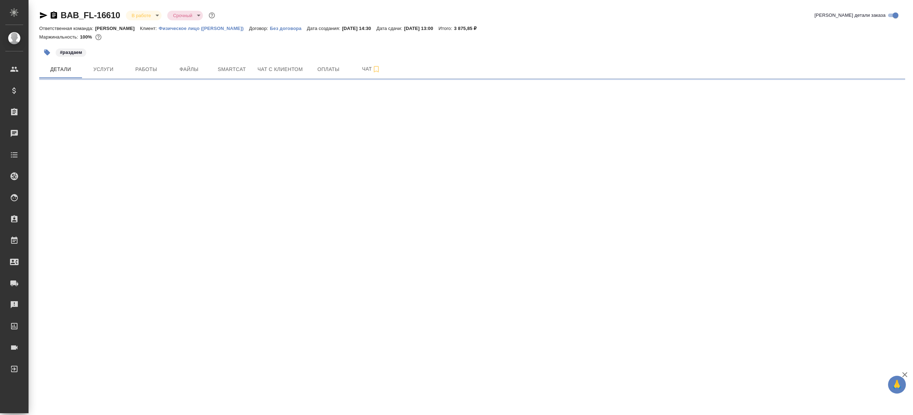
select select "RU"
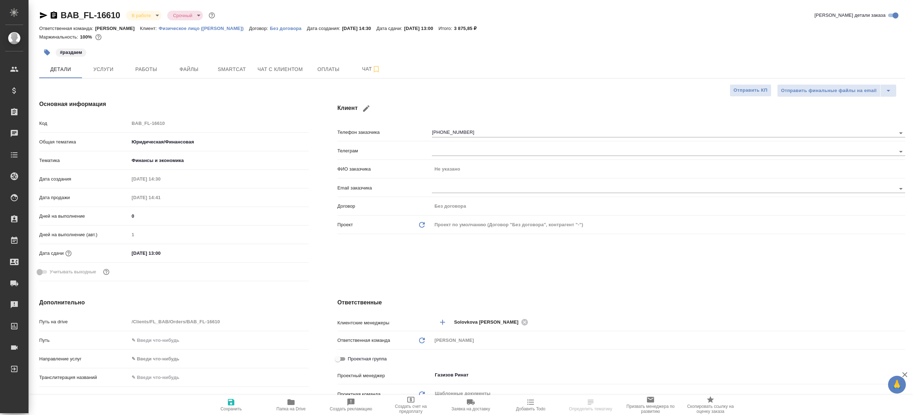
type textarea "x"
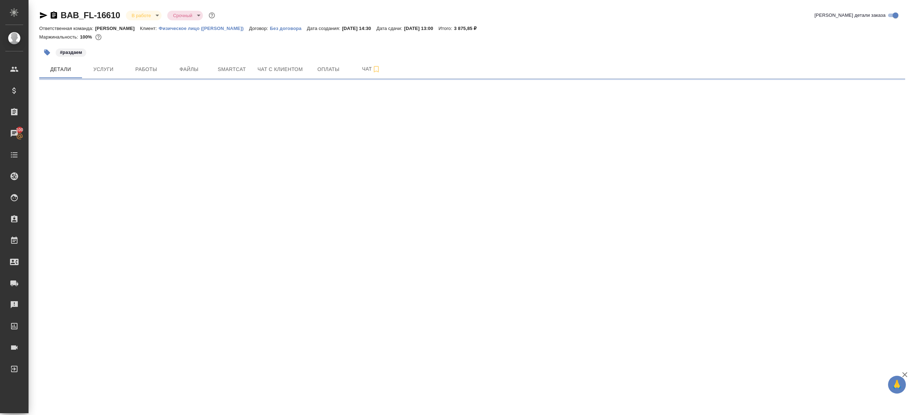
select select "RU"
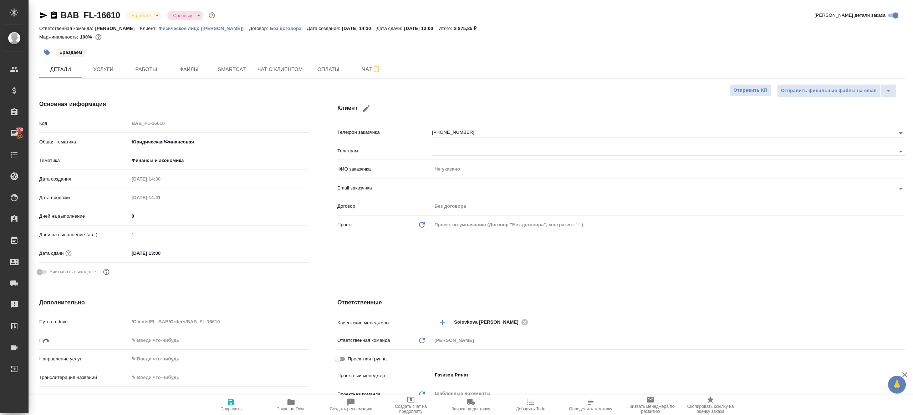
type textarea "x"
click at [142, 73] on span "Работы" at bounding box center [146, 69] width 34 height 9
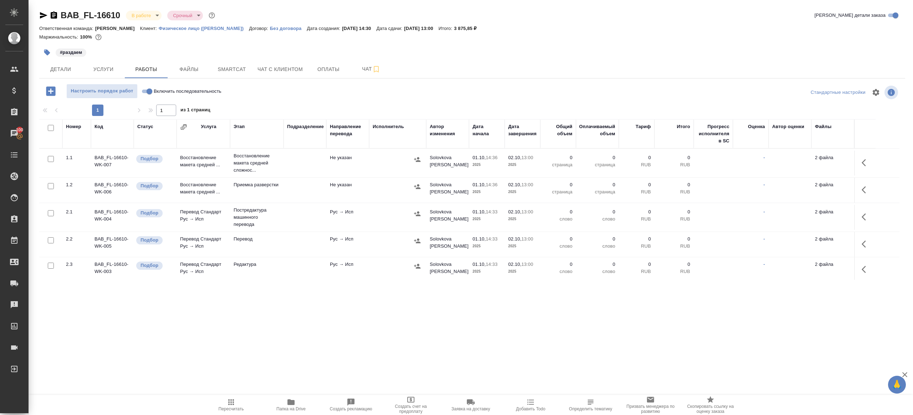
click at [347, 95] on div at bounding box center [472, 92] width 289 height 17
click at [291, 401] on icon "button" at bounding box center [290, 402] width 7 height 6
click at [146, 87] on input "Включить последовательность" at bounding box center [150, 91] width 26 height 9
checkbox input "true"
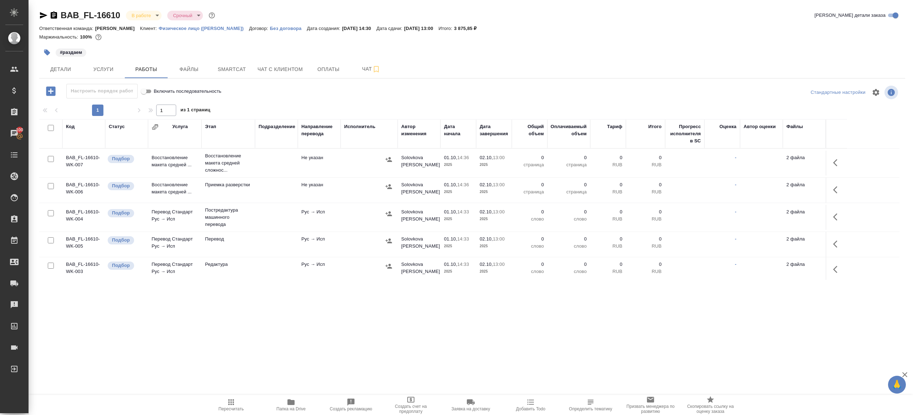
click at [50, 127] on input "checkbox" at bounding box center [51, 128] width 6 height 6
checkbox input "true"
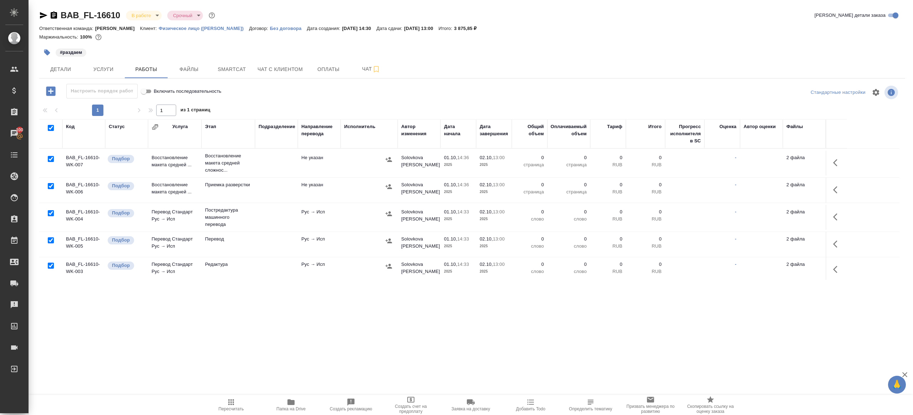
checkbox input "true"
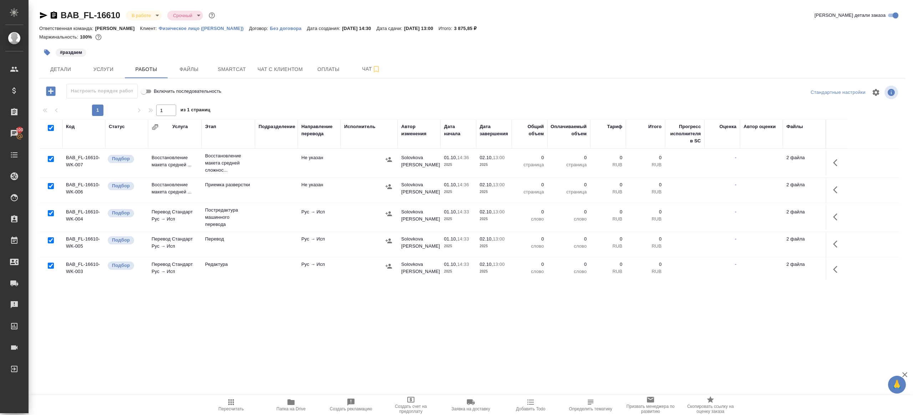
checkbox input "true"
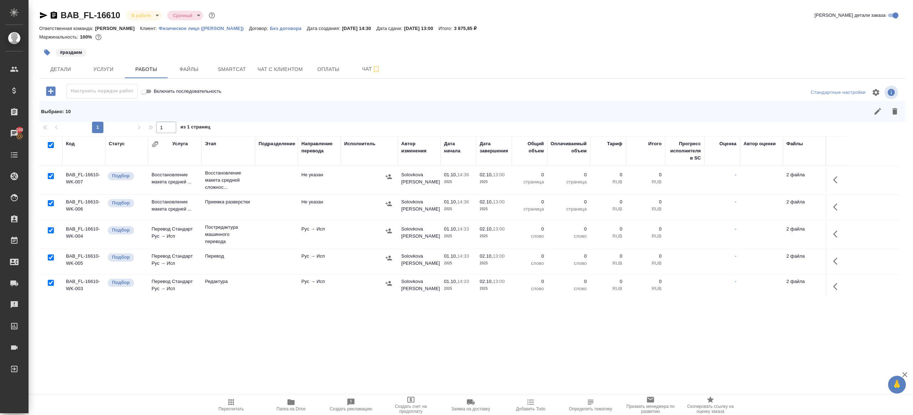
click at [49, 173] on input "checkbox" at bounding box center [51, 176] width 6 height 6
checkbox input "false"
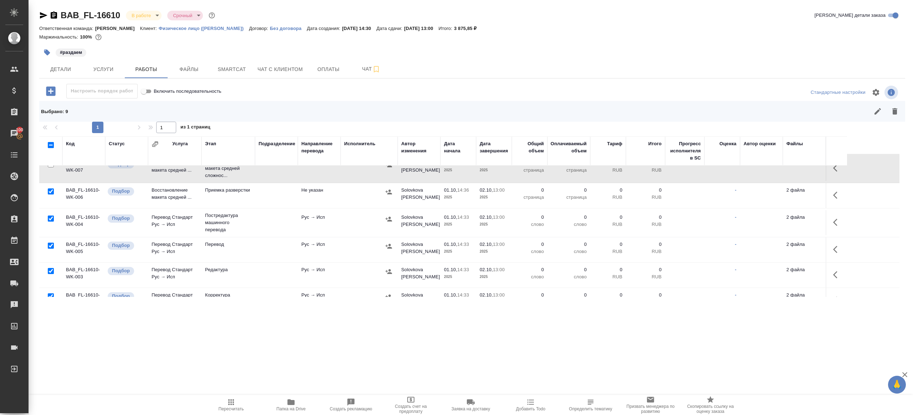
scroll to position [24, 0]
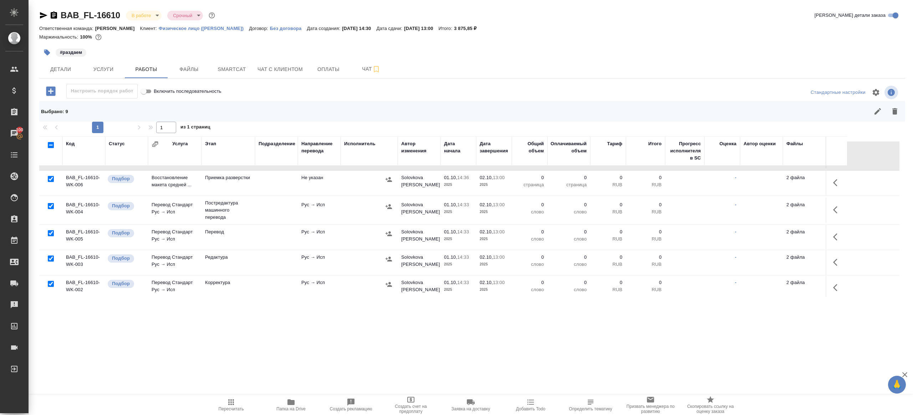
click at [54, 231] on div at bounding box center [51, 233] width 16 height 10
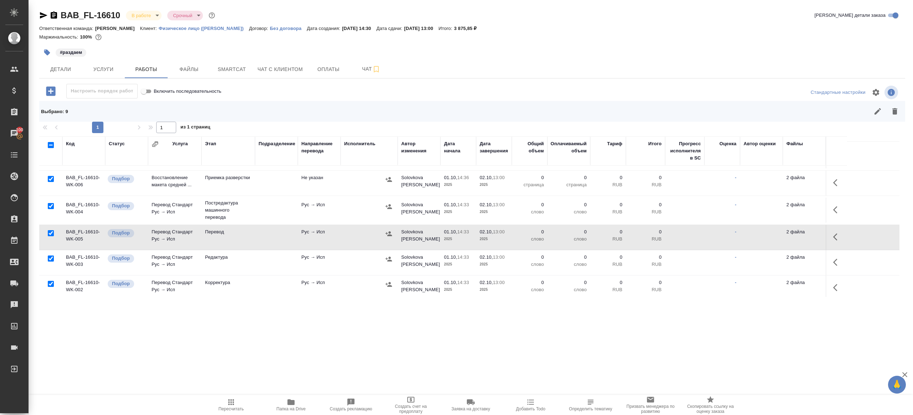
click at [50, 233] on input "checkbox" at bounding box center [51, 233] width 6 height 6
checkbox input "false"
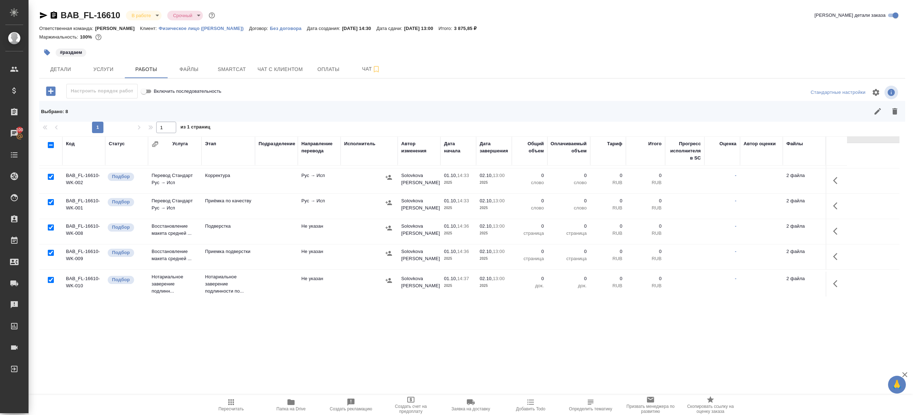
click at [52, 202] on input "checkbox" at bounding box center [51, 202] width 6 height 6
checkbox input "false"
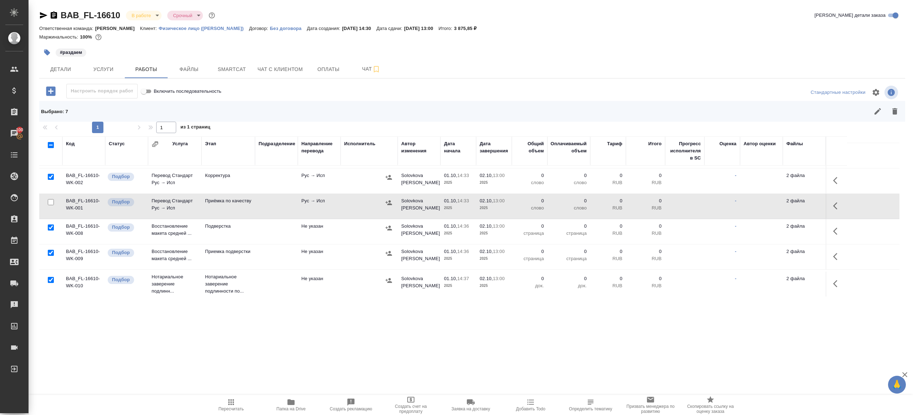
click at [48, 278] on input "checkbox" at bounding box center [51, 280] width 6 height 6
checkbox input "false"
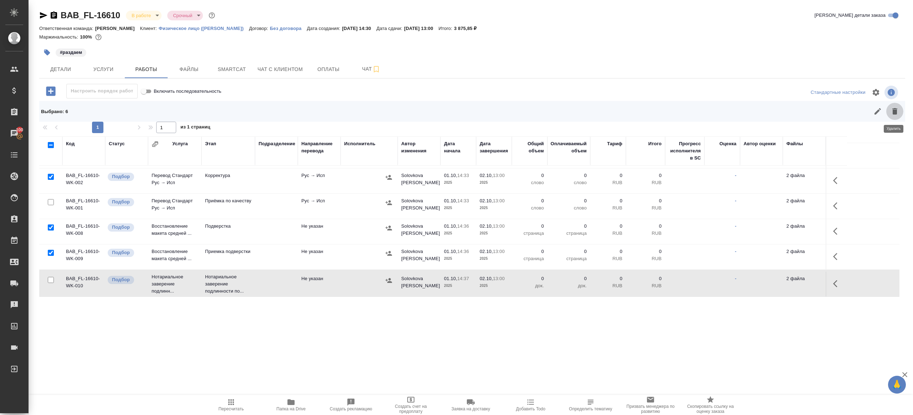
click at [894, 112] on icon "button" at bounding box center [894, 111] width 5 height 6
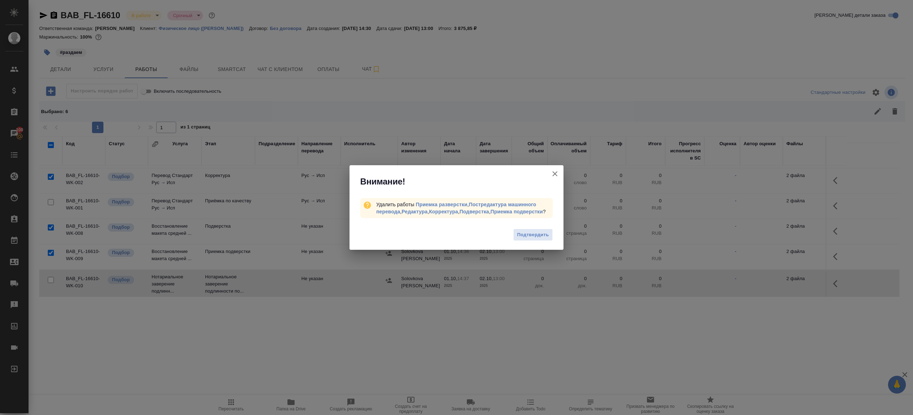
click at [512, 235] on div "Подтвердить" at bounding box center [457, 235] width 214 height 29
click at [515, 235] on button "Подтвердить" at bounding box center [533, 235] width 40 height 12
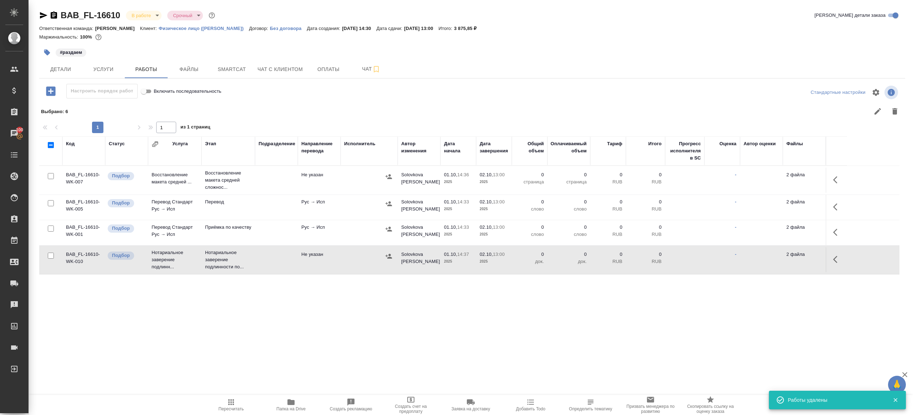
scroll to position [0, 0]
click at [836, 177] on icon "button" at bounding box center [837, 179] width 9 height 9
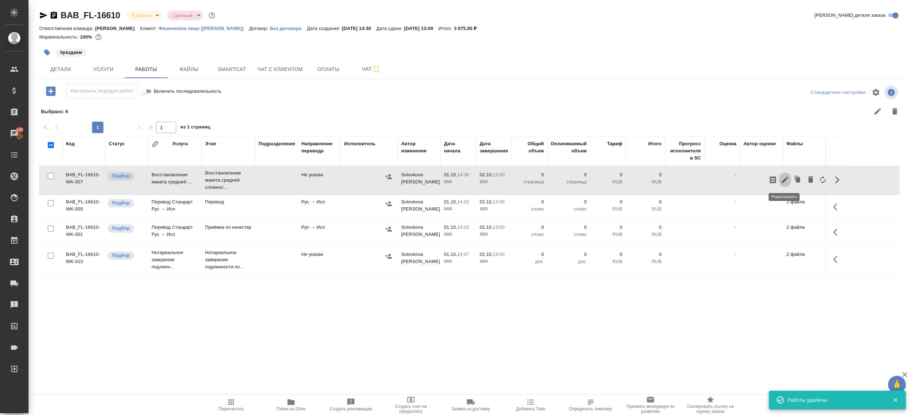
click at [785, 178] on icon "button" at bounding box center [785, 180] width 6 height 6
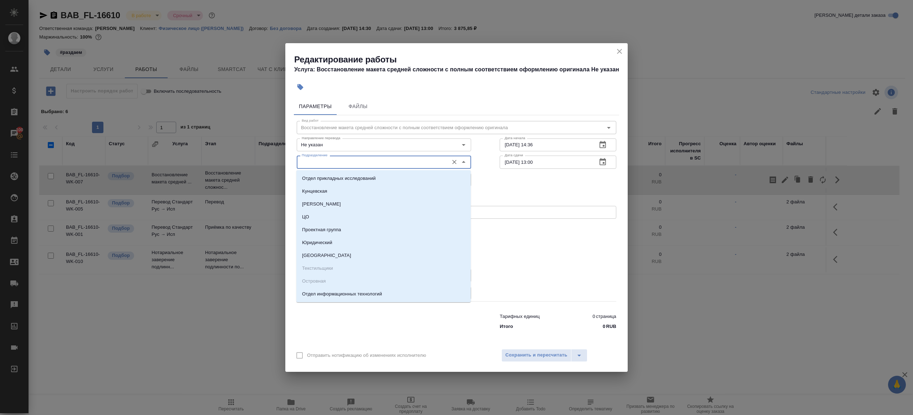
click at [363, 162] on input "Подразделение" at bounding box center [372, 162] width 146 height 9
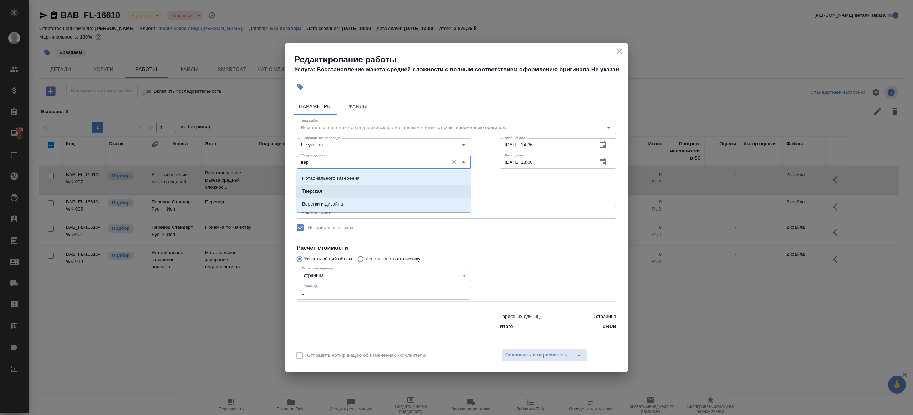
click at [355, 205] on li "Верстки и дизайна" at bounding box center [383, 204] width 174 height 13
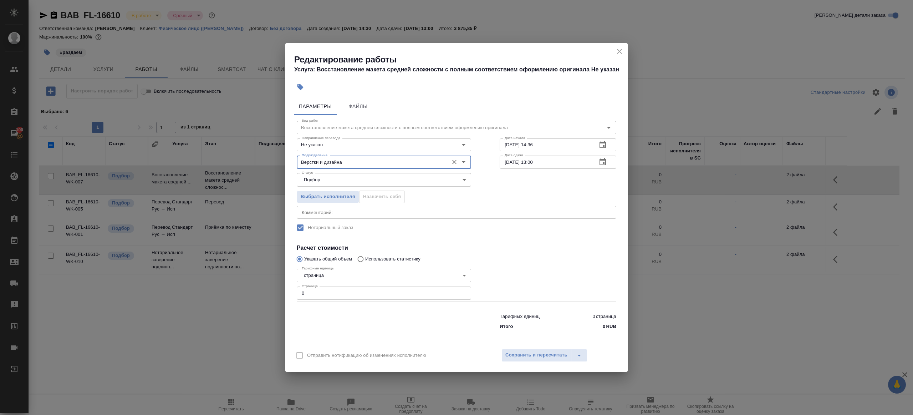
type input "Верстки и дизайна"
drag, startPoint x: 329, startPoint y: 294, endPoint x: 246, endPoint y: 281, distance: 83.0
click at [246, 281] on div "Редактирование работы Услуга: Восстановление макета средней сложности с полным …" at bounding box center [456, 207] width 913 height 415
type input "2"
click at [581, 248] on h4 "Расчет стоимости" at bounding box center [457, 248] width 320 height 9
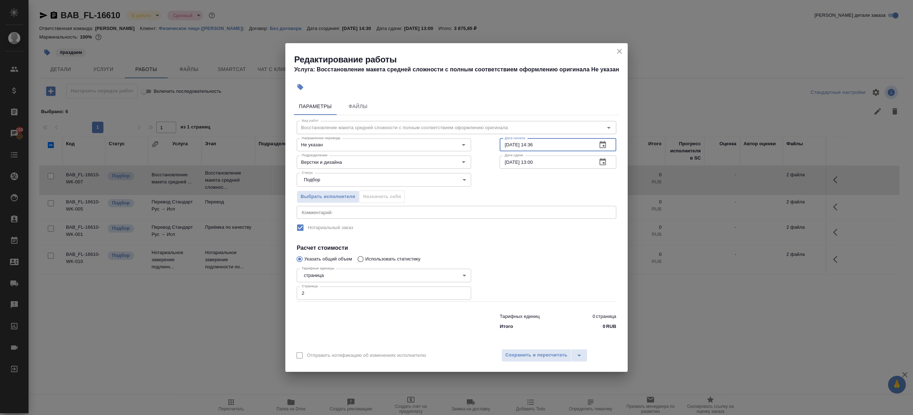
click at [555, 143] on input "01.10.2025 14:36" at bounding box center [546, 144] width 92 height 13
click at [556, 168] on input "[DATE] 13:00" at bounding box center [546, 162] width 92 height 13
paste input "1.10.2025 14:36"
drag, startPoint x: 532, startPoint y: 163, endPoint x: 563, endPoint y: 161, distance: 31.1
click at [563, 161] on input "01.10.2025 14:36" at bounding box center [546, 162] width 92 height 13
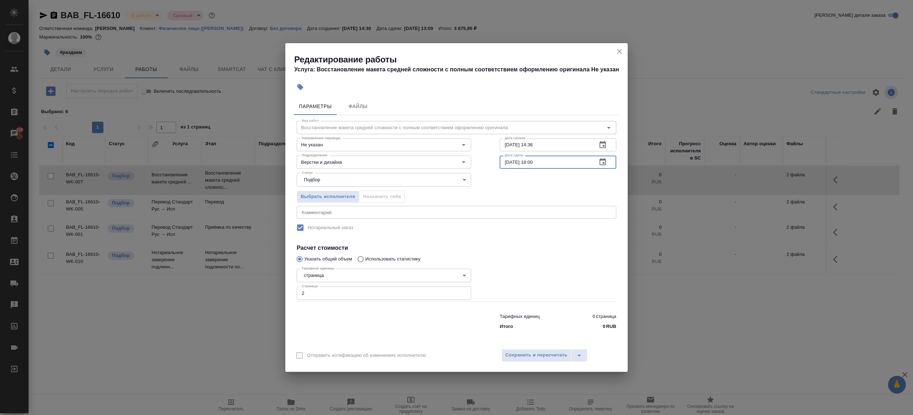
type input "01.10.2025 18:00"
click at [552, 228] on label "Нотариальный заказ" at bounding box center [452, 227] width 318 height 15
click at [534, 345] on div "Отправить нотификацию об изменениях исполнителю Сохранить и пересчитать" at bounding box center [456, 357] width 342 height 27
click at [537, 352] on span "Сохранить и пересчитать" at bounding box center [536, 355] width 62 height 8
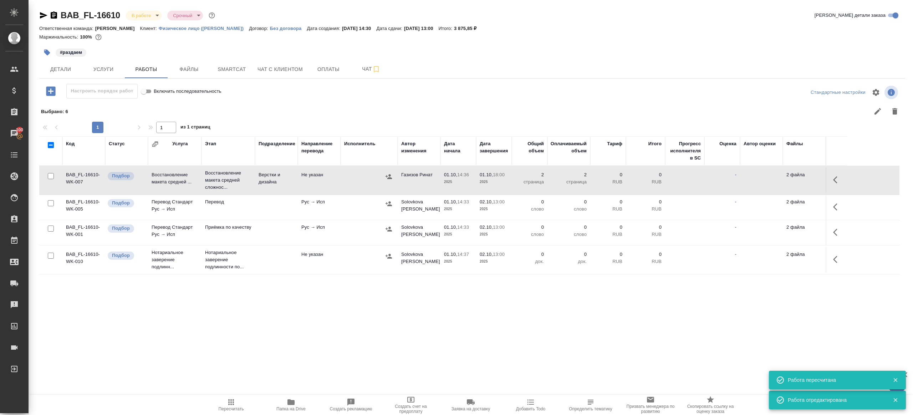
click at [831, 199] on div at bounding box center [837, 206] width 14 height 17
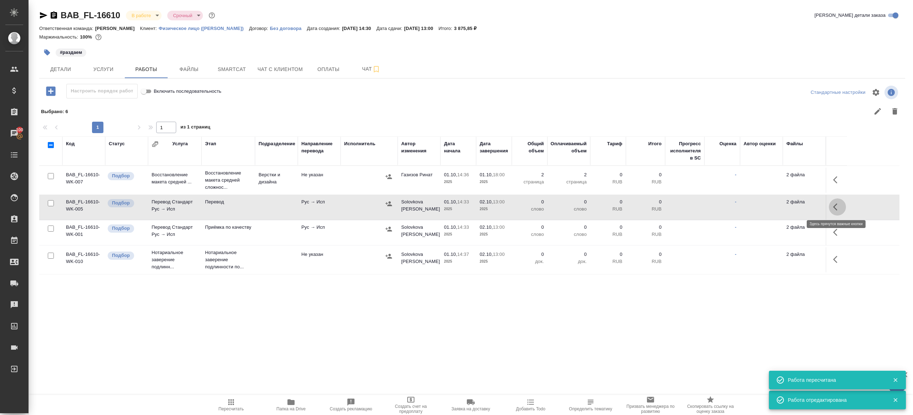
click at [832, 202] on button "button" at bounding box center [837, 206] width 17 height 17
click at [785, 204] on icon "button" at bounding box center [785, 207] width 9 height 9
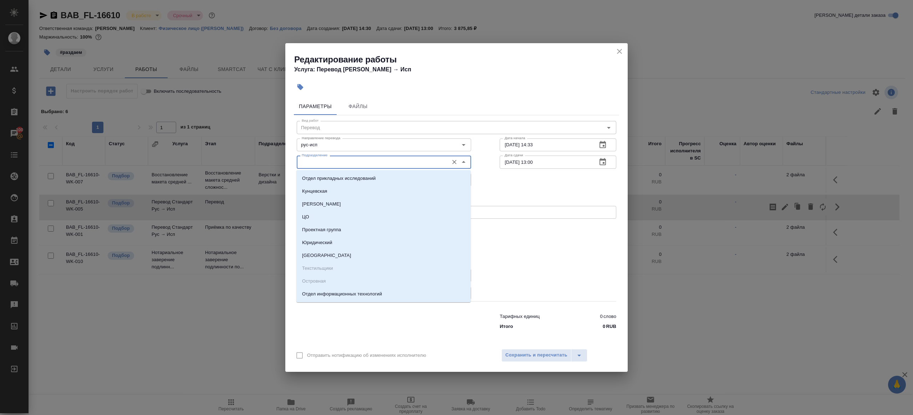
click at [335, 164] on input "Подразделение" at bounding box center [372, 162] width 146 height 9
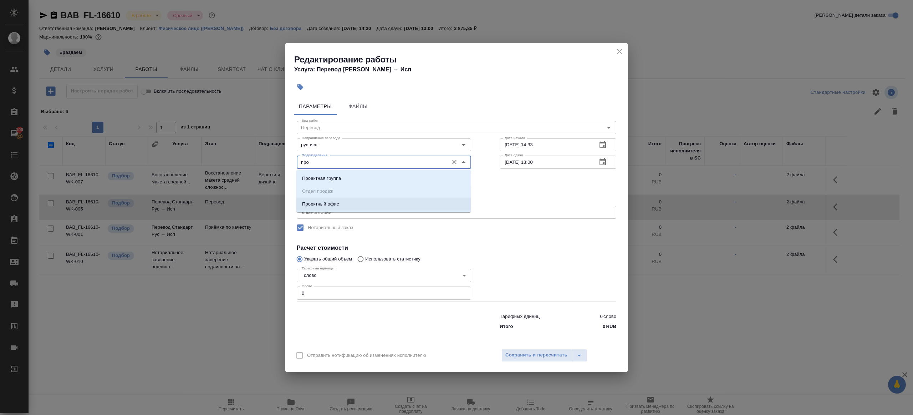
click at [376, 209] on li "Проектный офис" at bounding box center [383, 204] width 174 height 13
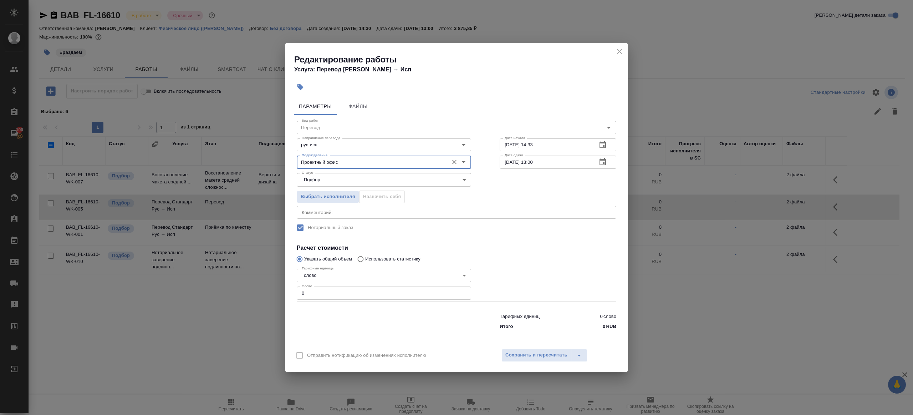
type input "Проектный офис"
click at [326, 291] on input "0" at bounding box center [384, 292] width 174 height 13
type input "1"
click at [366, 322] on div at bounding box center [383, 320] width 203 height 29
click at [546, 150] on input "01.10.2025 14:33" at bounding box center [546, 144] width 92 height 13
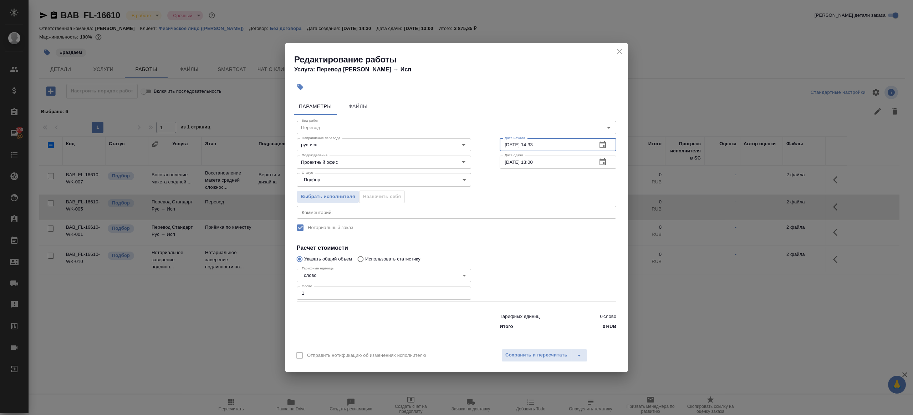
click at [550, 146] on input "01.10.2025 14:33" at bounding box center [546, 144] width 92 height 13
paste input "8:00"
type input "01.10.2025 18:00"
click at [534, 162] on input "02.10.2025 13:00" at bounding box center [546, 162] width 92 height 13
type input "02.10.2025 09:00"
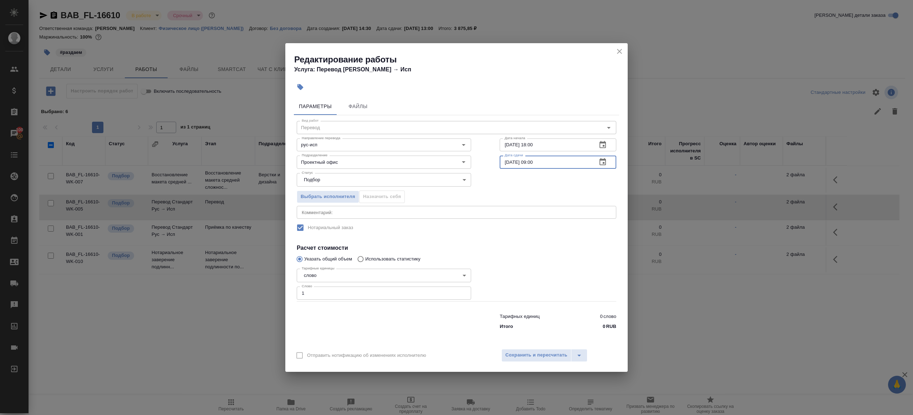
click at [539, 286] on div at bounding box center [557, 283] width 145 height 64
click at [537, 358] on span "Сохранить и пересчитать" at bounding box center [536, 355] width 62 height 8
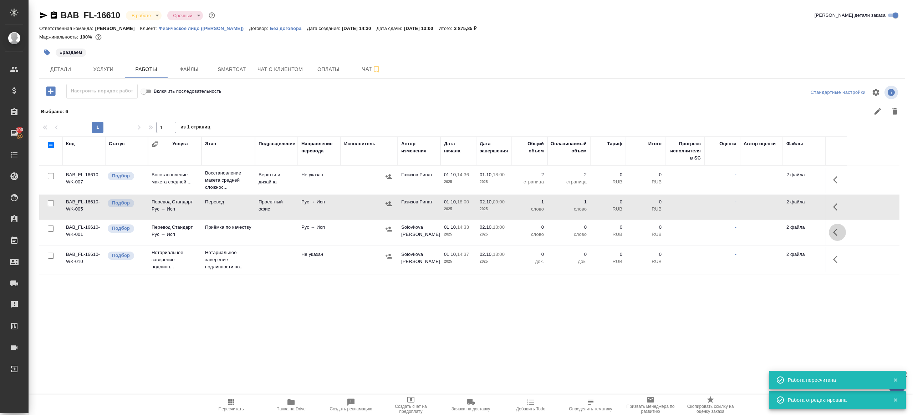
click at [836, 230] on icon "button" at bounding box center [837, 232] width 9 height 9
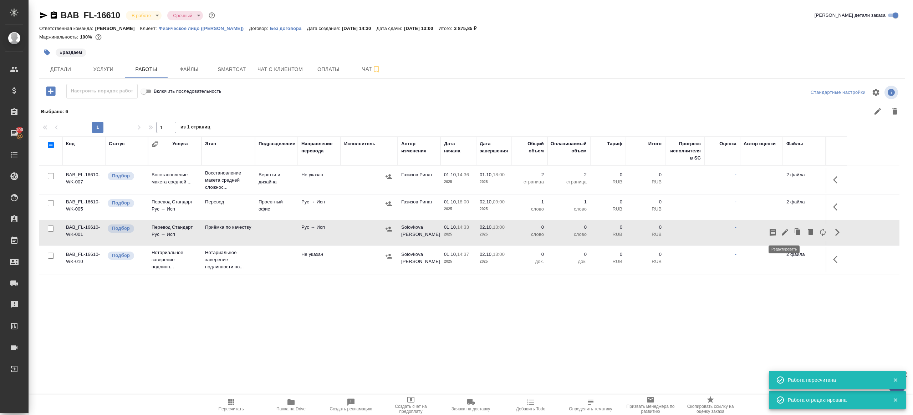
click at [789, 228] on icon "button" at bounding box center [785, 232] width 9 height 9
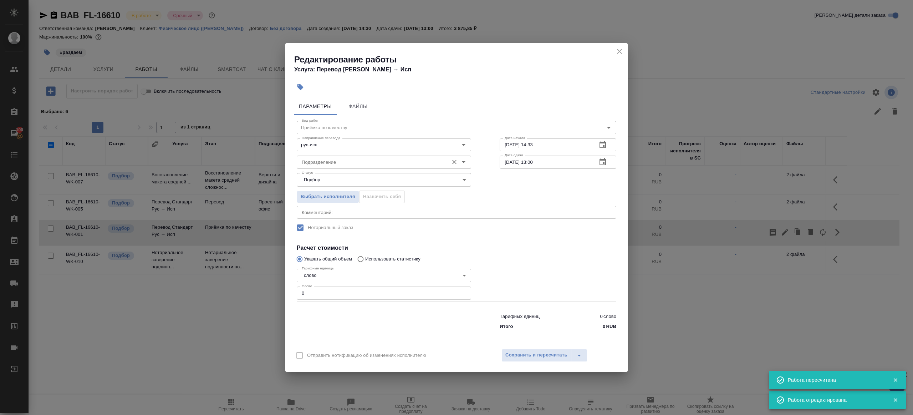
click at [323, 157] on div "Подразделение" at bounding box center [384, 162] width 174 height 13
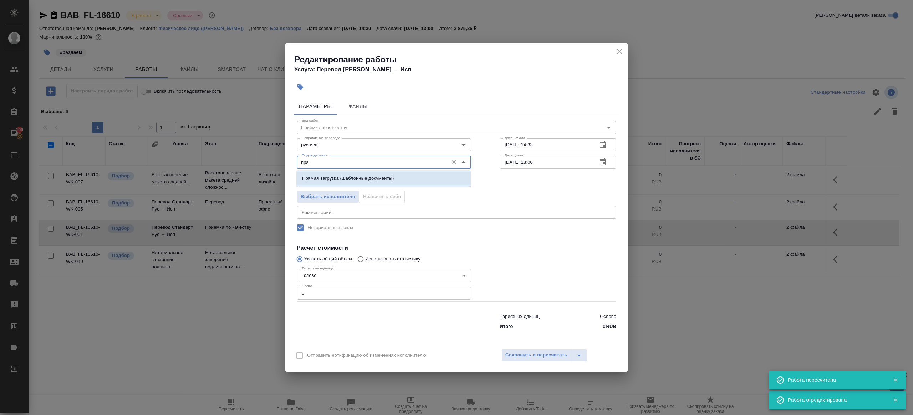
click at [343, 174] on li "Прямая загрузка (шаблонные документы)" at bounding box center [383, 178] width 174 height 13
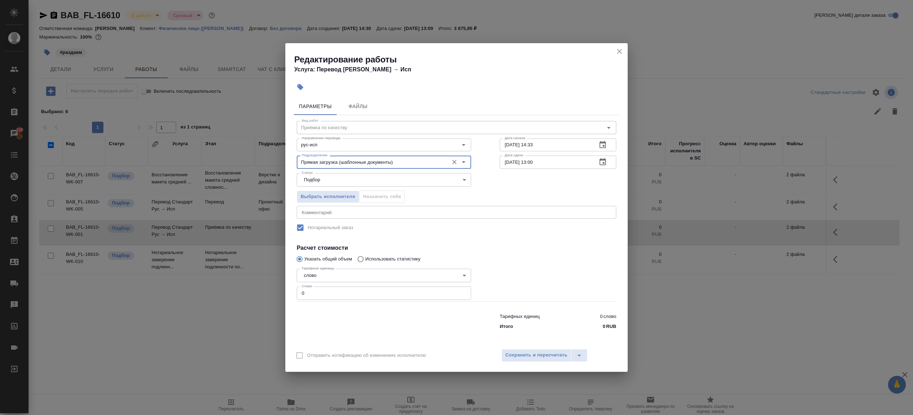
type input "Прямая загрузка (шаблонные документы)"
click at [518, 148] on input "01.10.2025 14:33" at bounding box center [546, 144] width 92 height 13
paste input "2.10.2025 09:00"
type input "02.10.2025 09:00"
click at [535, 161] on input "02.10.2025 13:00" at bounding box center [546, 162] width 92 height 13
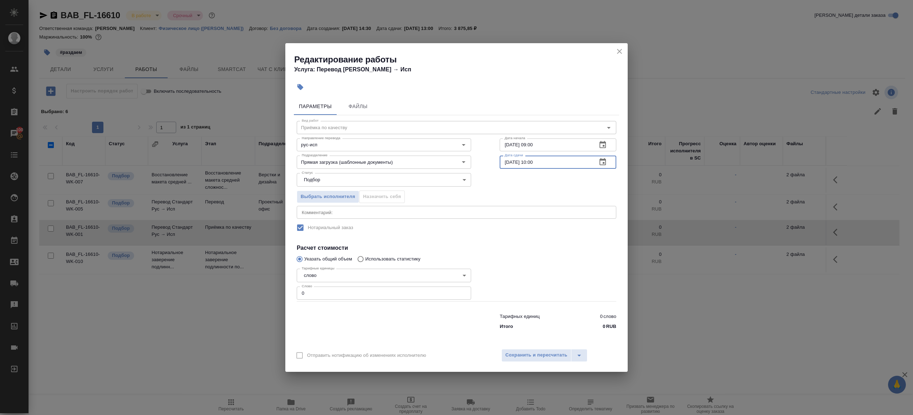
type input "[DATE] 10:00"
click at [429, 295] on input "0" at bounding box center [384, 292] width 174 height 13
type input "1"
click at [550, 356] on span "Сохранить и пересчитать" at bounding box center [536, 355] width 62 height 8
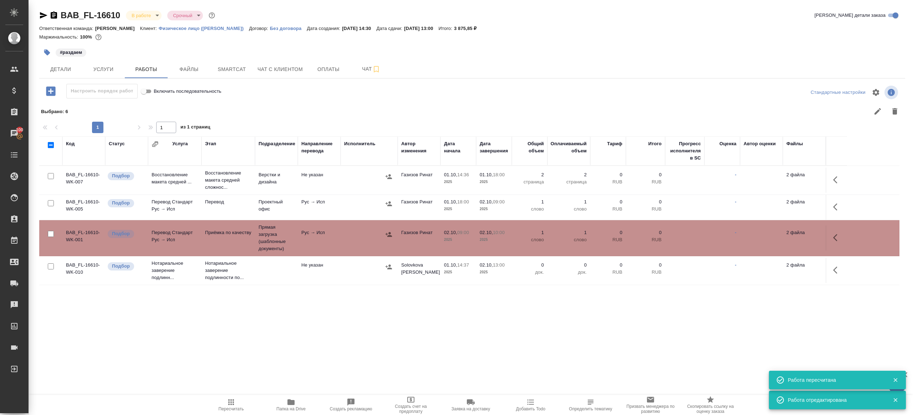
click at [232, 405] on icon "button" at bounding box center [231, 402] width 9 height 9
click at [281, 365] on div ".cls-1 fill:#fff; AWATERA Gazizov Rinat Клиенты Спецификации Заказы 100 Чаты To…" at bounding box center [456, 207] width 913 height 415
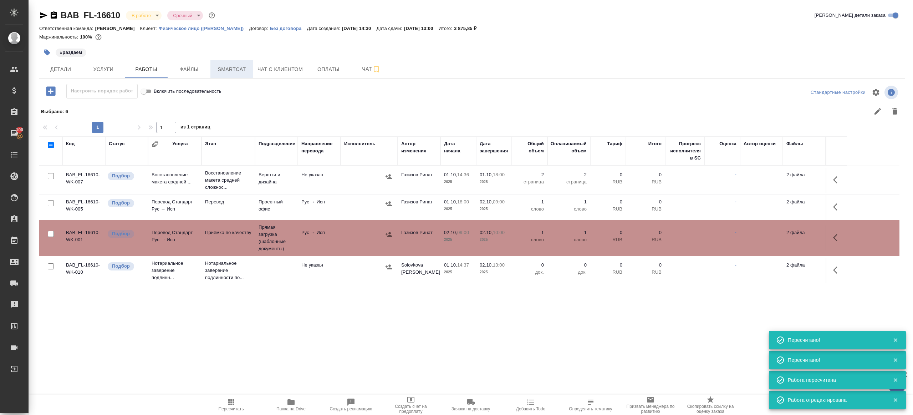
click at [238, 71] on span "Smartcat" at bounding box center [232, 69] width 34 height 9
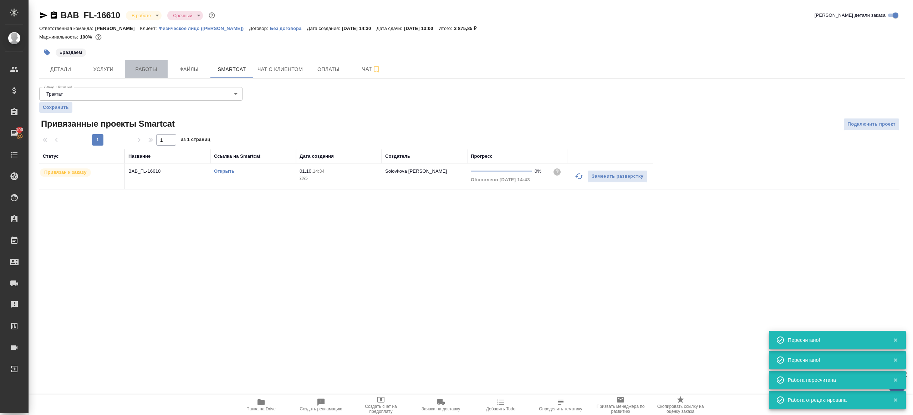
click at [145, 71] on span "Работы" at bounding box center [146, 69] width 34 height 9
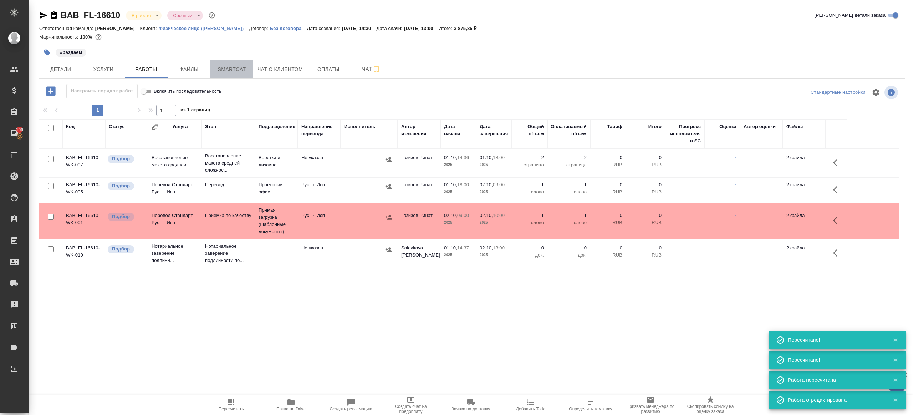
click at [227, 66] on span "Smartcat" at bounding box center [232, 69] width 34 height 9
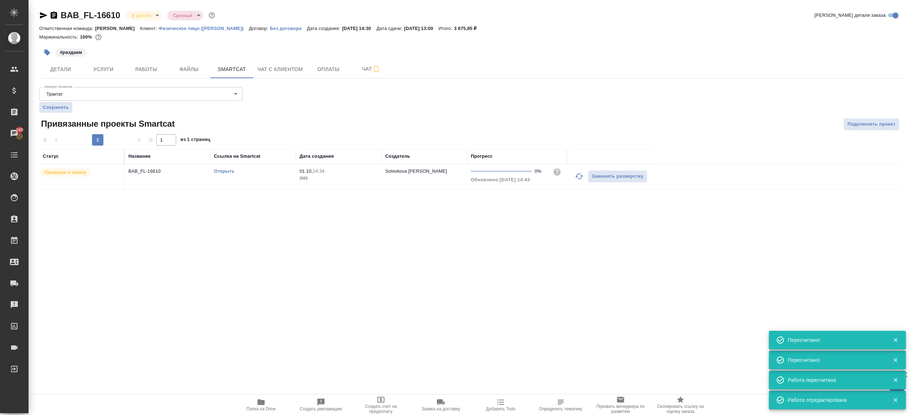
click at [224, 169] on link "Открыть" at bounding box center [224, 170] width 20 height 5
click at [143, 77] on button "Работы" at bounding box center [146, 69] width 43 height 18
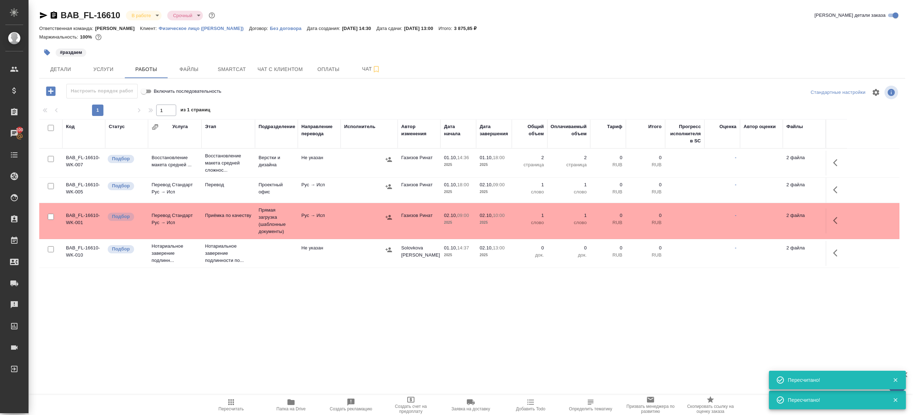
click at [44, 52] on icon "button" at bounding box center [47, 53] width 6 height 6
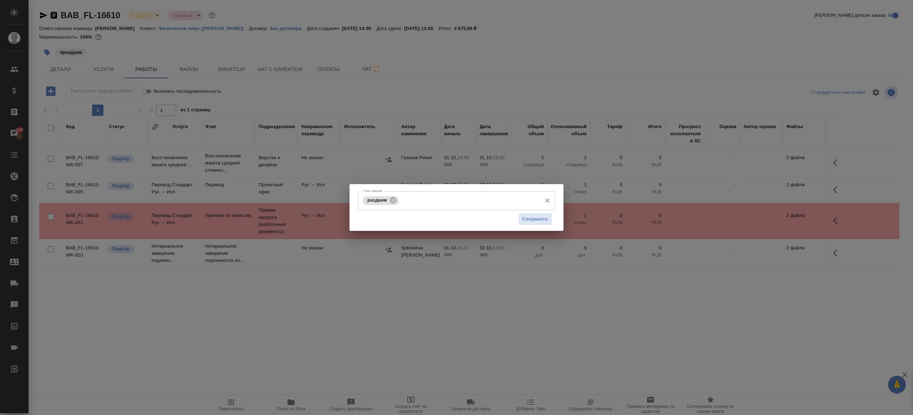
click at [451, 204] on input "Тэги заказа" at bounding box center [470, 200] width 138 height 12
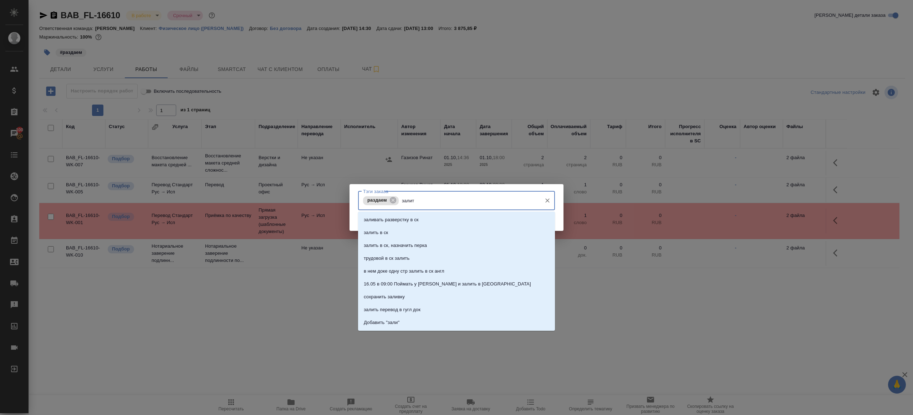
type input "залить"
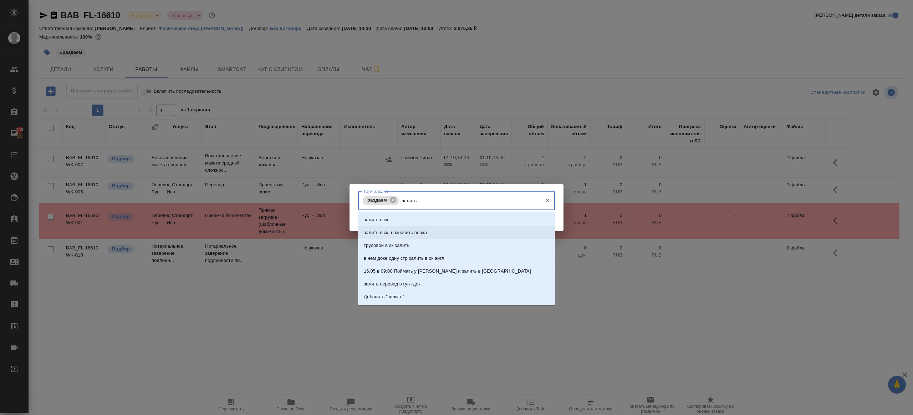
click at [470, 232] on li "залить в ск, назначить перка" at bounding box center [456, 232] width 197 height 13
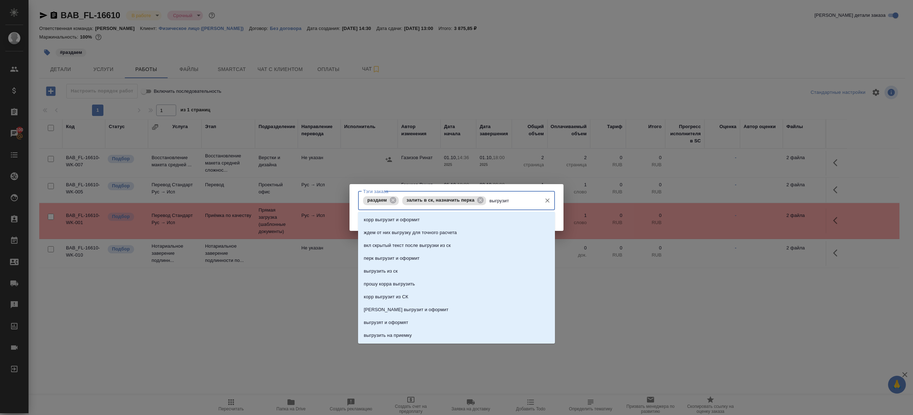
type input "выгрузить"
click at [464, 217] on li "выгрузить из ск" at bounding box center [456, 219] width 197 height 13
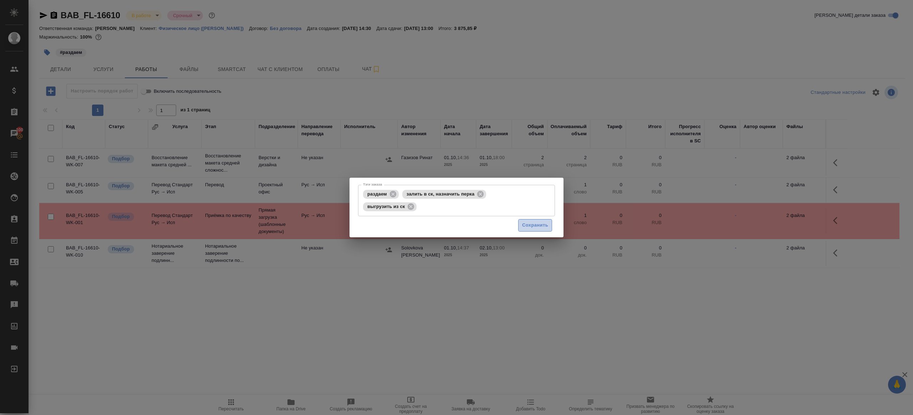
click at [533, 224] on span "Сохранить" at bounding box center [535, 225] width 26 height 8
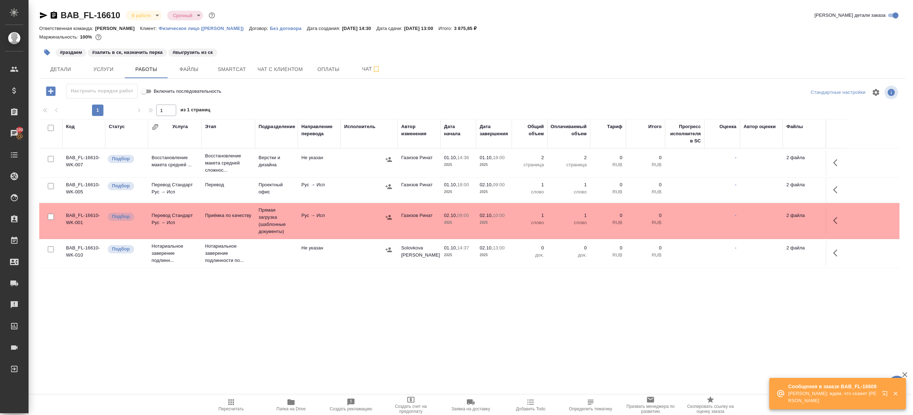
click at [330, 184] on td "Рус → Исп" at bounding box center [319, 190] width 43 height 25
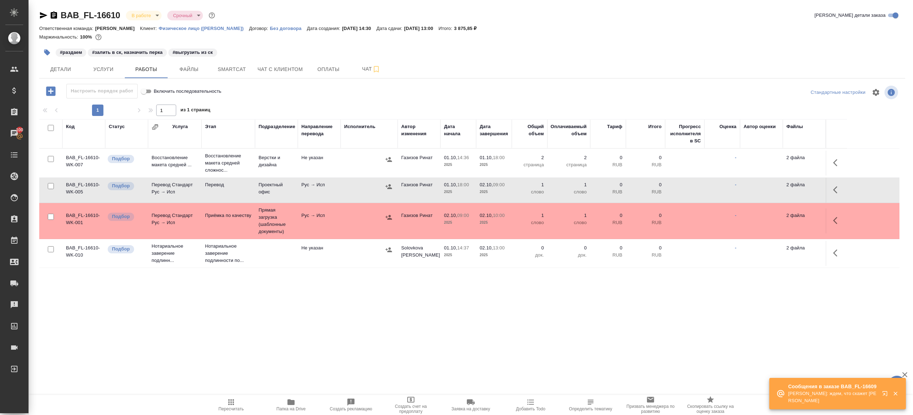
click at [330, 184] on td "Рус → Исп" at bounding box center [319, 190] width 43 height 25
click at [889, 399] on icon "button" at bounding box center [886, 395] width 9 height 9
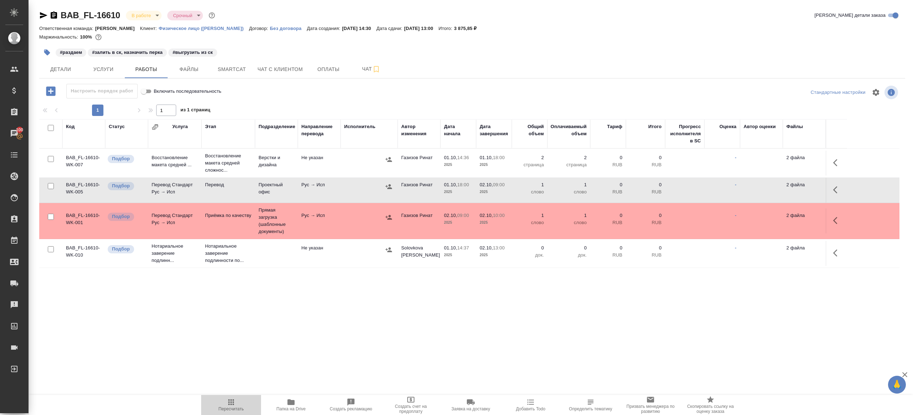
click at [233, 402] on icon "button" at bounding box center [231, 402] width 6 height 6
click at [272, 341] on div ".cls-1 fill:#fff; AWATERA Gazizov Rinat Клиенты Спецификации Заказы 100 Чаты To…" at bounding box center [456, 207] width 913 height 415
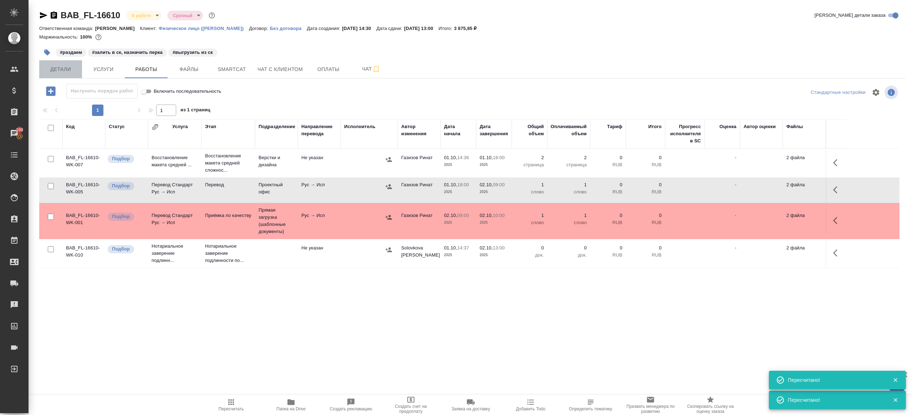
click at [57, 71] on span "Детали" at bounding box center [61, 69] width 34 height 9
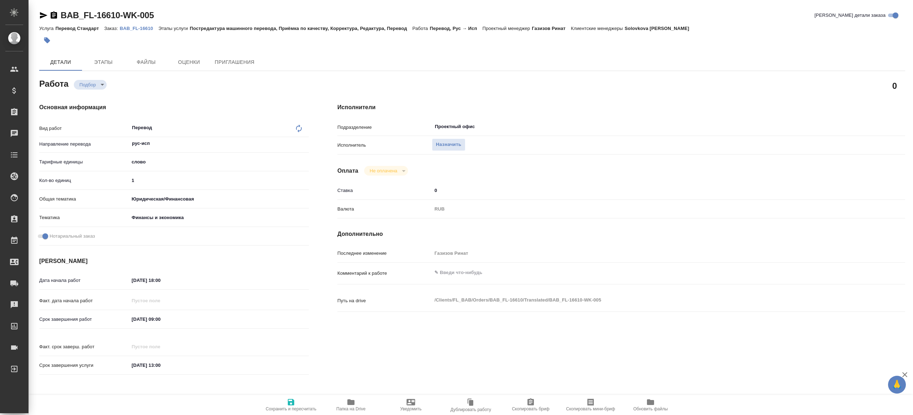
type textarea "x"
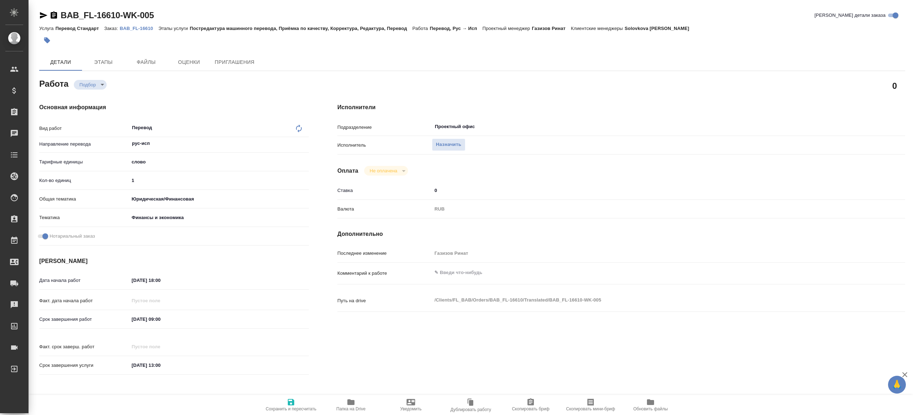
type textarea "x"
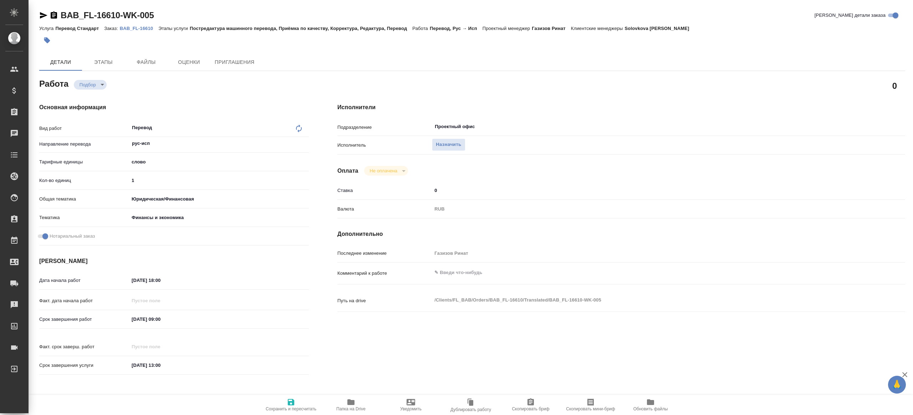
type textarea "x"
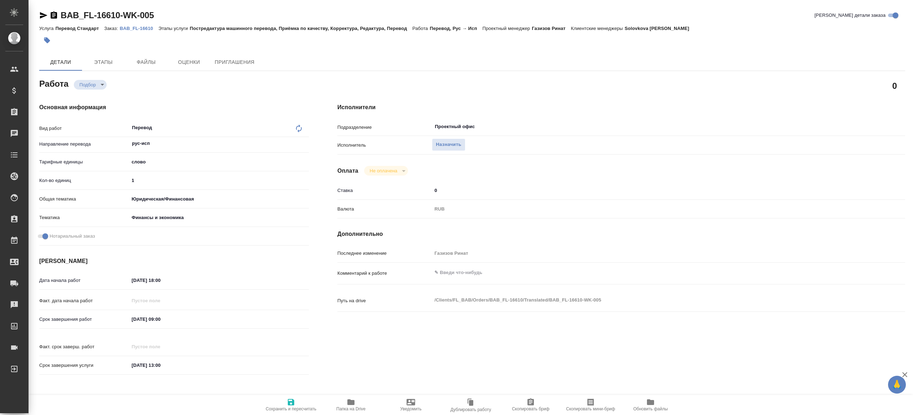
type textarea "x"
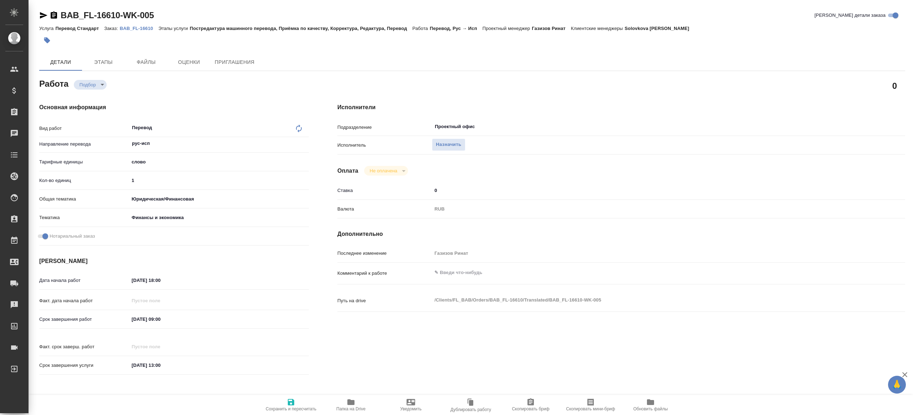
type textarea "x"
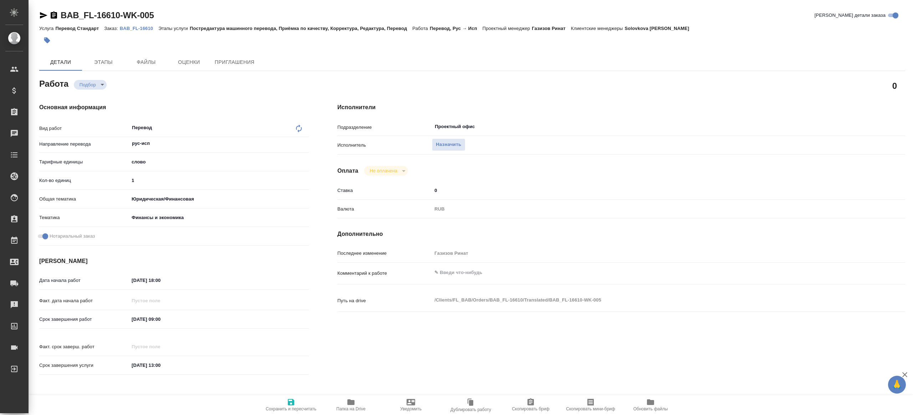
type textarea "x"
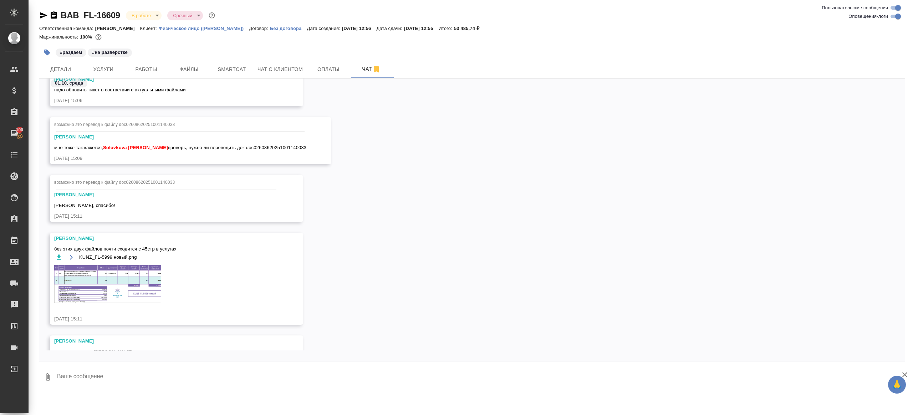
scroll to position [1178, 0]
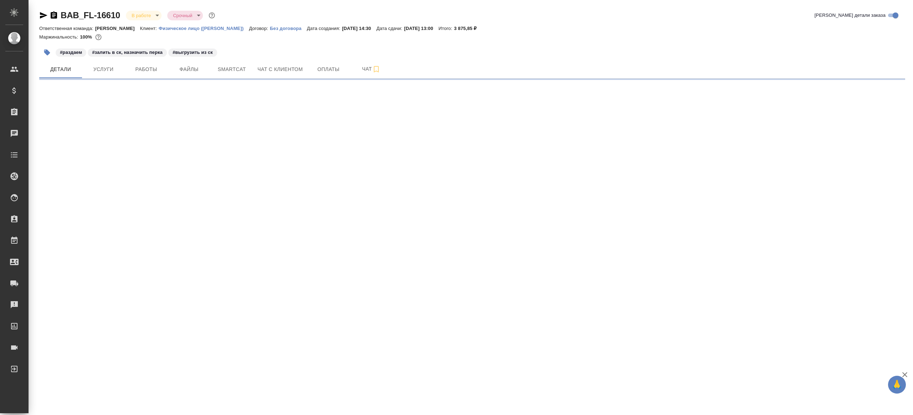
select select "RU"
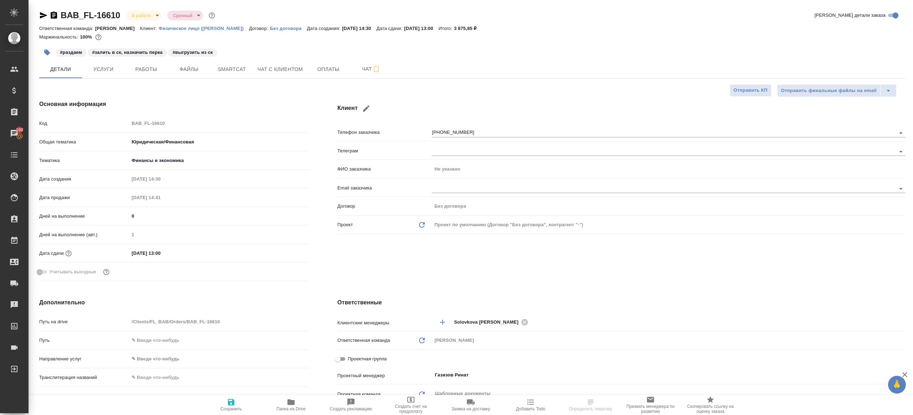
type textarea "x"
click at [154, 69] on span "Работы" at bounding box center [146, 69] width 34 height 9
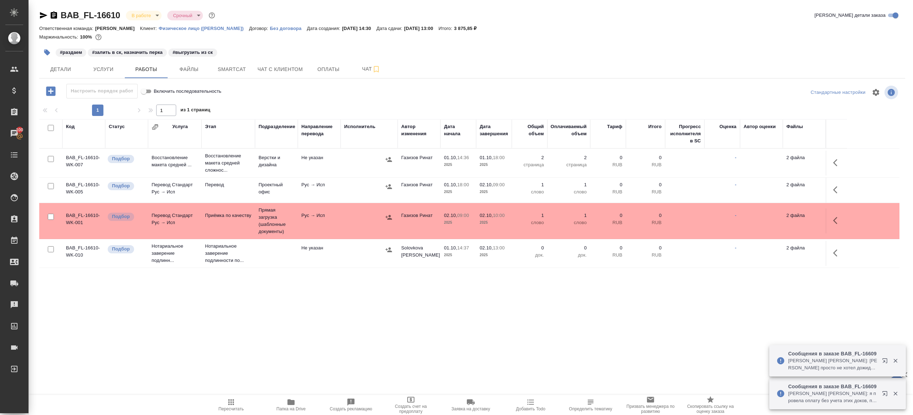
click at [229, 402] on icon "button" at bounding box center [231, 402] width 6 height 6
click at [228, 402] on icon "button" at bounding box center [231, 402] width 6 height 6
click at [277, 357] on div ".cls-1 fill:#fff; AWATERA [PERSON_NAME] Клиенты Спецификации Заказы 100 Чаты To…" at bounding box center [456, 207] width 913 height 415
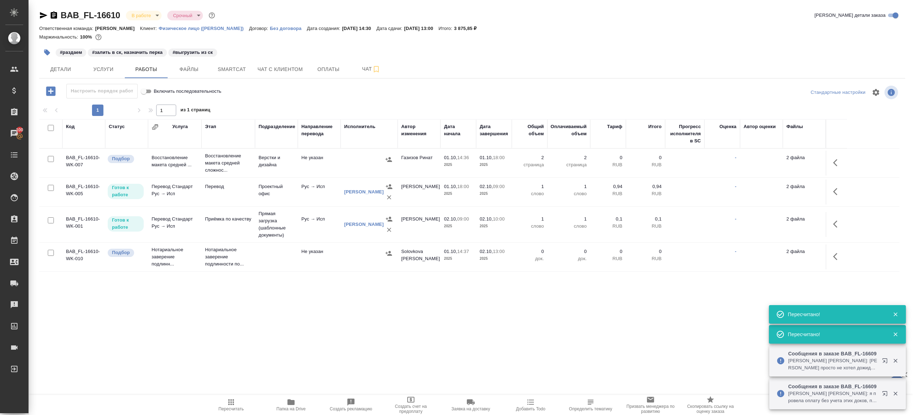
click at [882, 359] on icon "button" at bounding box center [884, 360] width 5 height 5
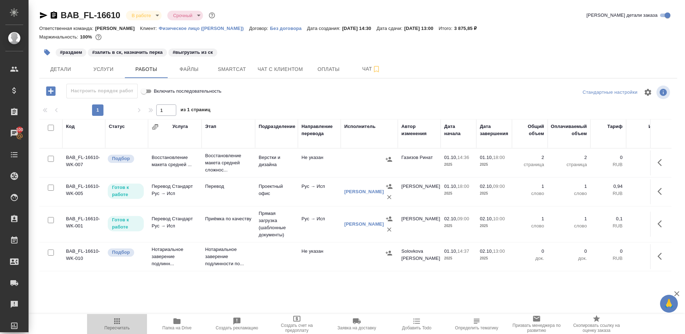
click at [124, 323] on span "Пересчитать" at bounding box center [116, 324] width 51 height 14
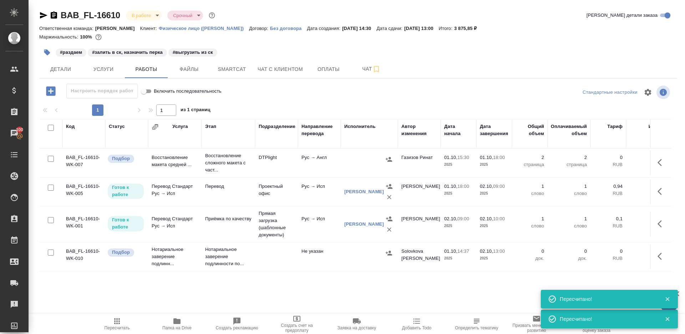
click at [119, 324] on icon "button" at bounding box center [117, 322] width 6 height 6
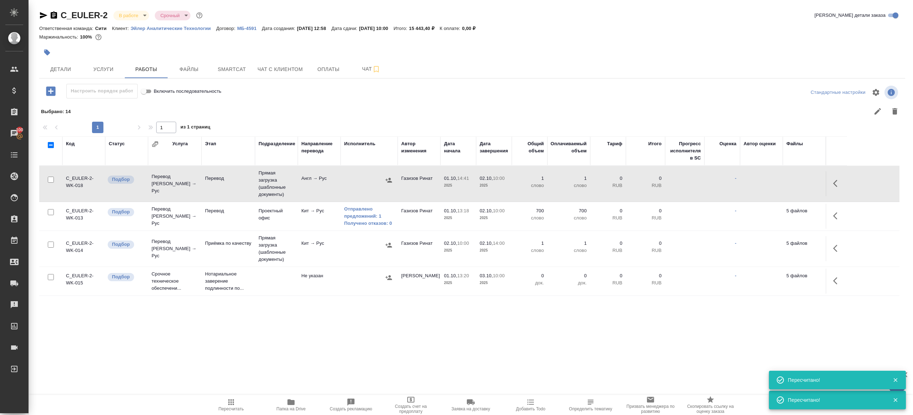
click at [226, 394] on div ".cls-1 fill:#fff; AWATERA [PERSON_NAME] Клиенты Спецификации Заказы 100 Чаты To…" at bounding box center [456, 207] width 913 height 415
click at [228, 398] on icon "button" at bounding box center [231, 402] width 9 height 9
click at [292, 406] on icon "button" at bounding box center [291, 402] width 9 height 9
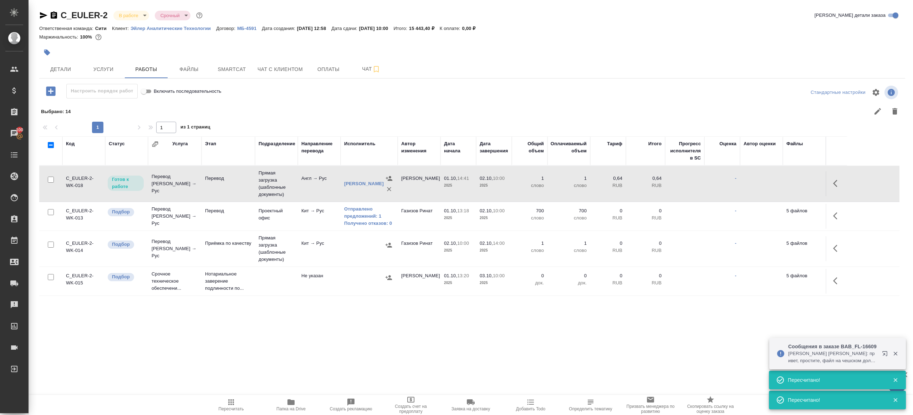
click at [50, 94] on icon "button" at bounding box center [50, 90] width 9 height 9
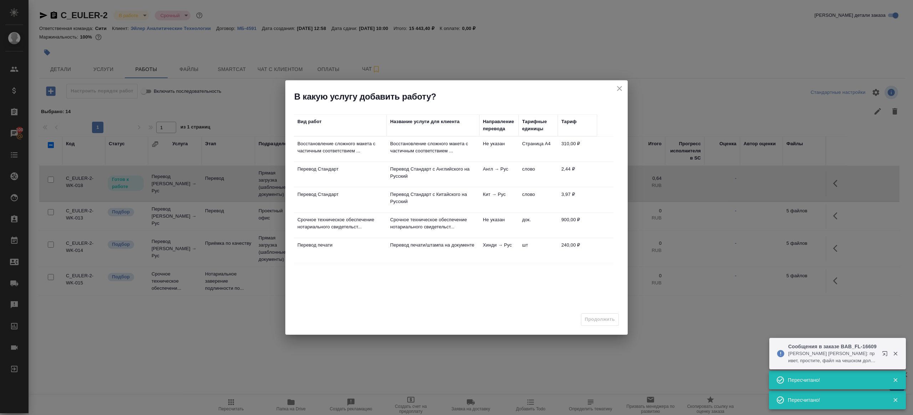
click at [391, 143] on p "Восстановление сложного макета с частичным соответствием ..." at bounding box center [433, 147] width 86 height 14
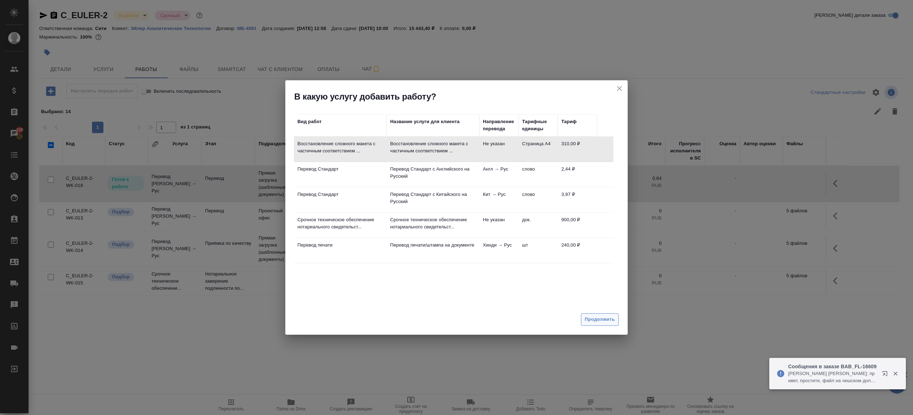
click at [605, 317] on span "Продолжить" at bounding box center [600, 319] width 30 height 8
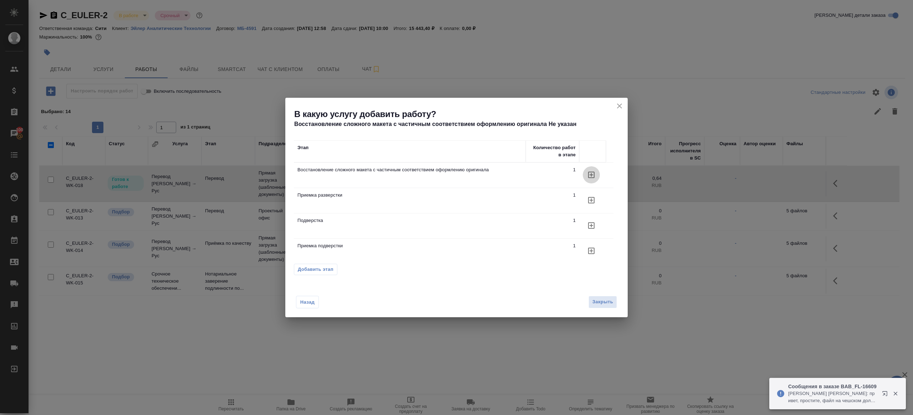
click at [595, 169] on button "button" at bounding box center [591, 174] width 17 height 17
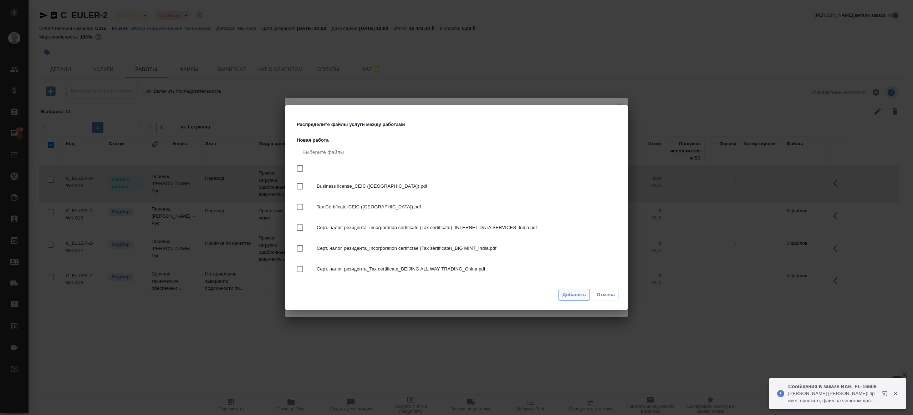
click at [570, 292] on span "Добавить" at bounding box center [574, 295] width 24 height 8
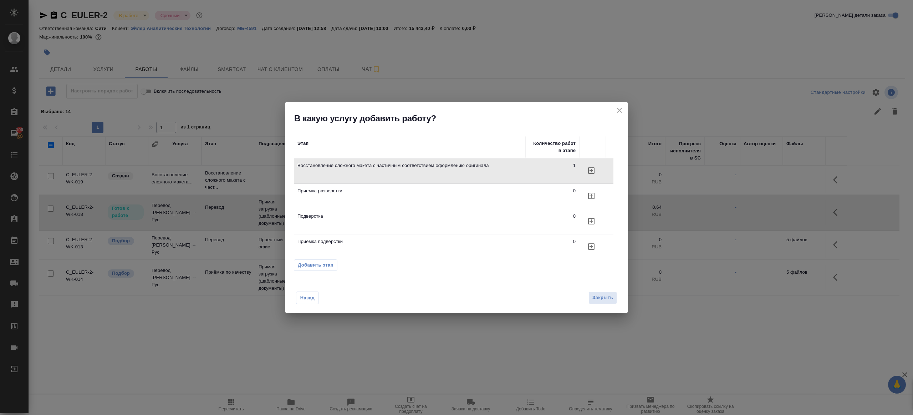
click at [611, 304] on div "Назад Закрыть" at bounding box center [456, 293] width 342 height 39
click at [605, 300] on span "Закрыть" at bounding box center [602, 298] width 21 height 8
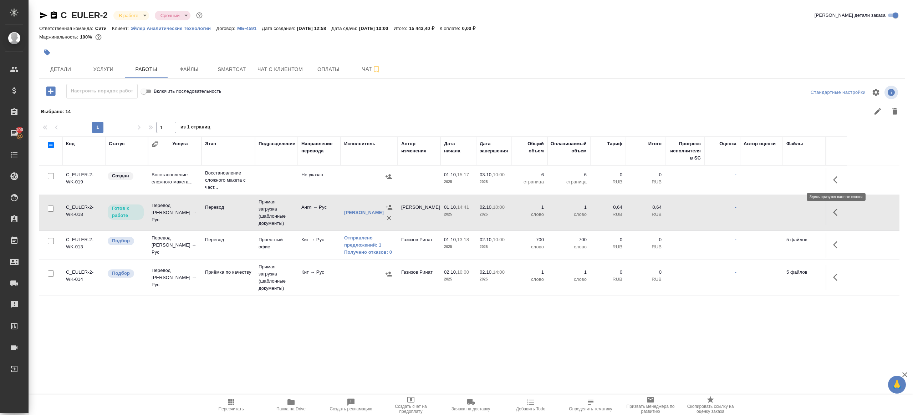
click at [834, 185] on button "button" at bounding box center [837, 179] width 17 height 17
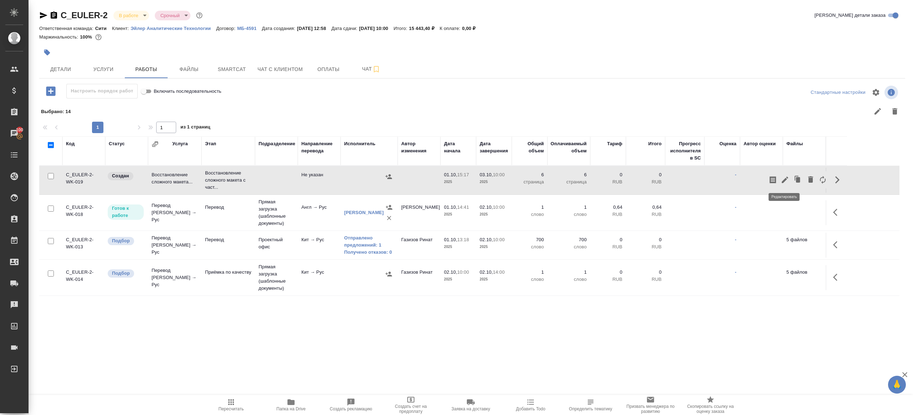
click at [785, 178] on icon "button" at bounding box center [785, 180] width 6 height 6
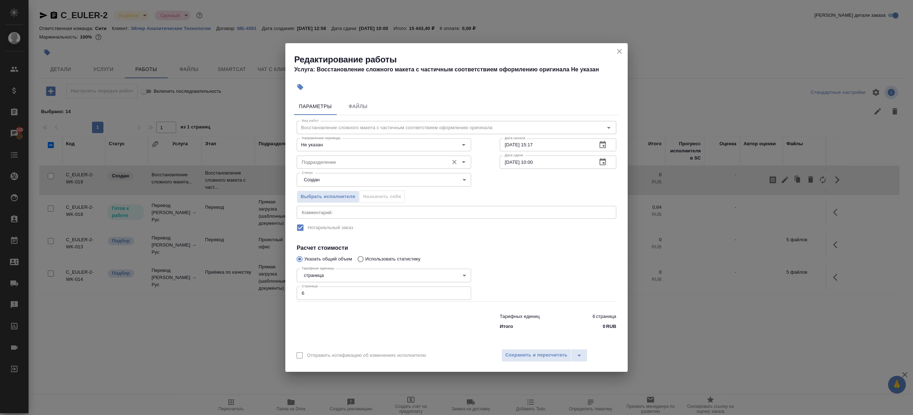
click at [342, 167] on div "Подразделение" at bounding box center [384, 162] width 174 height 13
type input "t"
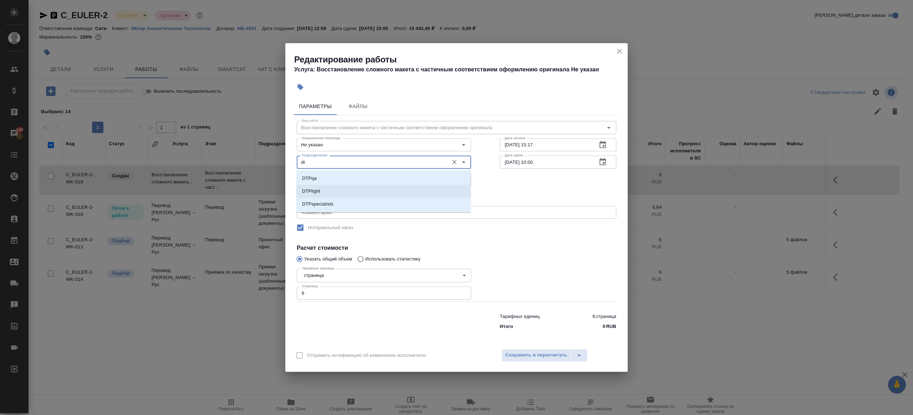
click at [340, 189] on li "DTPlight" at bounding box center [383, 191] width 174 height 13
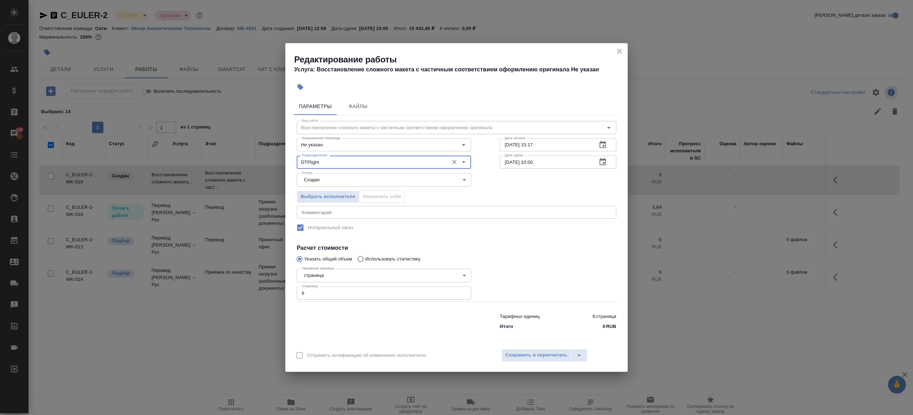
type input "DTPlight"
click at [340, 178] on body "🙏 .cls-1 fill:#fff; AWATERA [PERSON_NAME] Клиенты Спецификации Заказы 100 Чаты …" at bounding box center [456, 207] width 913 height 415
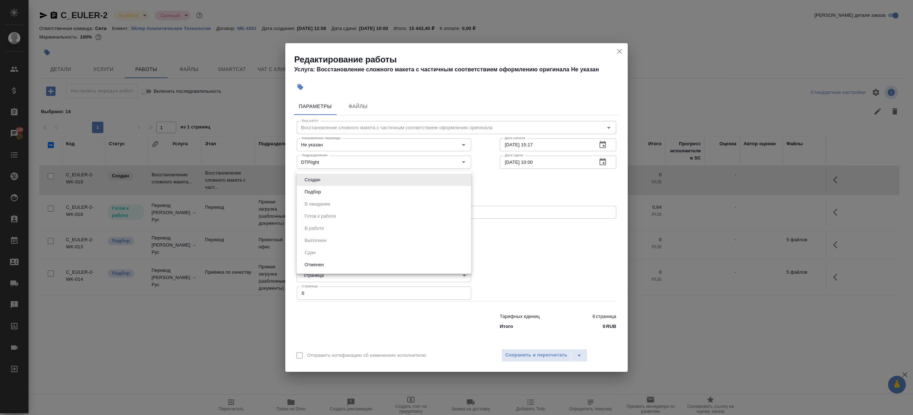
click at [335, 192] on li "Подбор" at bounding box center [384, 192] width 174 height 12
type input "recruiting"
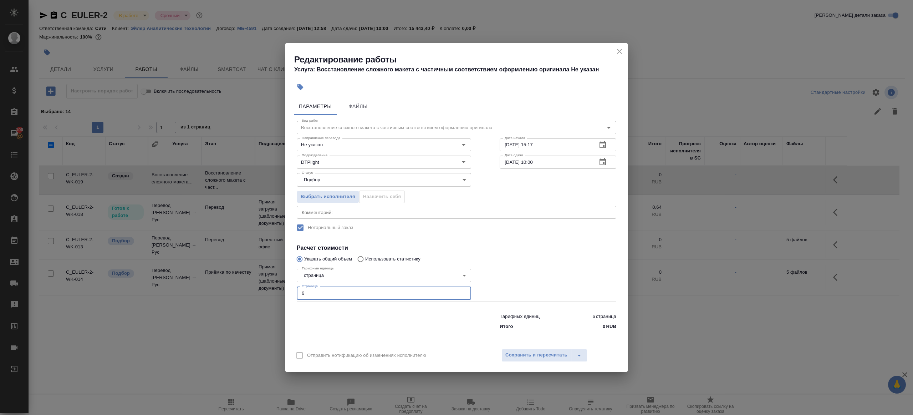
drag, startPoint x: 295, startPoint y: 290, endPoint x: 305, endPoint y: 299, distance: 13.7
click at [276, 289] on div "Редактирование работы Услуга: Восстановление сложного макета с частичным соотве…" at bounding box center [456, 207] width 913 height 415
type input "2"
click at [362, 316] on div at bounding box center [383, 320] width 203 height 29
click at [556, 145] on input "[DATE] 15:17" at bounding box center [546, 144] width 92 height 13
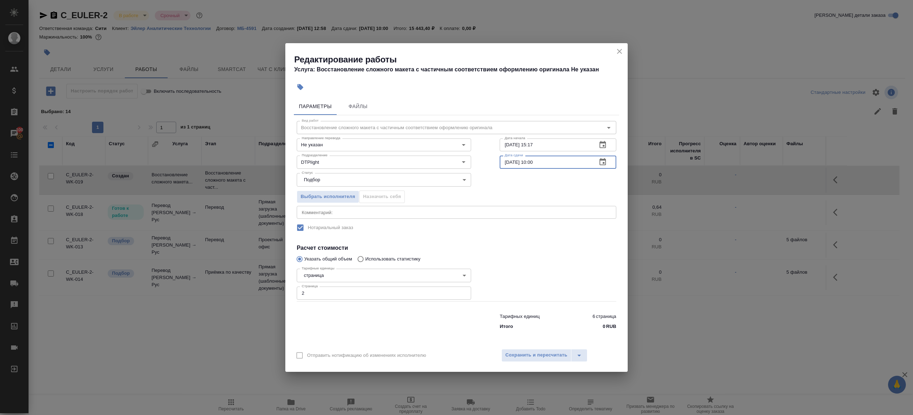
click at [554, 166] on input "[DATE] 10:00" at bounding box center [546, 162] width 92 height 13
paste input "[DATE] 15:17"
drag, startPoint x: 533, startPoint y: 162, endPoint x: 574, endPoint y: 163, distance: 40.7
click at [574, 163] on input "[DATE] 15:17" at bounding box center [546, 162] width 92 height 13
type input "[DATE] 17:00"
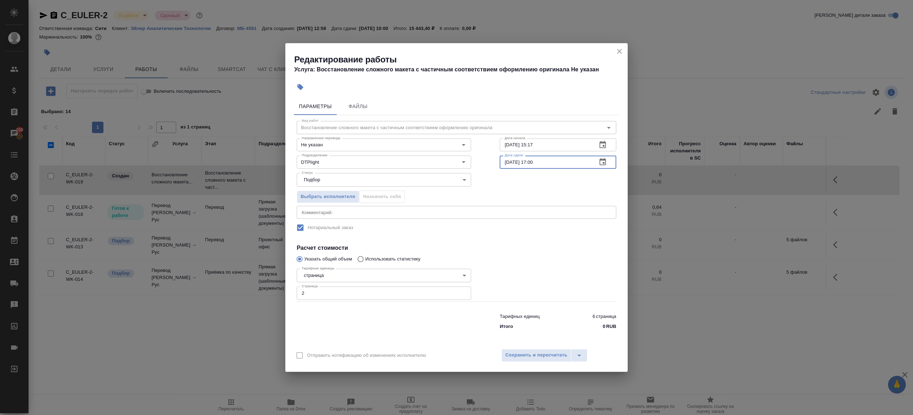
click at [493, 210] on textarea at bounding box center [457, 211] width 310 height 5
type textarea "верстаем только папку в штат под нот для ск"
click at [550, 358] on span "Сохранить и пересчитать" at bounding box center [536, 355] width 62 height 8
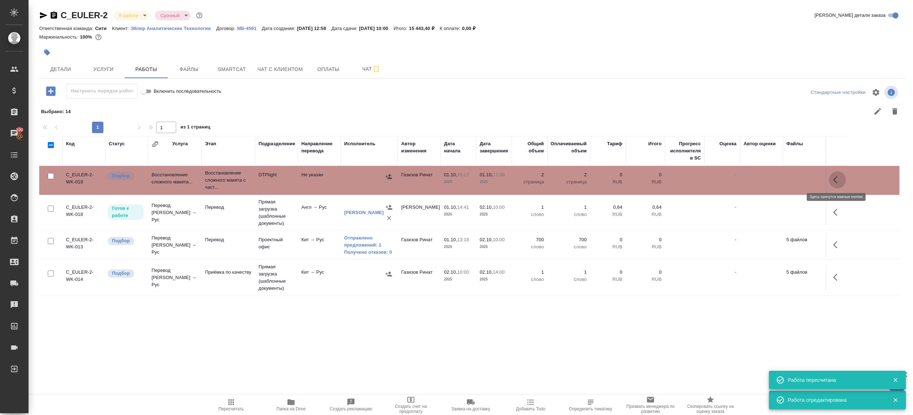
click at [833, 176] on icon "button" at bounding box center [837, 179] width 9 height 9
click at [781, 179] on icon "button" at bounding box center [785, 179] width 9 height 9
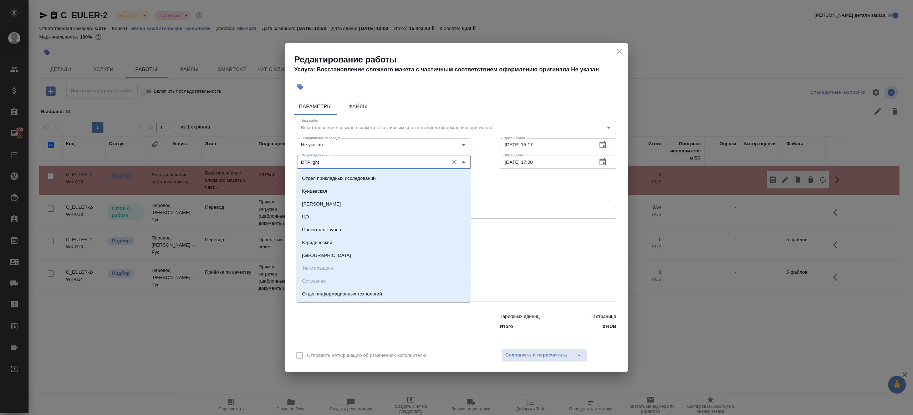
click at [341, 164] on input "DTPlight" at bounding box center [372, 162] width 146 height 9
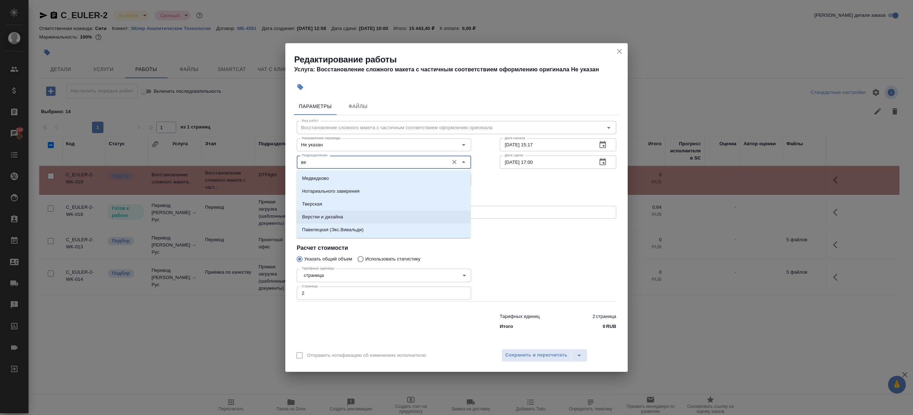
click at [351, 218] on li "Верстки и дизайна" at bounding box center [383, 216] width 174 height 13
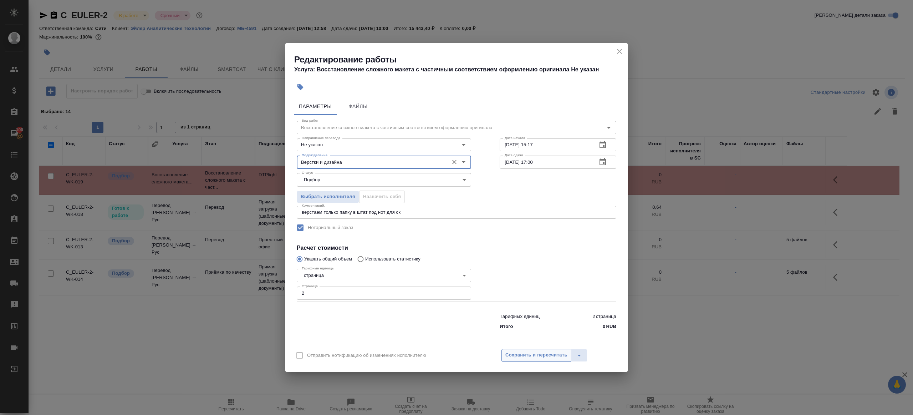
type input "Верстки и дизайна"
click at [531, 353] on span "Сохранить и пересчитать" at bounding box center [536, 355] width 62 height 8
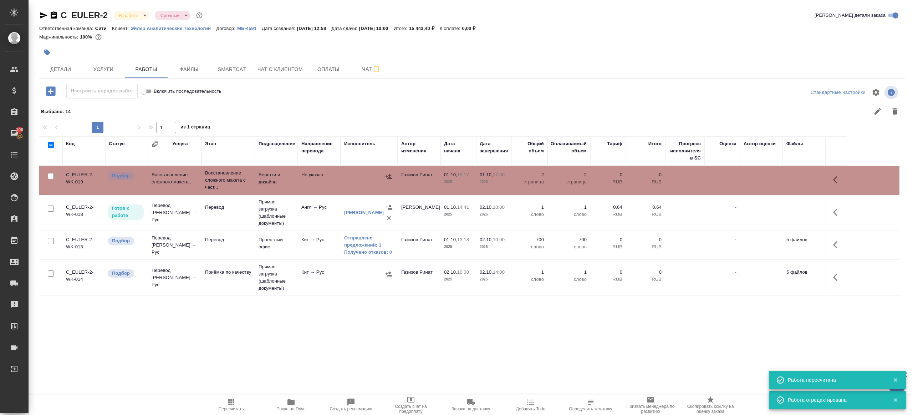
click at [243, 400] on span "Пересчитать" at bounding box center [230, 405] width 51 height 14
drag, startPoint x: 243, startPoint y: 400, endPoint x: 287, endPoint y: 373, distance: 51.9
click at [243, 399] on span "Пересчитать" at bounding box center [230, 405] width 51 height 14
click at [287, 373] on div ".cls-1 fill:#fff; AWATERA [PERSON_NAME] Клиенты Спецификации Заказы 100 Чаты To…" at bounding box center [456, 207] width 913 height 415
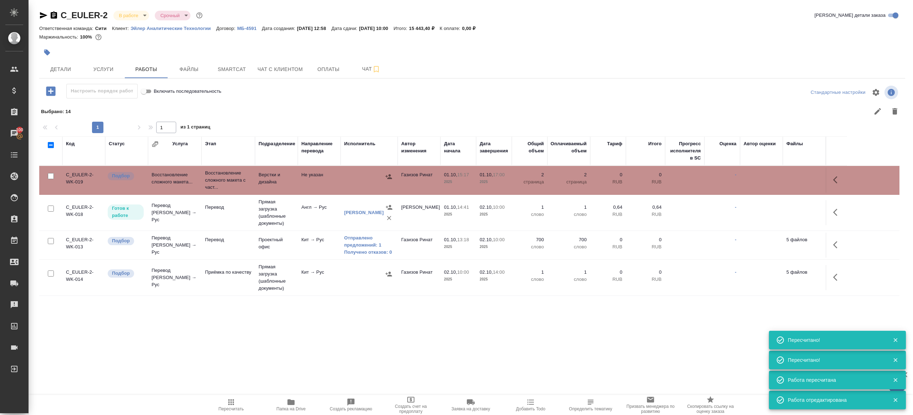
click at [48, 51] on icon "button" at bounding box center [47, 53] width 6 height 6
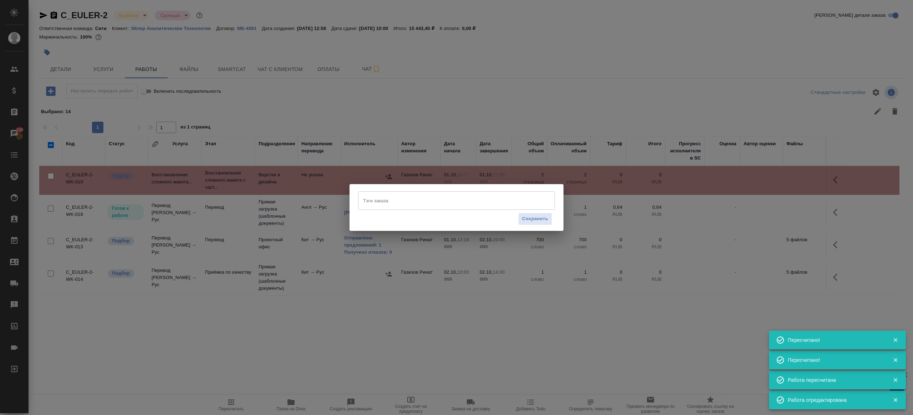
click at [407, 202] on input "Тэги заказа" at bounding box center [449, 200] width 177 height 12
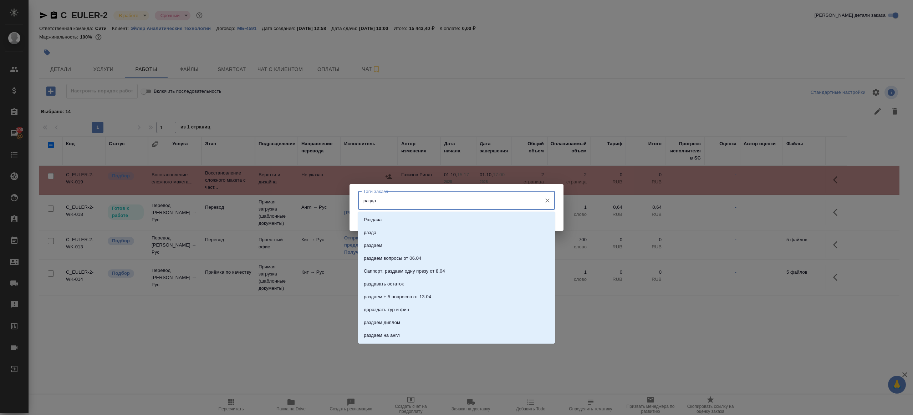
type input "раздае"
click at [405, 218] on li "раздаем" at bounding box center [456, 219] width 197 height 13
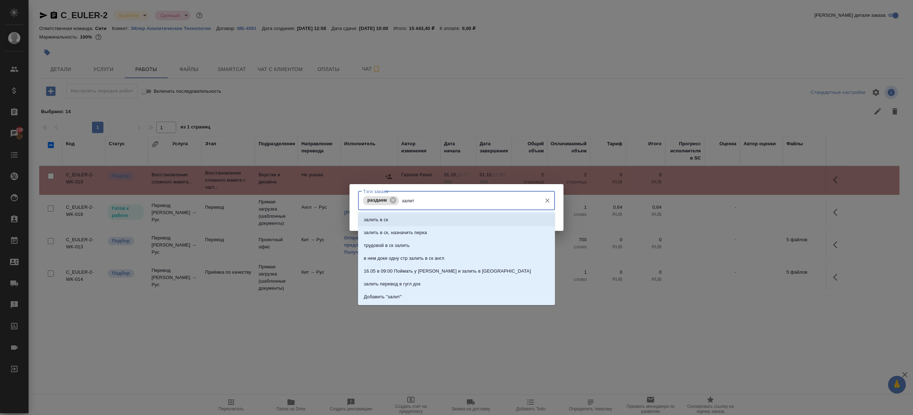
type input "залить"
click at [425, 228] on li "залить в ск, назначить перка" at bounding box center [456, 232] width 197 height 13
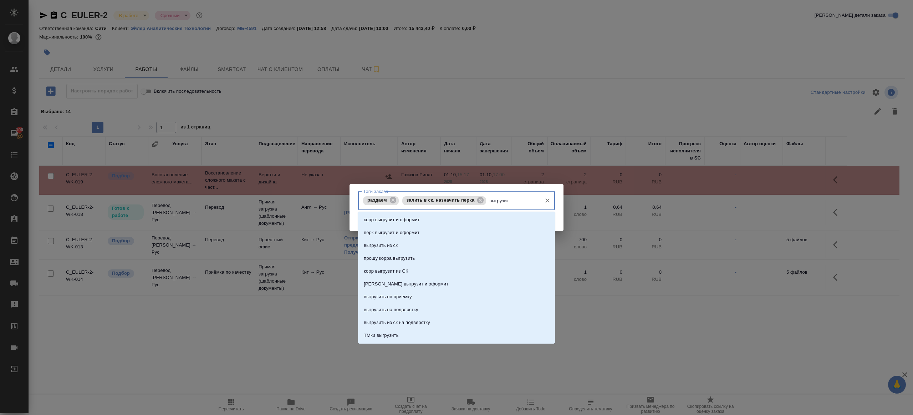
type input "выгрузить"
click at [422, 225] on li "выгрузить из ск" at bounding box center [456, 219] width 197 height 13
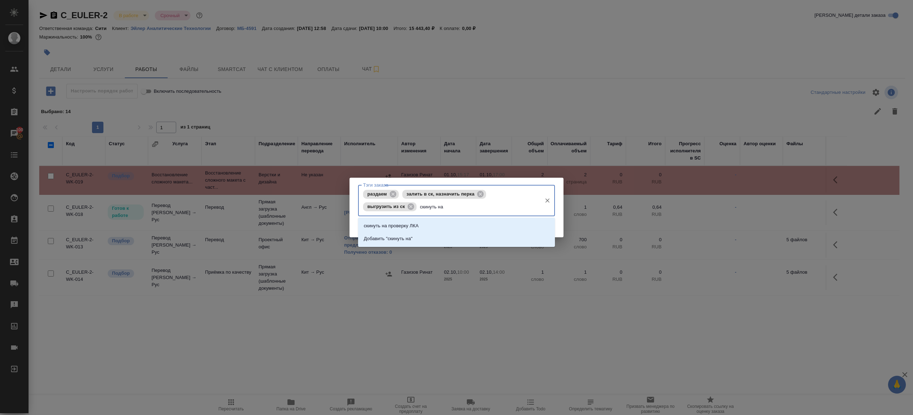
type input "скинуть на п"
click at [422, 226] on li "скинуть на проверку ЛКА" at bounding box center [456, 225] width 197 height 13
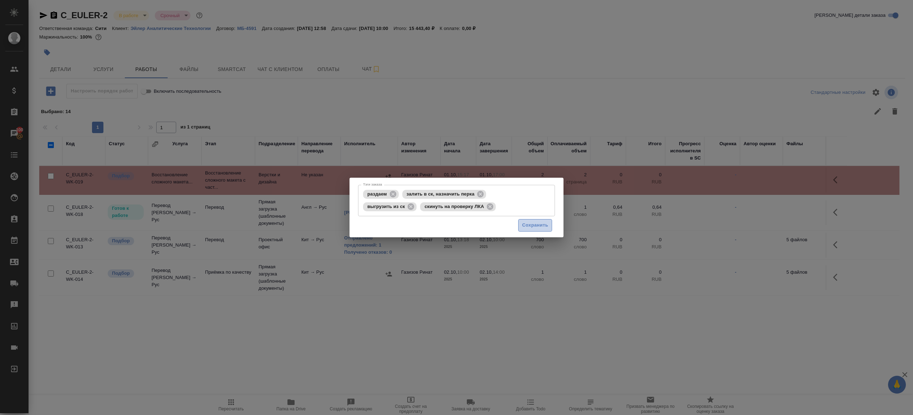
click at [549, 226] on button "Сохранить" at bounding box center [535, 225] width 34 height 12
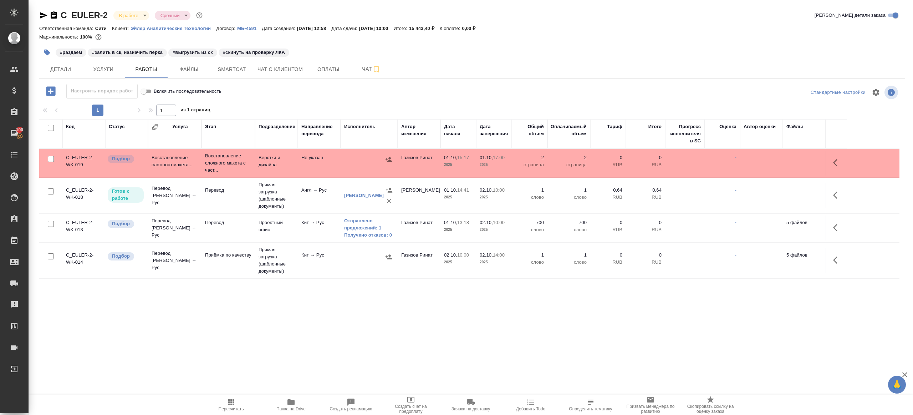
click at [232, 398] on icon "button" at bounding box center [231, 402] width 9 height 9
drag, startPoint x: 231, startPoint y: 398, endPoint x: 158, endPoint y: 126, distance: 282.0
click at [231, 398] on icon "button" at bounding box center [231, 402] width 9 height 9
click at [105, 68] on span "Услуги" at bounding box center [103, 69] width 34 height 9
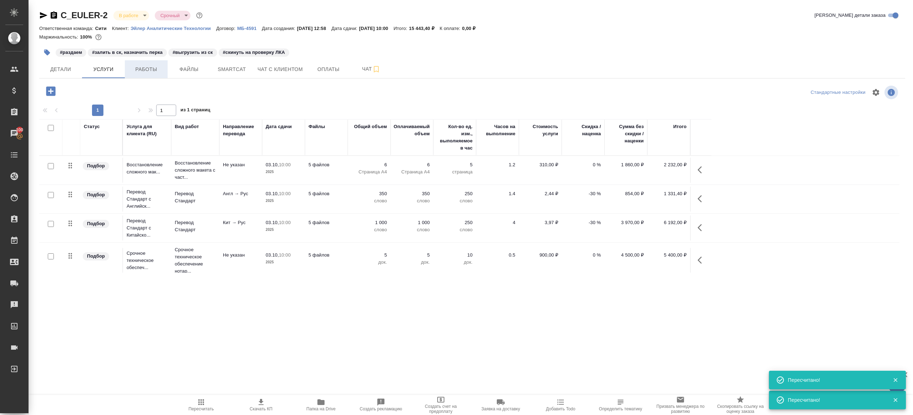
click at [140, 68] on span "Работы" at bounding box center [146, 69] width 34 height 9
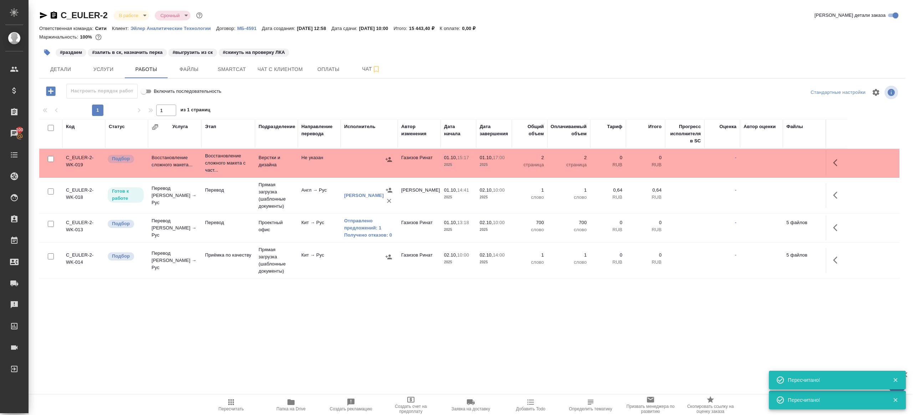
click at [57, 88] on icon "button" at bounding box center [51, 91] width 12 height 12
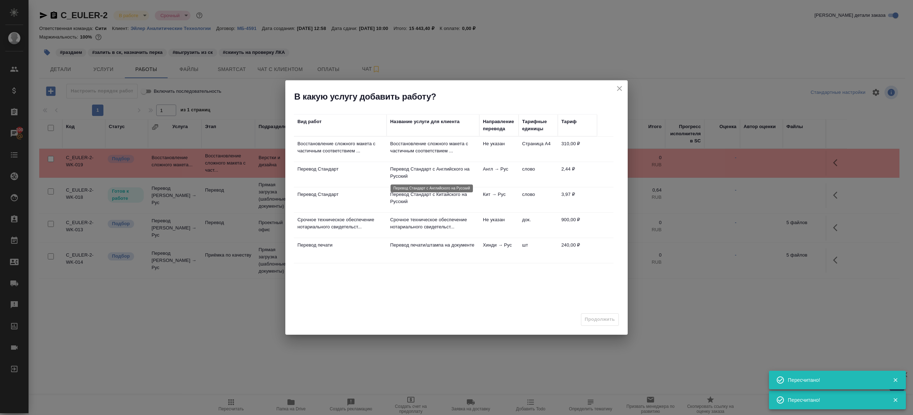
click at [462, 165] on p "Перевод Стандарт с Английского на Русский" at bounding box center [433, 172] width 86 height 14
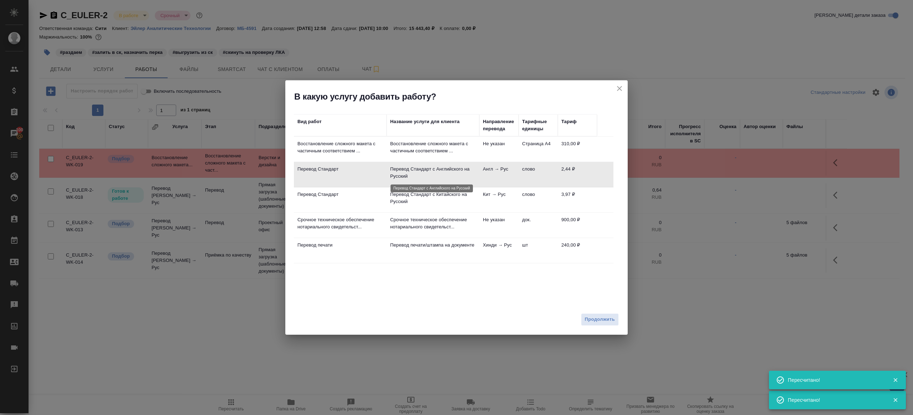
click at [463, 188] on td "Перевод Стандарт с Китайского на Русский" at bounding box center [433, 199] width 93 height 25
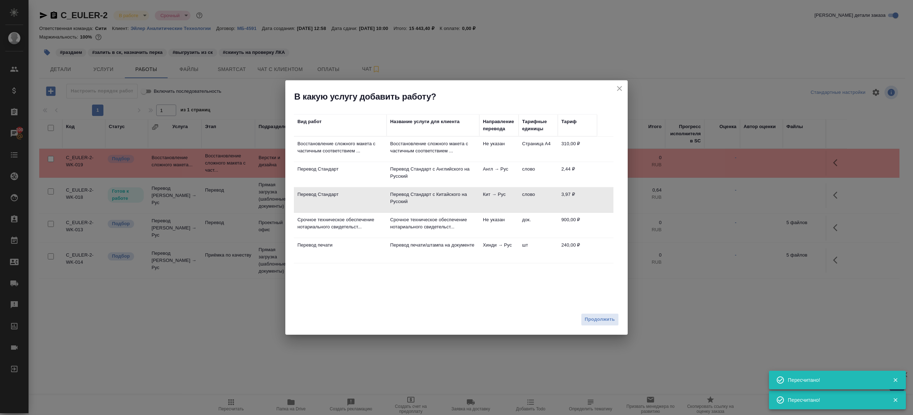
click at [463, 163] on td "Перевод Стандарт с Английского на Русский" at bounding box center [433, 174] width 93 height 25
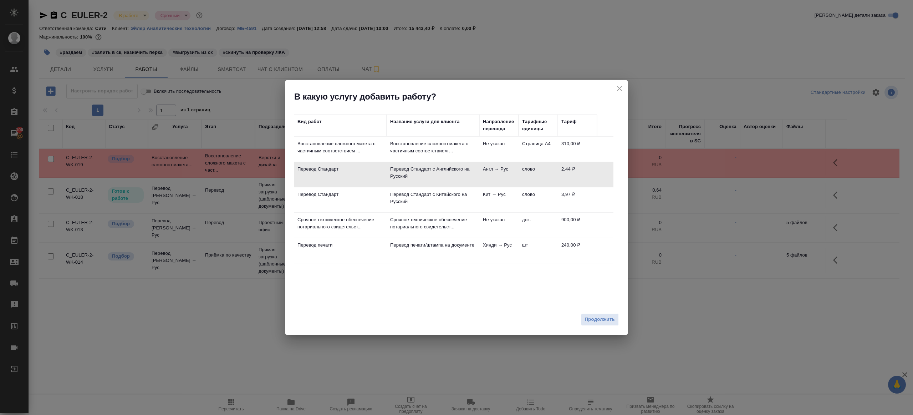
click at [579, 315] on div "Продолжить" at bounding box center [456, 322] width 342 height 25
click at [605, 324] on button "Продолжить" at bounding box center [600, 319] width 38 height 12
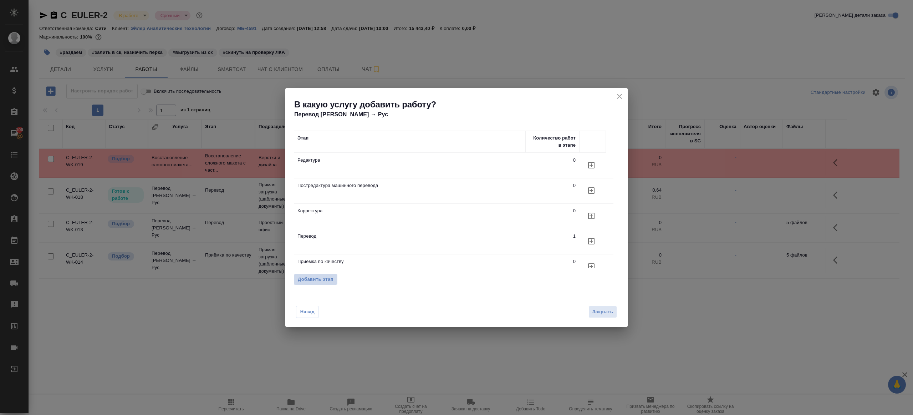
click at [322, 280] on span "Добавить этап" at bounding box center [316, 279] width 36 height 7
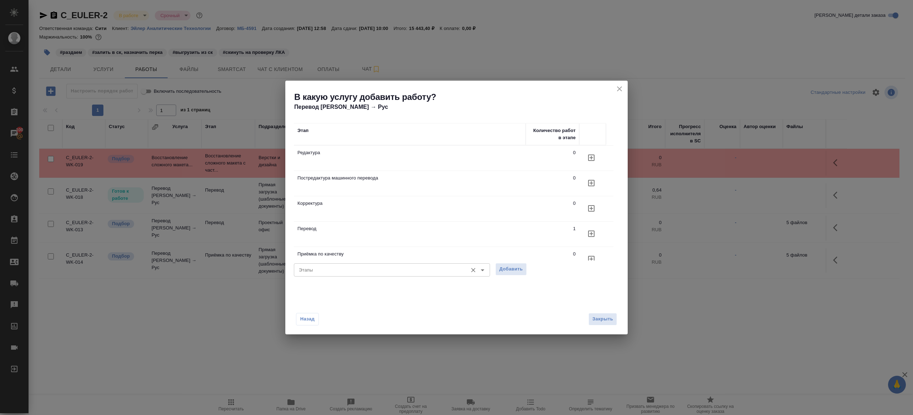
click at [348, 274] on input "Этапы" at bounding box center [380, 269] width 168 height 9
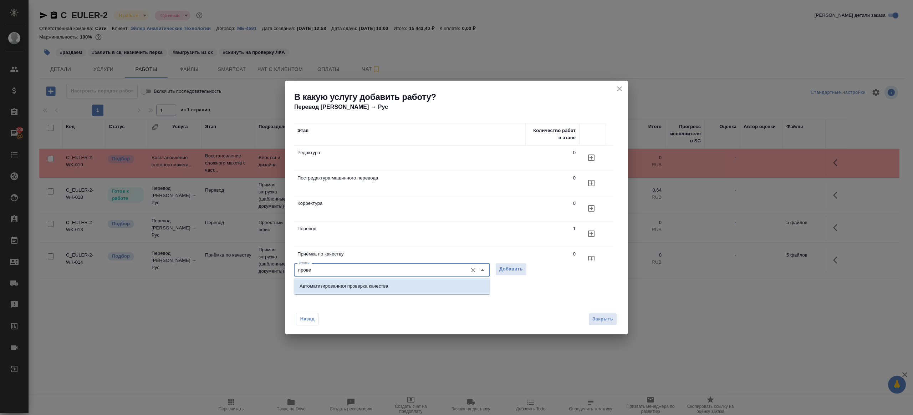
type input "прове"
click at [626, 90] on div "В какую услугу добавить работу? Перевод Стандарт Англ → Рус" at bounding box center [456, 96] width 342 height 31
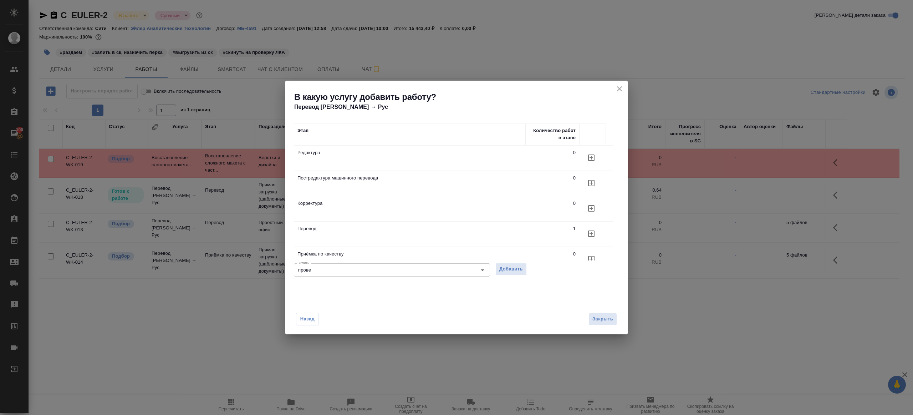
click at [620, 90] on icon "close" at bounding box center [619, 89] width 9 height 9
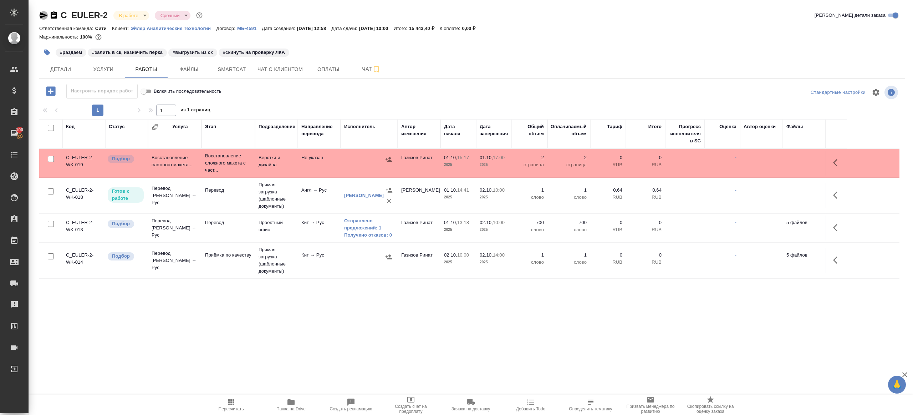
click at [39, 13] on icon "button" at bounding box center [43, 15] width 9 height 9
click at [45, 15] on icon "button" at bounding box center [43, 15] width 9 height 9
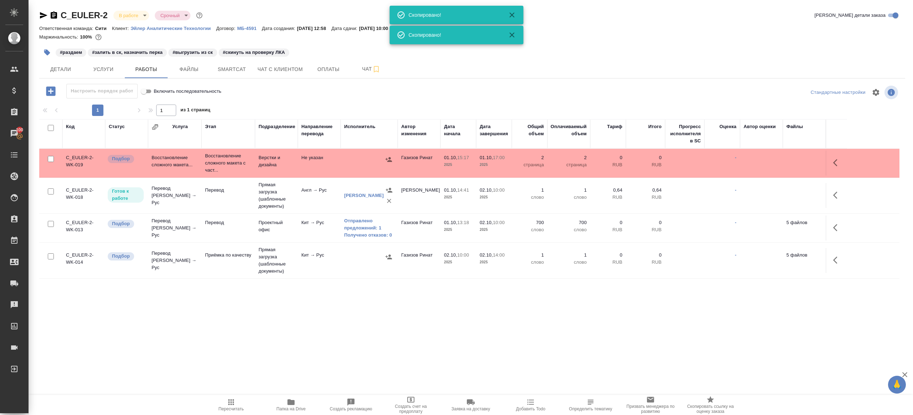
scroll to position [27, 0]
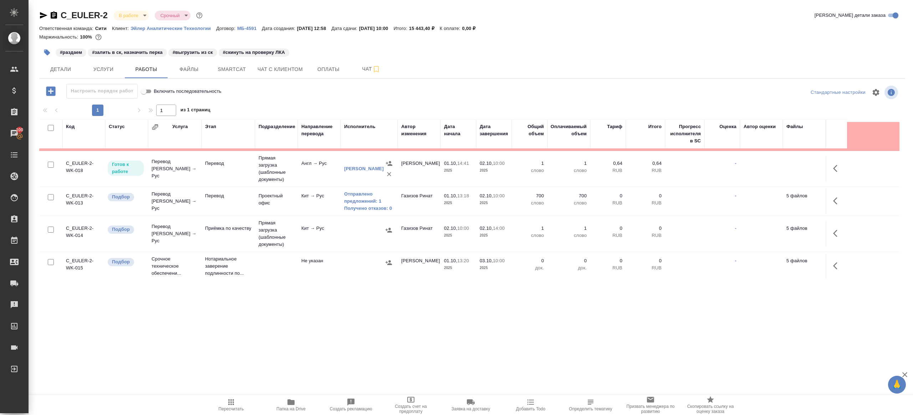
click at [233, 404] on icon "button" at bounding box center [231, 402] width 6 height 6
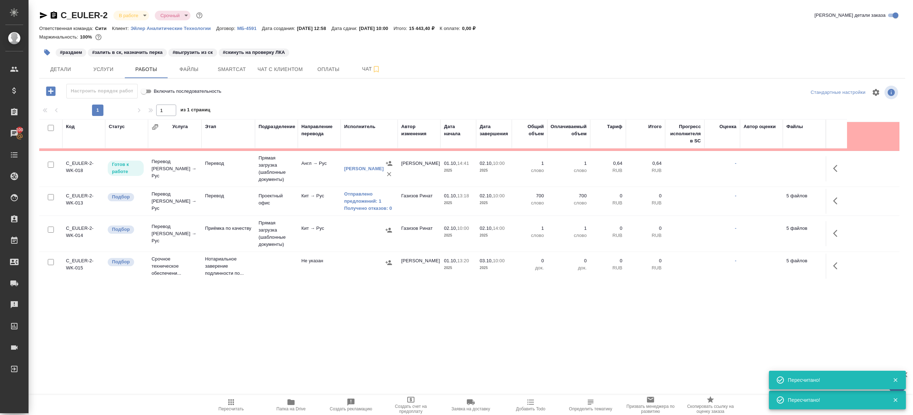
scroll to position [0, 0]
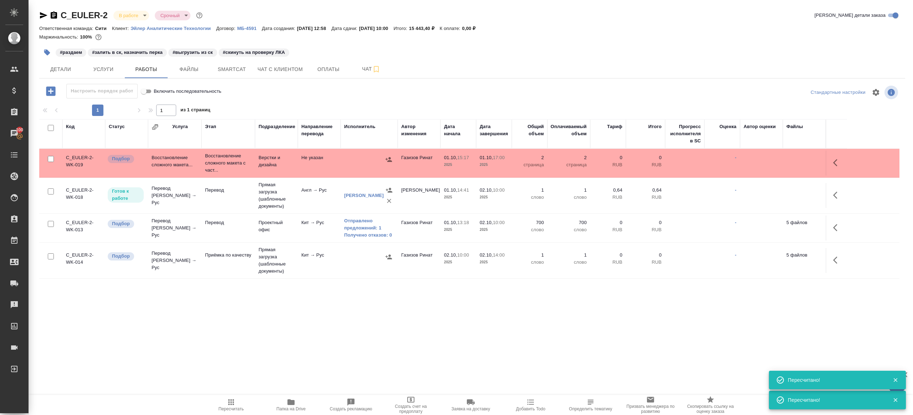
type input "normal"
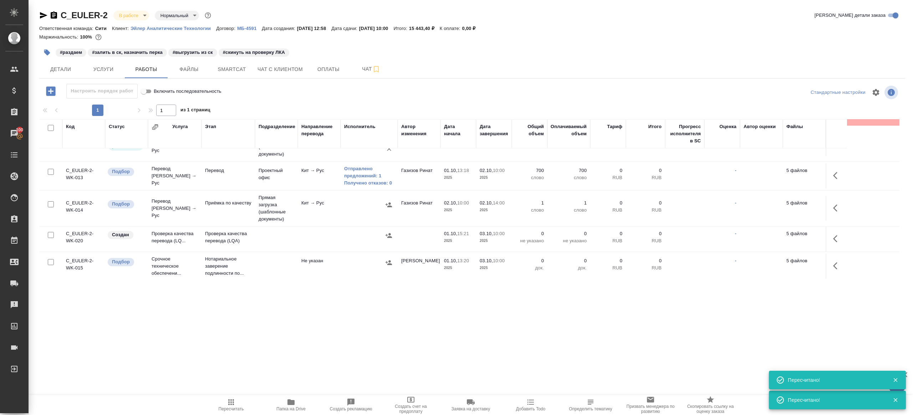
click at [840, 236] on icon "button" at bounding box center [837, 238] width 9 height 9
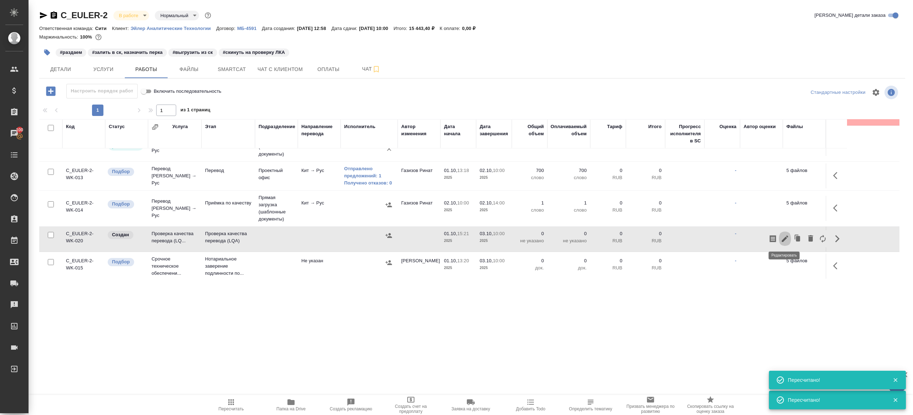
click at [786, 237] on icon "button" at bounding box center [785, 238] width 6 height 6
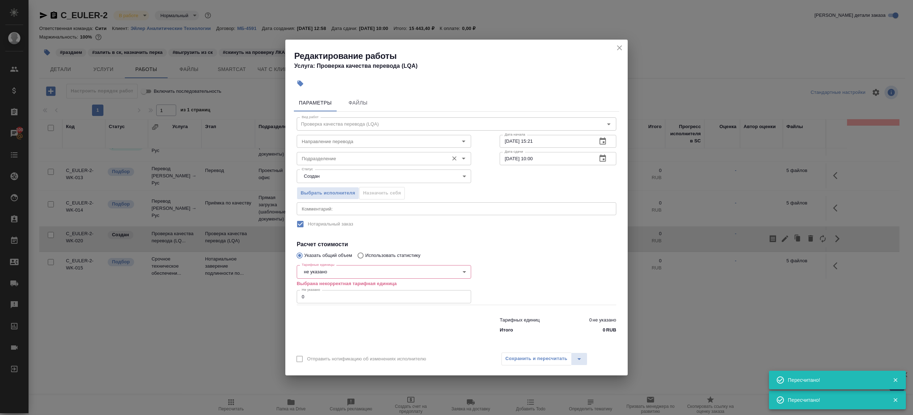
click at [331, 161] on input "Подразделение" at bounding box center [372, 158] width 146 height 9
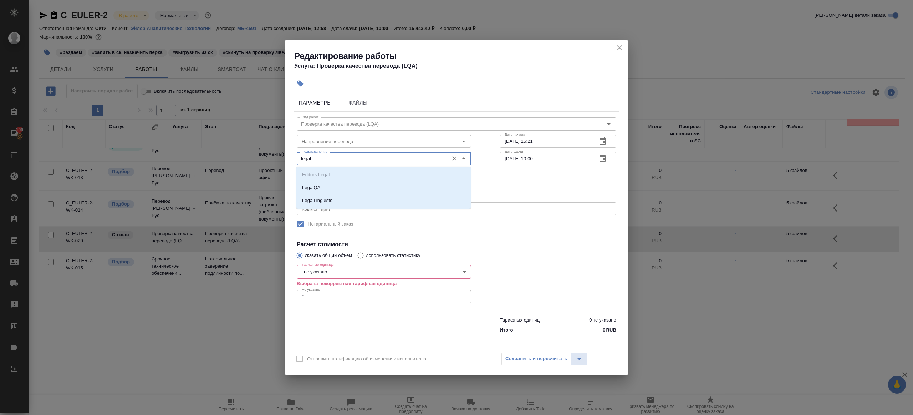
click at [372, 181] on ul "Editors Legal LegalQA LegalLinguists" at bounding box center [383, 193] width 174 height 39
click at [373, 185] on li "LegalQA" at bounding box center [383, 187] width 174 height 13
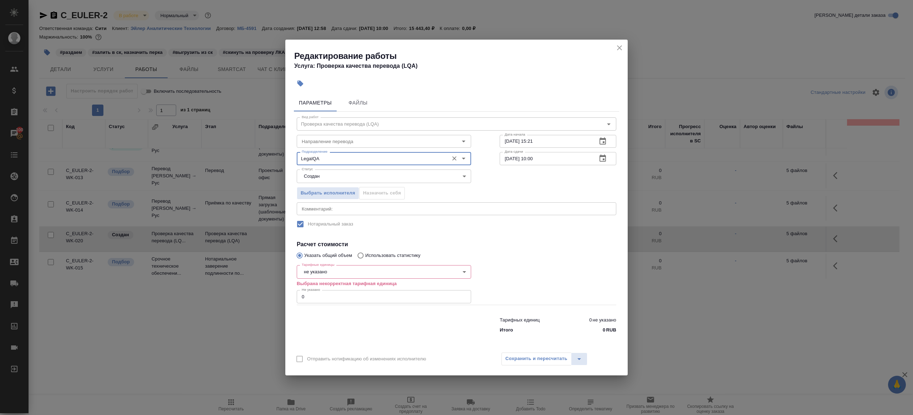
type input "LegalQA"
click at [322, 175] on body "🙏 .cls-1 fill:#fff; AWATERA Gazizov Rinat Клиенты Спецификации Заказы 100 Чаты …" at bounding box center [456, 207] width 913 height 415
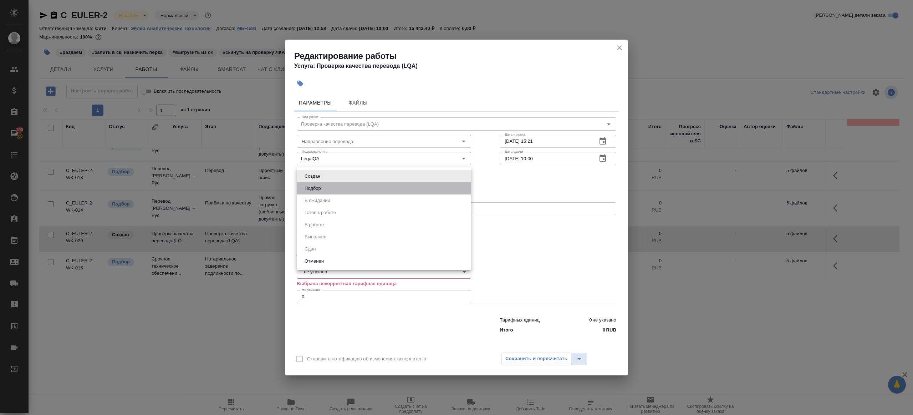
click at [328, 189] on li "Подбор" at bounding box center [384, 188] width 174 height 12
type input "recruiting"
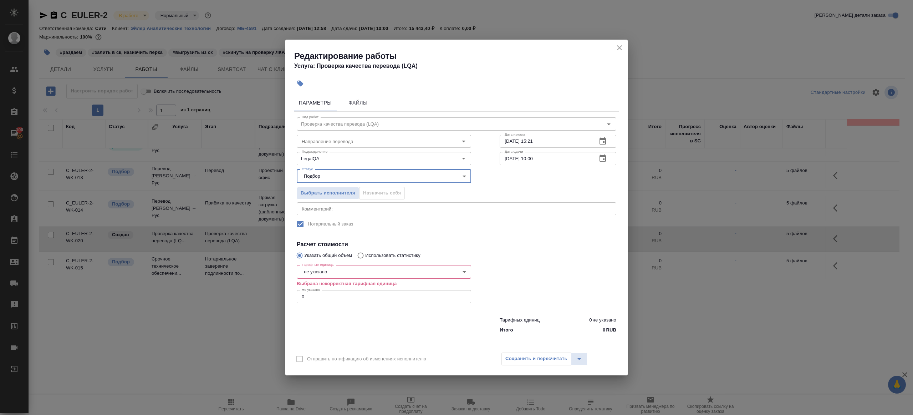
click at [324, 273] on body "🙏 .cls-1 fill:#fff; AWATERA Gazizov Rinat Клиенты Спецификации Заказы 100 Чаты …" at bounding box center [456, 207] width 913 height 415
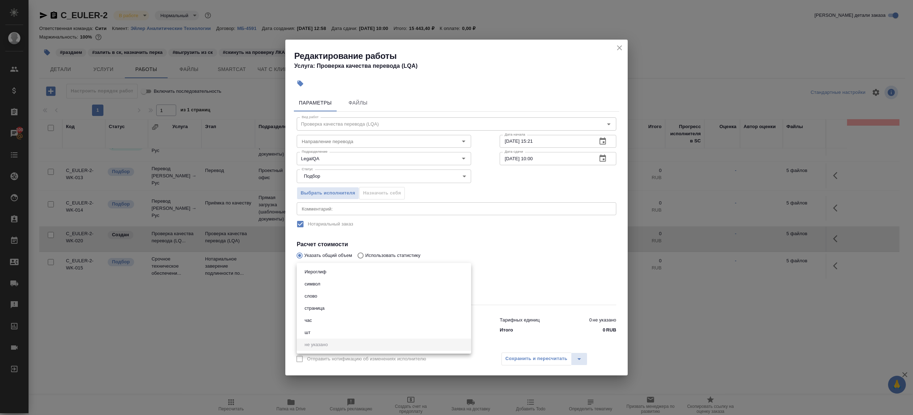
click at [331, 317] on li "час" at bounding box center [384, 320] width 174 height 12
type input "5a8b1489cc6b4906c91bfd93"
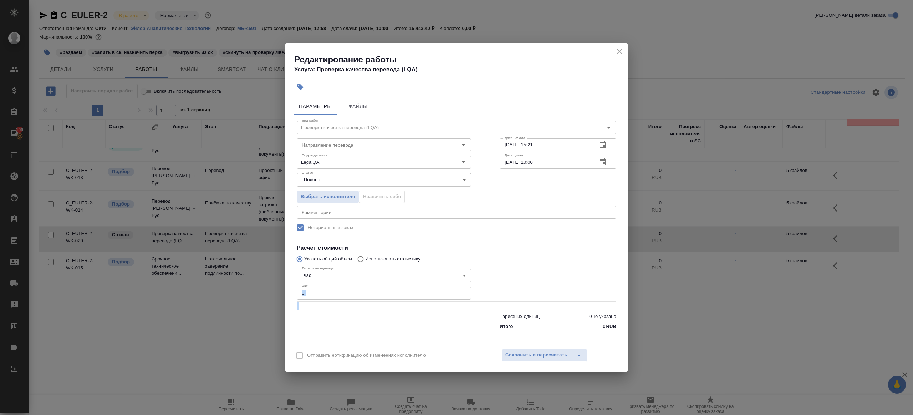
drag, startPoint x: 294, startPoint y: 292, endPoint x: 298, endPoint y: 291, distance: 4.8
click at [290, 291] on div "Параметры Файлы Вид работ Проверка качества перевода (LQA) Вид работ Направлени…" at bounding box center [456, 219] width 342 height 249
drag, startPoint x: 312, startPoint y: 294, endPoint x: 287, endPoint y: 289, distance: 25.4
click at [287, 289] on div "Параметры Файлы Вид работ Проверка качества перевода (LQA) Вид работ Направлени…" at bounding box center [456, 219] width 342 height 249
type input "1"
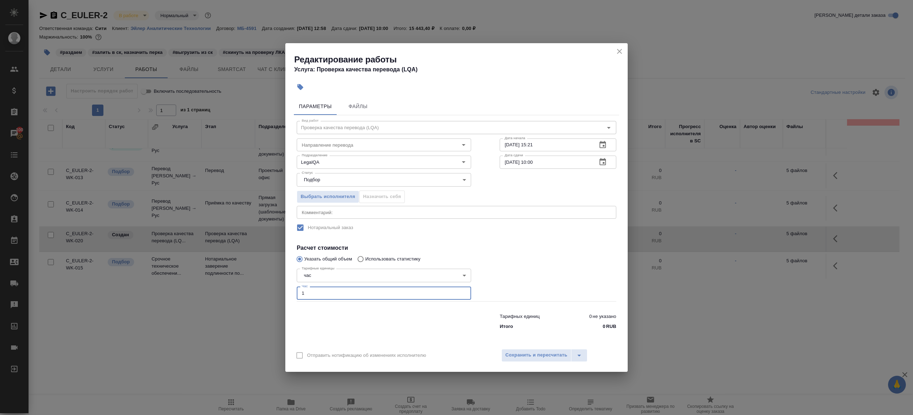
click at [349, 311] on div at bounding box center [383, 320] width 203 height 29
click at [511, 144] on input "01.10.2025 15:21" at bounding box center [546, 144] width 92 height 13
drag, startPoint x: 532, startPoint y: 144, endPoint x: 602, endPoint y: 137, distance: 70.2
click at [602, 138] on div "02.10.2025 15:21 Дата начала" at bounding box center [558, 144] width 117 height 13
click at [562, 145] on input "02.10.2025 15:21" at bounding box center [546, 144] width 92 height 13
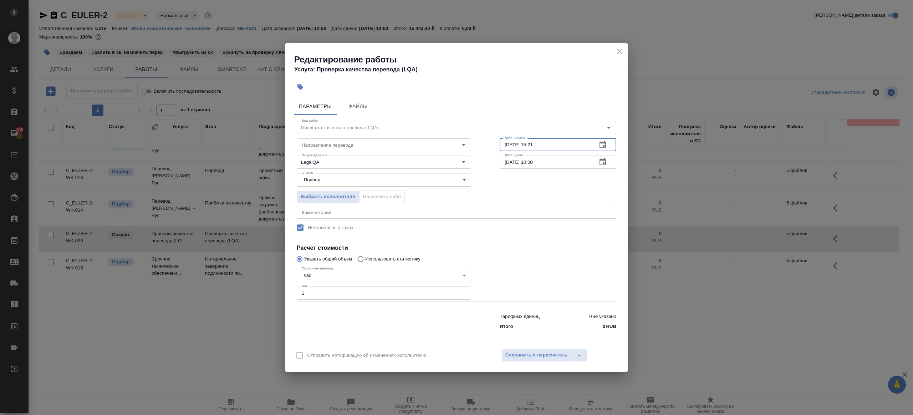
drag, startPoint x: 533, startPoint y: 143, endPoint x: 570, endPoint y: 143, distance: 37.1
click at [570, 143] on input "02.10.2025 15:21" at bounding box center [546, 144] width 92 height 13
type input "02.10.2025 10:00"
click at [564, 162] on input "03.10.2025 10:00" at bounding box center [546, 162] width 92 height 13
paste input "2"
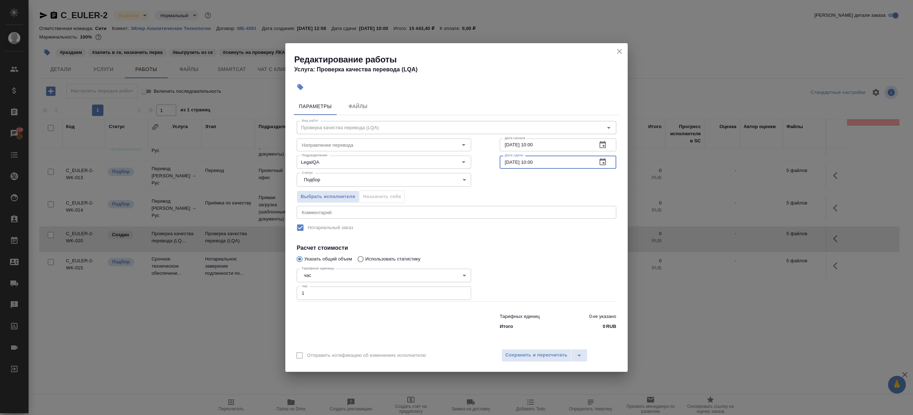
click at [533, 161] on input "02.10.2025 10:00" at bounding box center [546, 162] width 92 height 13
click at [534, 163] on input "02.10.2025 10:00" at bounding box center [546, 162] width 92 height 13
type input "02.10.2025 11:00"
click at [533, 282] on div at bounding box center [557, 283] width 145 height 64
click at [540, 352] on span "Сохранить и пересчитать" at bounding box center [536, 355] width 62 height 8
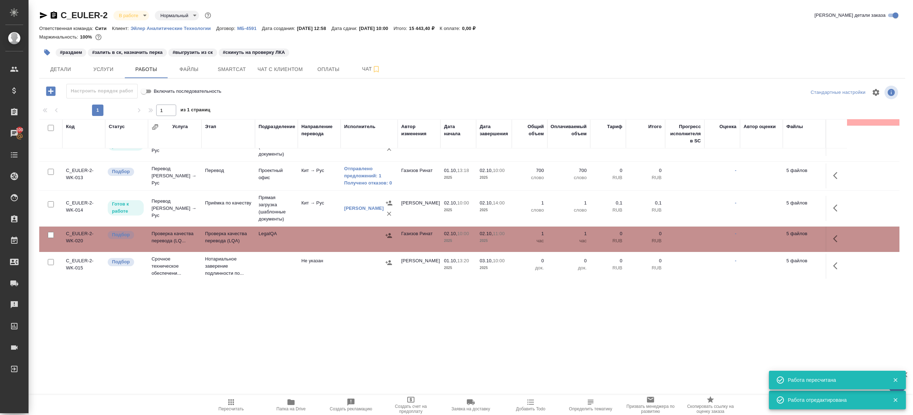
click at [229, 408] on span "Пересчитать" at bounding box center [231, 408] width 25 height 5
drag, startPoint x: 229, startPoint y: 408, endPoint x: 239, endPoint y: 400, distance: 12.7
click at [230, 407] on span "Пересчитать" at bounding box center [231, 408] width 25 height 5
click at [332, 341] on div ".cls-1 fill:#fff; AWATERA Gazizov Rinat Клиенты Спецификации Заказы 100 Чаты To…" at bounding box center [456, 207] width 913 height 415
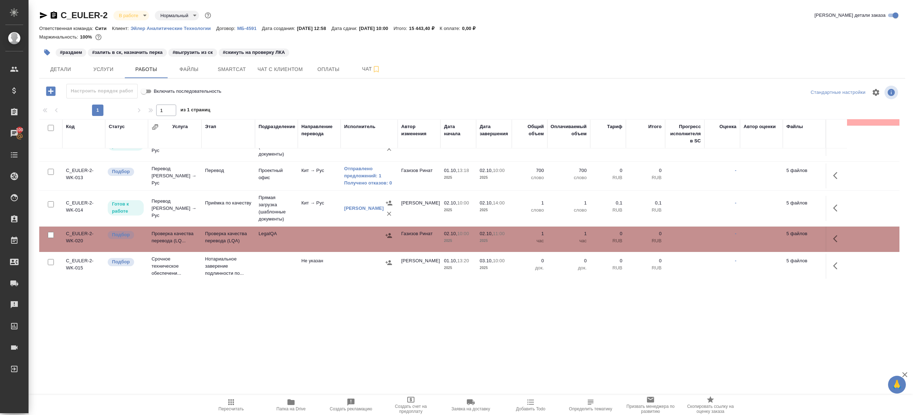
click at [226, 412] on button "Пересчитать" at bounding box center [231, 405] width 60 height 20
click at [375, 100] on div at bounding box center [472, 92] width 289 height 17
click at [368, 95] on div at bounding box center [472, 92] width 289 height 17
click at [230, 398] on icon "button" at bounding box center [231, 402] width 9 height 9
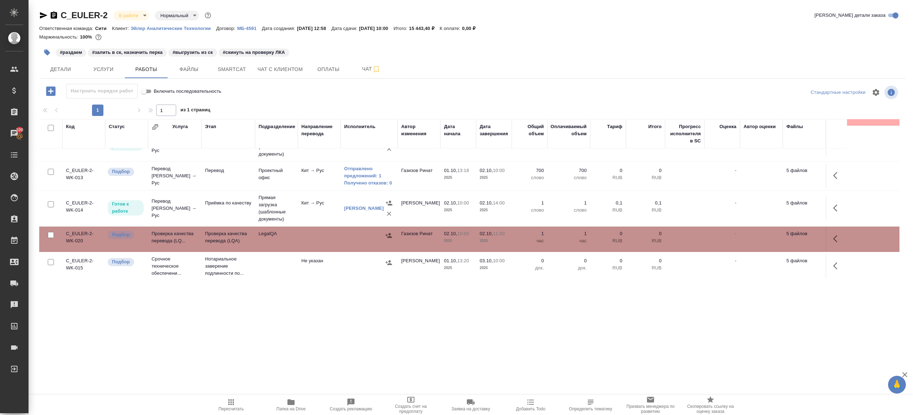
drag, startPoint x: 230, startPoint y: 398, endPoint x: 252, endPoint y: 386, distance: 24.6
click at [230, 398] on icon "button" at bounding box center [231, 402] width 9 height 9
click at [334, 332] on div ".cls-1 fill:#fff; AWATERA Gazizov Rinat Клиенты Спецификации Заказы 100 Чаты To…" at bounding box center [456, 207] width 913 height 415
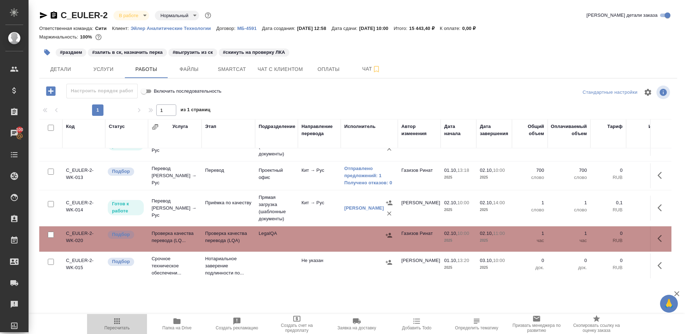
click at [111, 324] on span "Пересчитать" at bounding box center [116, 324] width 51 height 14
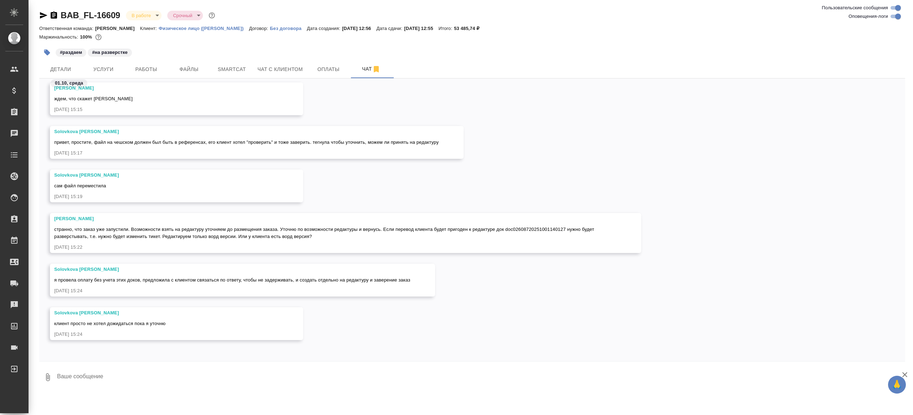
scroll to position [1289, 0]
